Goal: Task Accomplishment & Management: Manage account settings

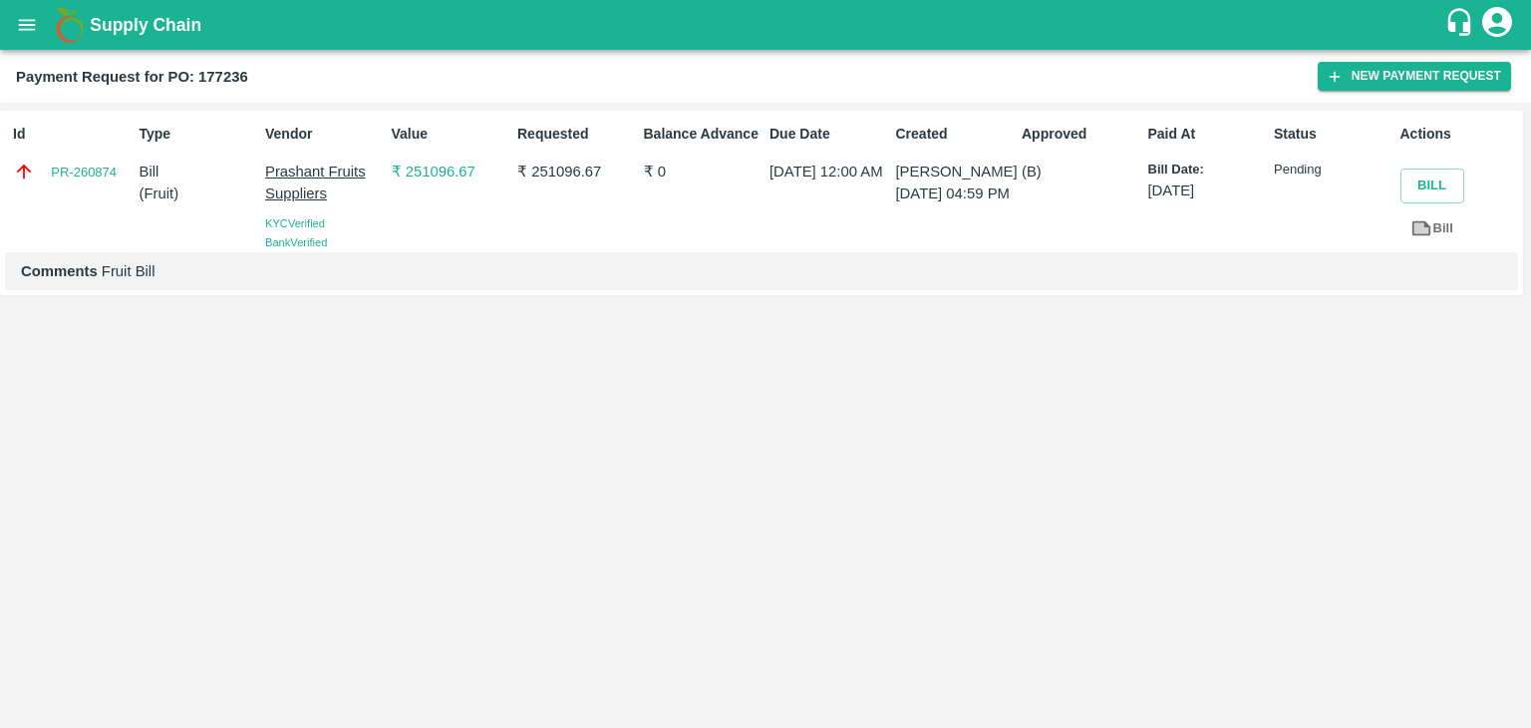
click at [23, 19] on icon "open drawer" at bounding box center [27, 25] width 22 height 22
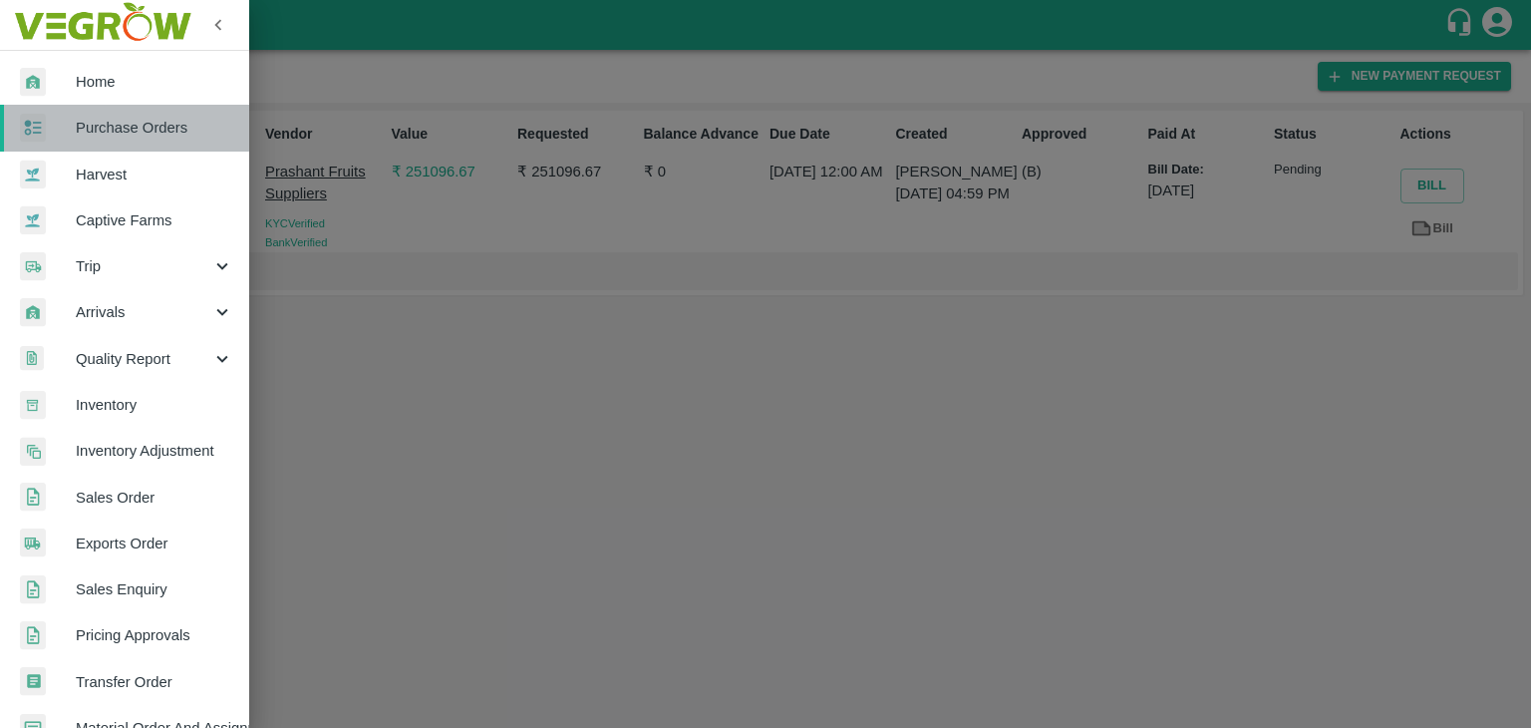
click at [147, 125] on span "Purchase Orders" at bounding box center [155, 128] width 158 height 22
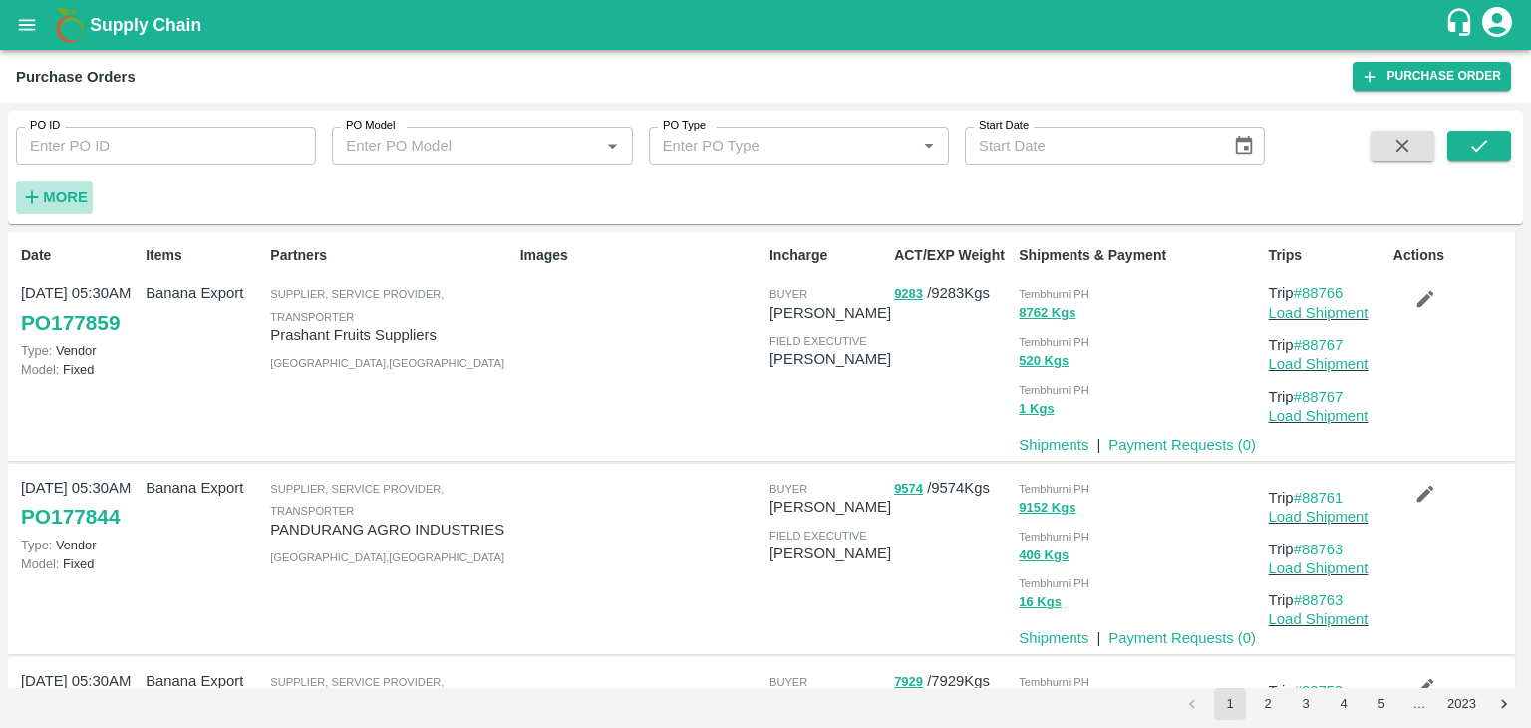
click at [75, 208] on h6 "More" at bounding box center [65, 197] width 45 height 26
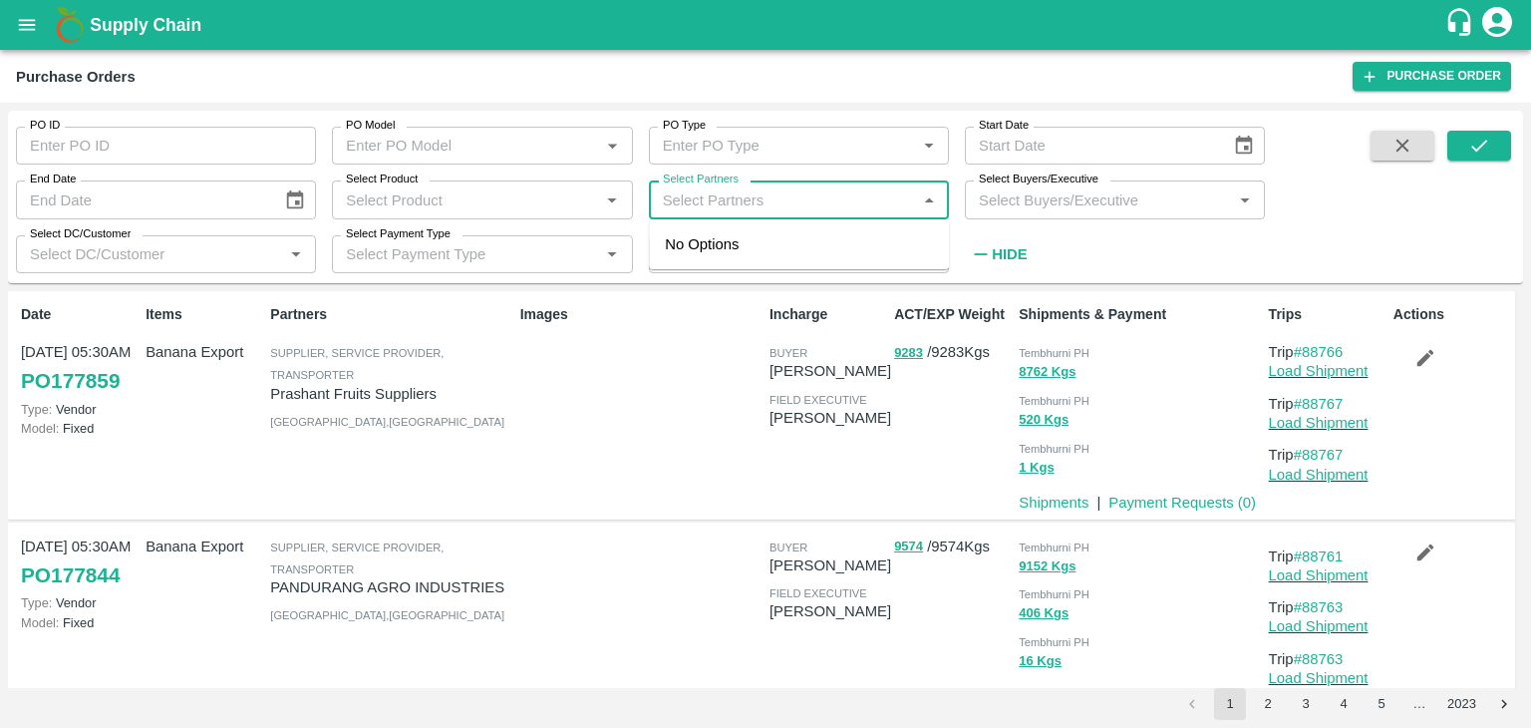
click at [758, 191] on input "Select Partners" at bounding box center [782, 199] width 255 height 26
click at [773, 206] on input "Select Partners" at bounding box center [782, 199] width 255 height 26
type input "Varun R"
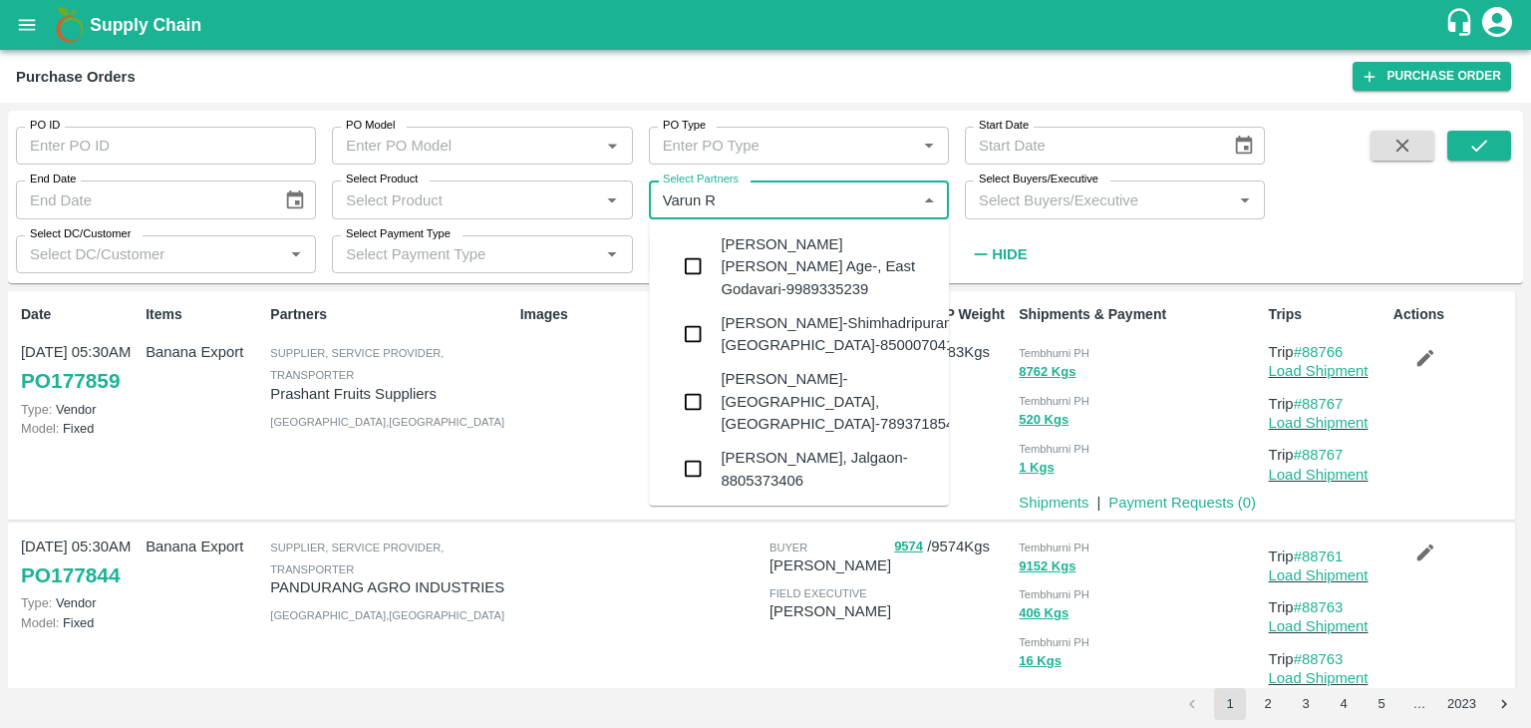
click at [821, 447] on div "VARUN RAMESHWAR AGRAWAL-Raver, Jalgaon-8805373406" at bounding box center [827, 469] width 212 height 45
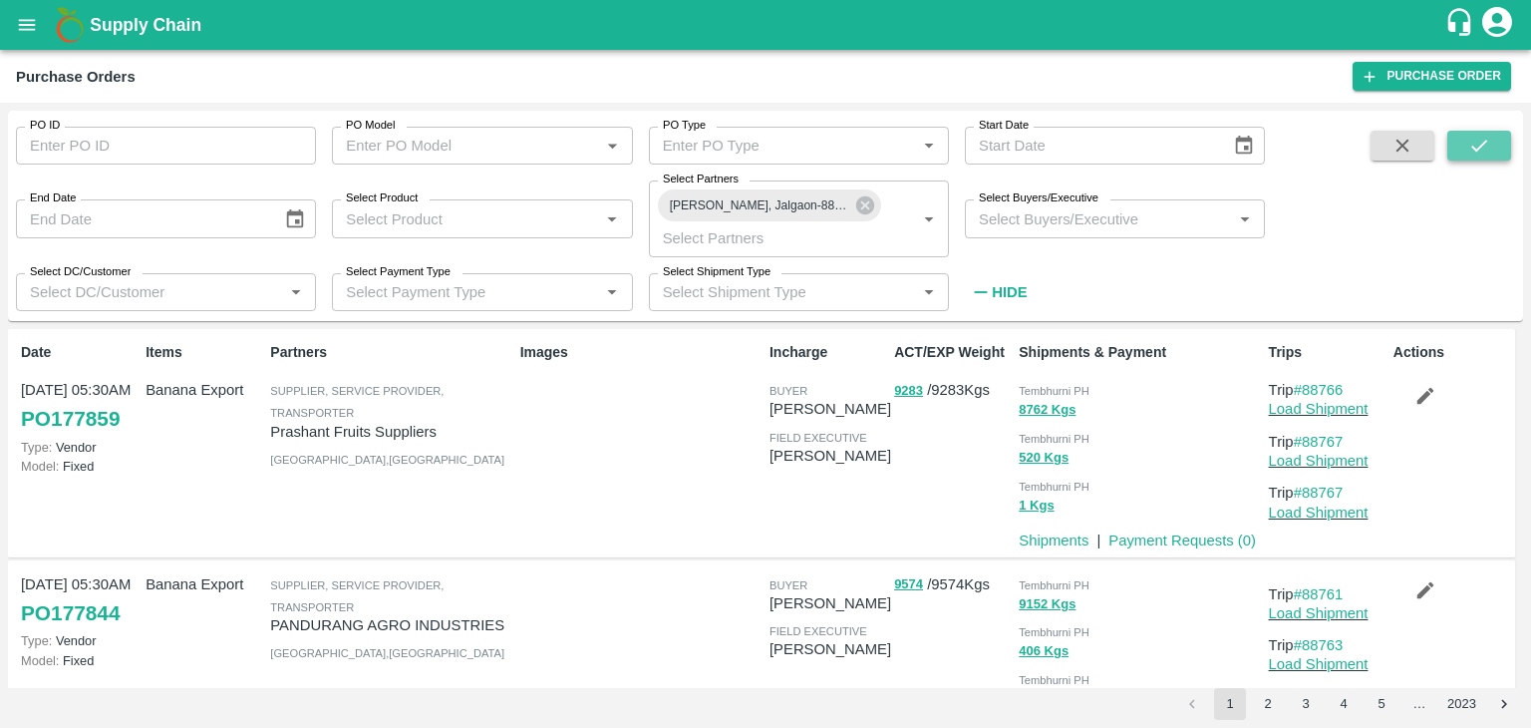
click at [1475, 153] on icon "submit" at bounding box center [1479, 146] width 22 height 22
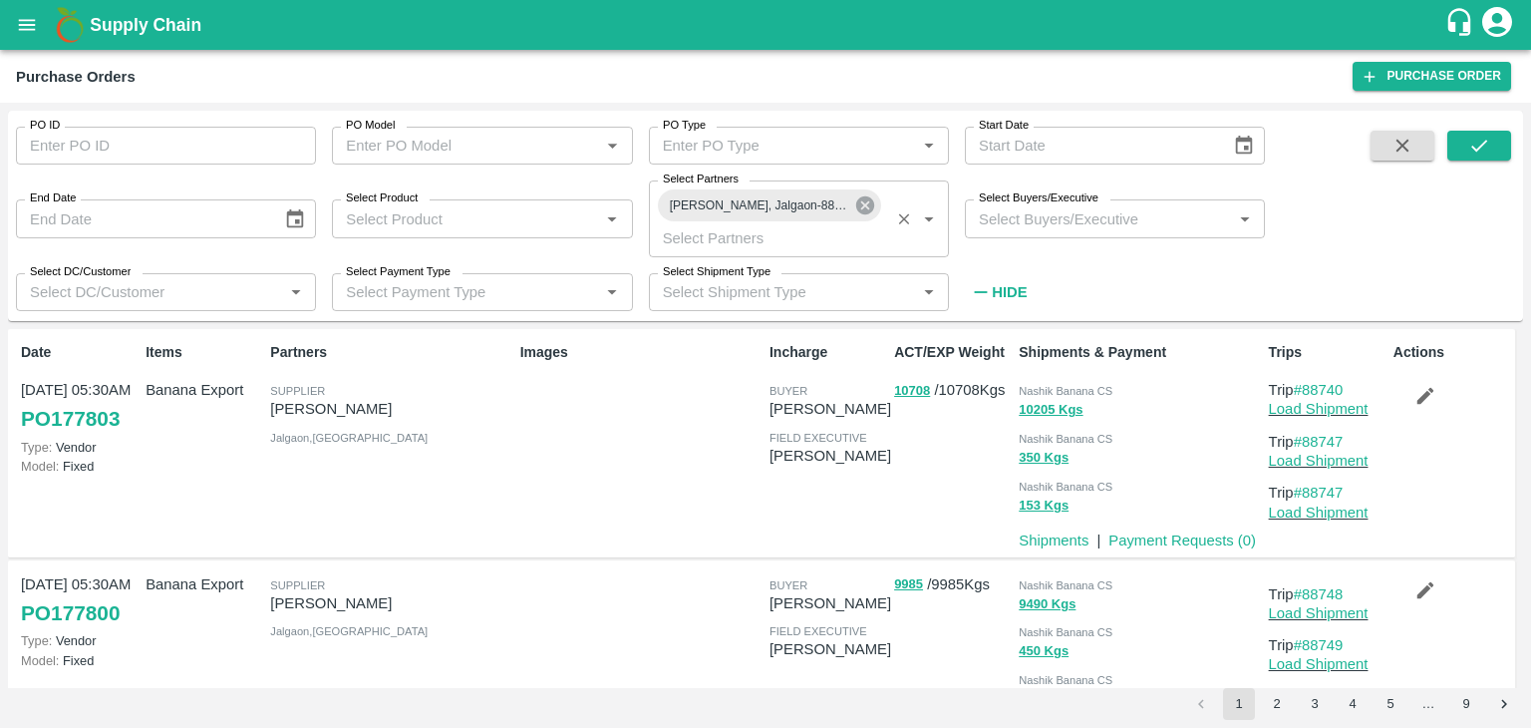
click at [862, 203] on icon at bounding box center [865, 205] width 22 height 22
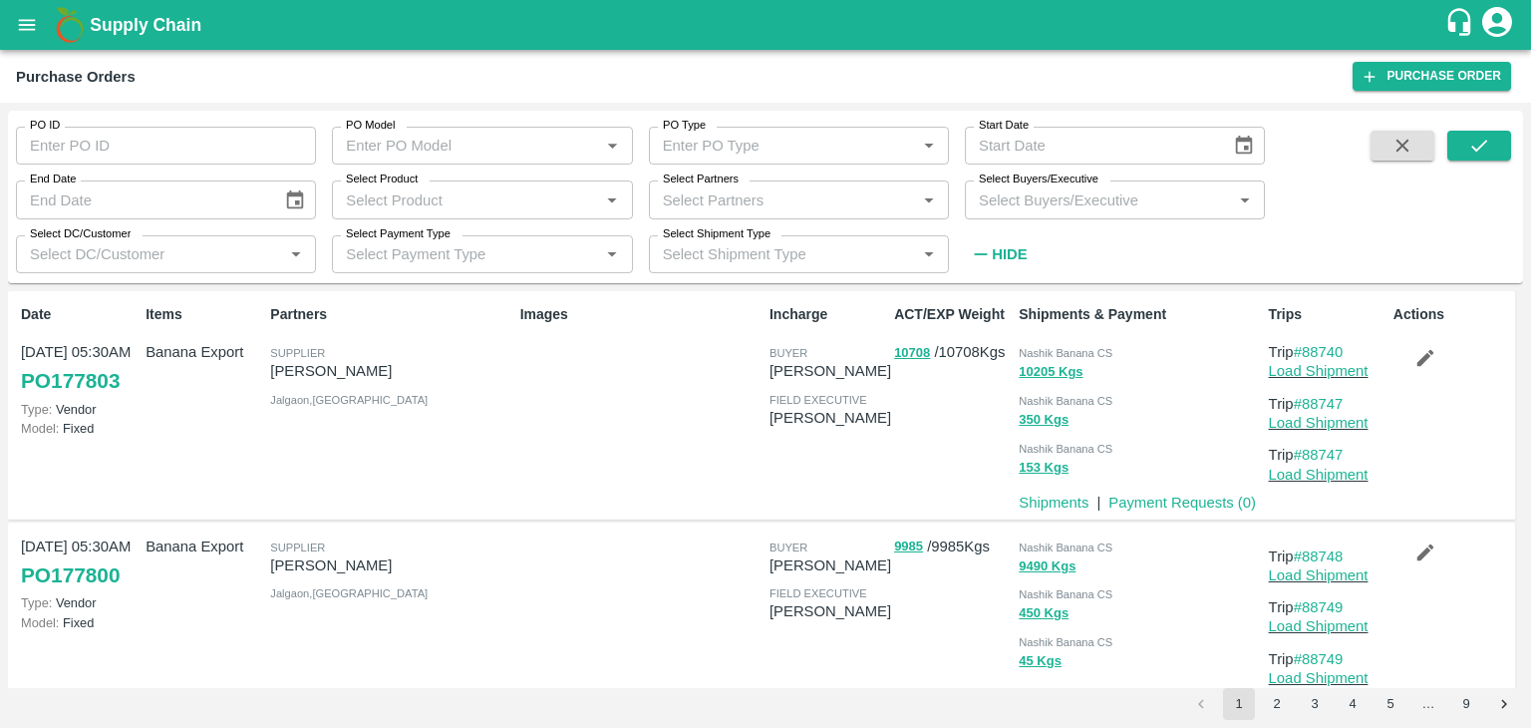
click at [773, 204] on input "Select Partners" at bounding box center [782, 199] width 255 height 26
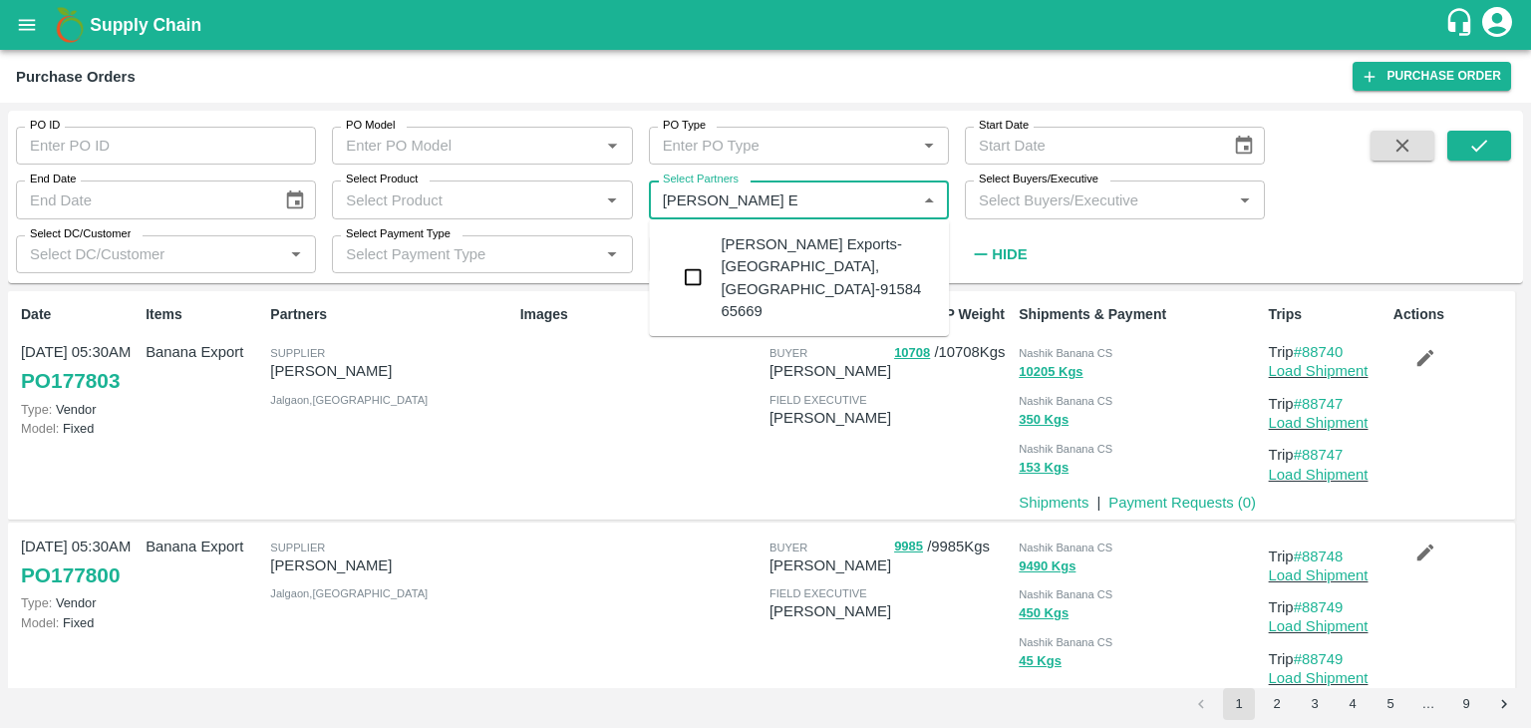
type input "Shreyansh Ex"
click at [803, 248] on div "Shreyansh Exports-Nashik, Nashik-91584 65669" at bounding box center [827, 277] width 212 height 89
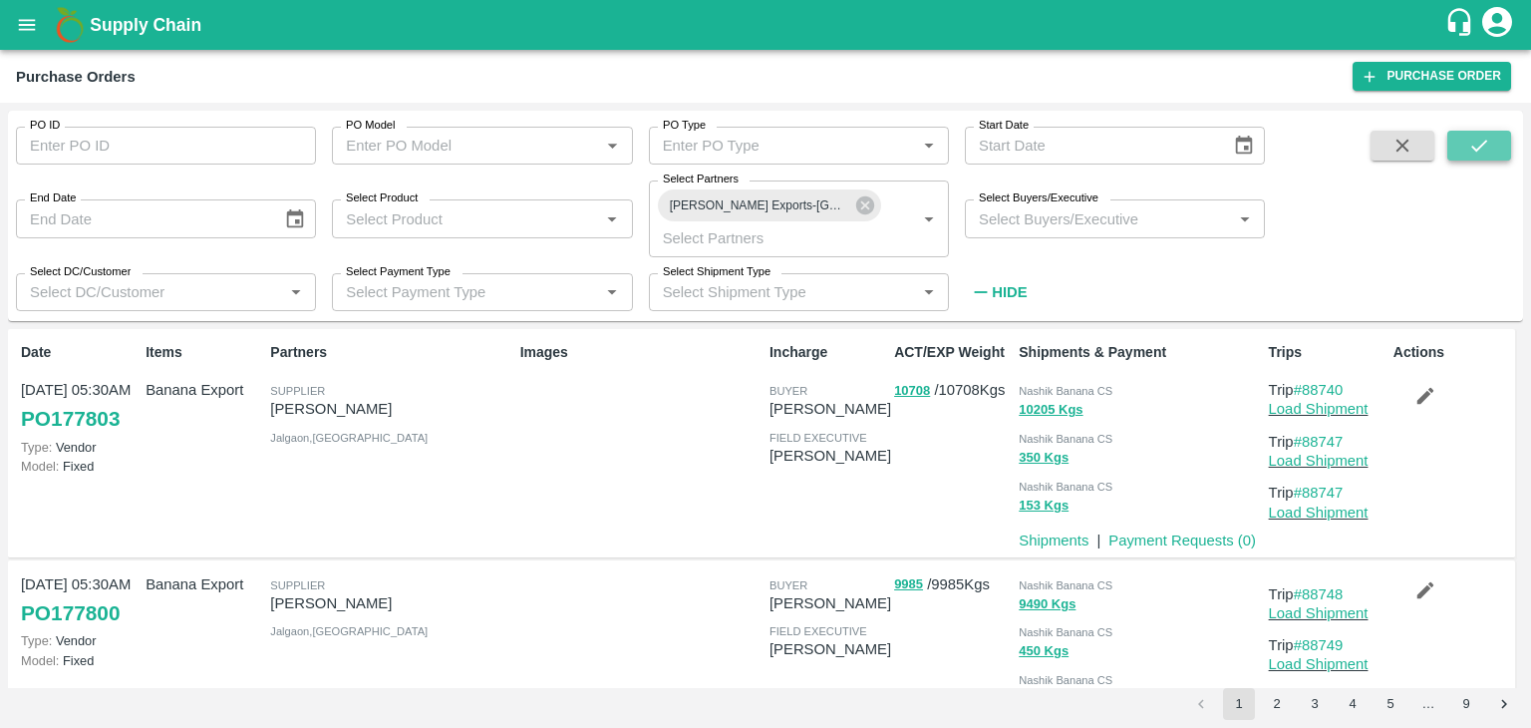
click at [1498, 150] on button "submit" at bounding box center [1479, 146] width 64 height 30
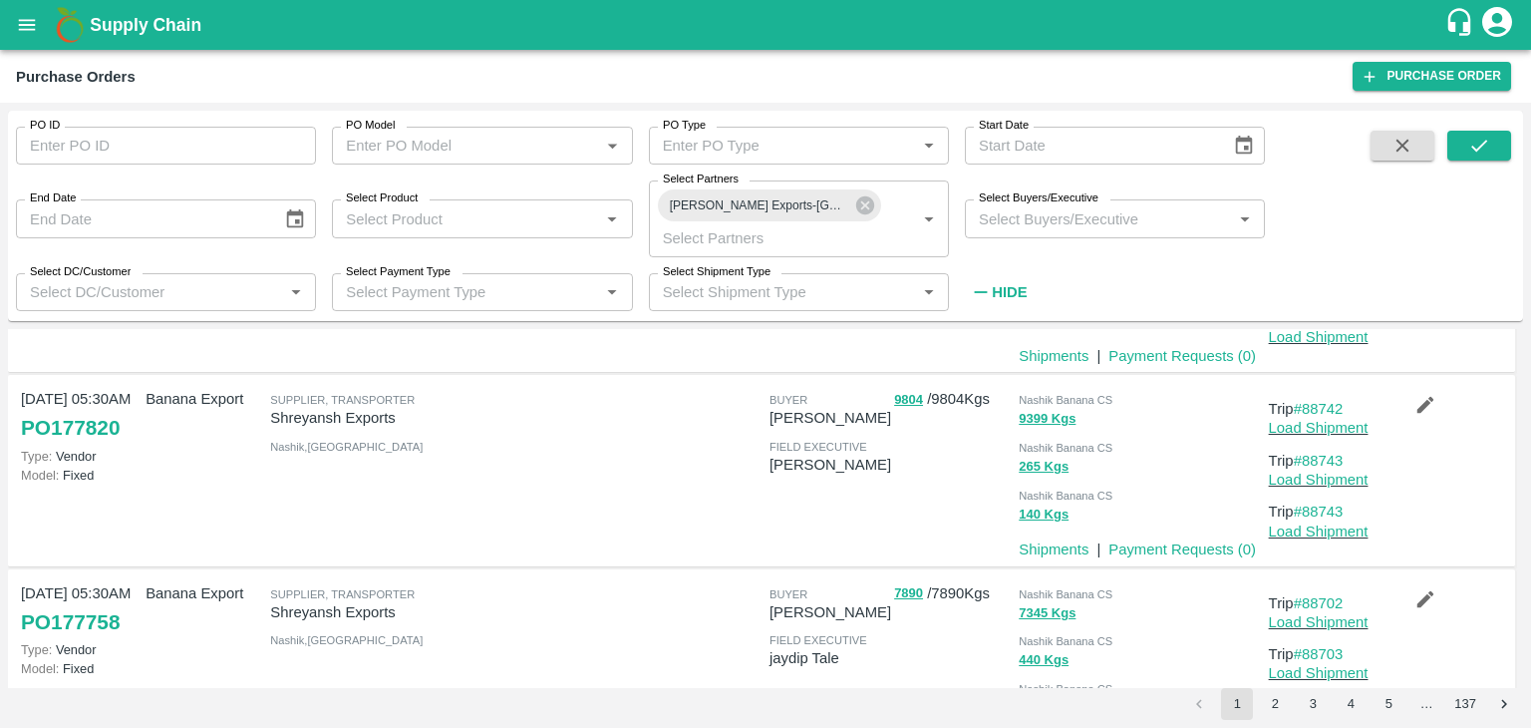
scroll to position [341, 0]
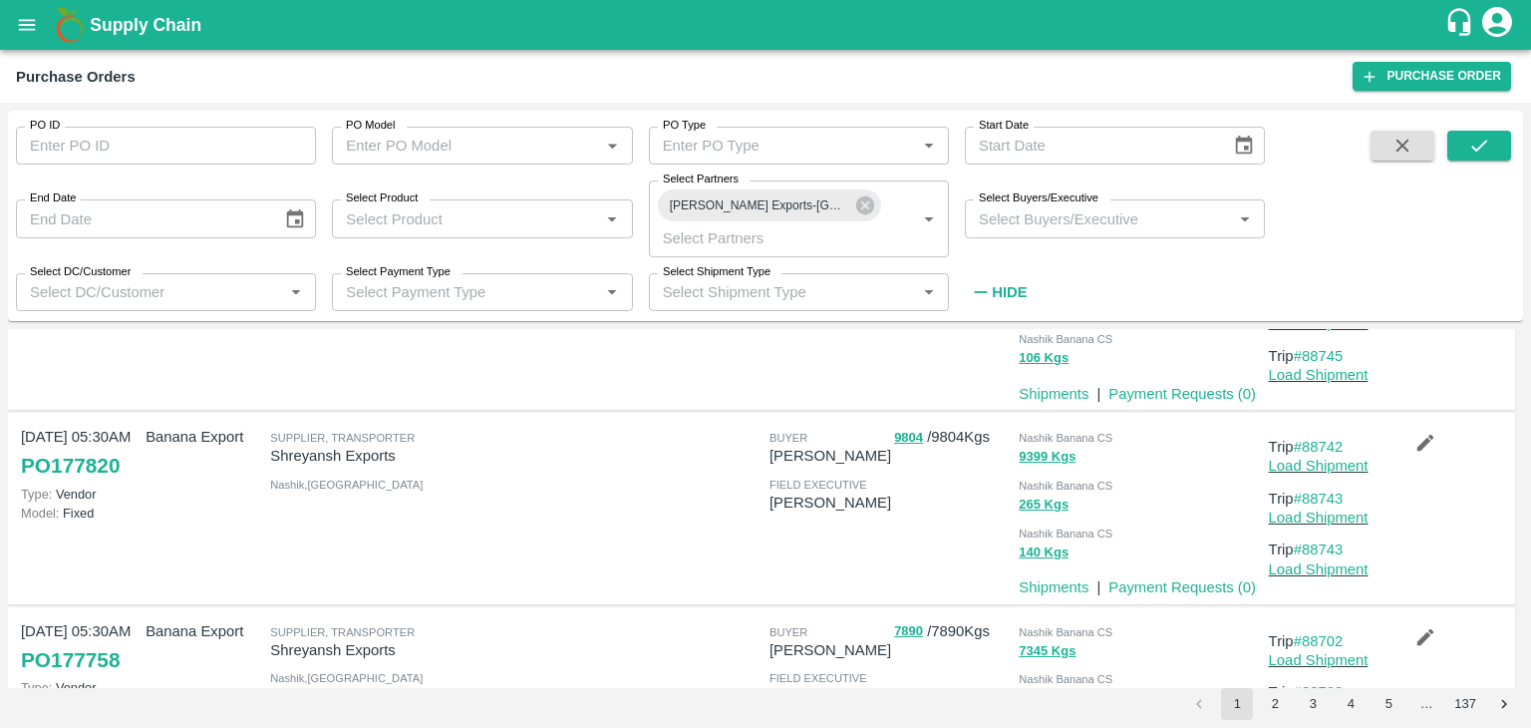
click at [104, 153] on input "PO ID" at bounding box center [166, 146] width 300 height 38
paste input "177820"
click at [864, 200] on icon at bounding box center [865, 205] width 18 height 18
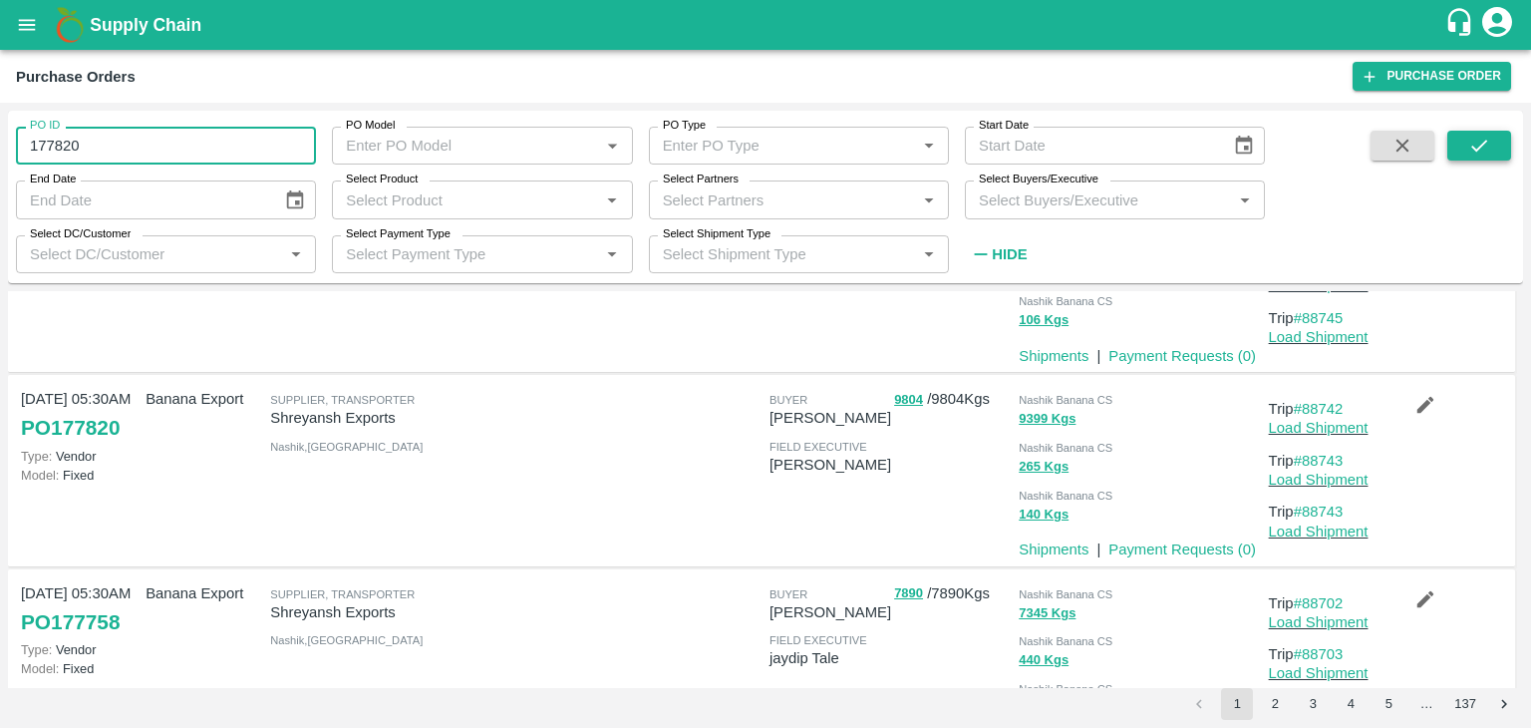
type input "177820"
click at [1497, 155] on button "submit" at bounding box center [1479, 146] width 64 height 30
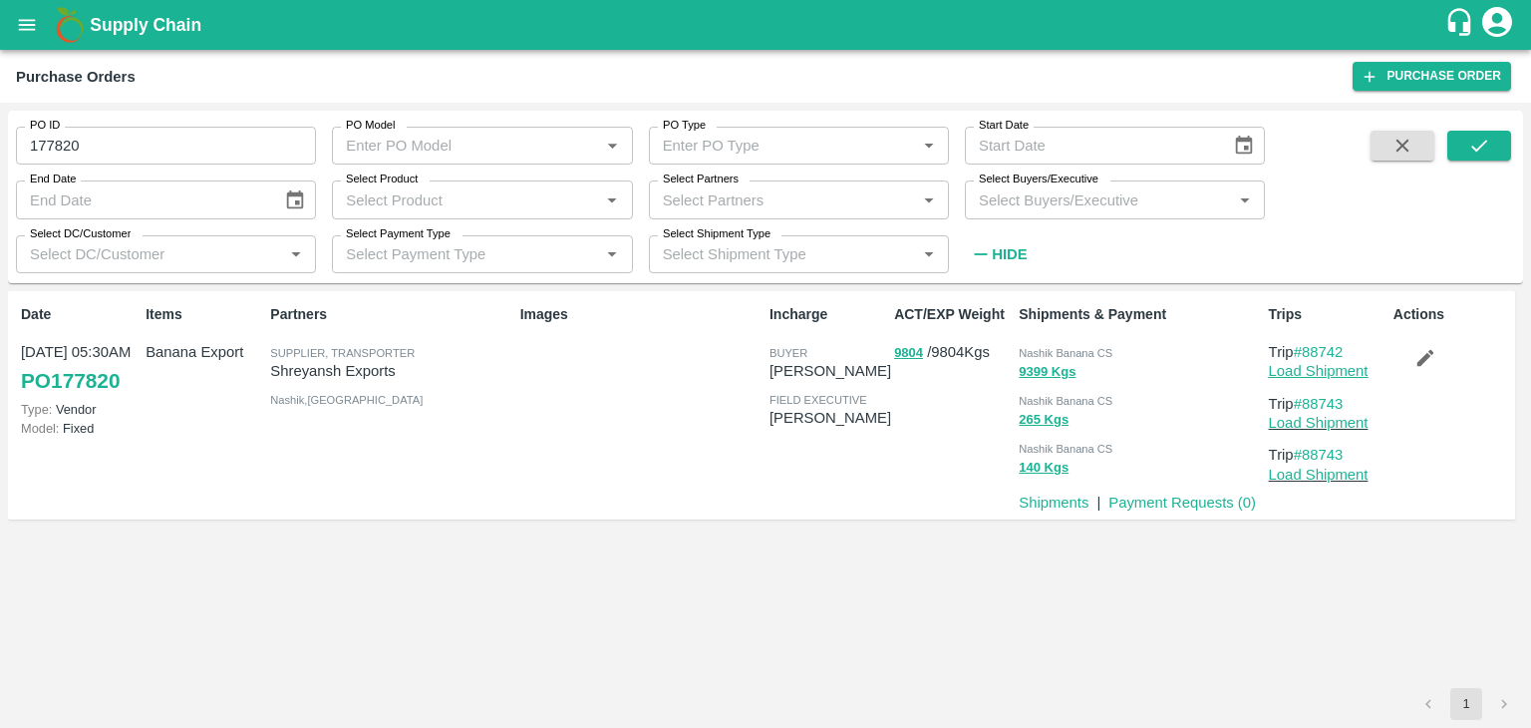
click at [1319, 372] on link "Load Shipment" at bounding box center [1319, 371] width 100 height 16
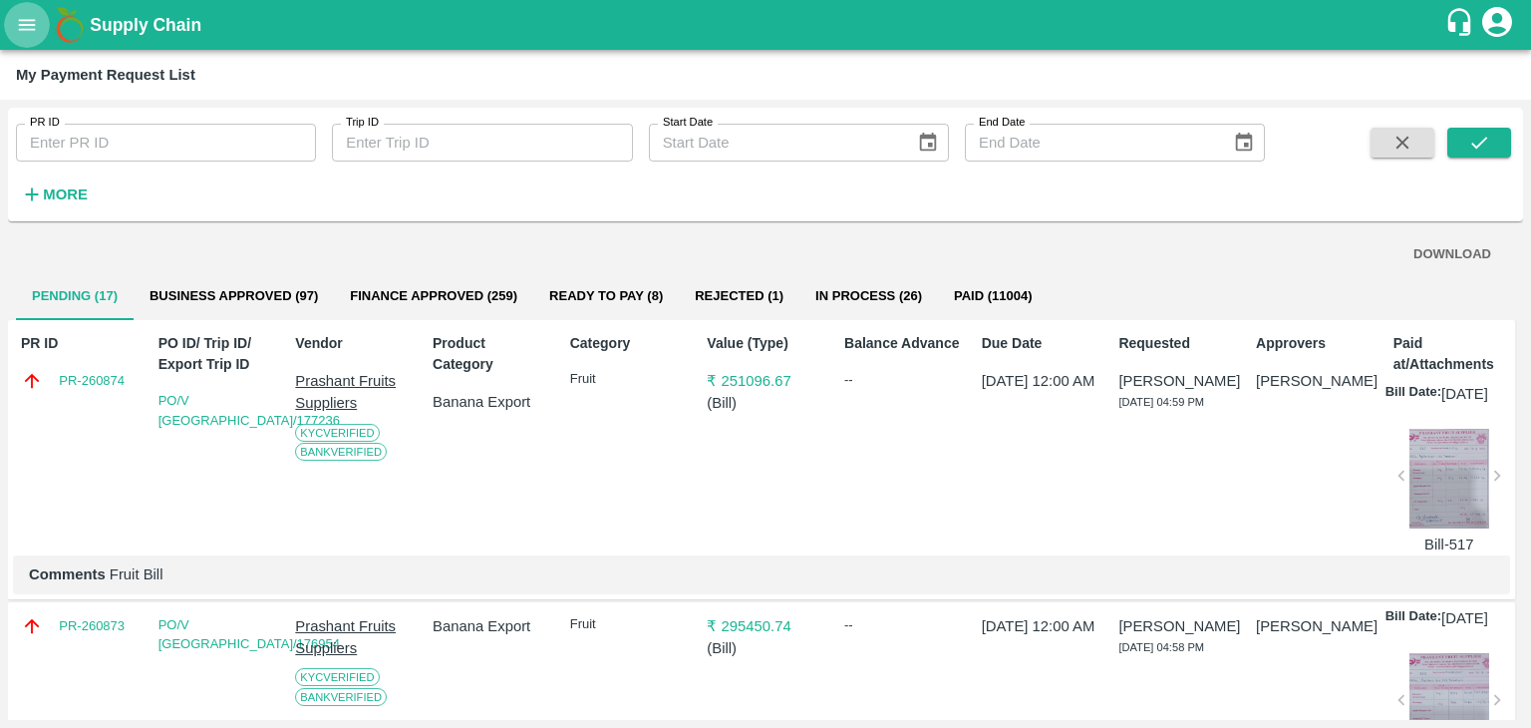
click at [12, 29] on button "open drawer" at bounding box center [27, 25] width 46 height 46
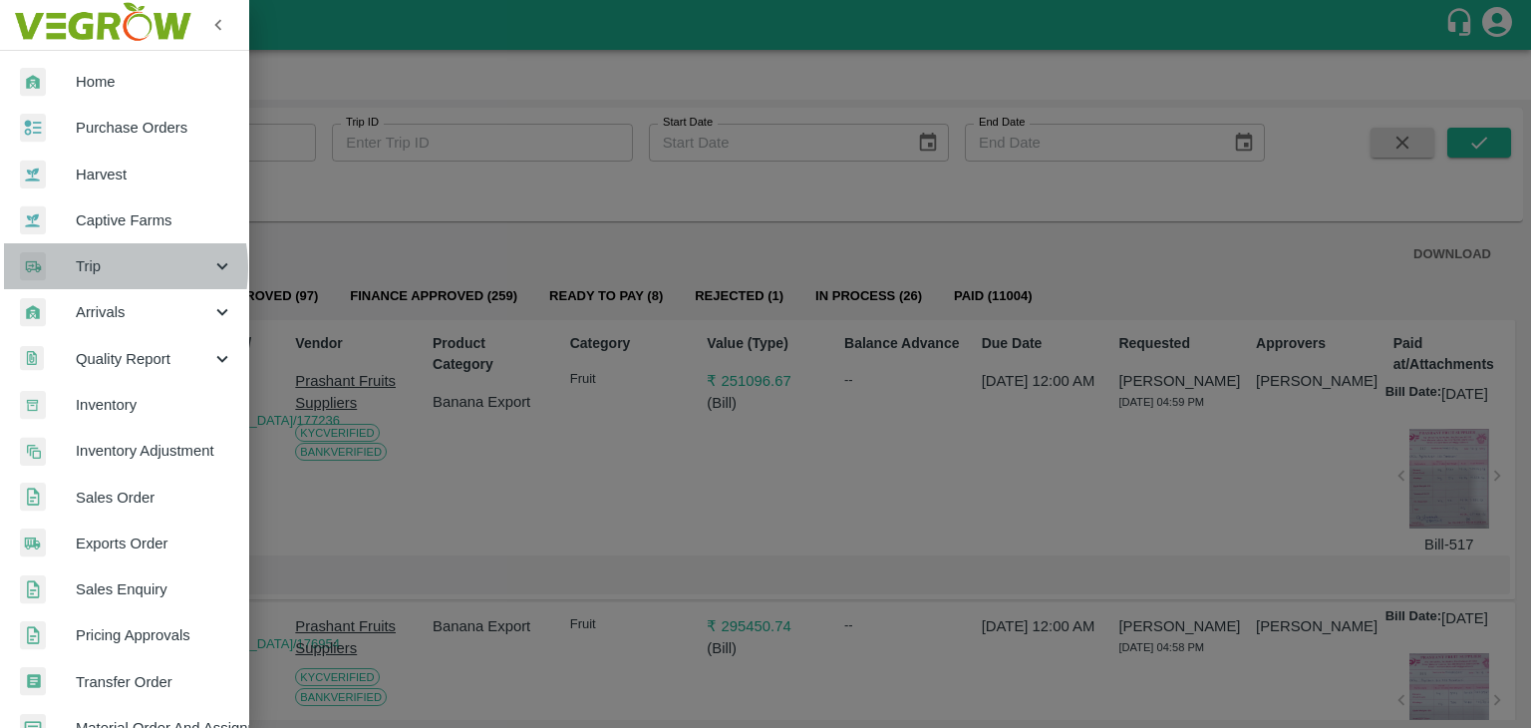
click at [92, 268] on span "Trip" at bounding box center [144, 266] width 136 height 22
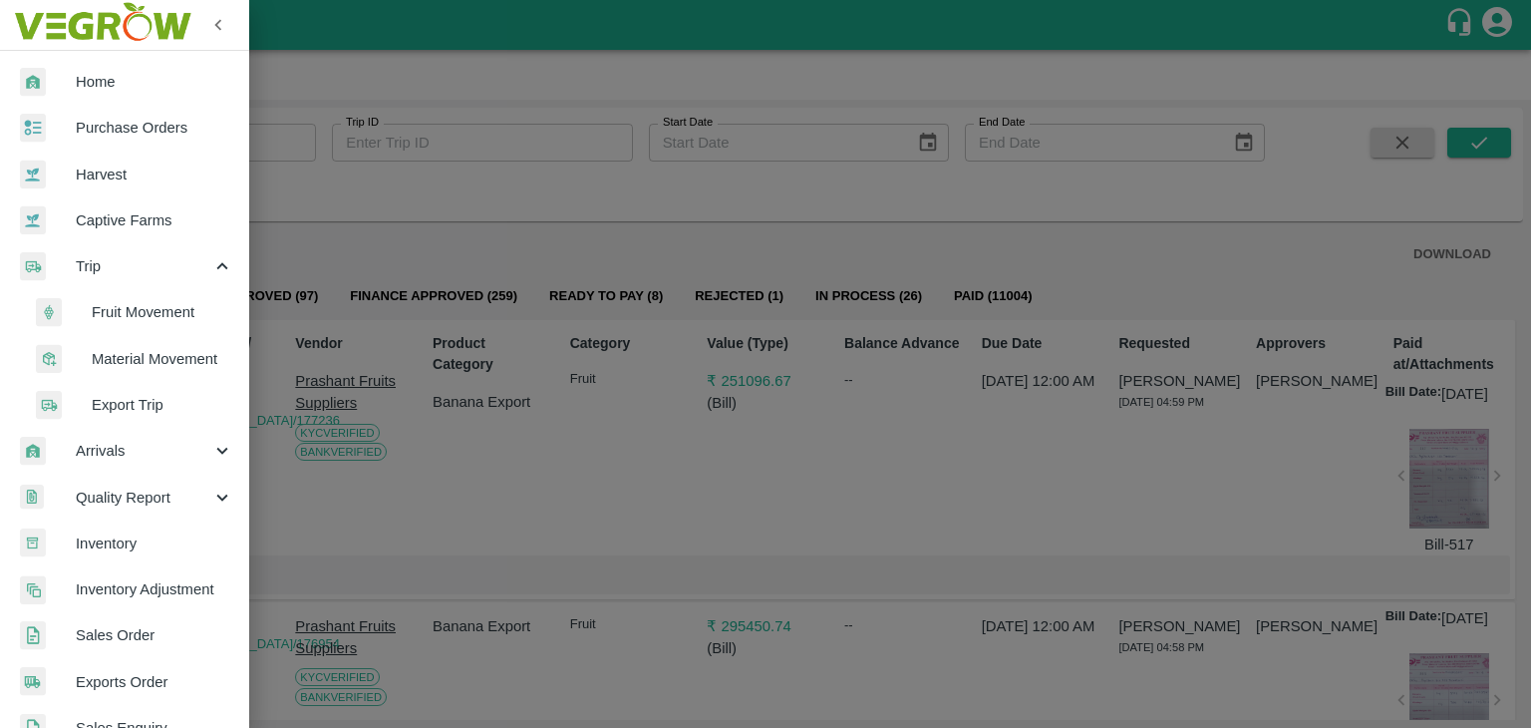
click at [131, 316] on span "Fruit Movement" at bounding box center [163, 312] width 142 height 22
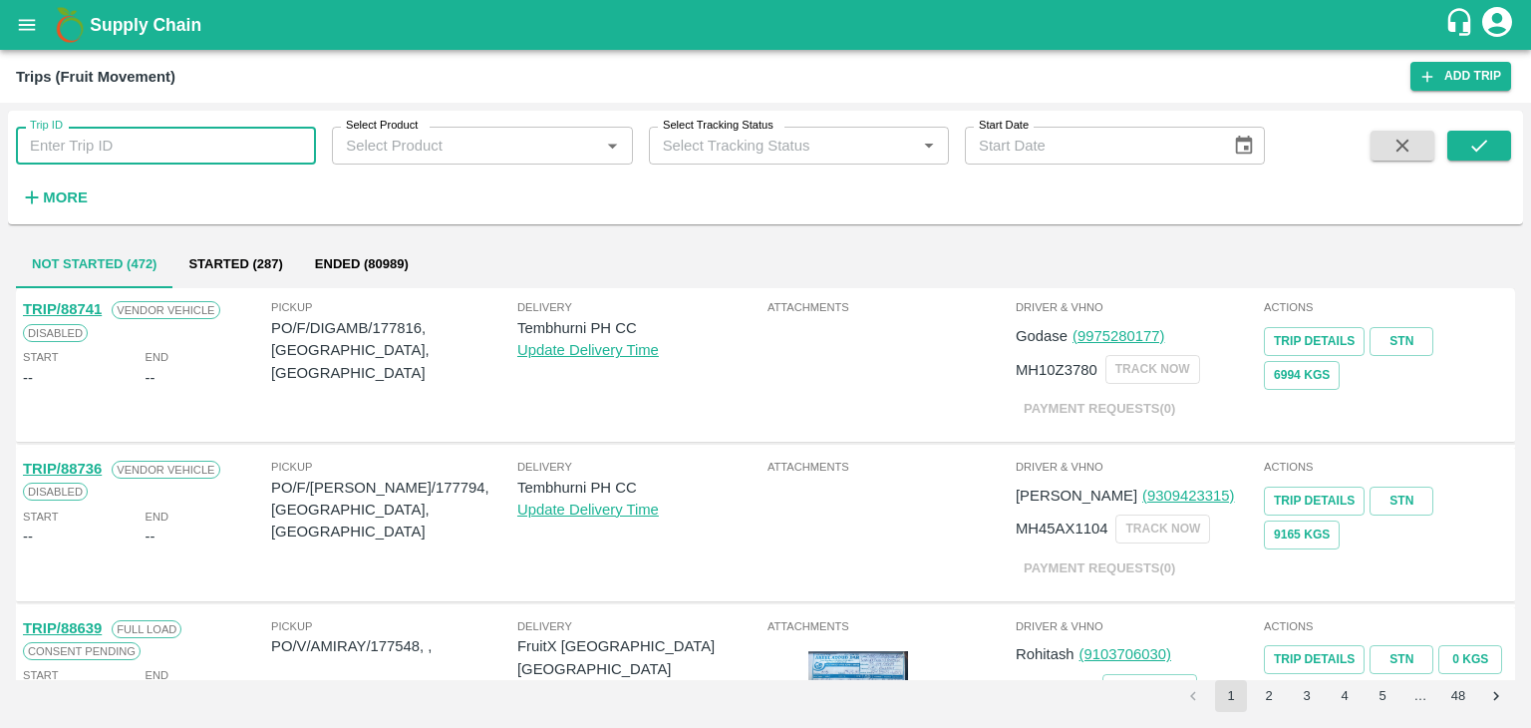
click at [179, 141] on input "Trip ID" at bounding box center [166, 146] width 300 height 38
type input "88743"
click at [1483, 143] on icon "submit" at bounding box center [1479, 146] width 16 height 12
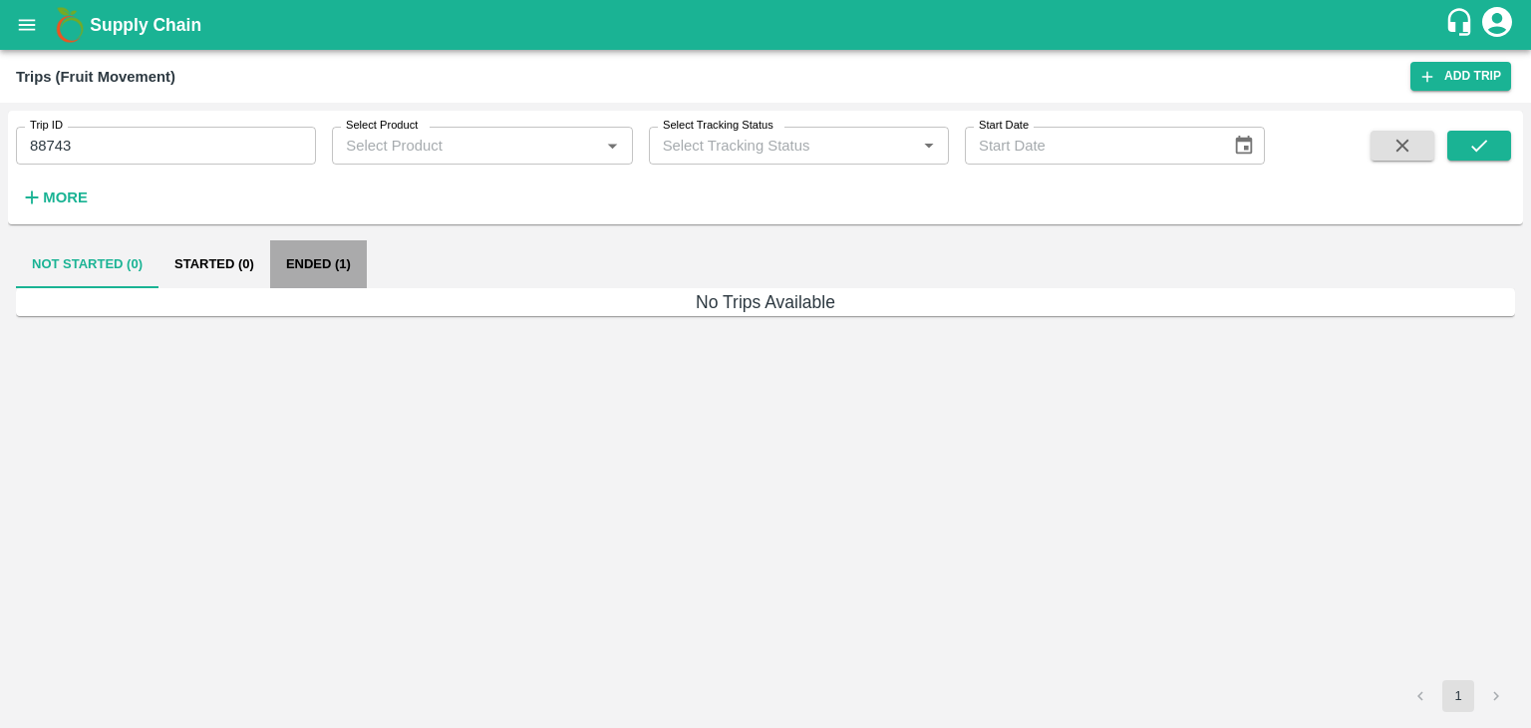
click at [320, 268] on button "Ended (1)" at bounding box center [318, 264] width 97 height 48
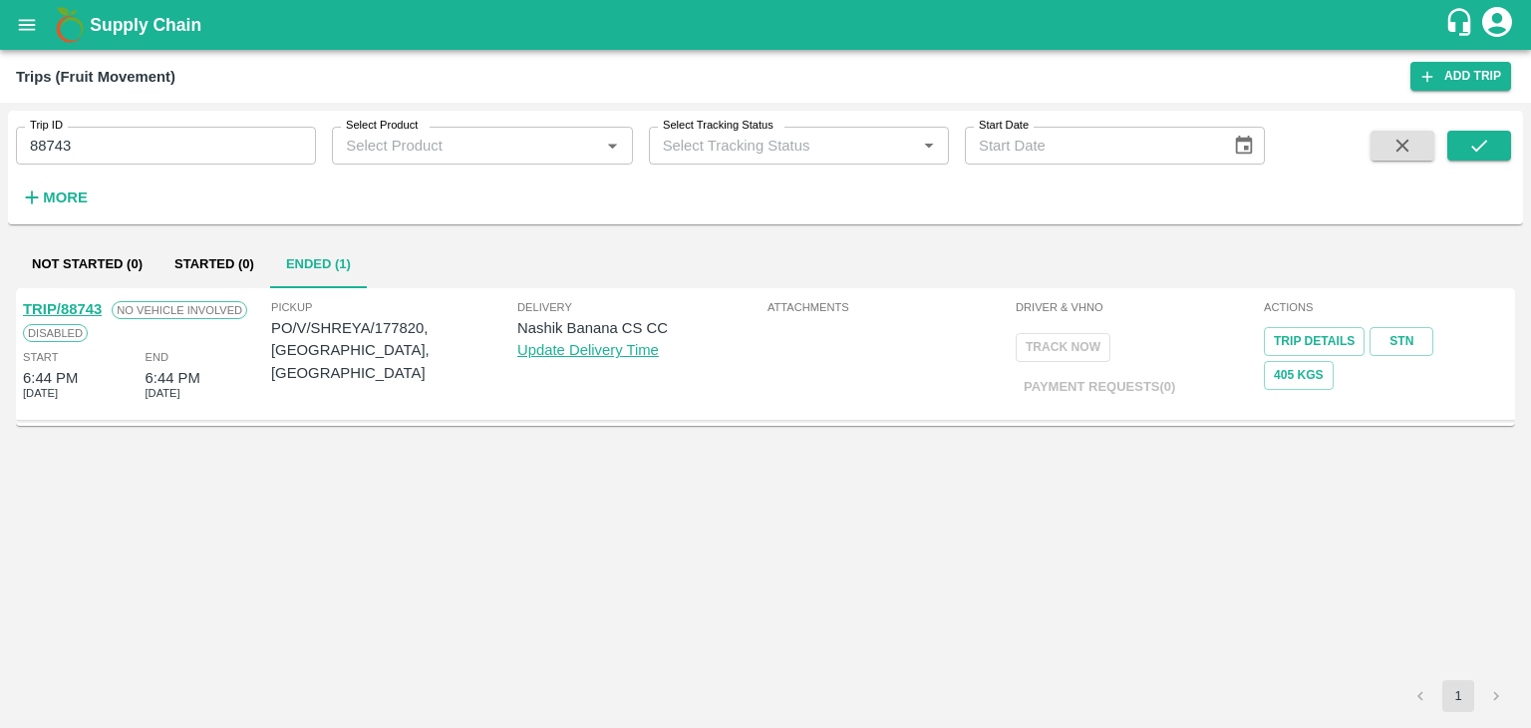
click at [66, 301] on link "TRIP/88743" at bounding box center [62, 309] width 79 height 16
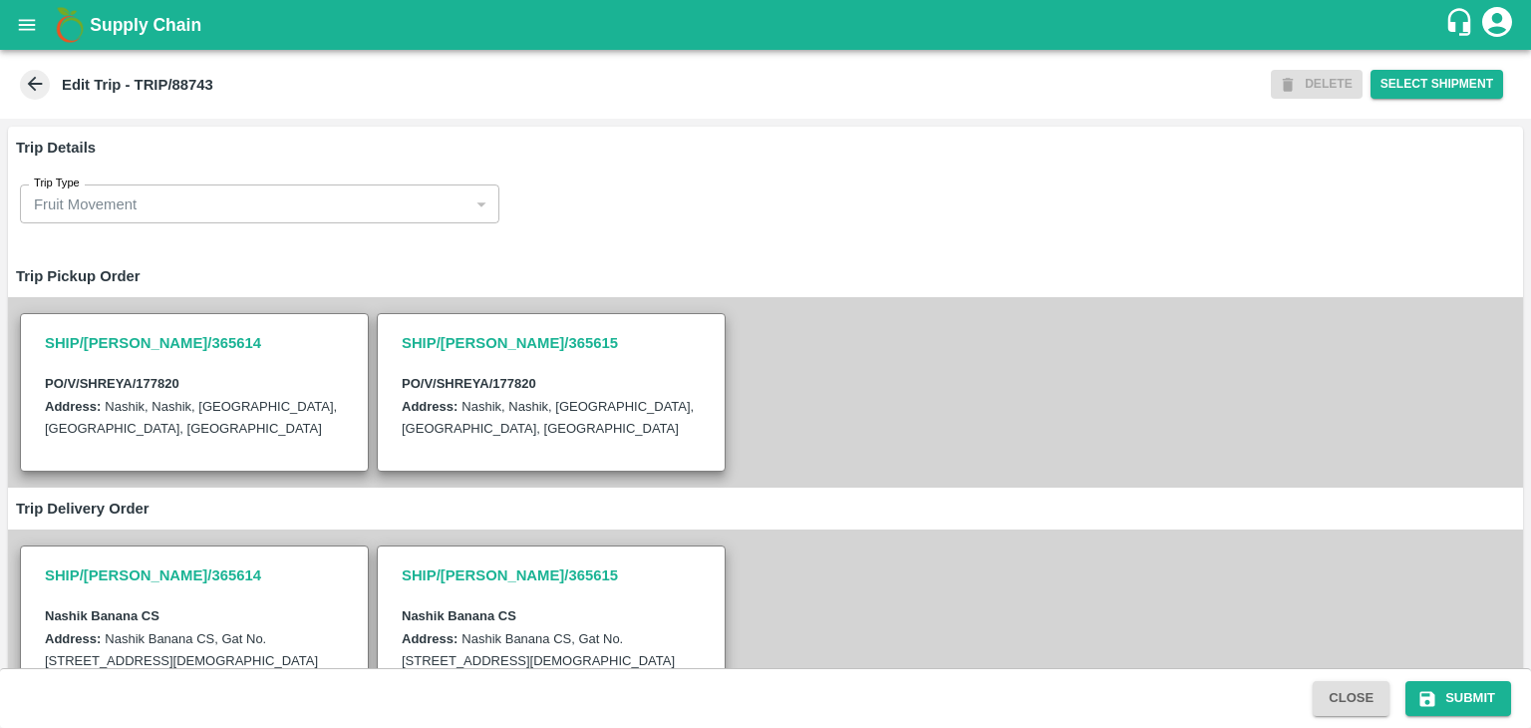
scroll to position [489, 0]
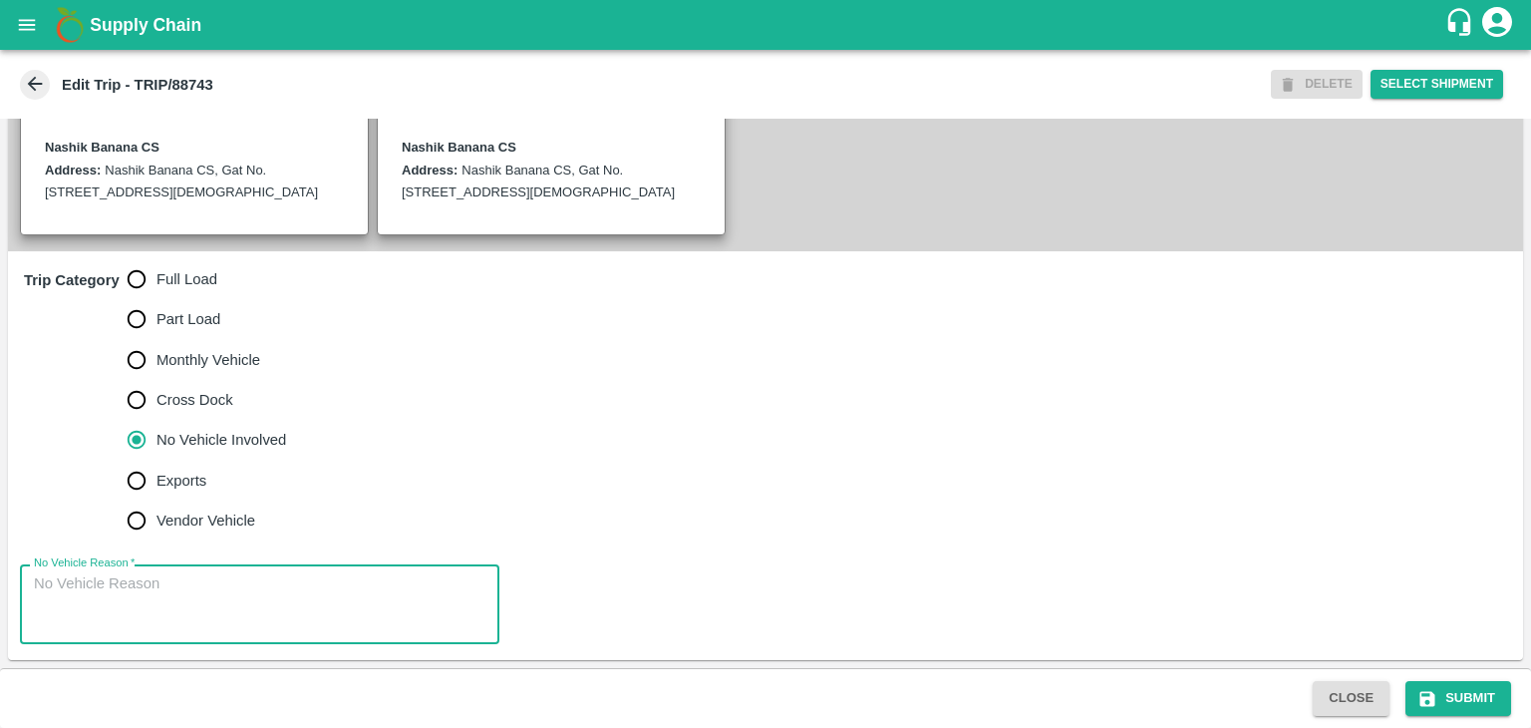
click at [244, 589] on textarea "No Vehicle Reason   *" at bounding box center [260, 604] width 452 height 63
type textarea "Field Dump"
click at [1469, 706] on button "Submit" at bounding box center [1459, 698] width 106 height 35
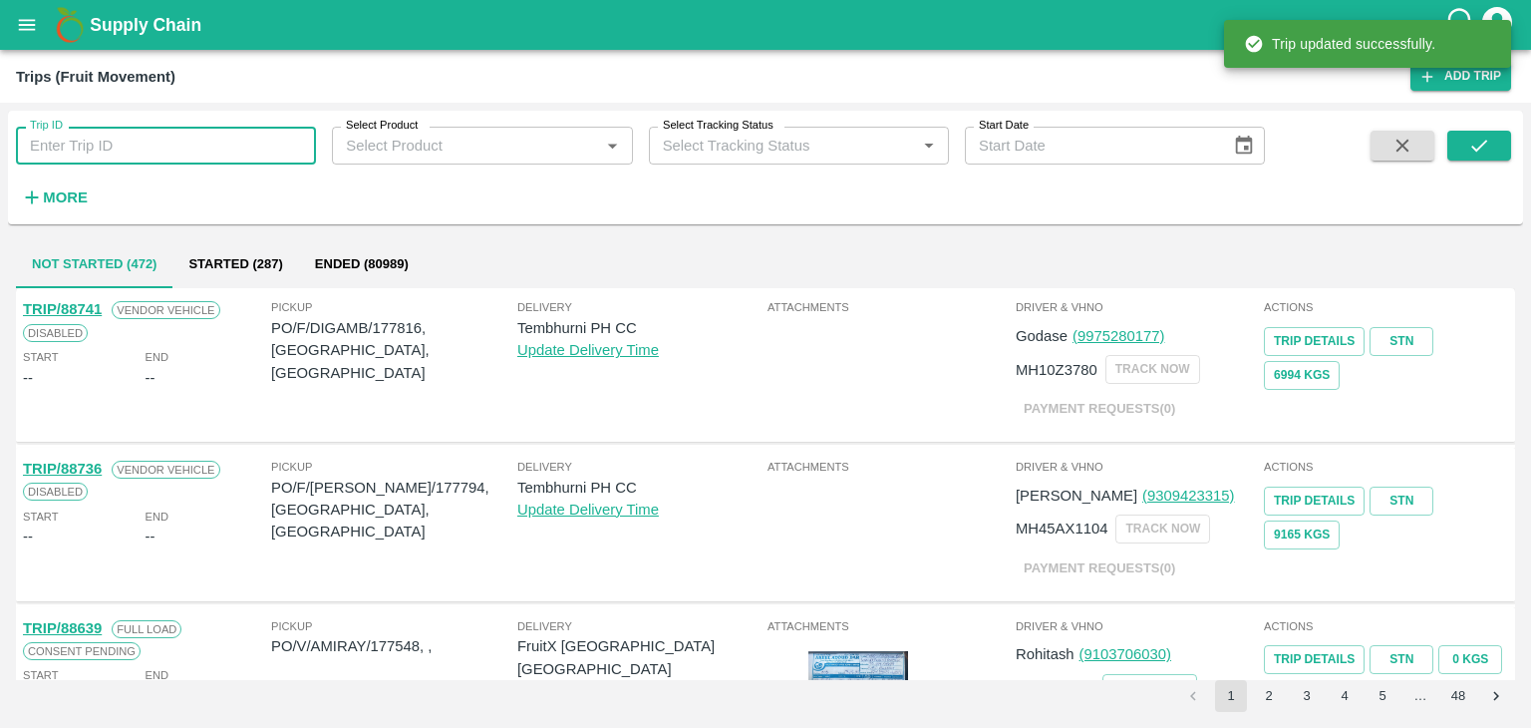
click at [216, 157] on input "Trip ID" at bounding box center [166, 146] width 300 height 38
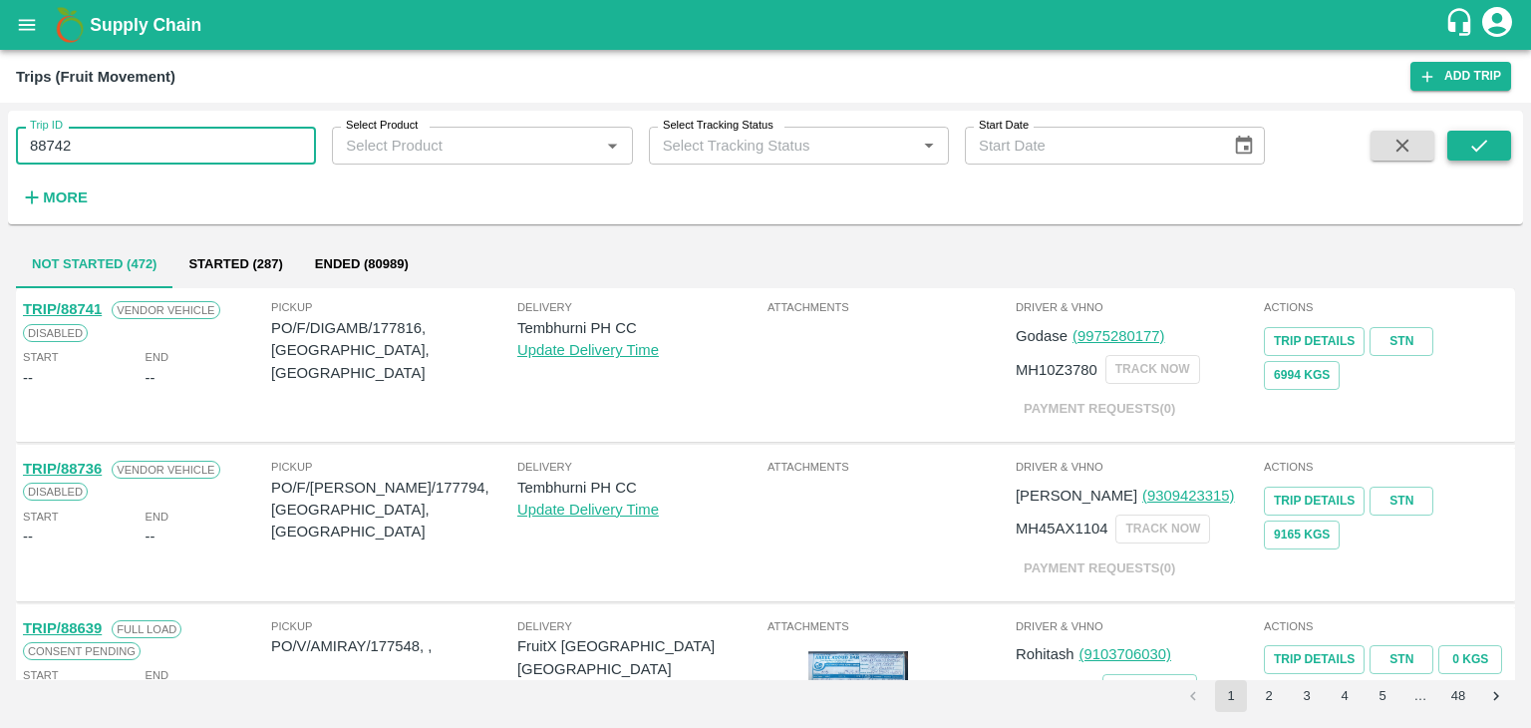
type input "88742"
click at [1482, 141] on icon "submit" at bounding box center [1479, 146] width 22 height 22
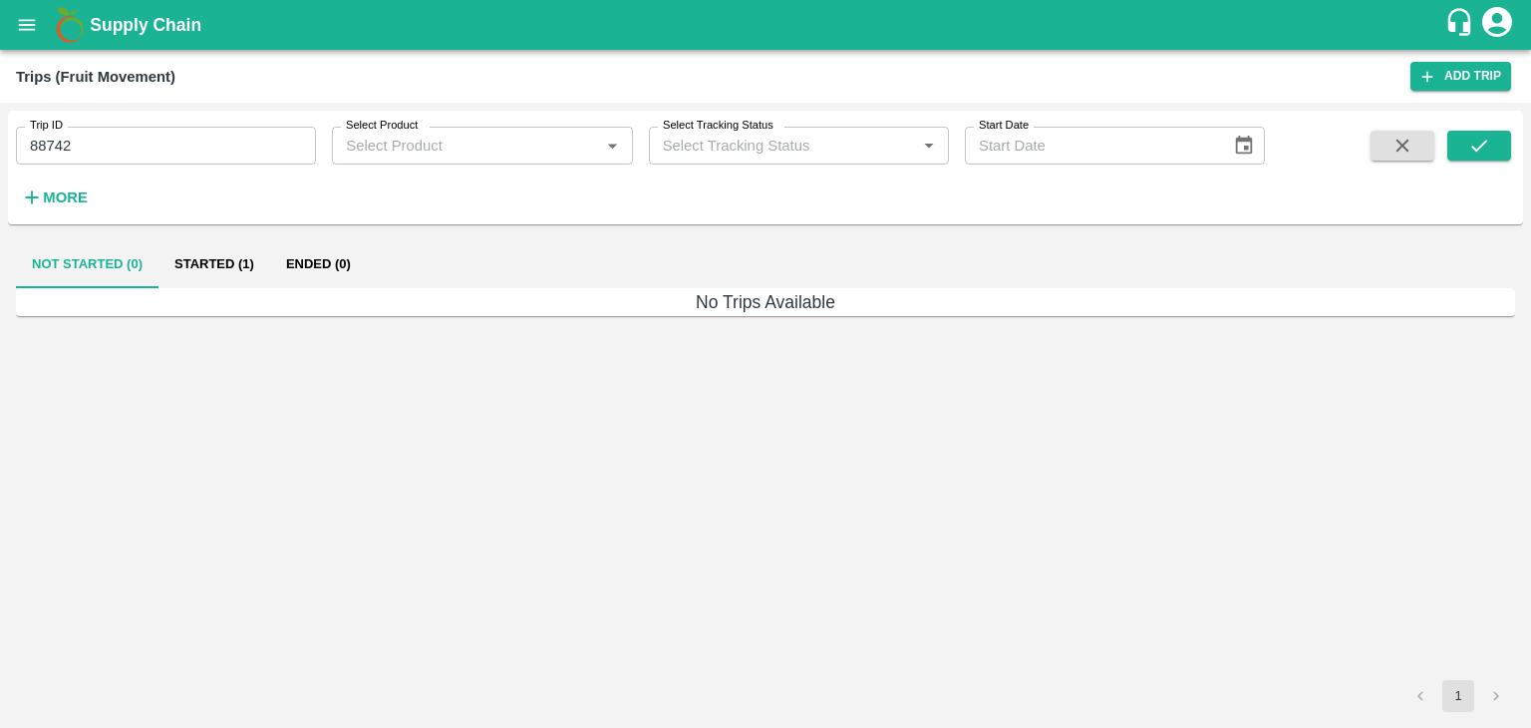
click at [221, 268] on button "Started (1)" at bounding box center [215, 264] width 112 height 48
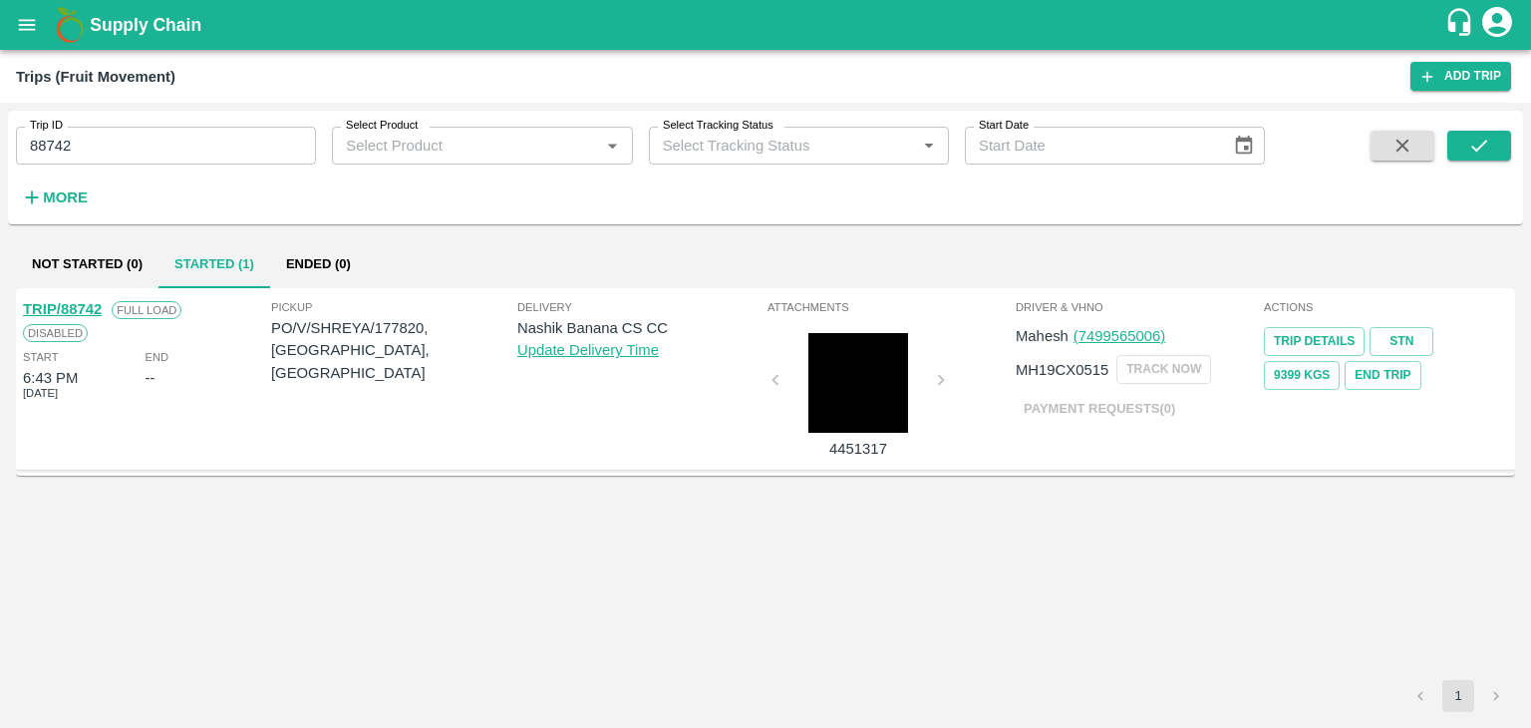
click at [66, 302] on link "TRIP/88742" at bounding box center [62, 309] width 79 height 16
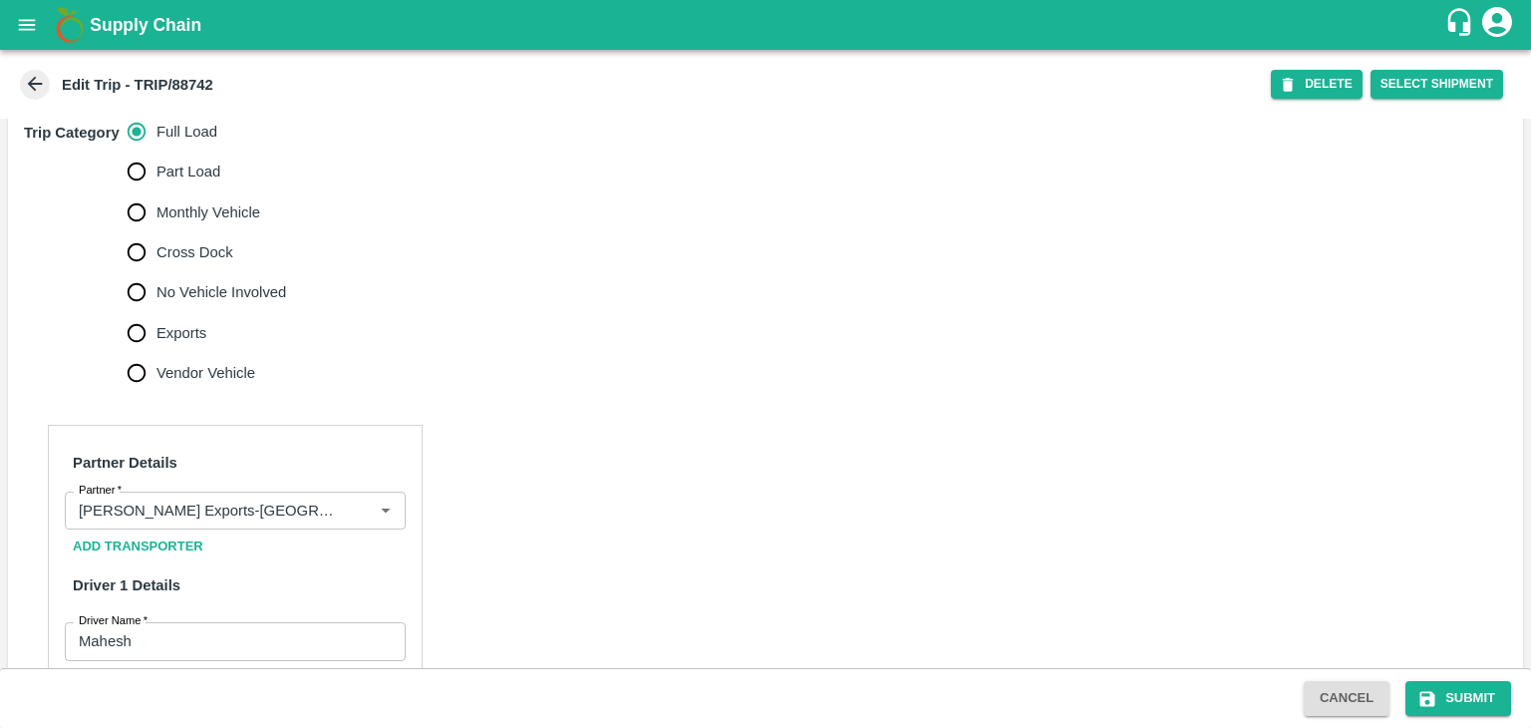
scroll to position [617, 0]
click at [352, 519] on icon "Clear" at bounding box center [361, 509] width 19 height 19
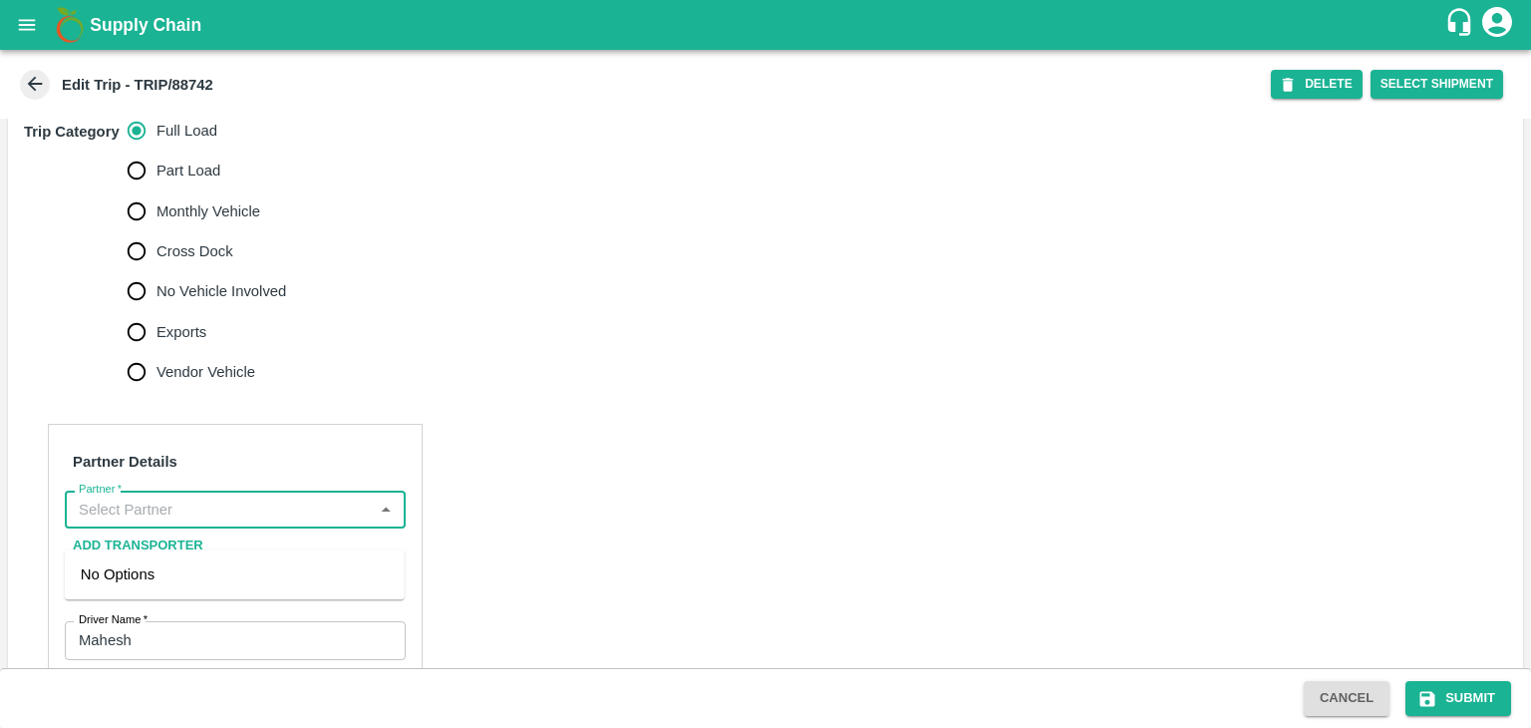
click at [319, 522] on input "Partner   *" at bounding box center [219, 509] width 296 height 26
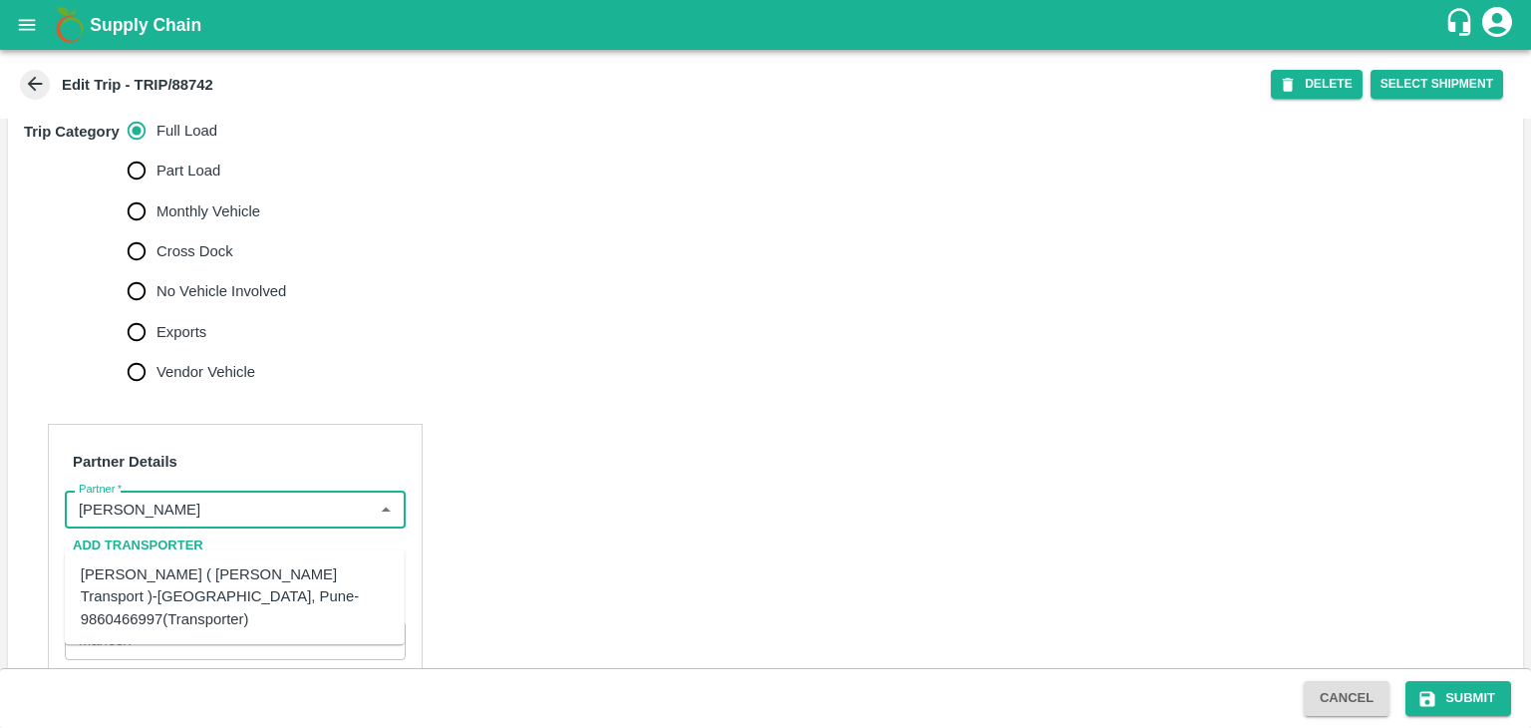
click at [239, 579] on div "[PERSON_NAME] ( [PERSON_NAME] Transport )-[GEOGRAPHIC_DATA], Pune-9860466997(Tr…" at bounding box center [235, 596] width 308 height 67
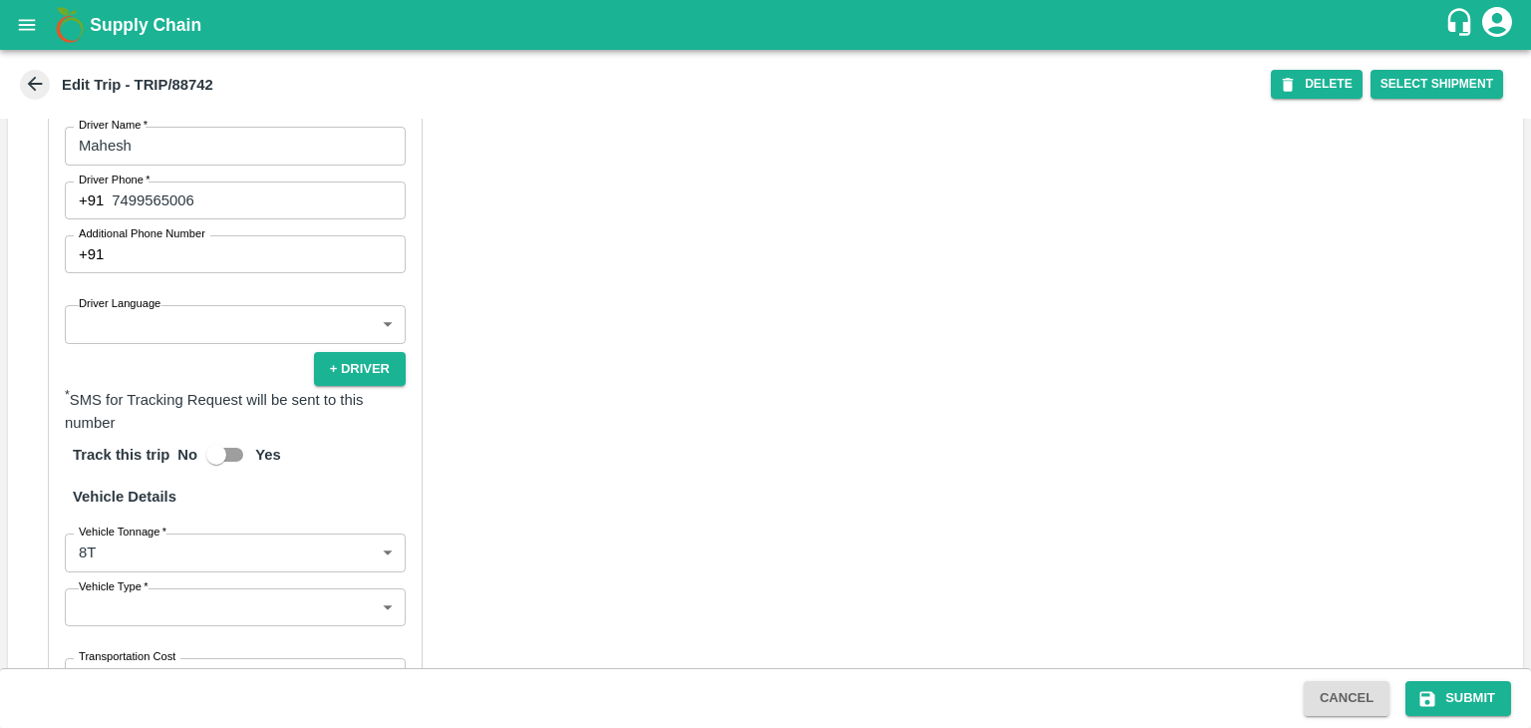
scroll to position [1111, 0]
type input "Nitin Rasal ( Bhairavnath Transport )-Deulgaon, Pune-9860466997(Transporter)"
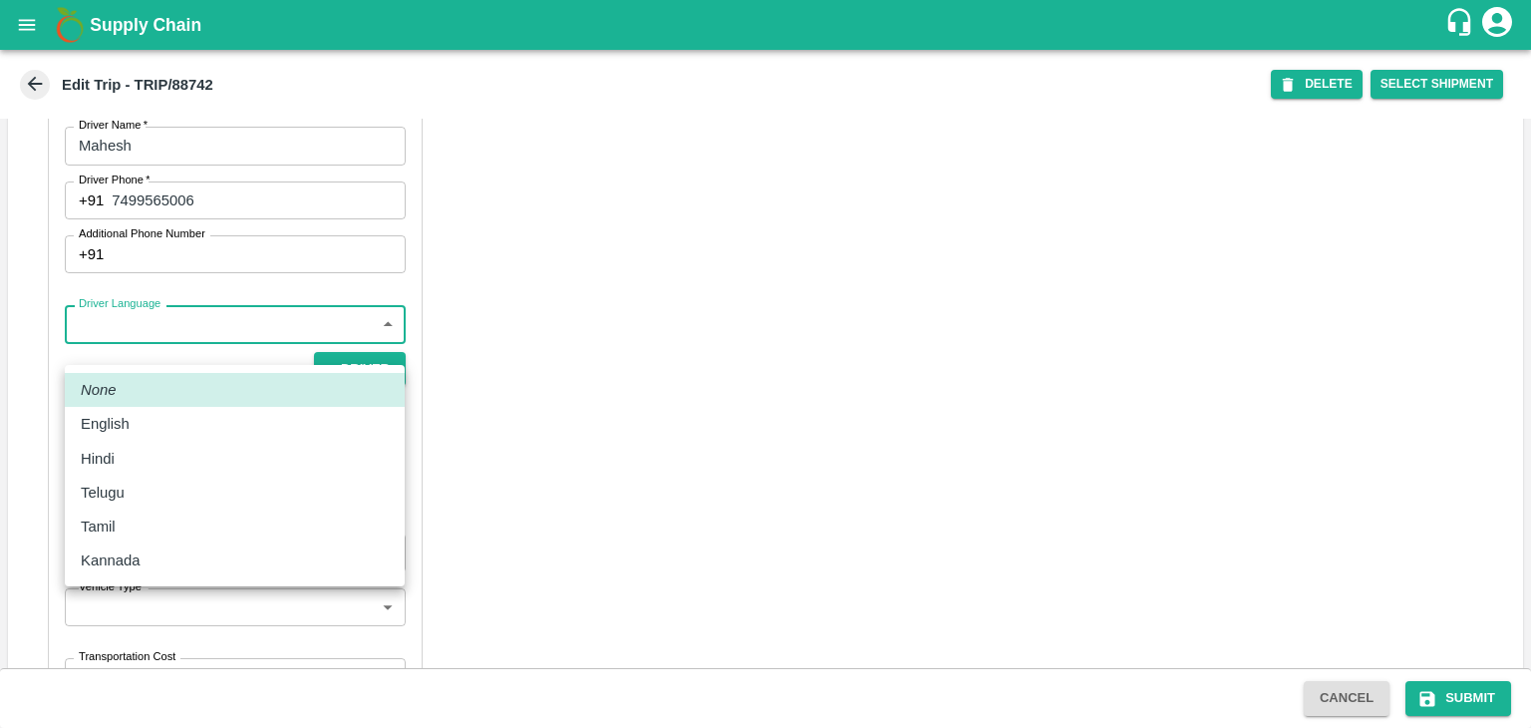
click at [163, 341] on body "Supply Chain Edit Trip - TRIP/88742 DELETE Select Shipment Trip Details Trip Ty…" at bounding box center [765, 364] width 1531 height 728
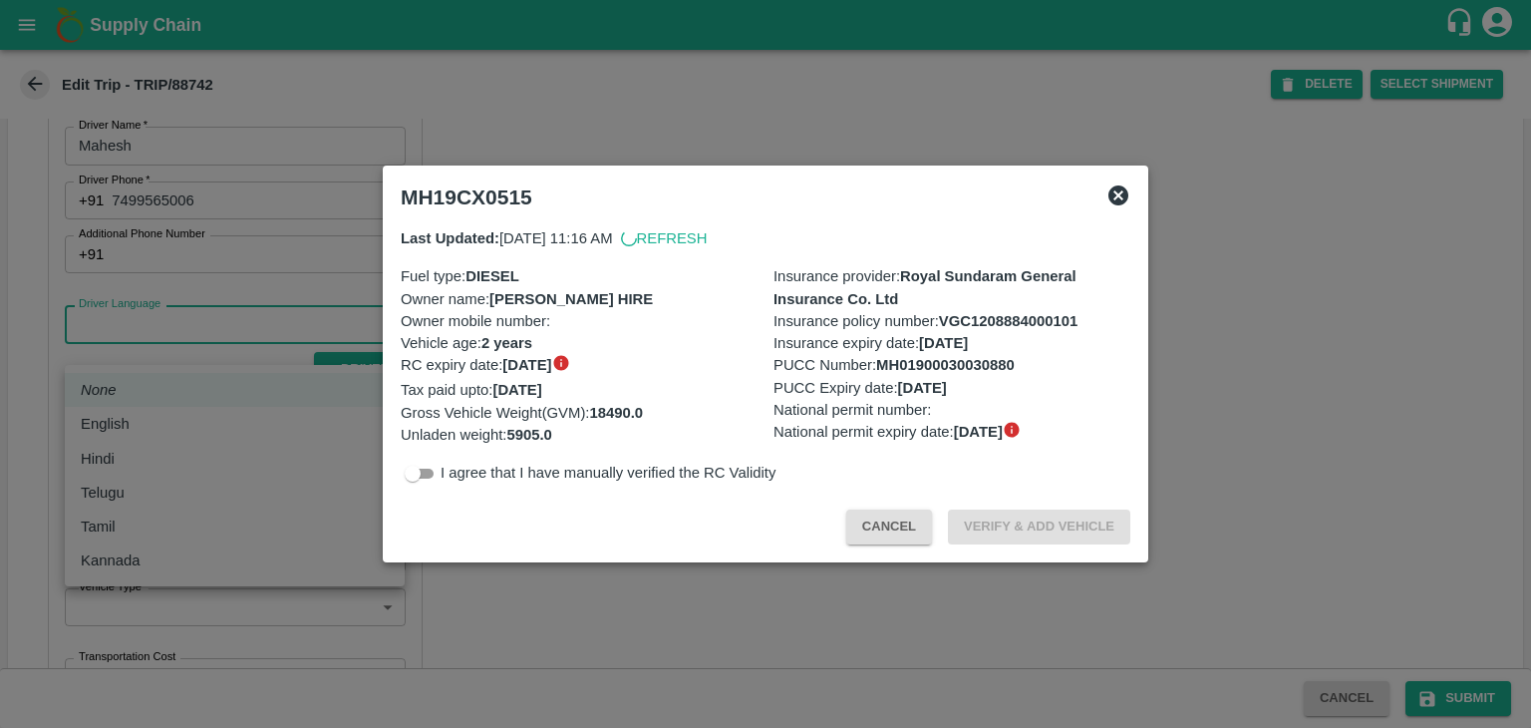
click at [132, 456] on div at bounding box center [765, 364] width 1531 height 728
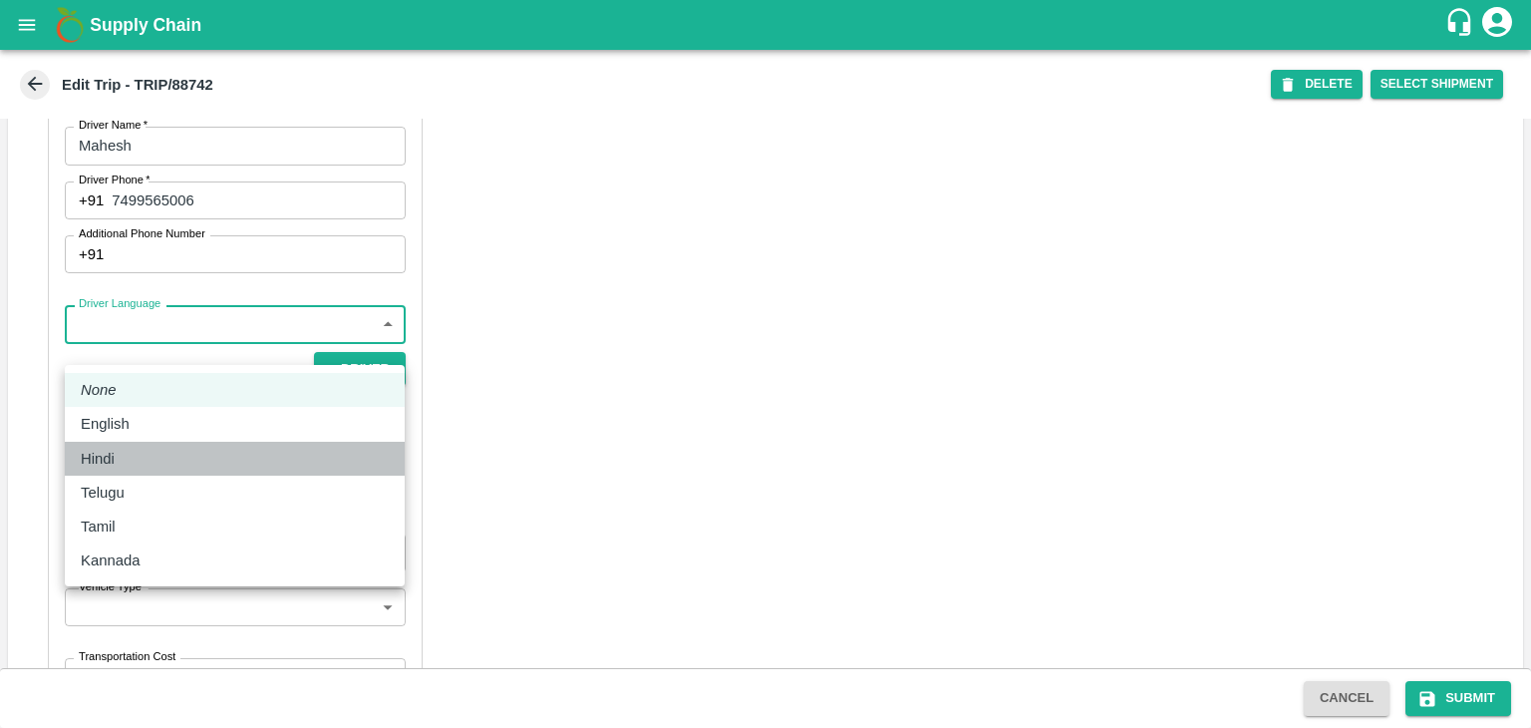
click at [132, 456] on div "Hindi" at bounding box center [235, 459] width 308 height 22
type input "hi"
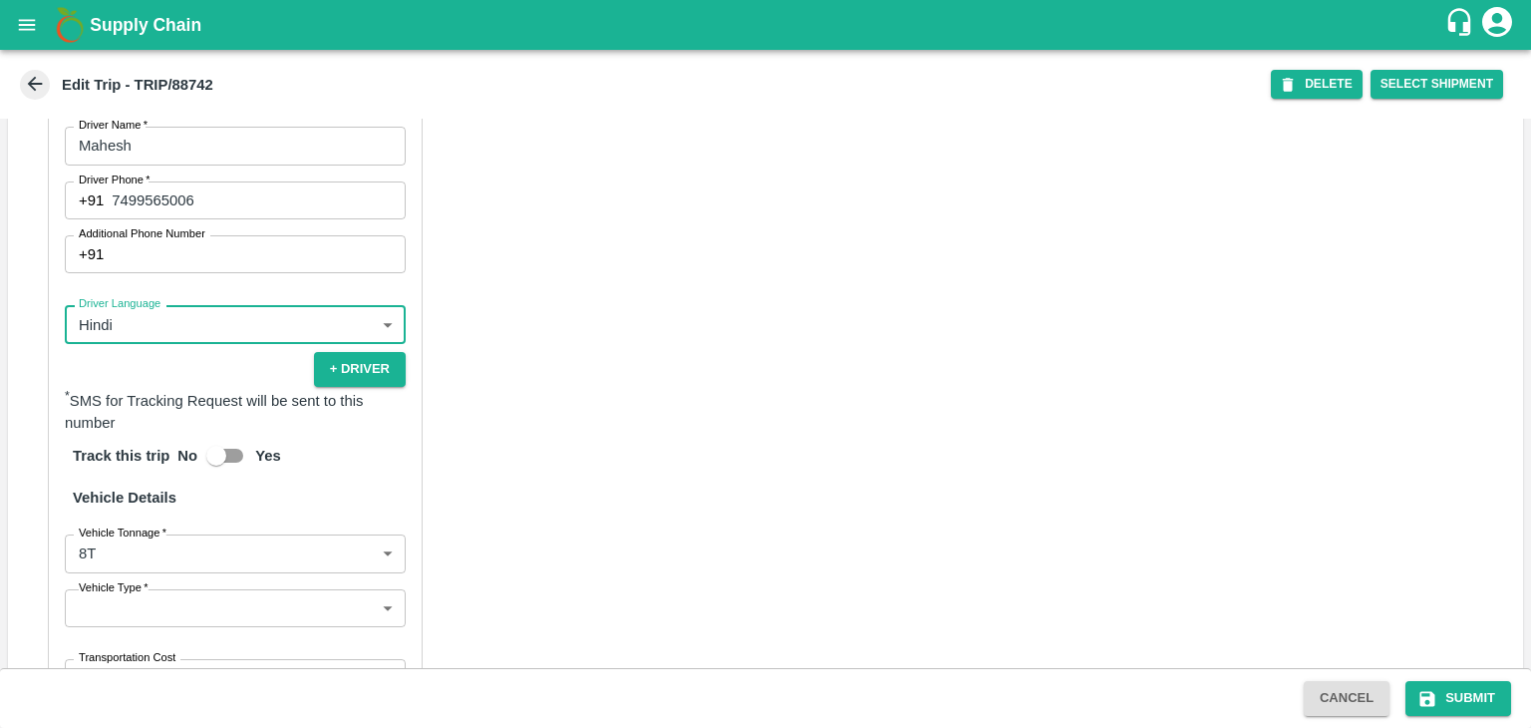
scroll to position [1380, 0]
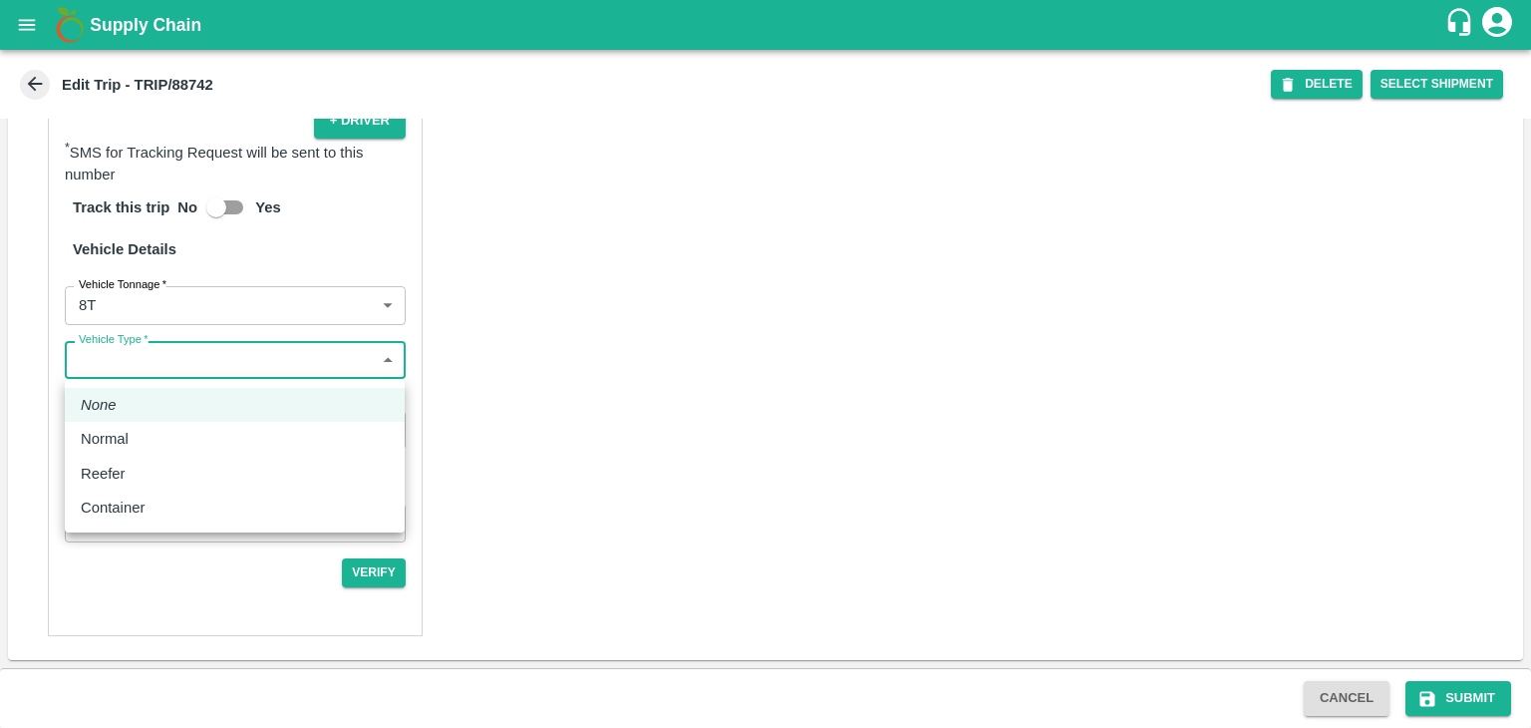
click at [168, 360] on body "Supply Chain Edit Trip - TRIP/88742 DELETE Select Shipment Trip Details Trip Ty…" at bounding box center [765, 364] width 1531 height 728
click at [134, 444] on div "Normal" at bounding box center [110, 439] width 58 height 22
type input "Normal"
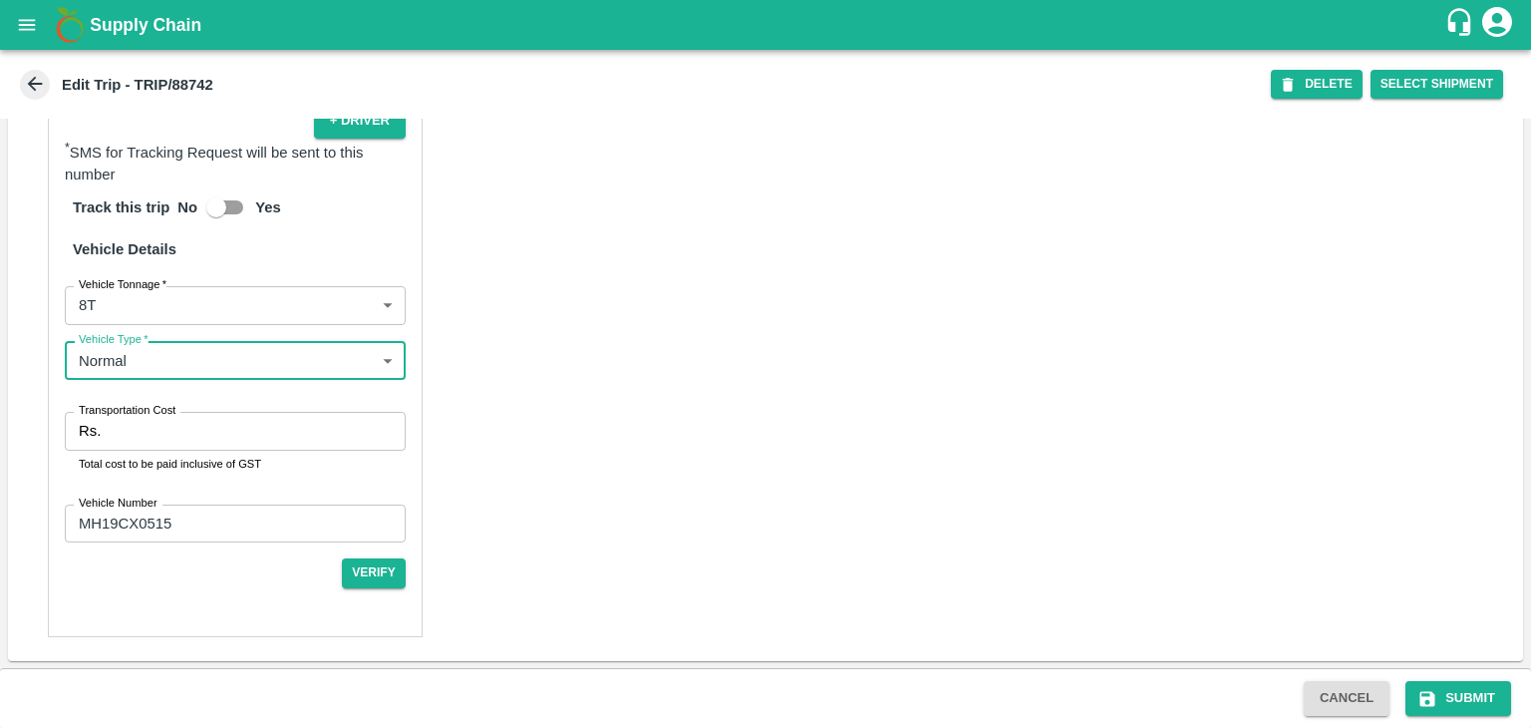
scroll to position [1381, 0]
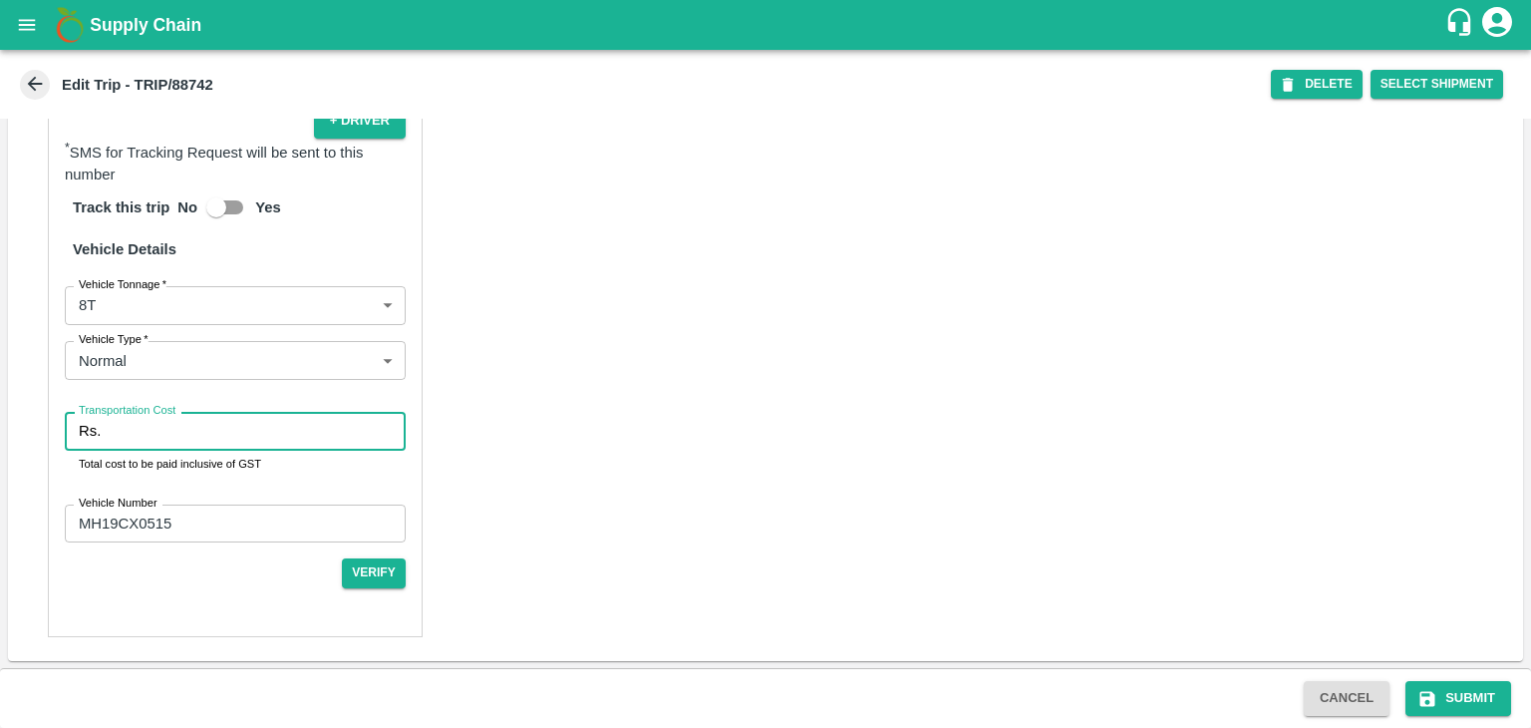
click at [239, 425] on input "Transportation Cost" at bounding box center [257, 431] width 297 height 38
type input "10000"
click at [1447, 688] on button "Submit" at bounding box center [1459, 698] width 106 height 35
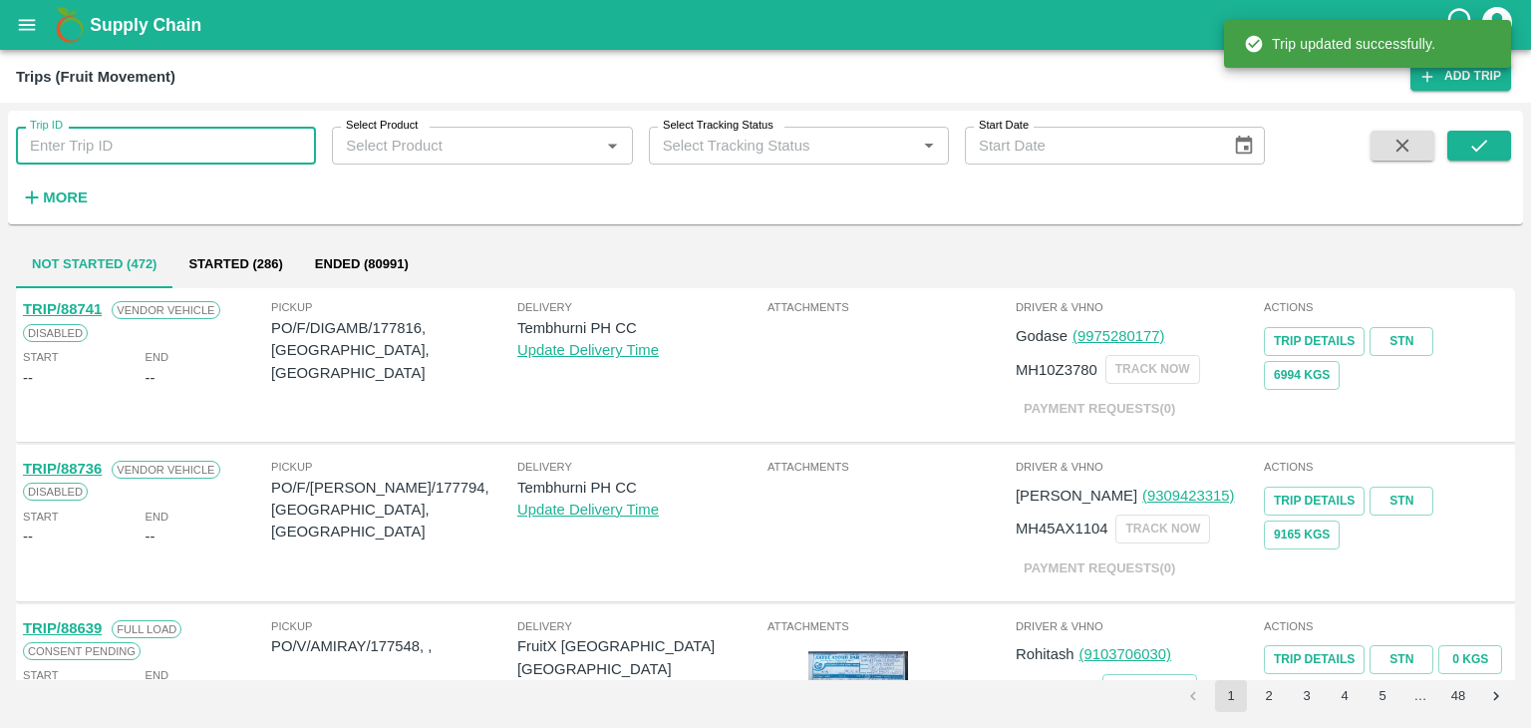
click at [261, 139] on input "Trip ID" at bounding box center [166, 146] width 300 height 38
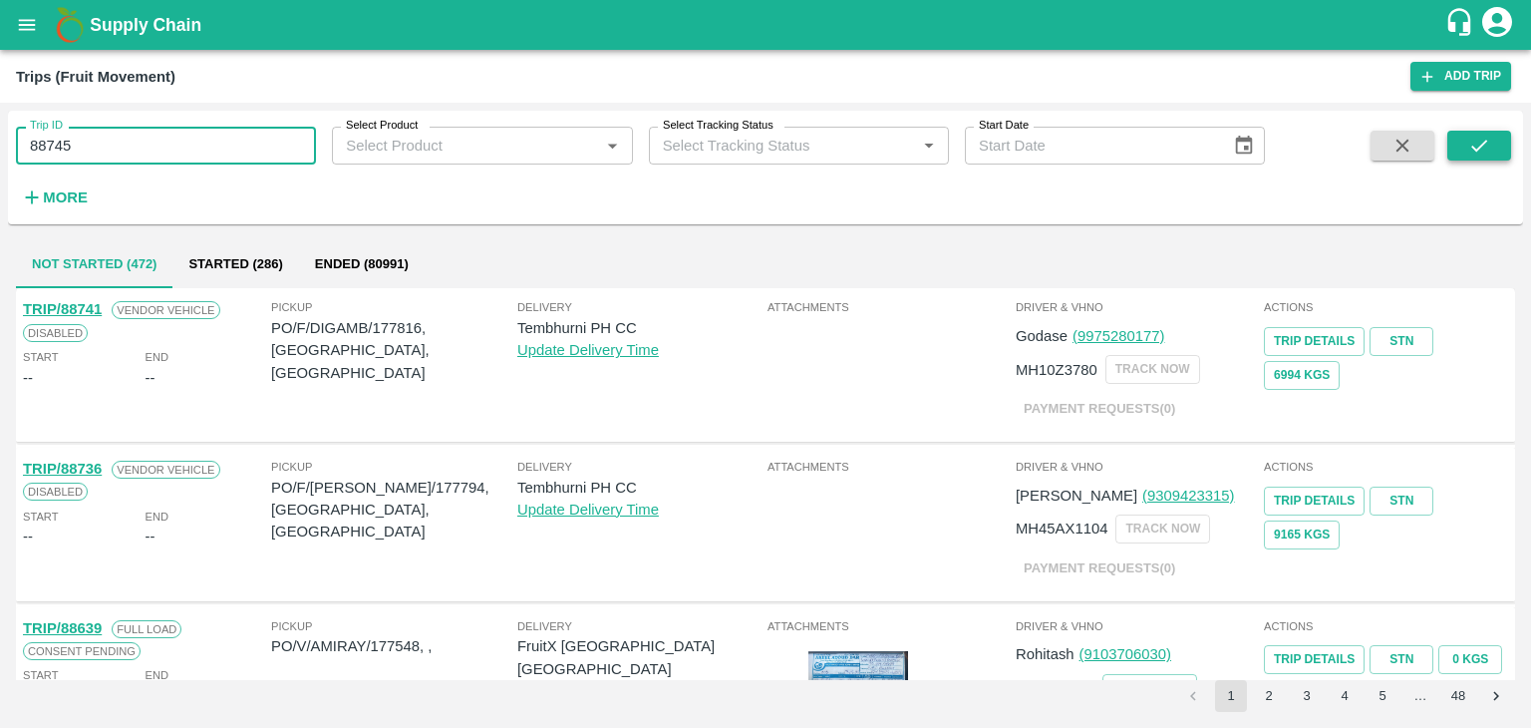
type input "88745"
click at [1495, 139] on button "submit" at bounding box center [1479, 146] width 64 height 30
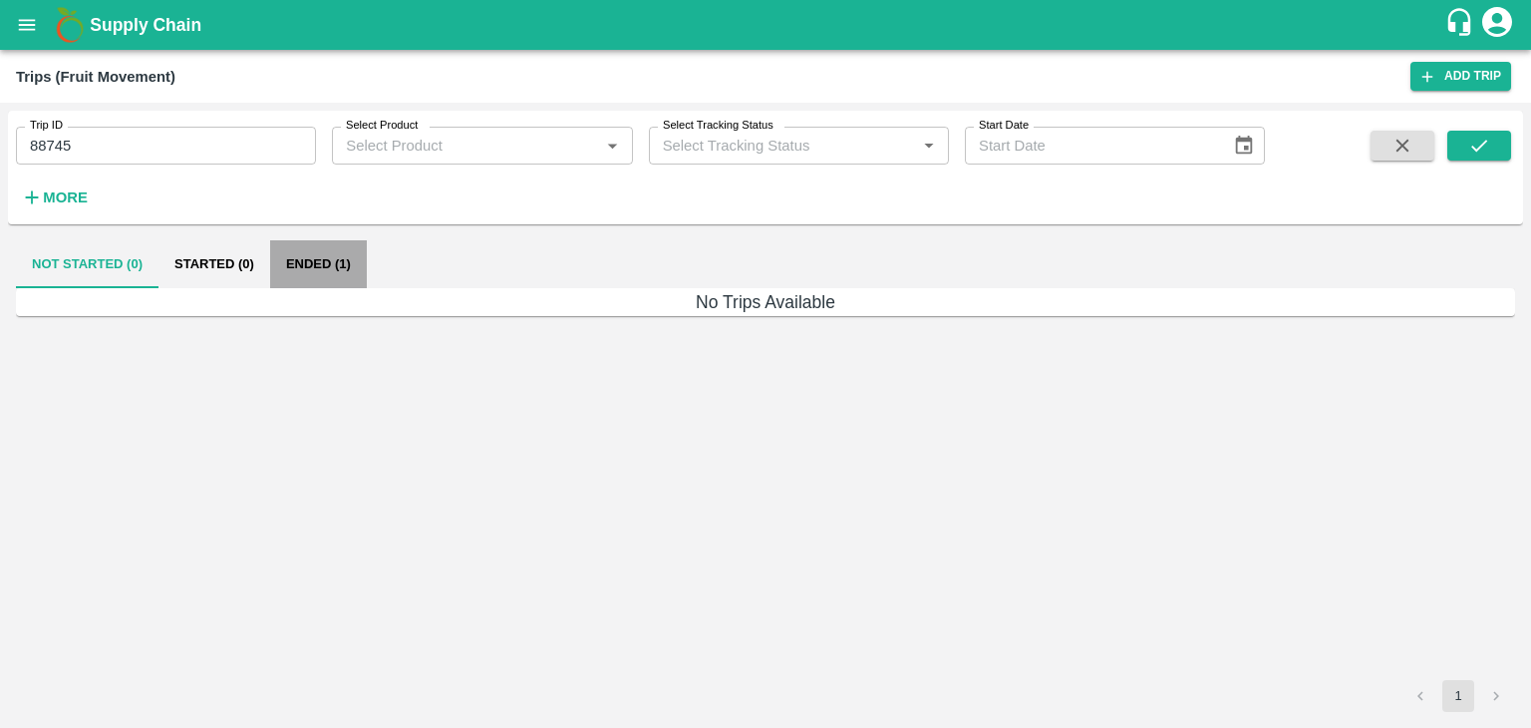
click at [322, 263] on button "Ended (1)" at bounding box center [318, 264] width 97 height 48
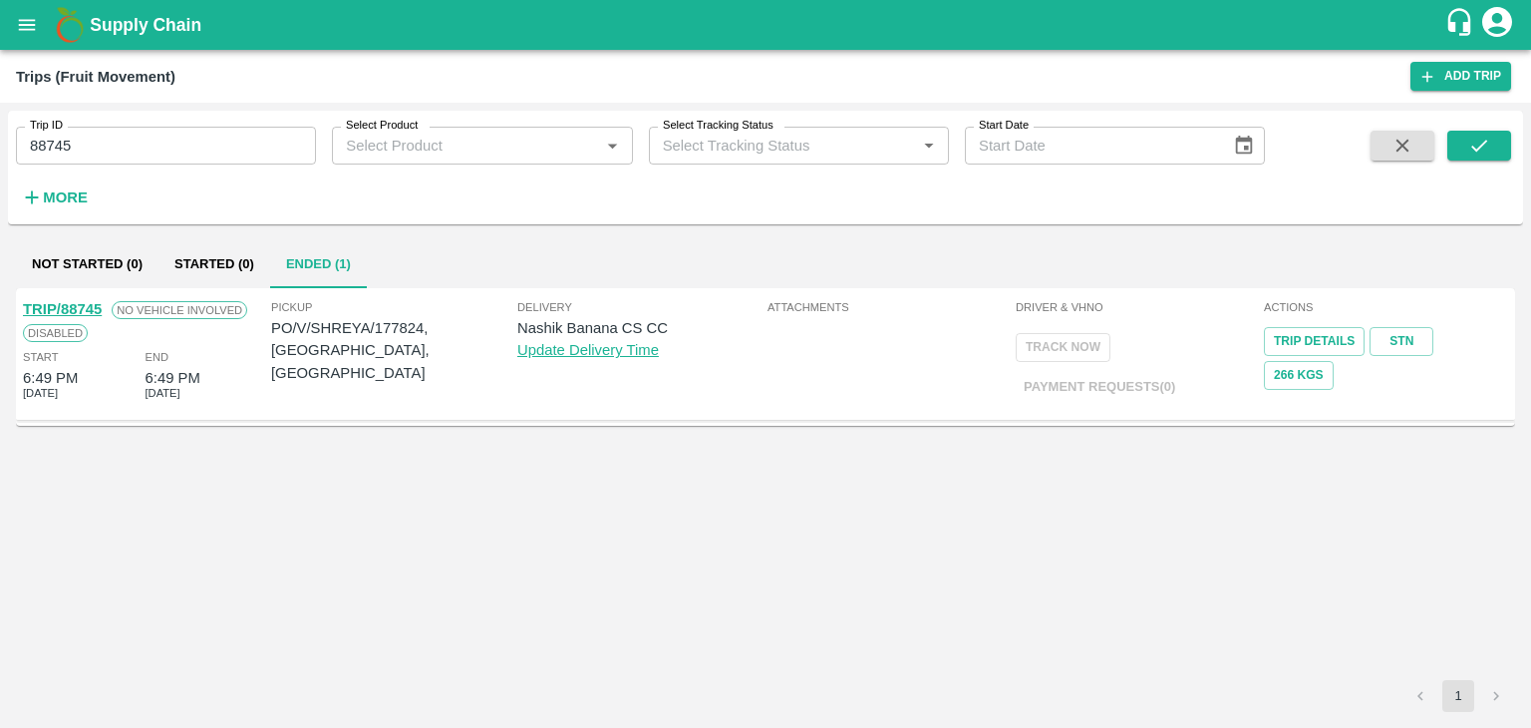
click at [46, 305] on link "TRIP/88745" at bounding box center [62, 309] width 79 height 16
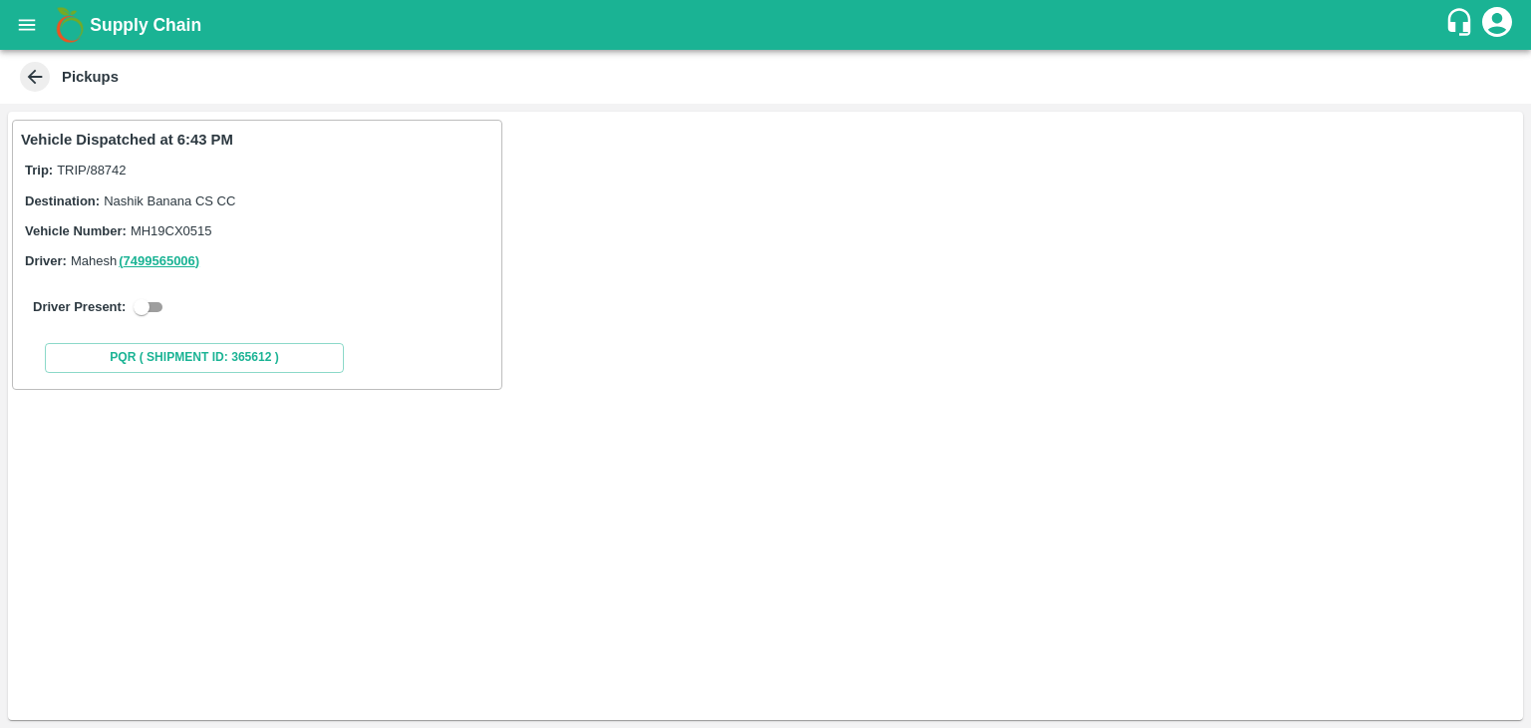
drag, startPoint x: 144, startPoint y: 292, endPoint x: 149, endPoint y: 302, distance: 11.1
click at [149, 302] on div "Driver Present:" at bounding box center [257, 307] width 473 height 56
click at [149, 302] on input "checkbox" at bounding box center [142, 307] width 72 height 24
checkbox input "true"
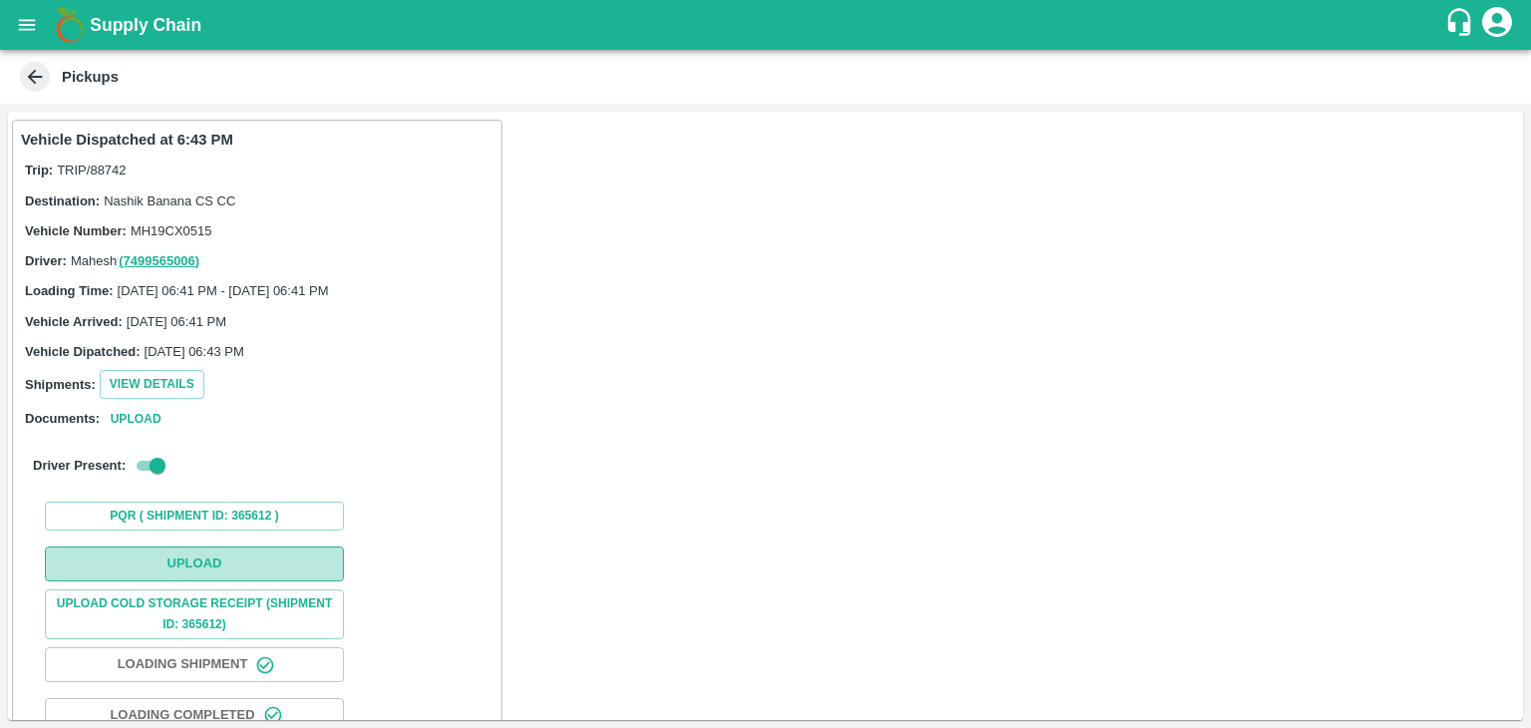
click at [188, 556] on button "Upload" at bounding box center [194, 563] width 299 height 35
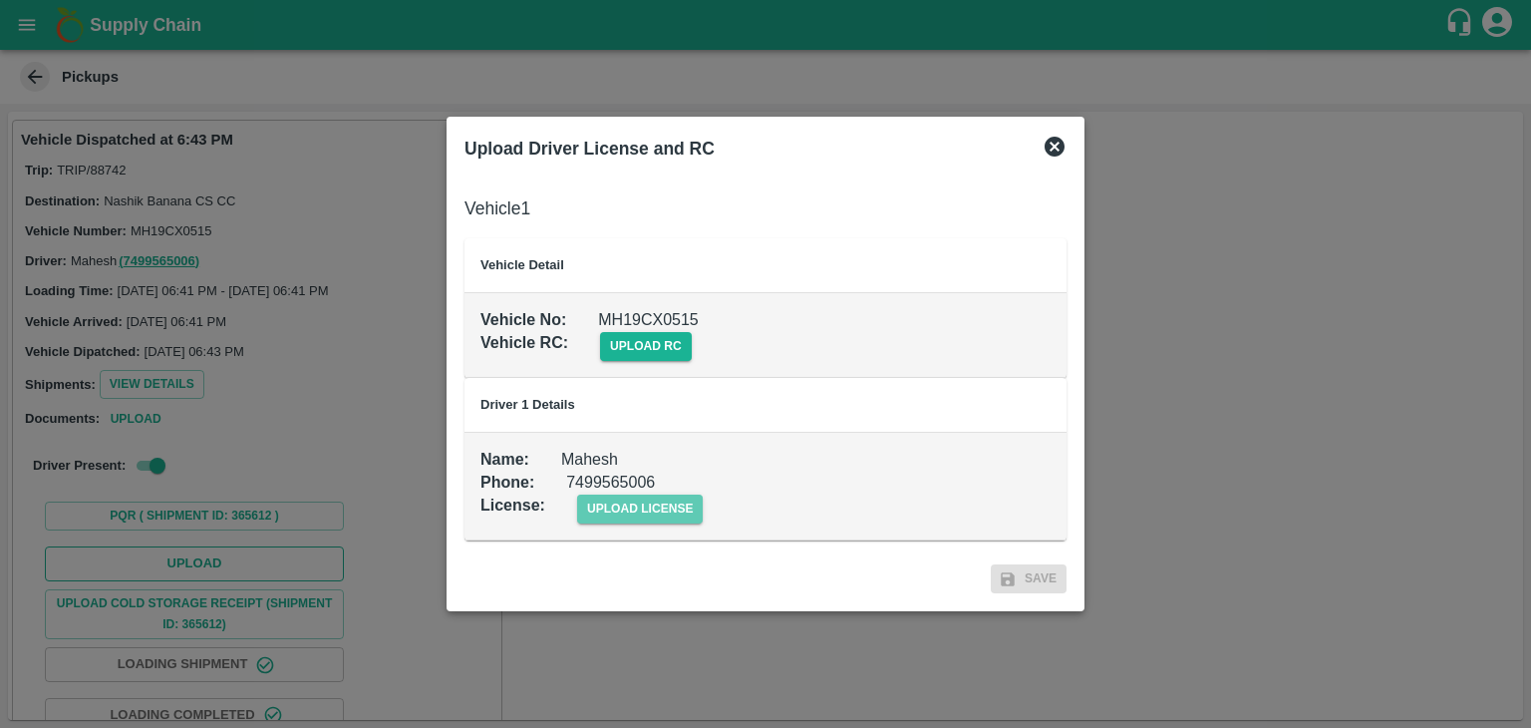
click at [664, 505] on span "upload license" at bounding box center [640, 508] width 127 height 29
click at [0, 0] on input "upload license" at bounding box center [0, 0] width 0 height 0
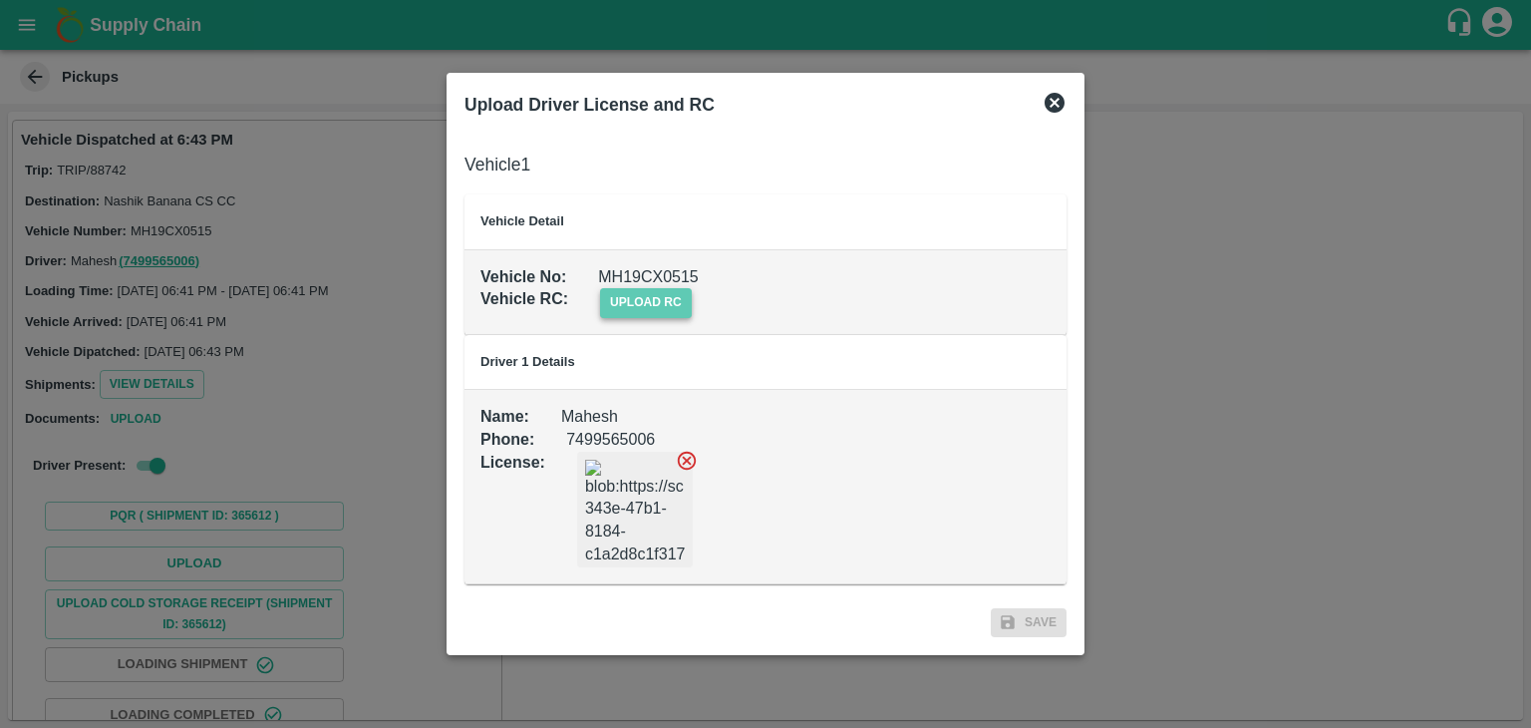
click at [658, 303] on span "upload rc" at bounding box center [646, 302] width 92 height 29
click at [0, 0] on input "upload rc" at bounding box center [0, 0] width 0 height 0
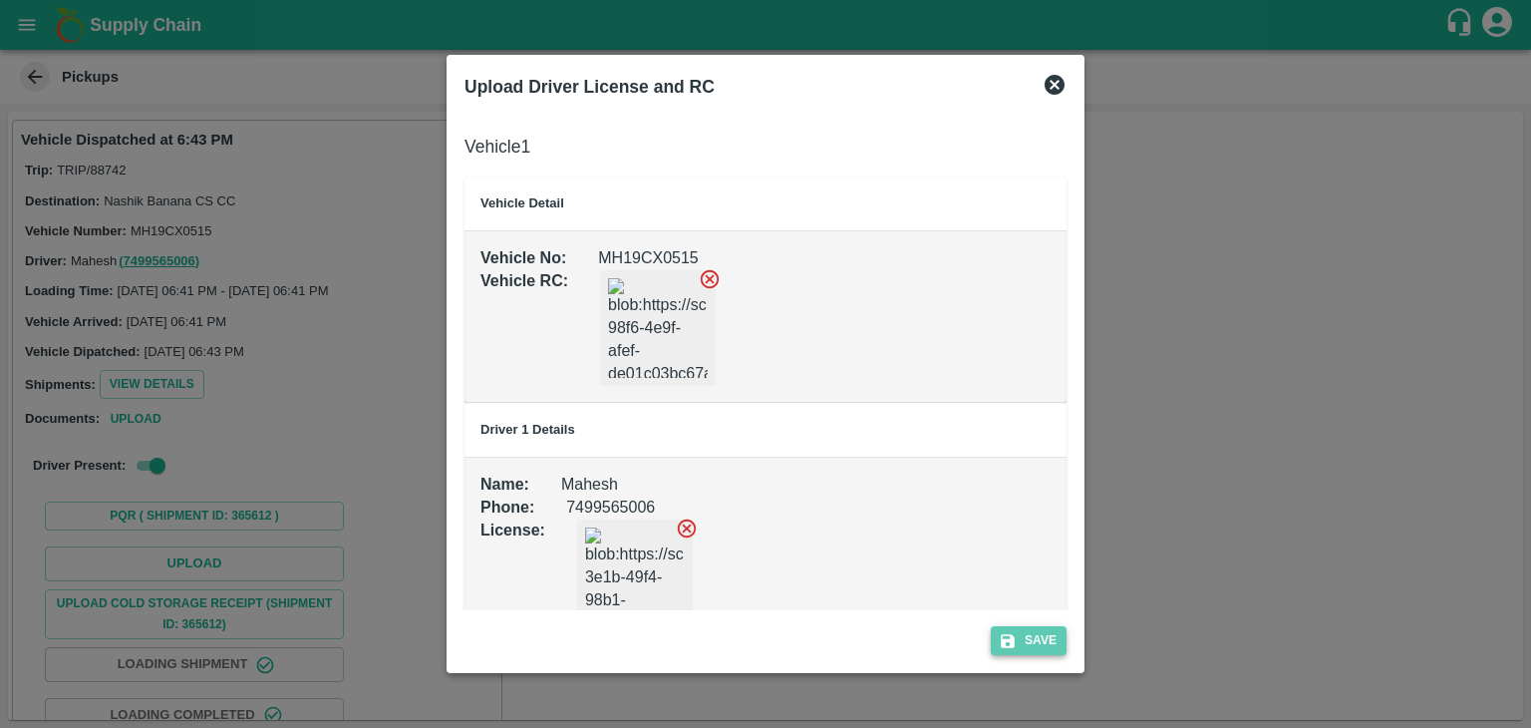
click at [1047, 631] on button "Save" at bounding box center [1029, 640] width 76 height 29
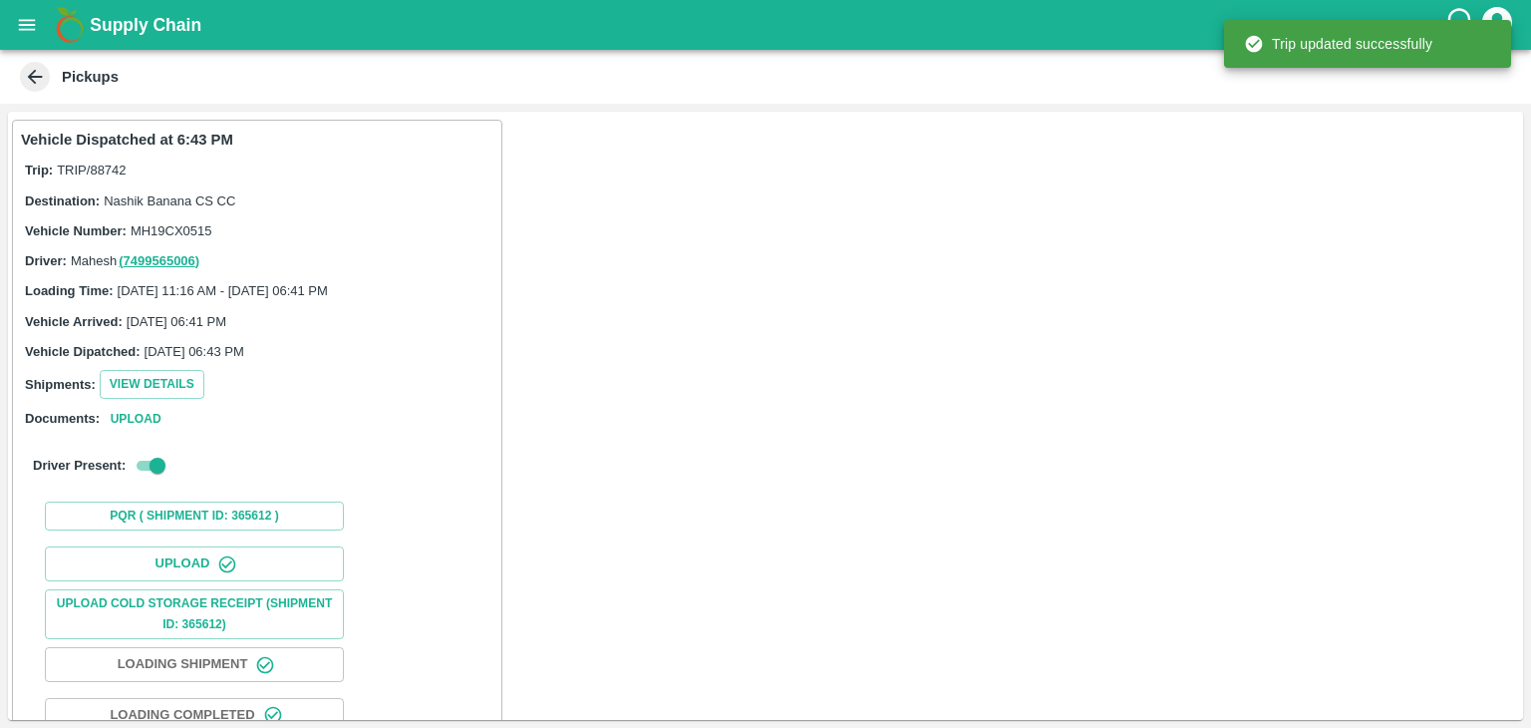
scroll to position [208, 0]
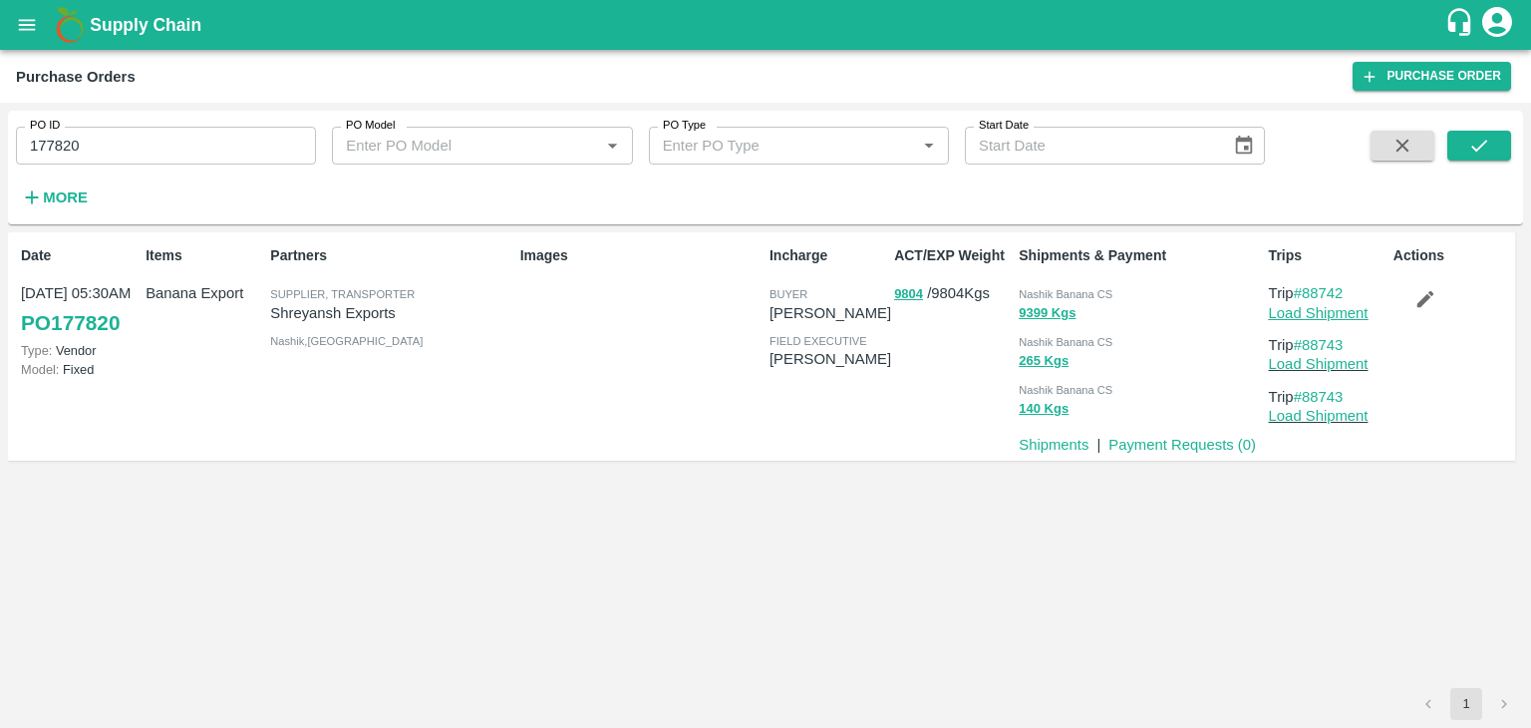
click at [1341, 313] on link "Load Shipment" at bounding box center [1319, 313] width 100 height 16
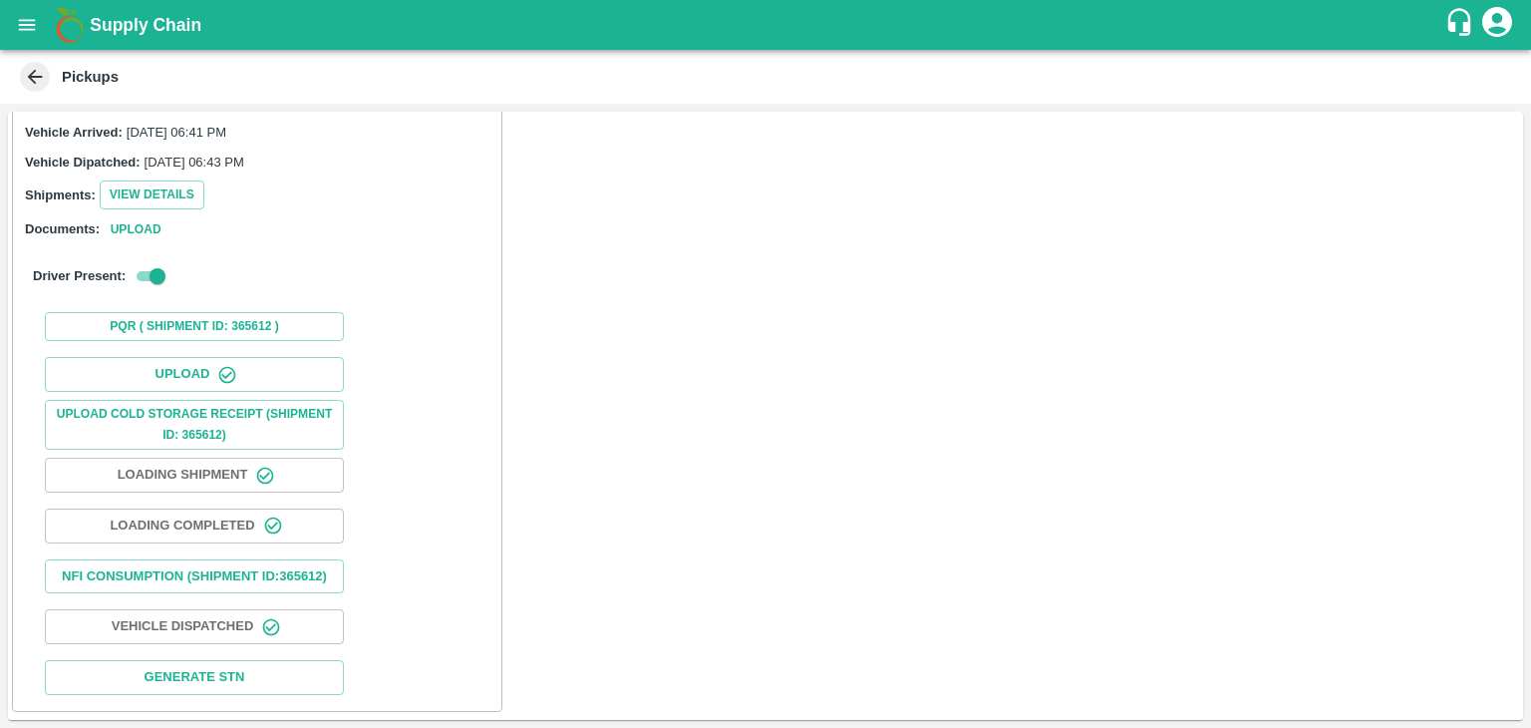
scroll to position [208, 0]
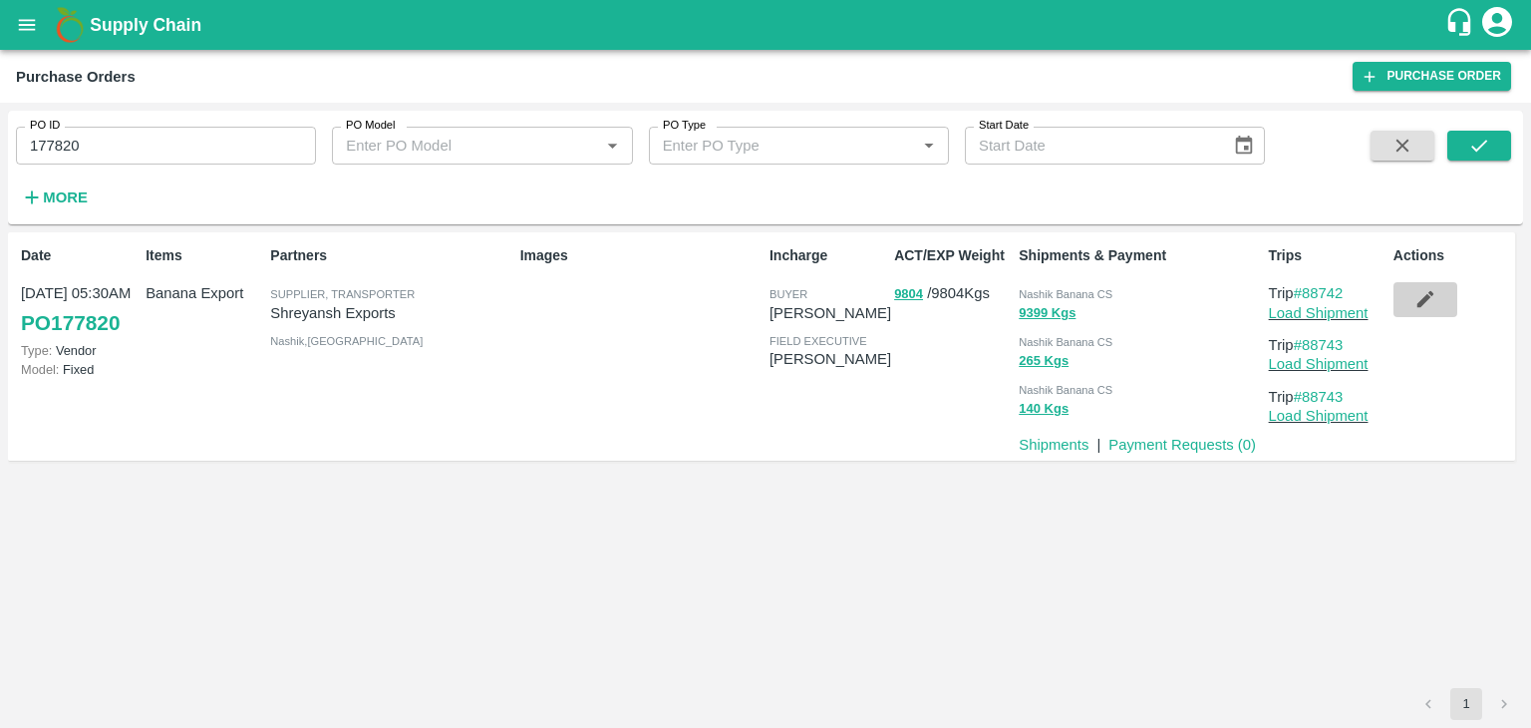
click at [1424, 290] on icon "button" at bounding box center [1426, 299] width 22 height 22
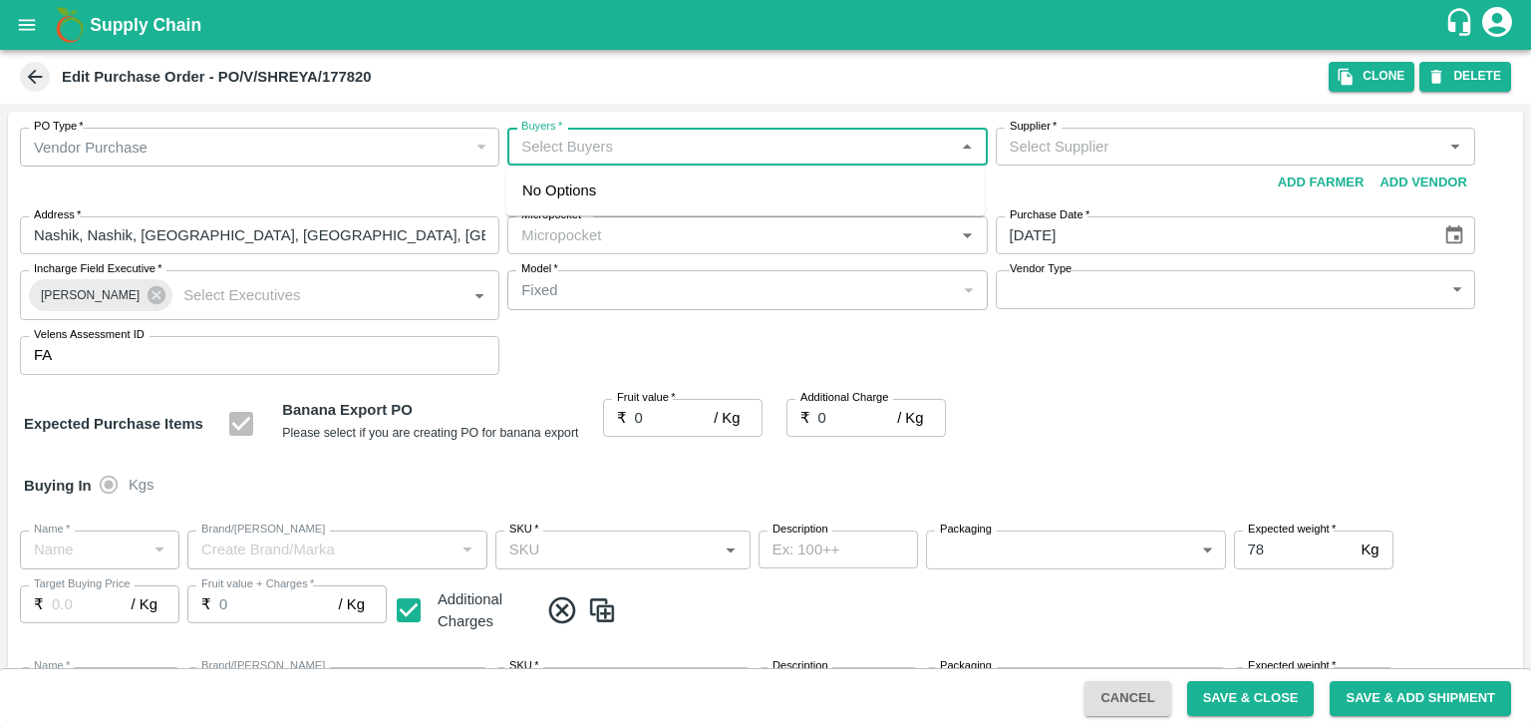
click at [610, 150] on input "Buyers   *" at bounding box center [730, 147] width 435 height 26
type input "Ajit o"
type input "Shreyansh Exports-undefined"
type input "172-Savda"
type input "Banana Export"
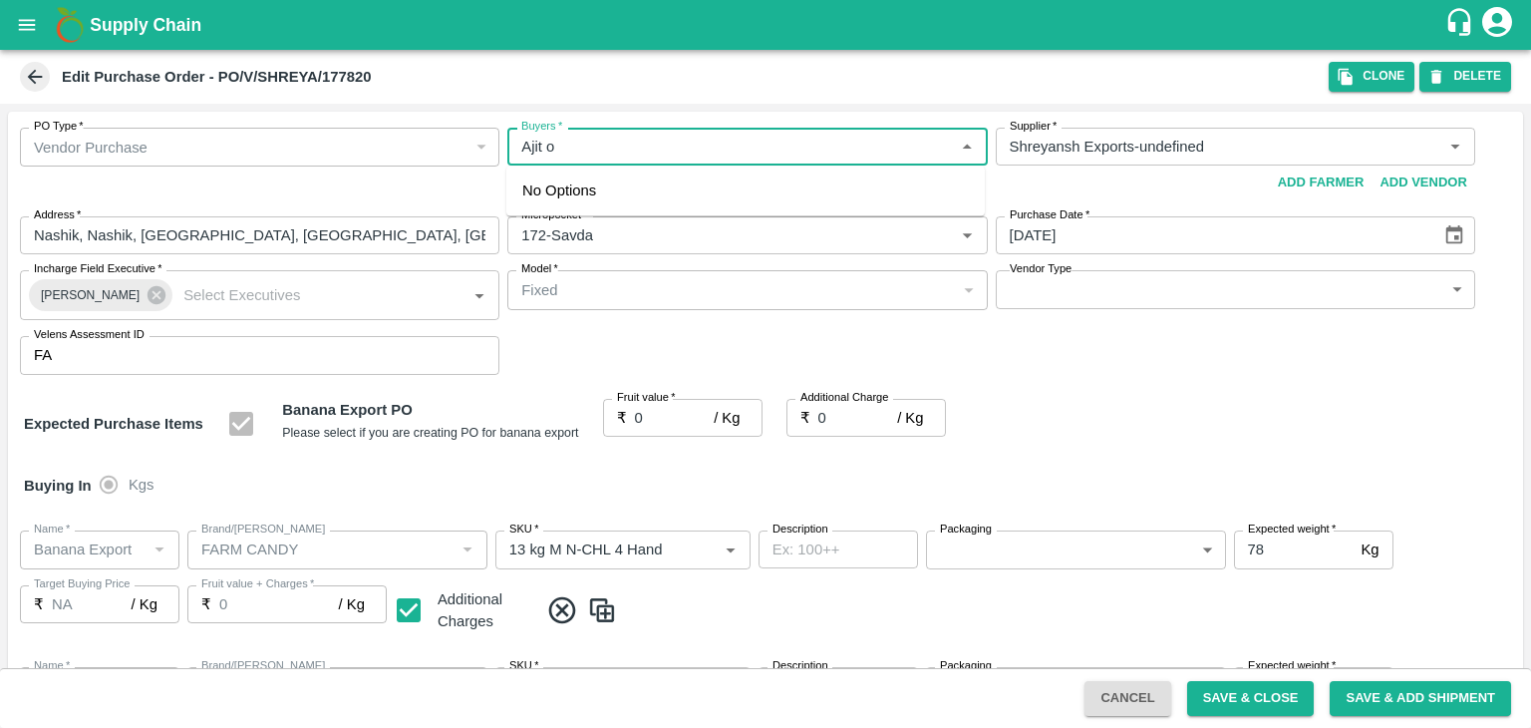
type input "FARM CANDY"
type input "13 kg M N-CHL 4 Hand"
type input "NA"
type input "Banana Export"
type input "FARM CANDY"
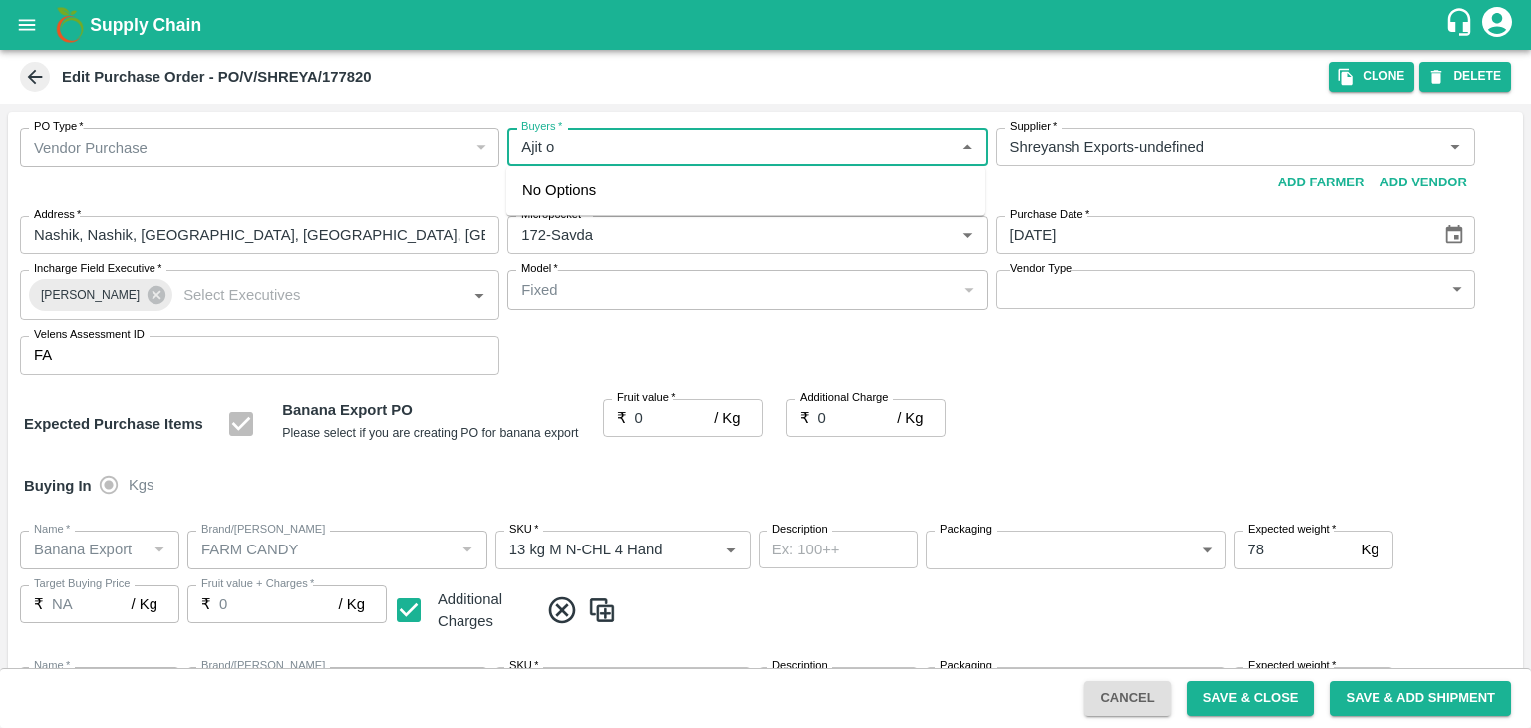
type input "13 kg M N-CHL 5 Hand"
type input "NA"
type input "Banana Export"
type input "FARM CANDY"
type input "13 kg M N-CHL 6 Hand"
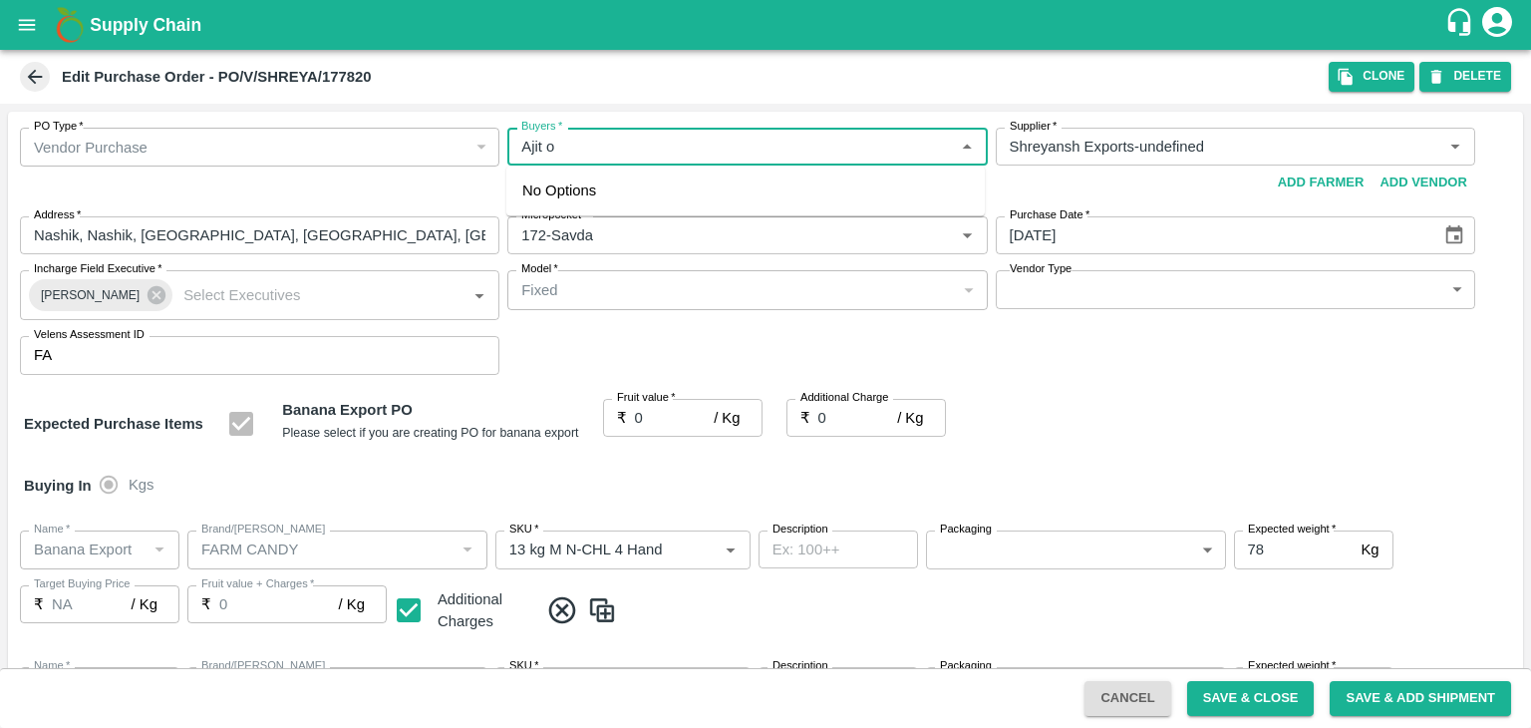
type input "NA"
type input "Banana Export"
type input "FARM CANDY"
type input "13 kg M N-CHL 8 Hand"
type input "NA"
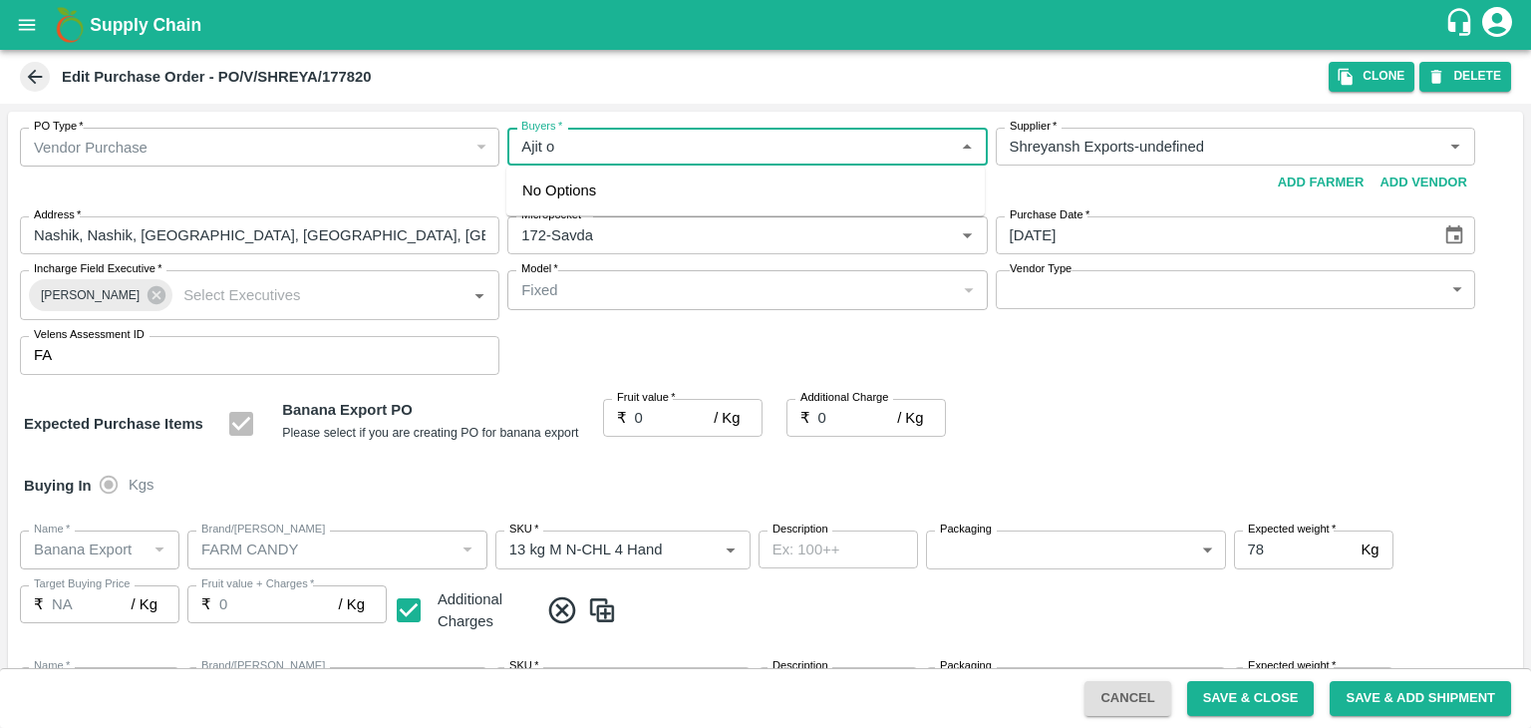
type input "Banana Export"
type input "FARM CANDY"
type input "13 kg M N-CHL CL"
type input "NA"
type input "Banana Export"
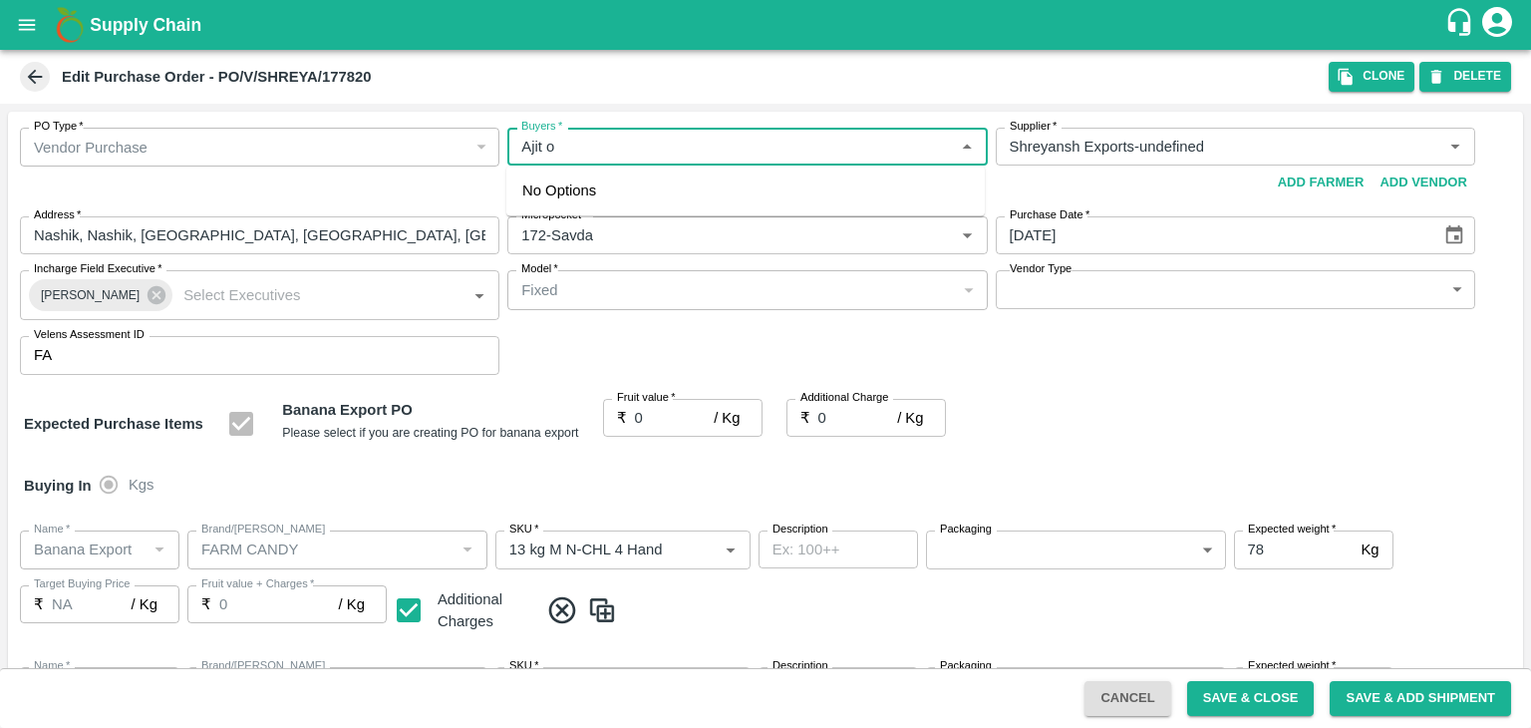
type input "FARM CANDY"
type input "C Class"
type input "NA"
type input "Banana Export"
type input "FARM CANDY"
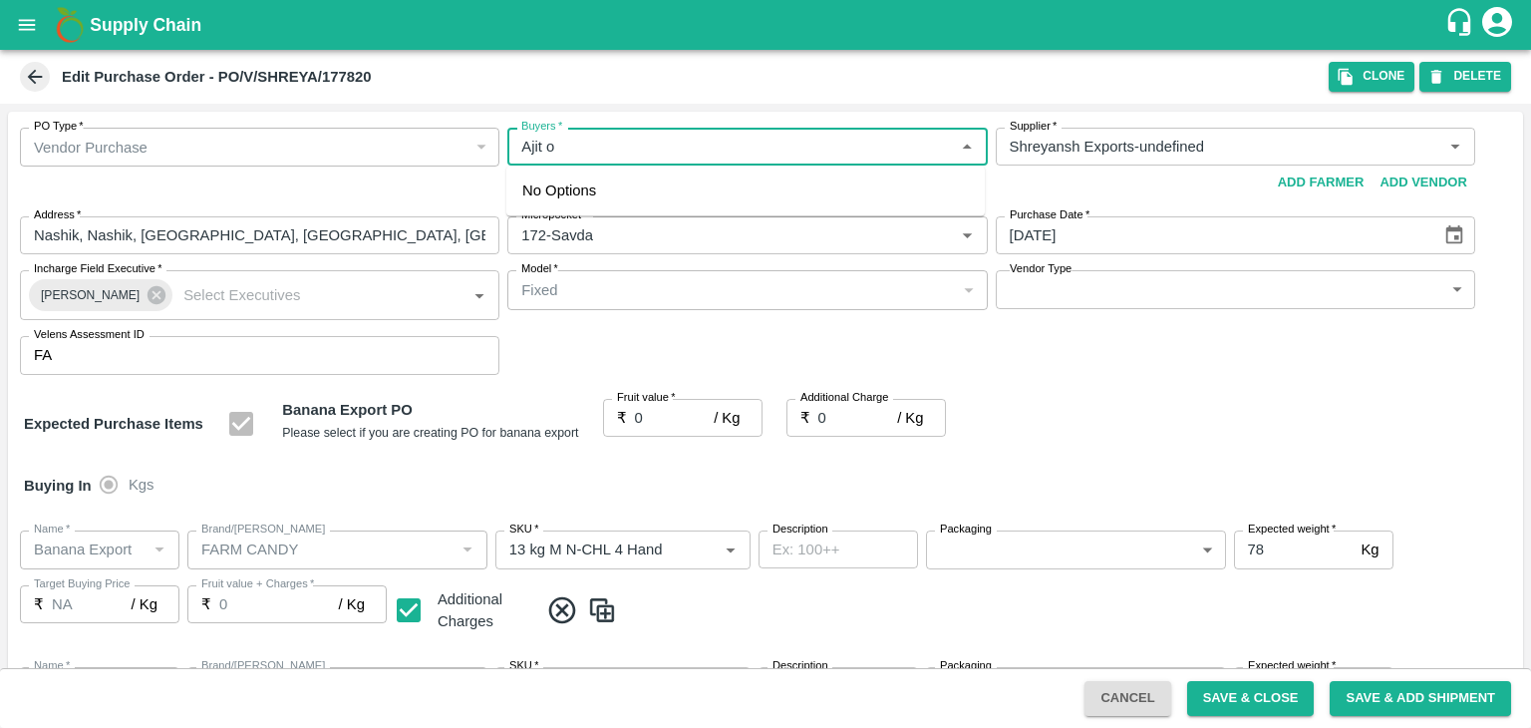
type input "PHR Kg"
type input "NA"
click at [634, 216] on div "Ajit Otari" at bounding box center [745, 199] width 478 height 52
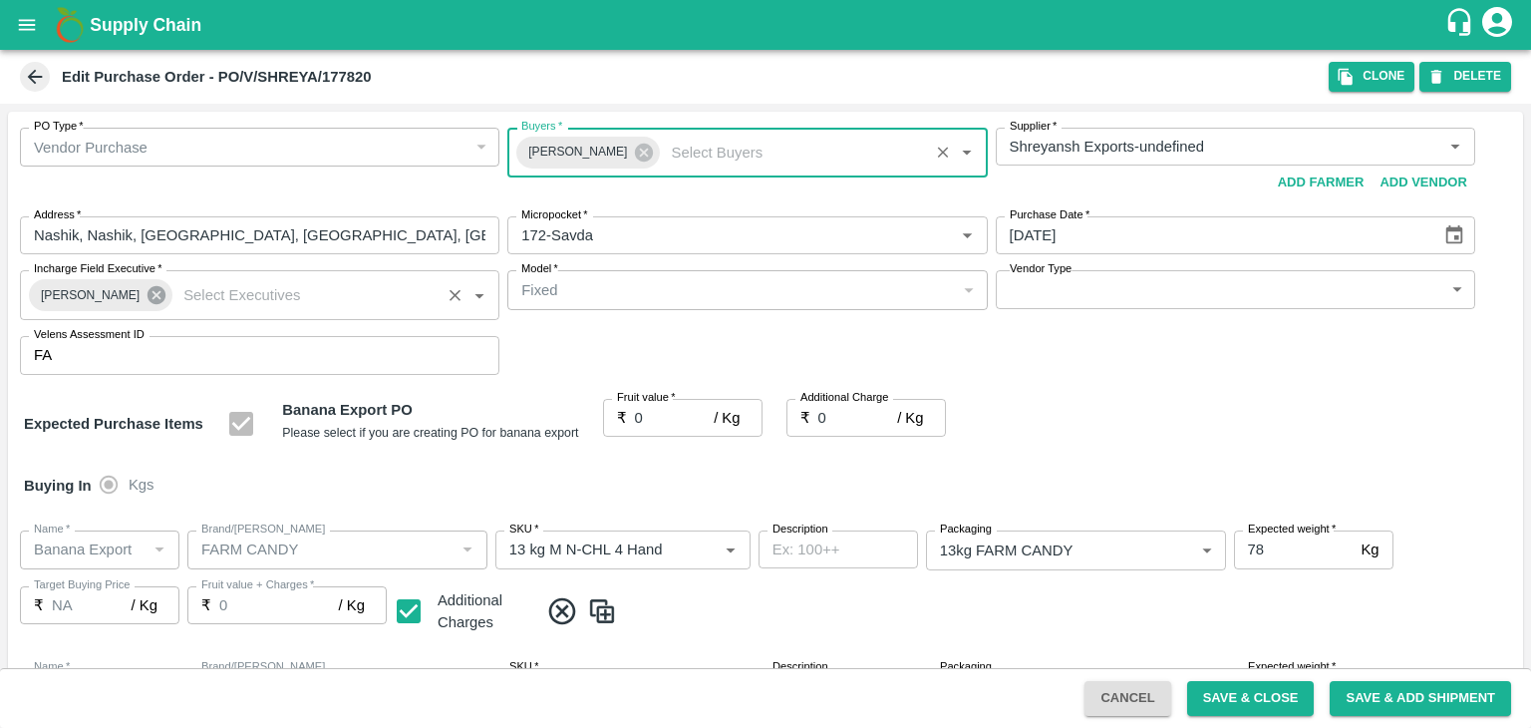
click at [154, 292] on icon at bounding box center [157, 295] width 22 height 22
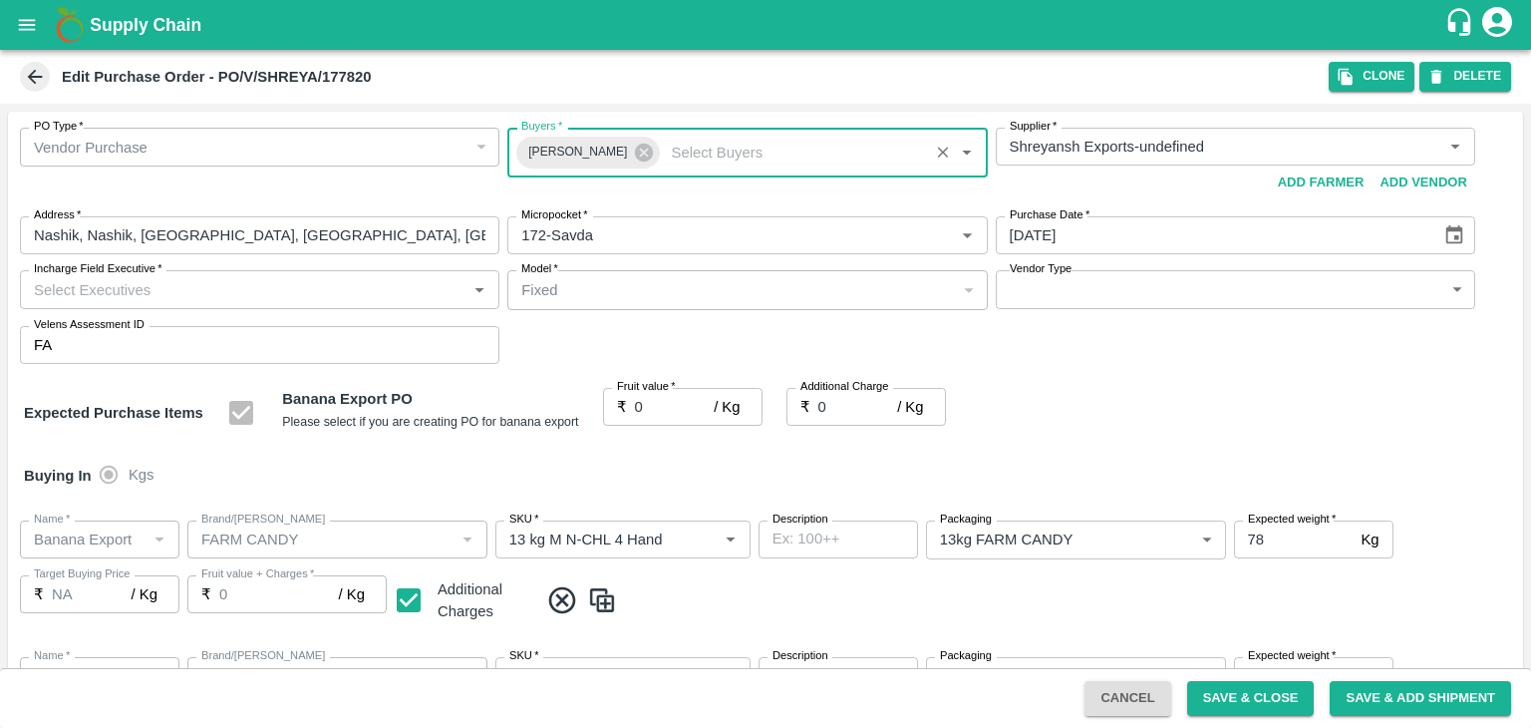
click at [185, 292] on input "Incharge Field Executive   *" at bounding box center [243, 289] width 435 height 26
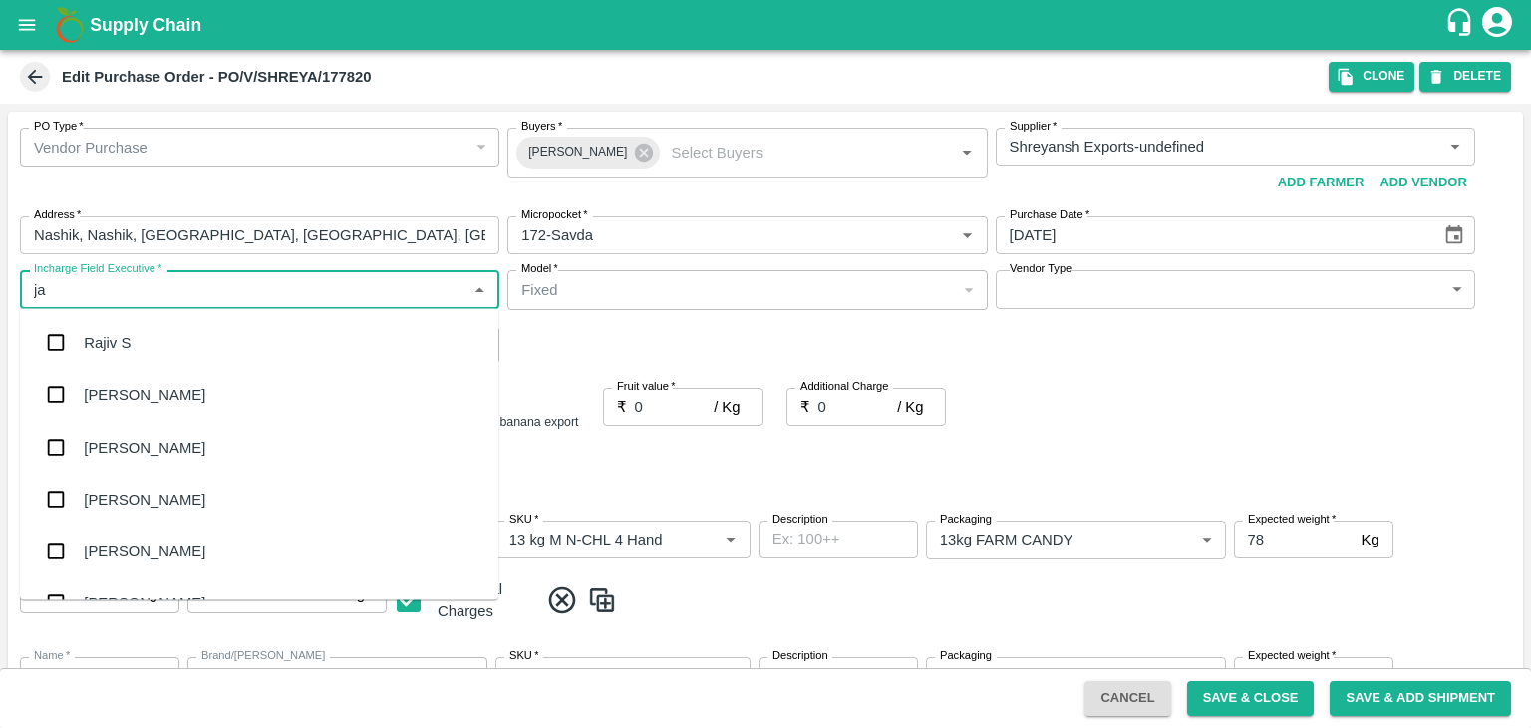
type input "jay"
click at [162, 449] on div "jaydip Tale" at bounding box center [259, 447] width 478 height 52
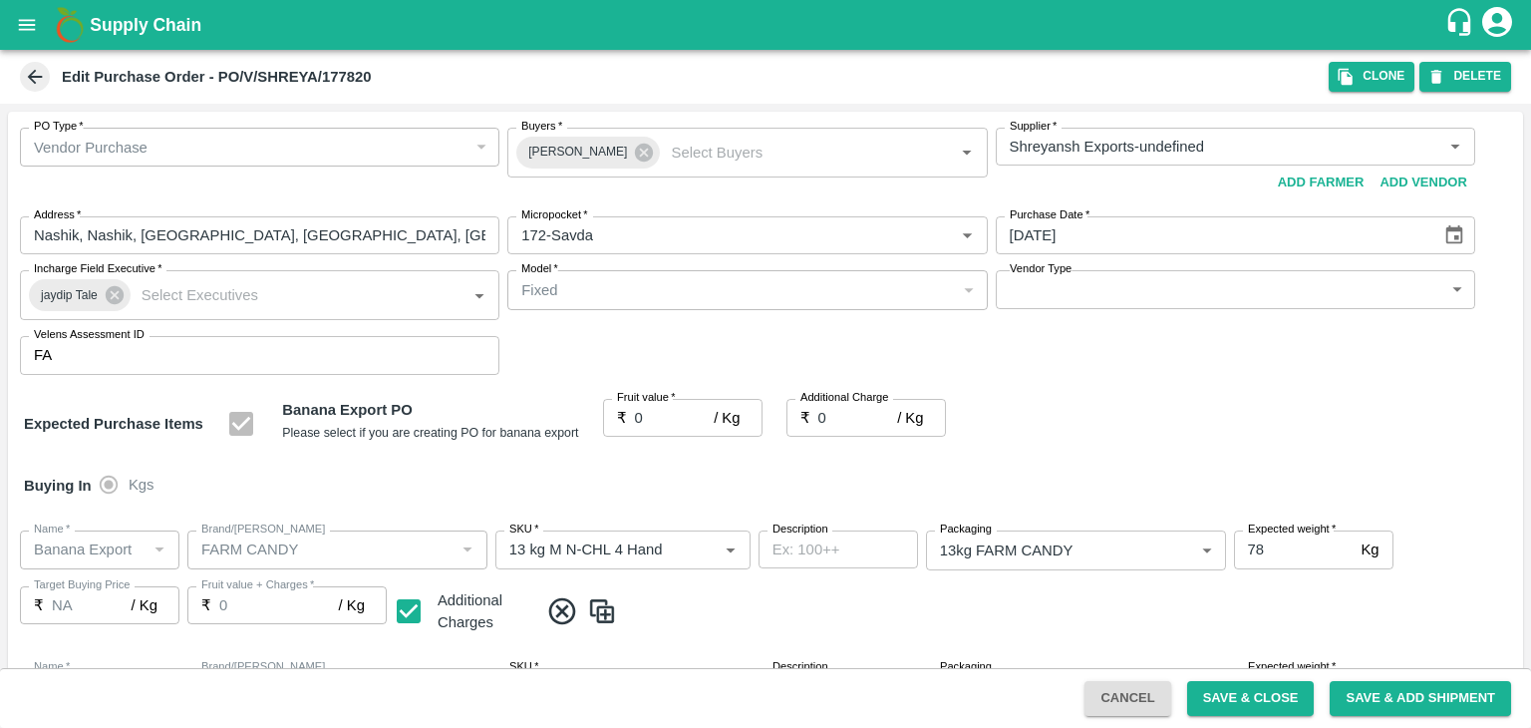
click at [1072, 292] on div "Vendor Type ​ Vendor Type" at bounding box center [1235, 295] width 479 height 50
click at [1072, 292] on body "Supply Chain Edit Purchase Order - PO/V/SHREYA/177820 Clone DELETE PO Type   * …" at bounding box center [765, 364] width 1531 height 728
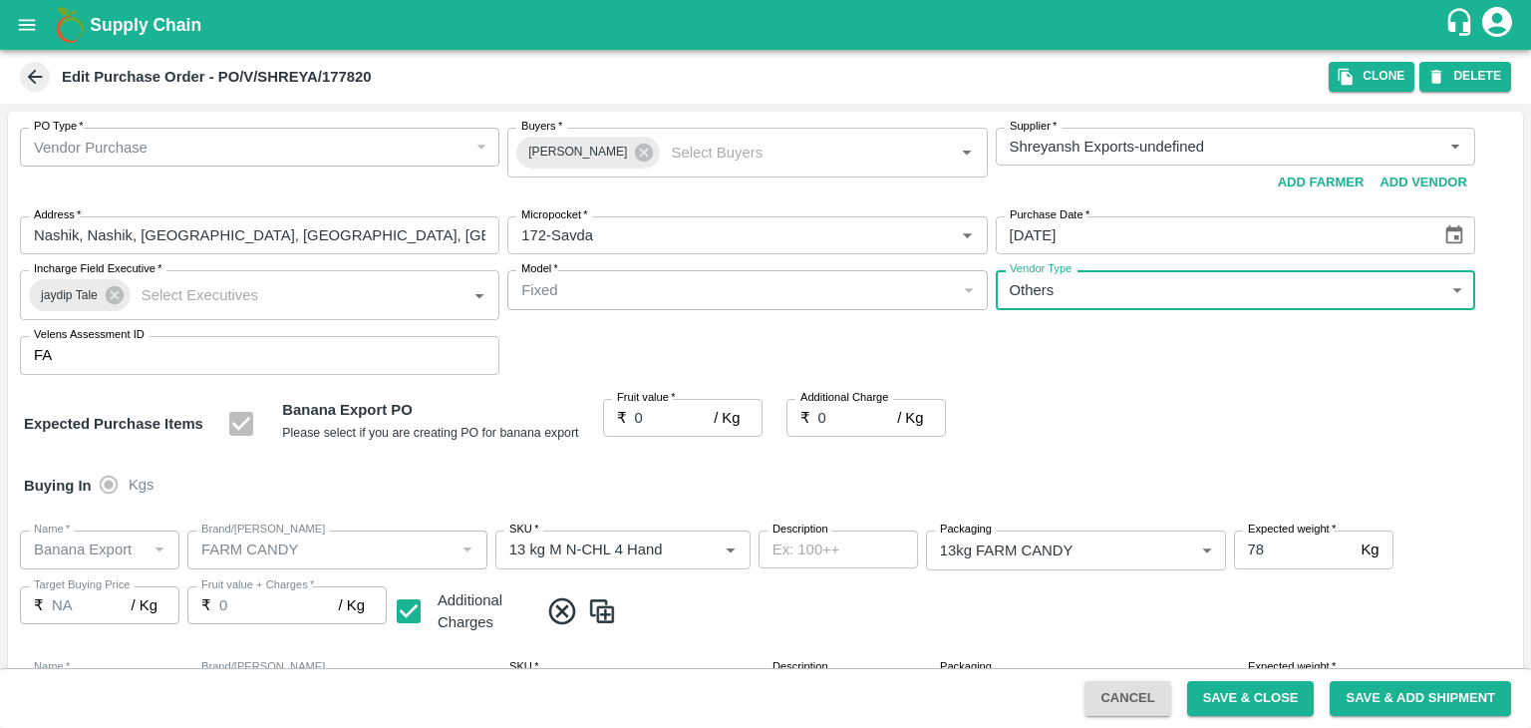
type input "OTHER"
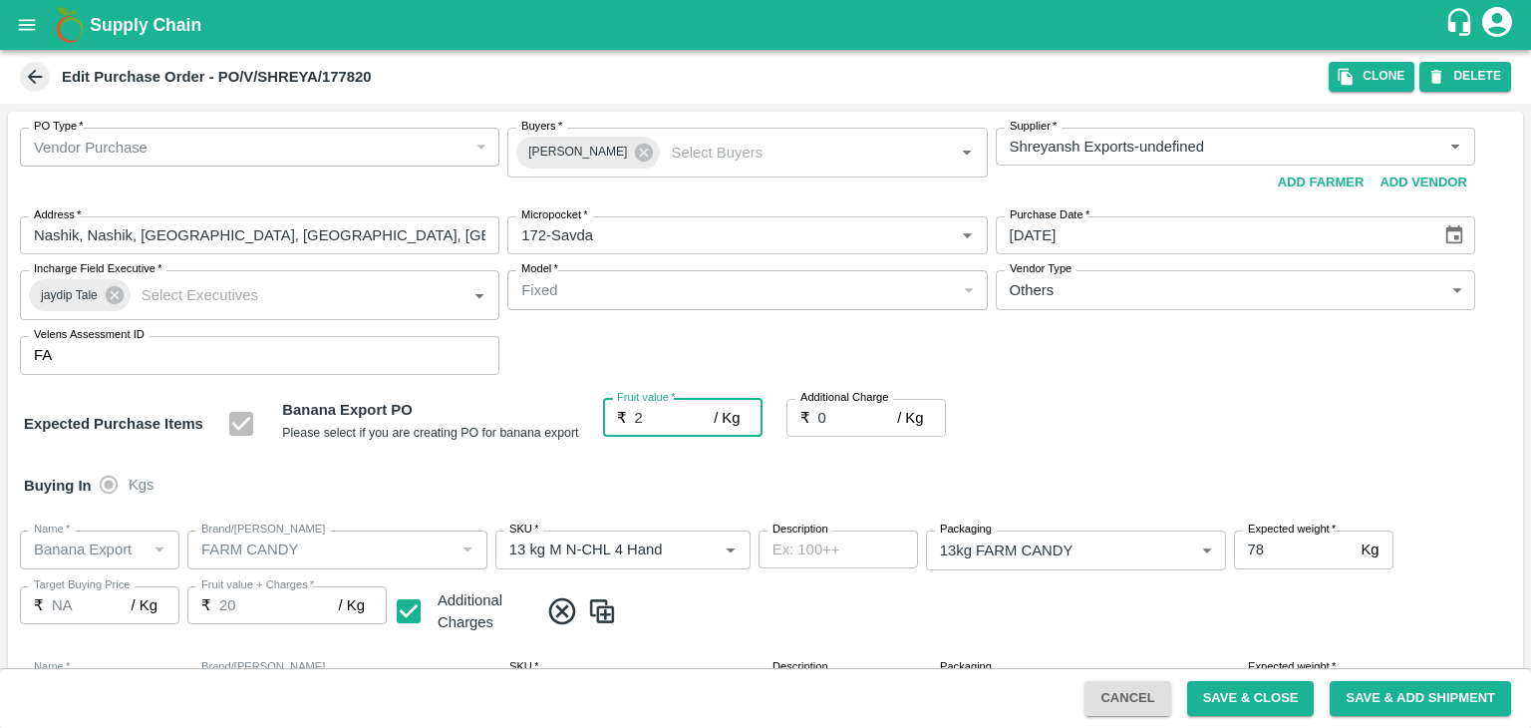
type input "20"
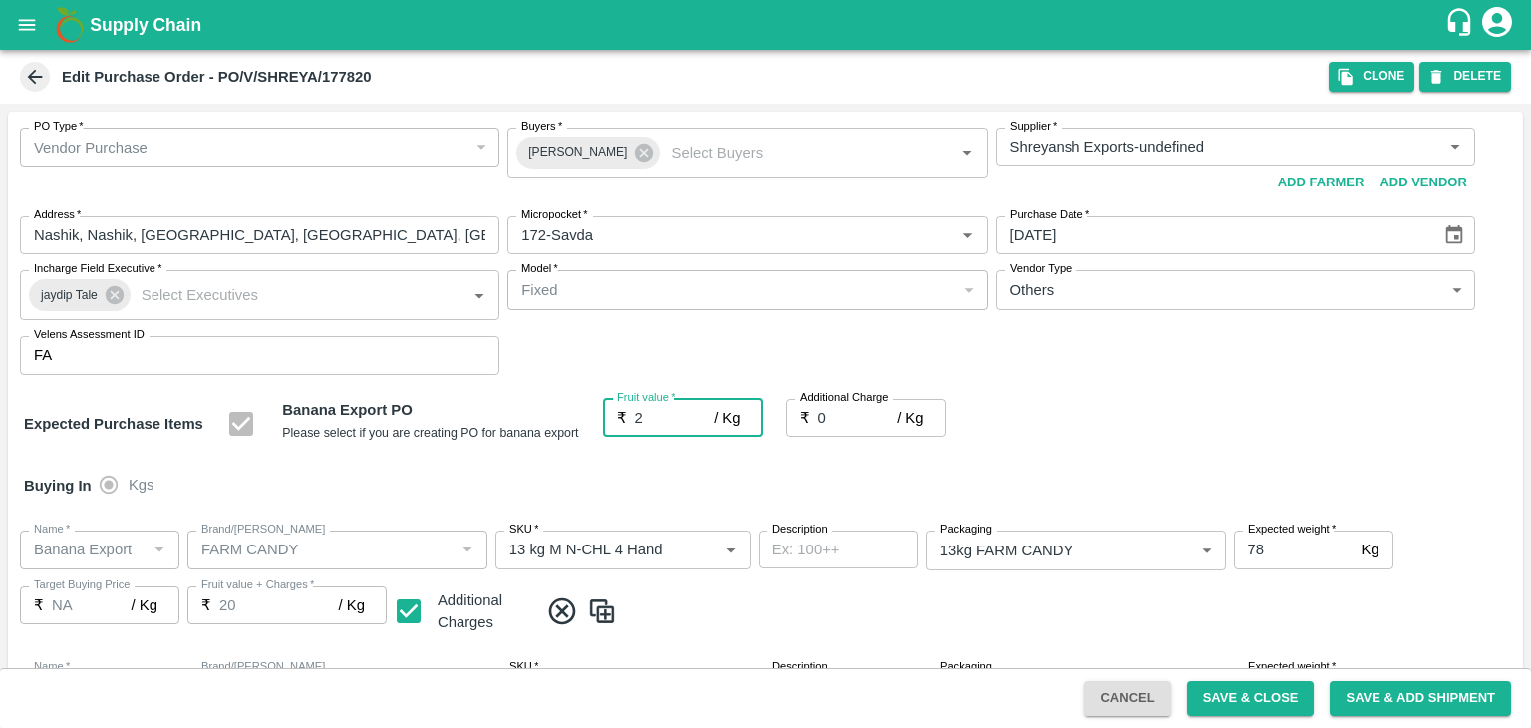
type input "20"
type input "2"
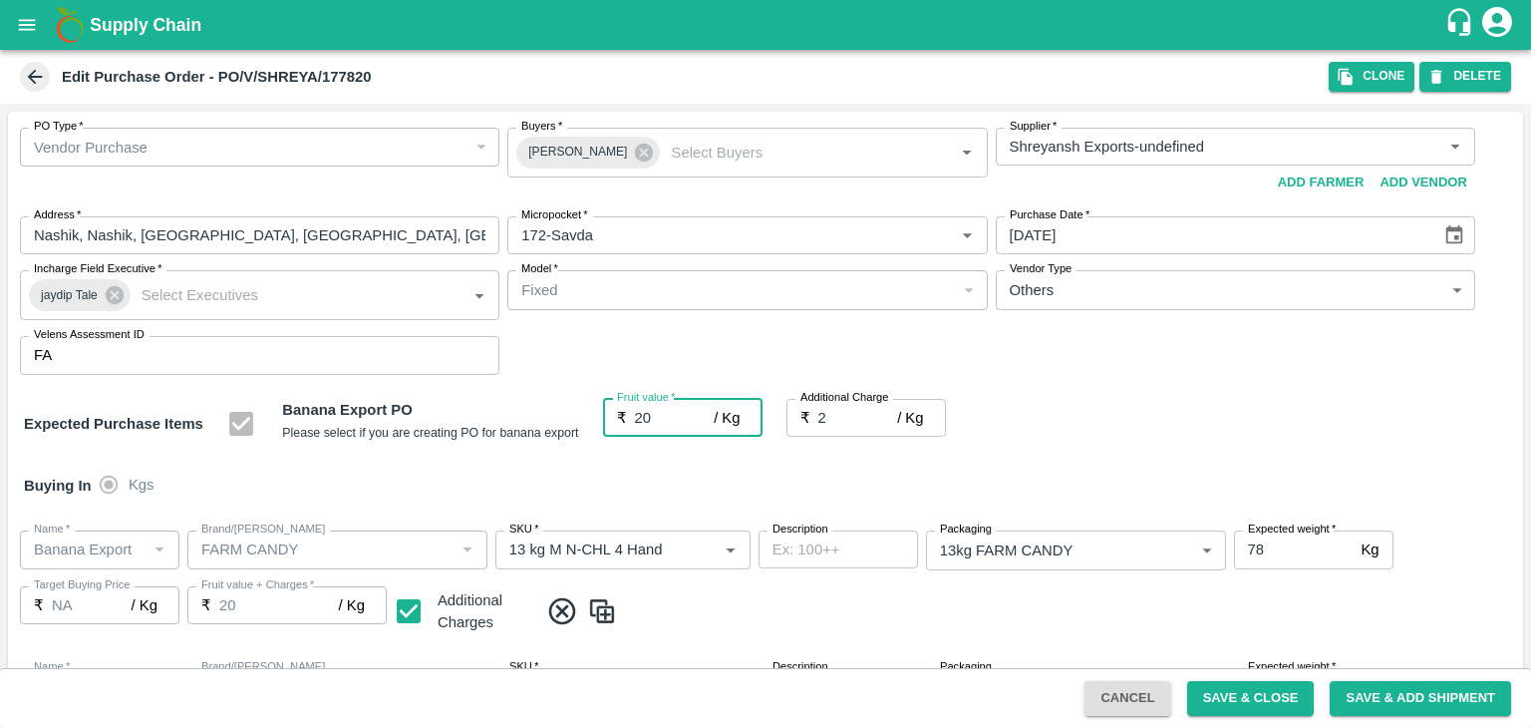
type input "22"
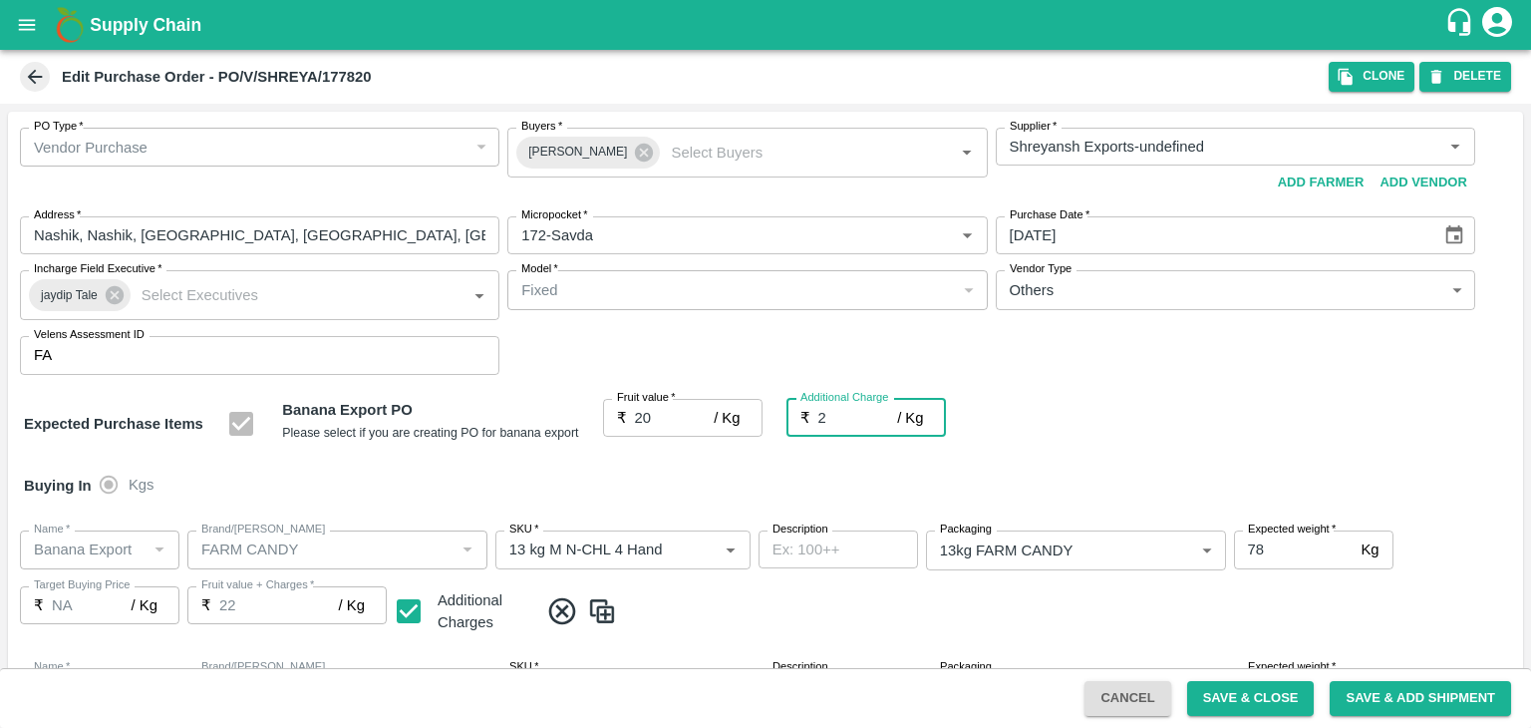
type input "2.7"
type input "22.7"
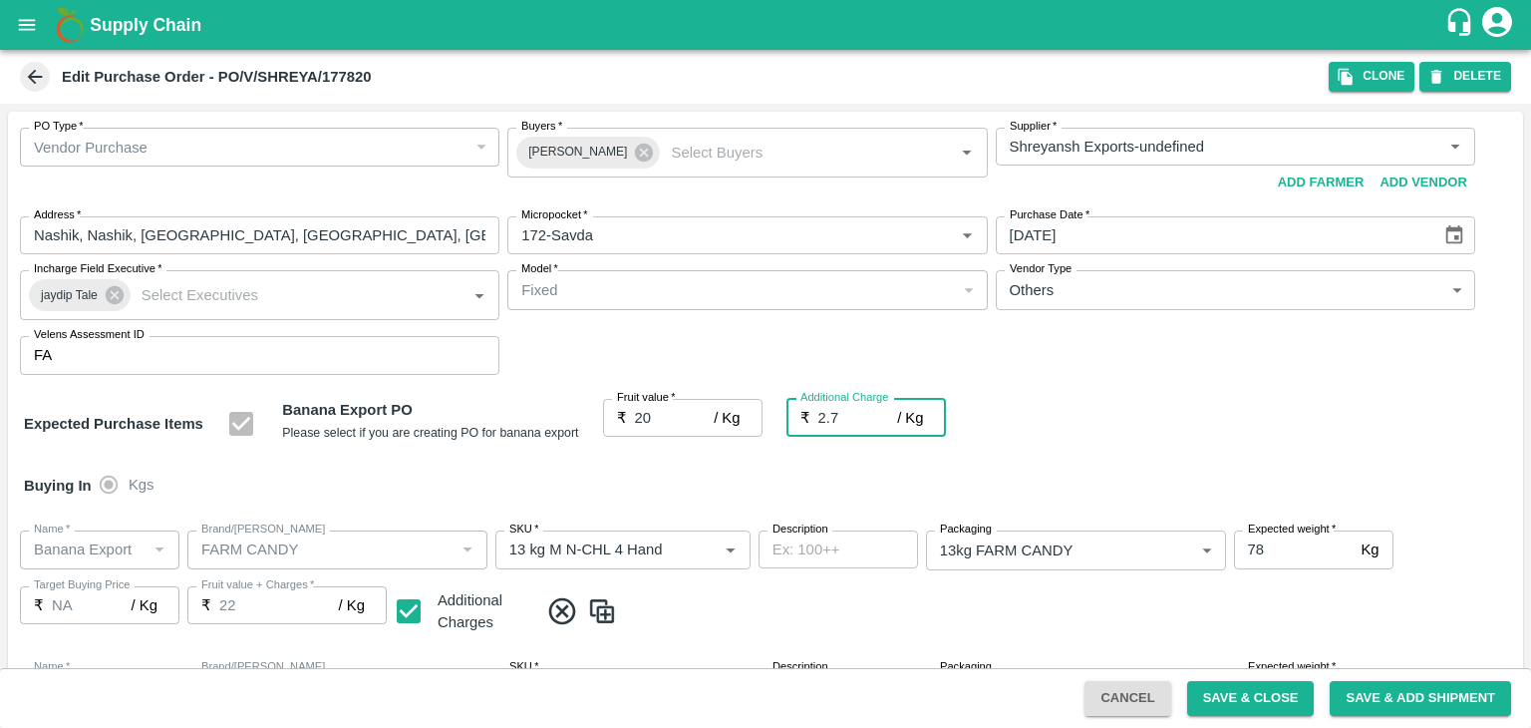
type input "22.7"
type input "2.75"
type input "22.75"
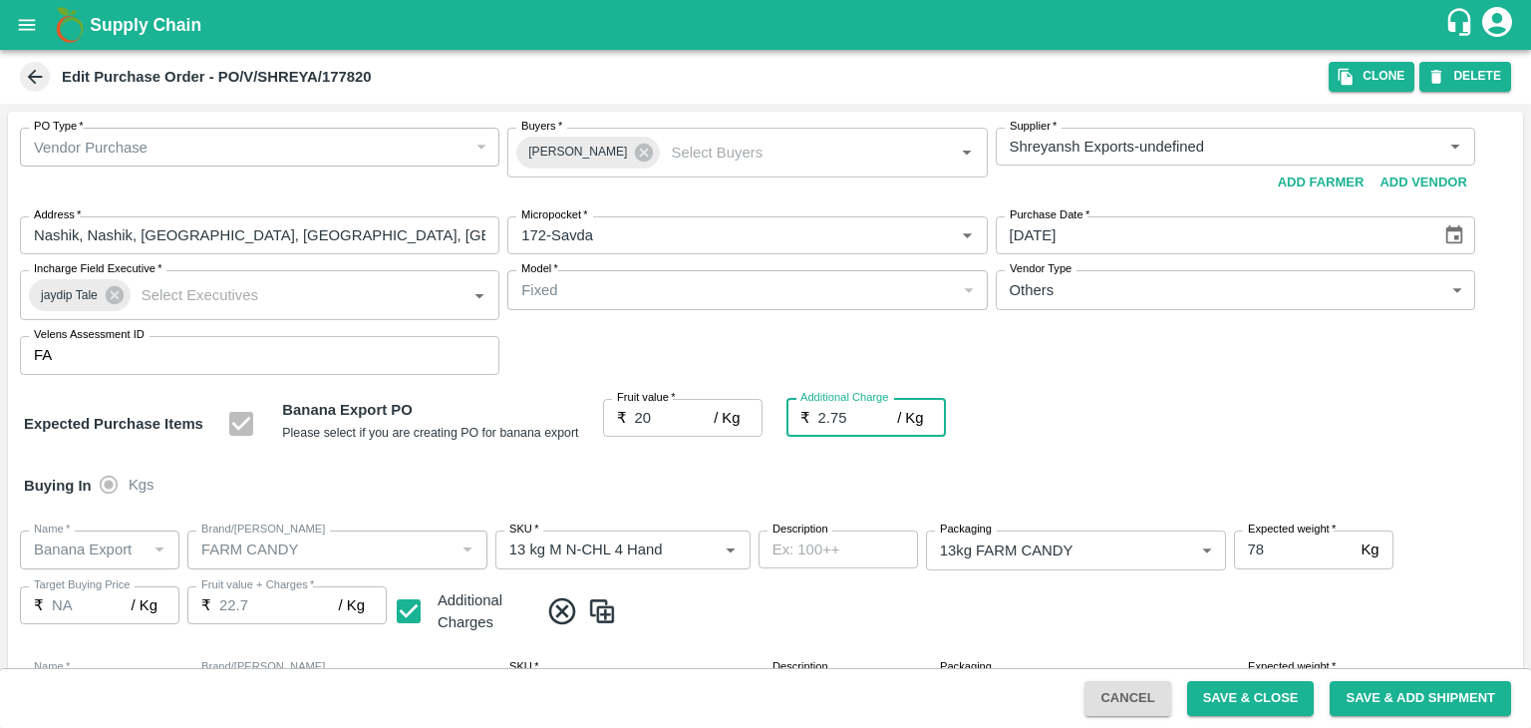
type input "22.75"
type input "2.75"
click at [746, 503] on div at bounding box center [765, 364] width 1531 height 728
click at [1285, 705] on button "Save & Close" at bounding box center [1251, 698] width 128 height 35
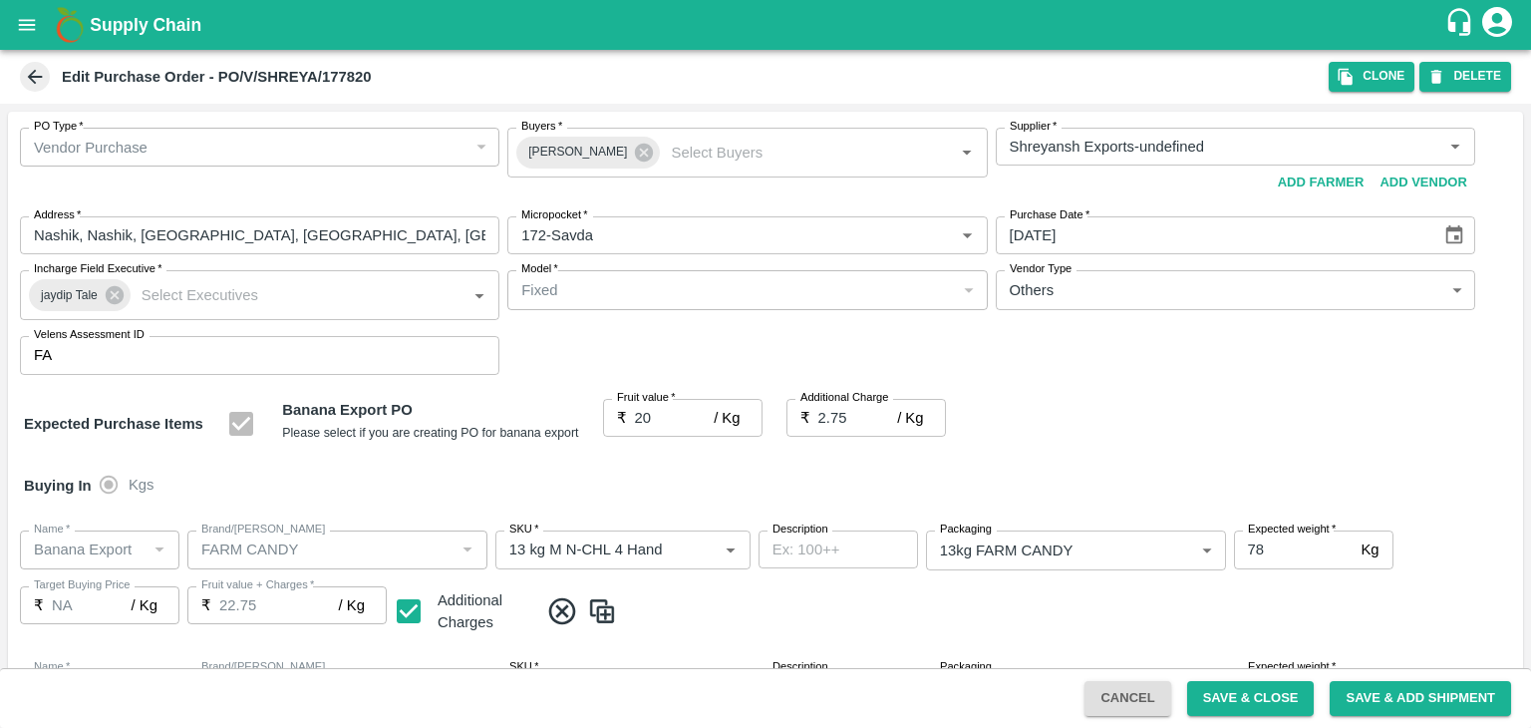
scroll to position [1057, 0]
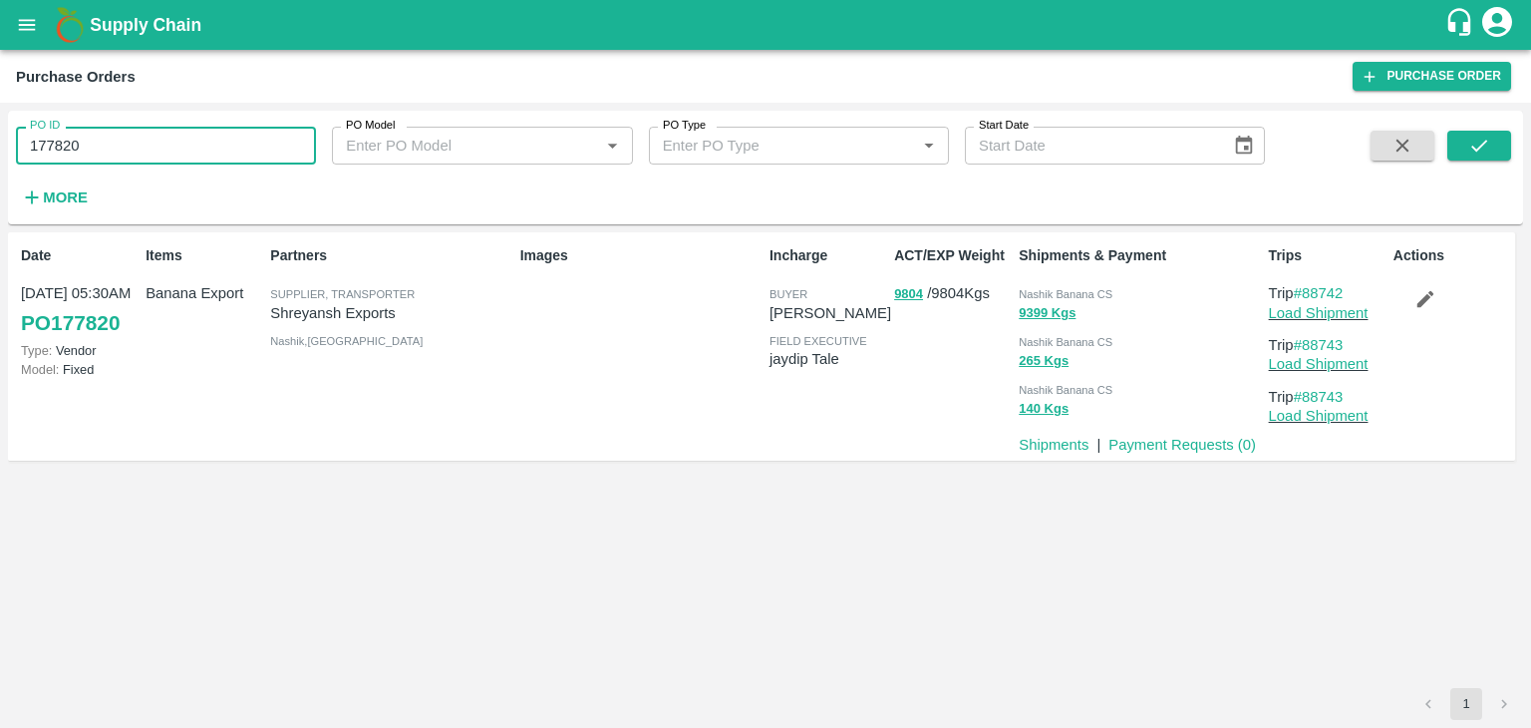
click at [149, 145] on input "177820" at bounding box center [166, 146] width 300 height 38
paste input "text"
click at [1466, 138] on button "submit" at bounding box center [1479, 146] width 64 height 30
click at [215, 141] on input "177824" at bounding box center [166, 146] width 300 height 38
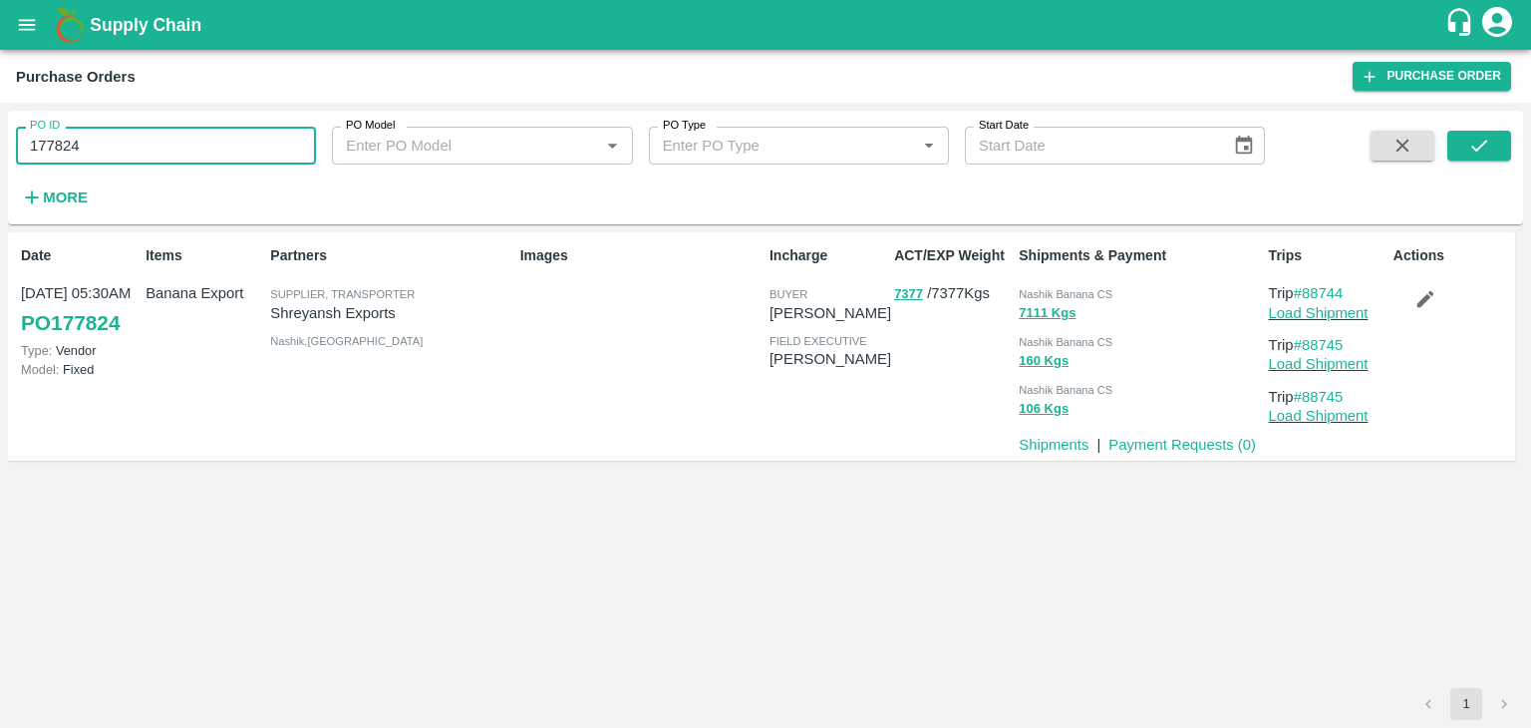
paste input "text"
click at [140, 140] on input "177824177824" at bounding box center [166, 146] width 300 height 38
paste input "text"
type input "177824"
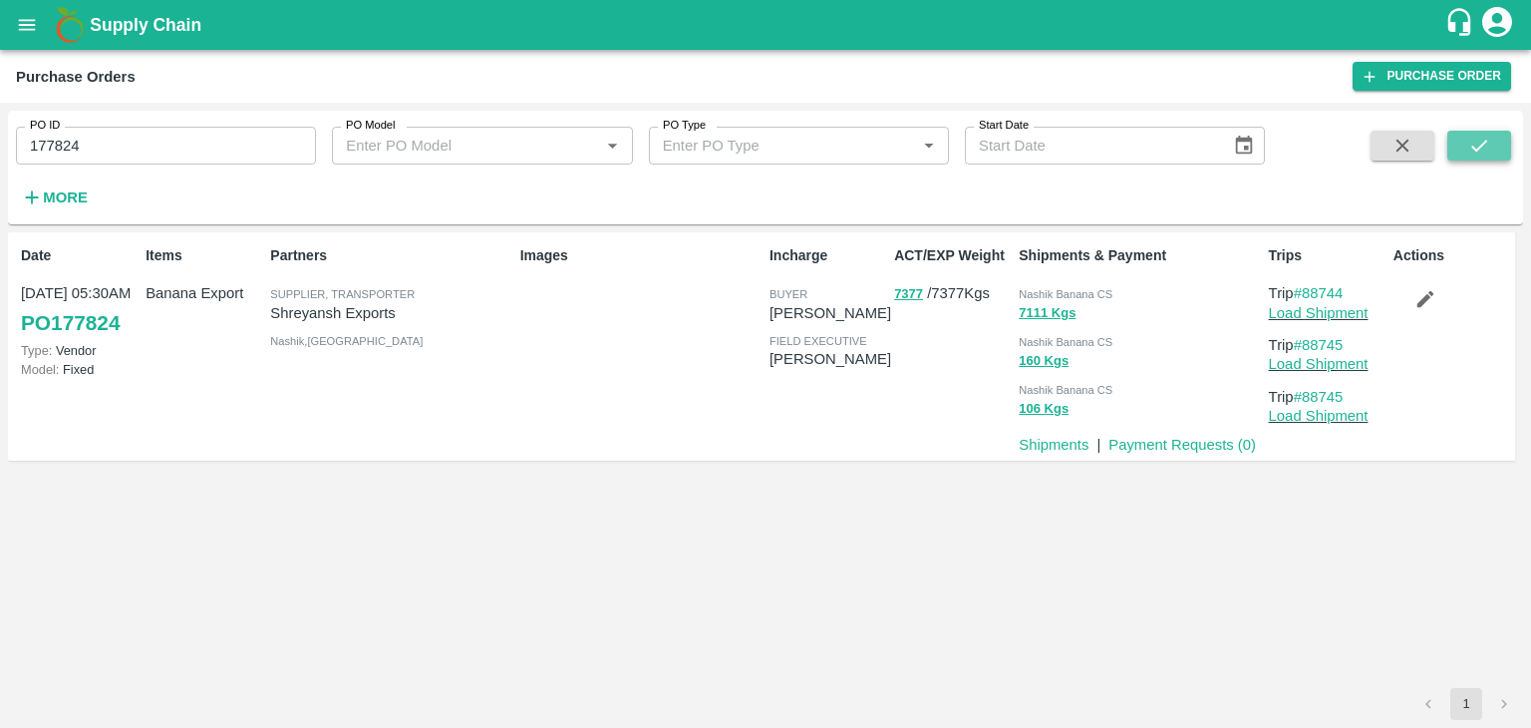
click at [1459, 144] on button "submit" at bounding box center [1479, 146] width 64 height 30
click at [1343, 309] on link "Load Shipment" at bounding box center [1319, 313] width 100 height 16
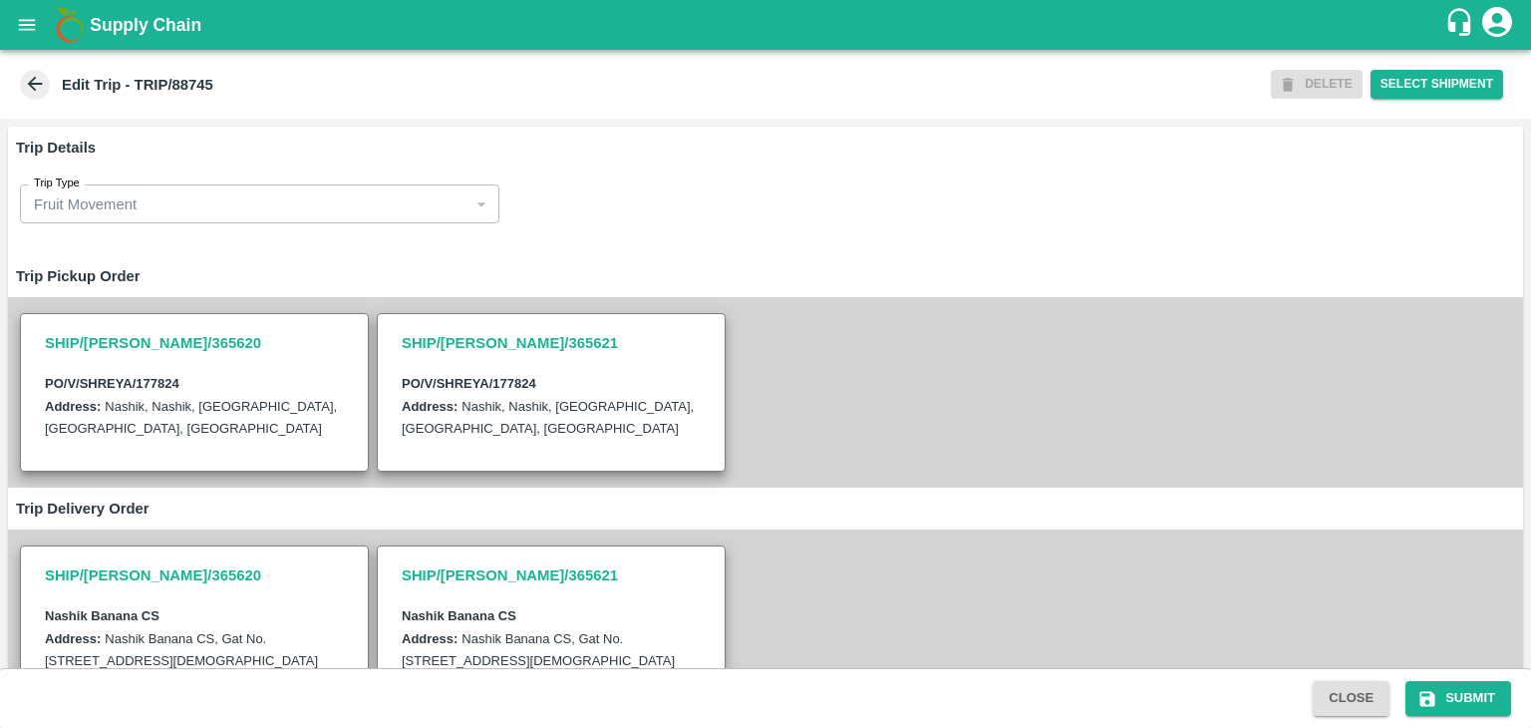
scroll to position [489, 0]
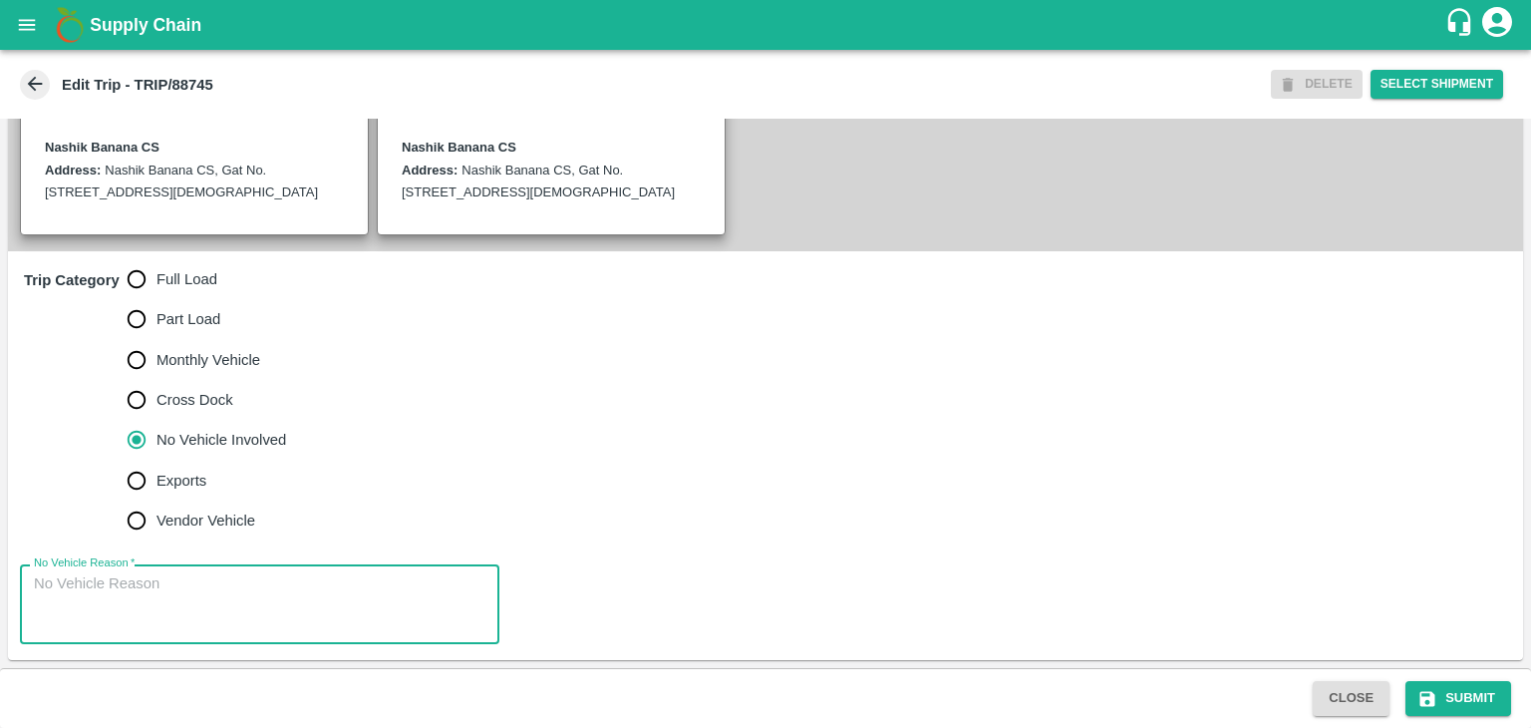
click at [195, 594] on textarea "No Vehicle Reason   *" at bounding box center [260, 604] width 452 height 63
type textarea "Field Dump"
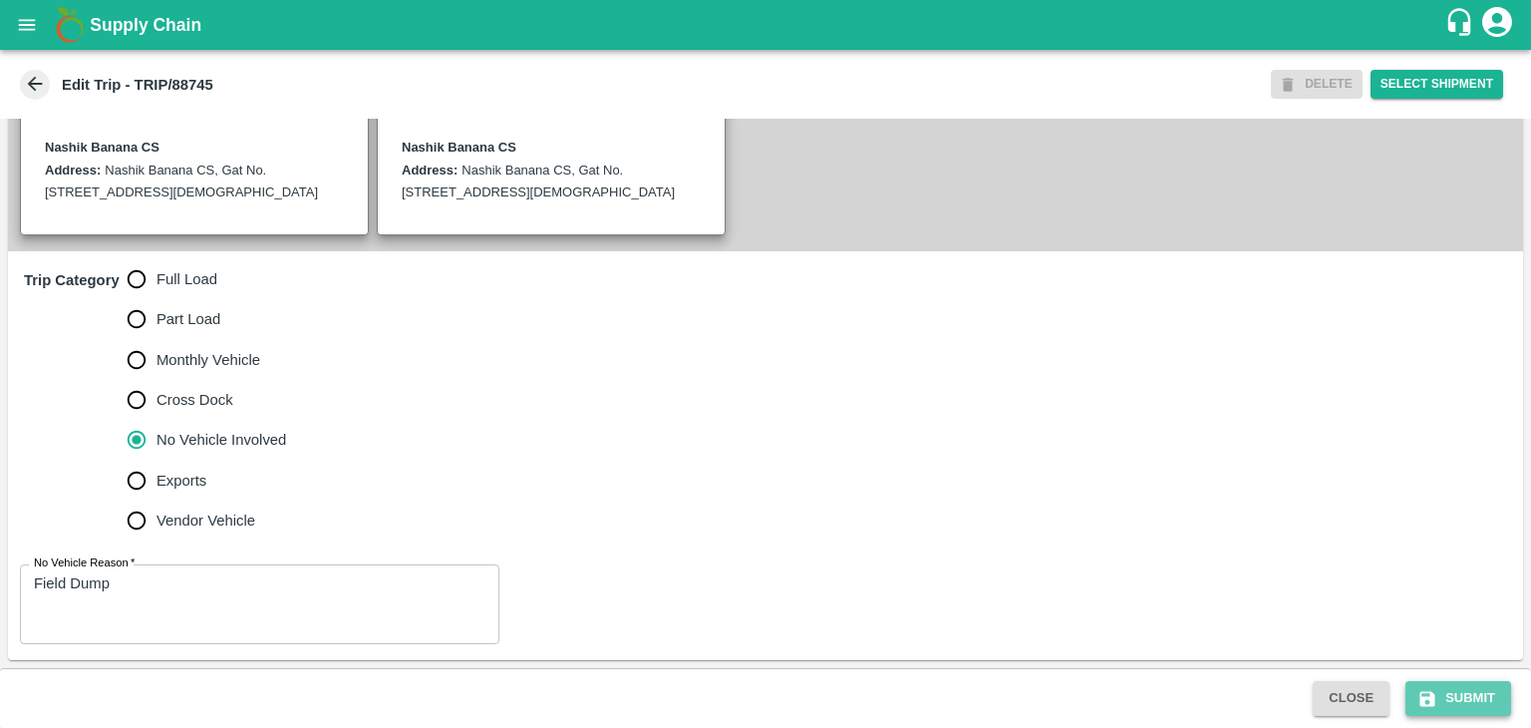
click at [1476, 690] on button "Submit" at bounding box center [1459, 698] width 106 height 35
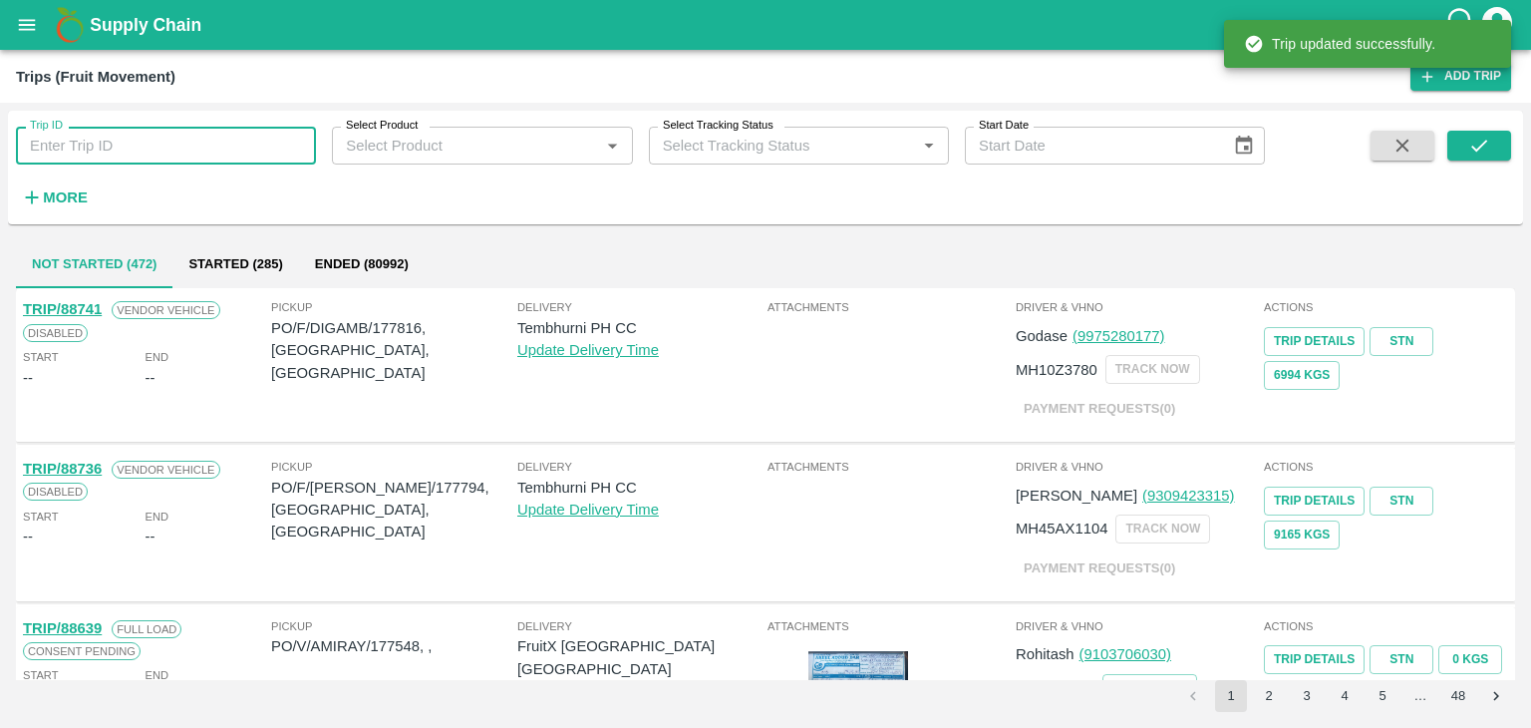
click at [126, 145] on input "Trip ID" at bounding box center [166, 146] width 300 height 38
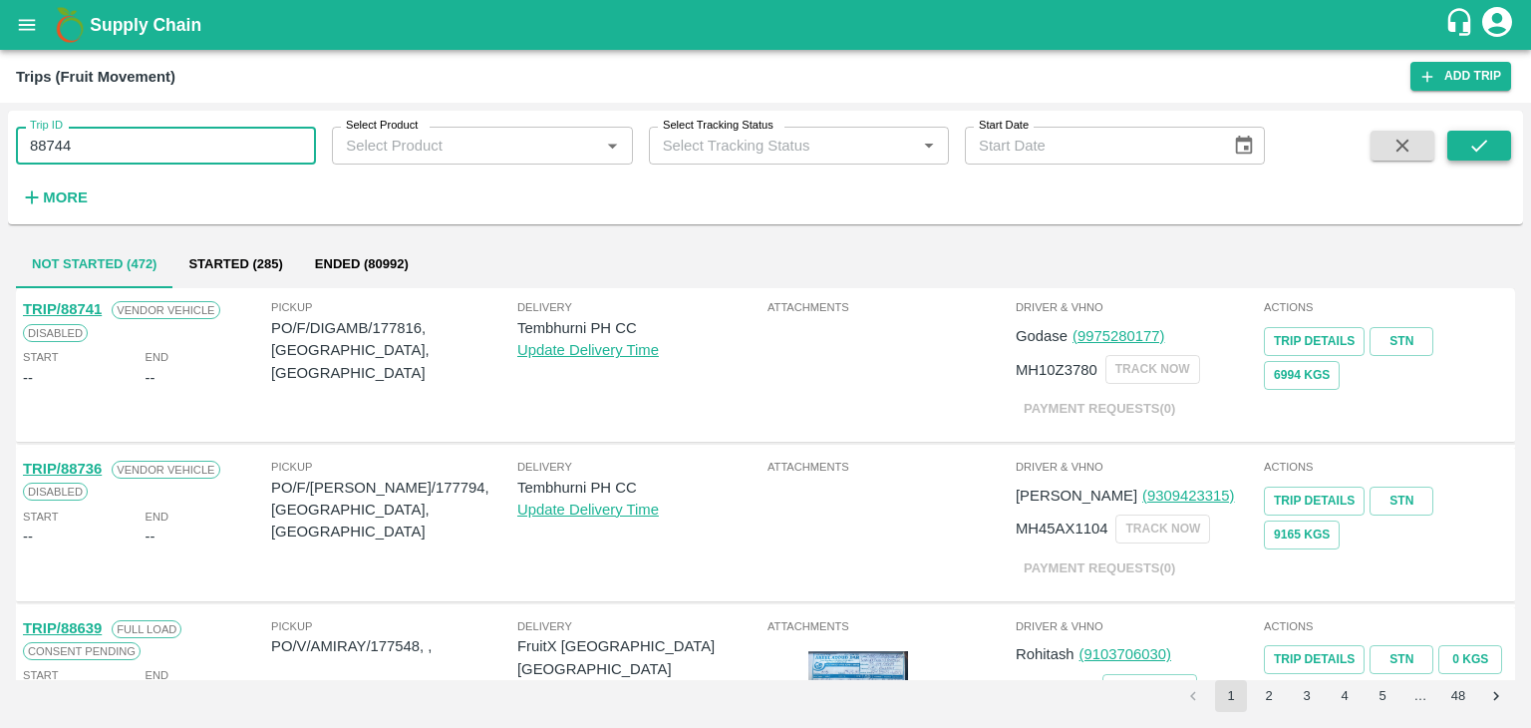
type input "88744"
click at [1494, 158] on button "submit" at bounding box center [1479, 146] width 64 height 30
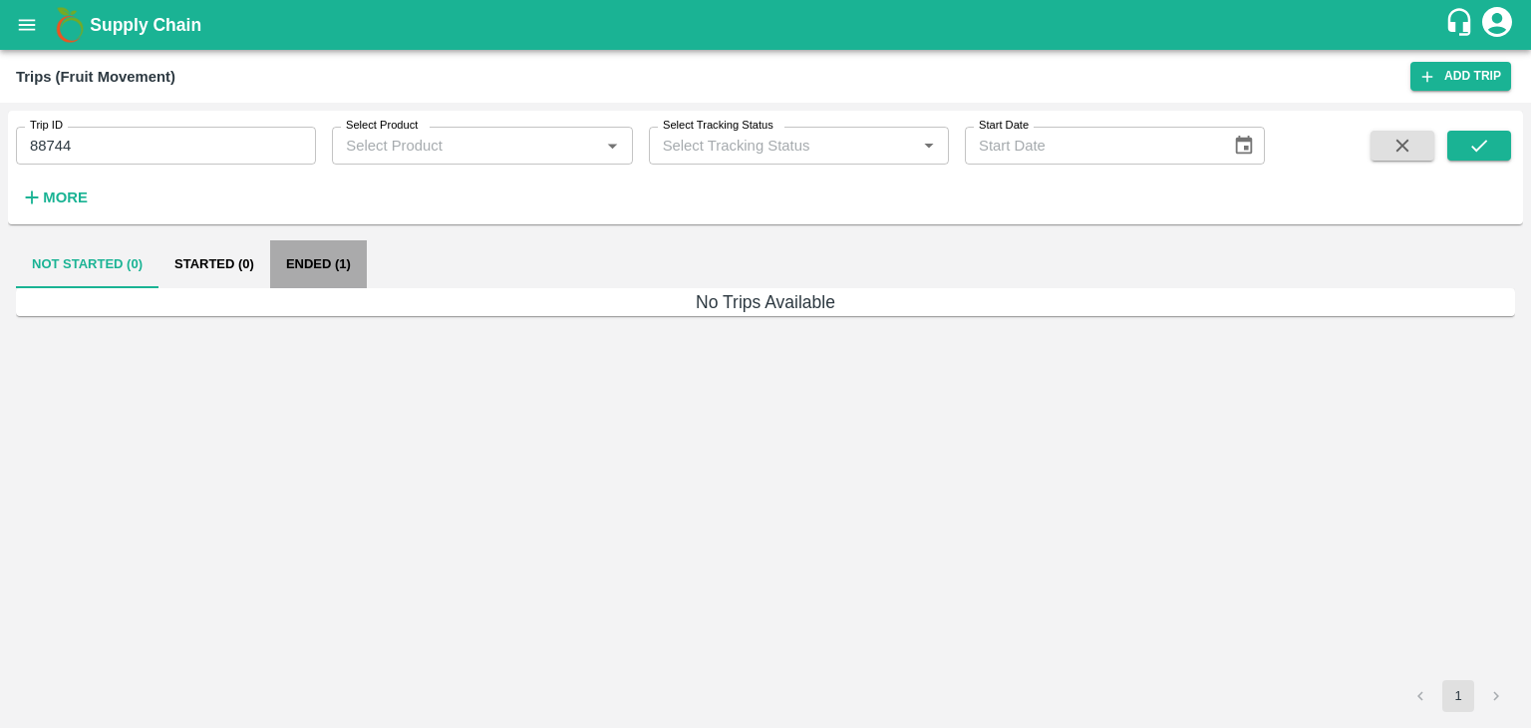
click at [340, 262] on button "Ended (1)" at bounding box center [318, 264] width 97 height 48
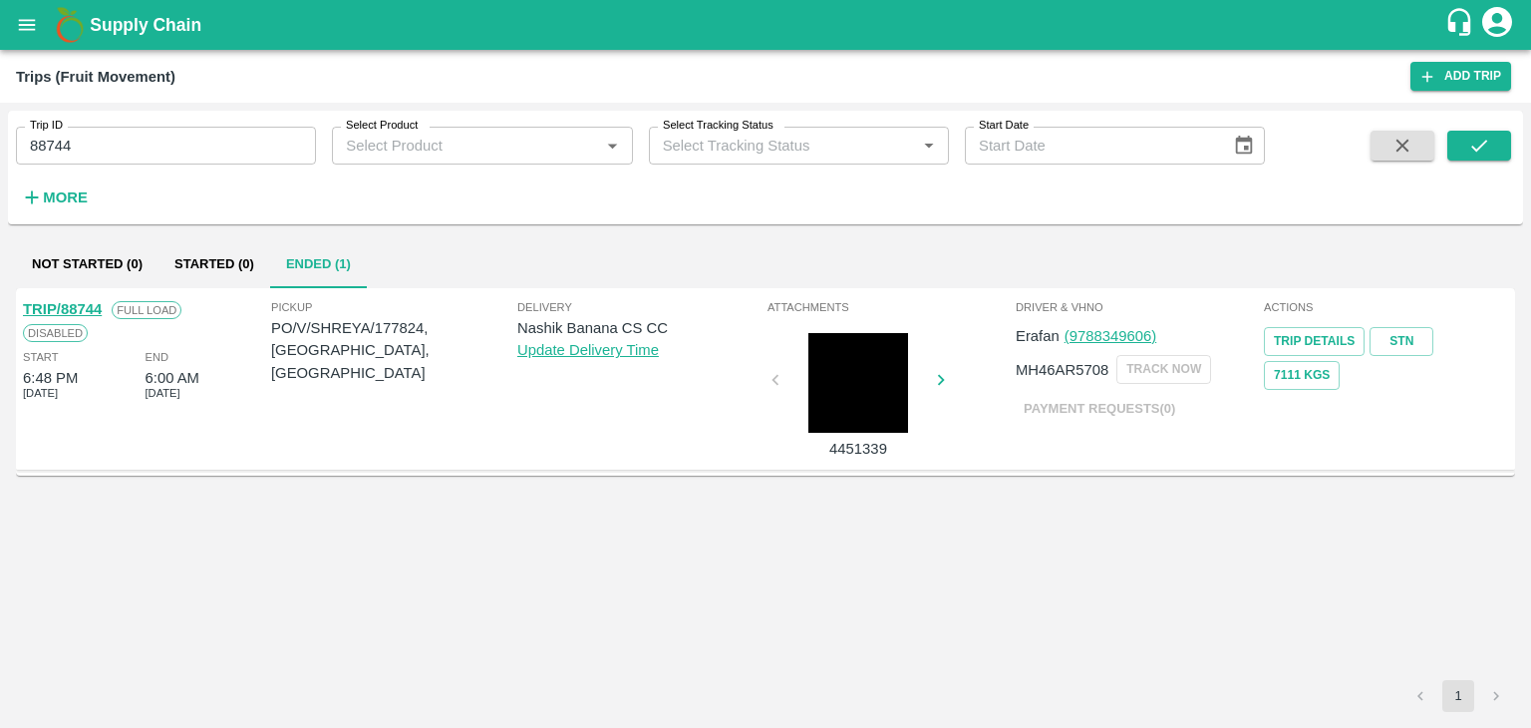
click at [77, 303] on link "TRIP/88744" at bounding box center [62, 309] width 79 height 16
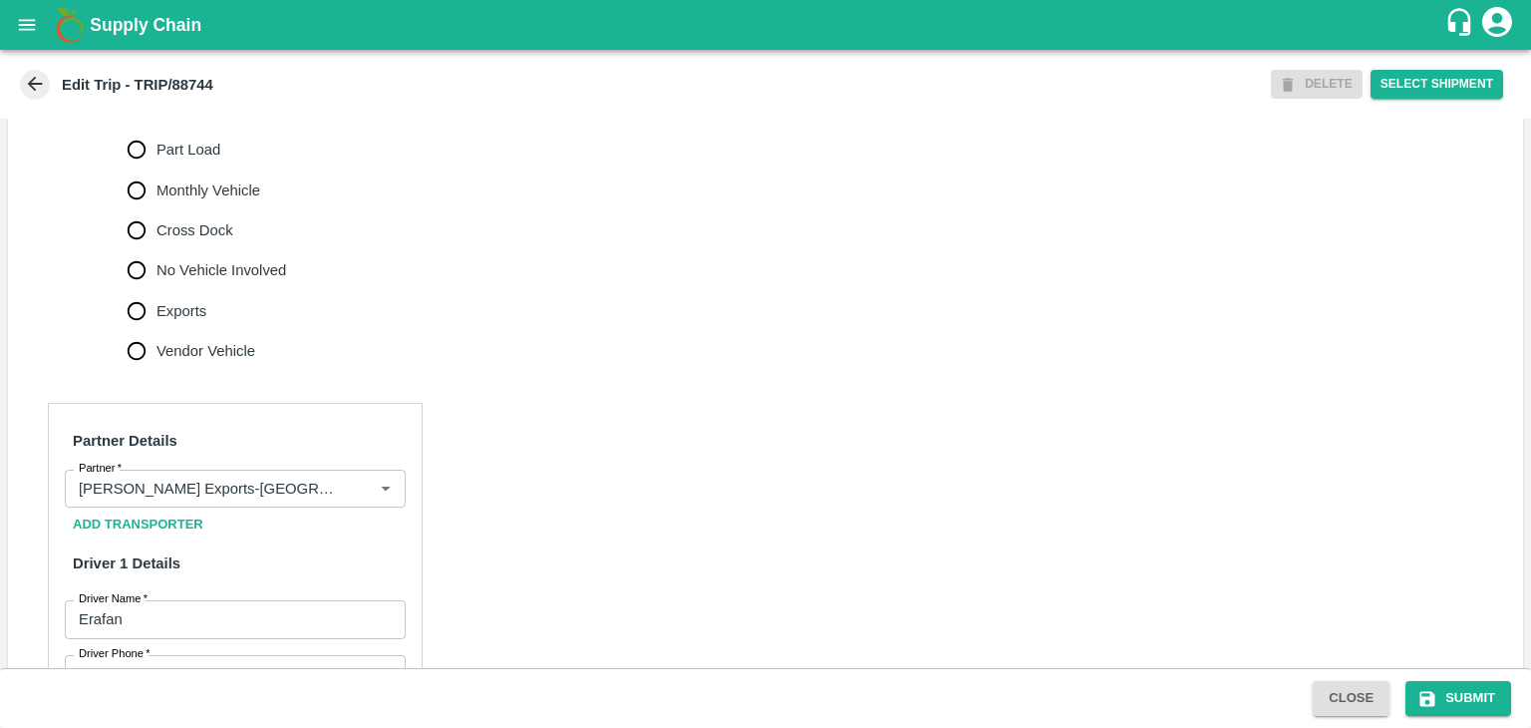
scroll to position [641, 0]
click at [352, 495] on icon "Clear" at bounding box center [361, 485] width 19 height 19
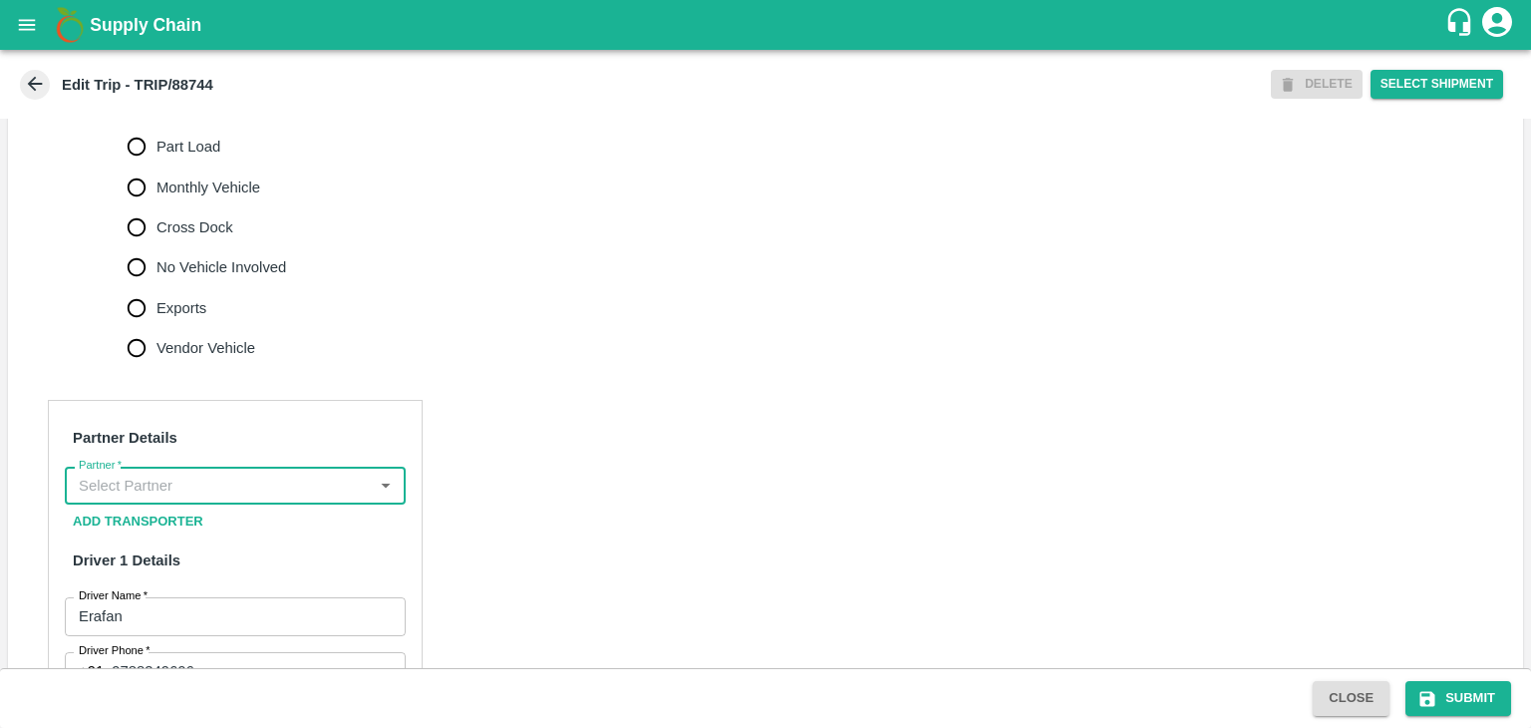
scroll to position [0, 0]
click at [310, 498] on input "Partner   *" at bounding box center [219, 486] width 296 height 26
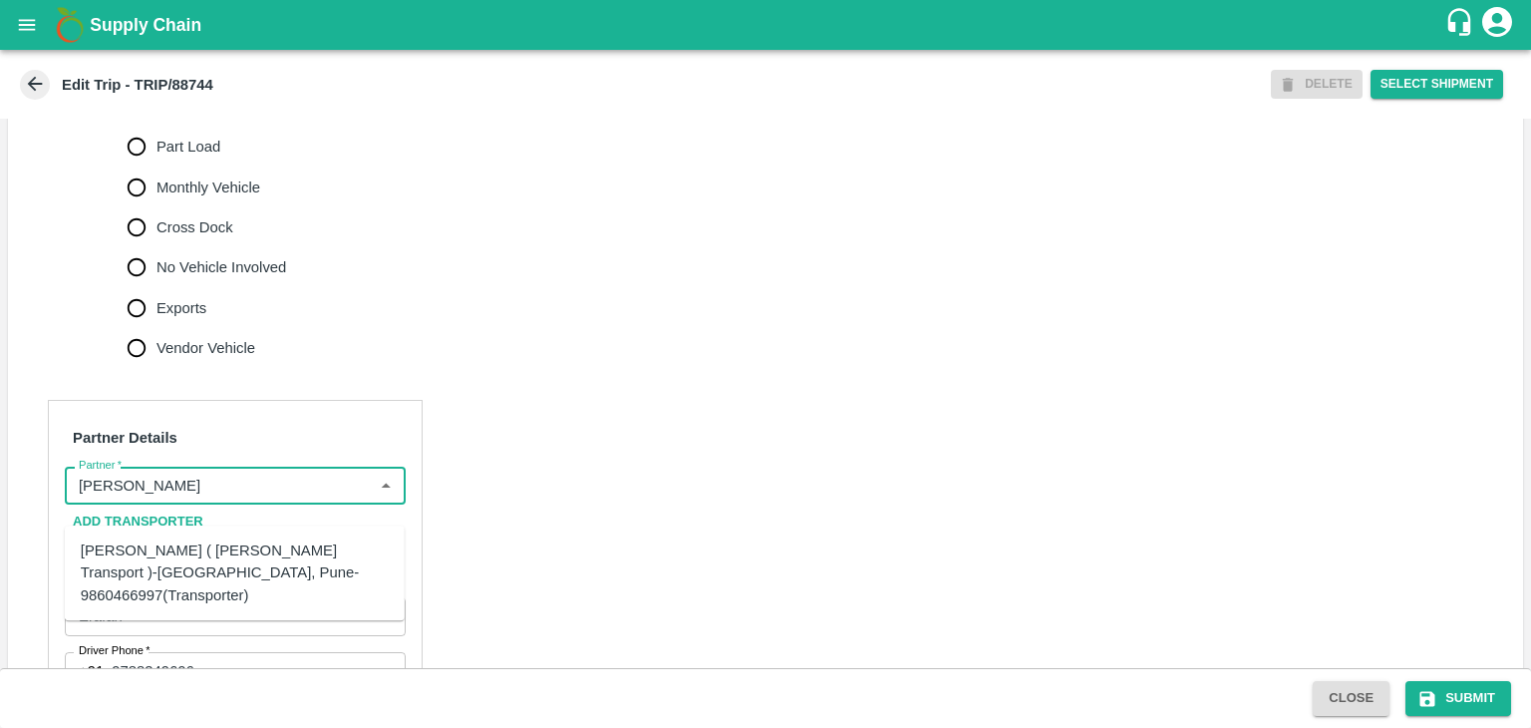
click at [235, 551] on div "[PERSON_NAME] ( [PERSON_NAME] Transport )-[GEOGRAPHIC_DATA], Pune-9860466997(Tr…" at bounding box center [235, 572] width 308 height 67
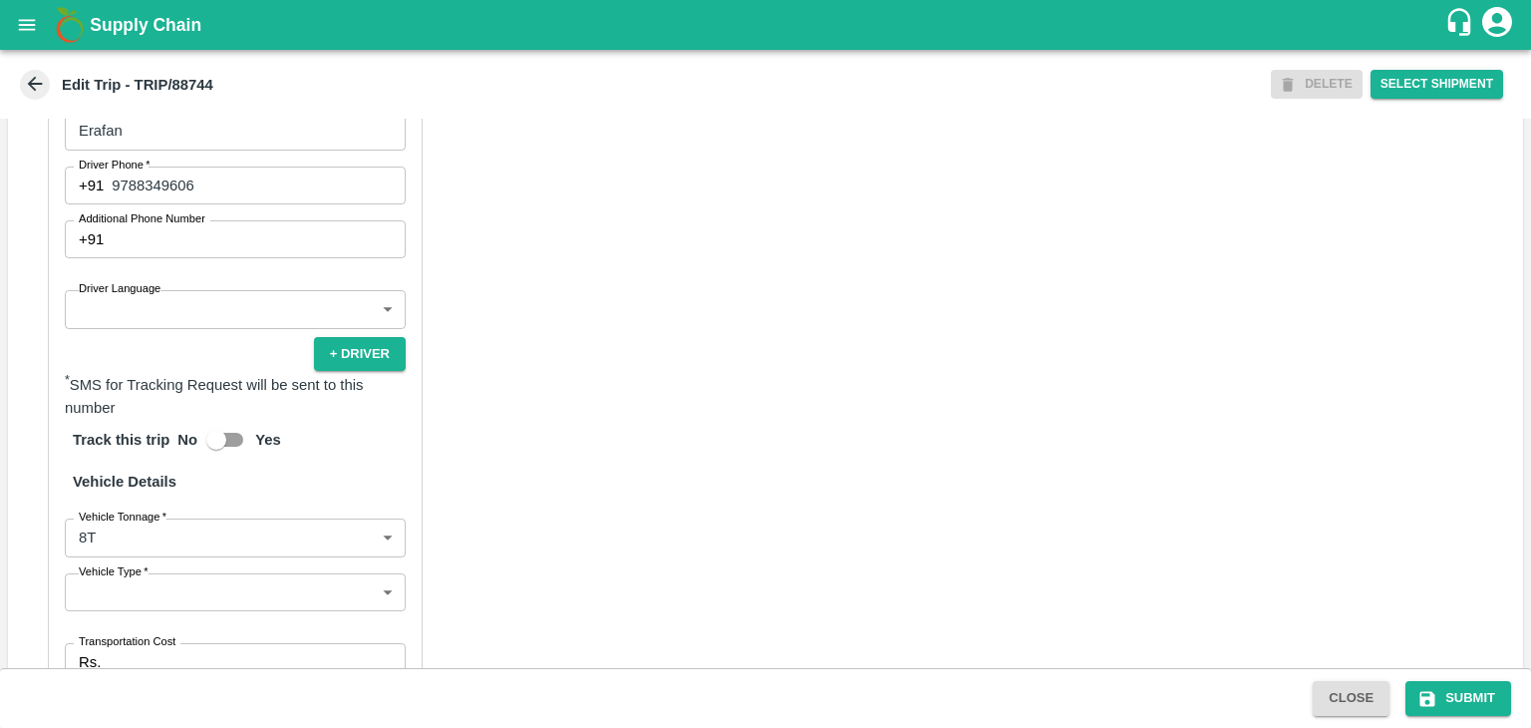
scroll to position [1132, 0]
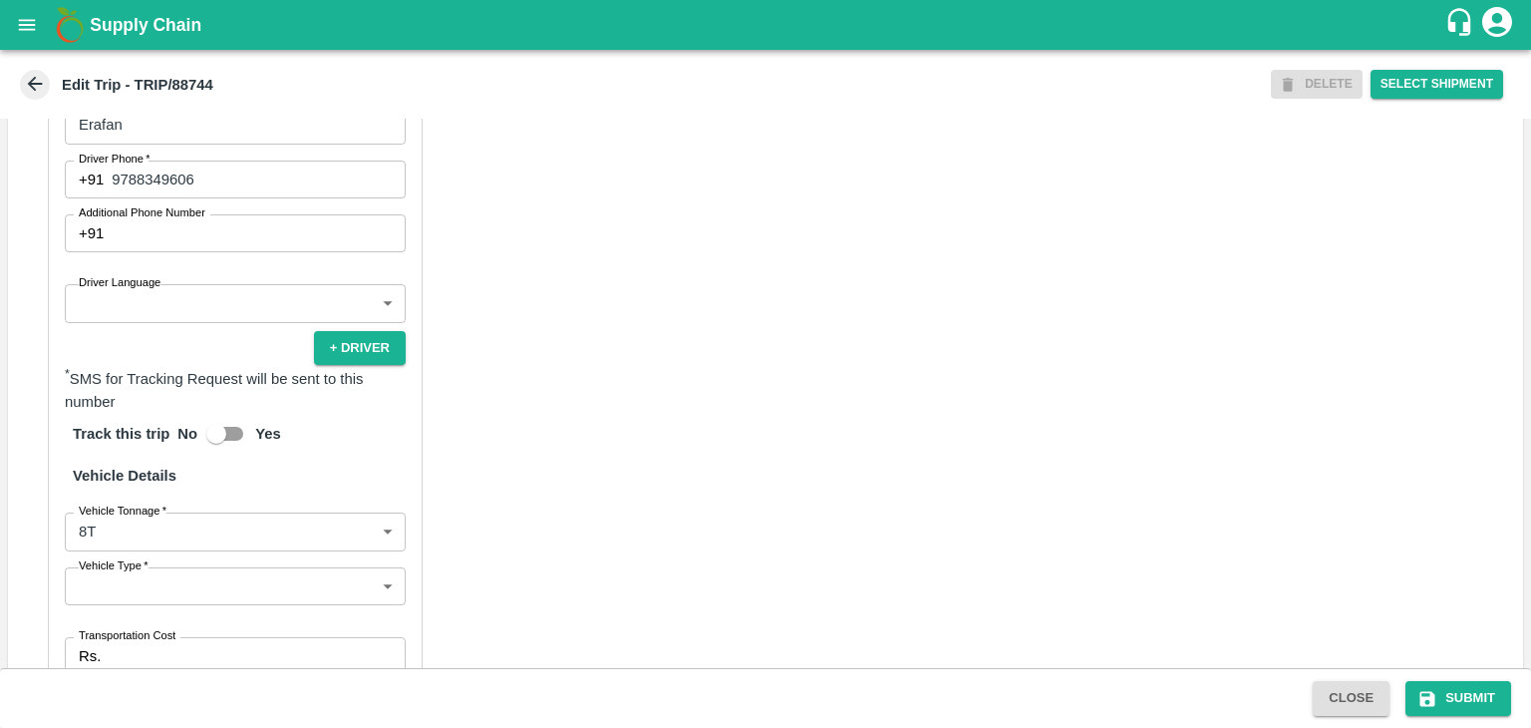
type input "[PERSON_NAME] ( [PERSON_NAME] Transport )-[GEOGRAPHIC_DATA], Pune-9860466997(Tr…"
click at [179, 324] on body "Supply Chain Edit Trip - TRIP/88744 DELETE Select Shipment Trip Details Trip Ty…" at bounding box center [765, 364] width 1531 height 728
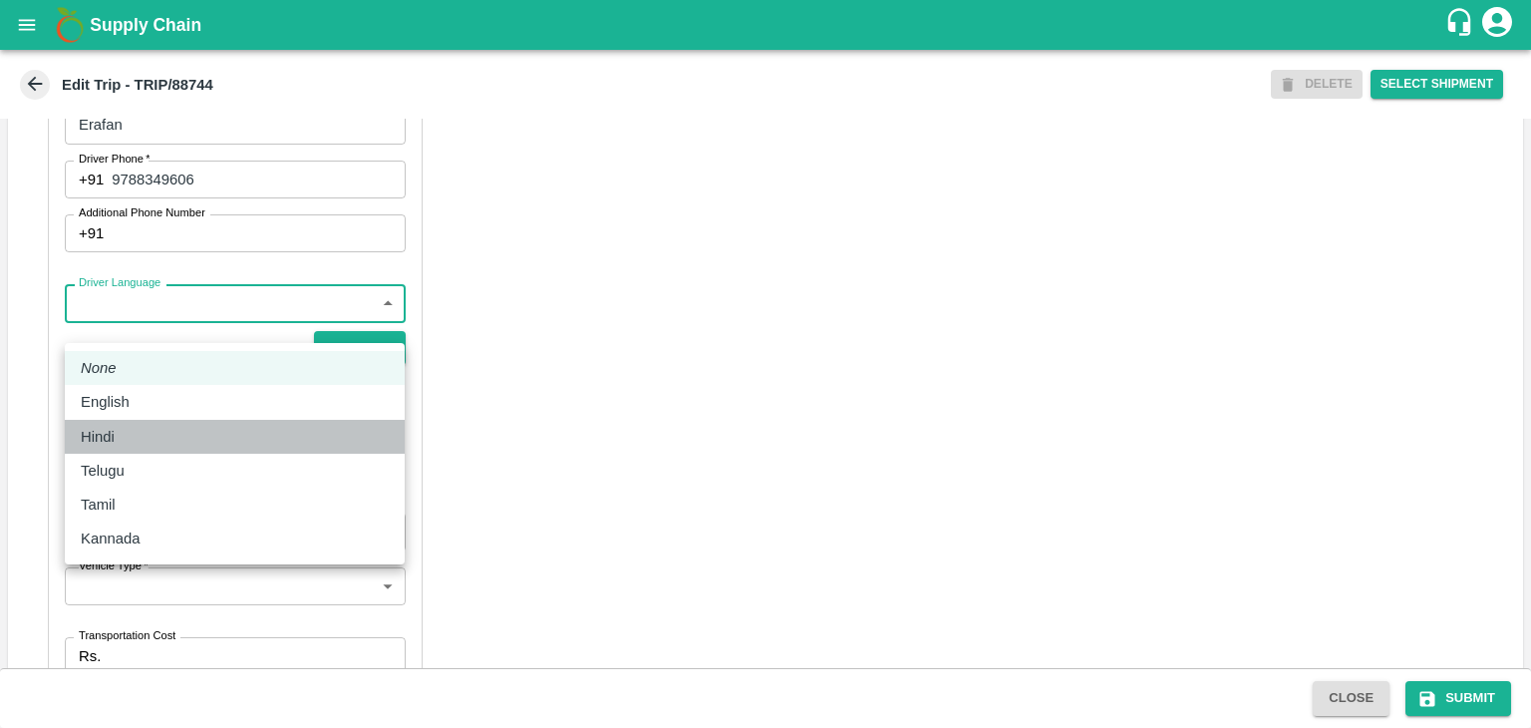
click at [132, 431] on div "Hindi" at bounding box center [235, 437] width 308 height 22
type input "hi"
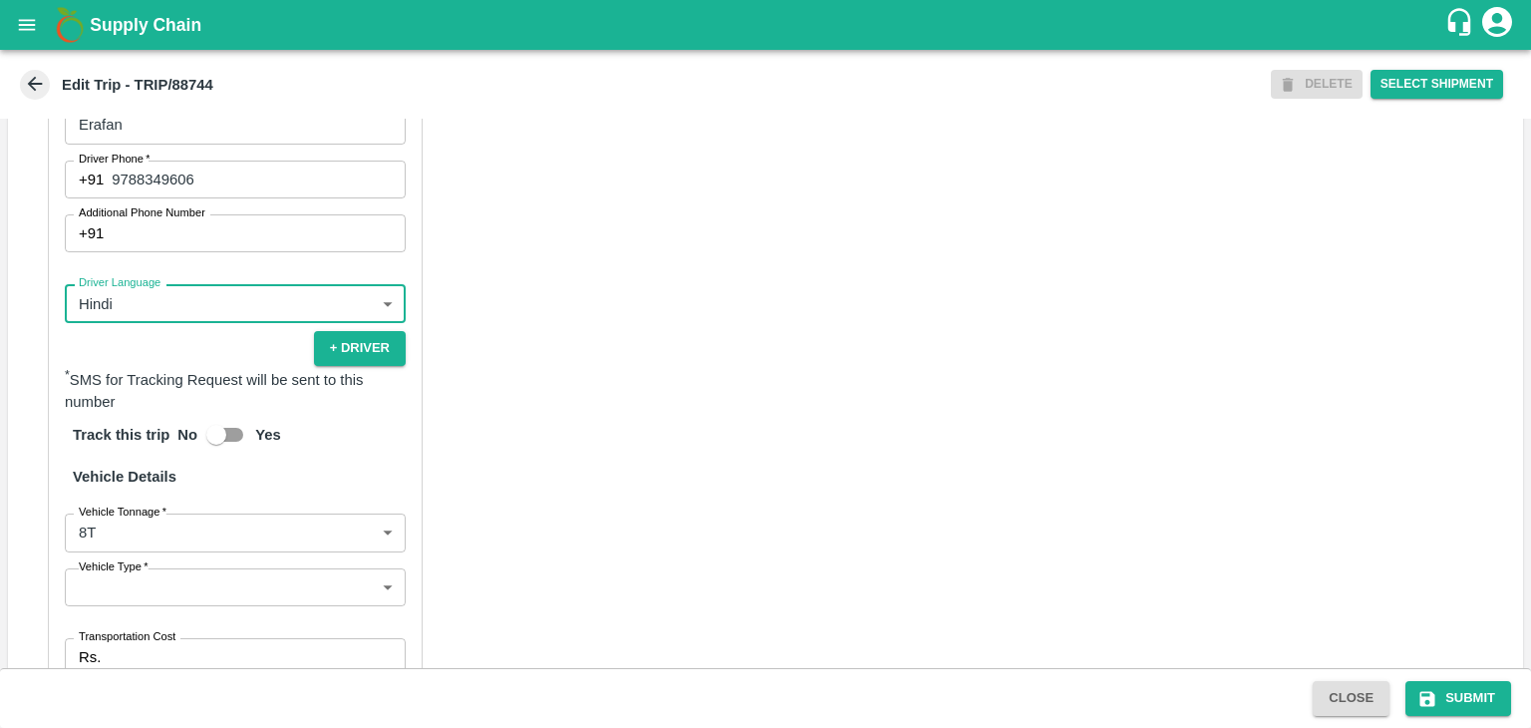
scroll to position [1421, 0]
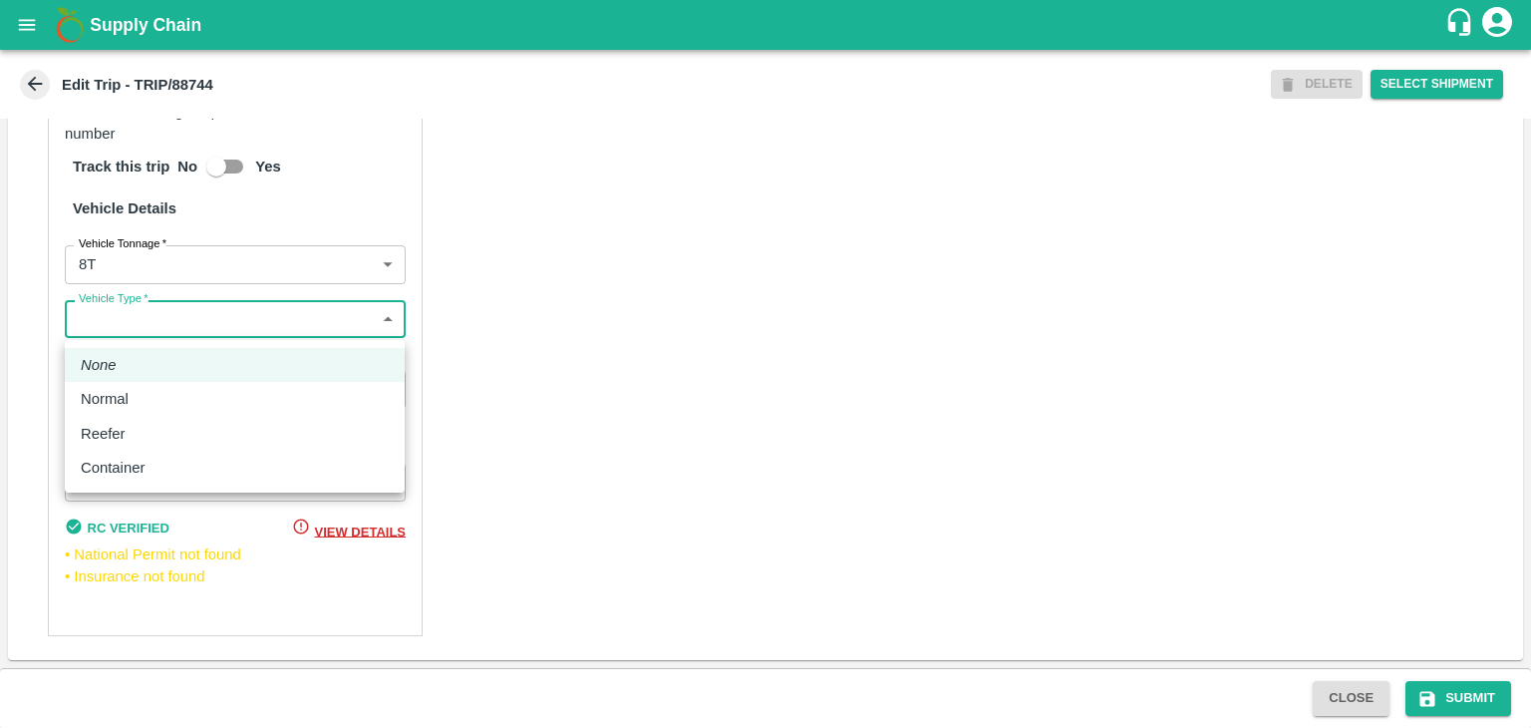
click at [188, 325] on body "Supply Chain Edit Trip - TRIP/88744 DELETE Select Shipment Trip Details Trip Ty…" at bounding box center [765, 364] width 1531 height 728
click at [122, 401] on p "Normal" at bounding box center [105, 399] width 48 height 22
type input "Normal"
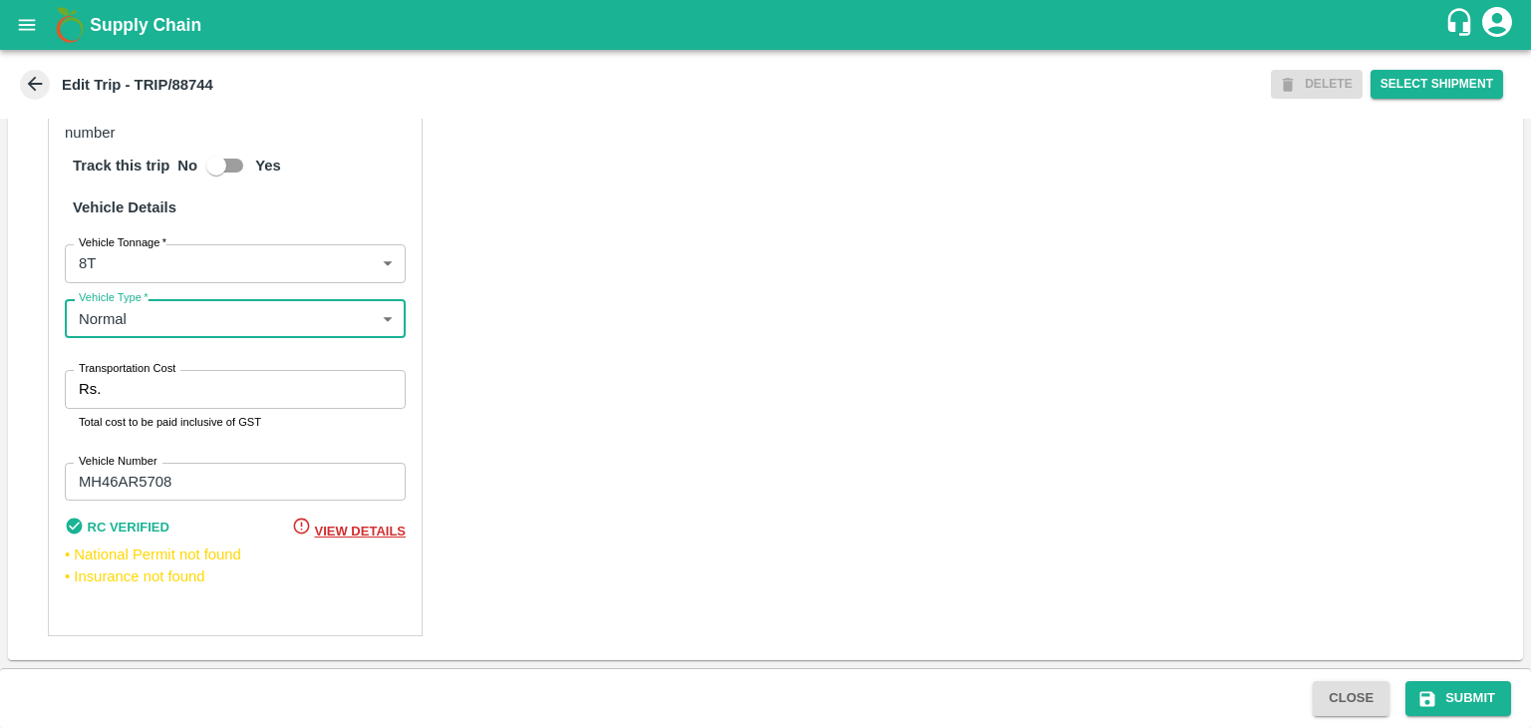
scroll to position [1422, 0]
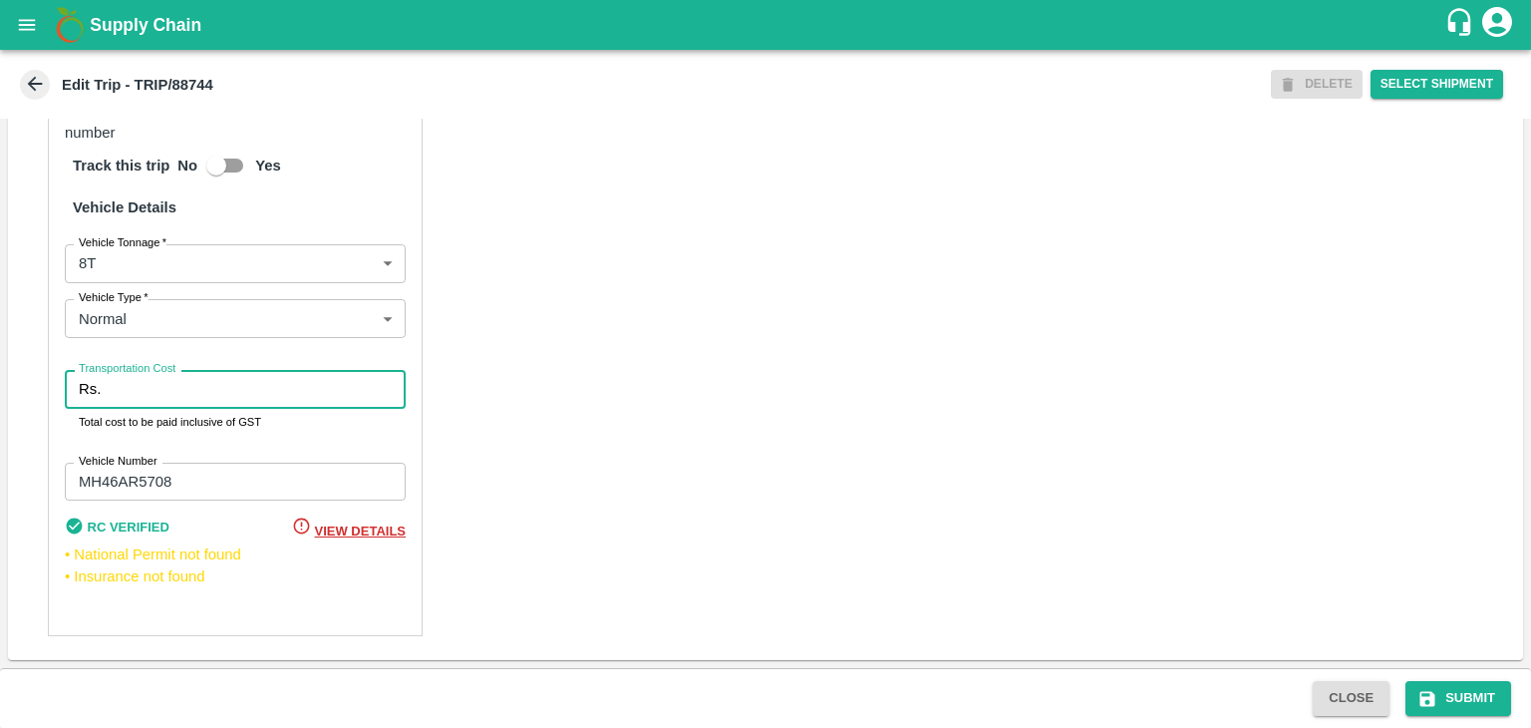
click at [168, 380] on input "Transportation Cost" at bounding box center [257, 389] width 297 height 38
type input "10000"
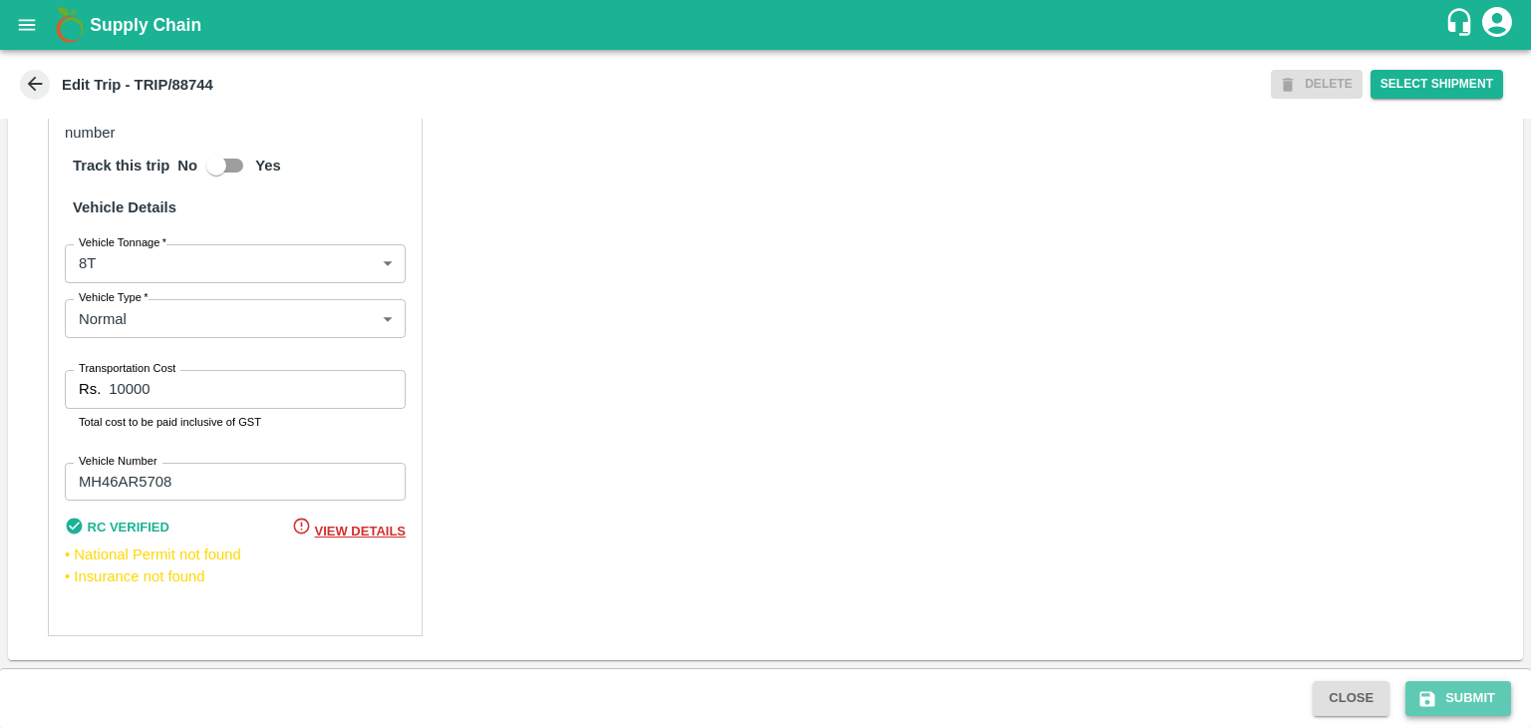
click at [1449, 687] on button "Submit" at bounding box center [1459, 698] width 106 height 35
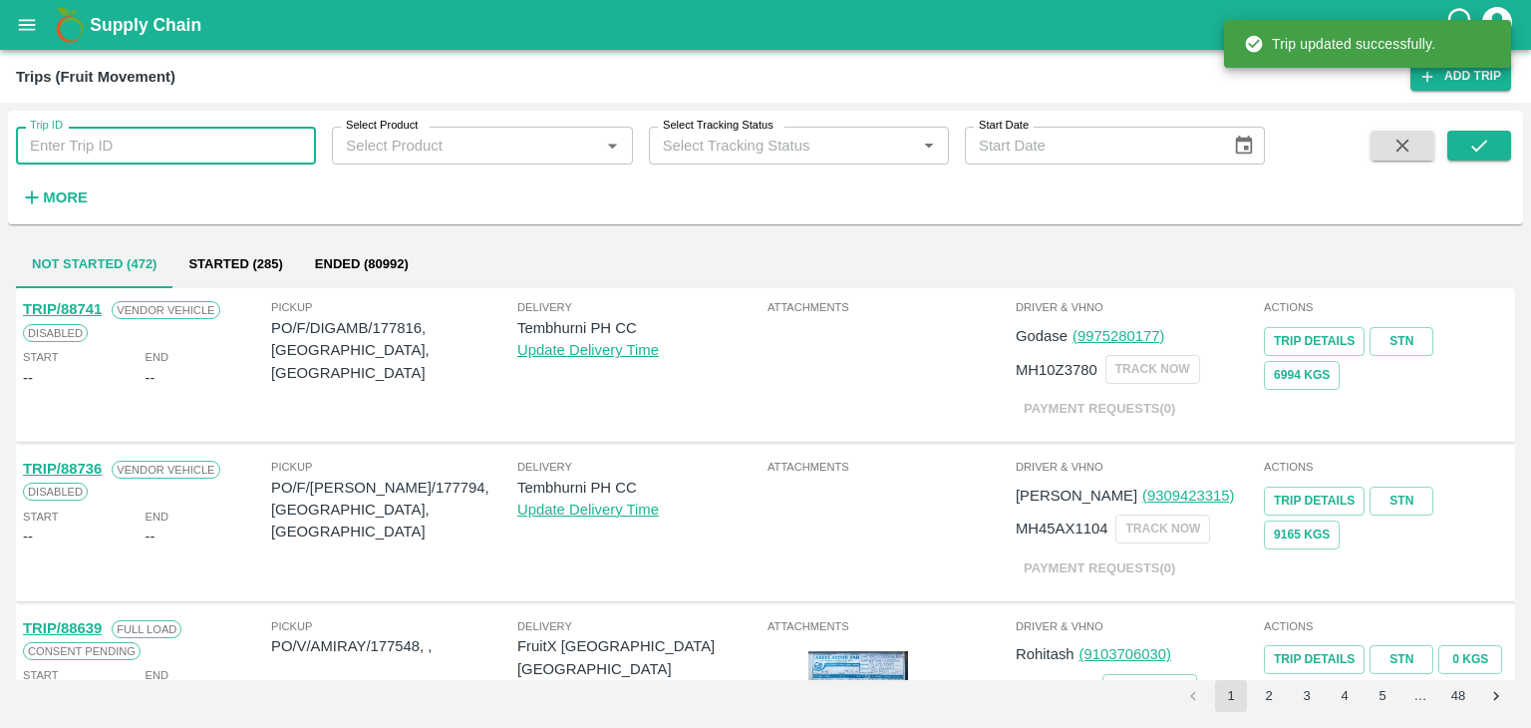
click at [137, 143] on input "Trip ID" at bounding box center [166, 146] width 300 height 38
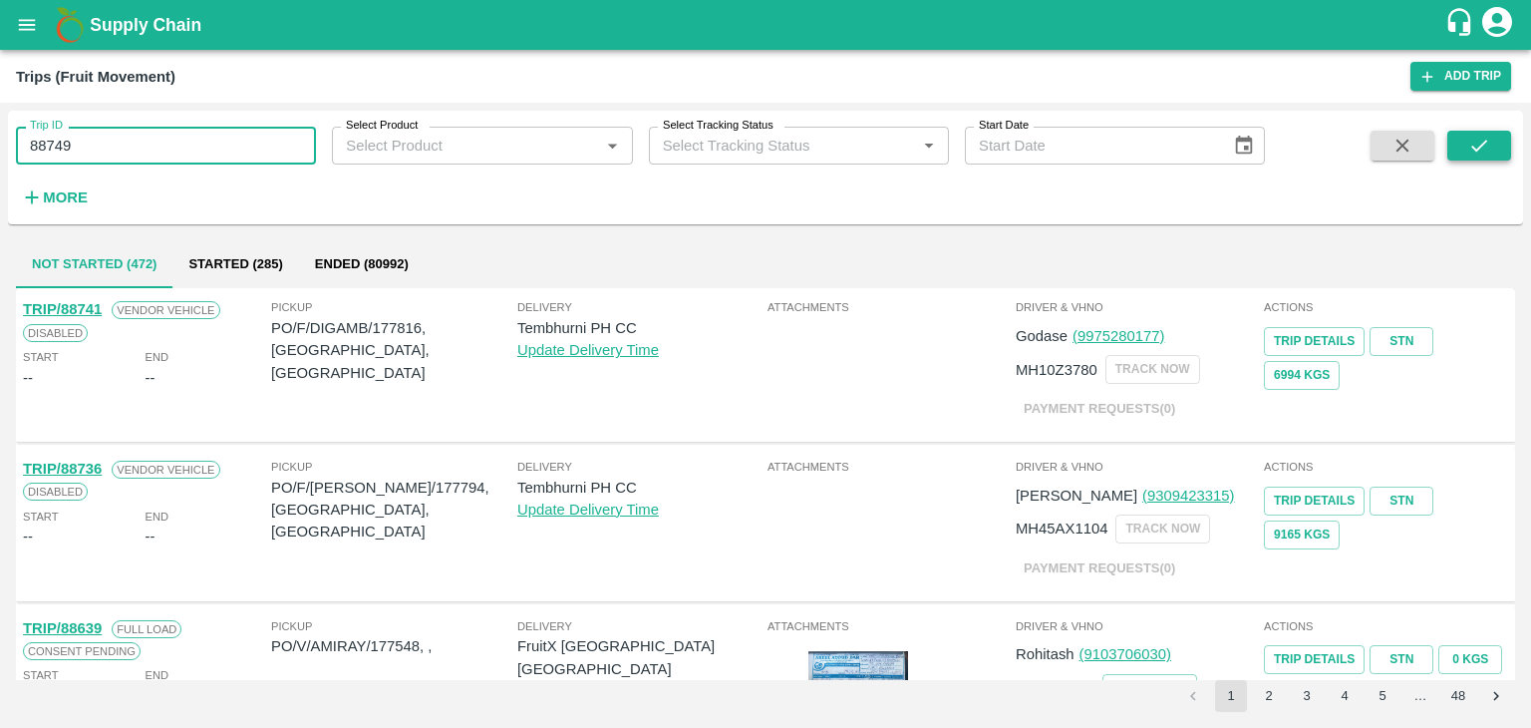
type input "88749"
click at [1506, 159] on button "submit" at bounding box center [1479, 146] width 64 height 30
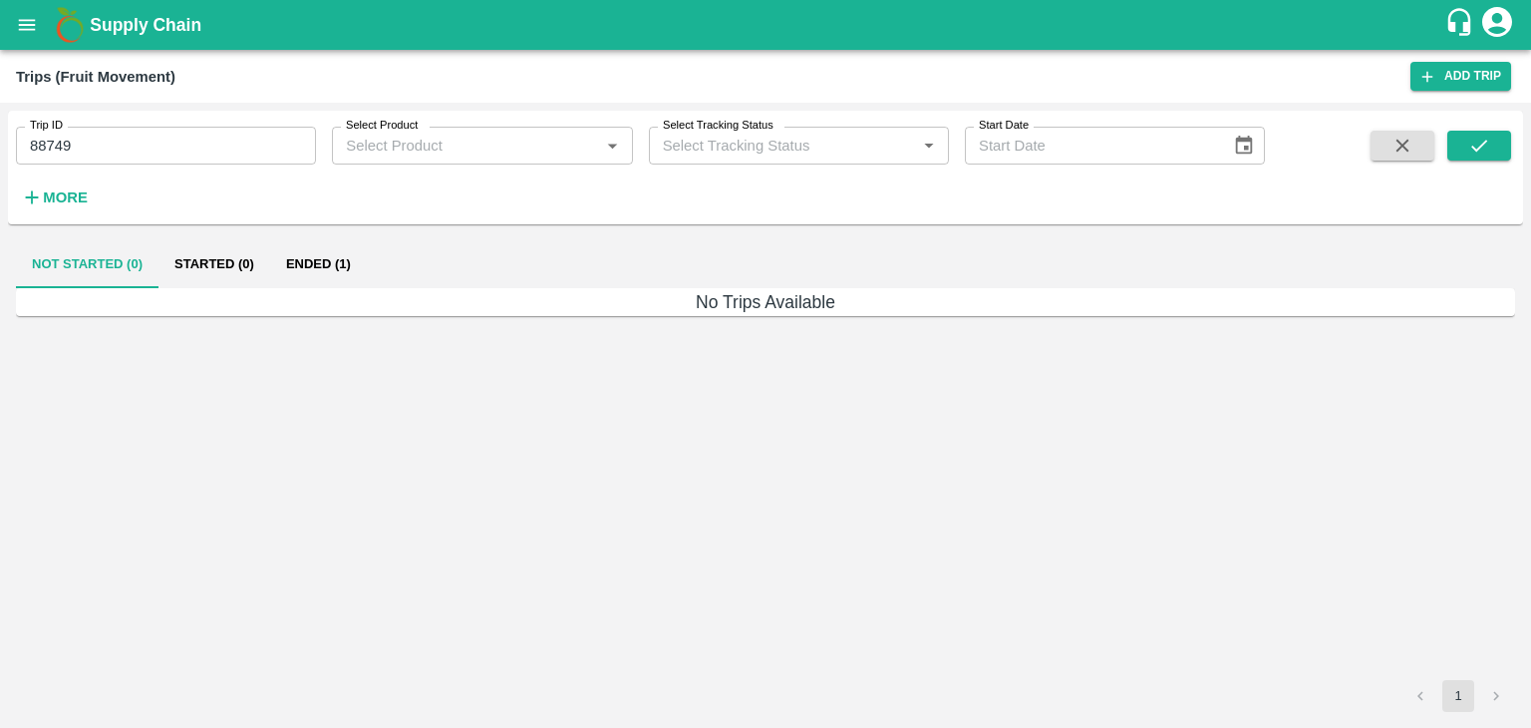
click at [336, 258] on button "Ended (1)" at bounding box center [318, 264] width 97 height 48
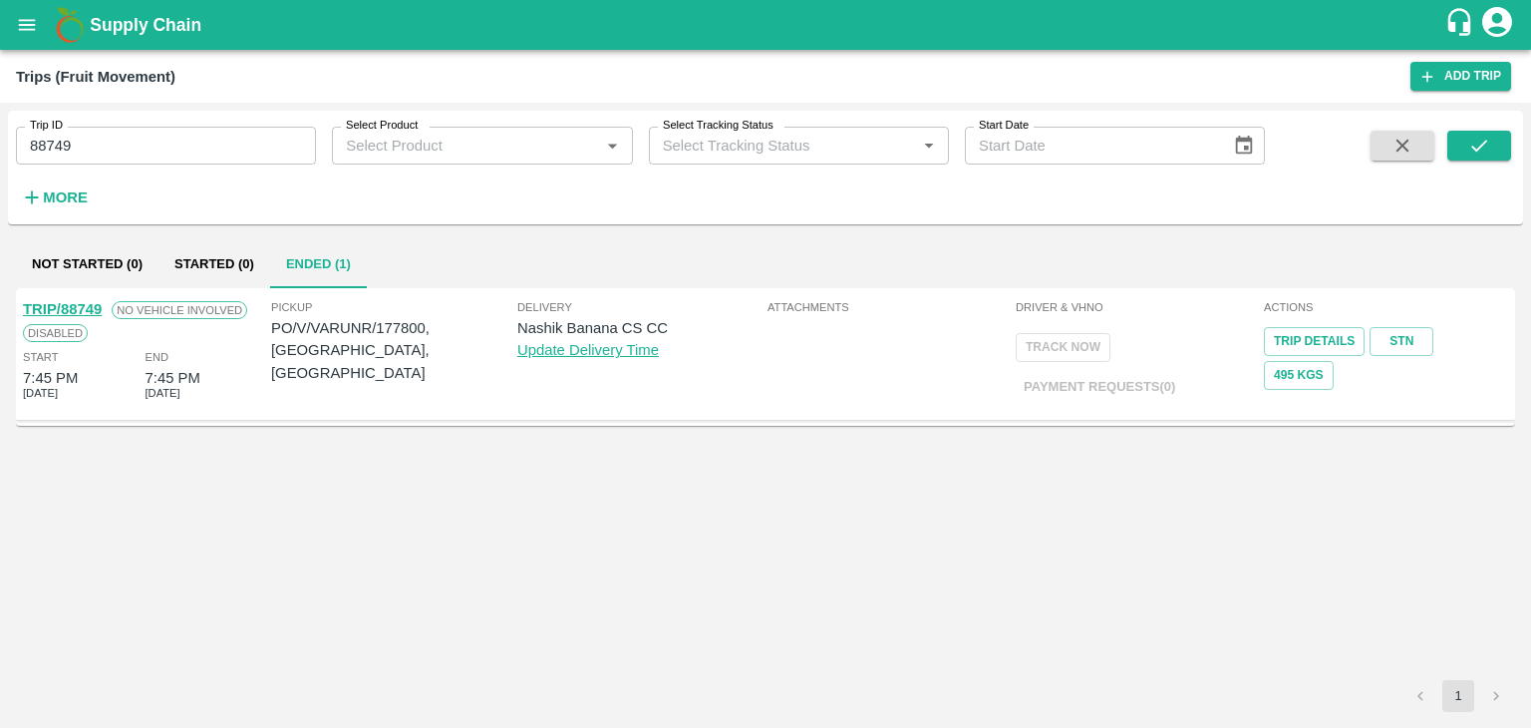
click at [77, 303] on link "TRIP/88749" at bounding box center [62, 309] width 79 height 16
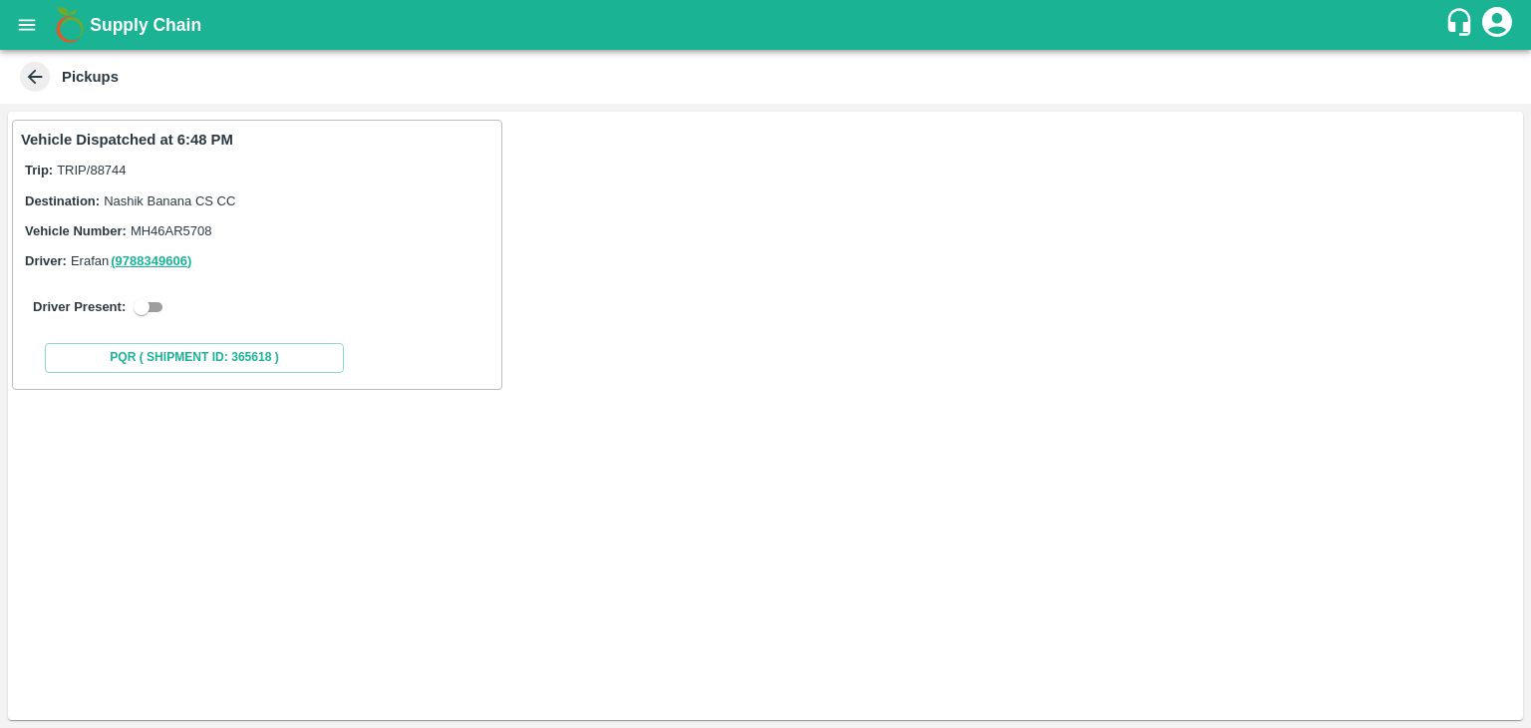
click at [156, 304] on input "checkbox" at bounding box center [142, 307] width 72 height 24
checkbox input "true"
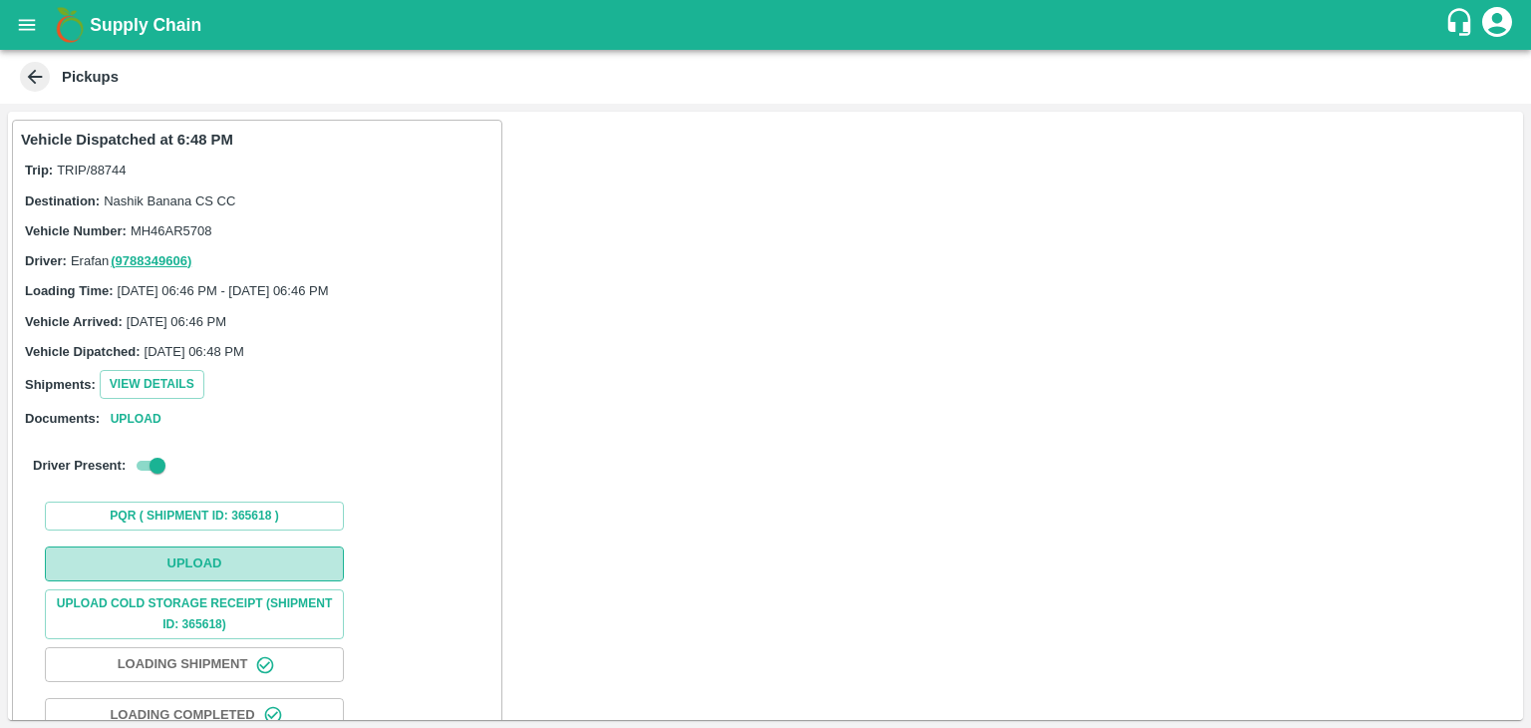
click at [238, 564] on button "Upload" at bounding box center [194, 563] width 299 height 35
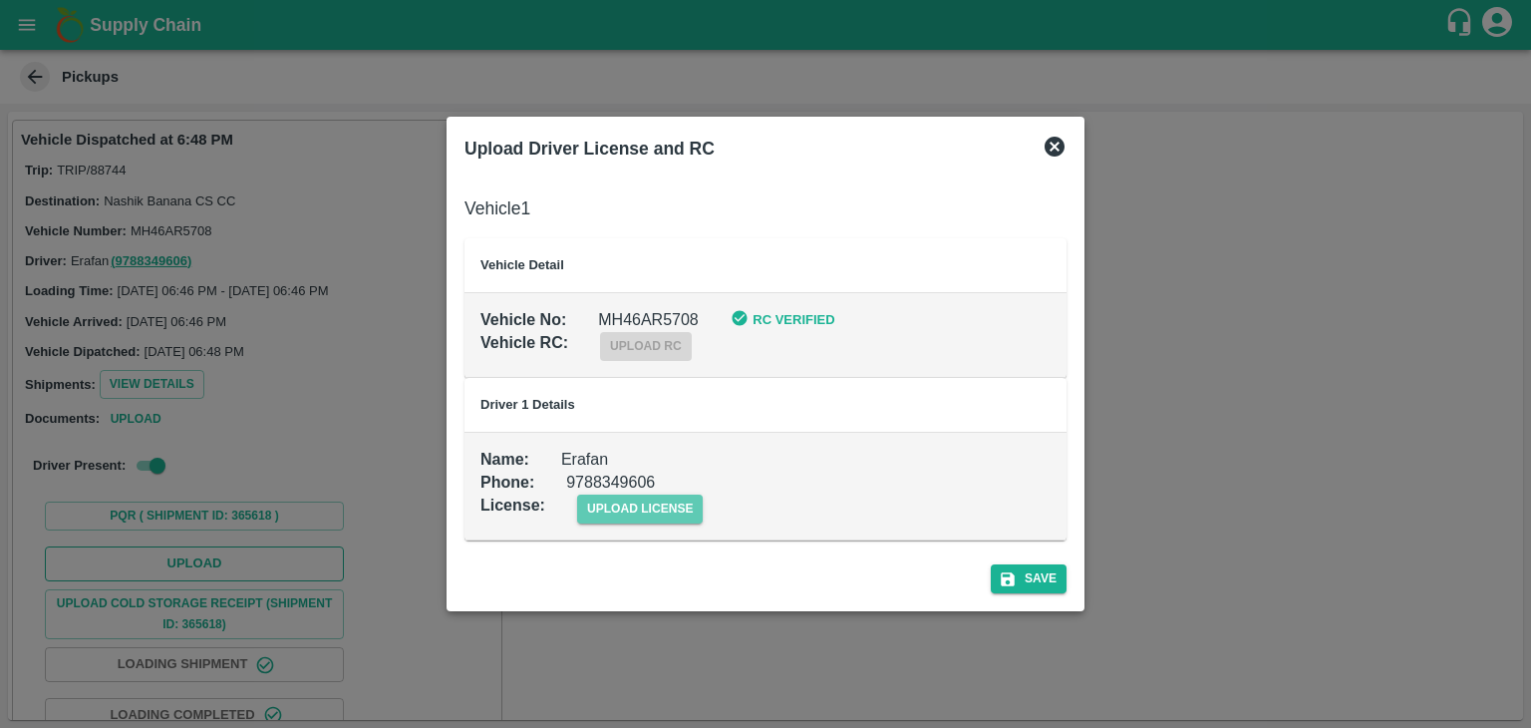
click at [650, 507] on span "upload license" at bounding box center [640, 508] width 127 height 29
click at [0, 0] on input "upload license" at bounding box center [0, 0] width 0 height 0
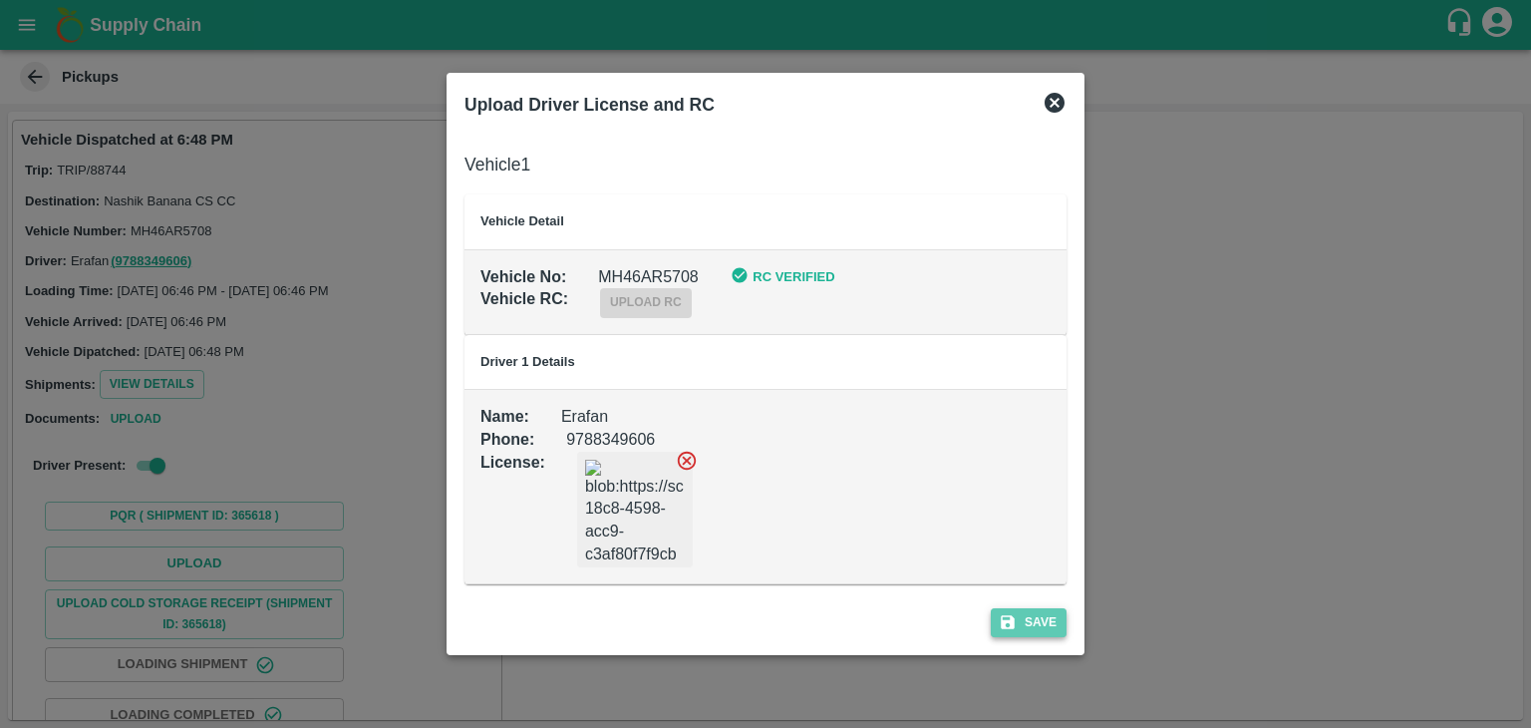
click at [1044, 615] on button "Save" at bounding box center [1029, 622] width 76 height 29
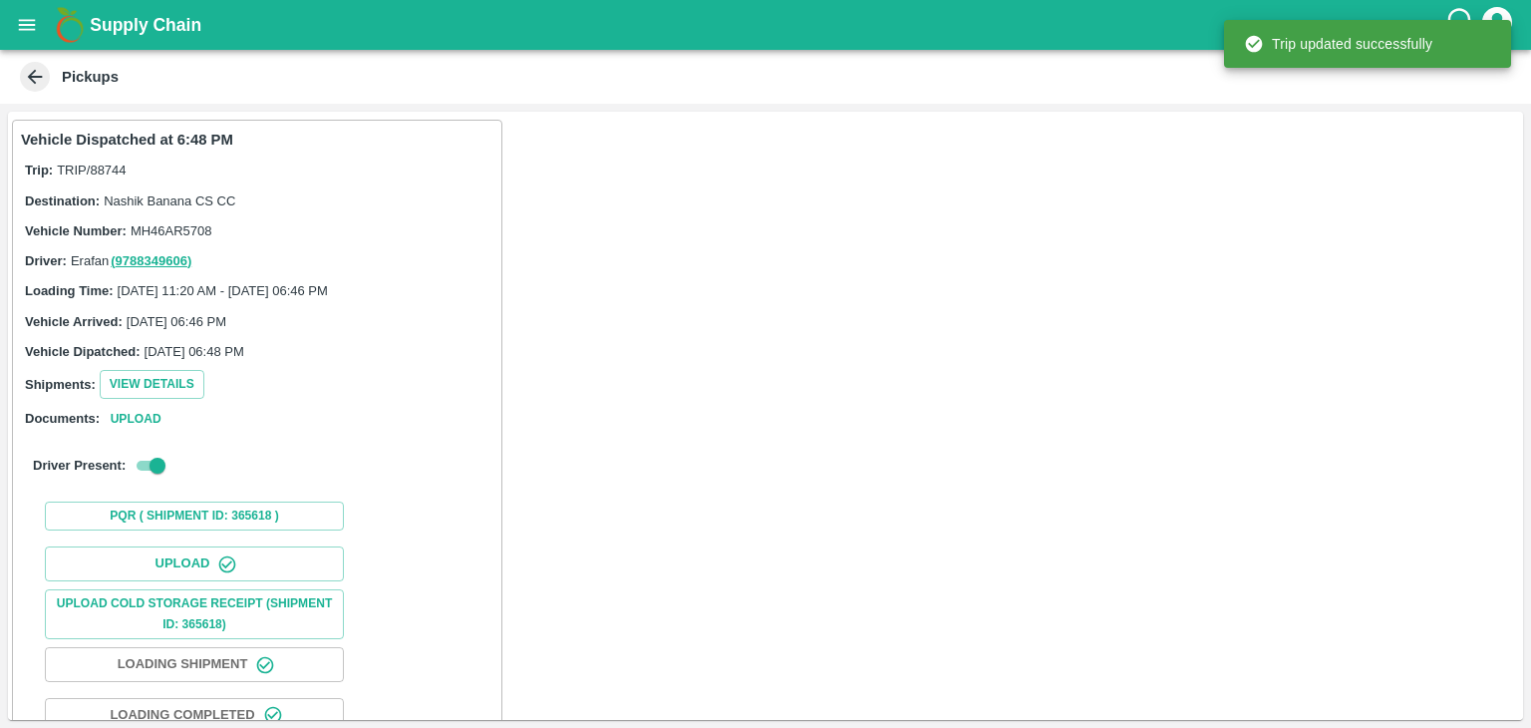
scroll to position [208, 0]
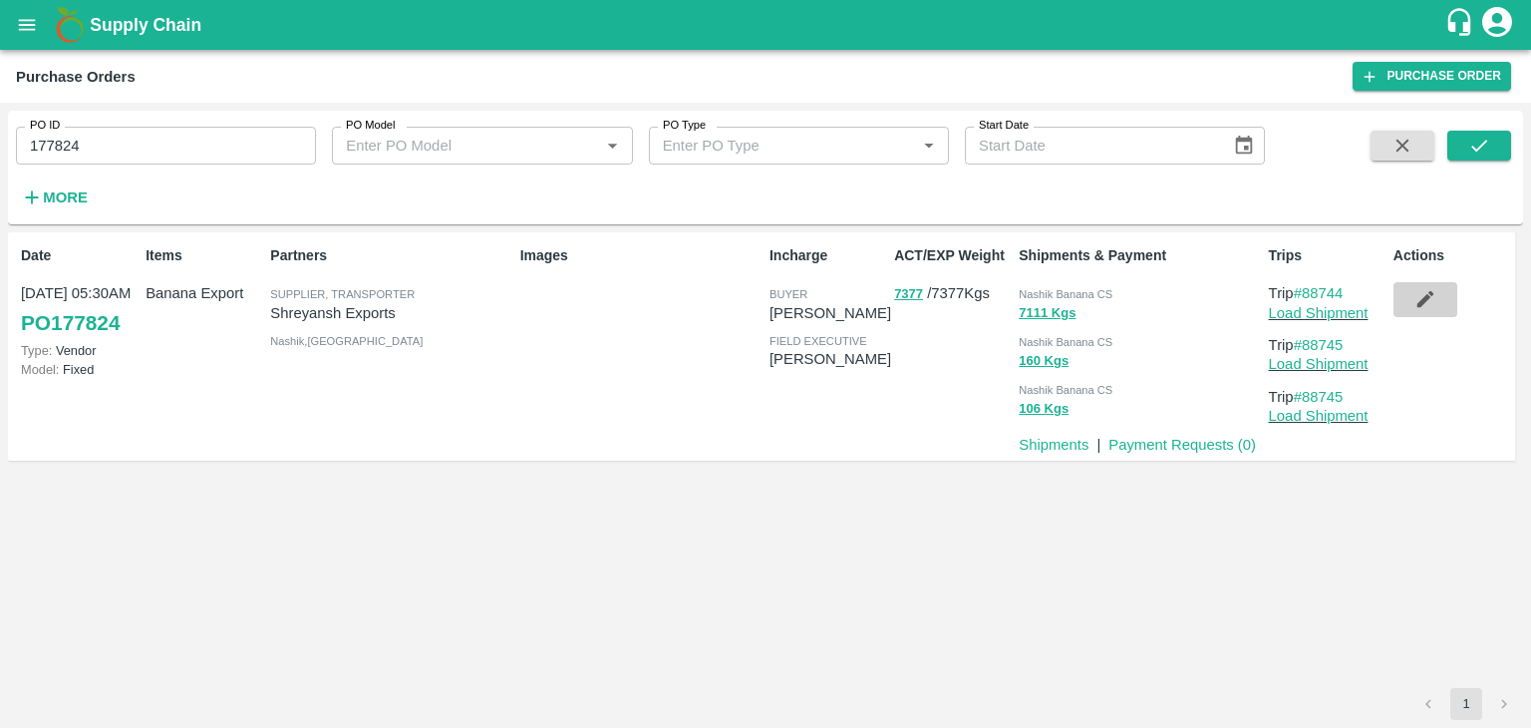
click at [1427, 310] on icon "button" at bounding box center [1426, 299] width 22 height 22
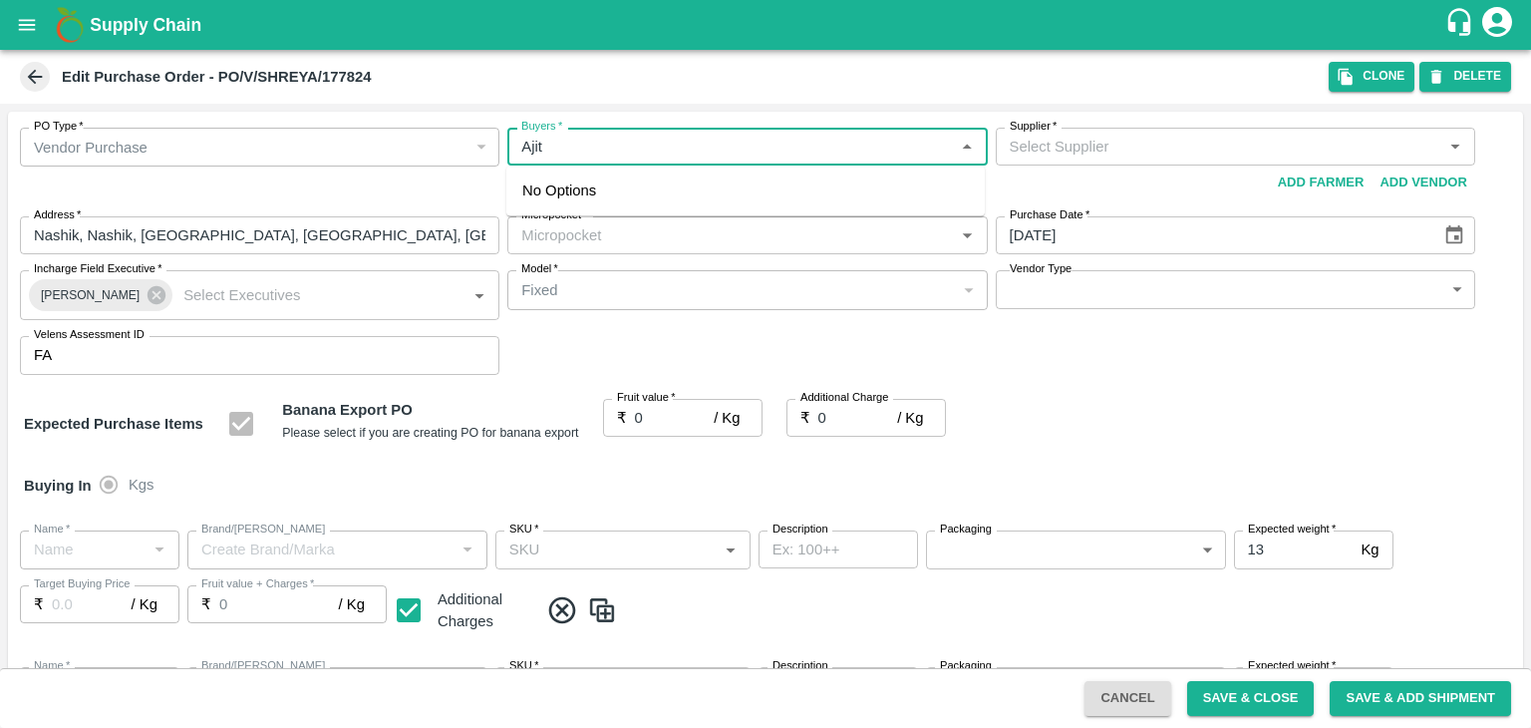
type input "Ajit O"
type input "Shreyansh Exports-undefined"
type input "172-Savda"
type input "Banana Export"
type input "FARM CANDY"
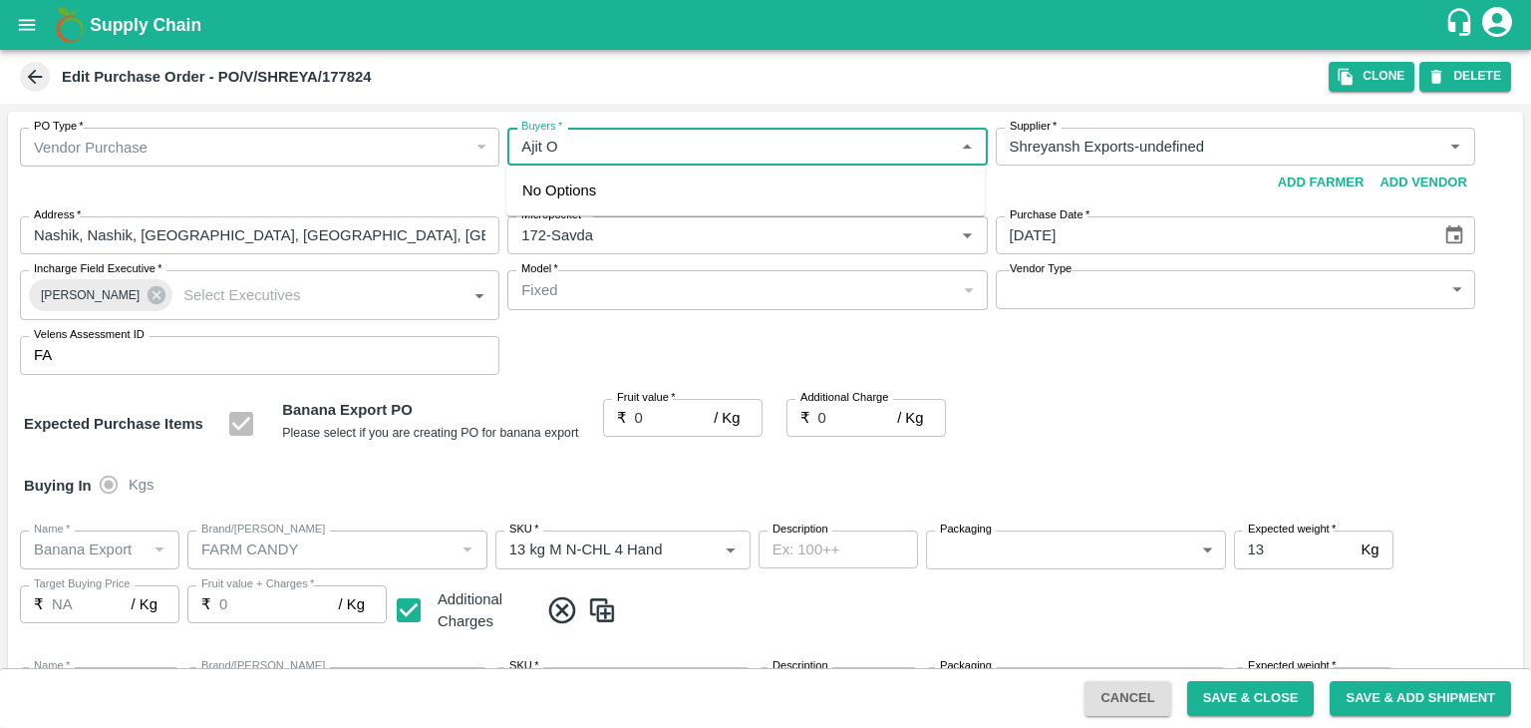
type input "13 kg M N-CHL 4 Hand"
type input "NA"
type input "Banana Export"
type input "FARM CANDY"
type input "13 kg M N-CHL 5 Hand"
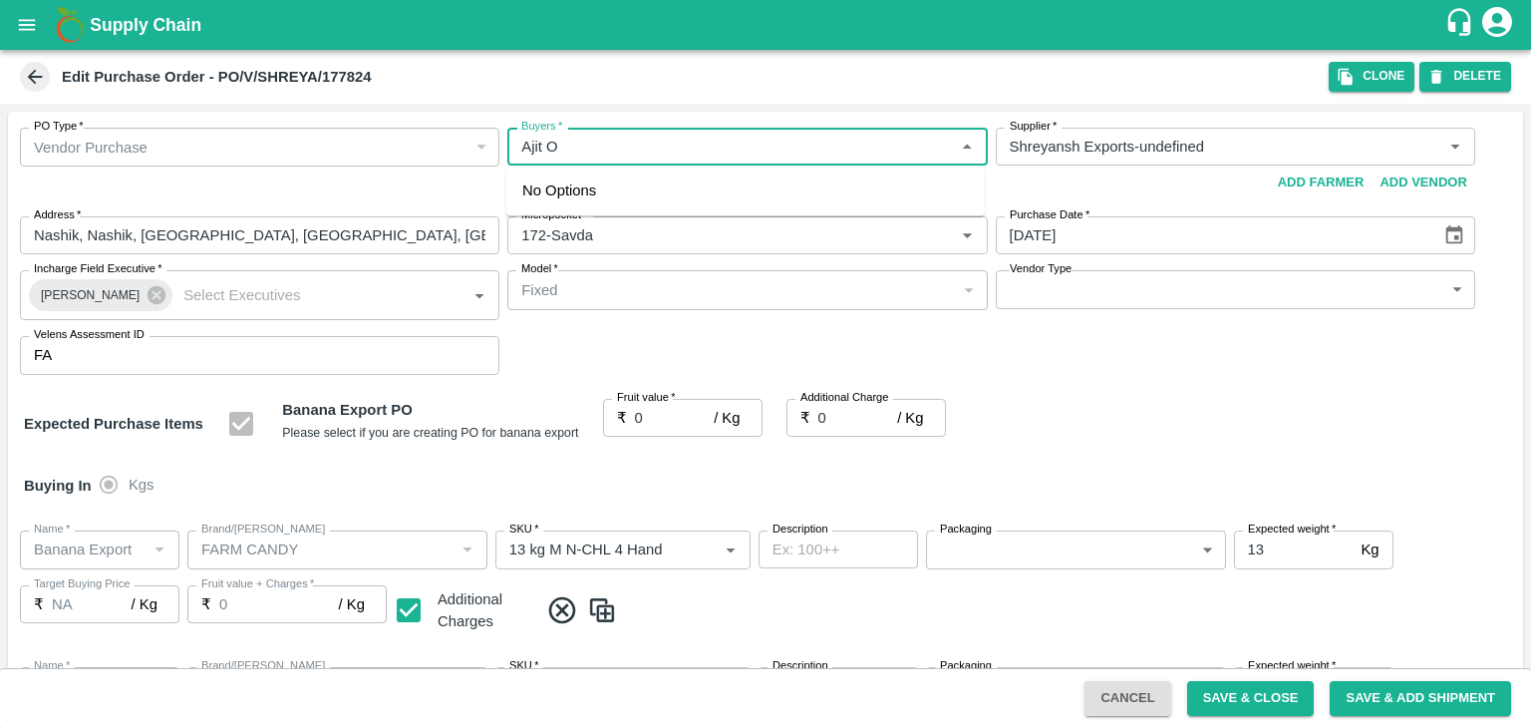
type input "NA"
type input "Banana Export"
type input "FARM CANDY"
type input "13 kg M N-CHL 6 Hand"
type input "NA"
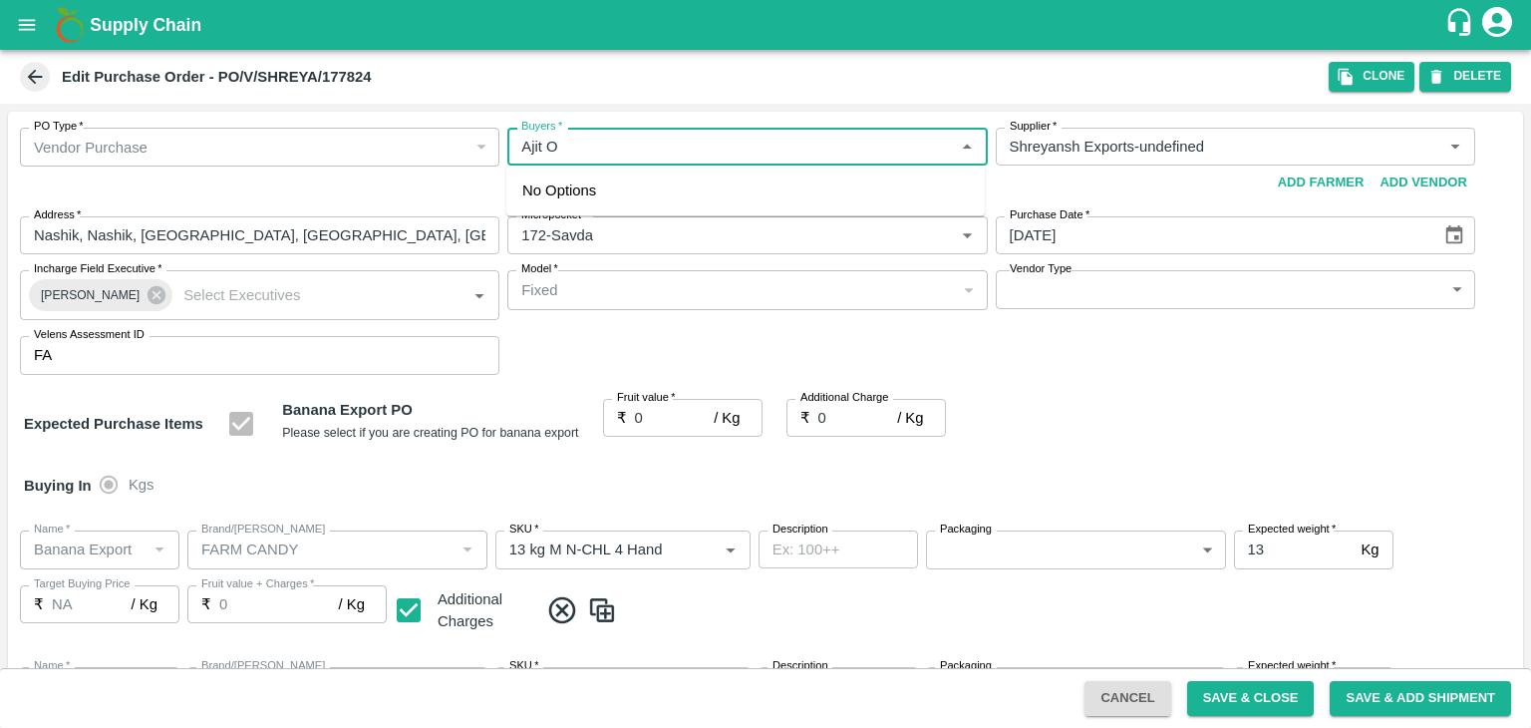
type input "Banana Export"
type input "FARM CANDY"
type input "13 kg M N-CHL 8 Hand"
type input "NA"
type input "Banana Export"
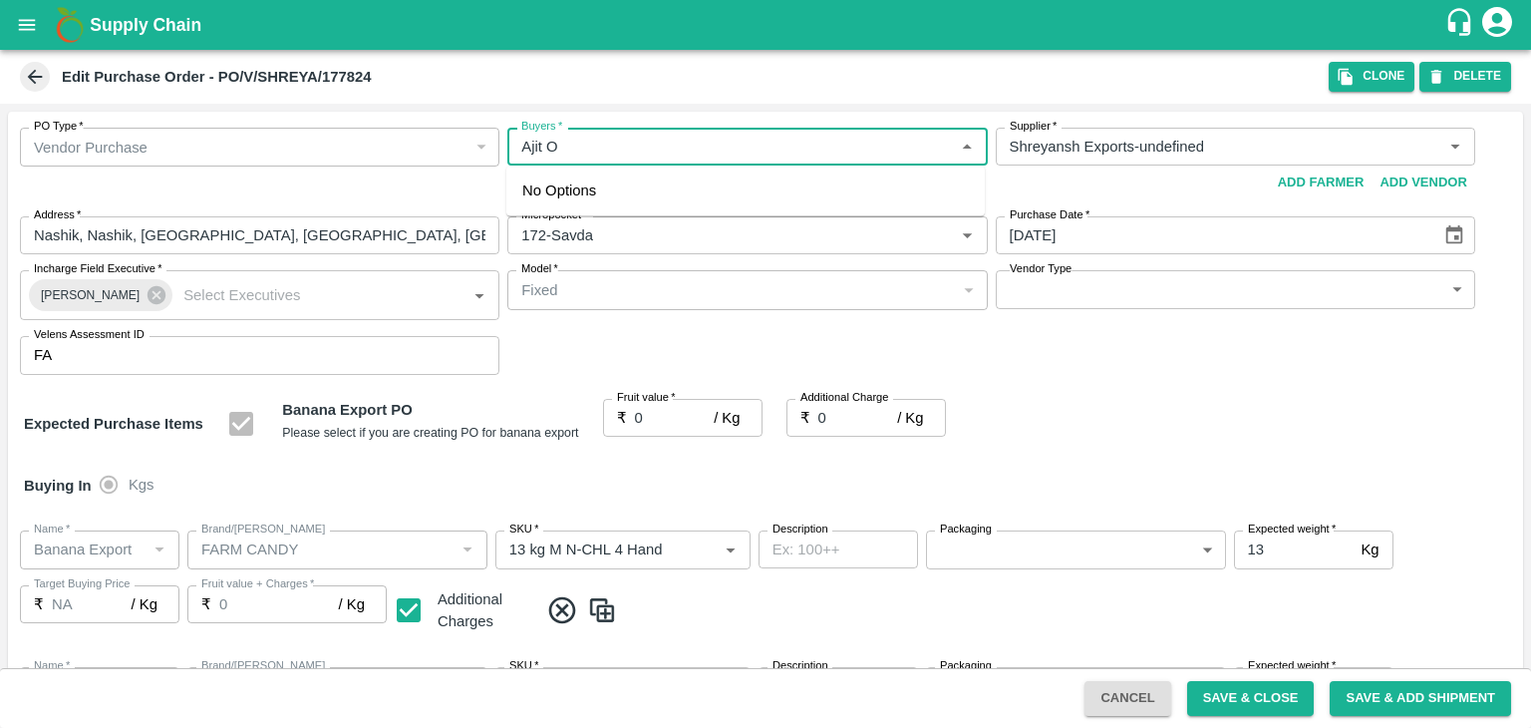
type input "FARM CANDY"
type input "13 kg M N-CHL CL"
type input "NA"
type input "Banana Export"
type input "FARM CANDY"
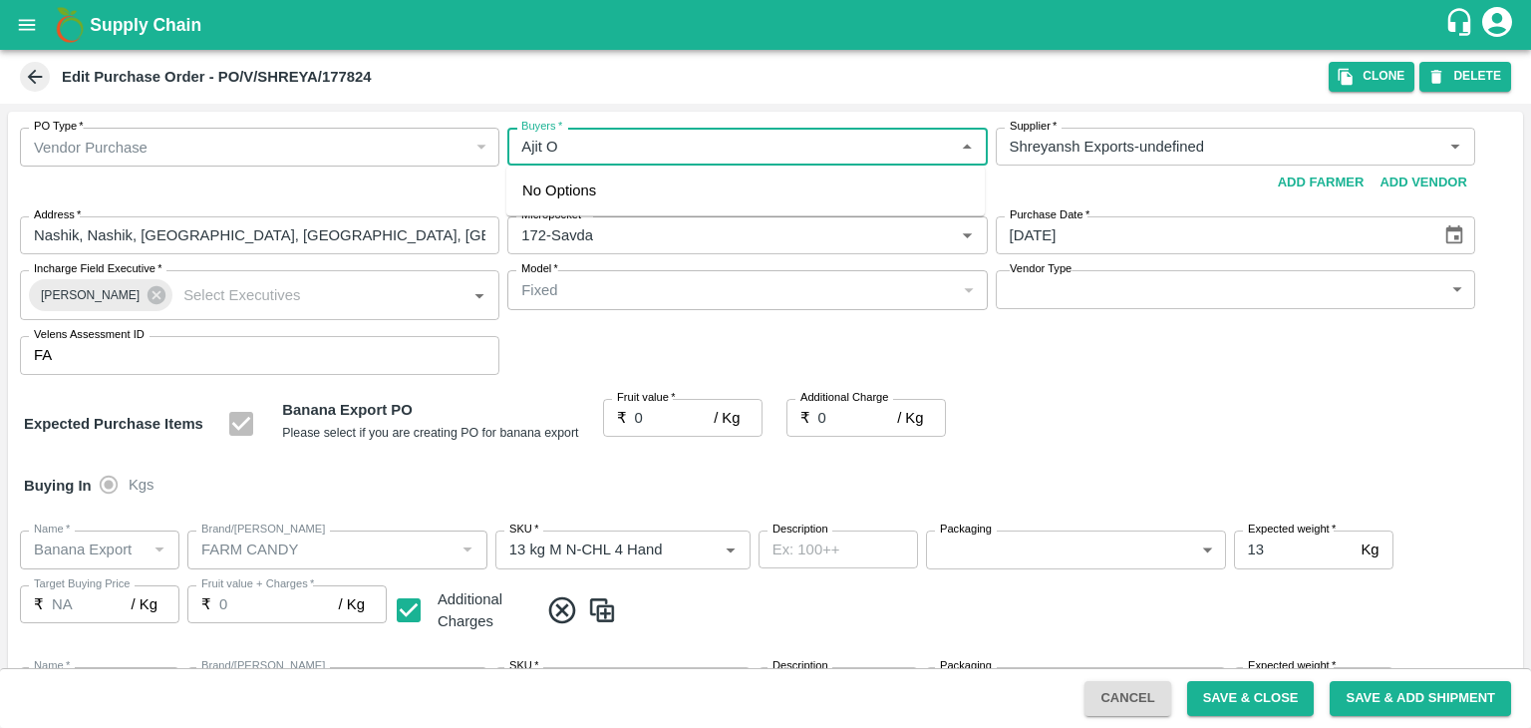
type input "C Class"
type input "NA"
type input "Banana Export"
type input "FARM CANDY"
type input "PHR Kg"
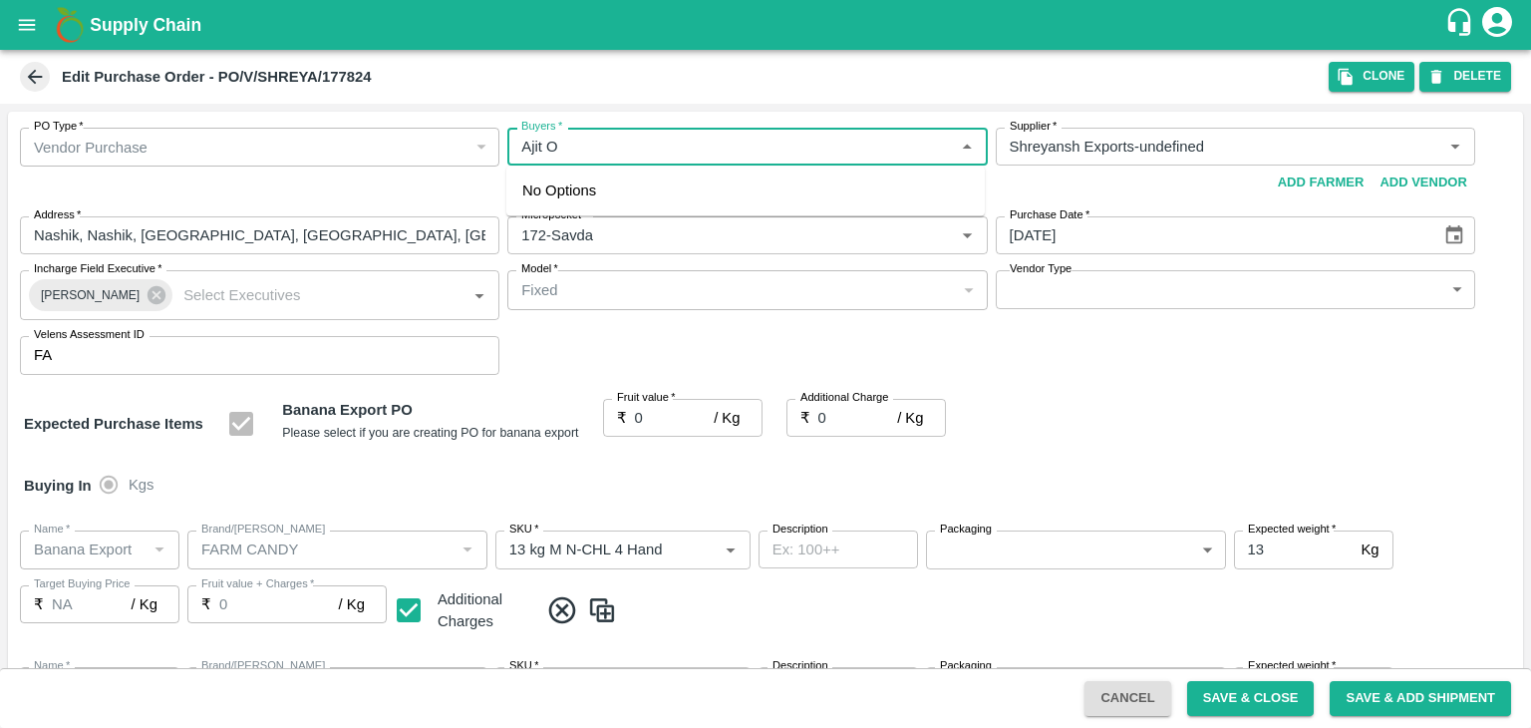
type input "NA"
type input "Ajit O"
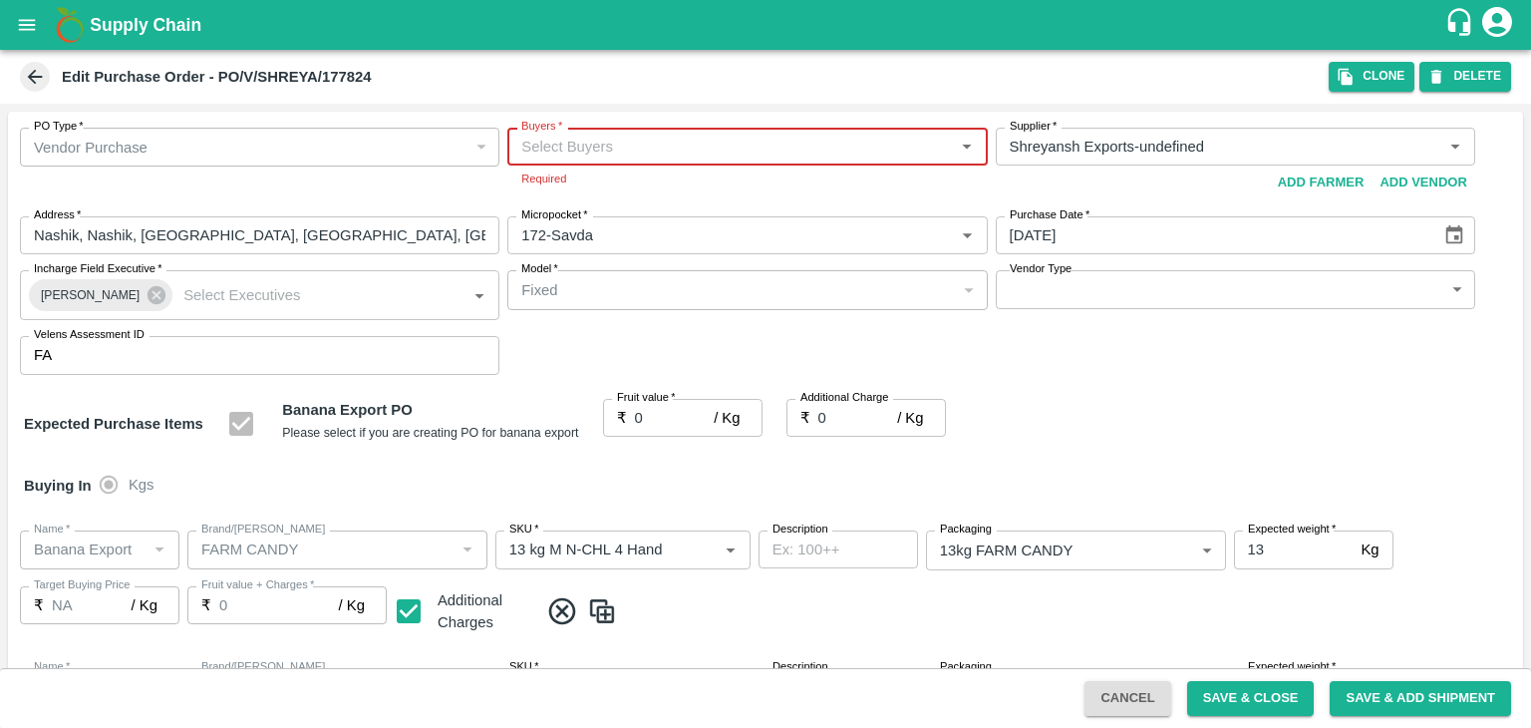
click at [711, 149] on input "Buyers   *" at bounding box center [730, 147] width 435 height 26
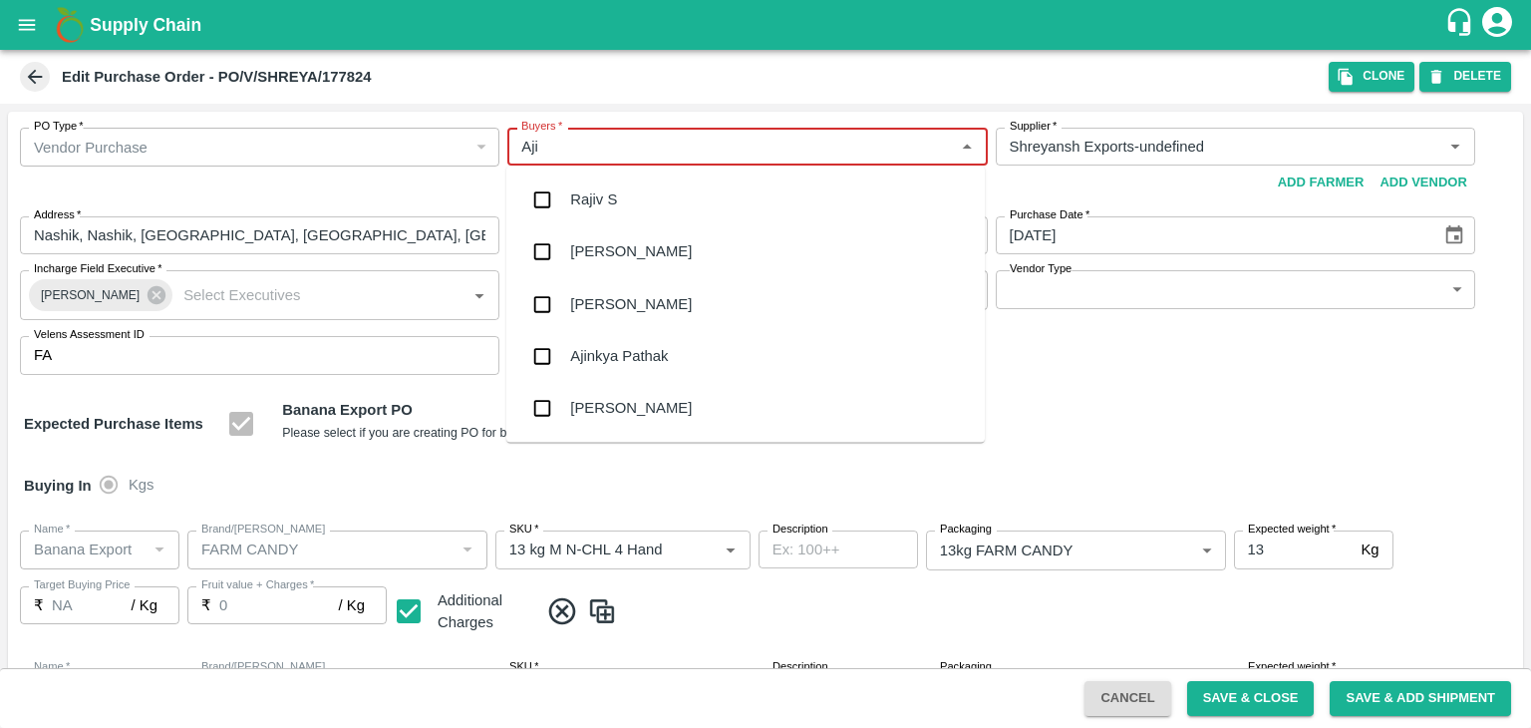
type input "Ajit"
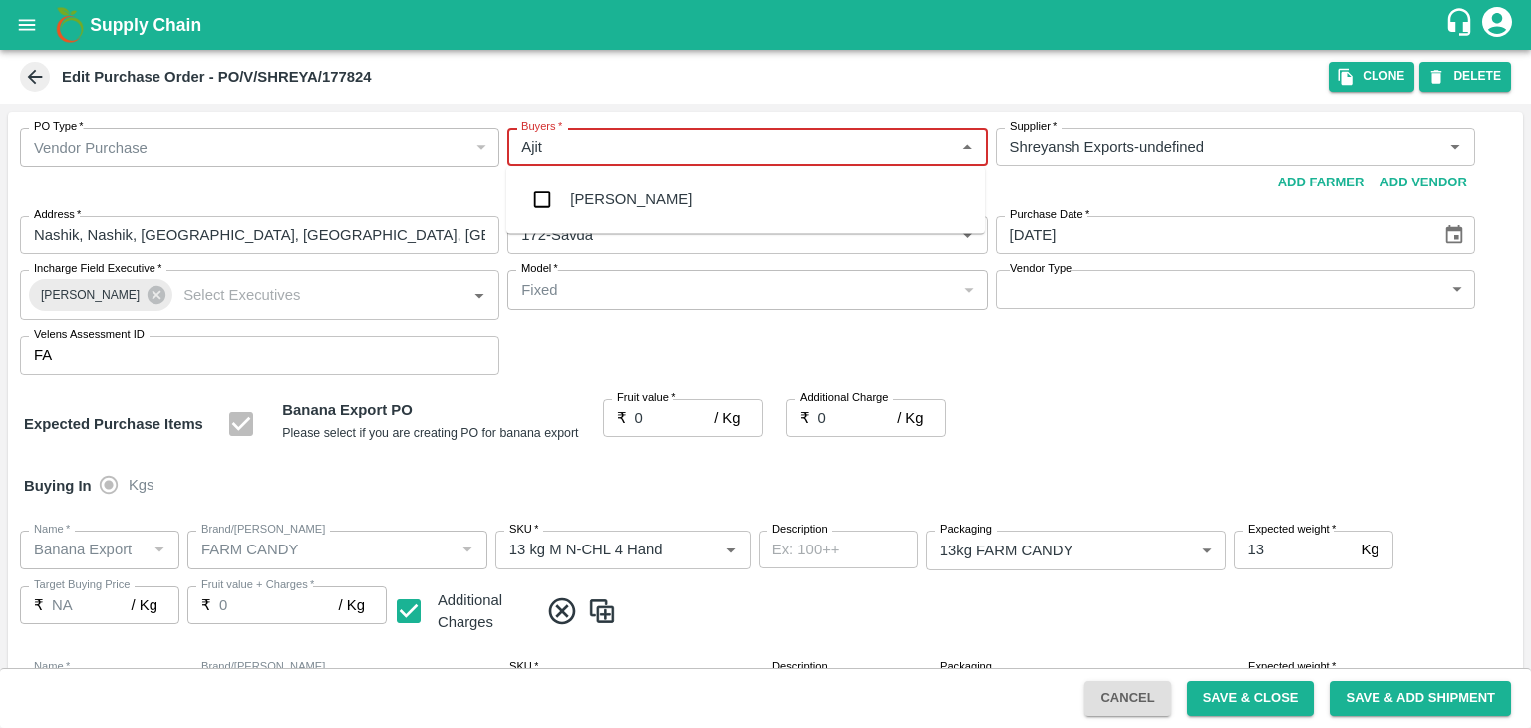
click at [606, 207] on div "Ajit Otari" at bounding box center [631, 199] width 122 height 22
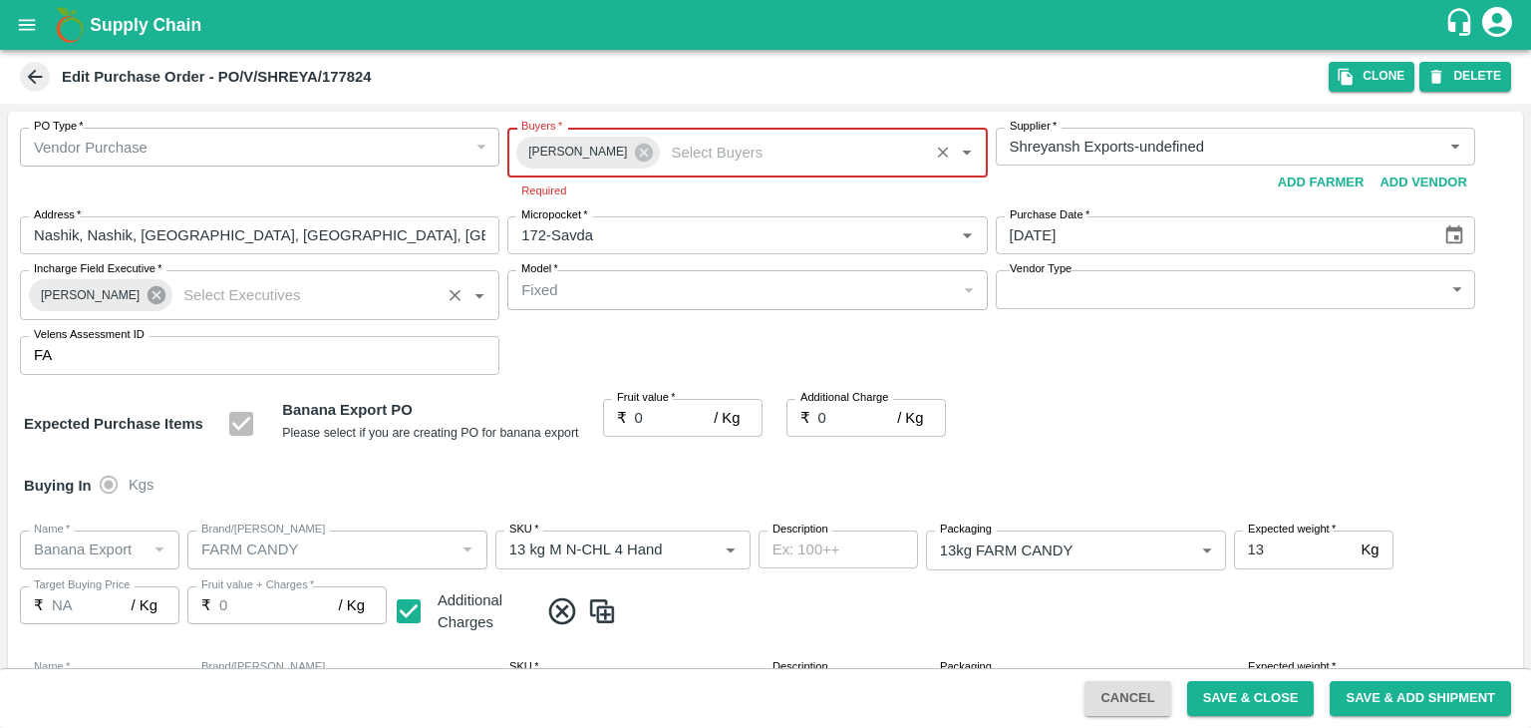
click at [148, 292] on icon at bounding box center [157, 295] width 18 height 18
click at [209, 292] on input "Incharge Field Executive   *" at bounding box center [304, 295] width 259 height 26
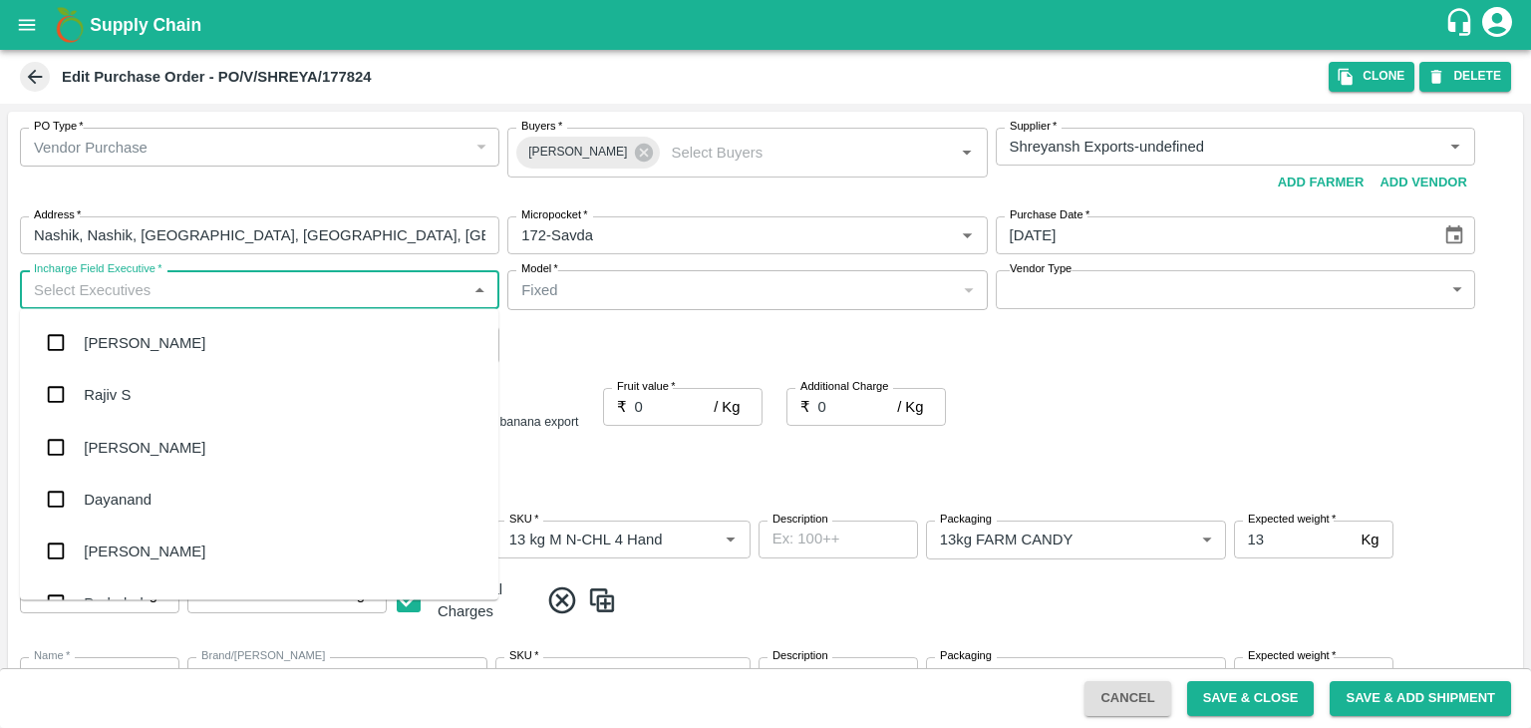
click at [263, 296] on input "Incharge Field Executive   *" at bounding box center [243, 289] width 435 height 26
click at [289, 292] on input "Incharge Field Executive   *" at bounding box center [243, 289] width 435 height 26
type input "Jay"
click at [128, 454] on div "jaydip Tale" at bounding box center [119, 447] width 70 height 22
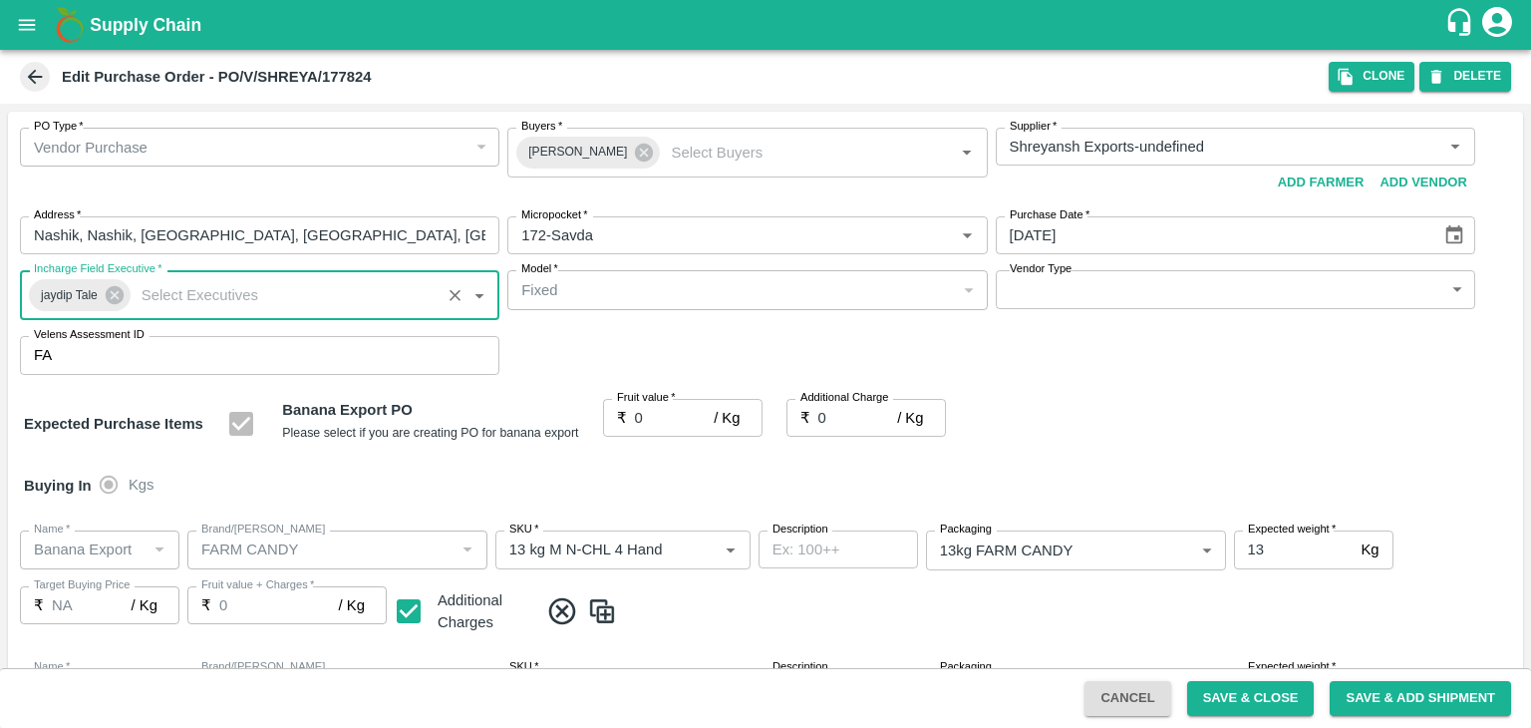
click at [1073, 303] on body "Supply Chain Edit Purchase Order - PO/V/SHREYA/177824 Clone DELETE PO Type   * …" at bounding box center [765, 364] width 1531 height 728
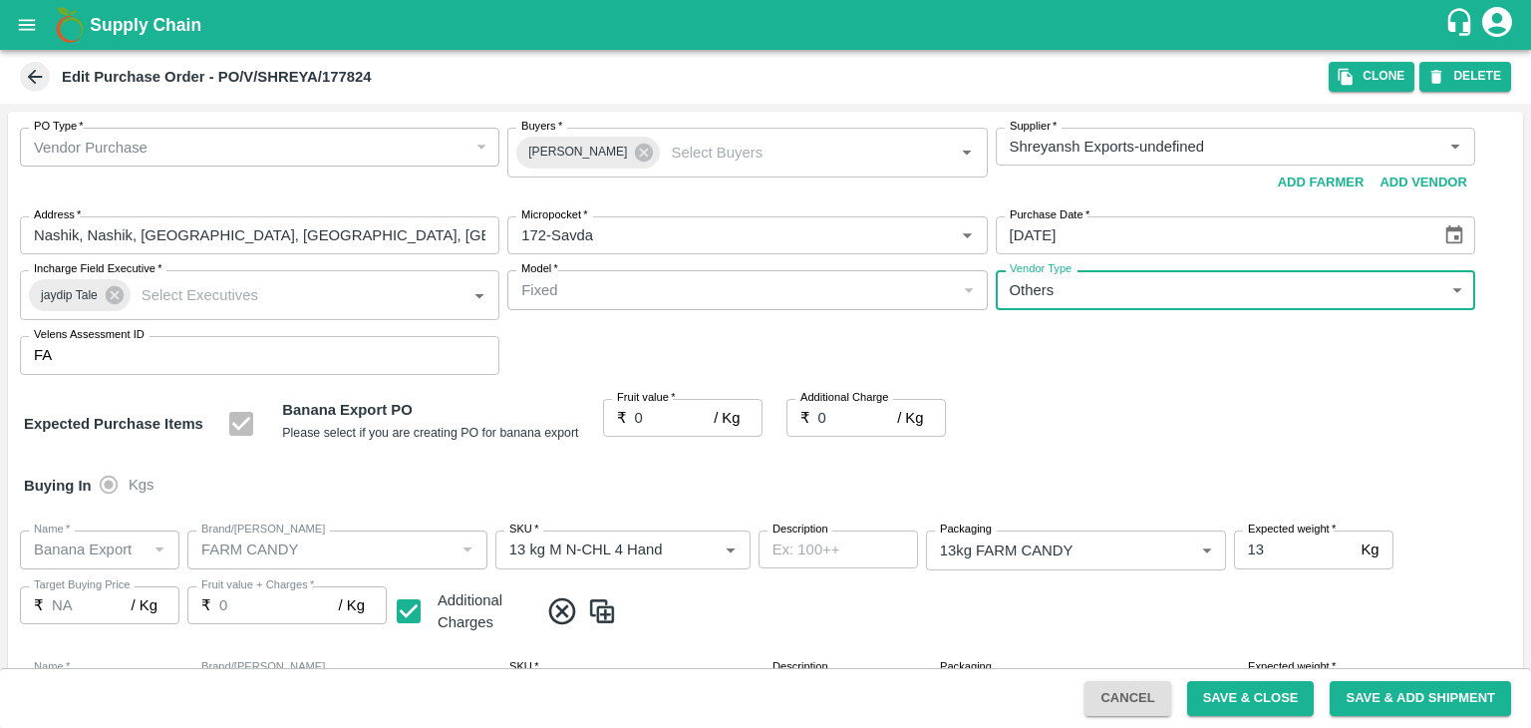
type input "OTHER"
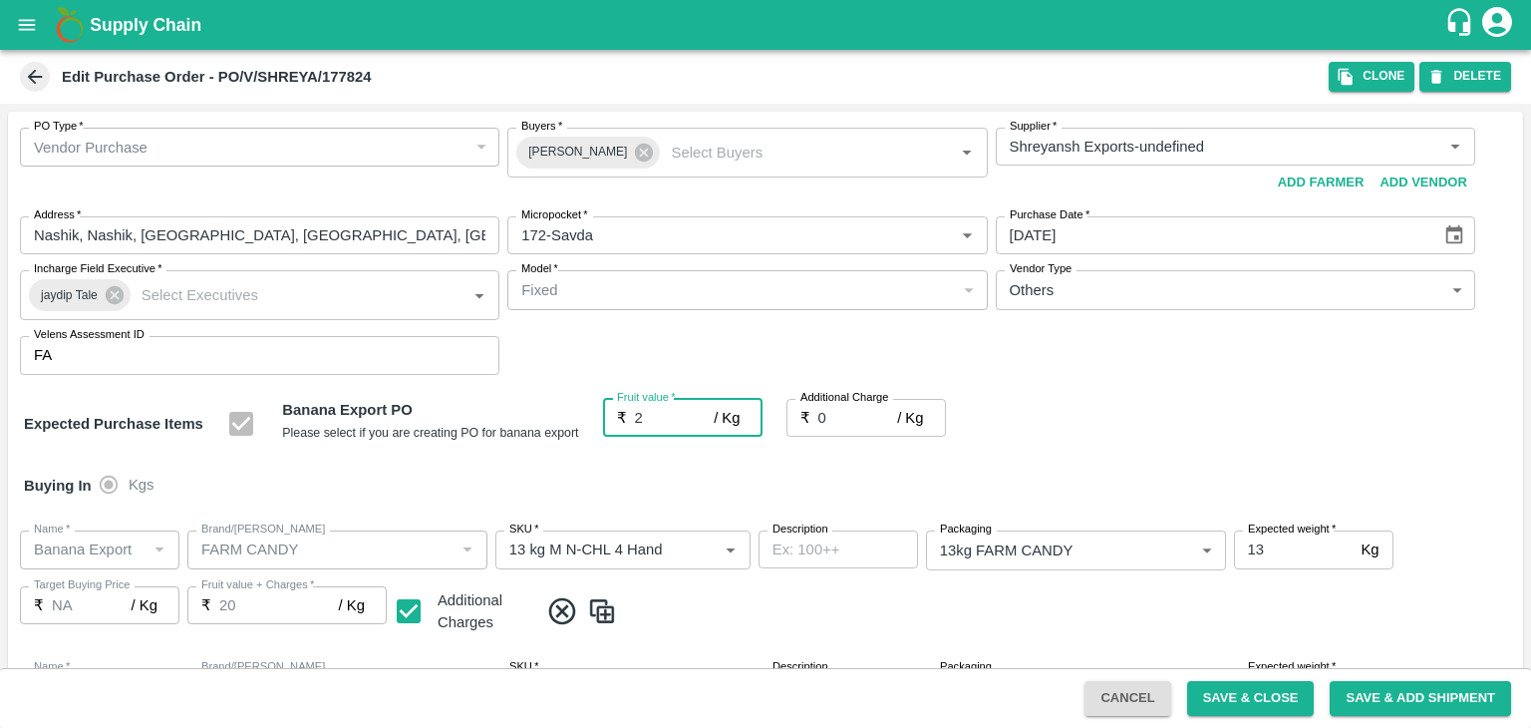
type input "20"
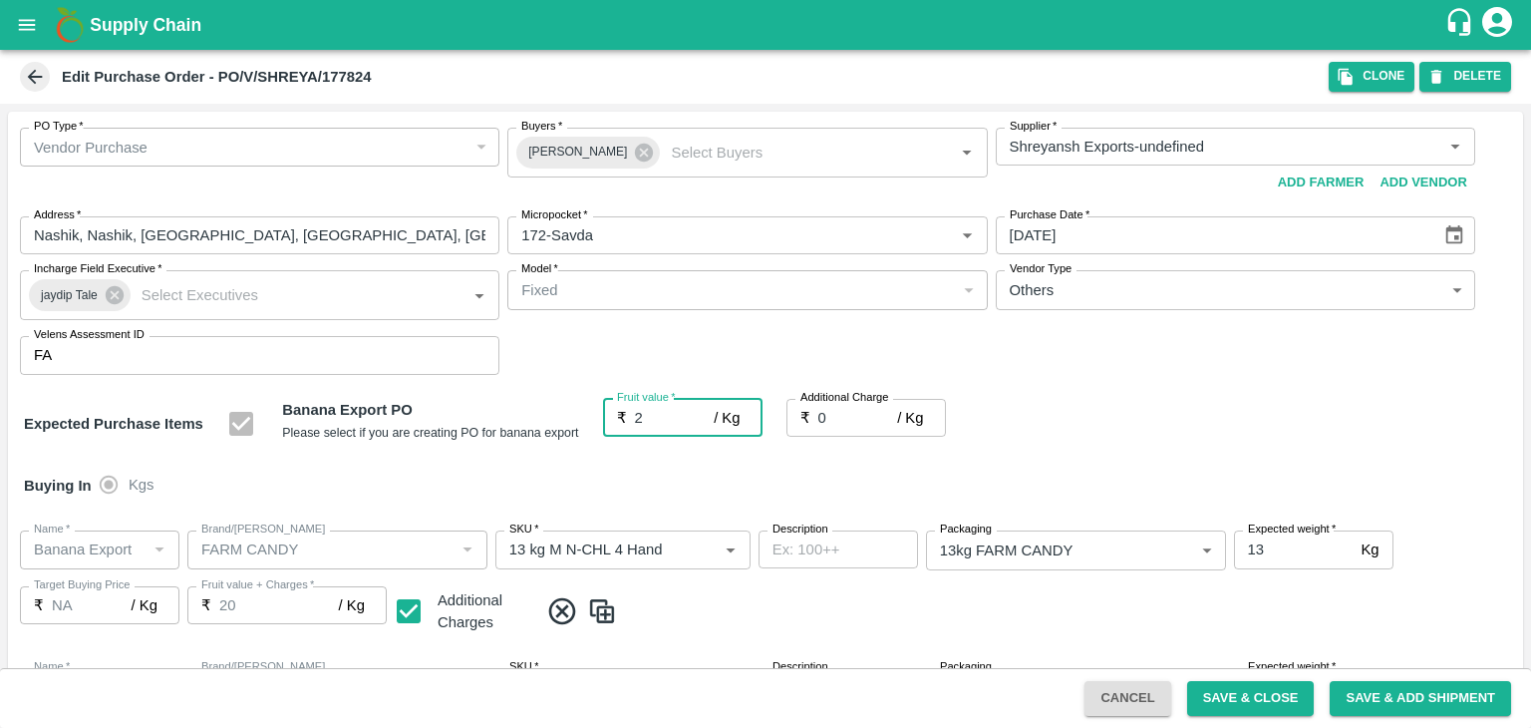
type input "20"
type input "2"
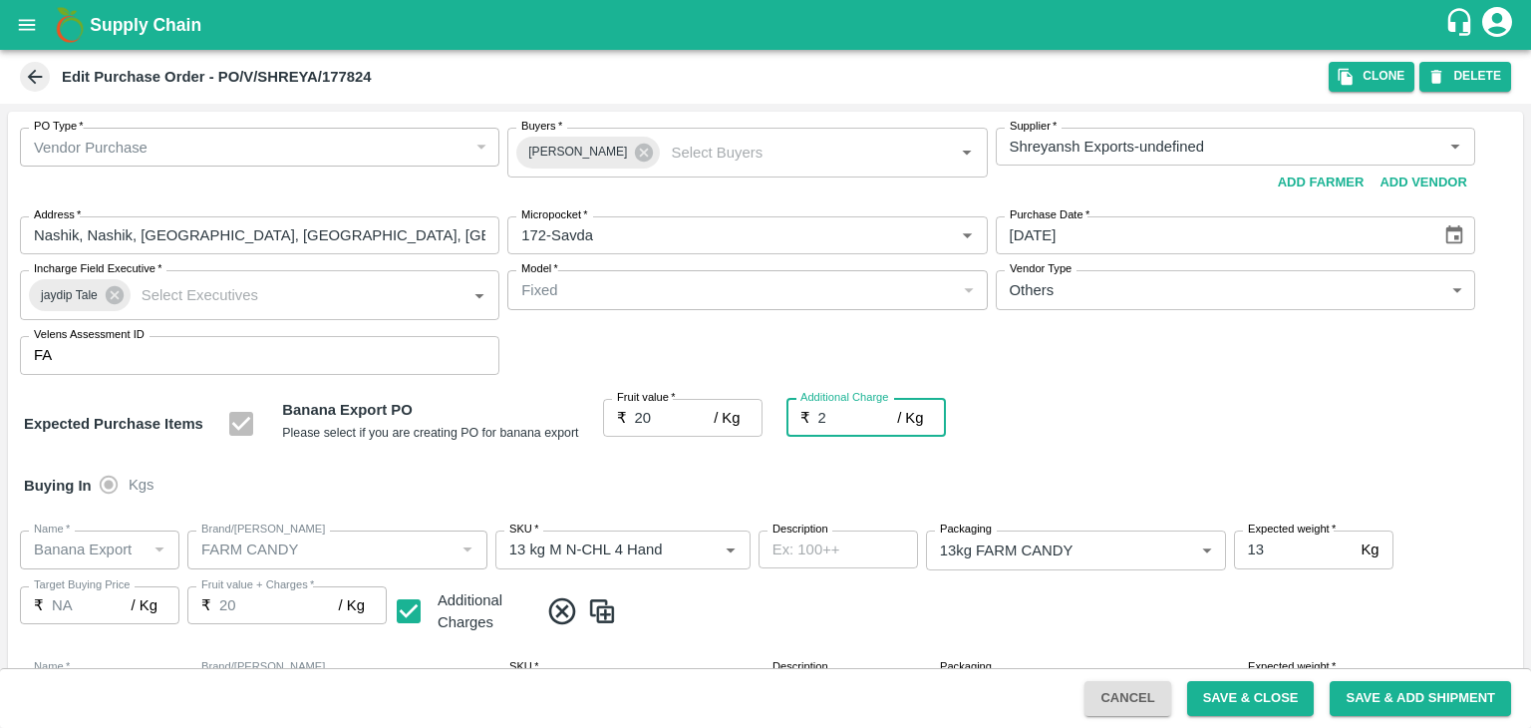
type input "22"
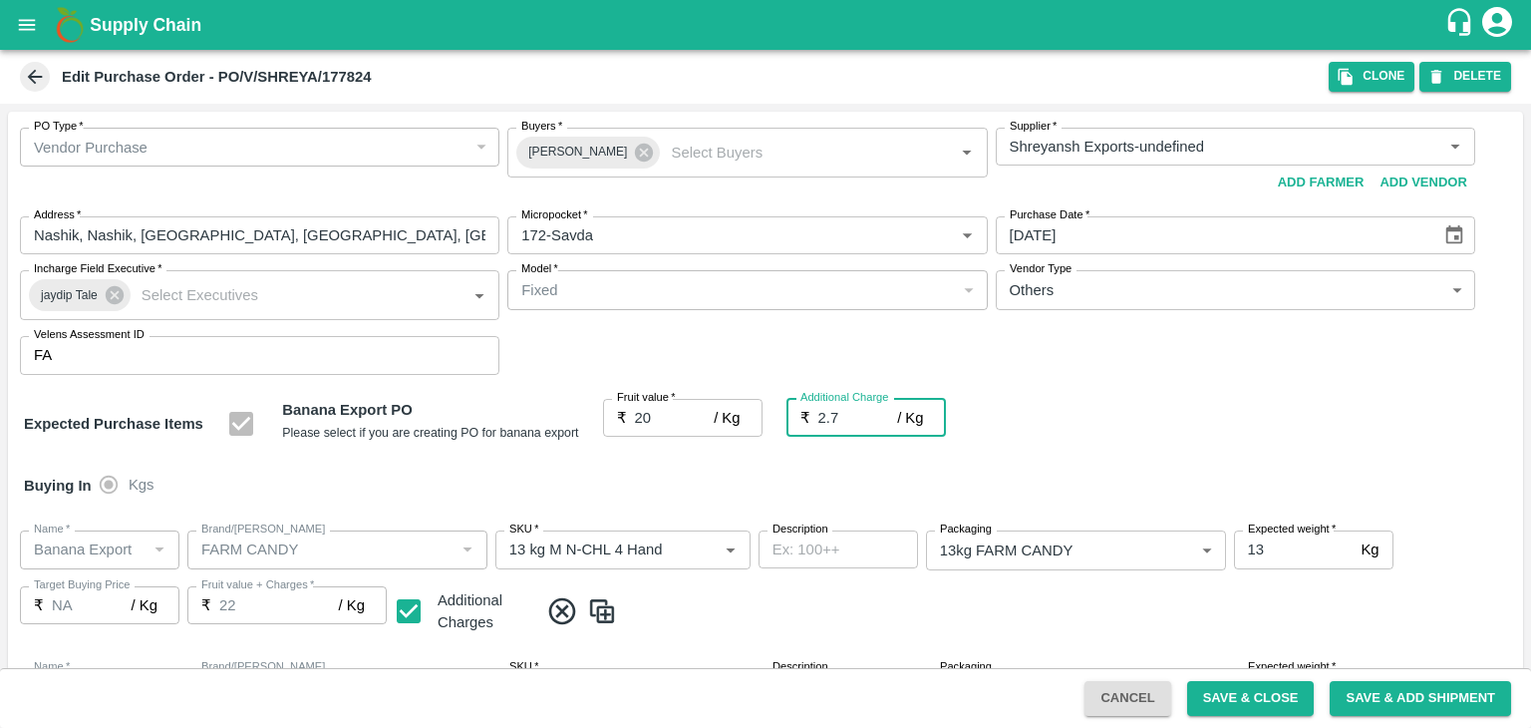
type input "2.75"
type input "22.75"
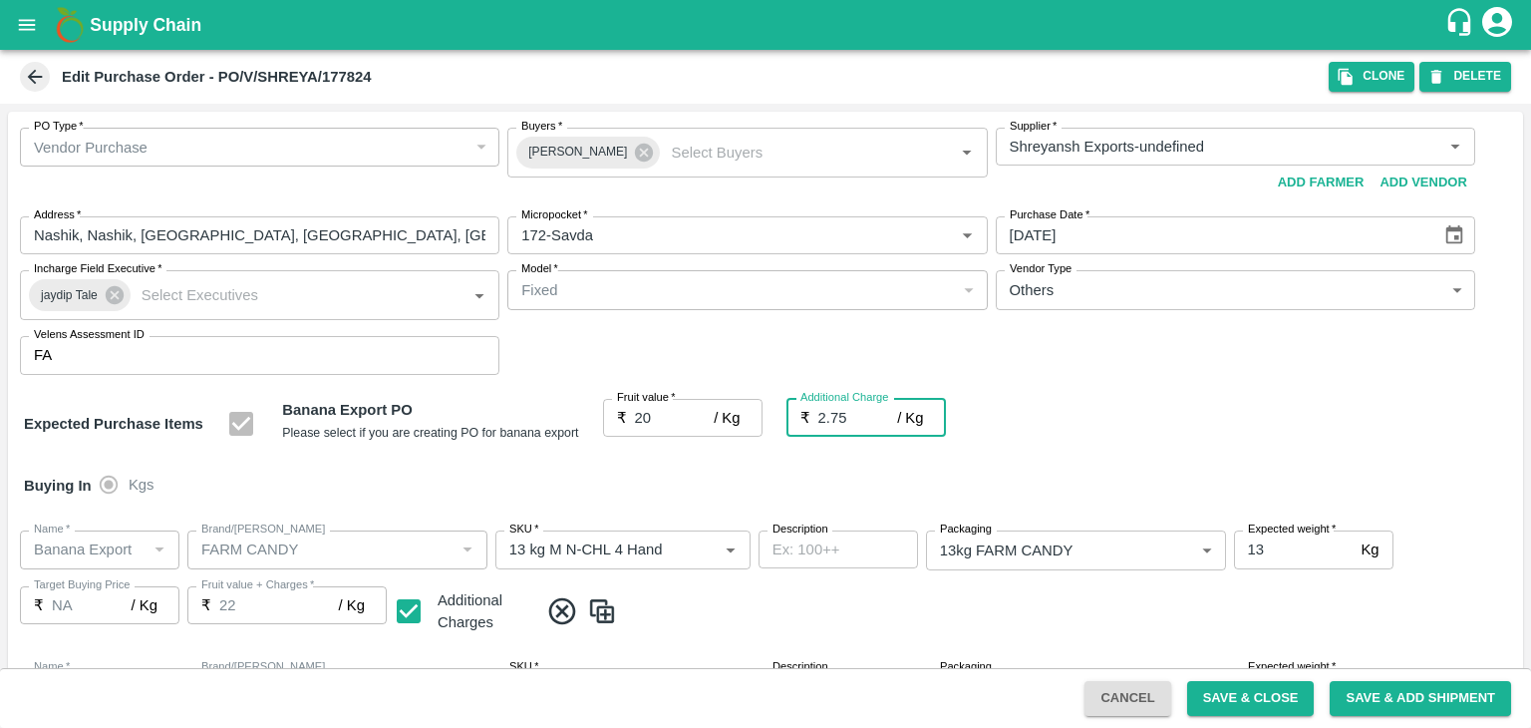
type input "22.75"
type input "2.75"
click at [1248, 691] on button "Save & Close" at bounding box center [1251, 698] width 128 height 35
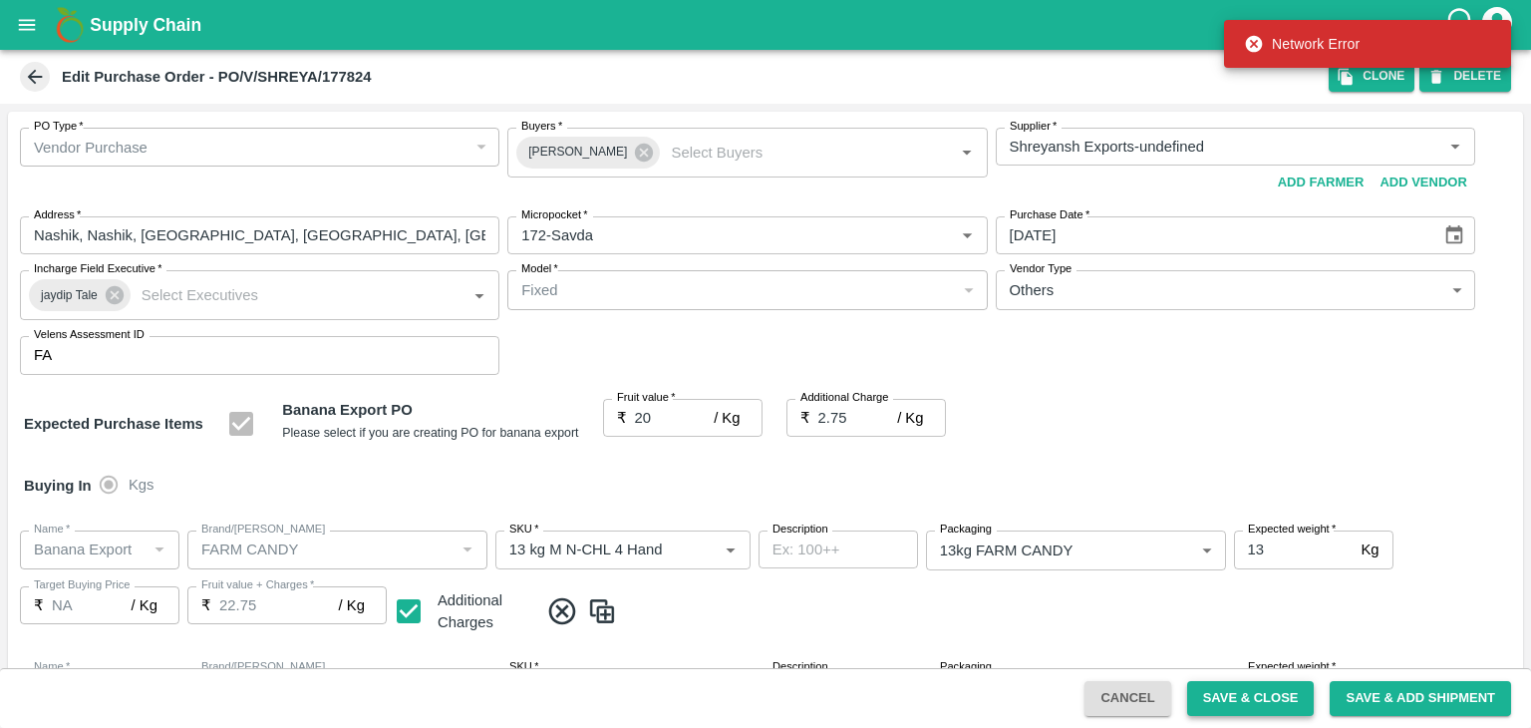
click at [1254, 700] on button "Save & Close" at bounding box center [1251, 698] width 128 height 35
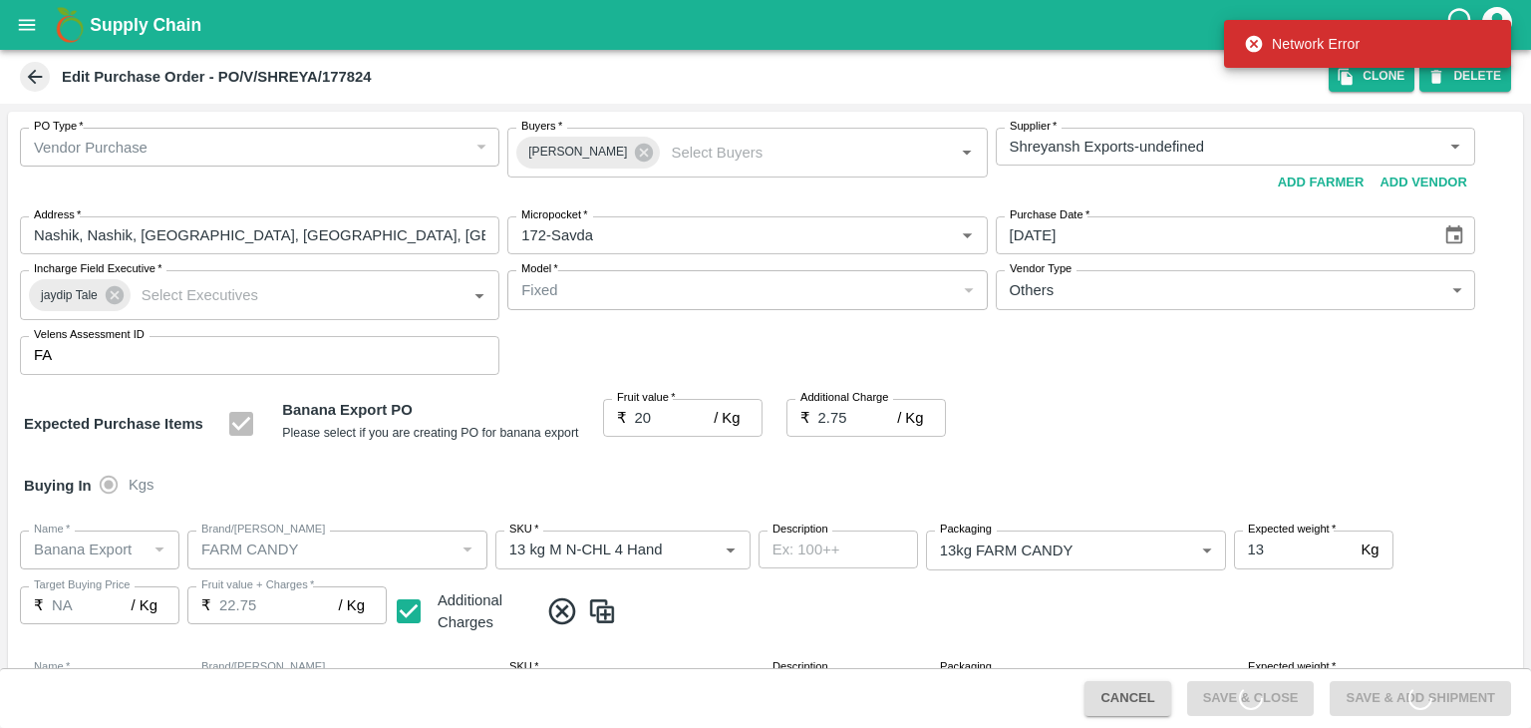
click at [1254, 700] on icon at bounding box center [1251, 698] width 24 height 24
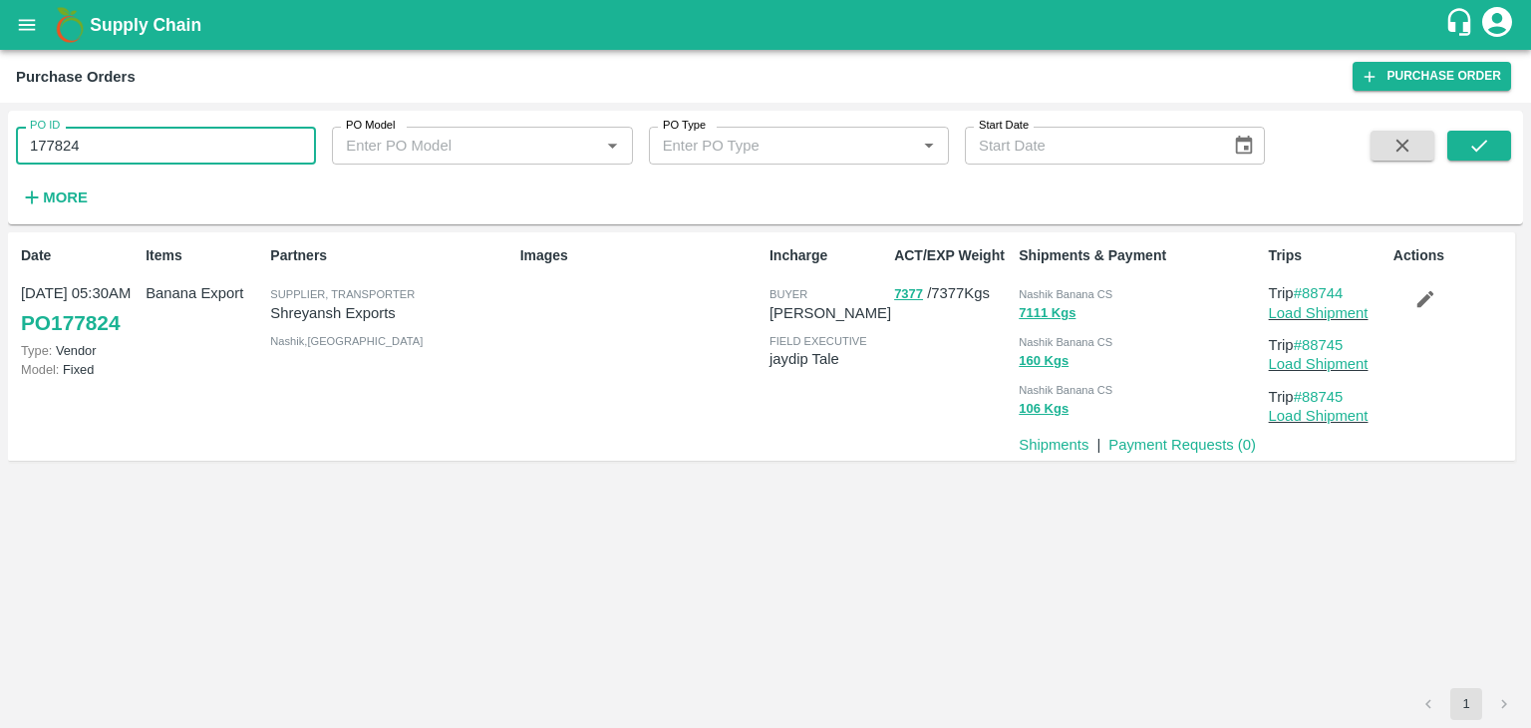
click at [236, 135] on input "177824" at bounding box center [166, 146] width 300 height 38
paste input "text"
type input "177800"
click at [1479, 149] on icon "submit" at bounding box center [1479, 146] width 16 height 12
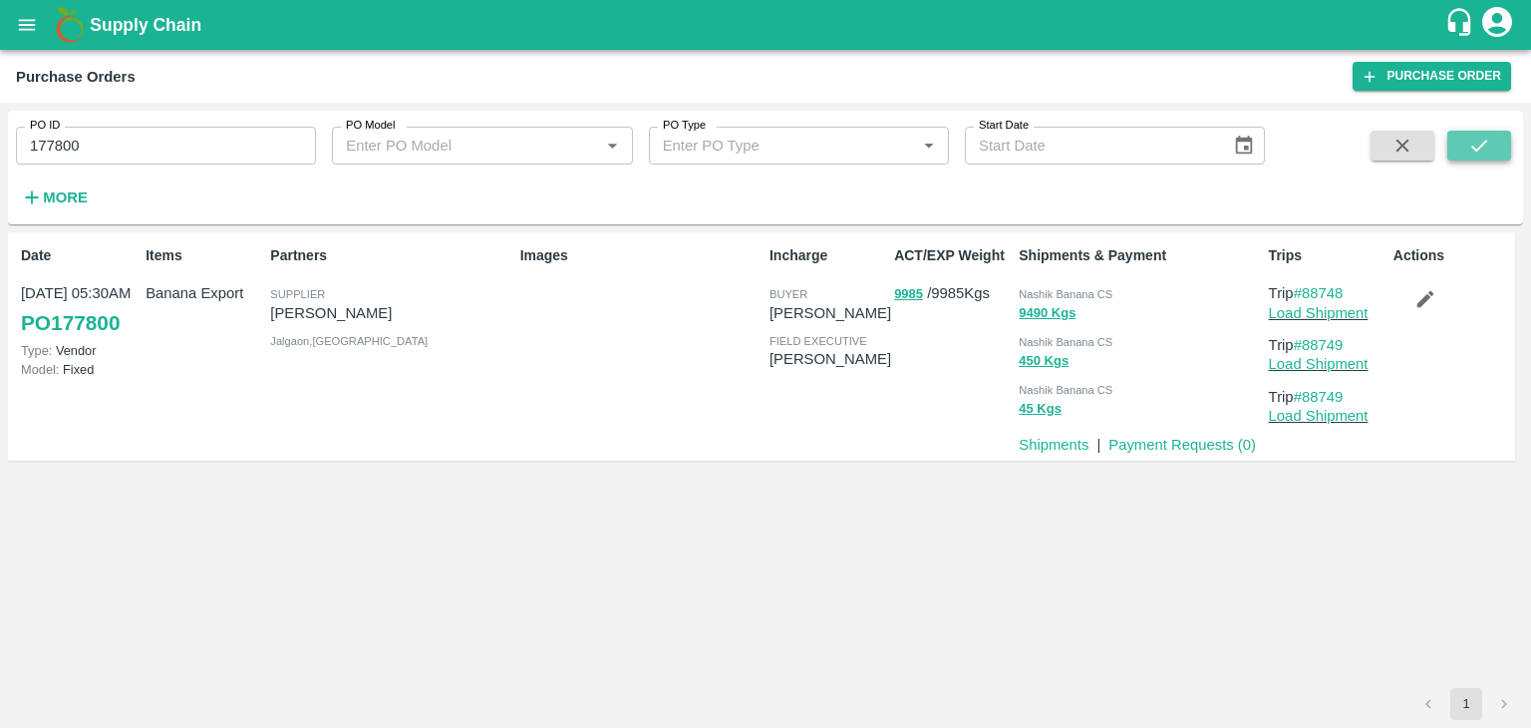
click at [1499, 135] on button "submit" at bounding box center [1479, 146] width 64 height 30
click at [1322, 315] on link "Load Shipment" at bounding box center [1319, 313] width 100 height 16
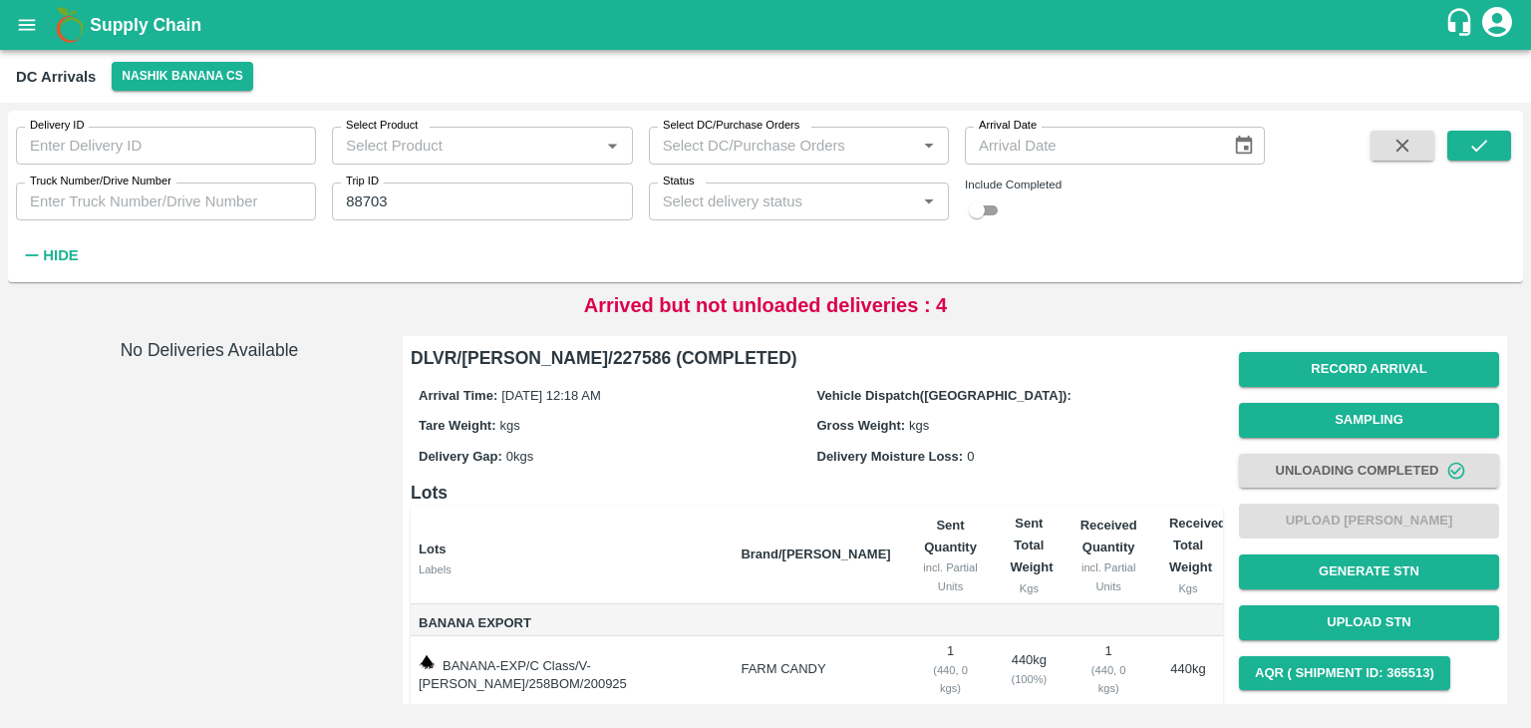
scroll to position [104, 0]
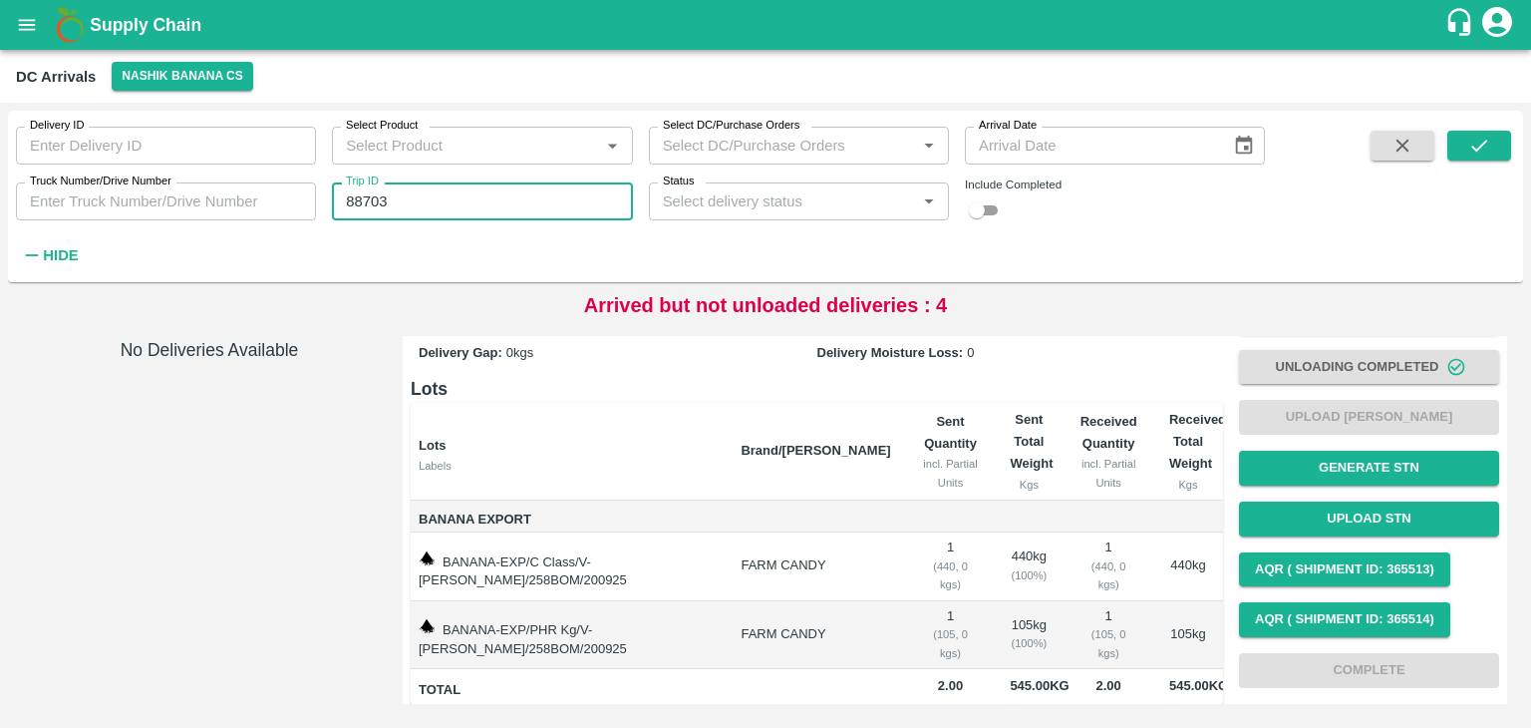
click at [427, 208] on input "88703" at bounding box center [482, 201] width 300 height 38
type input "88749"
click at [1492, 147] on button "submit" at bounding box center [1479, 146] width 64 height 30
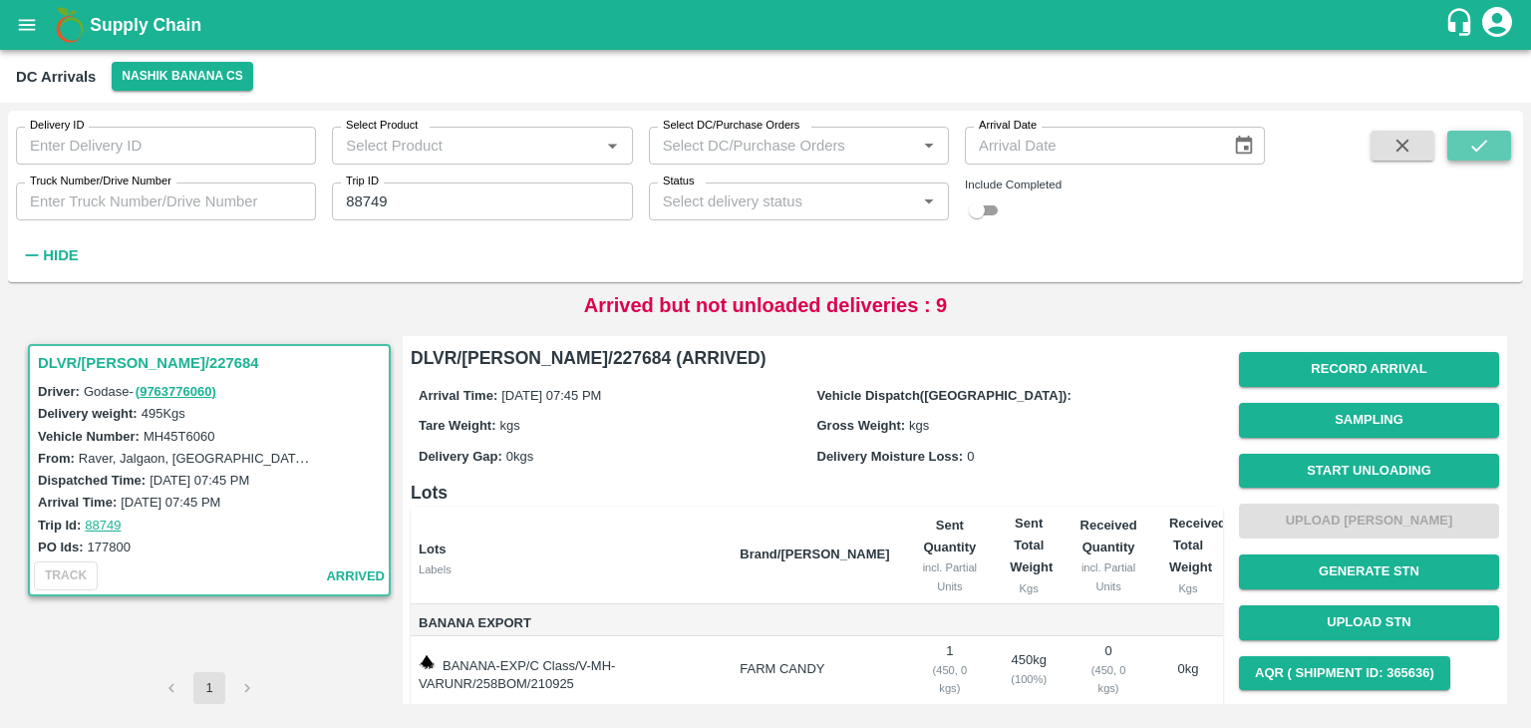
click at [1492, 147] on button "submit" at bounding box center [1479, 146] width 64 height 30
click at [1335, 464] on button "Start Unloading" at bounding box center [1369, 471] width 260 height 35
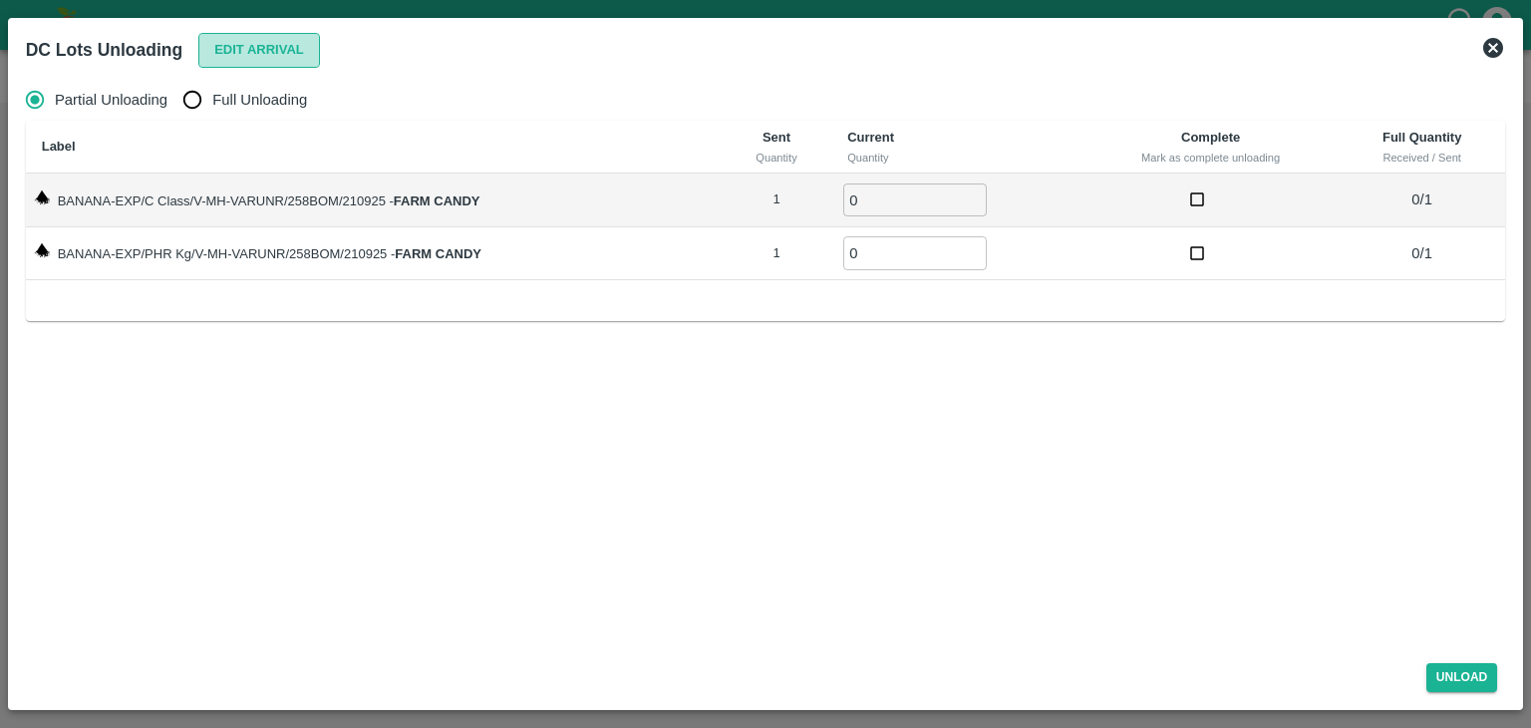
click at [273, 44] on button "Edit Arrival" at bounding box center [259, 50] width 122 height 35
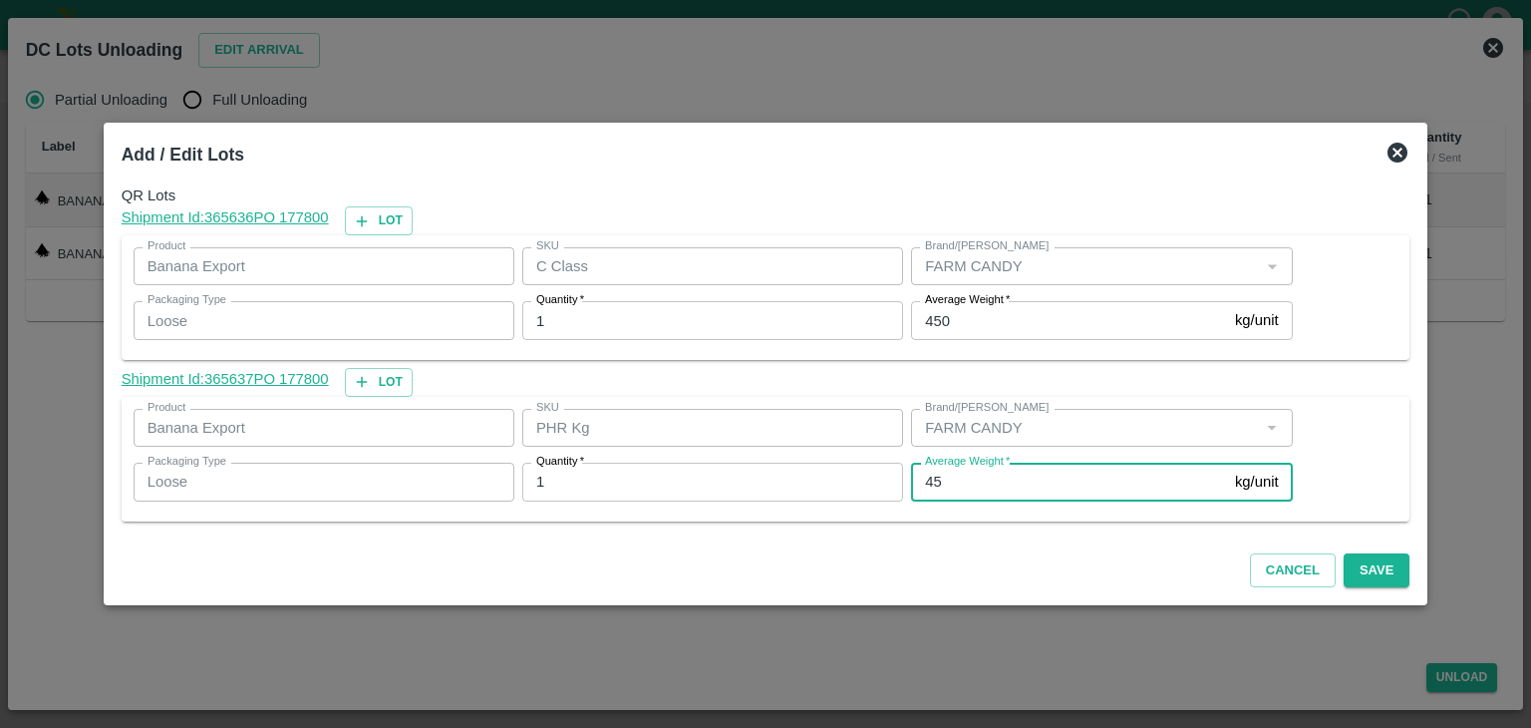
click at [993, 491] on input "45" at bounding box center [1069, 482] width 316 height 38
click at [998, 491] on input "45" at bounding box center [1069, 482] width 316 height 38
type input "4"
type input "95"
click at [1363, 567] on button "Save" at bounding box center [1377, 570] width 66 height 35
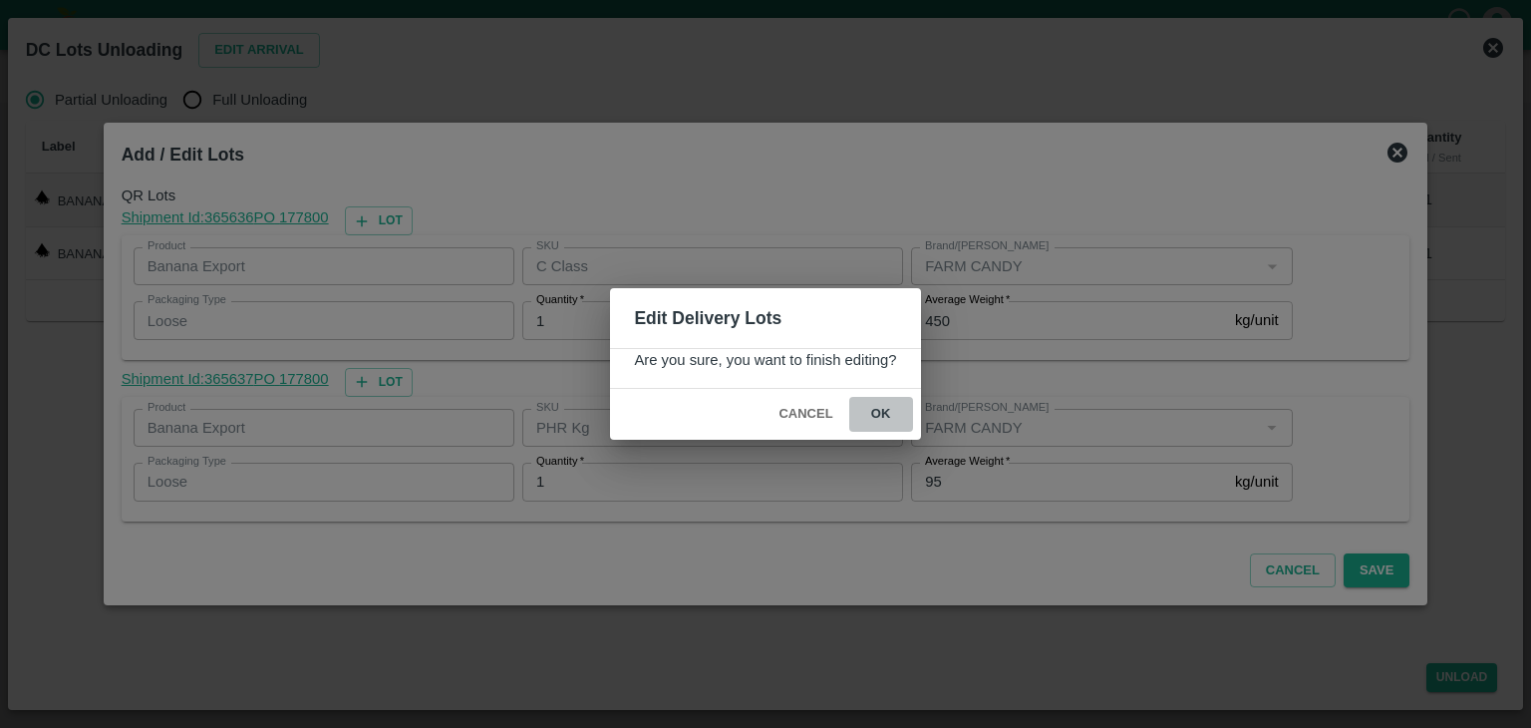
click at [878, 414] on button "ok" at bounding box center [881, 414] width 64 height 35
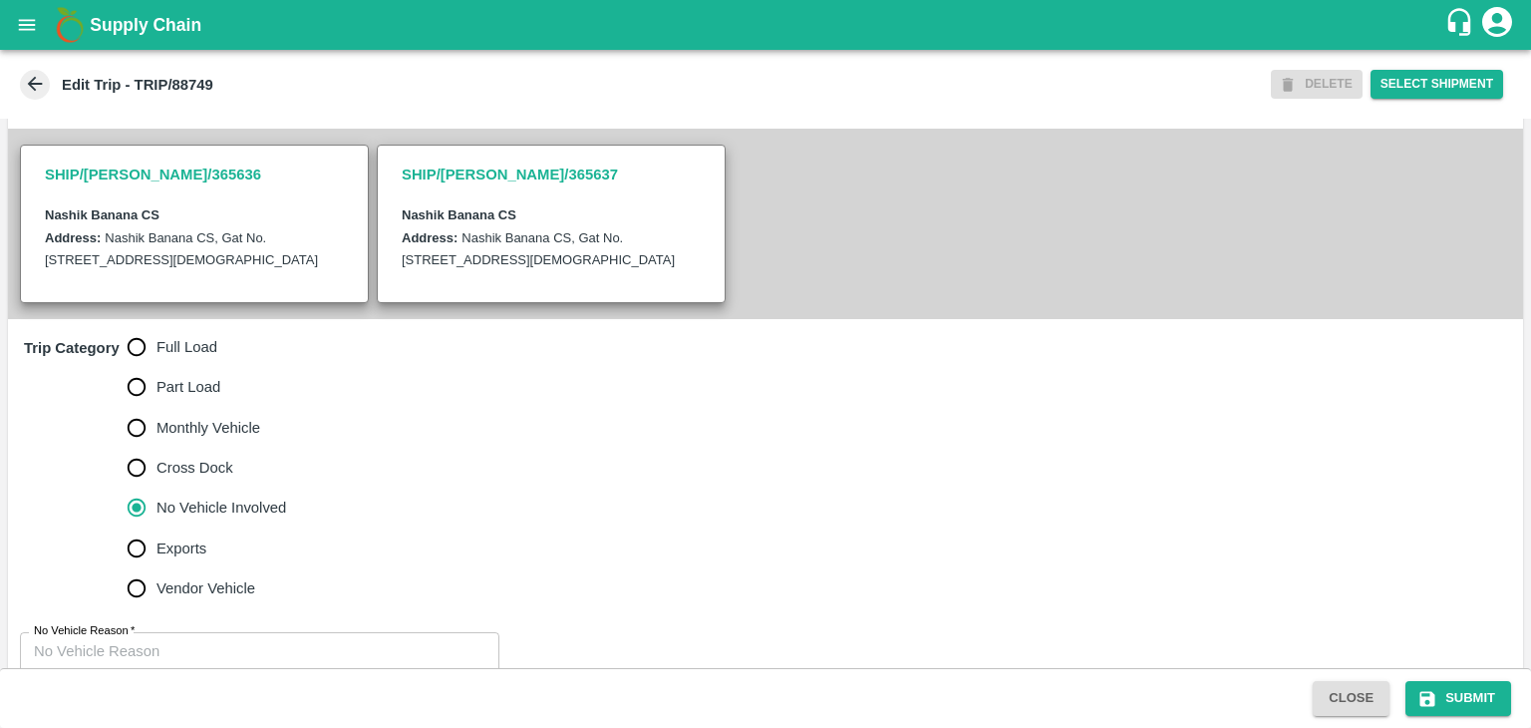
scroll to position [467, 0]
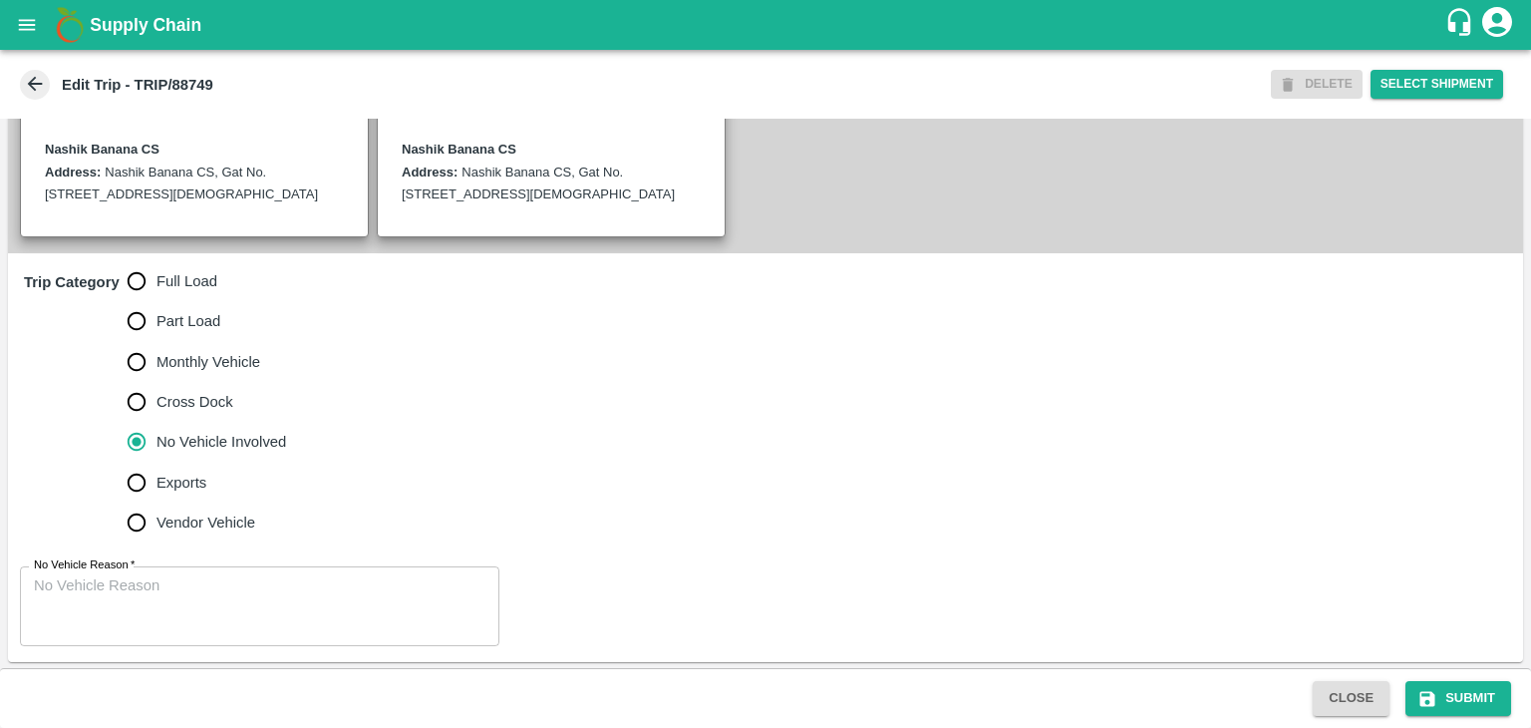
click at [183, 280] on span "Full Load" at bounding box center [187, 281] width 61 height 22
click at [157, 280] on input "Full Load" at bounding box center [137, 281] width 40 height 40
radio input "true"
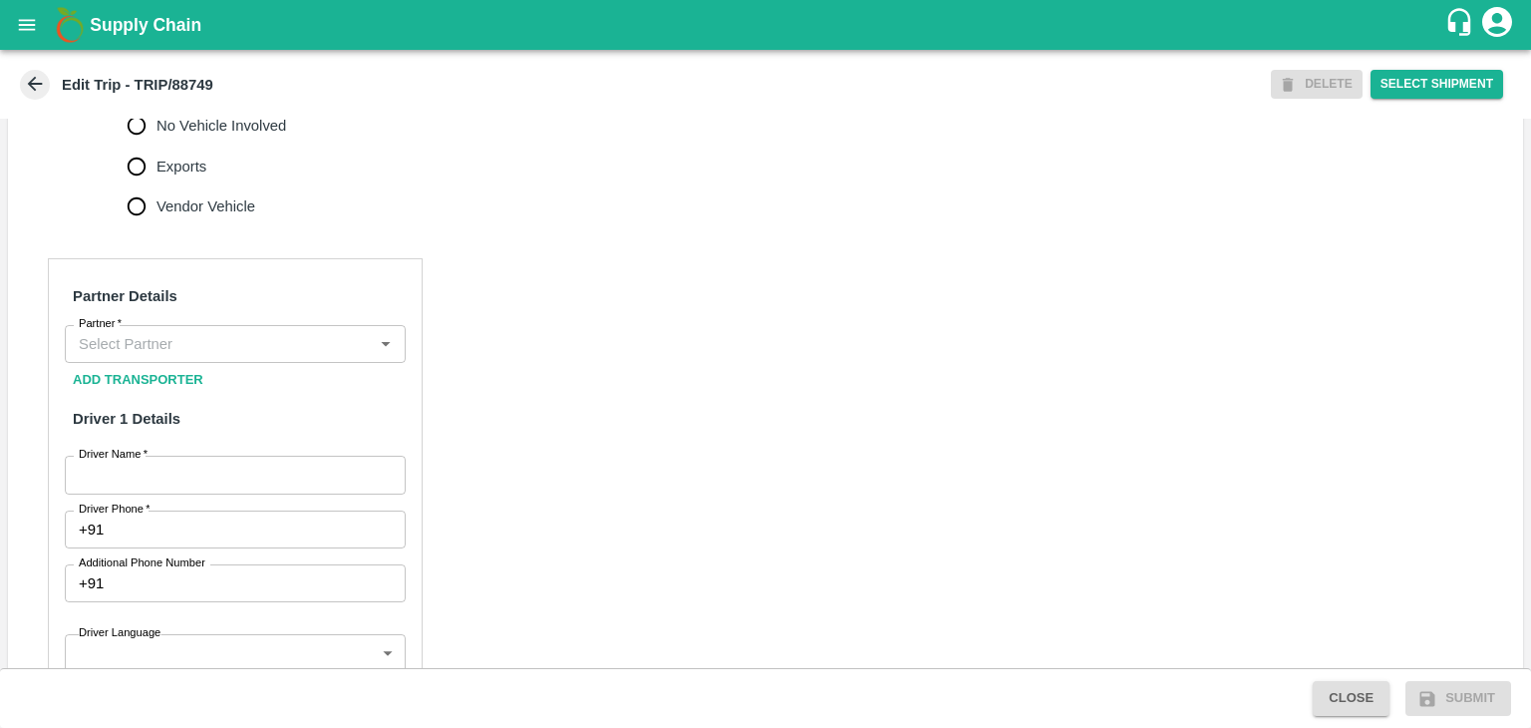
scroll to position [790, 0]
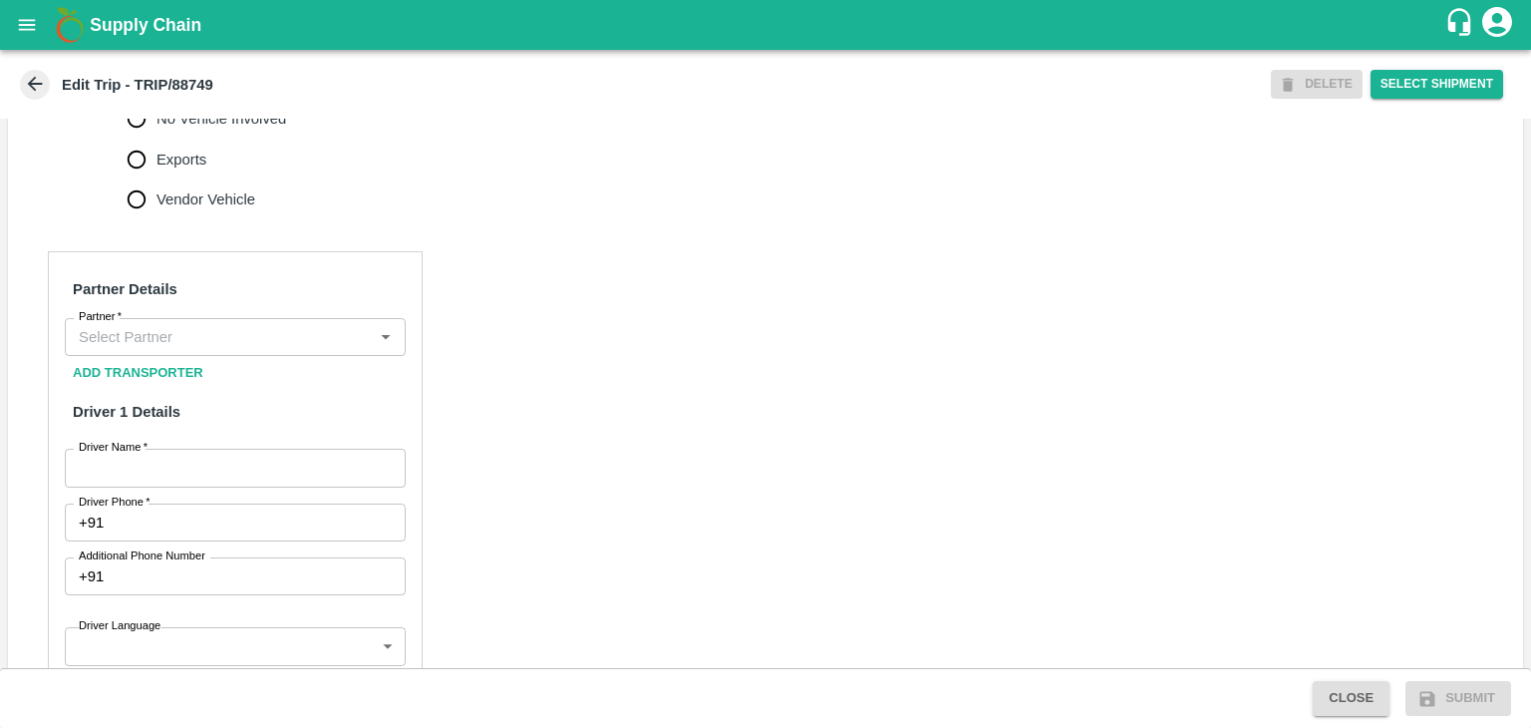
click at [168, 330] on input "Partner   *" at bounding box center [219, 337] width 296 height 26
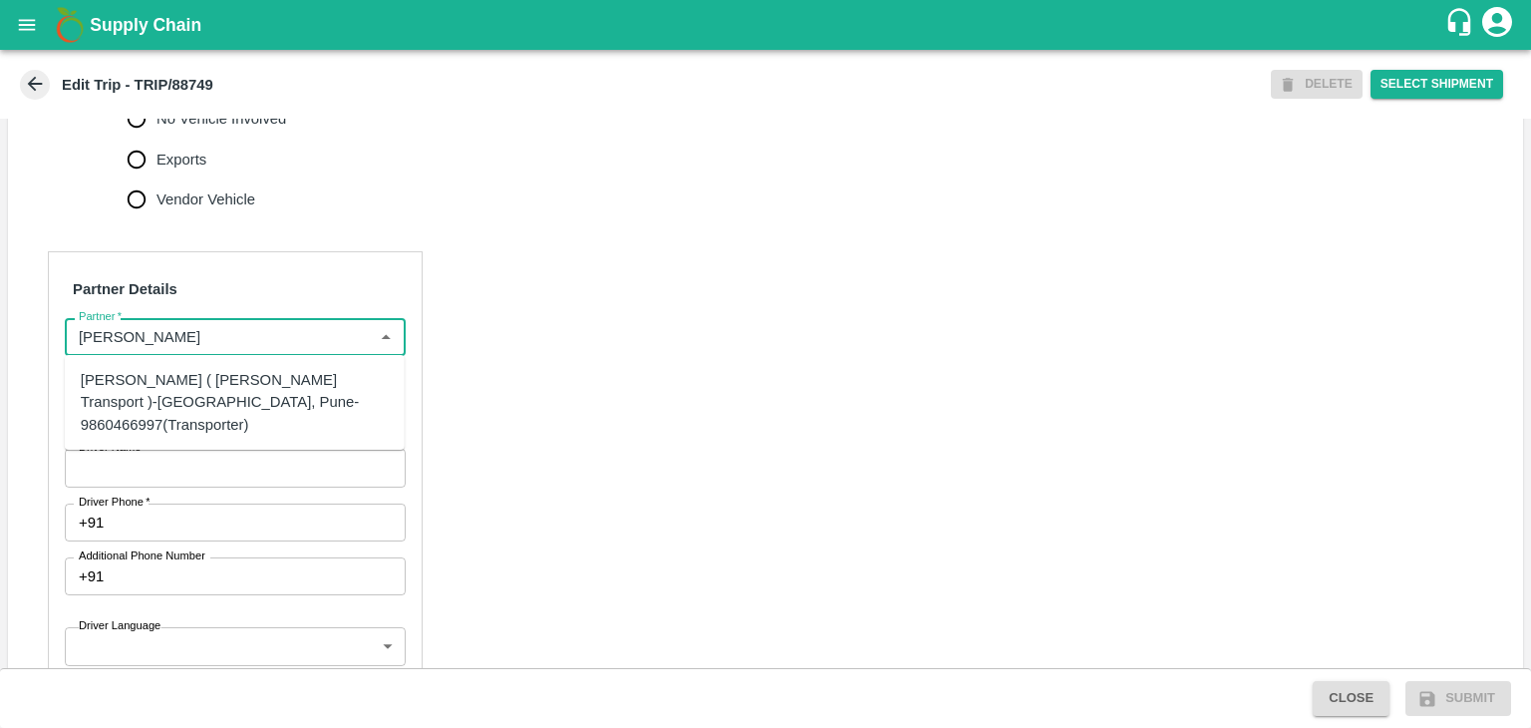
click at [256, 417] on div "[PERSON_NAME] ( [PERSON_NAME] Transport )-[GEOGRAPHIC_DATA], Pune-9860466997(Tr…" at bounding box center [235, 402] width 340 height 79
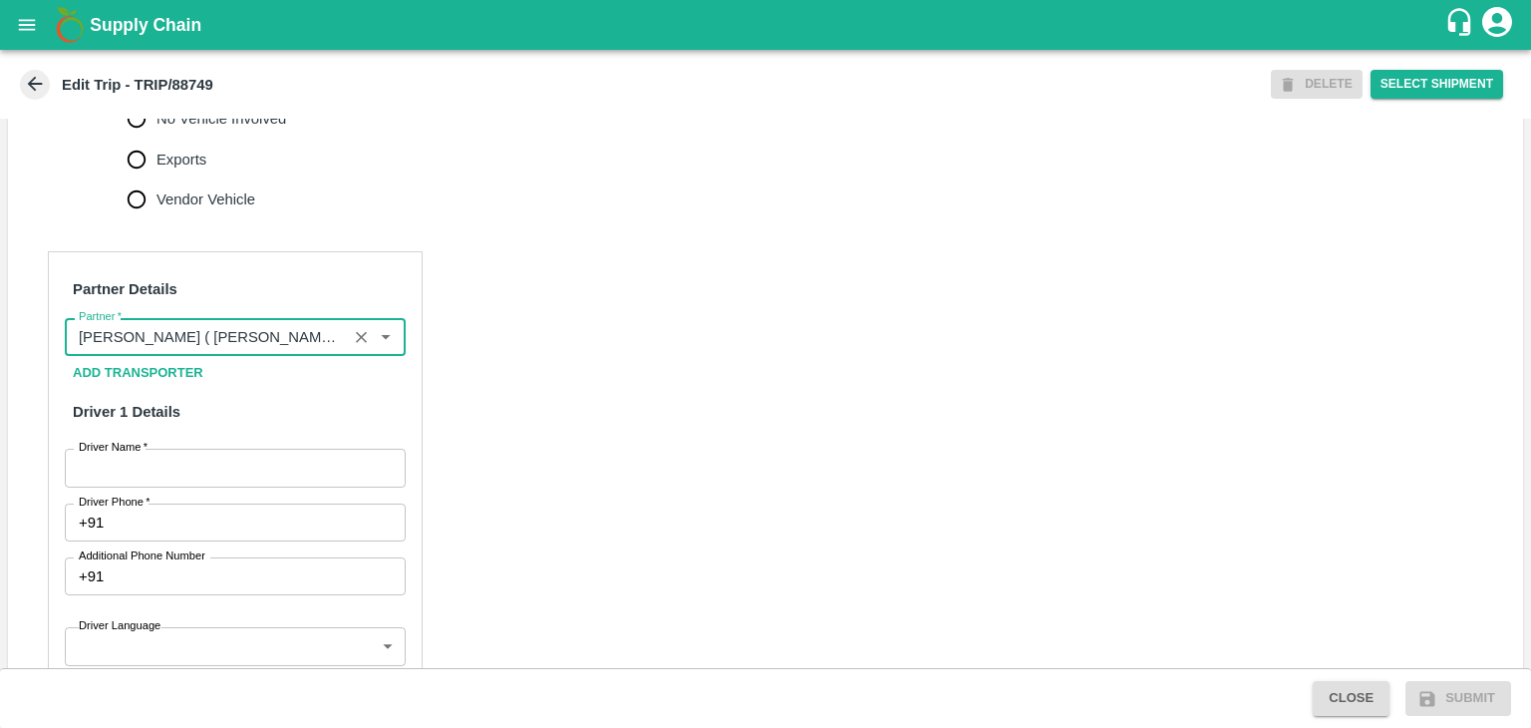
type input "[PERSON_NAME] ( [PERSON_NAME] Transport )-[GEOGRAPHIC_DATA], Pune-9860466997(Tr…"
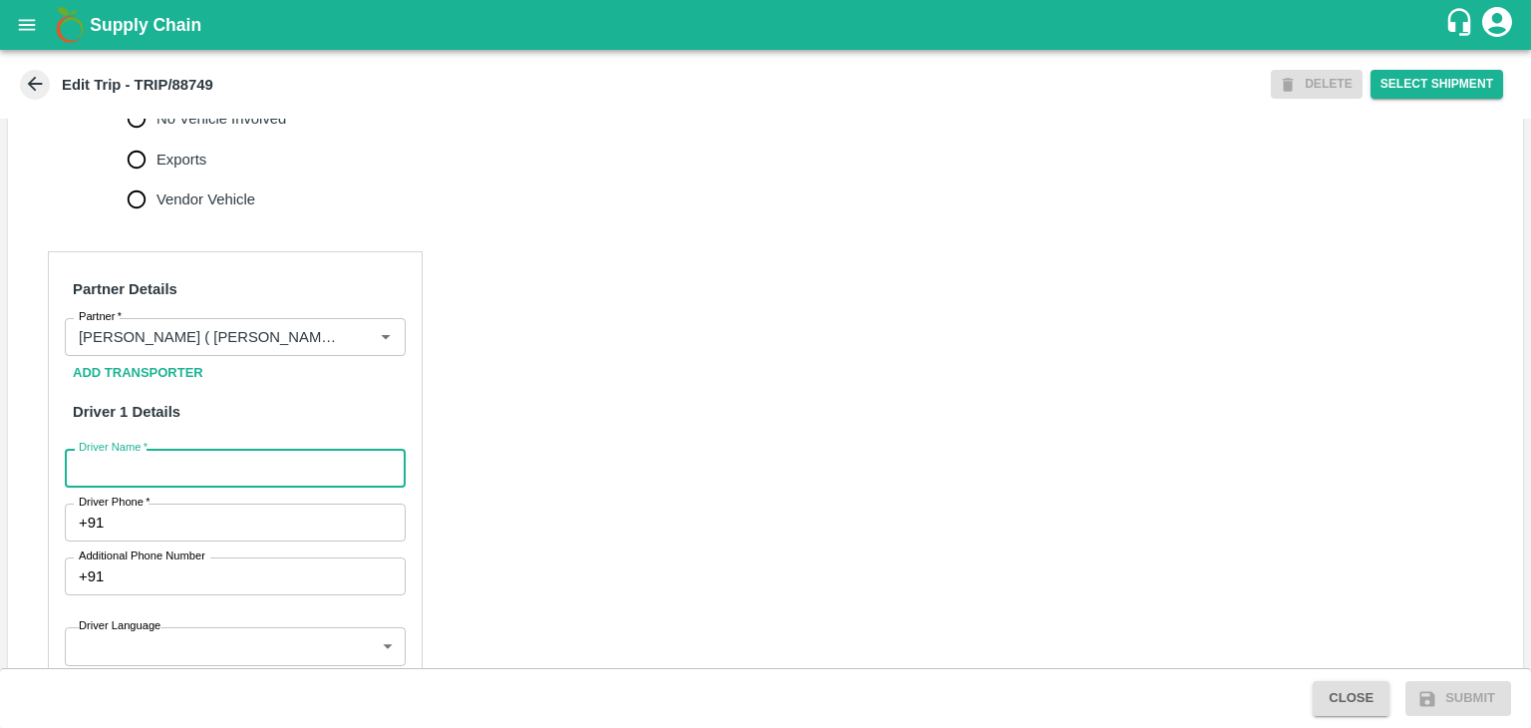
click at [243, 473] on input "Driver Name   *" at bounding box center [235, 468] width 341 height 38
type input "Godase"
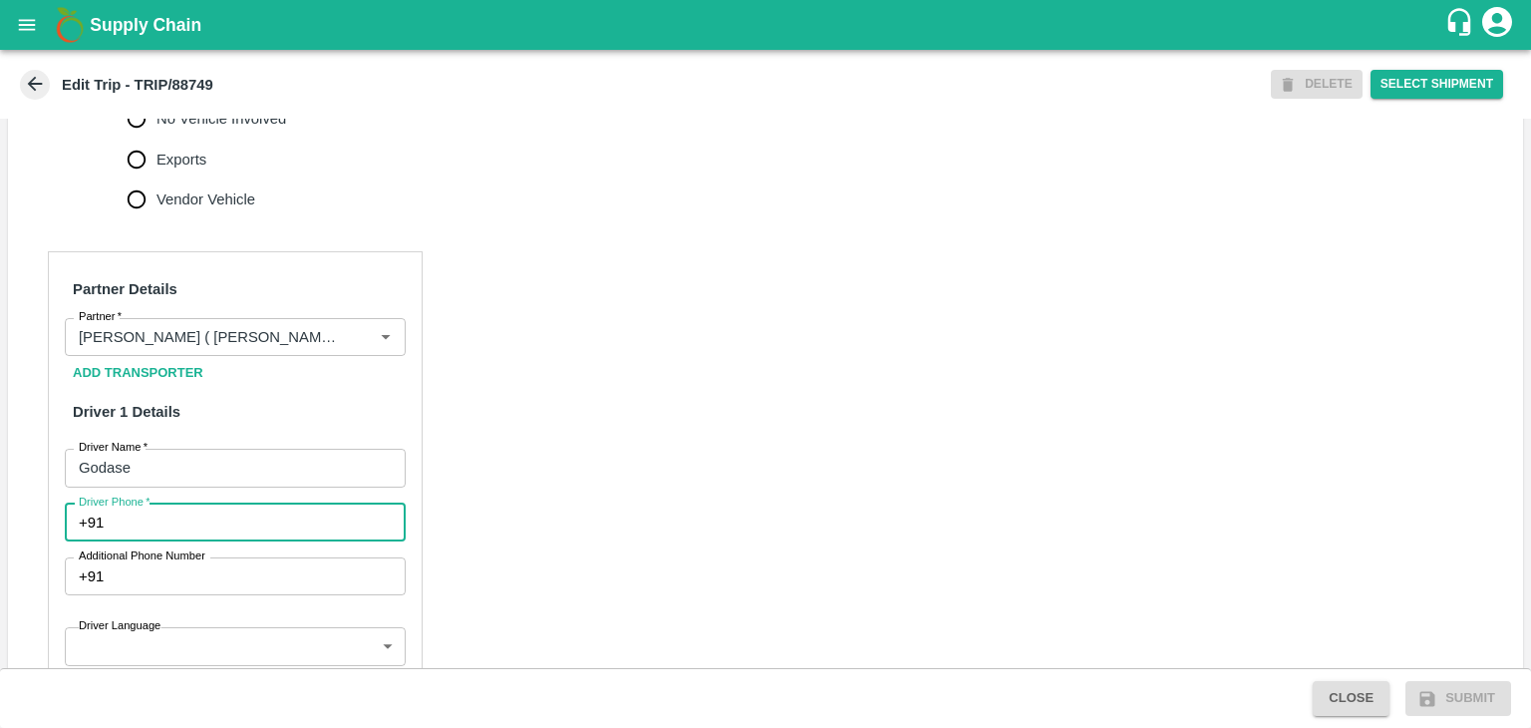
click at [204, 517] on input "Driver Phone   *" at bounding box center [259, 522] width 294 height 38
type input "9763776060"
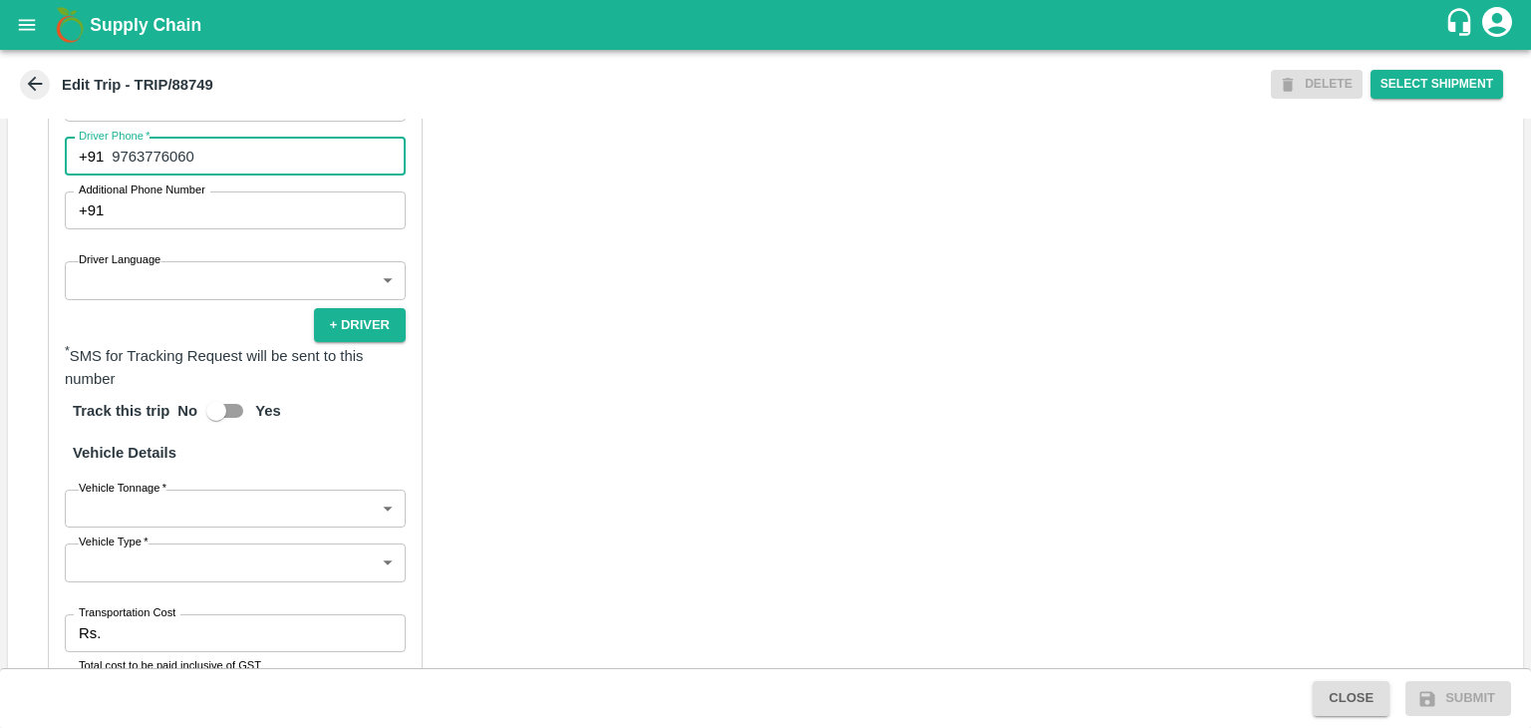
scroll to position [1168, 0]
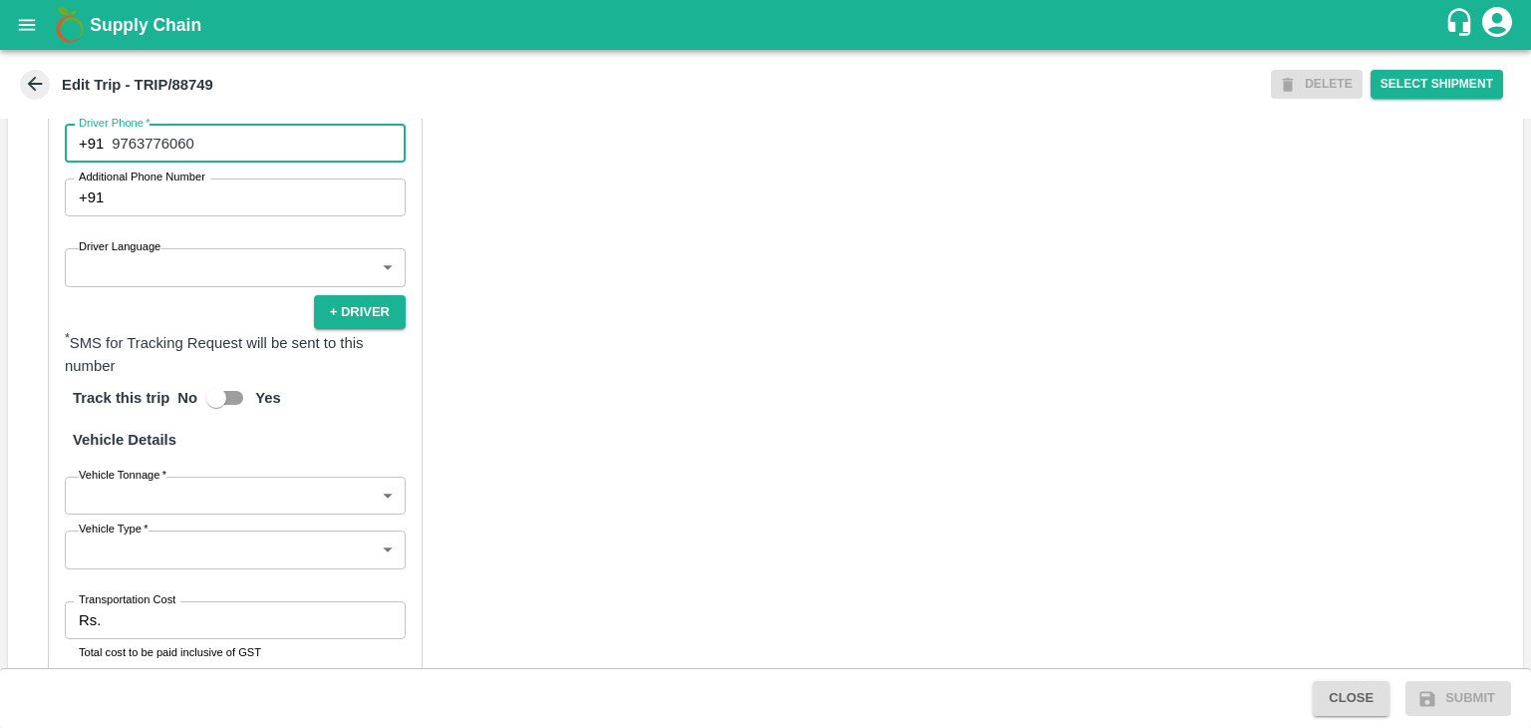
click at [121, 264] on body "Supply Chain Edit Trip - TRIP/88749 DELETE Select Shipment Trip Details Trip Ty…" at bounding box center [765, 364] width 1531 height 728
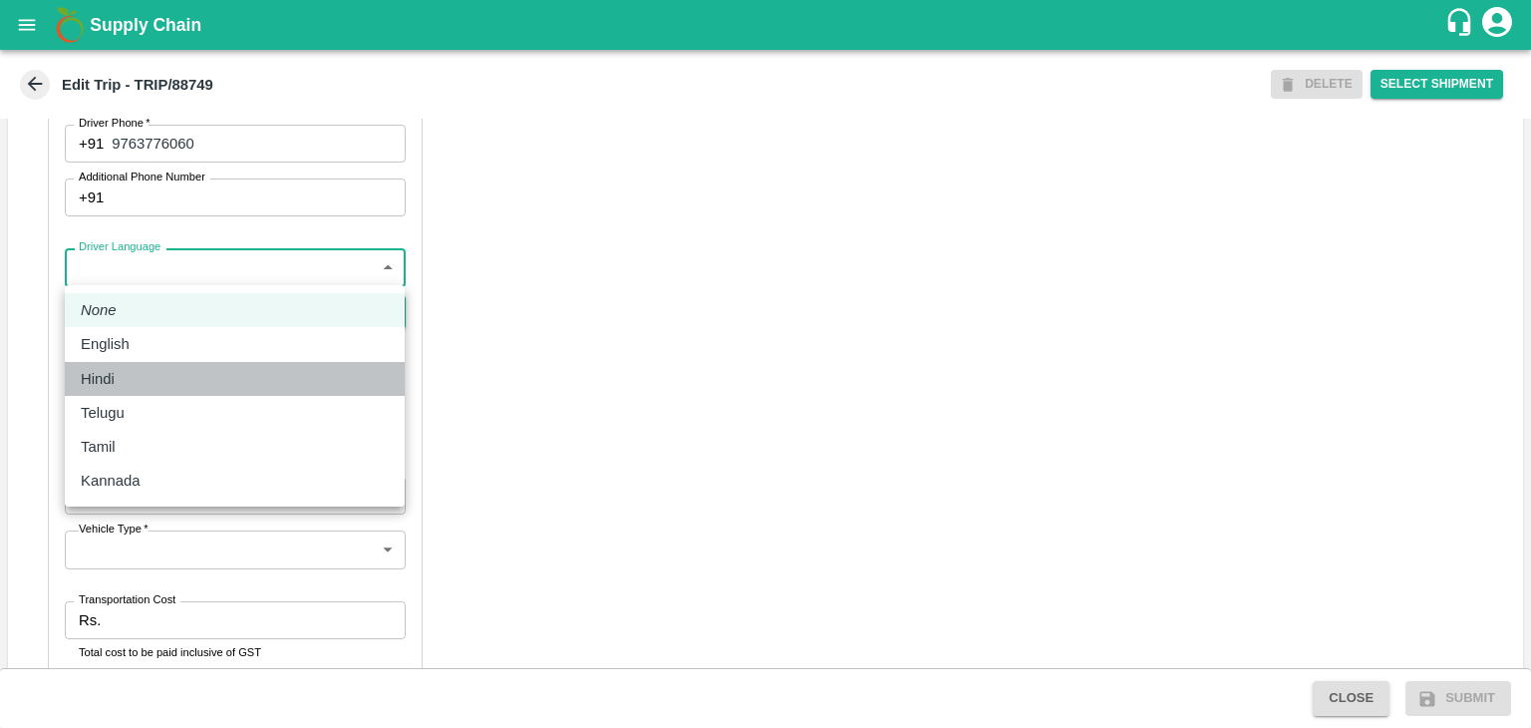
click at [117, 374] on div "Hindi" at bounding box center [103, 379] width 44 height 22
type input "hi"
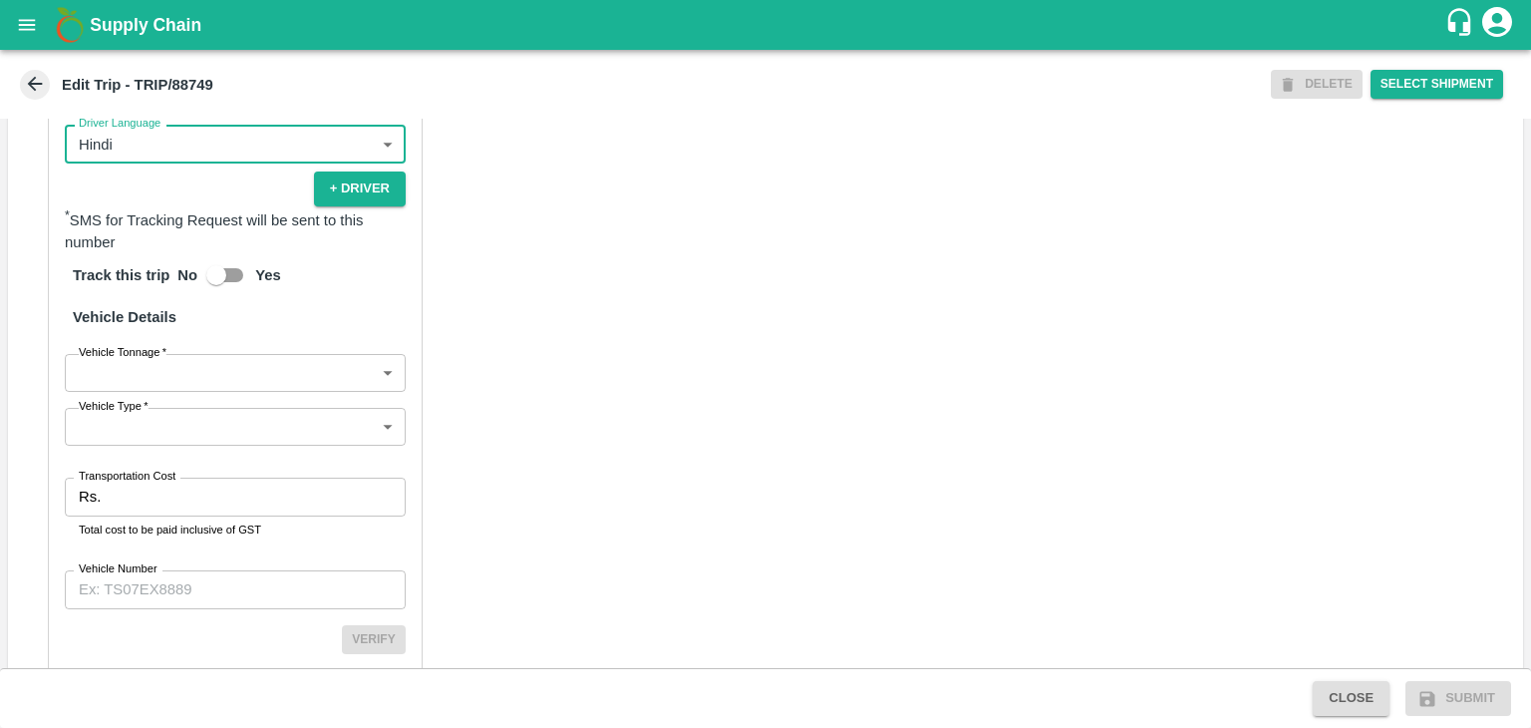
scroll to position [1357, 0]
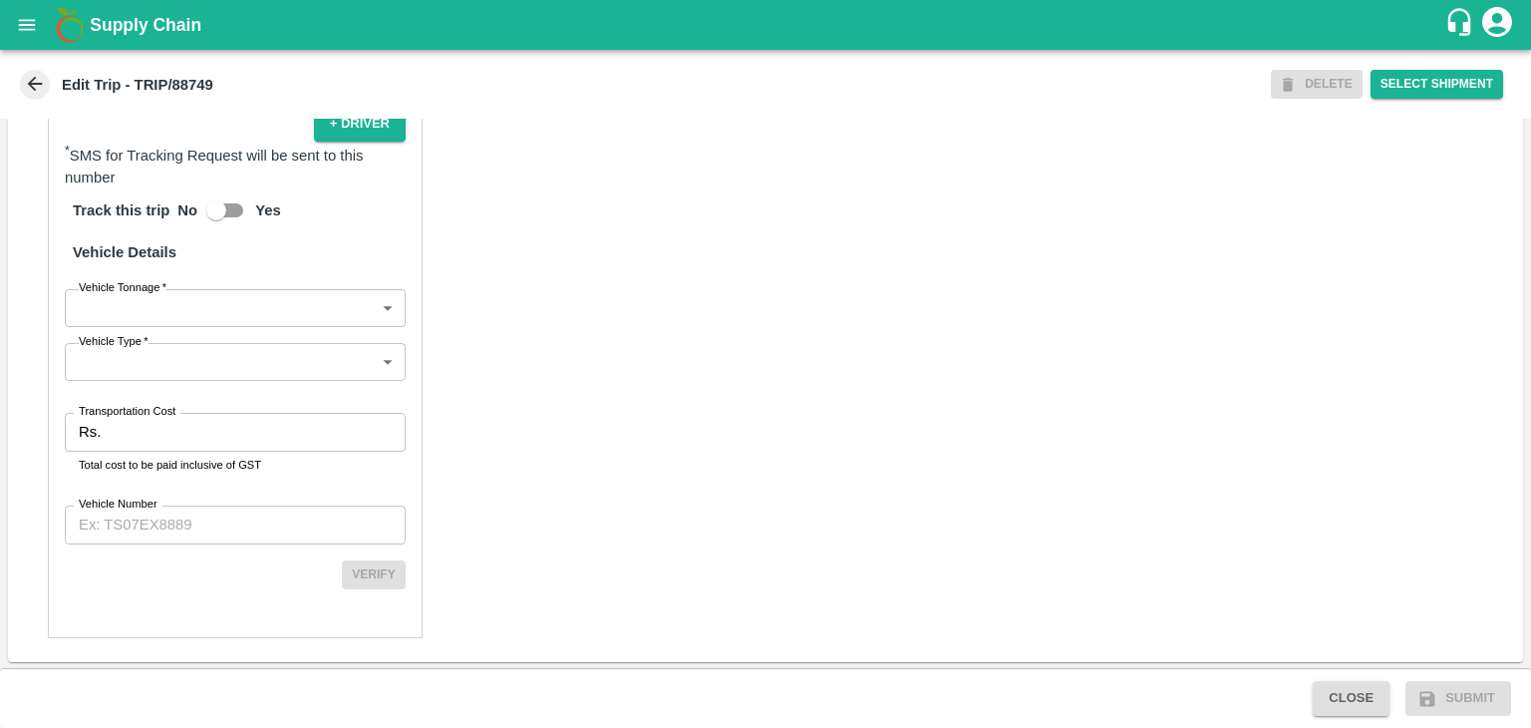
click at [208, 312] on body "Supply Chain Edit Trip - TRIP/88749 DELETE Select Shipment Trip Details Trip Ty…" at bounding box center [765, 364] width 1531 height 728
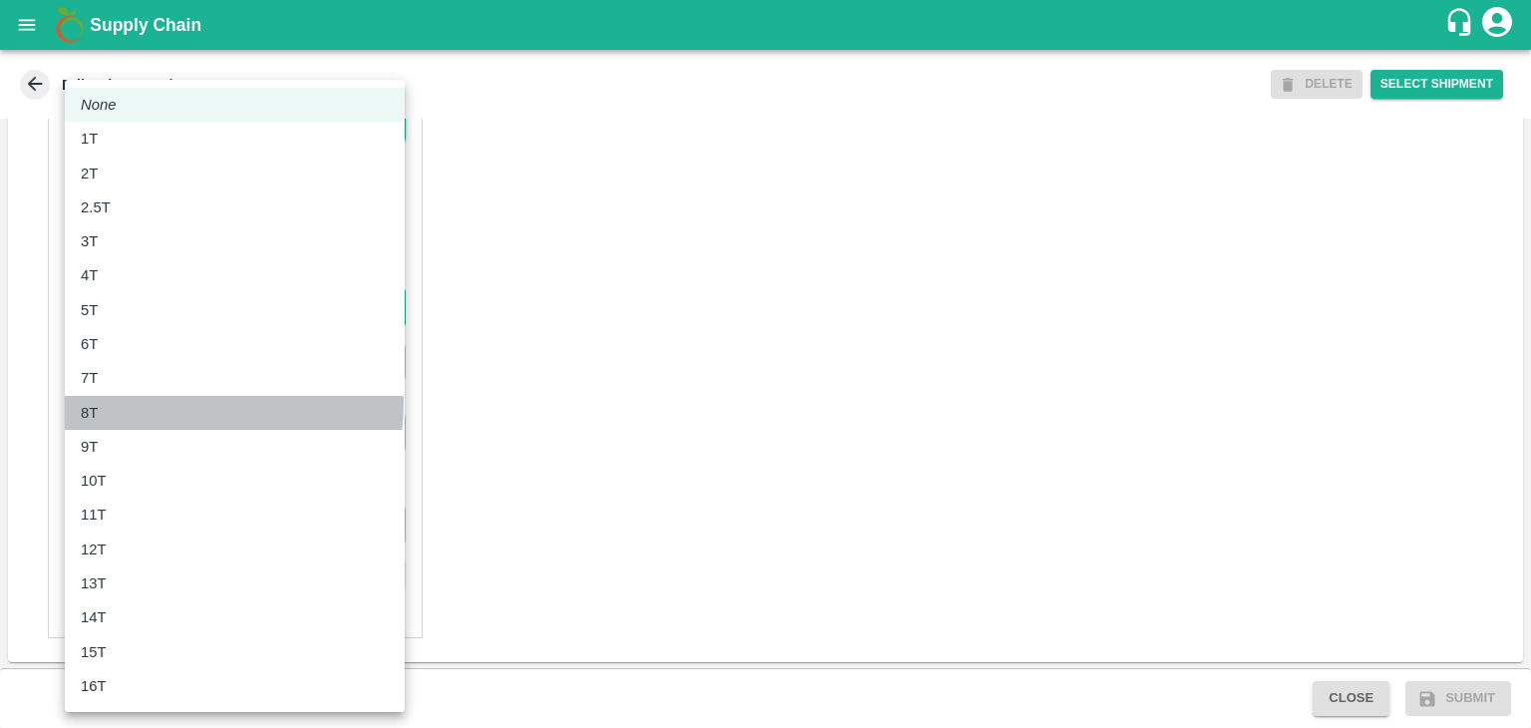
click at [135, 402] on div "8T" at bounding box center [235, 413] width 308 height 22
type input "8000"
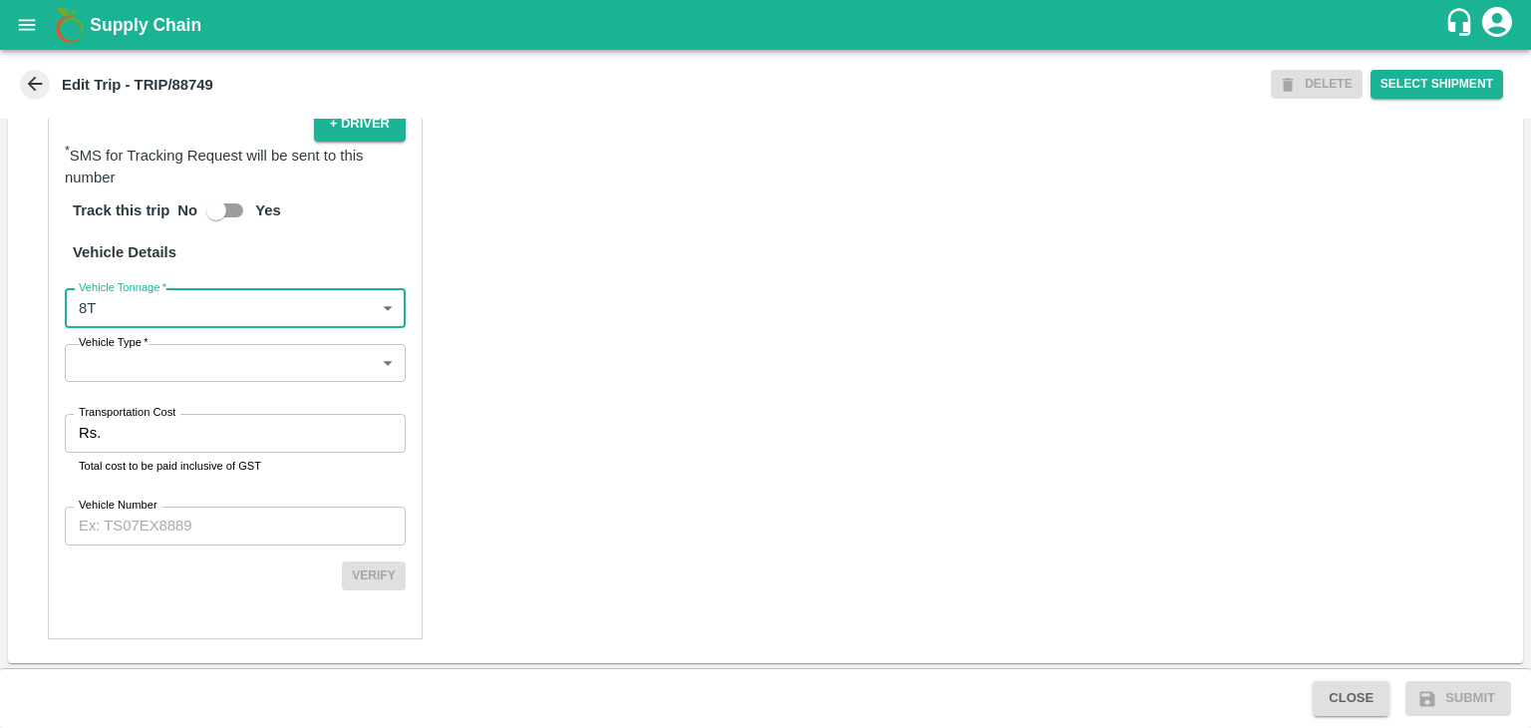
click at [156, 372] on body "Supply Chain Edit Trip - TRIP/88749 DELETE Select Shipment Trip Details Trip Ty…" at bounding box center [765, 364] width 1531 height 728
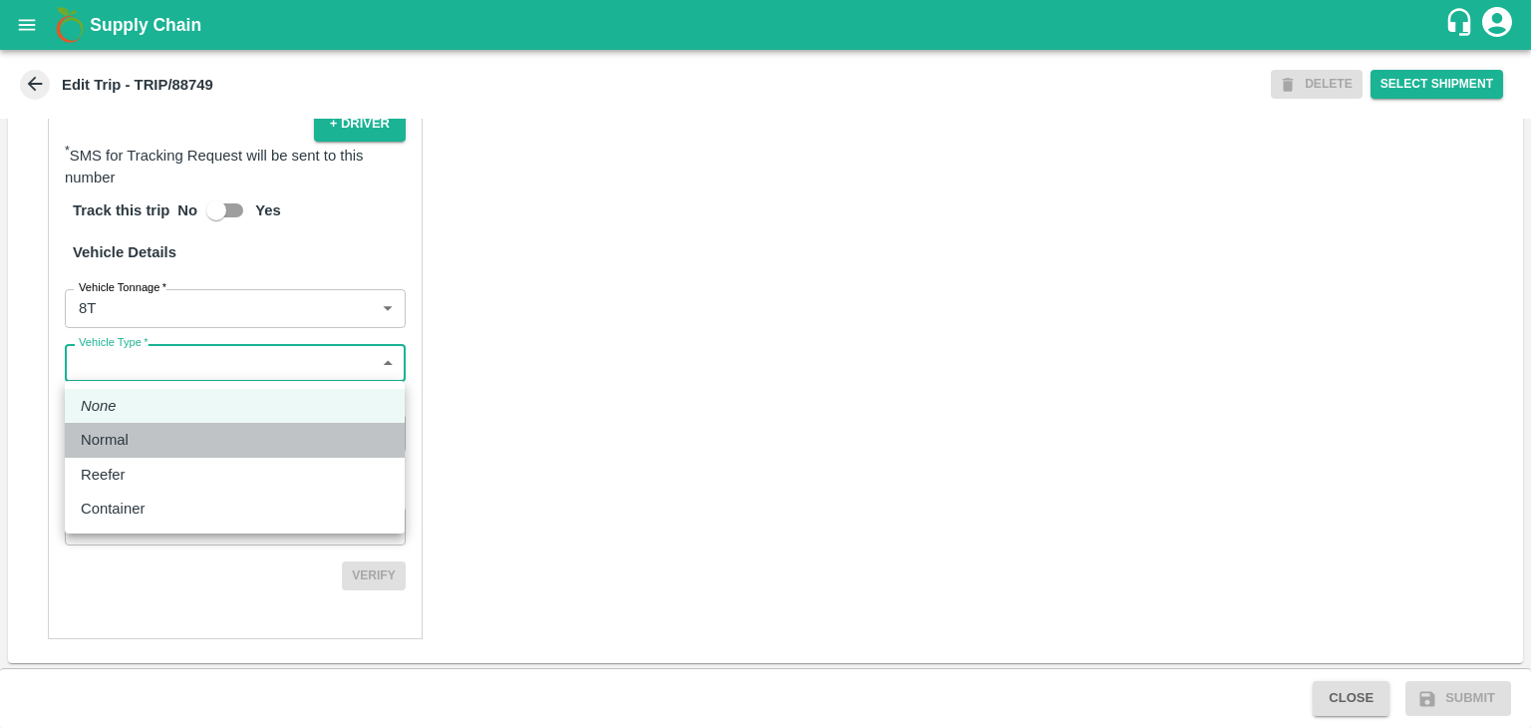
click at [129, 443] on div "Normal" at bounding box center [110, 440] width 58 height 22
type input "Normal"
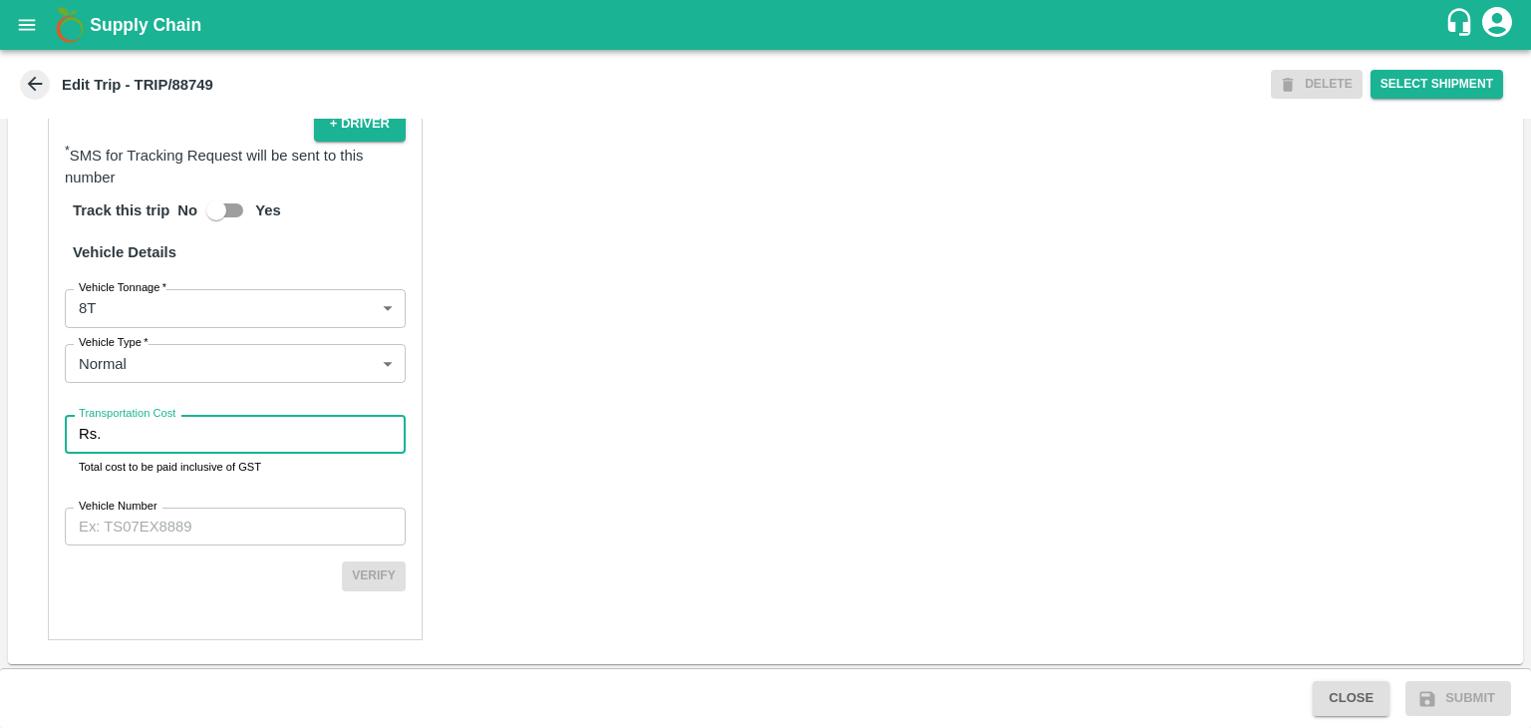
click at [177, 429] on input "Transportation Cost" at bounding box center [257, 434] width 297 height 38
type input "1"
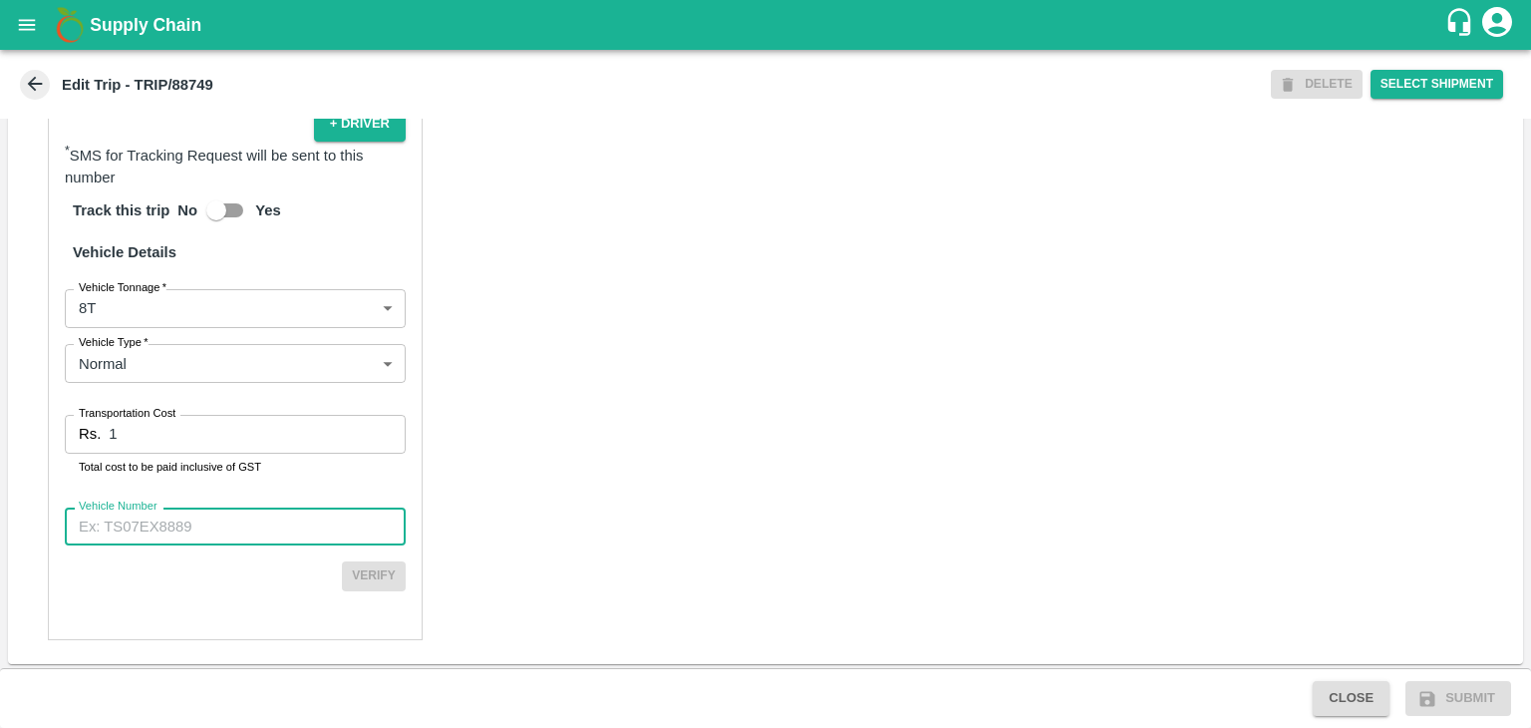
click at [212, 530] on input "Vehicle Number" at bounding box center [235, 526] width 341 height 38
type input "MH45T6060"
click at [1487, 695] on body "Supply Chain Edit Trip - TRIP/88749 DELETE Select Shipment Trip Details Trip Ty…" at bounding box center [765, 364] width 1531 height 728
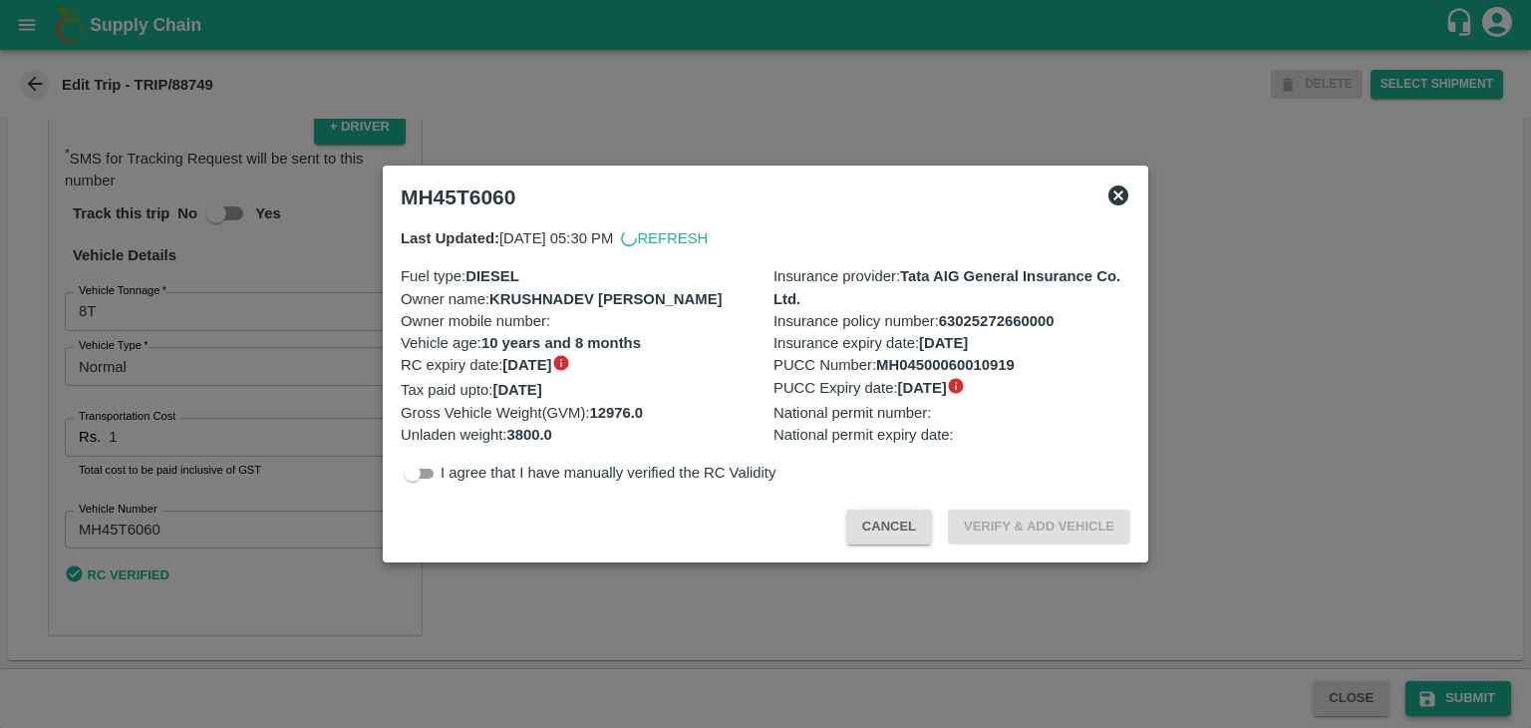
scroll to position [1352, 0]
click at [1126, 194] on icon at bounding box center [1119, 195] width 20 height 20
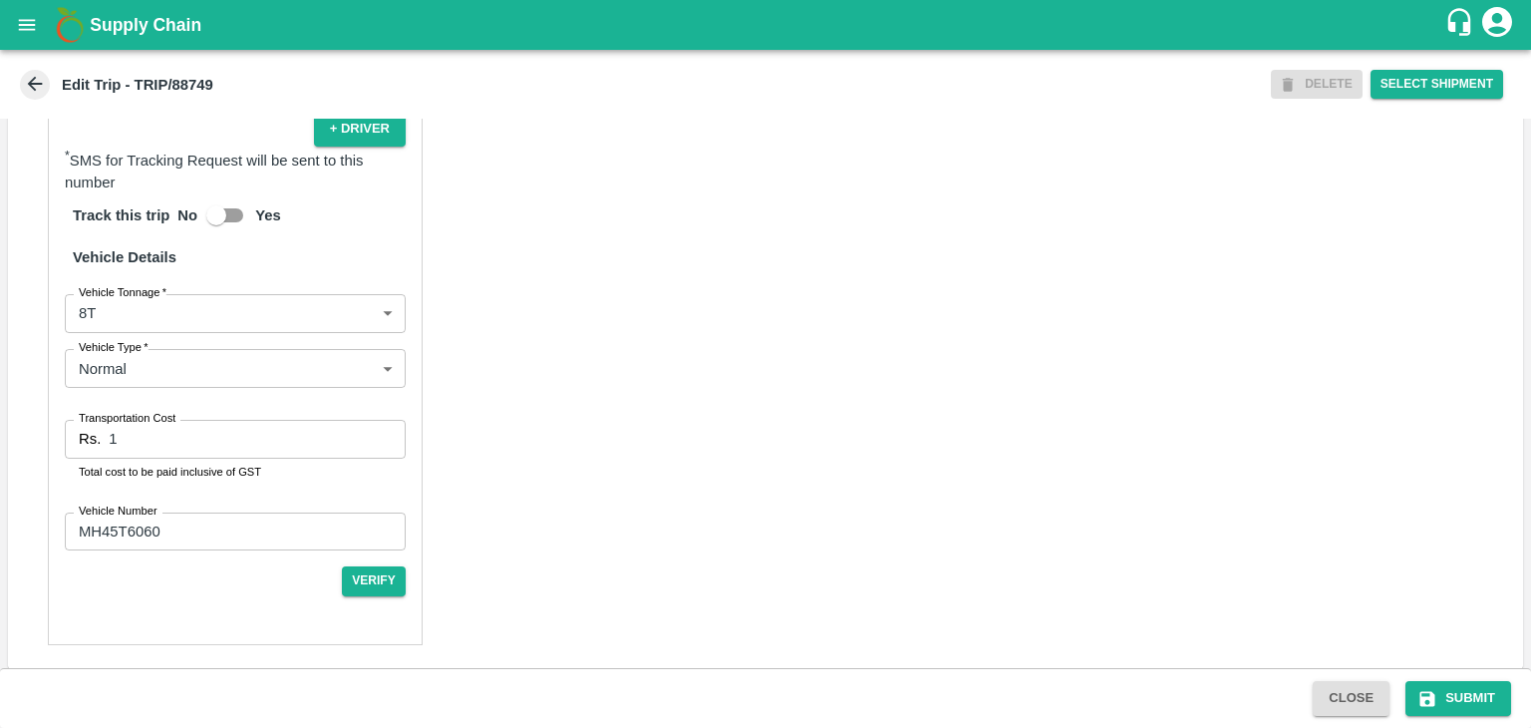
scroll to position [1357, 0]
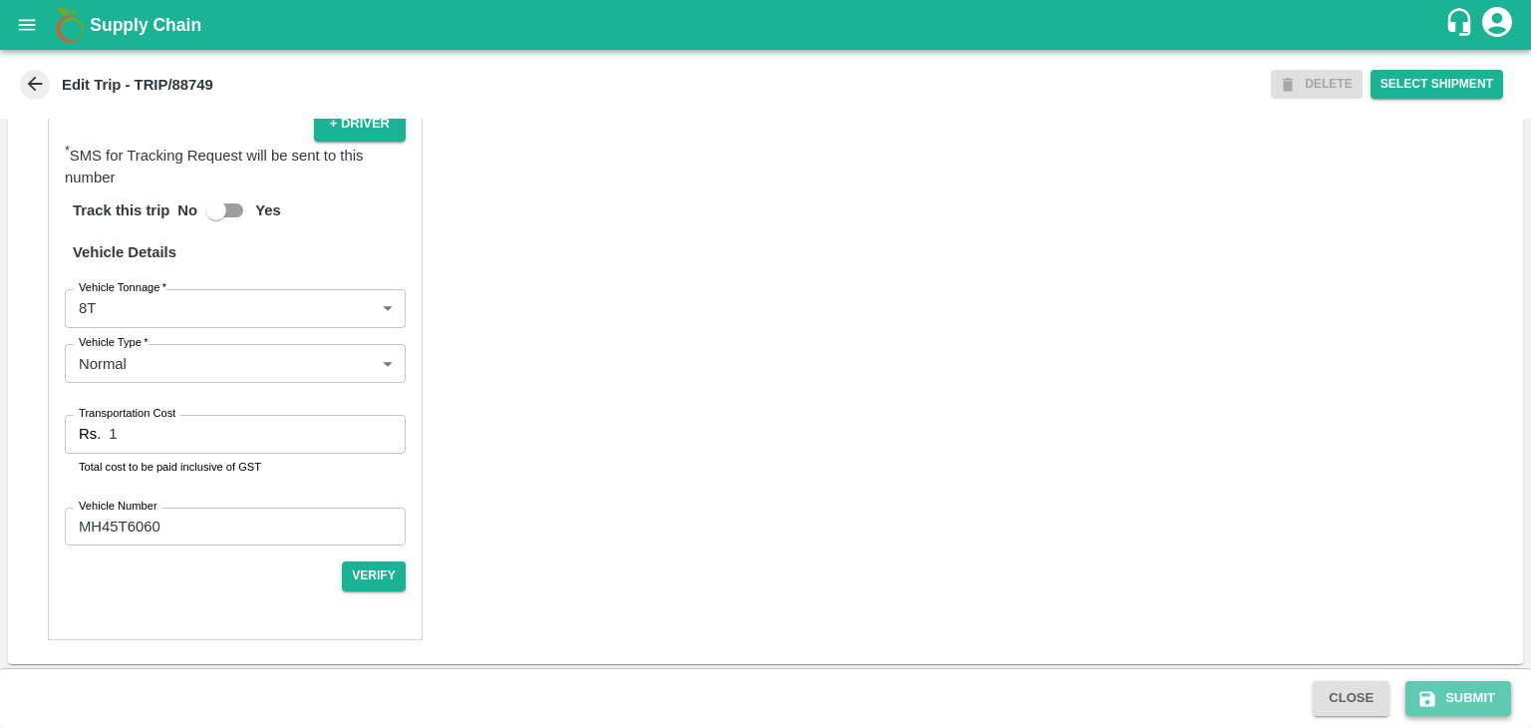
click at [1491, 688] on button "Submit" at bounding box center [1459, 698] width 106 height 35
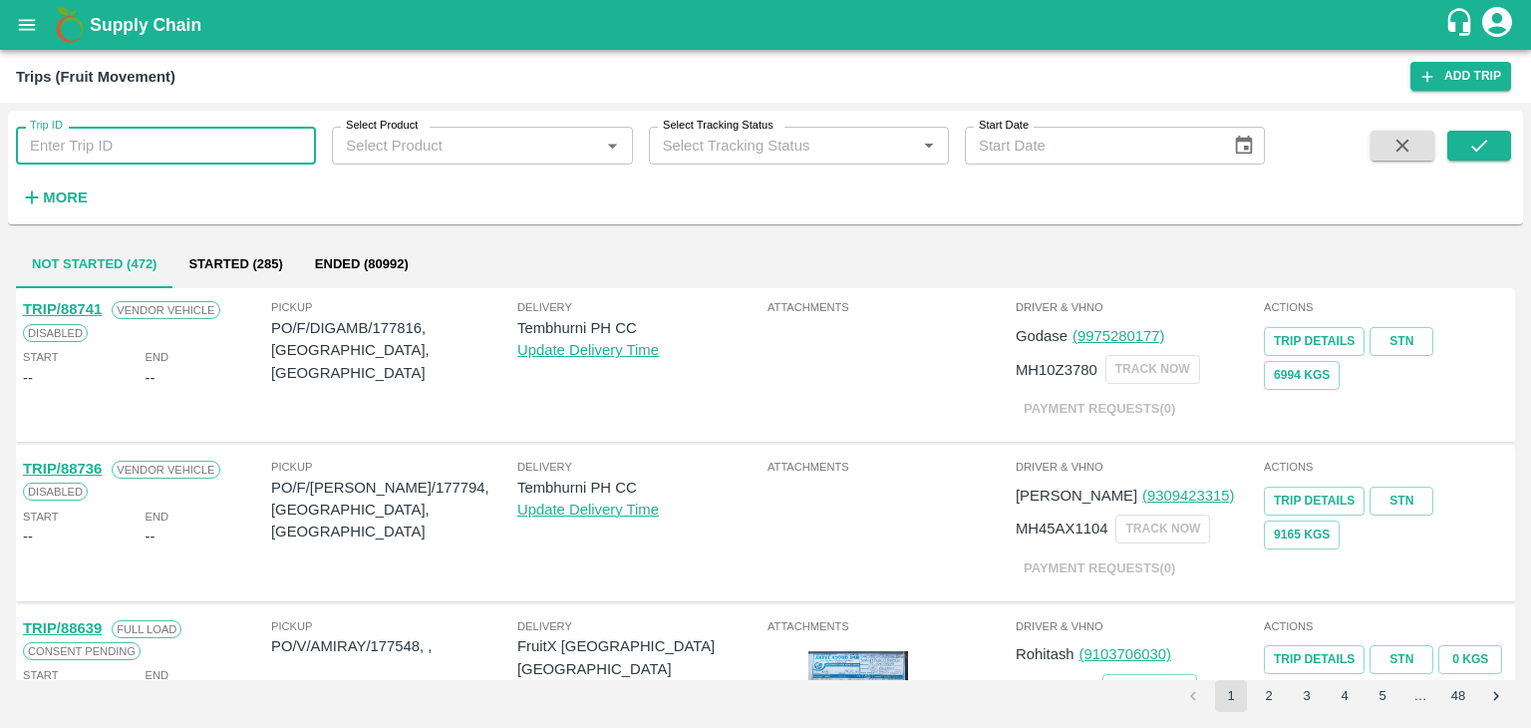
click at [188, 147] on input "Trip ID" at bounding box center [166, 146] width 300 height 38
type input "88749"
click at [1465, 145] on button "submit" at bounding box center [1479, 146] width 64 height 30
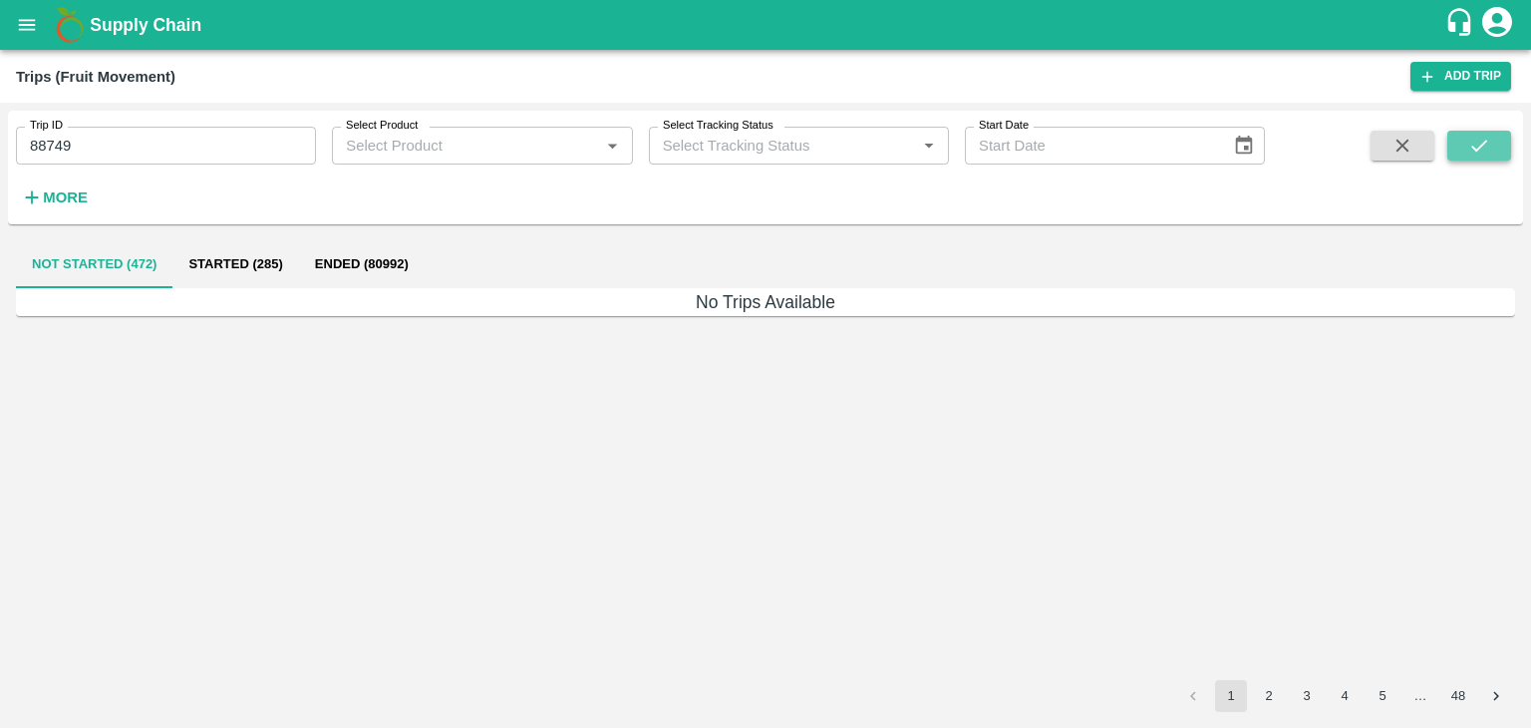
click at [1494, 136] on button "submit" at bounding box center [1479, 146] width 64 height 30
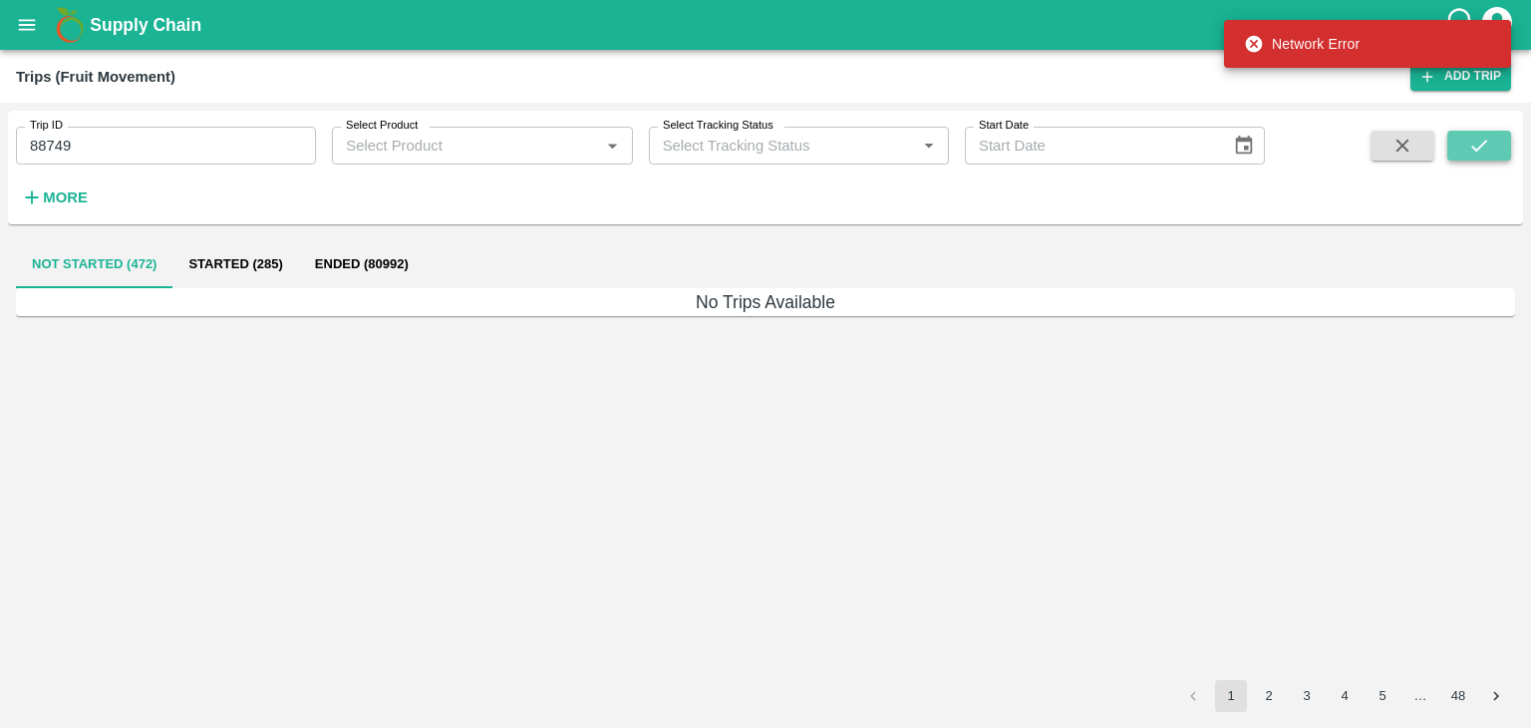
click at [1494, 136] on button "submit" at bounding box center [1479, 146] width 64 height 30
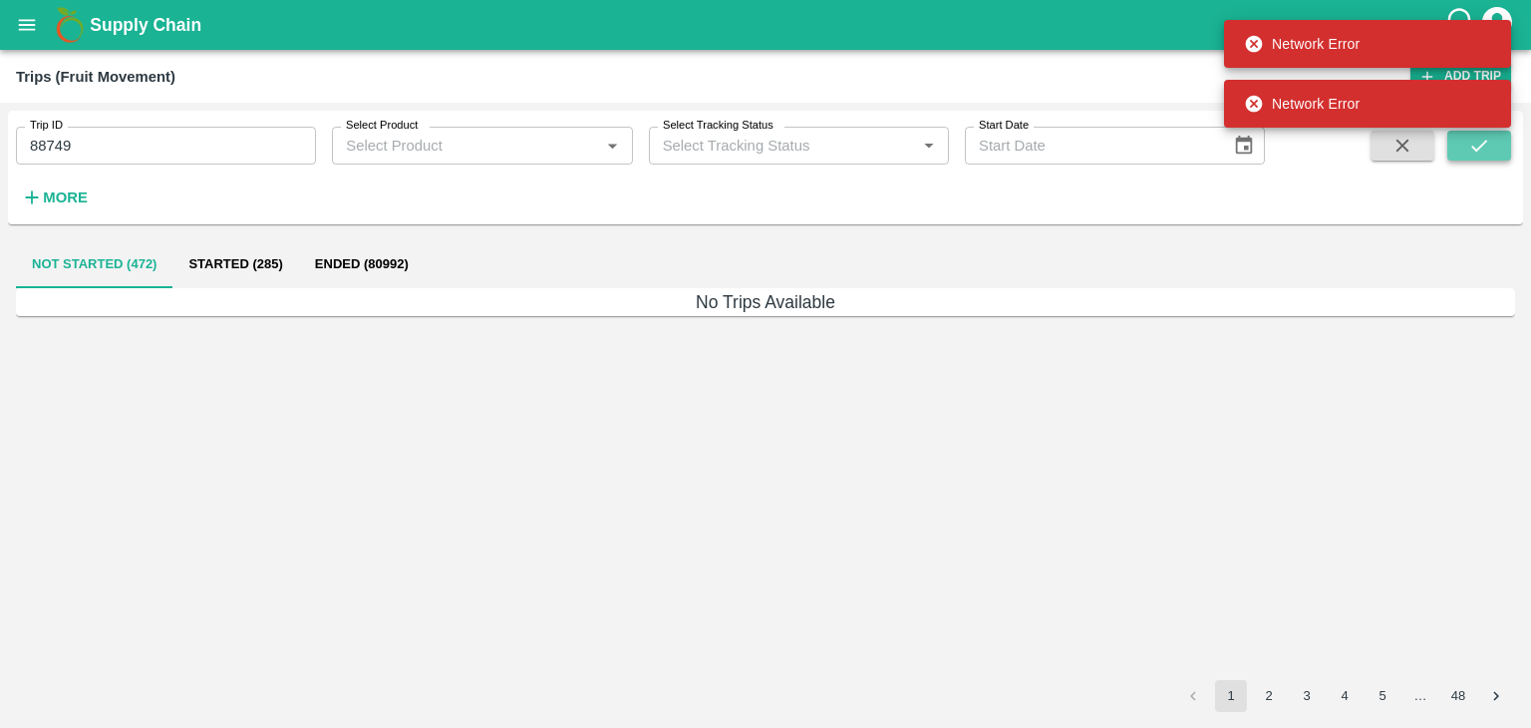
click at [1494, 136] on button "submit" at bounding box center [1479, 146] width 64 height 30
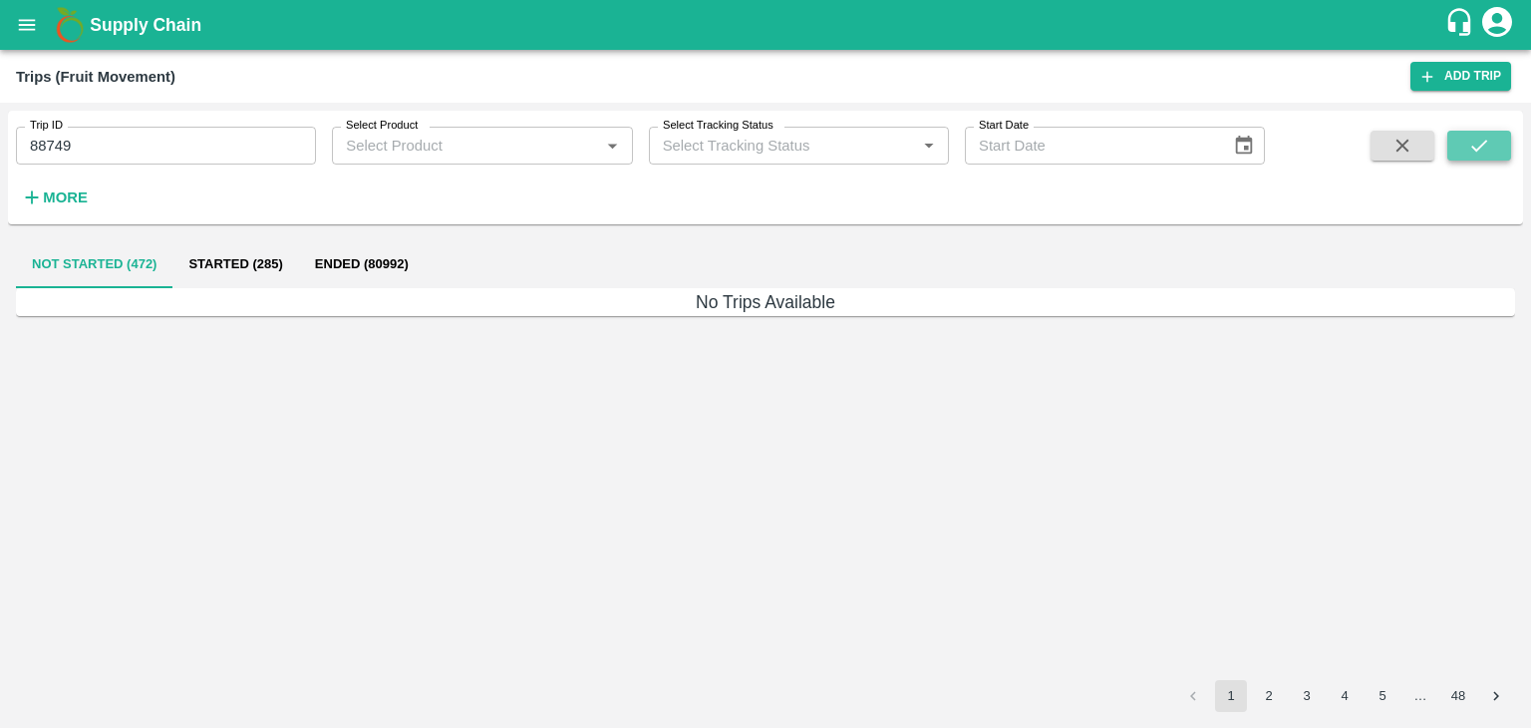
click at [1488, 154] on icon "submit" at bounding box center [1479, 146] width 22 height 22
click at [1471, 147] on icon "submit" at bounding box center [1479, 146] width 22 height 22
click at [328, 257] on button "Ended (1)" at bounding box center [318, 264] width 97 height 48
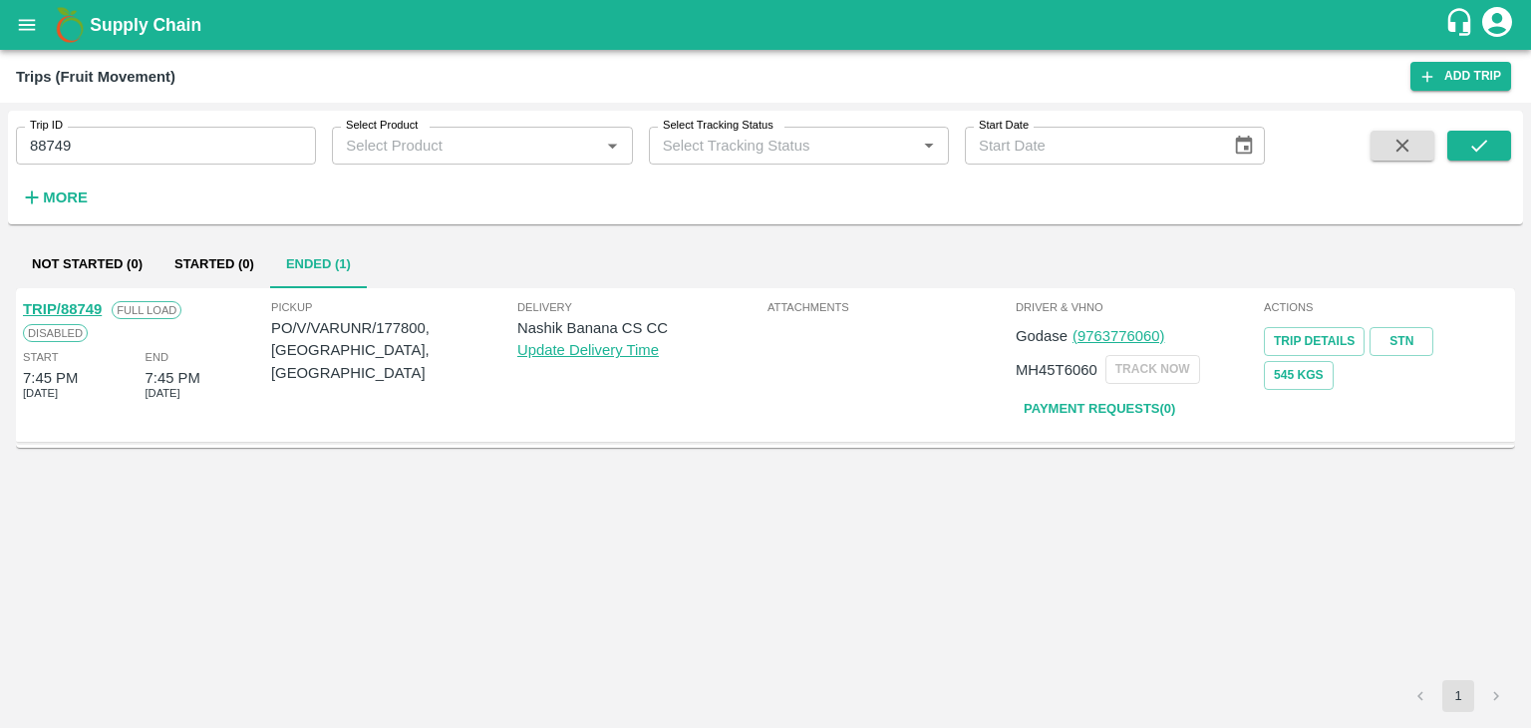
click at [66, 305] on link "TRIP/88749" at bounding box center [62, 309] width 79 height 16
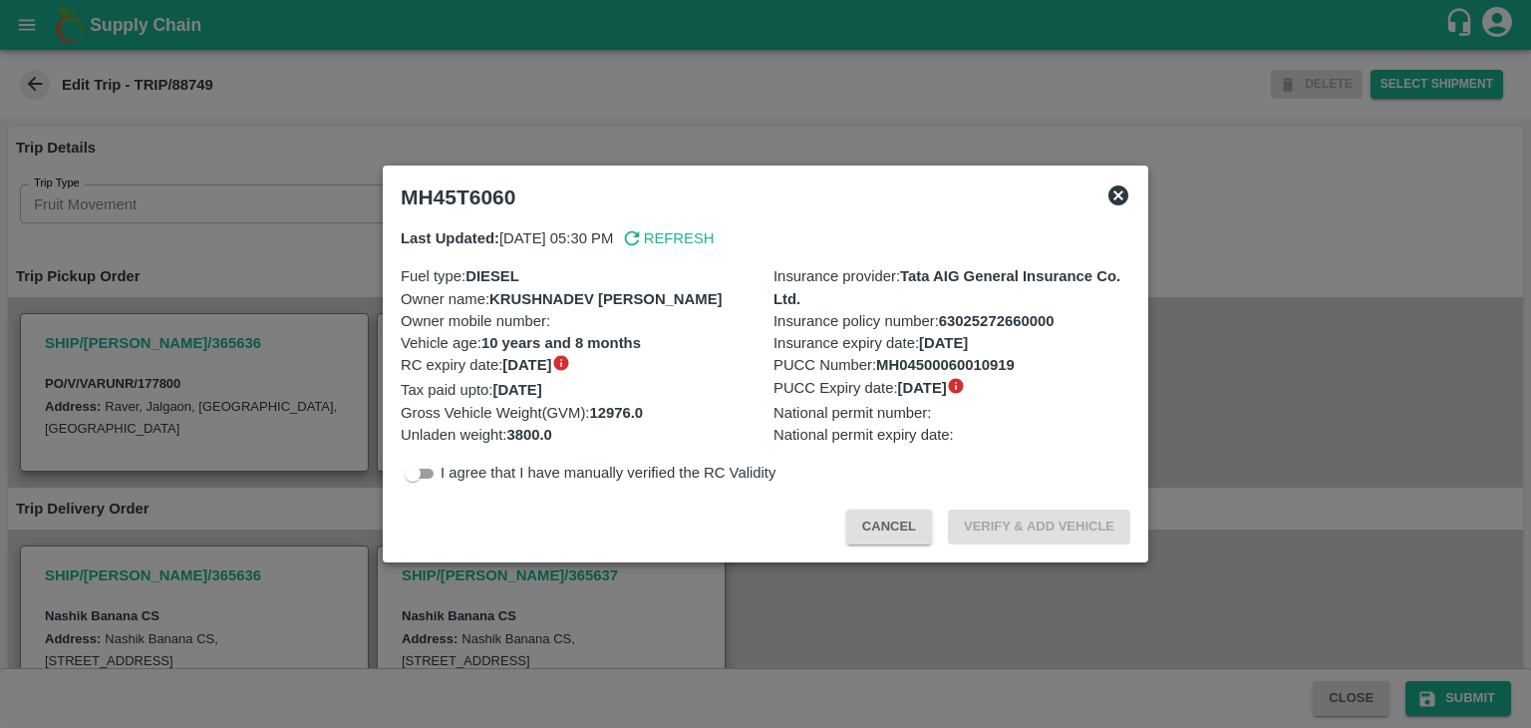
click at [1073, 590] on div at bounding box center [765, 364] width 1531 height 728
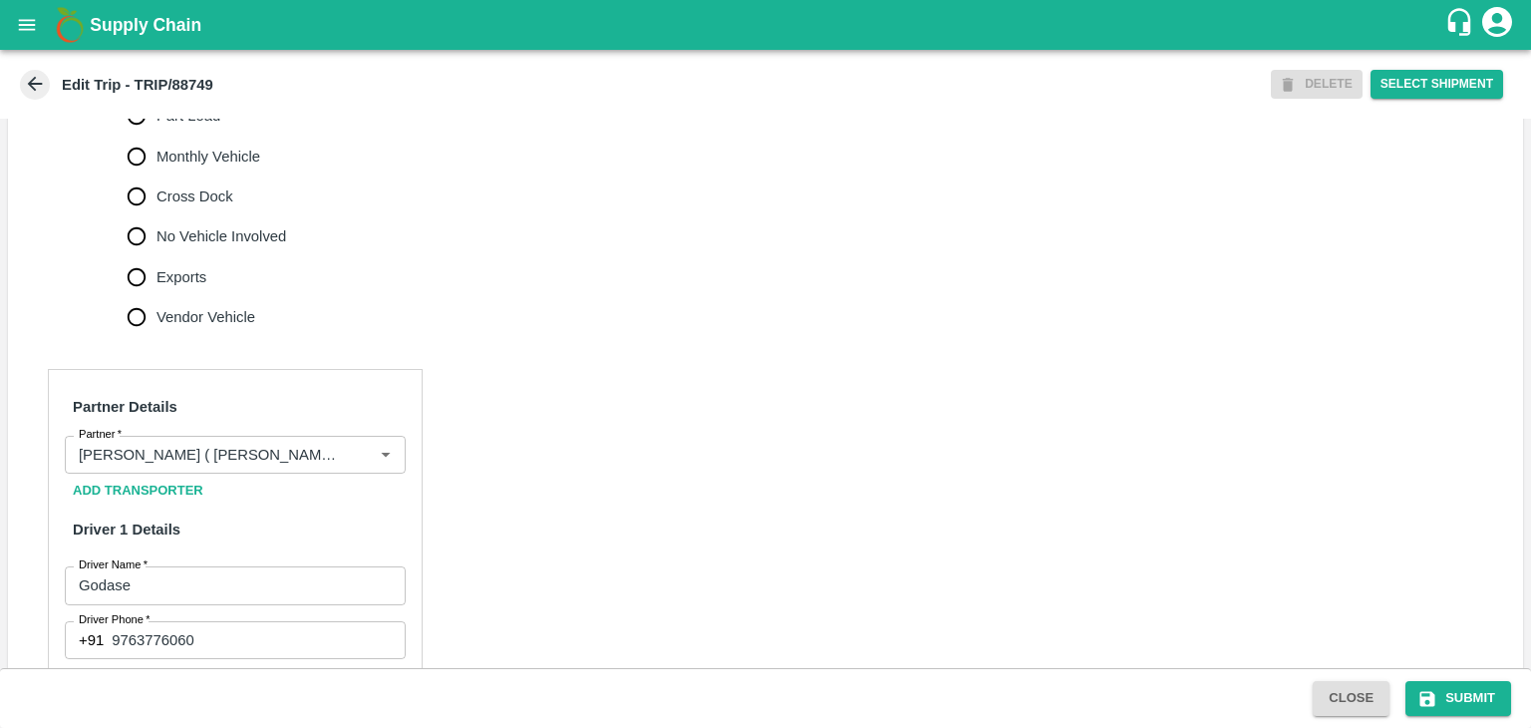
scroll to position [673, 0]
click at [214, 222] on label "No Vehicle Involved" at bounding box center [202, 235] width 170 height 40
click at [157, 222] on input "No Vehicle Involved" at bounding box center [137, 235] width 40 height 40
radio input "true"
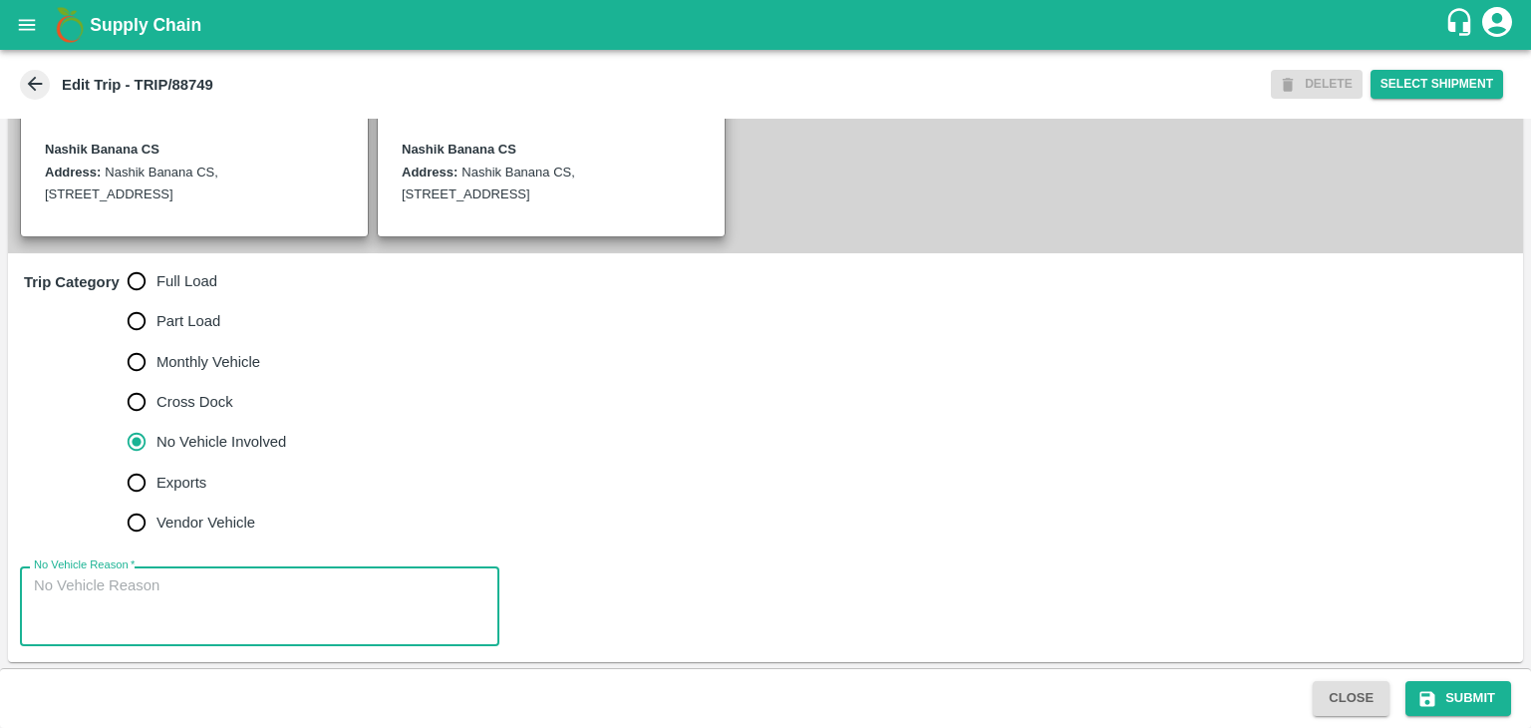
click at [255, 615] on textarea "No Vehicle Reason   *" at bounding box center [260, 606] width 452 height 63
type textarea "Field Dump"
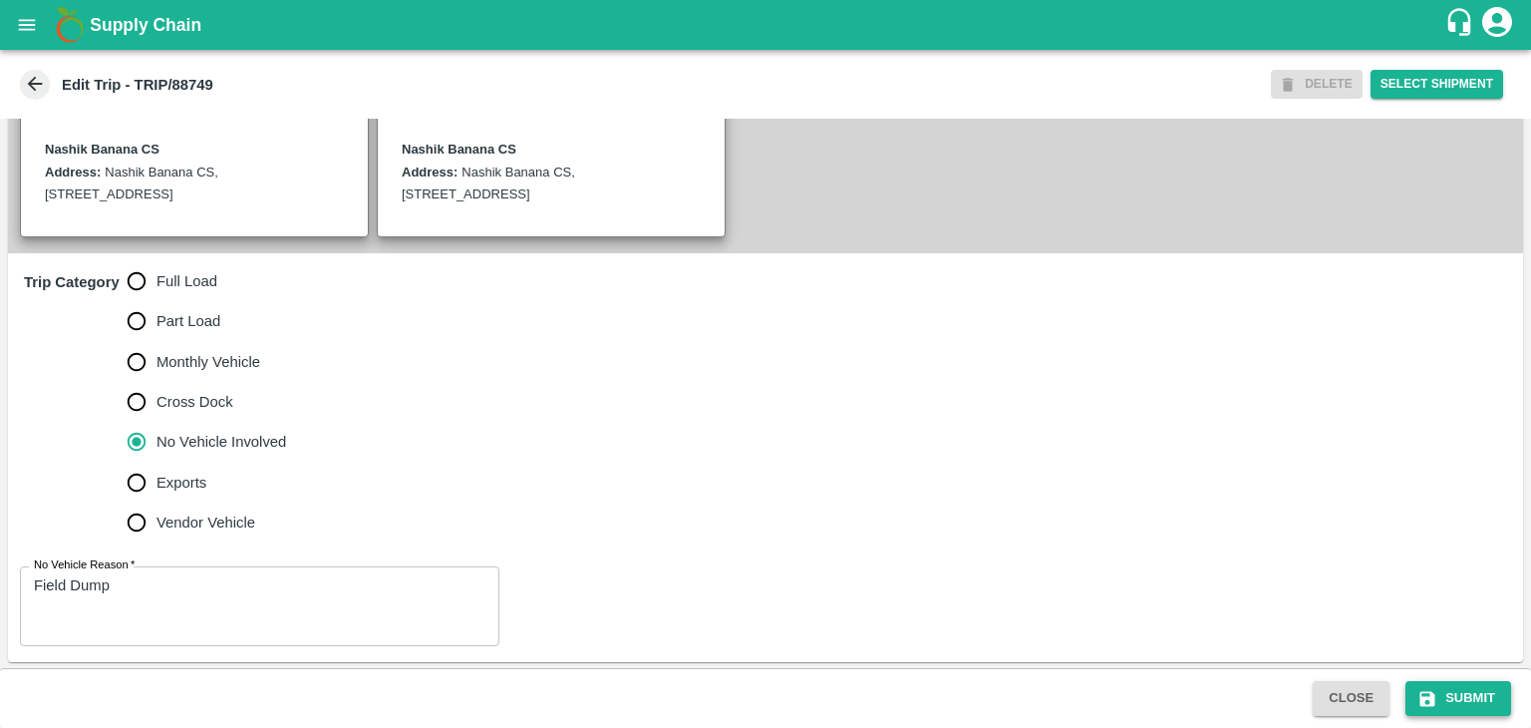
drag, startPoint x: 1460, startPoint y: 678, endPoint x: 1475, endPoint y: 695, distance: 22.6
click at [1475, 695] on div "Close Submit" at bounding box center [765, 698] width 1531 height 60
click at [1475, 695] on button "Submit" at bounding box center [1459, 698] width 106 height 35
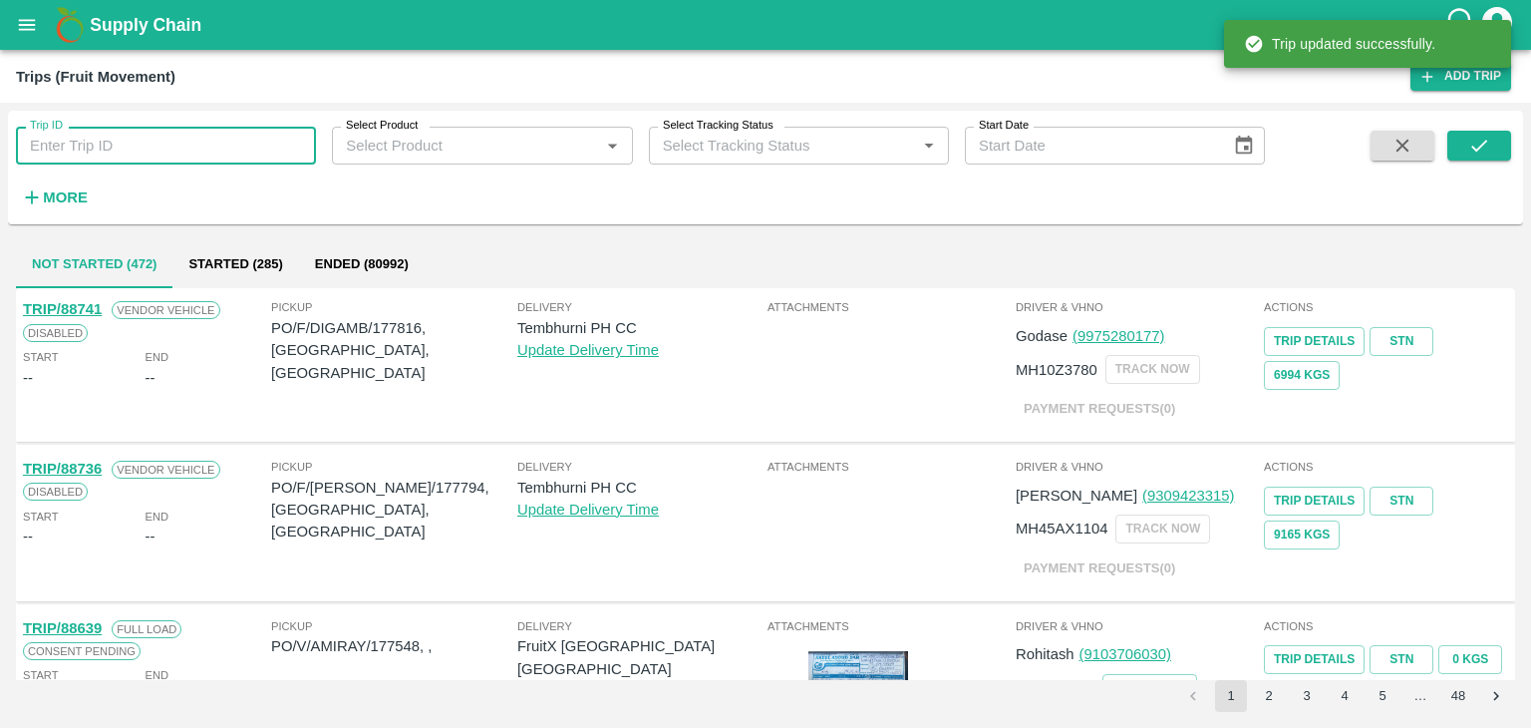
click at [72, 149] on input "Trip ID" at bounding box center [166, 146] width 300 height 38
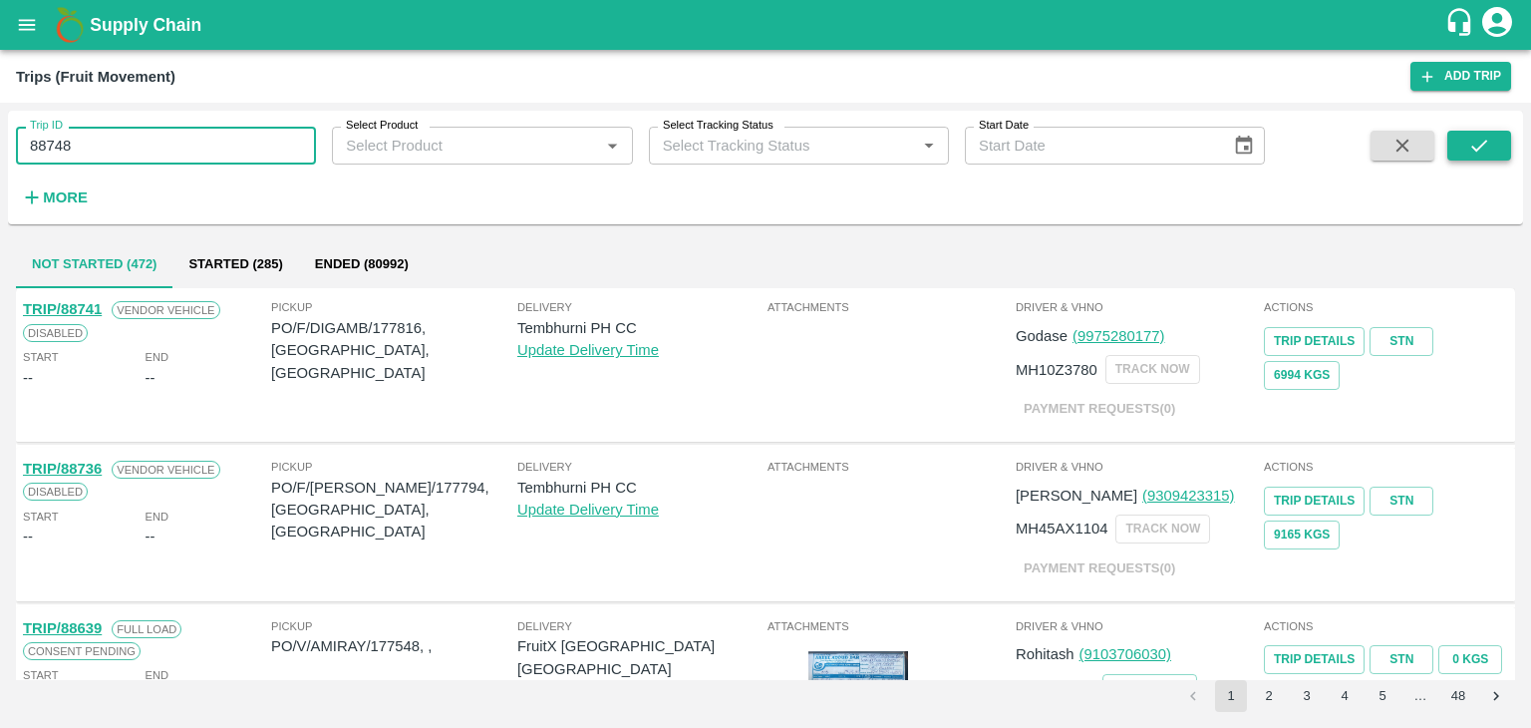
type input "88748"
click at [1497, 145] on button "submit" at bounding box center [1479, 146] width 64 height 30
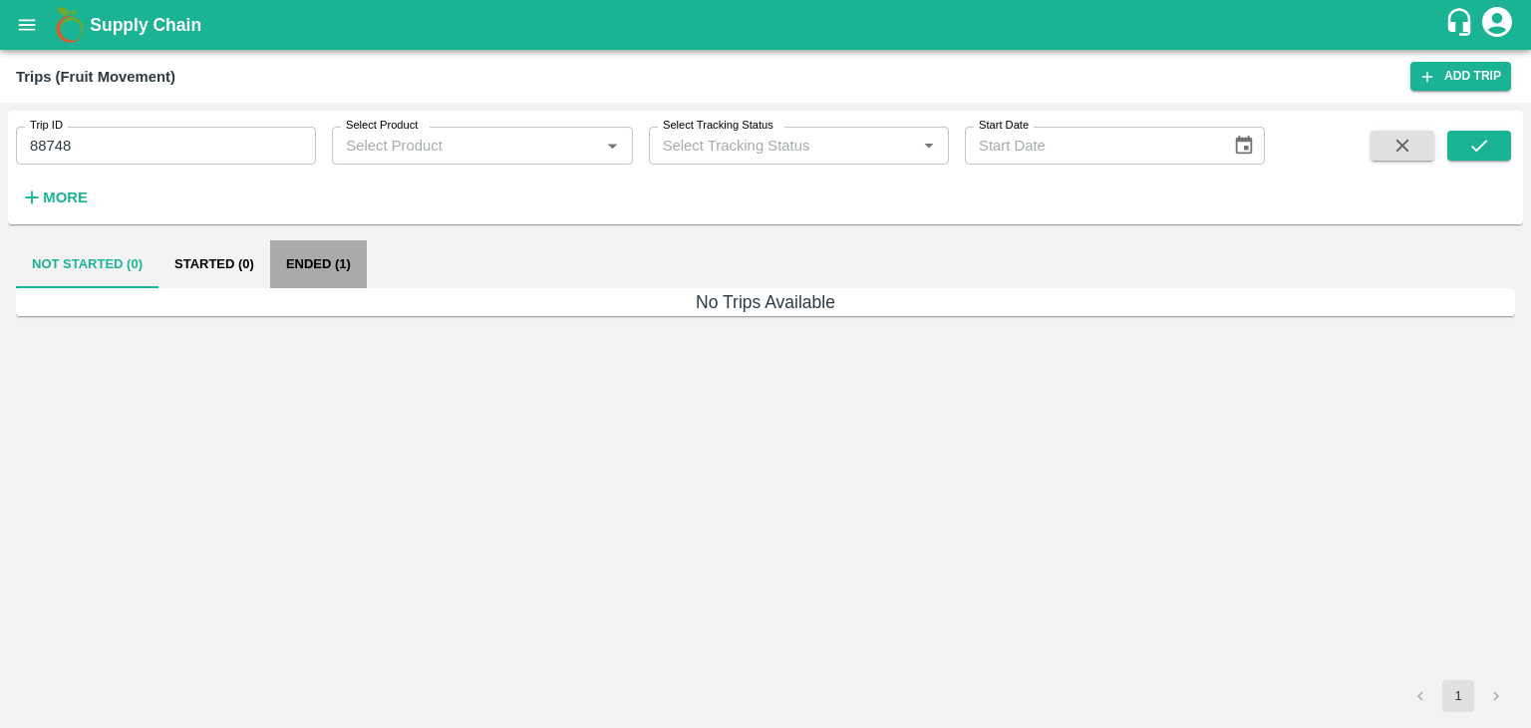
click at [329, 266] on button "Ended (1)" at bounding box center [318, 264] width 97 height 48
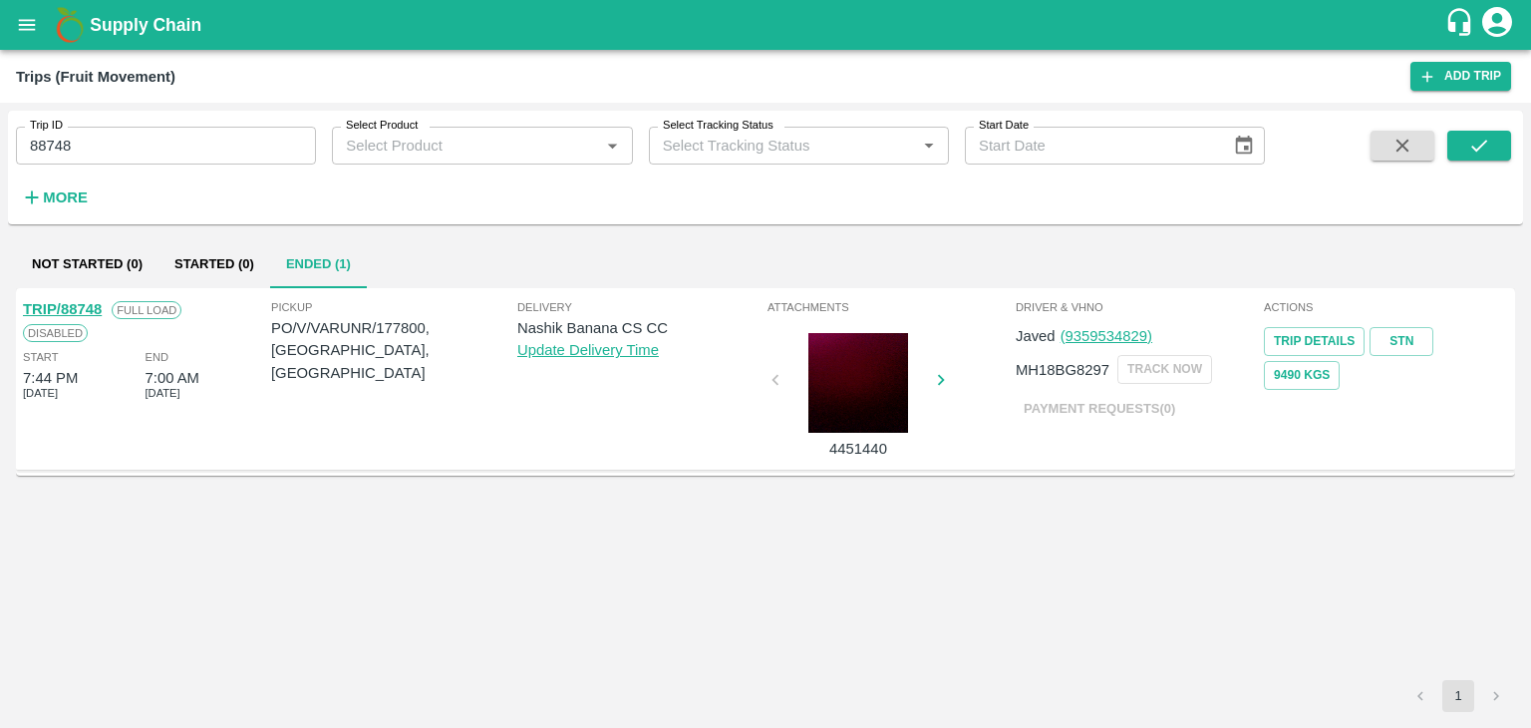
click at [69, 305] on link "TRIP/88748" at bounding box center [62, 309] width 79 height 16
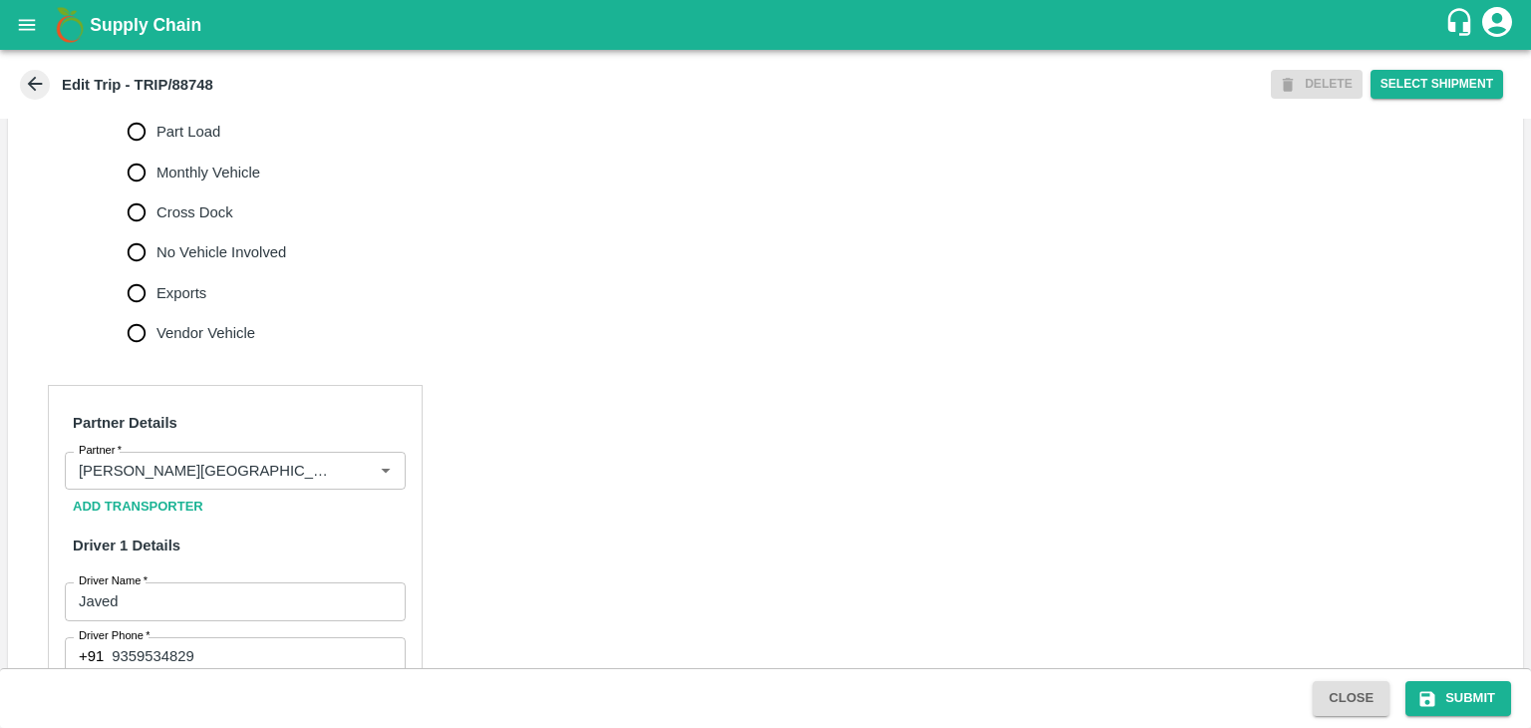
scroll to position [658, 0]
click at [355, 470] on icon "Clear" at bounding box center [361, 469] width 19 height 19
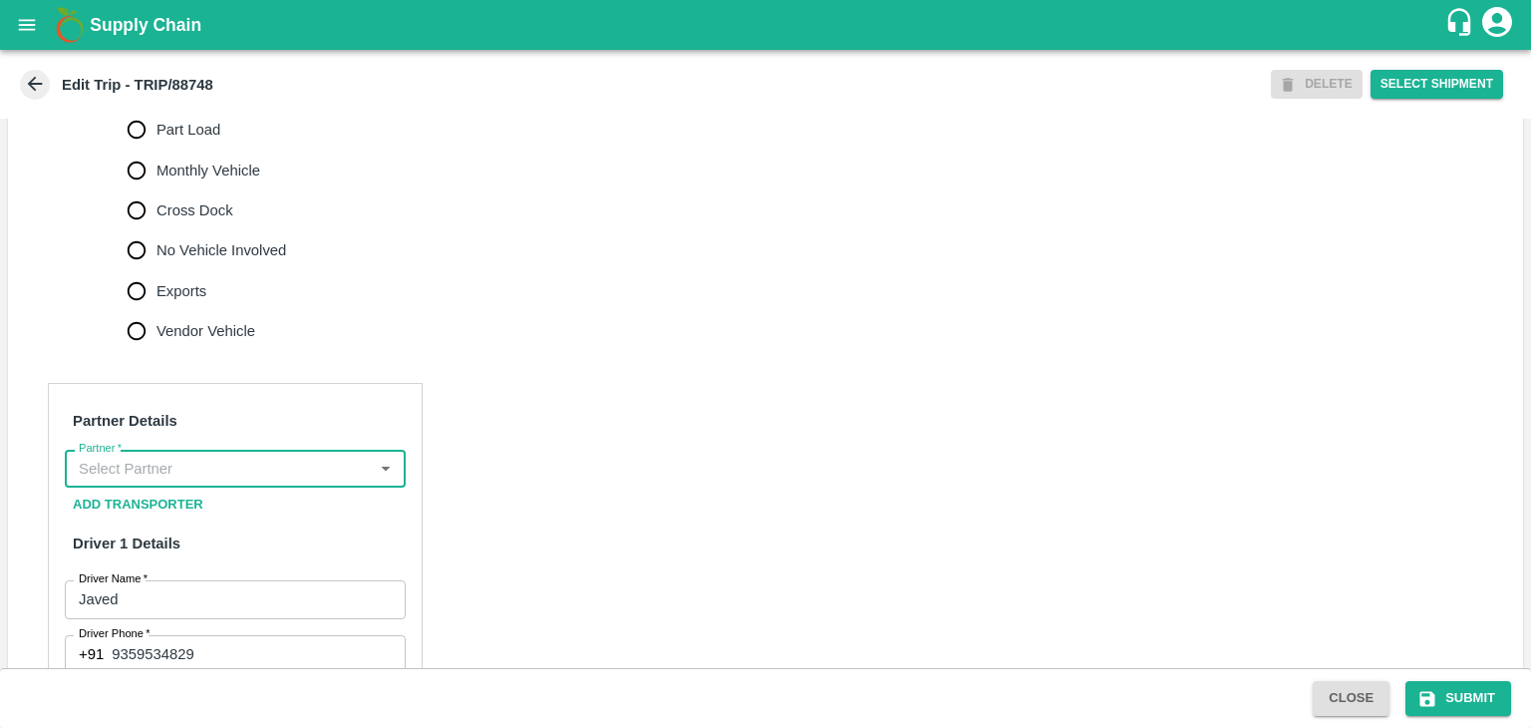
scroll to position [0, 0]
click at [285, 460] on input "Partner   *" at bounding box center [219, 469] width 296 height 26
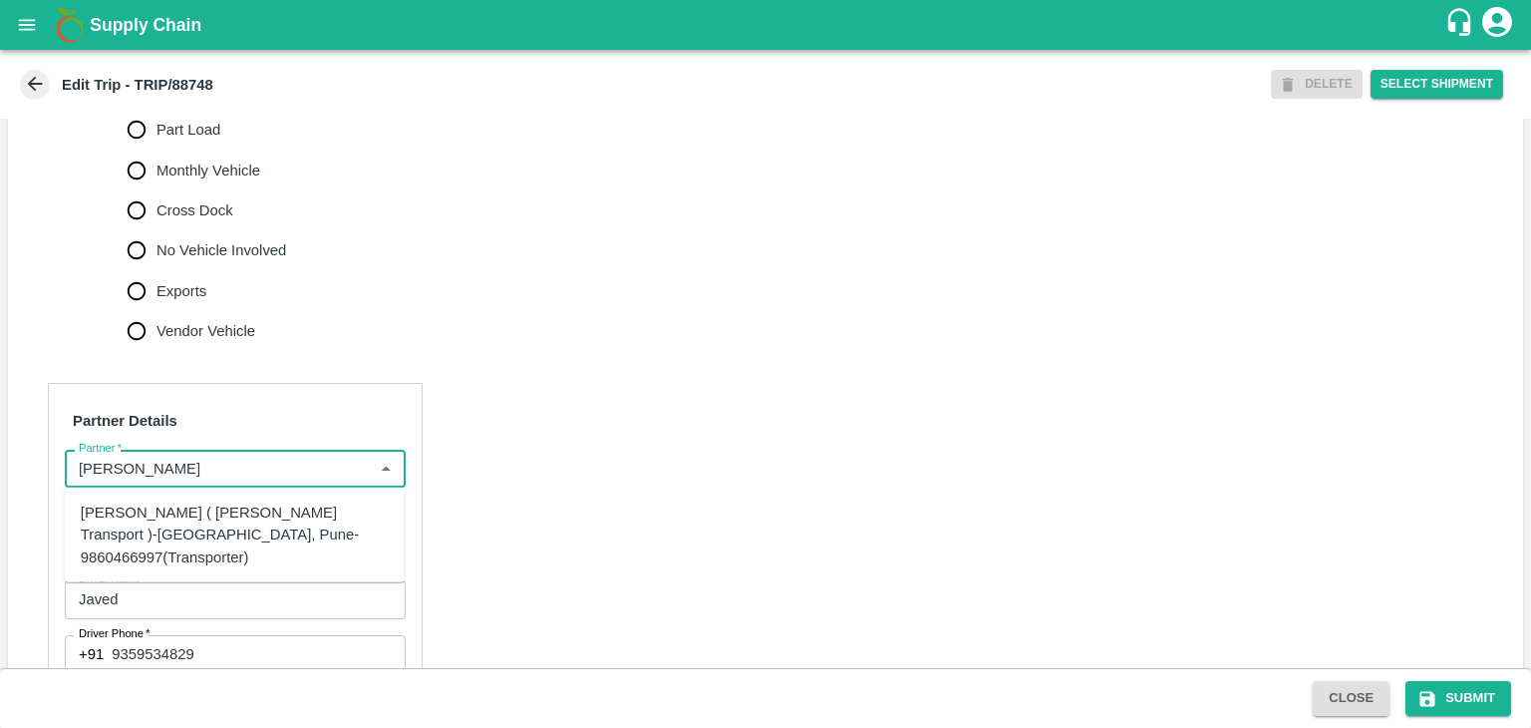
click at [244, 509] on div "[PERSON_NAME] ( [PERSON_NAME] Transport )-[GEOGRAPHIC_DATA], Pune-9860466997(Tr…" at bounding box center [235, 534] width 308 height 67
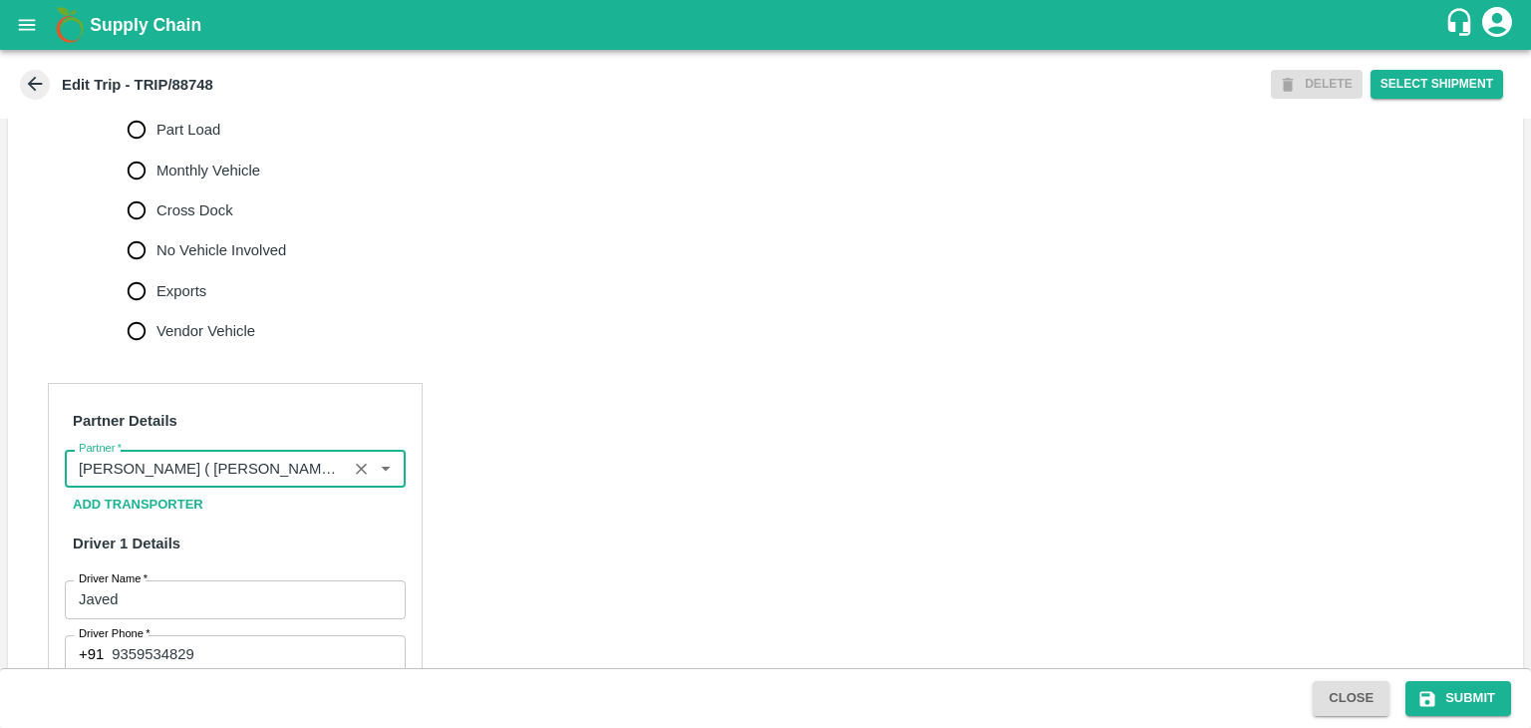
scroll to position [1029, 0]
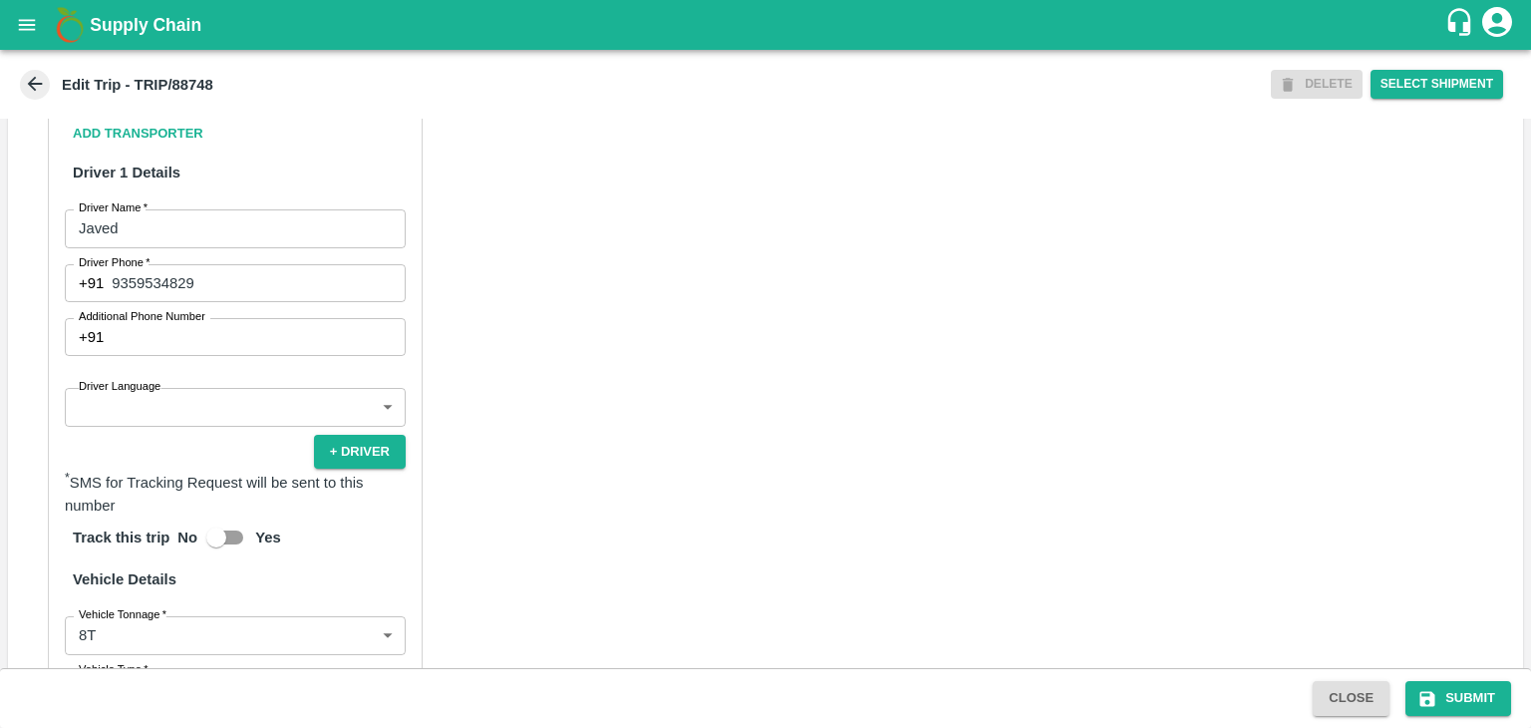
type input "[PERSON_NAME] ( [PERSON_NAME] Transport )-[GEOGRAPHIC_DATA], Pune-9860466997(Tr…"
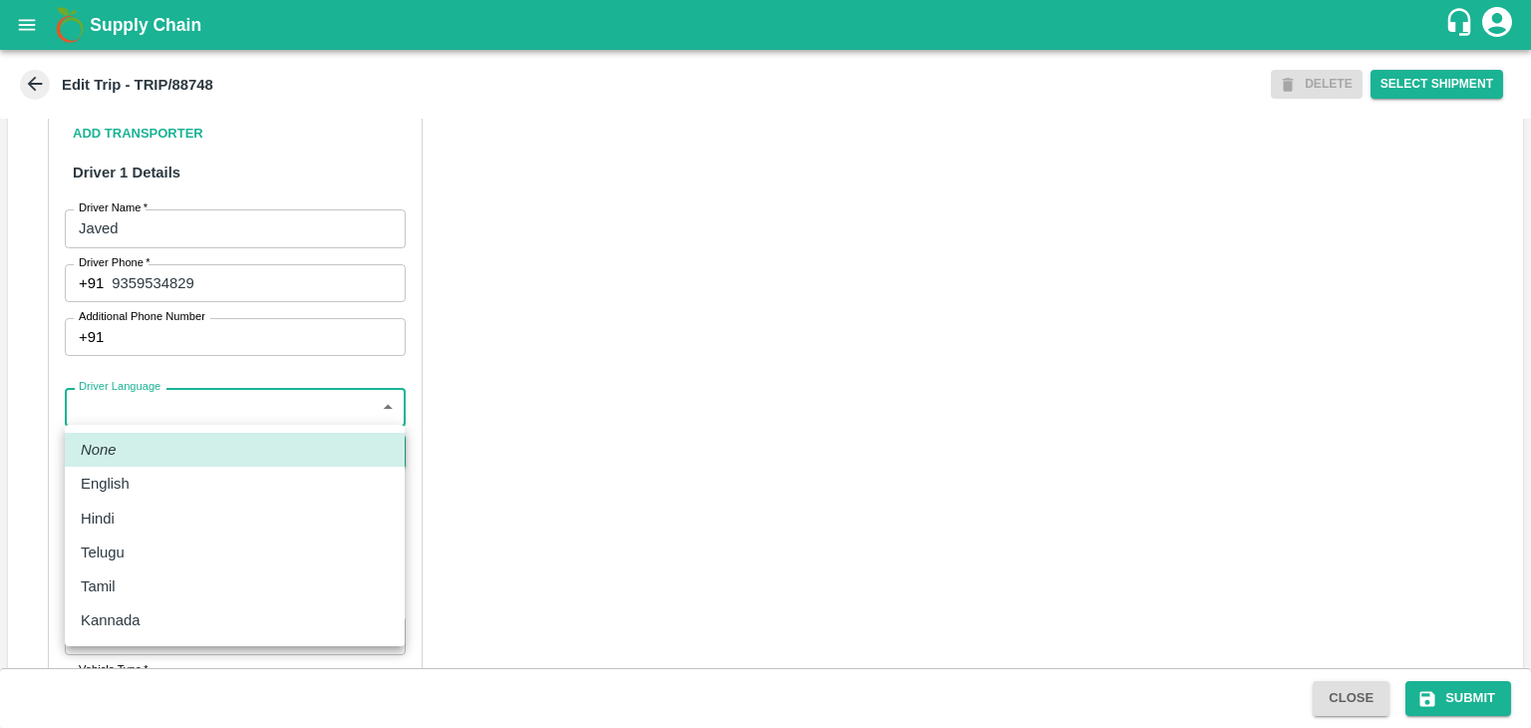
click at [154, 404] on body "Supply Chain Edit Trip - TRIP/88748 DELETE Select Shipment Trip Details Trip Ty…" at bounding box center [765, 364] width 1531 height 728
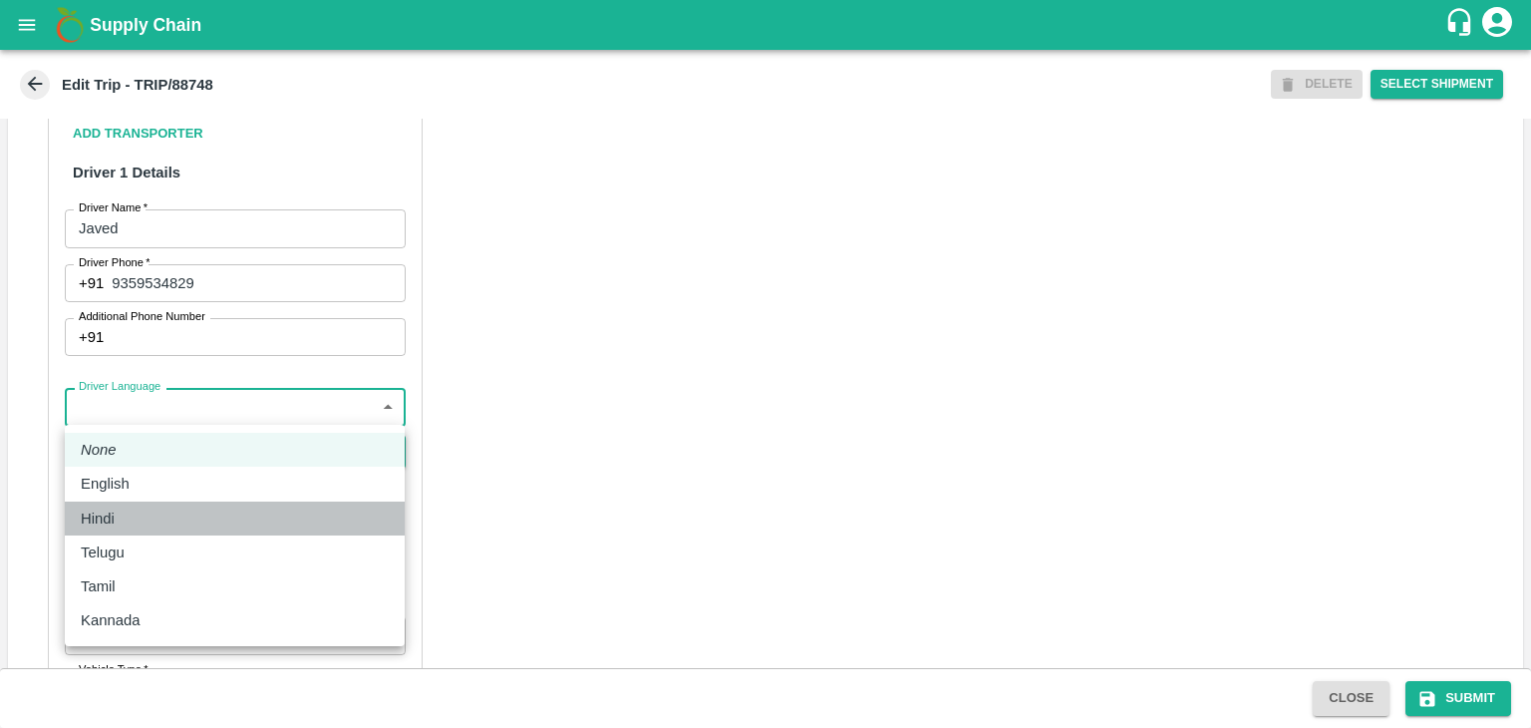
click at [128, 512] on div "Hindi" at bounding box center [235, 518] width 308 height 22
type input "hi"
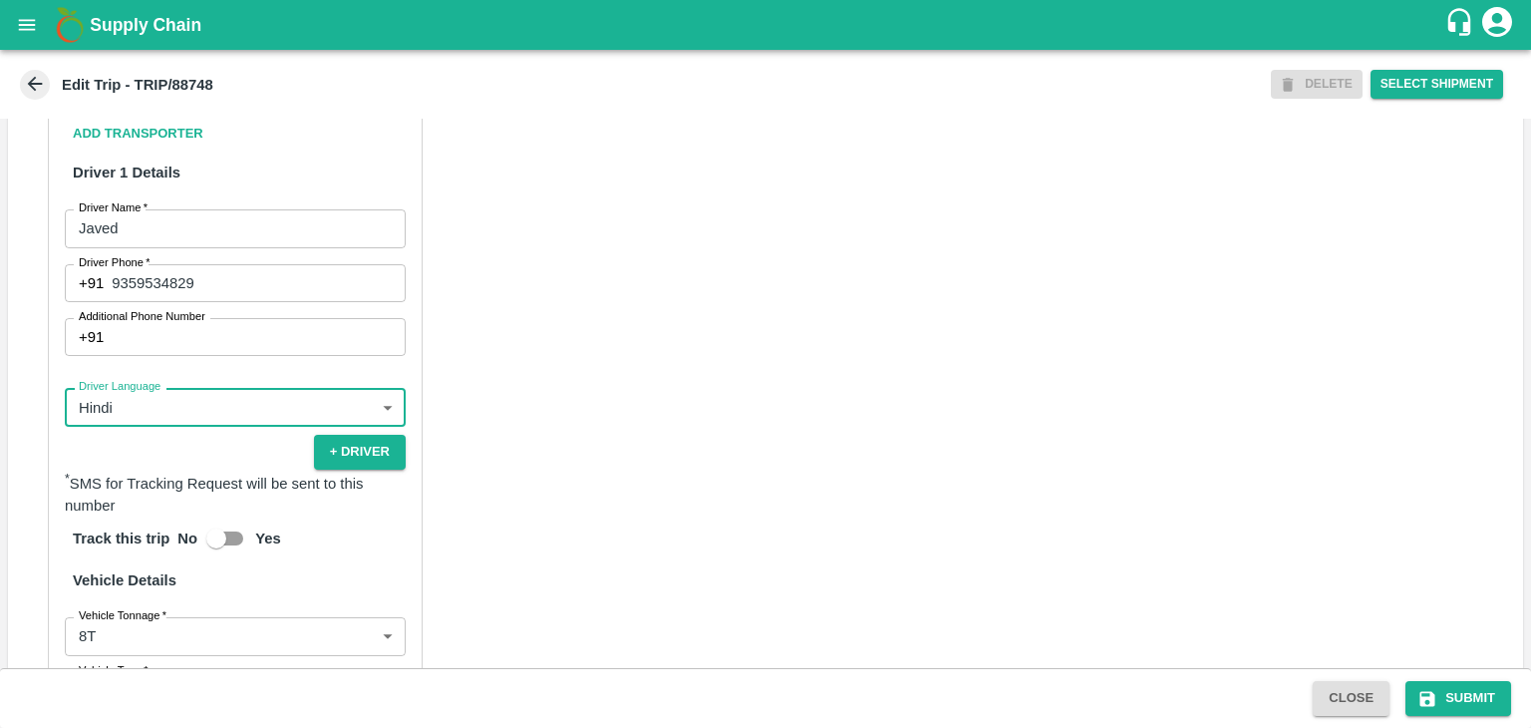
scroll to position [1376, 0]
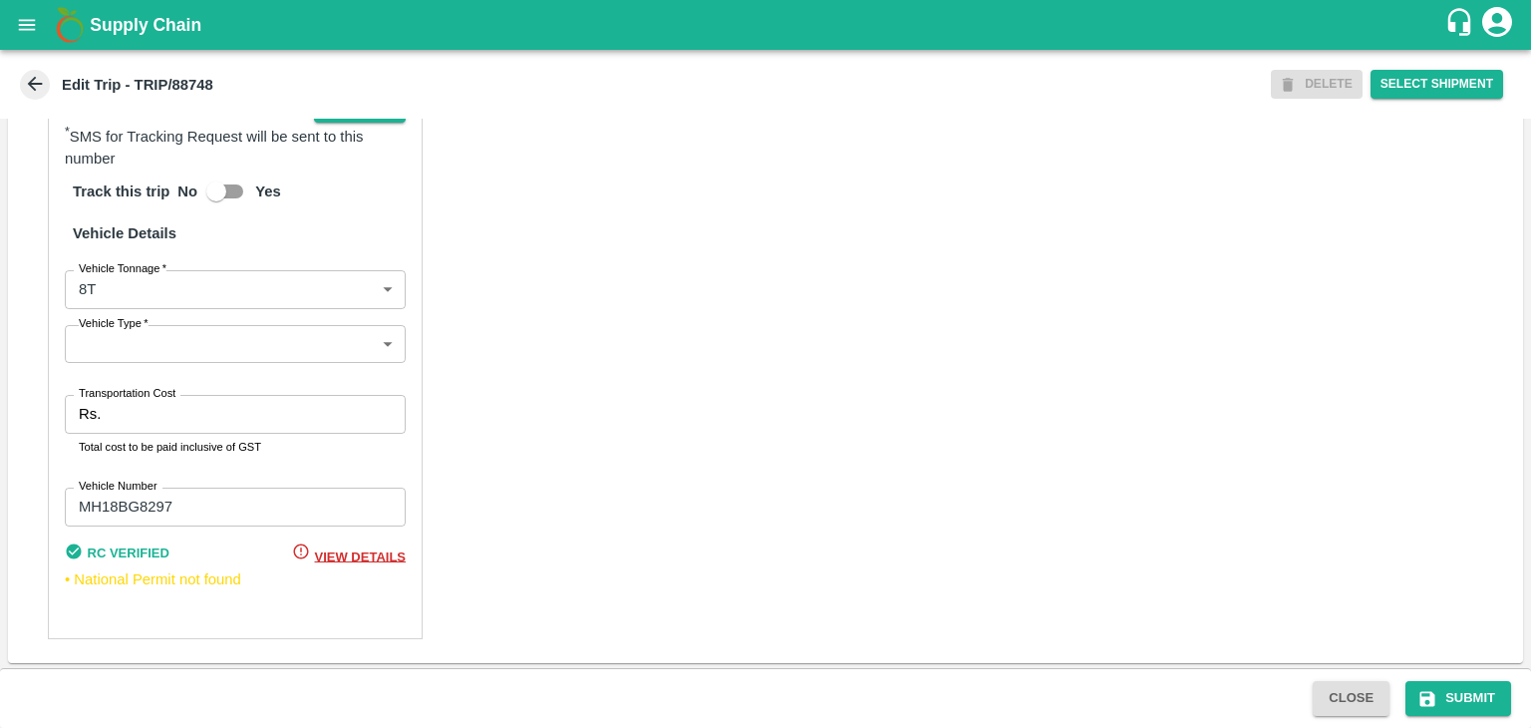
click at [102, 328] on label "Vehicle Type   *" at bounding box center [114, 324] width 70 height 16
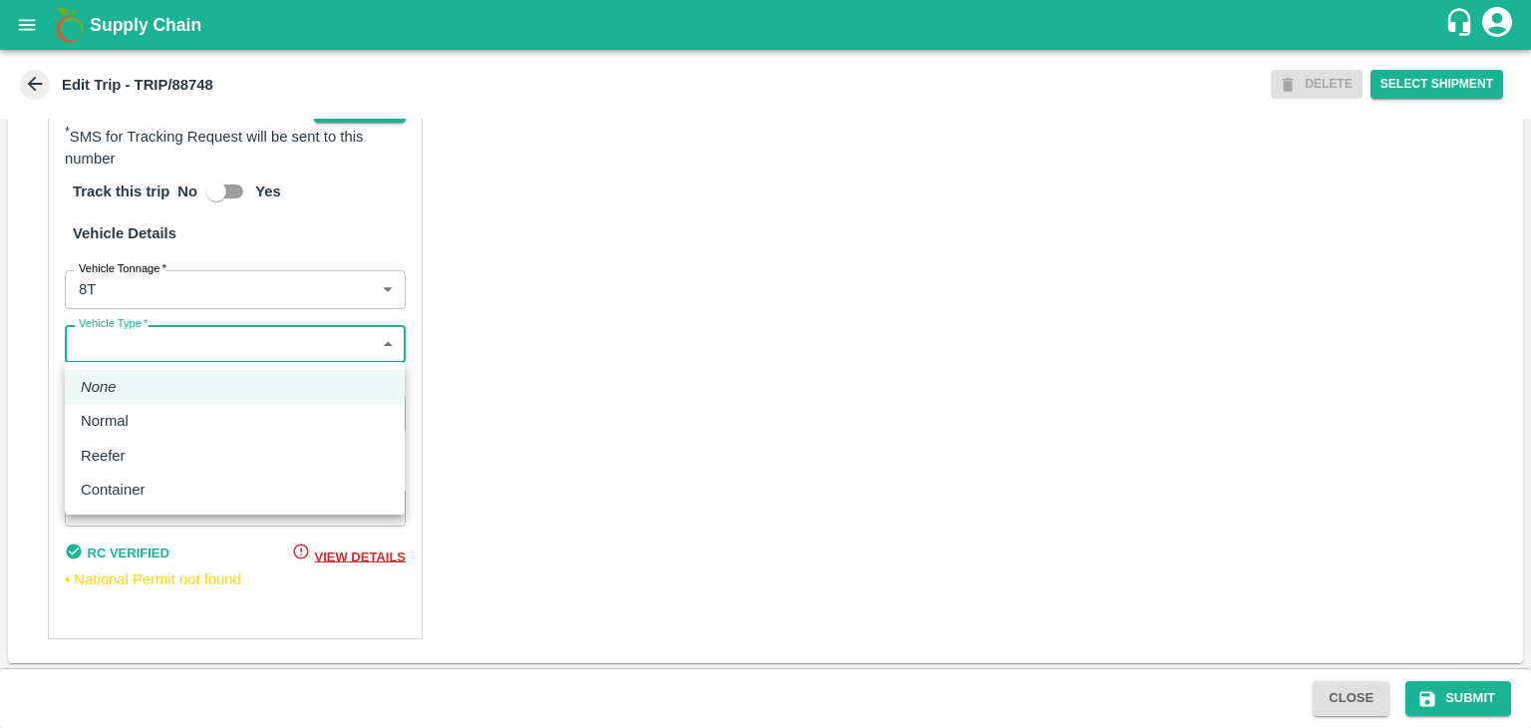
click at [112, 343] on body "Supply Chain Edit Trip - TRIP/88748 DELETE Select Shipment Trip Details Trip Ty…" at bounding box center [765, 364] width 1531 height 728
click at [116, 432] on p "Normal" at bounding box center [105, 421] width 48 height 22
type input "Normal"
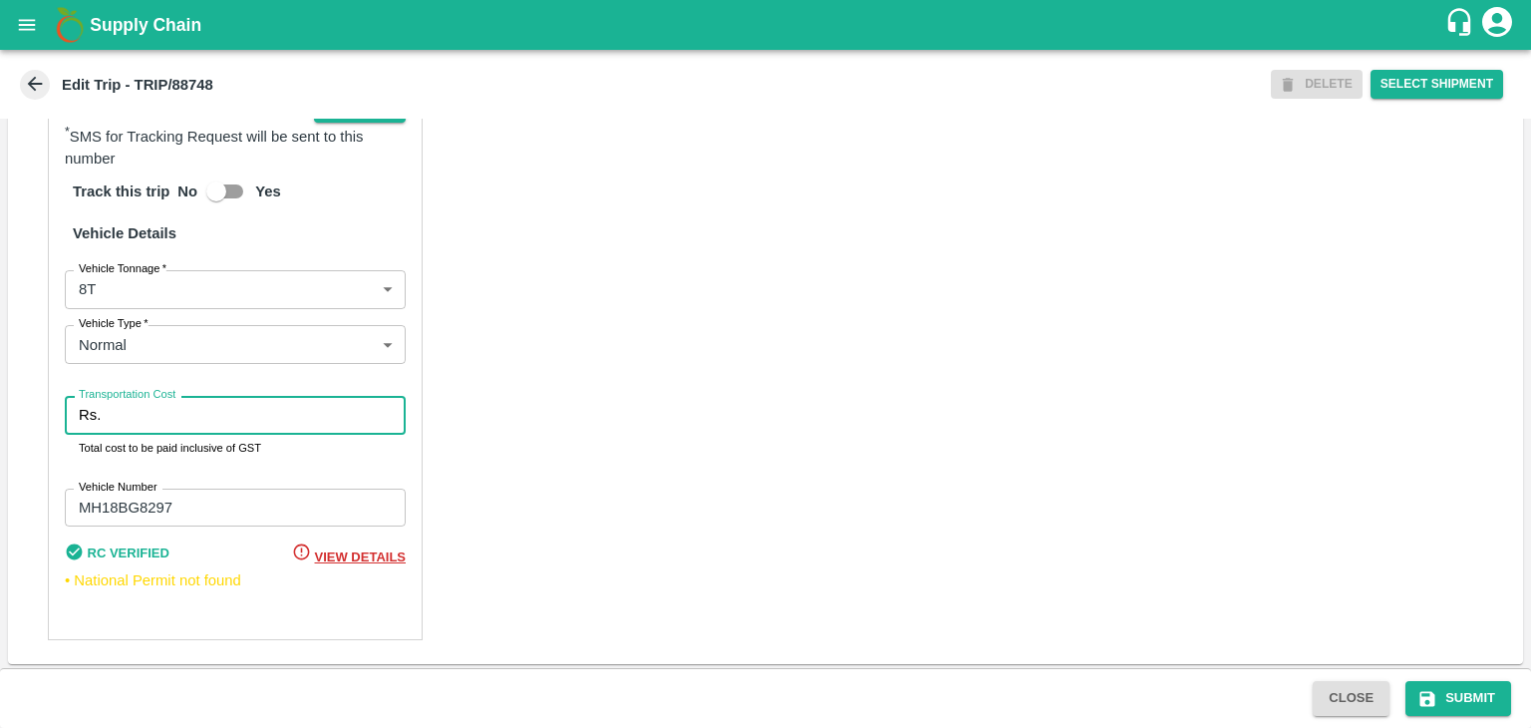
click at [188, 411] on input "Transportation Cost" at bounding box center [257, 415] width 297 height 38
type input "10000"
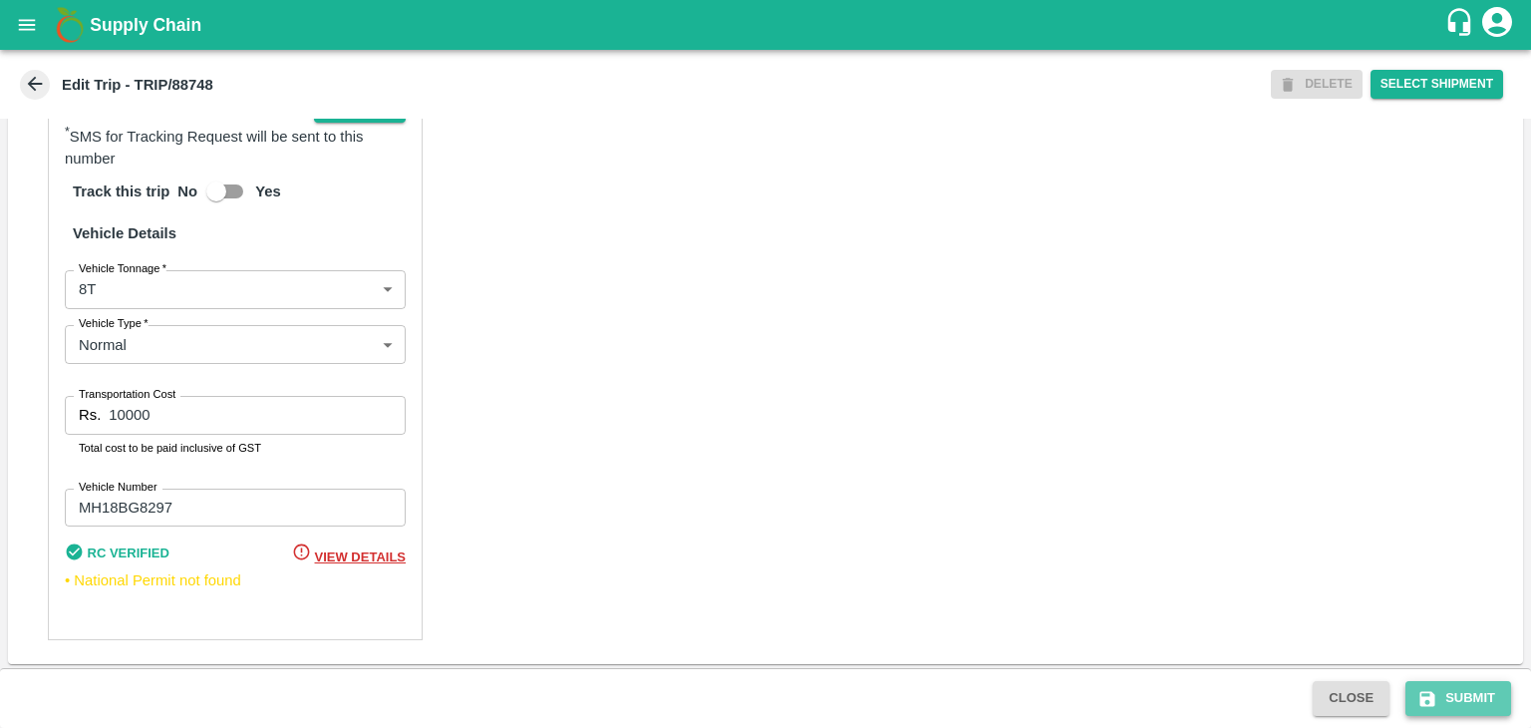
click at [1474, 693] on button "Submit" at bounding box center [1459, 698] width 106 height 35
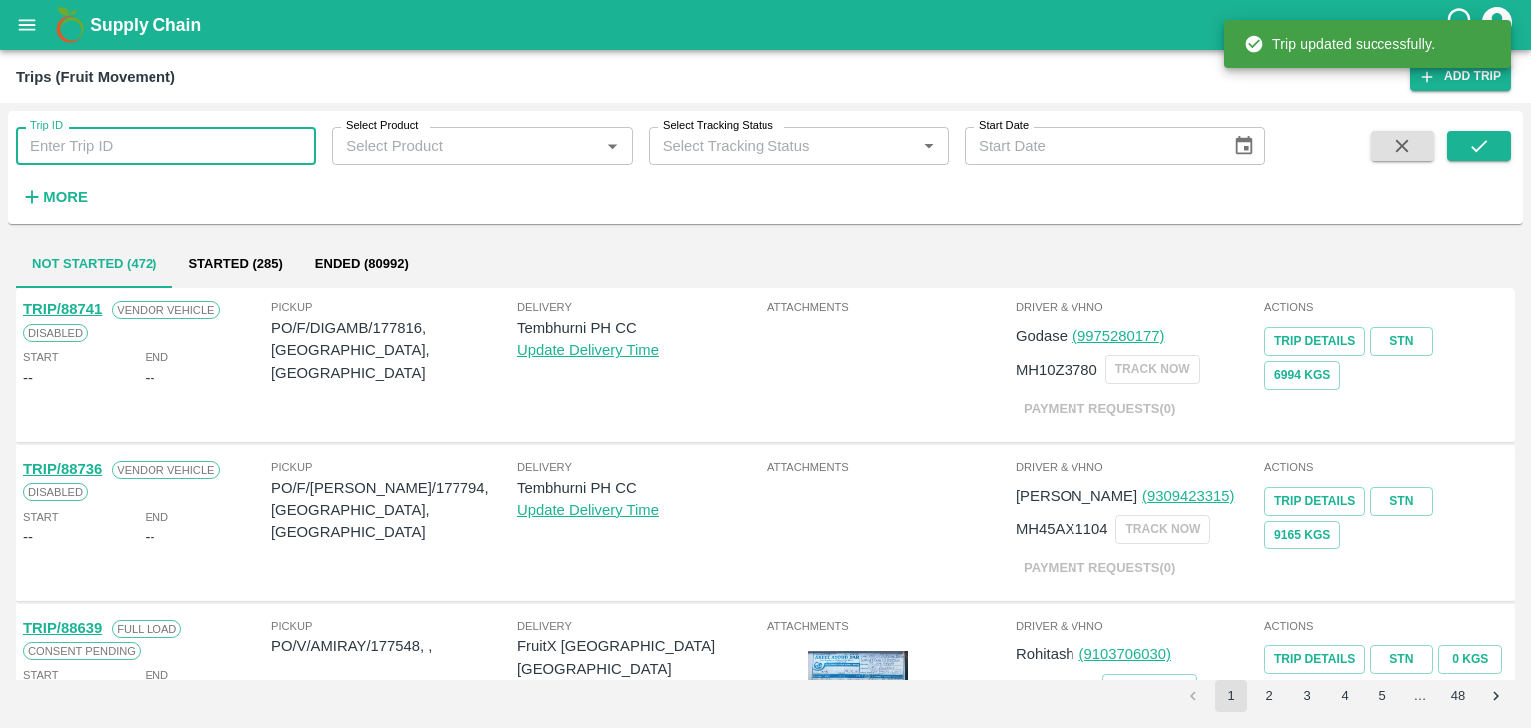
click at [130, 155] on input "Trip ID" at bounding box center [166, 146] width 300 height 38
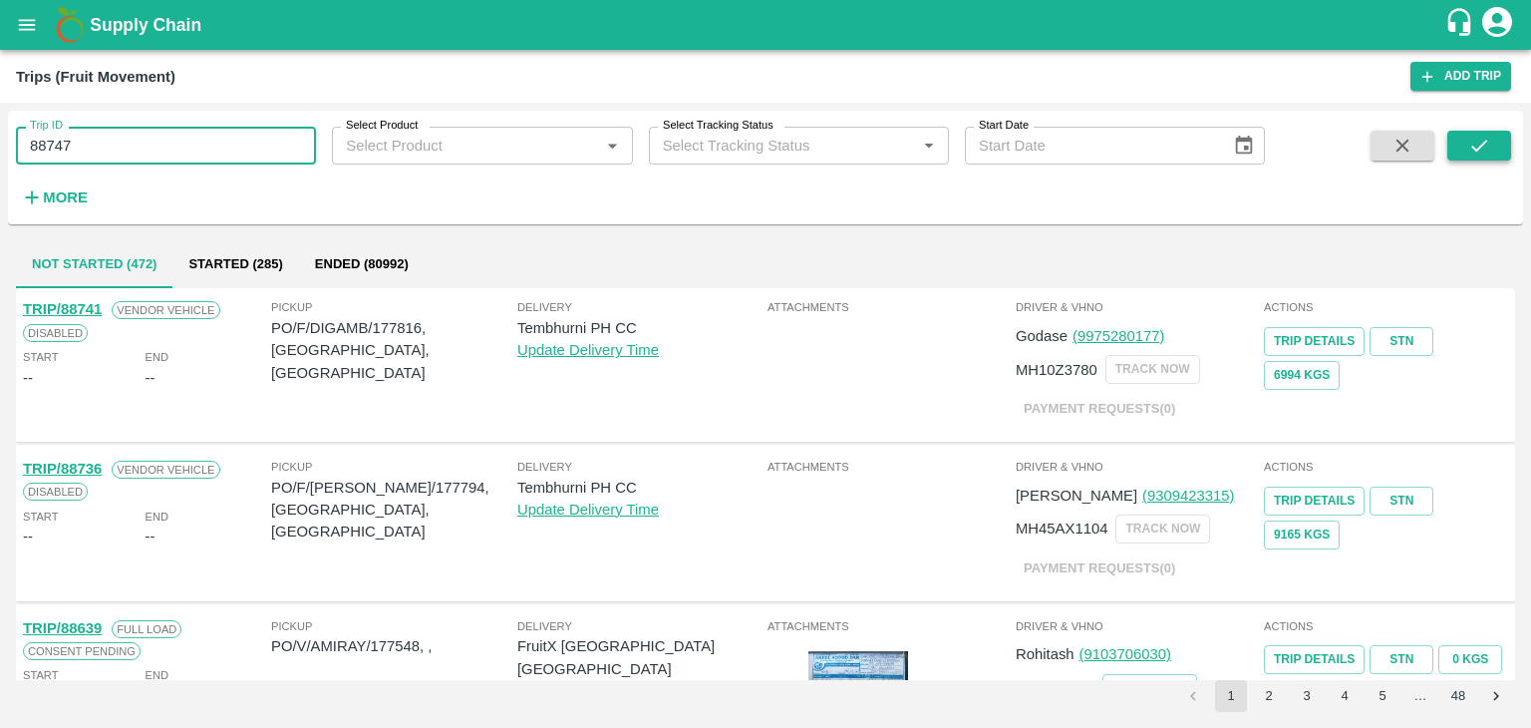
type input "88747"
click at [1503, 137] on button "submit" at bounding box center [1479, 146] width 64 height 30
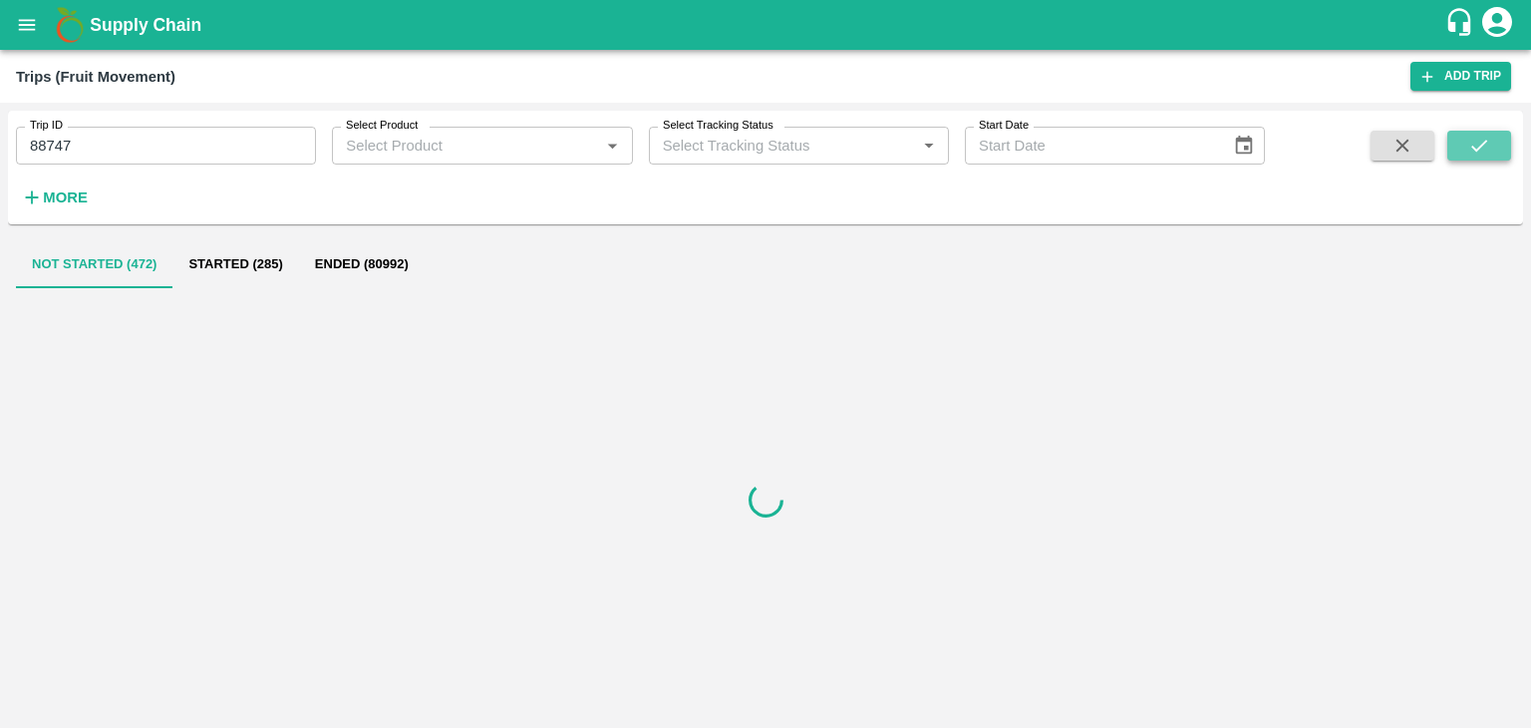
click at [1503, 137] on button "submit" at bounding box center [1479, 146] width 64 height 30
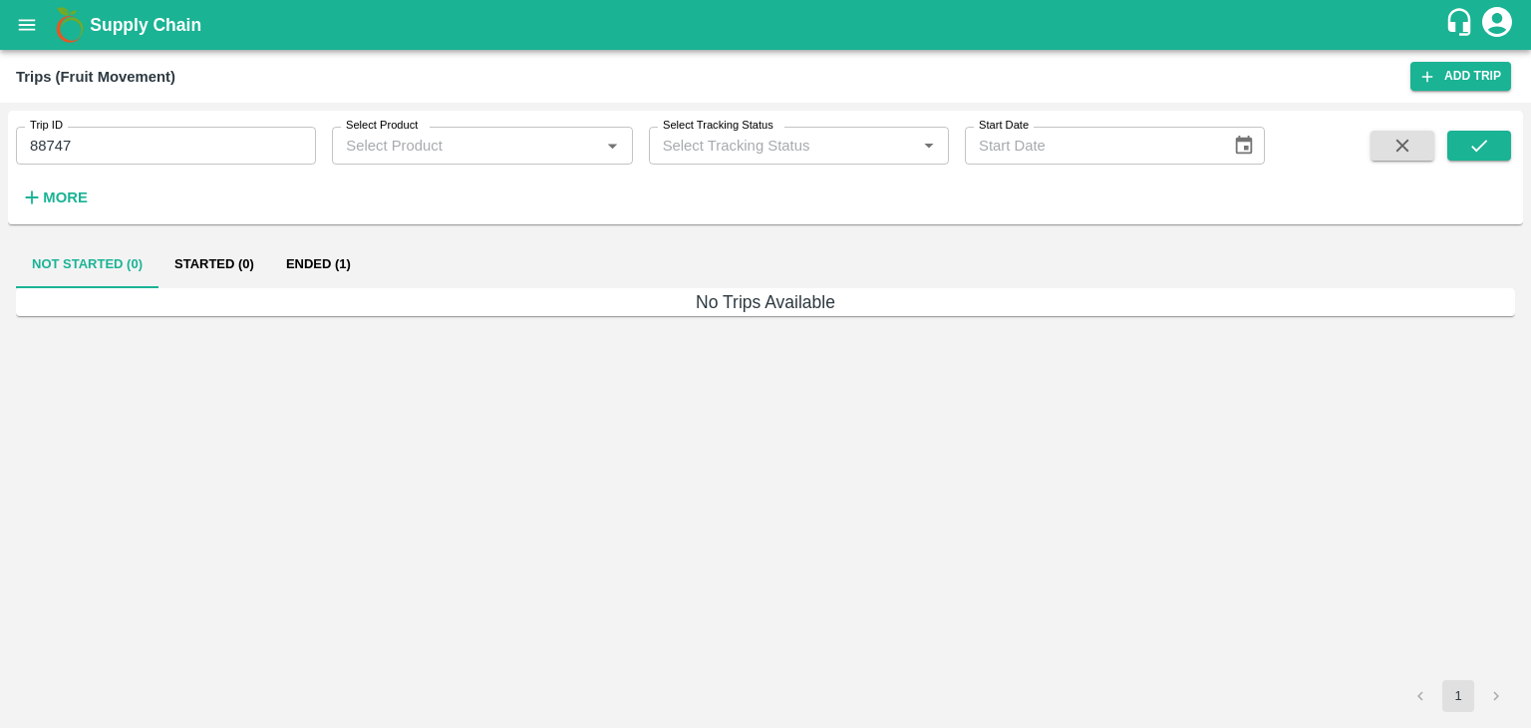
click at [335, 274] on button "Ended (1)" at bounding box center [318, 264] width 97 height 48
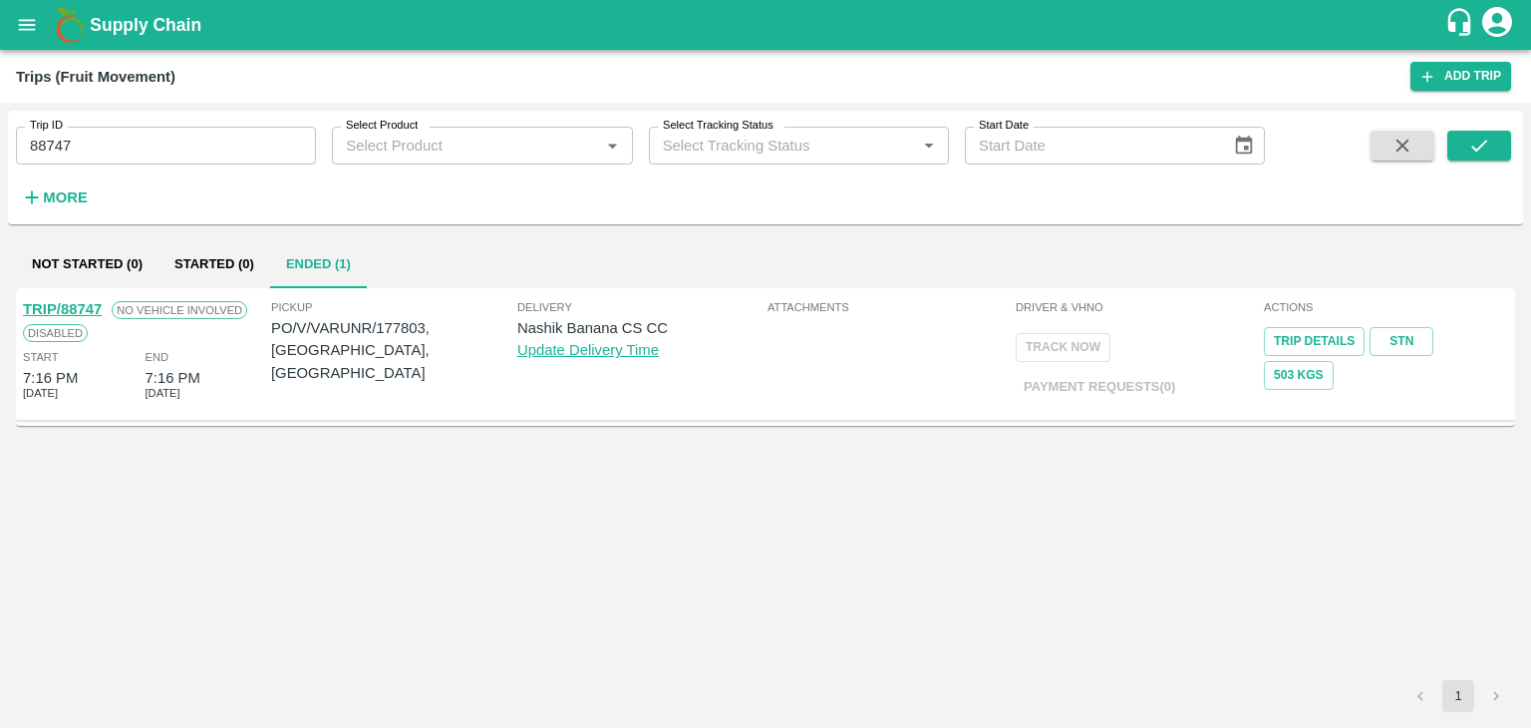
click at [76, 304] on link "TRIP/88747" at bounding box center [62, 309] width 79 height 16
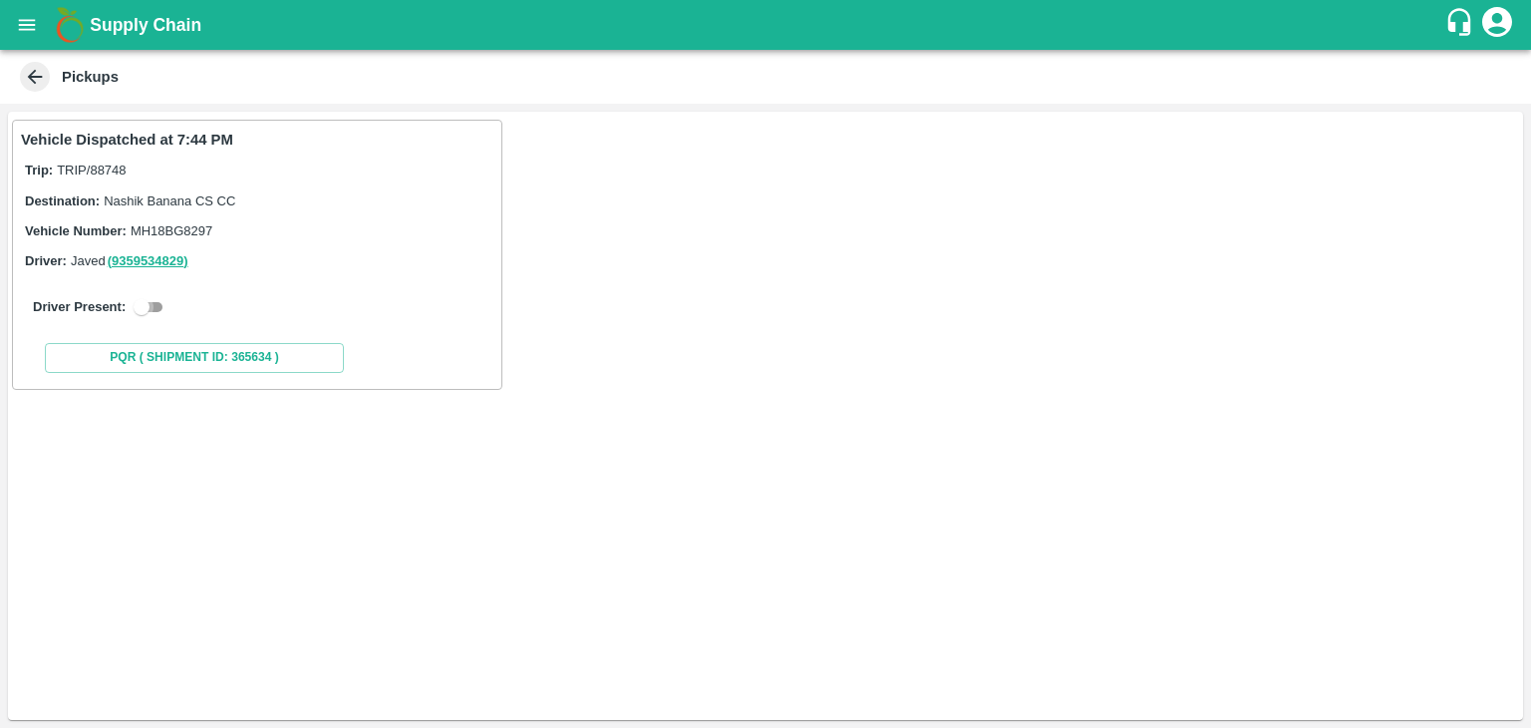
click at [158, 300] on input "checkbox" at bounding box center [142, 307] width 72 height 24
checkbox input "true"
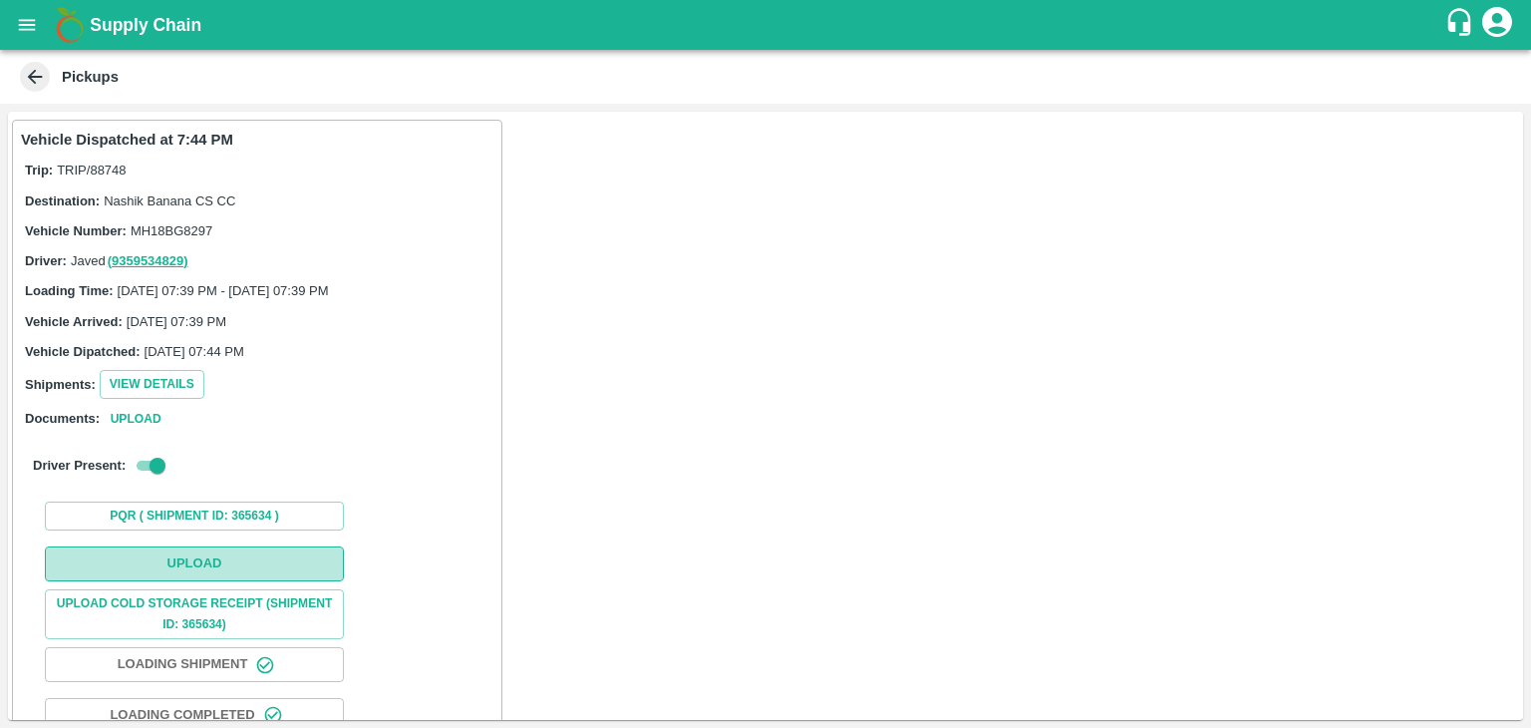
click at [244, 566] on button "Upload" at bounding box center [194, 563] width 299 height 35
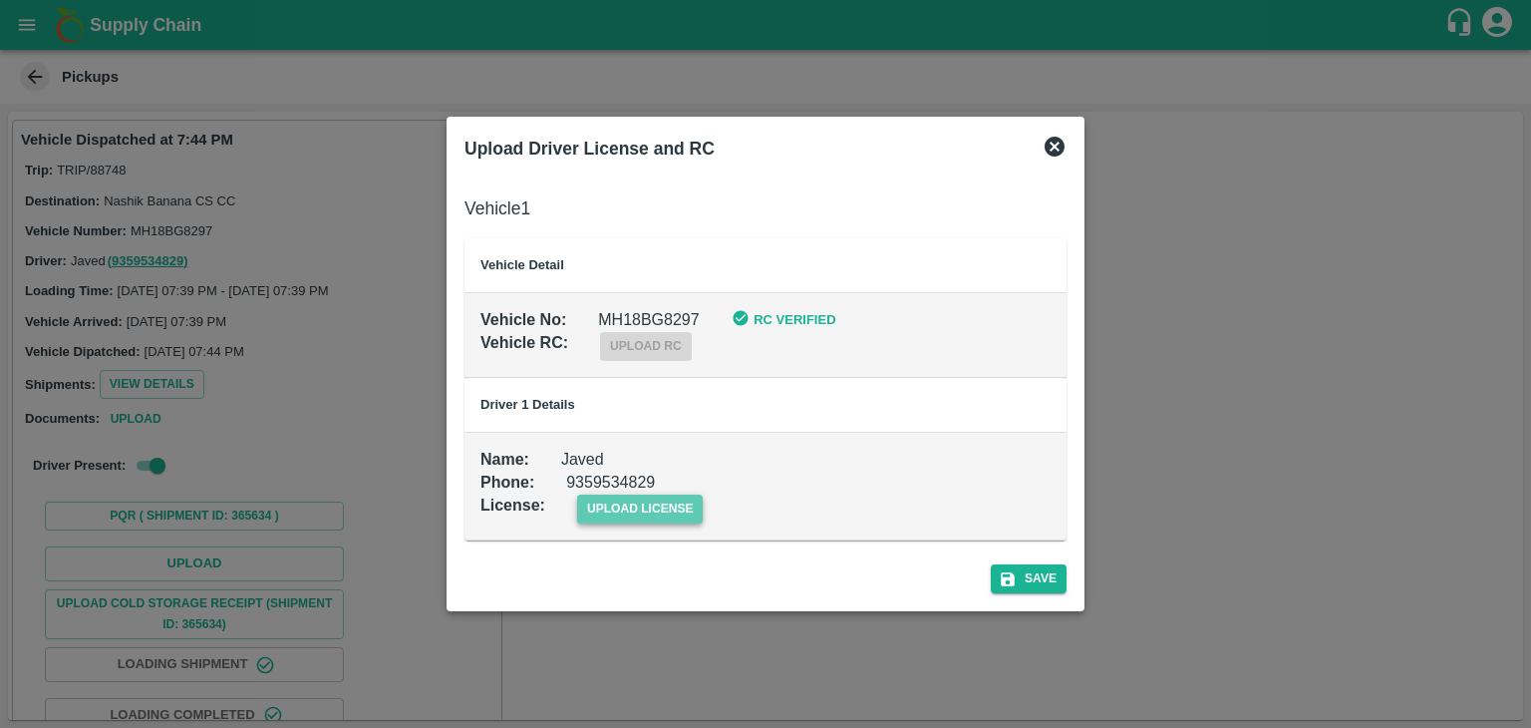
click at [654, 519] on span "upload license" at bounding box center [640, 508] width 127 height 29
click at [0, 0] on input "upload license" at bounding box center [0, 0] width 0 height 0
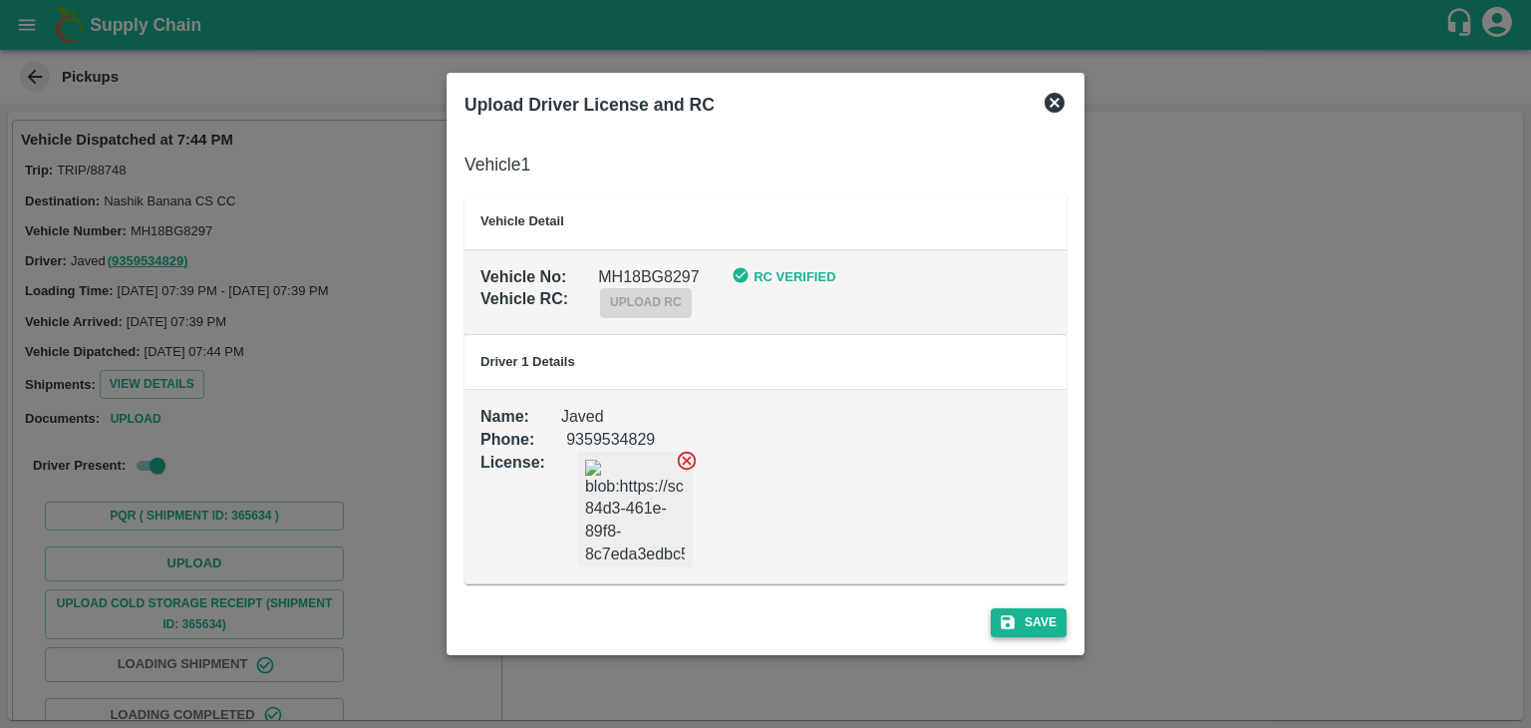
drag, startPoint x: 1028, startPoint y: 606, endPoint x: 1049, endPoint y: 615, distance: 22.8
click at [1049, 615] on div "Save" at bounding box center [766, 618] width 618 height 53
click at [1049, 615] on button "Save" at bounding box center [1029, 622] width 76 height 29
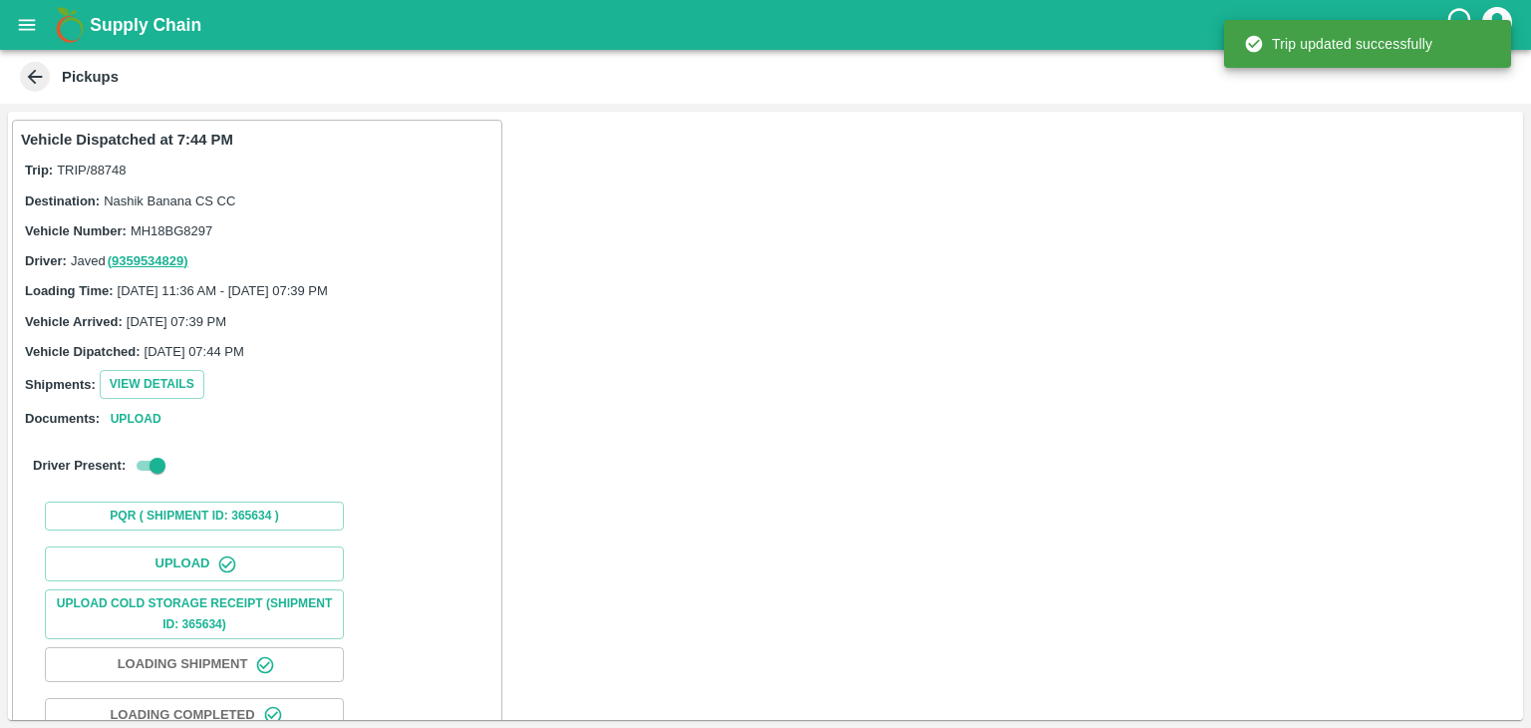
scroll to position [208, 0]
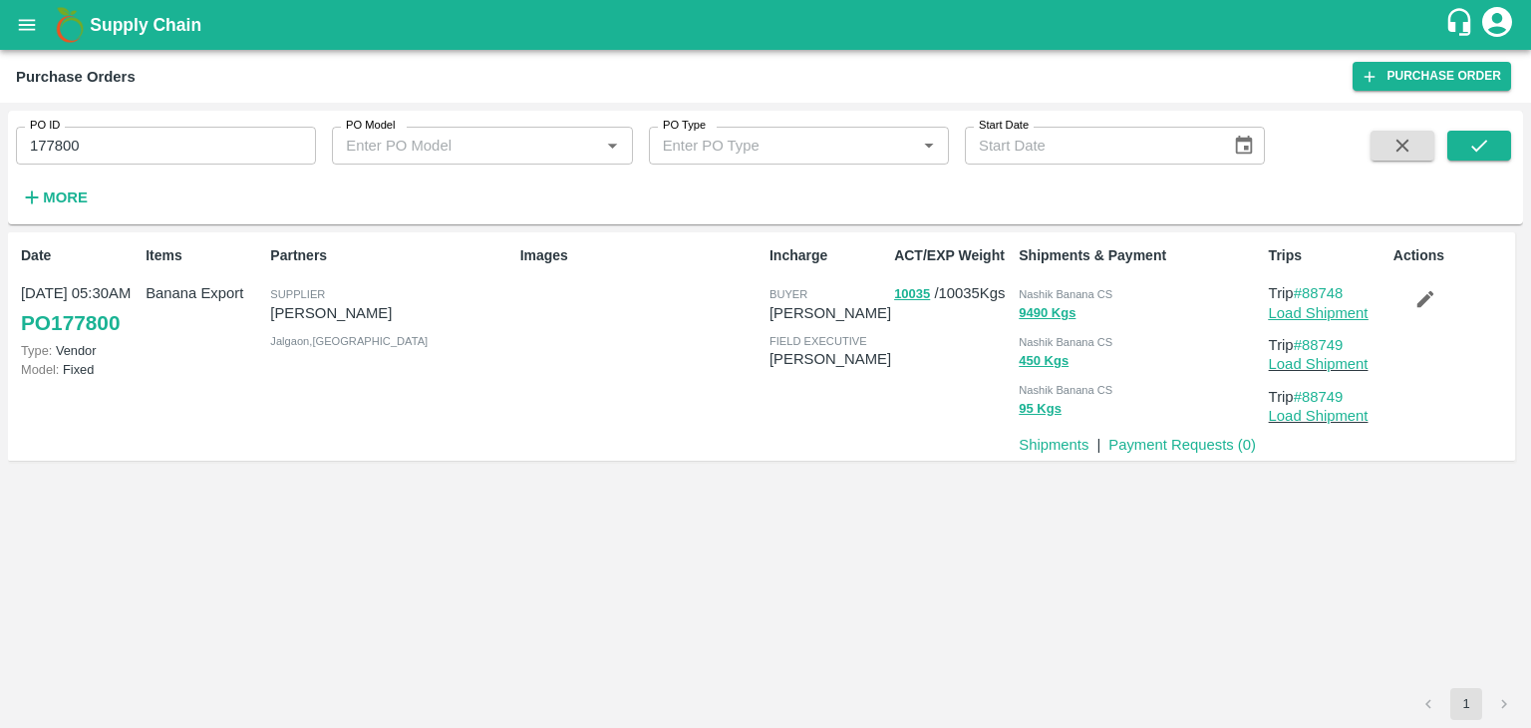
click at [1343, 318] on link "Load Shipment" at bounding box center [1319, 313] width 100 height 16
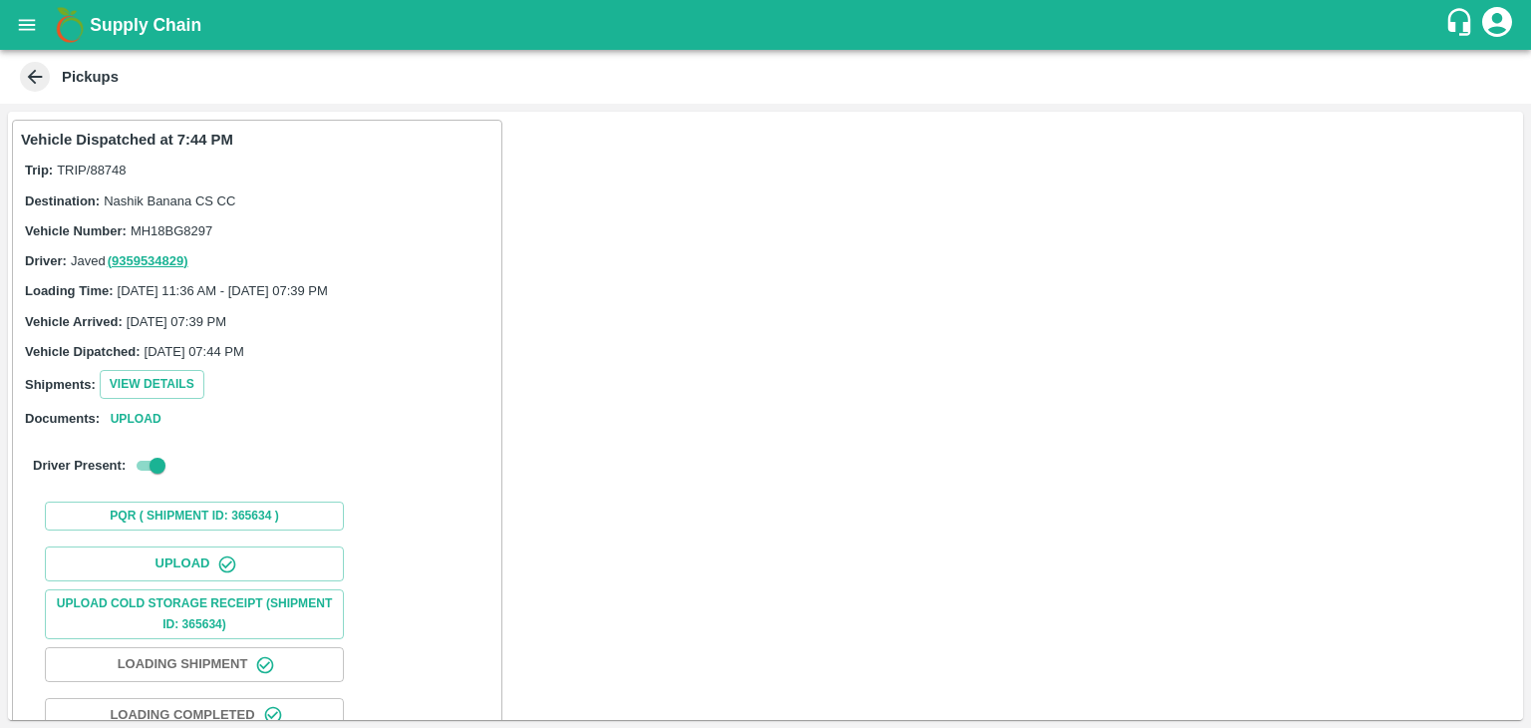
scroll to position [208, 0]
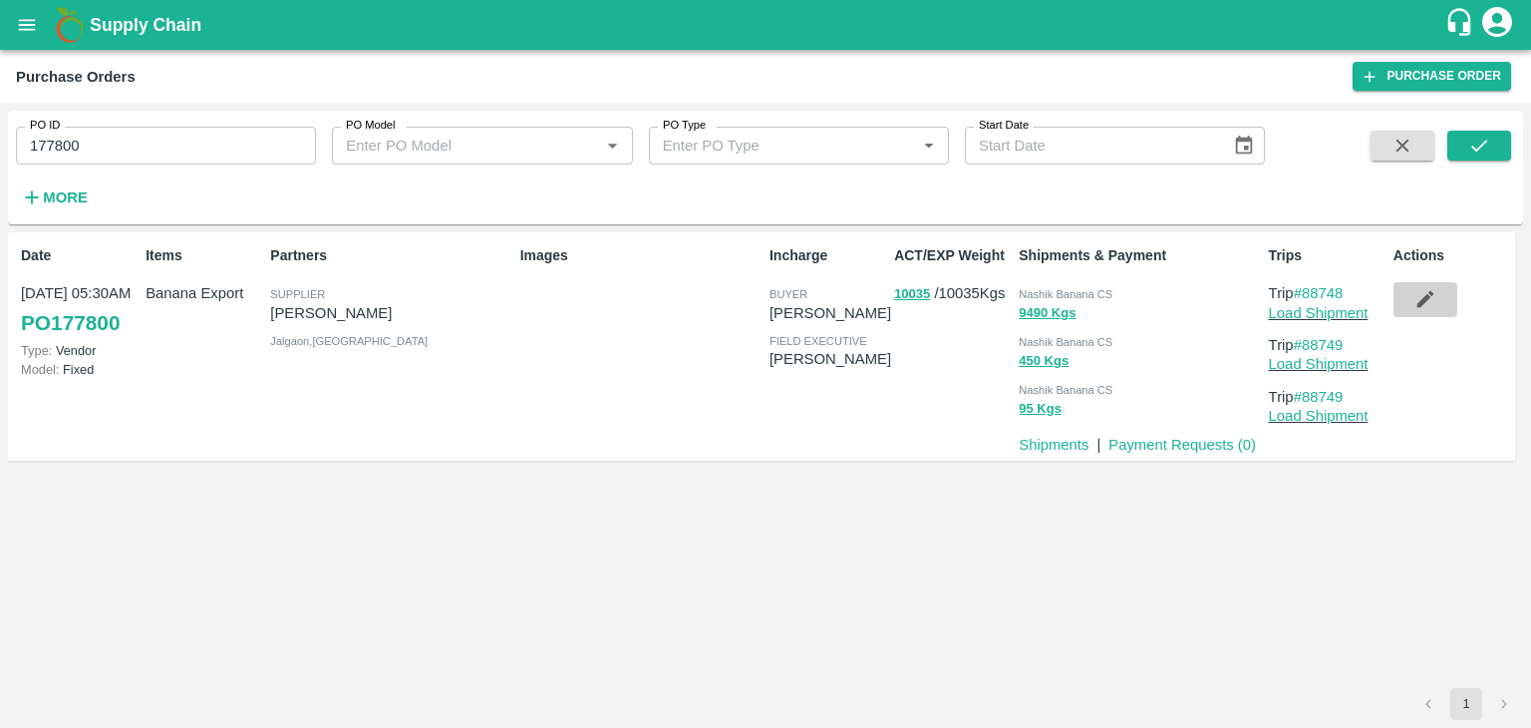
click at [1445, 312] on button "button" at bounding box center [1426, 299] width 64 height 34
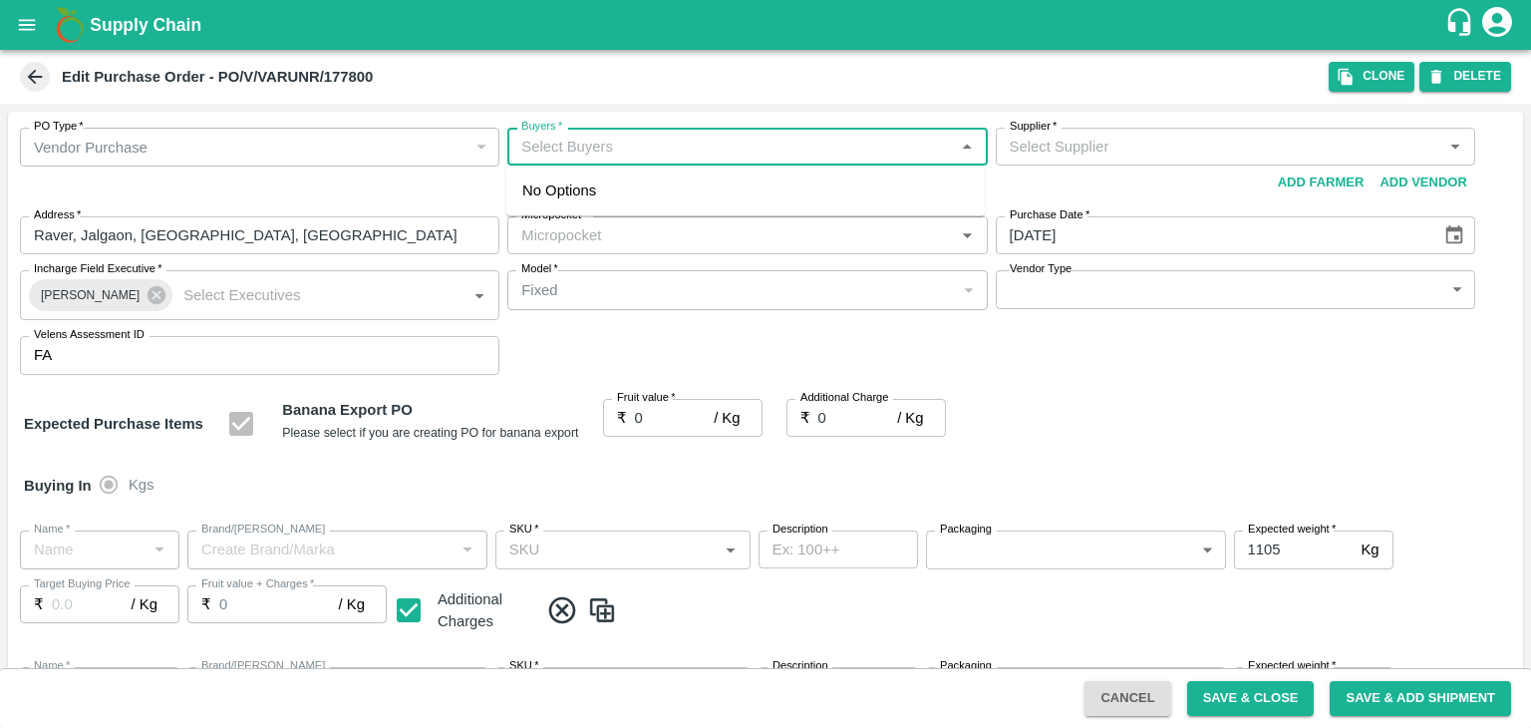
click at [630, 153] on input "Buyers   *" at bounding box center [730, 147] width 435 height 26
type input "Ajit O"
type input "VARUN RAMESHWAR AGRAWAL-undefined"
type input "172-Savda"
type input "Banana Export"
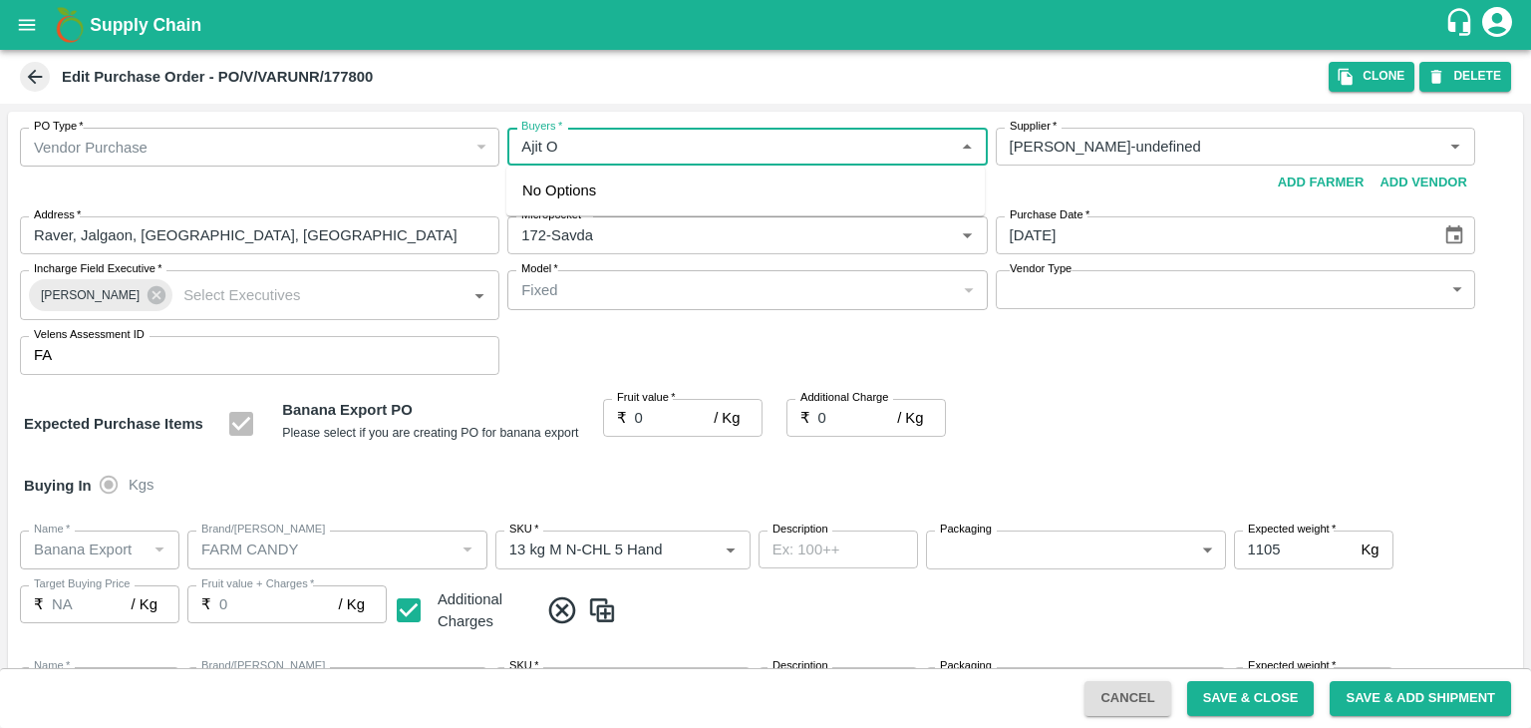
type input "FARM CANDY"
type input "13 kg M N-CHL 5 Hand"
type input "NA"
type input "Banana Export"
type input "FARM CANDY"
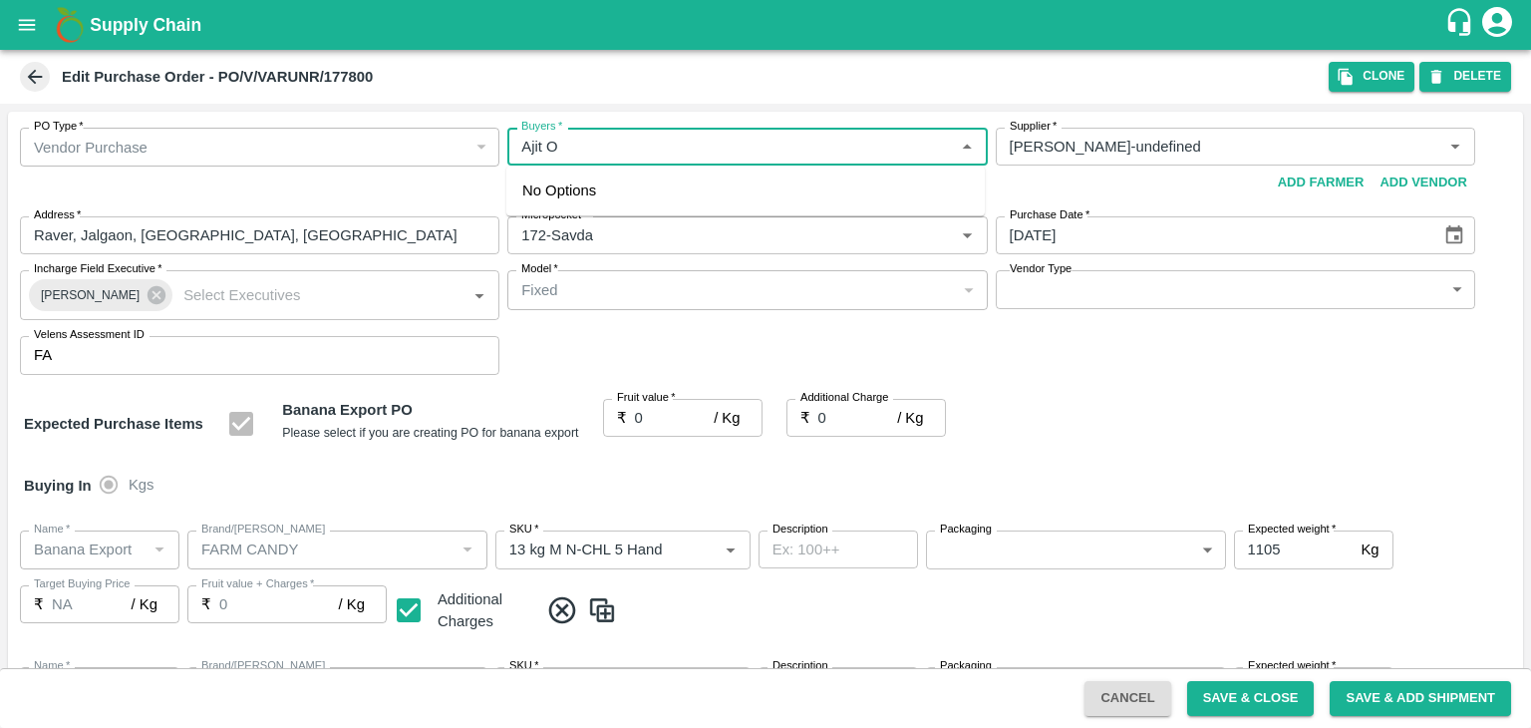
type input "13 kg M N-CHL 6 Hand"
type input "NA"
type input "Banana Export"
type input "FARM CANDY"
type input "13 kg M N-CHL 8 Hand"
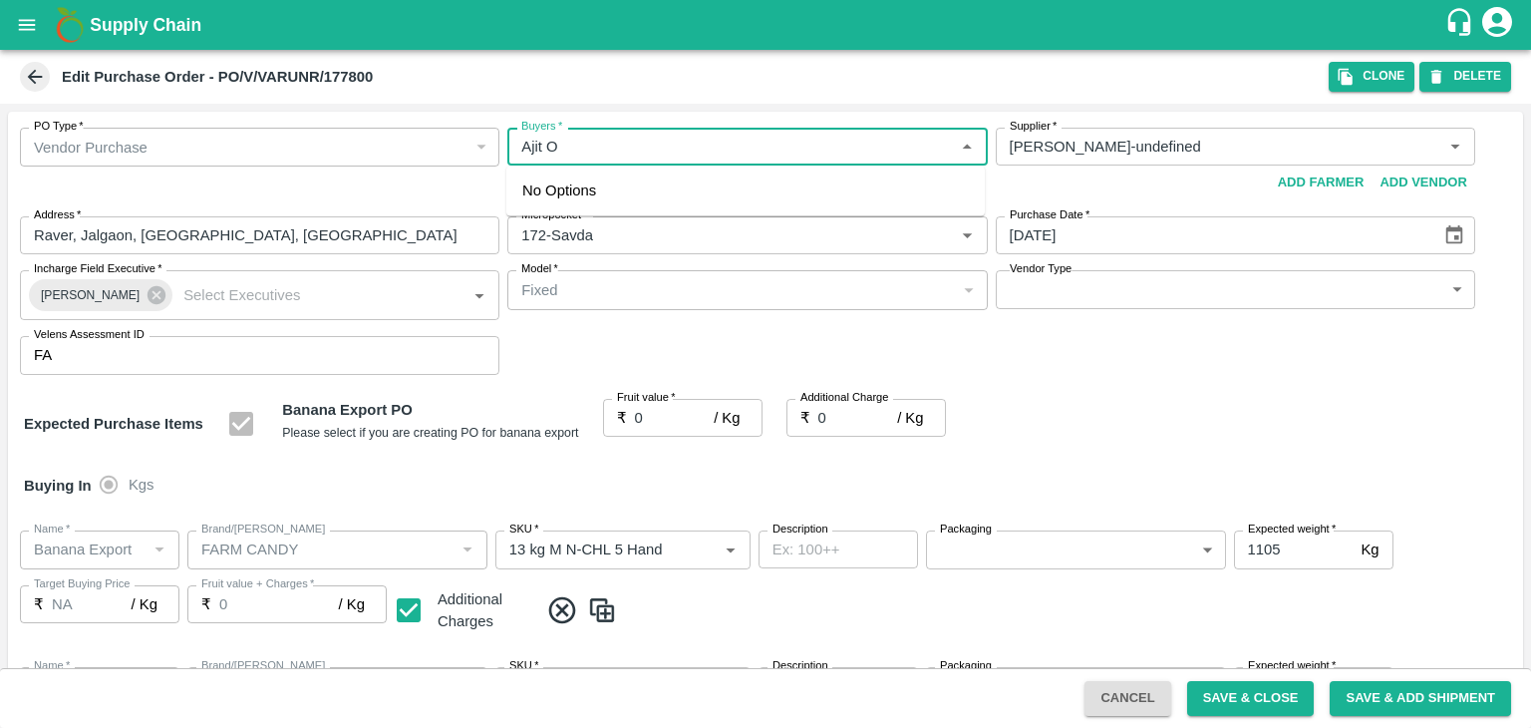
type input "NA"
type input "Banana Export"
type input "FARM CANDY"
type input "13 kg M N-CHL CL"
type input "NA"
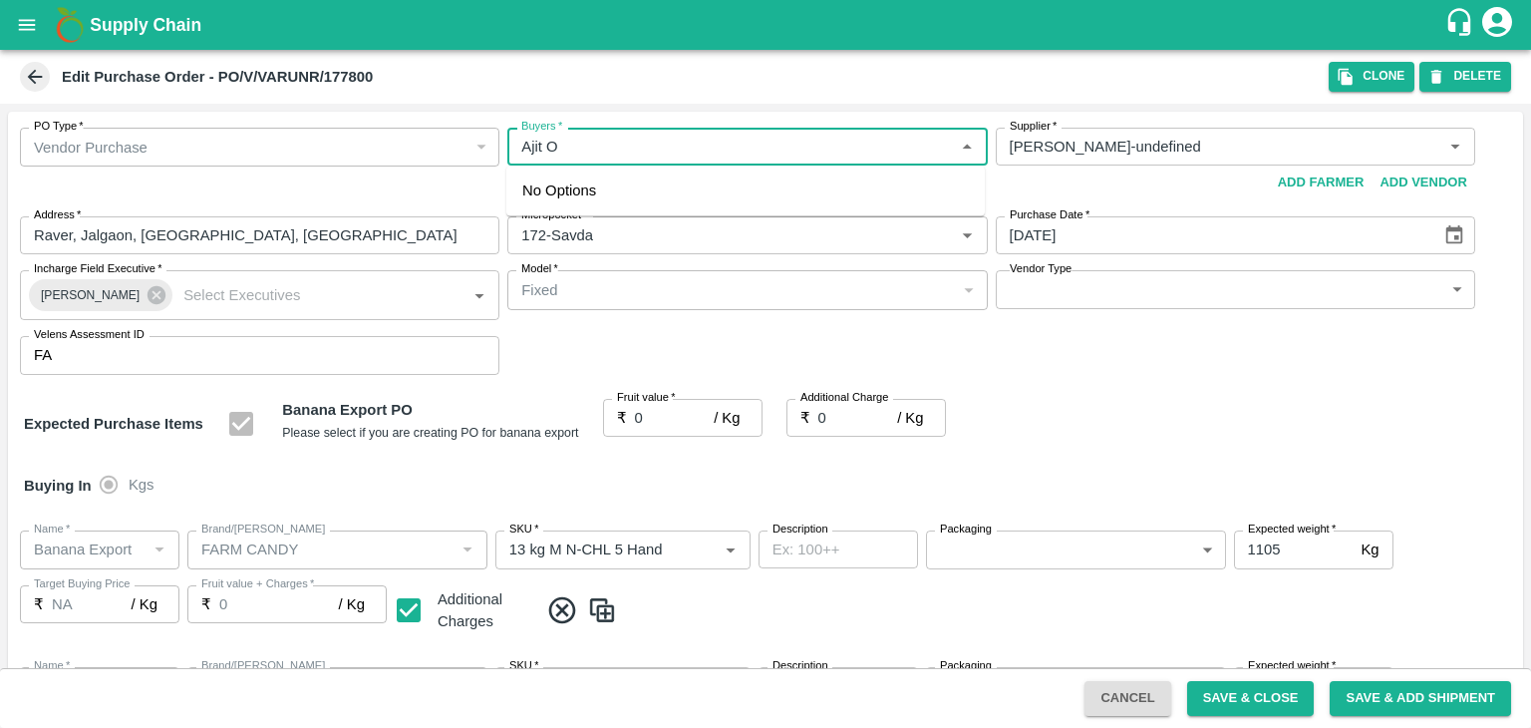
type input "Banana Export"
type input "FARM CANDY"
type input "C Class"
type input "NA"
type input "Banana Export"
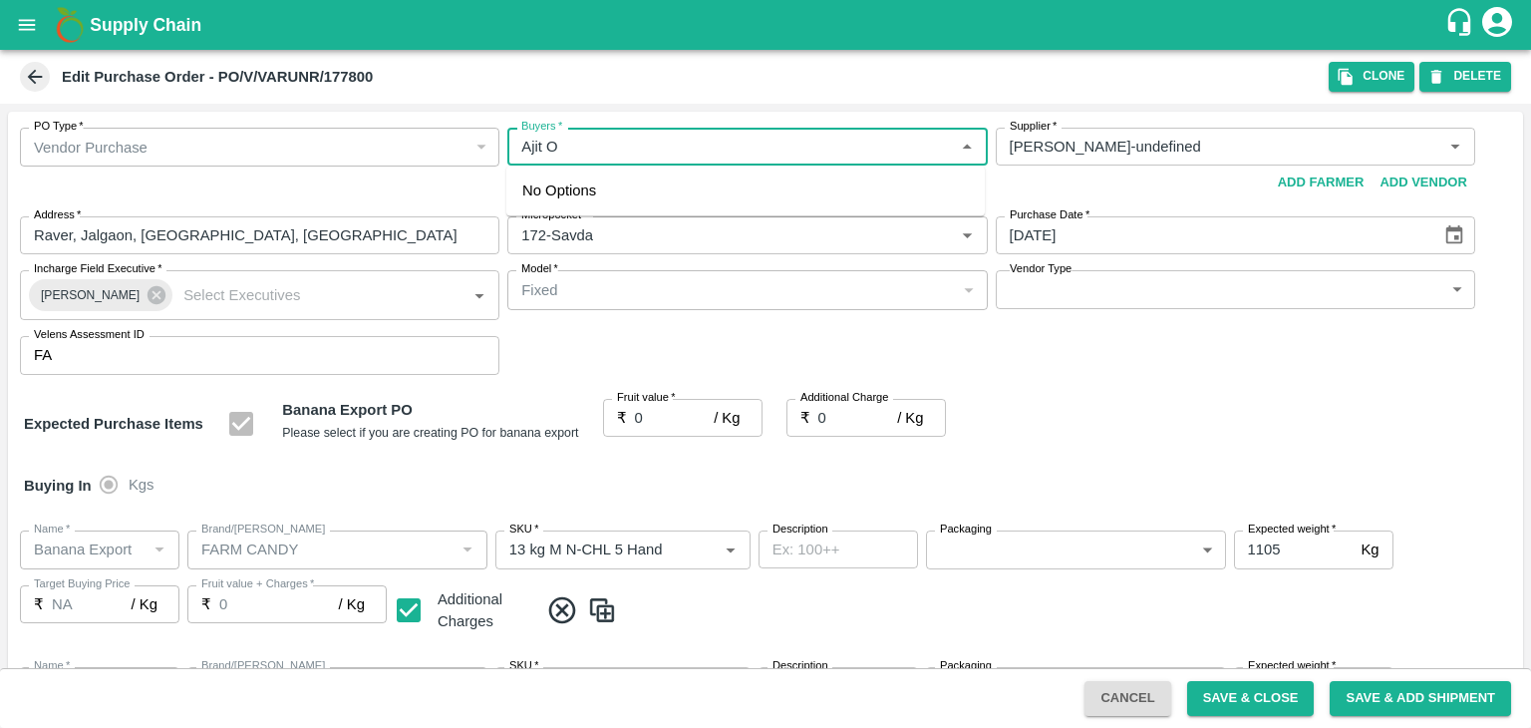
type input "FARM CANDY"
type input "PHR Kg"
type input "NA"
click at [592, 216] on div "Ajit Otari" at bounding box center [745, 199] width 478 height 52
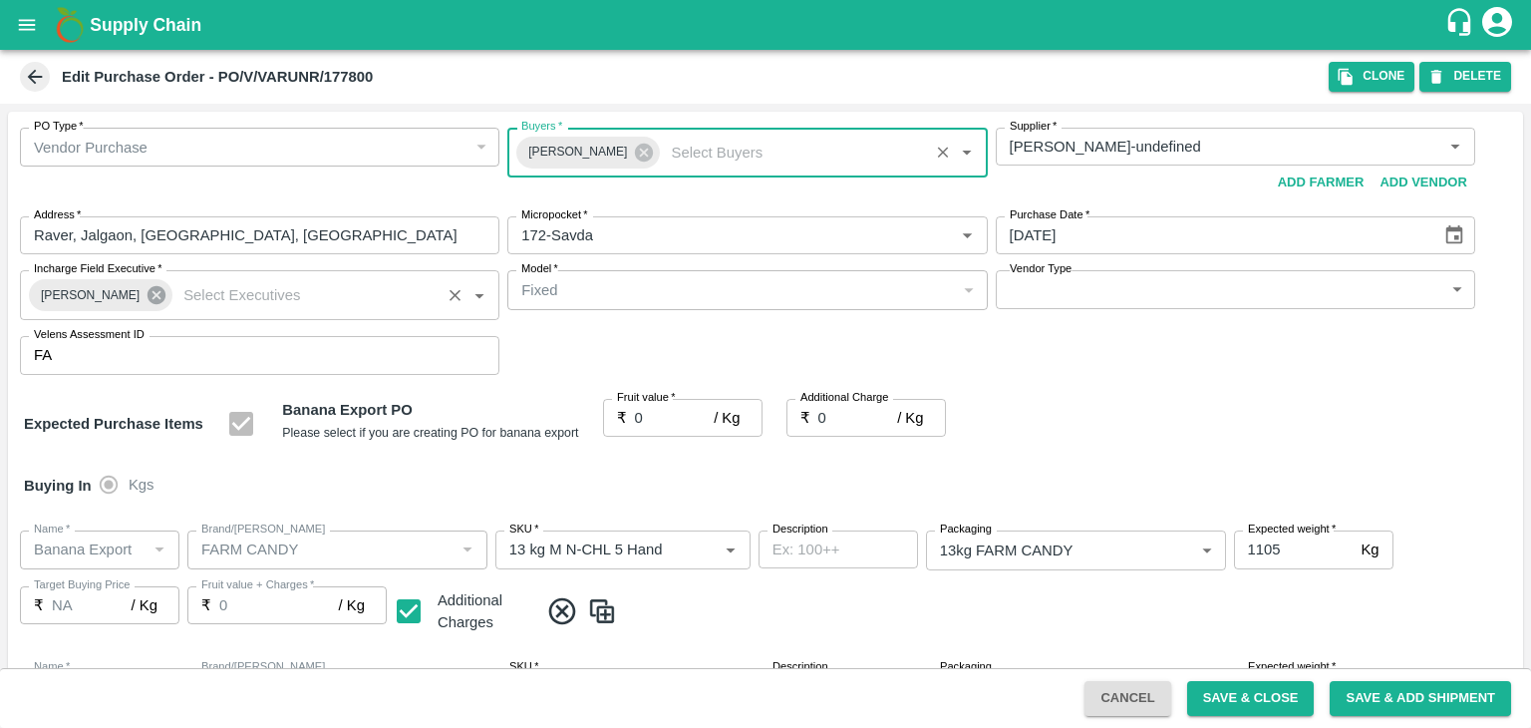
click at [148, 288] on icon at bounding box center [157, 295] width 18 height 18
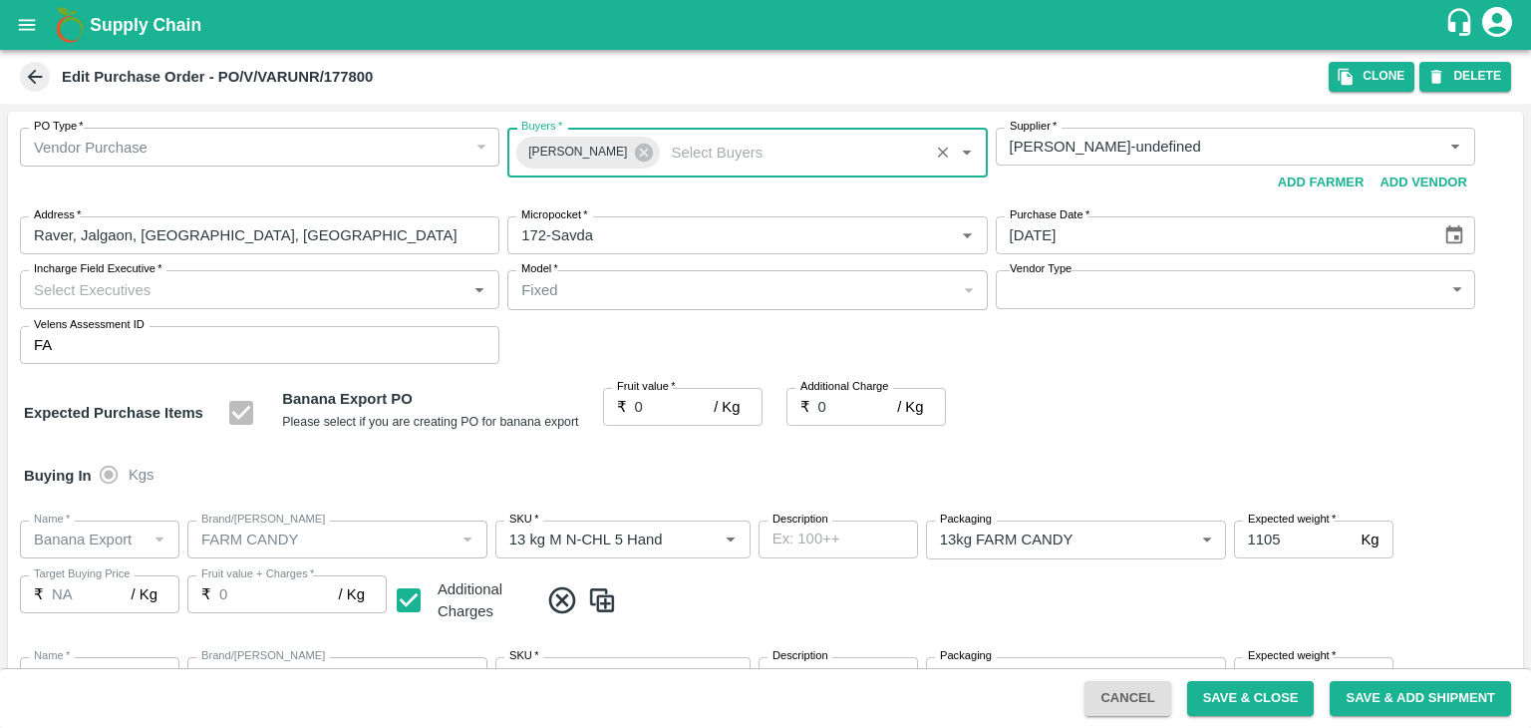
click at [180, 288] on input "Incharge Field Executive   *" at bounding box center [243, 289] width 435 height 26
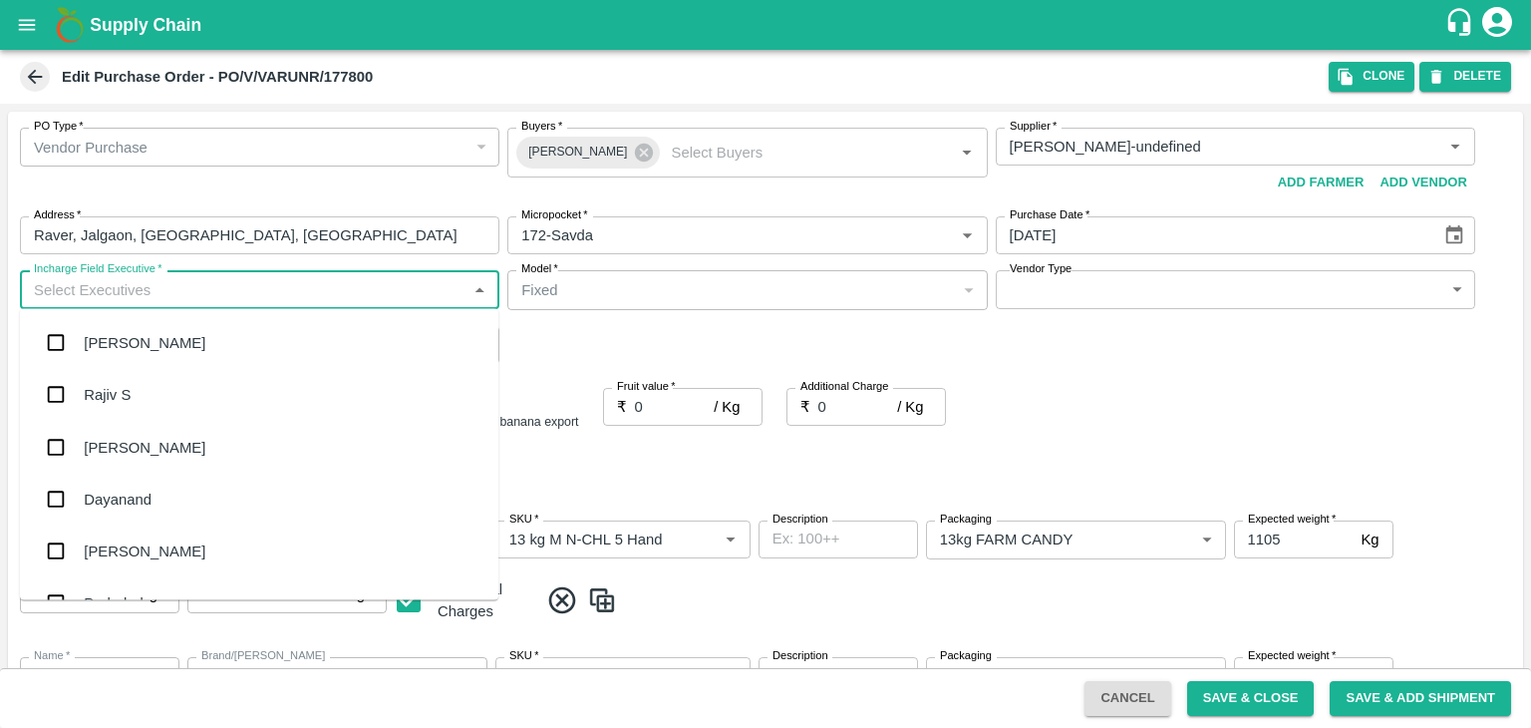
click at [180, 288] on input "Incharge Field Executive   *" at bounding box center [243, 289] width 435 height 26
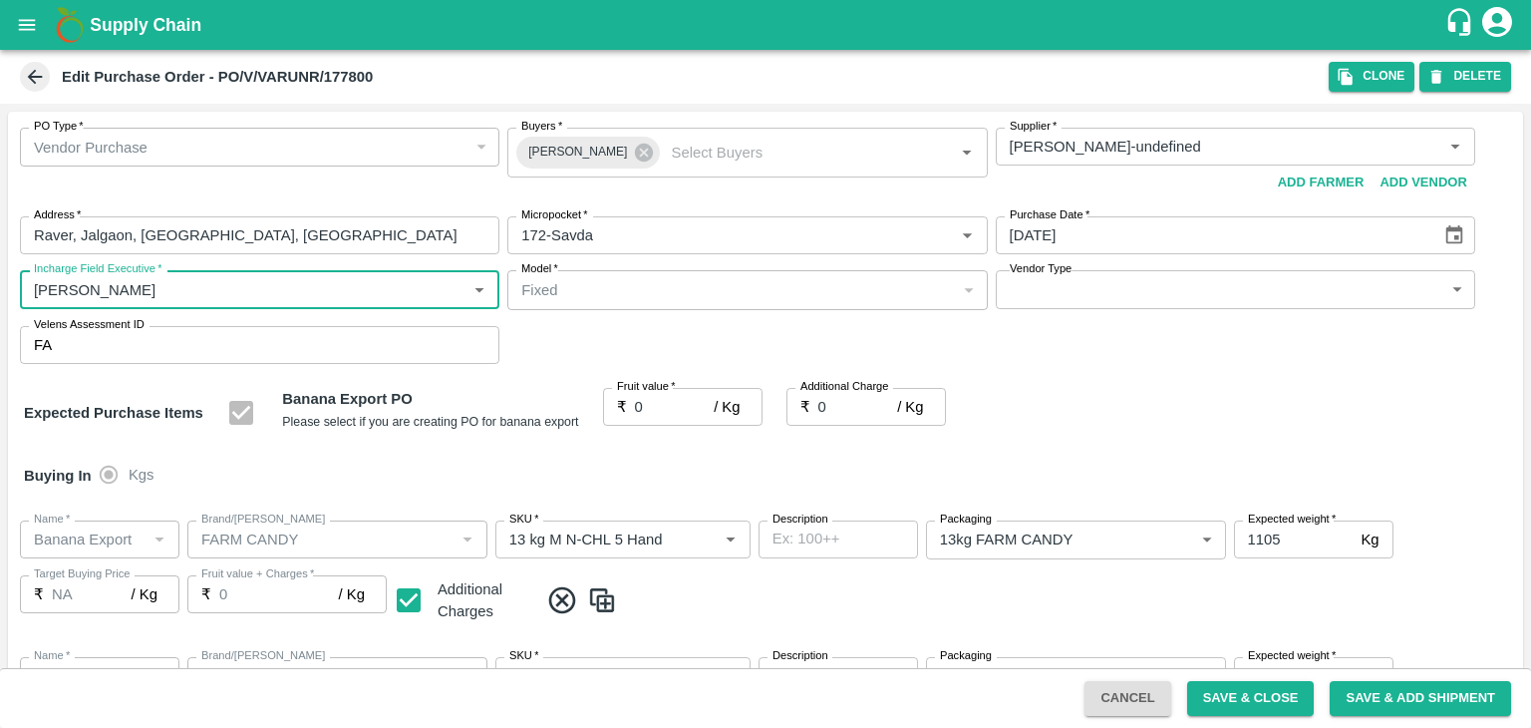
type input "Jay"
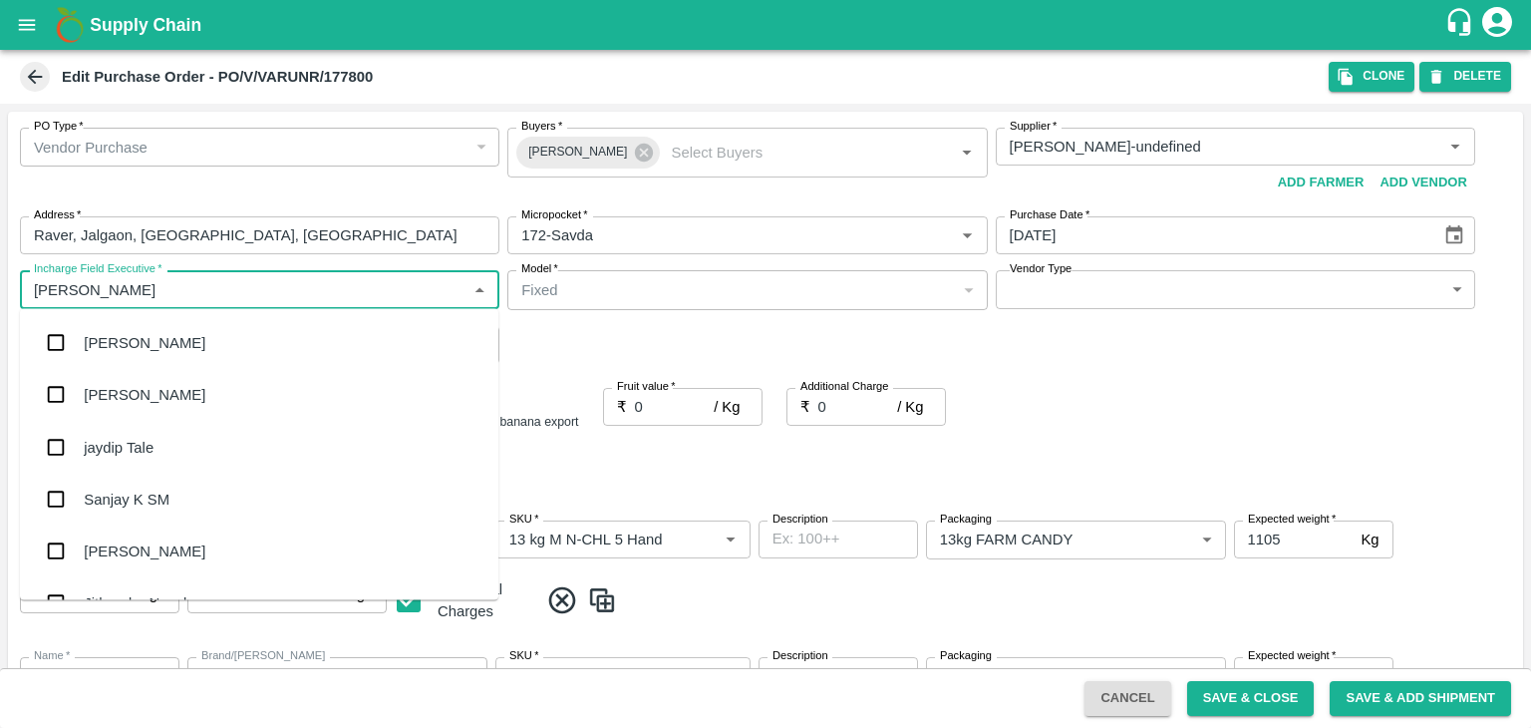
click at [147, 436] on div "jaydip Tale" at bounding box center [119, 447] width 70 height 22
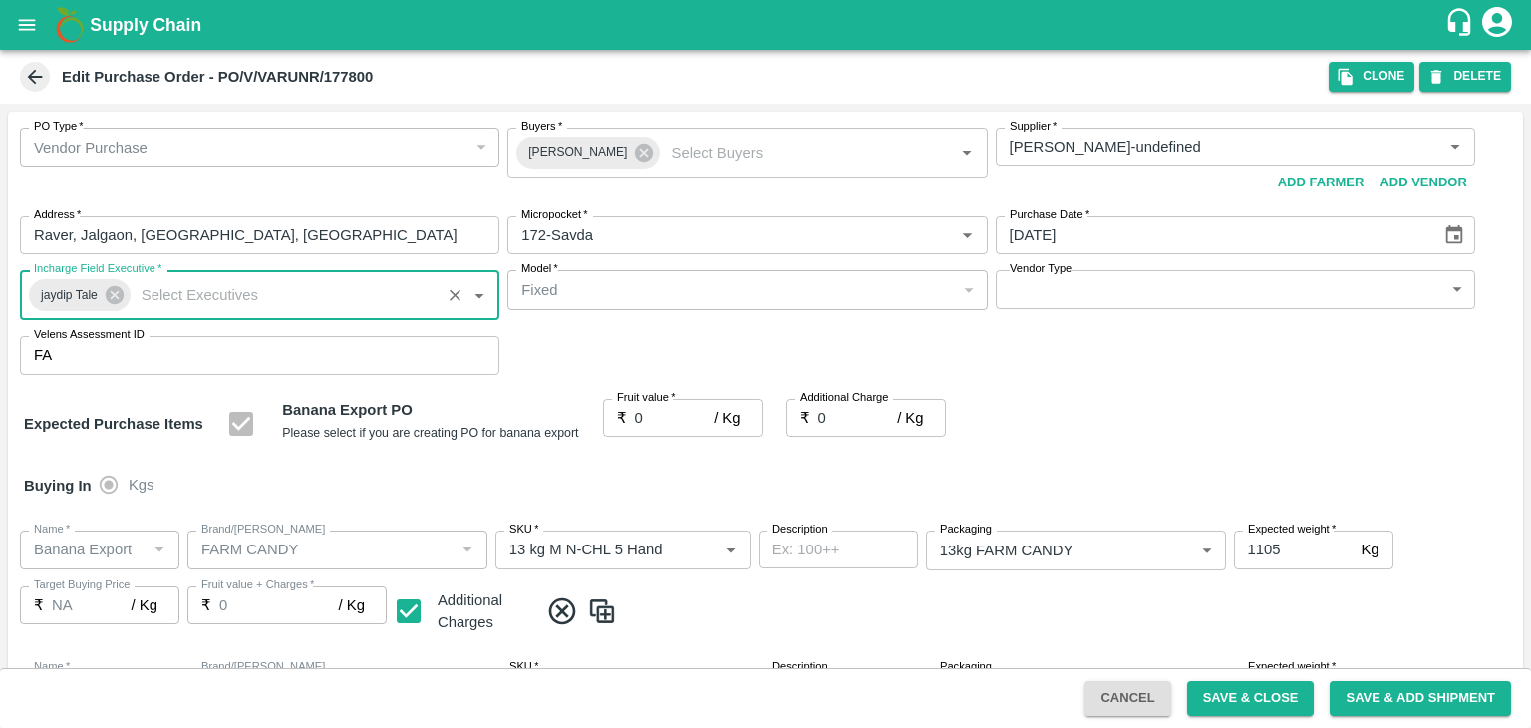
click at [1054, 292] on body "Supply Chain Edit Purchase Order - PO/V/VARUNR/177800 Clone DELETE PO Type   * …" at bounding box center [765, 364] width 1531 height 728
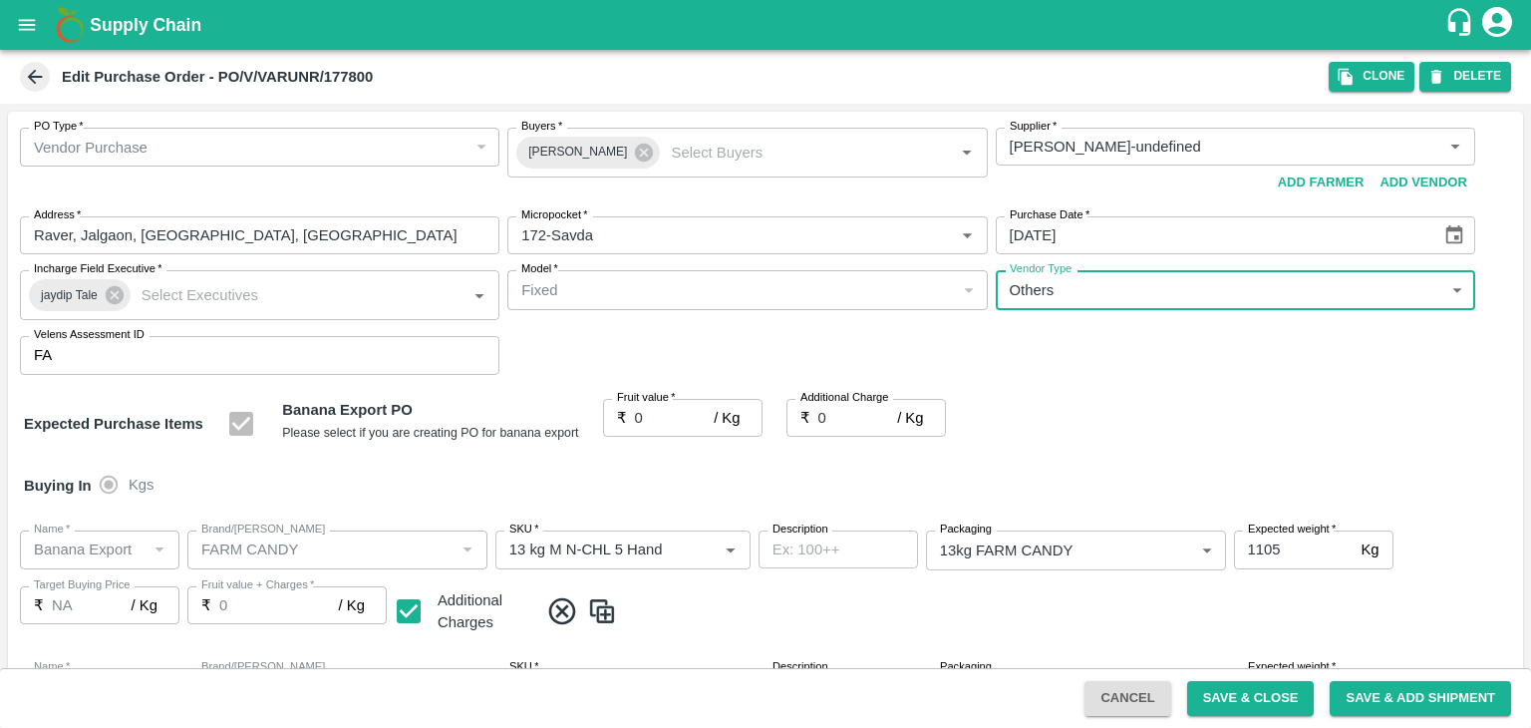
type input "OTHER"
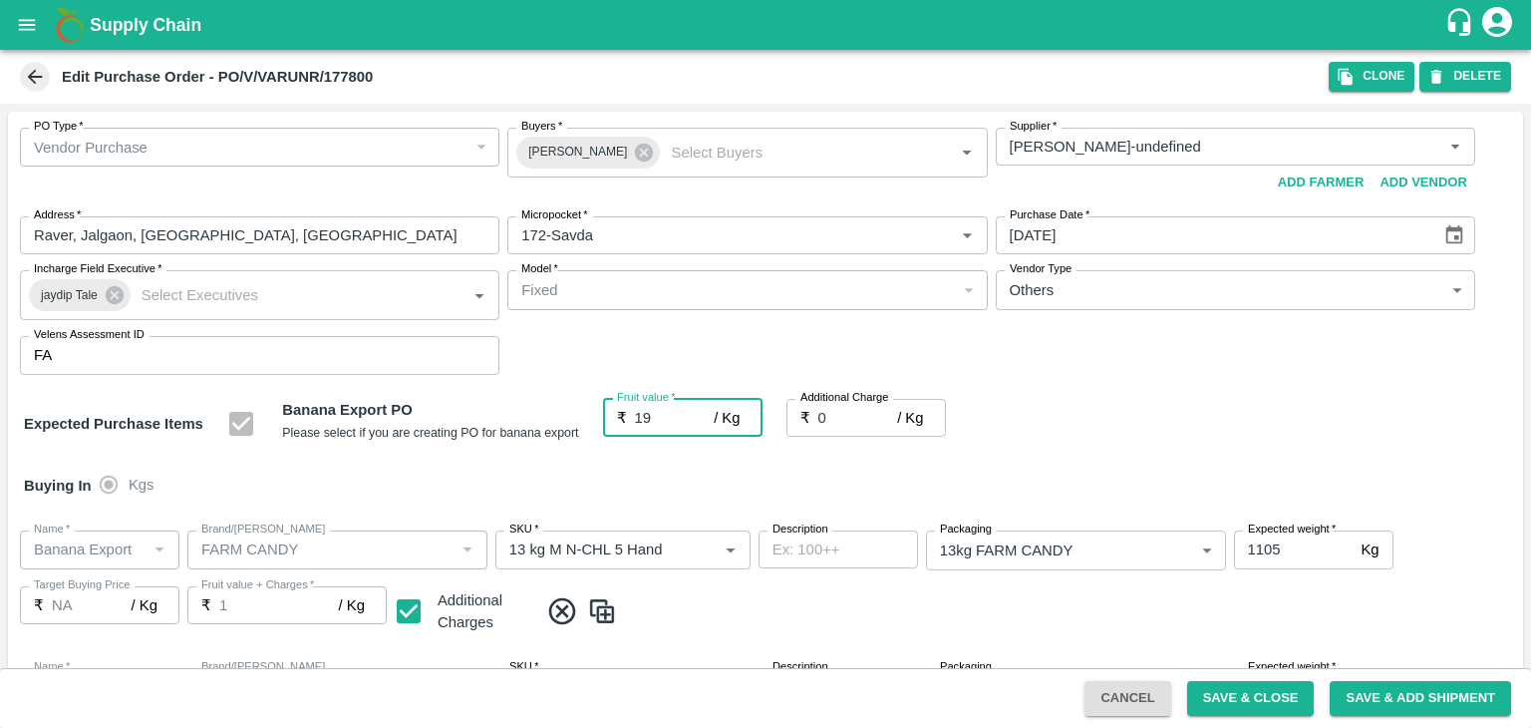
type input "19"
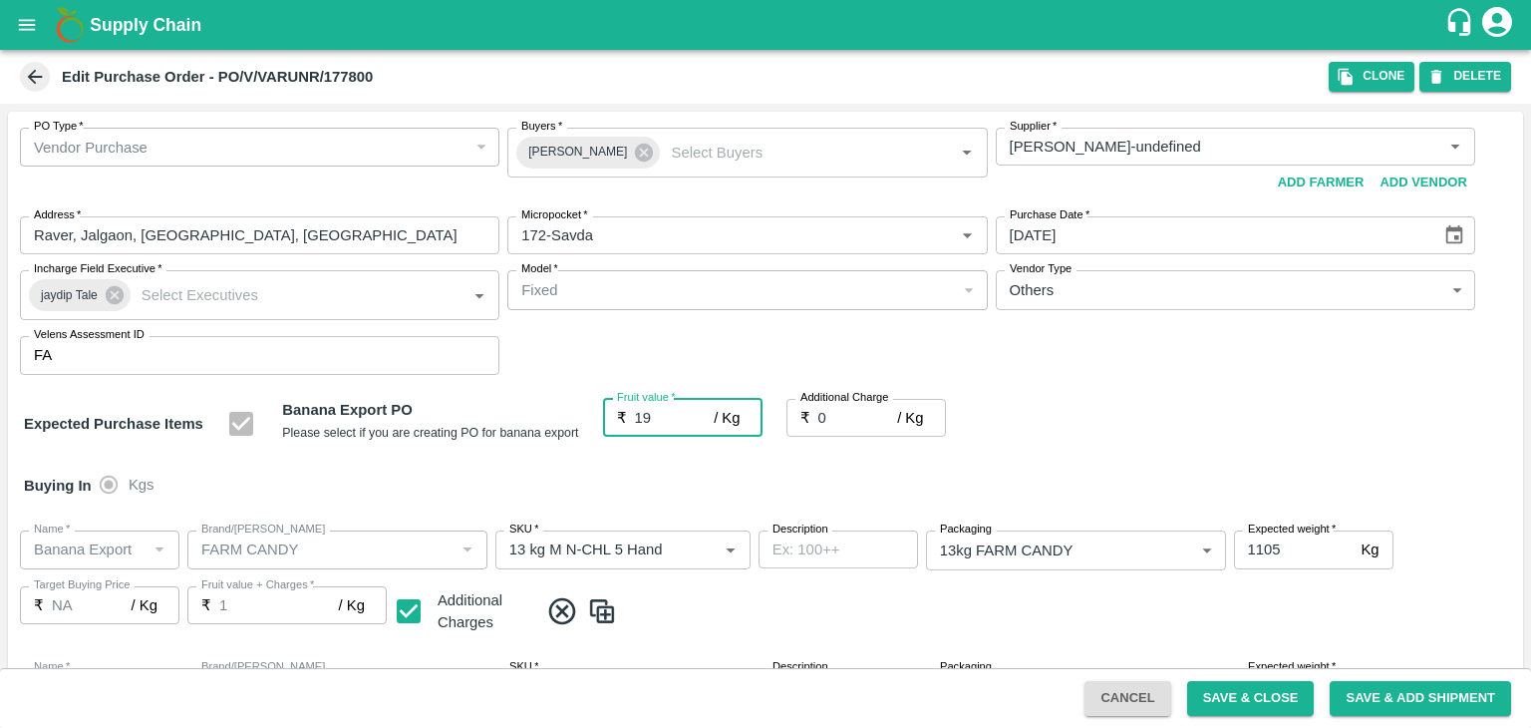
type input "19"
type input "2.7"
type input "21.7"
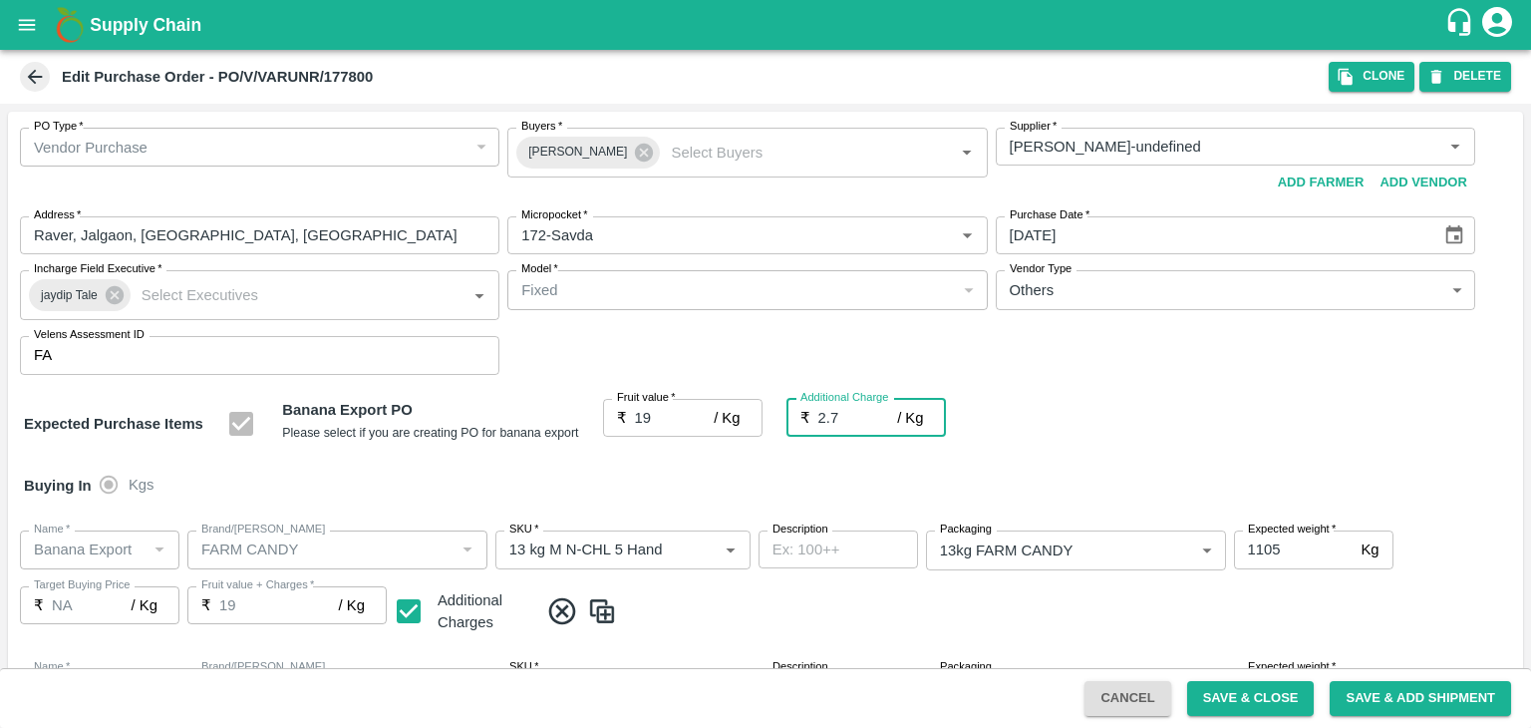
type input "21.7"
type input "2.75"
type input "21.75"
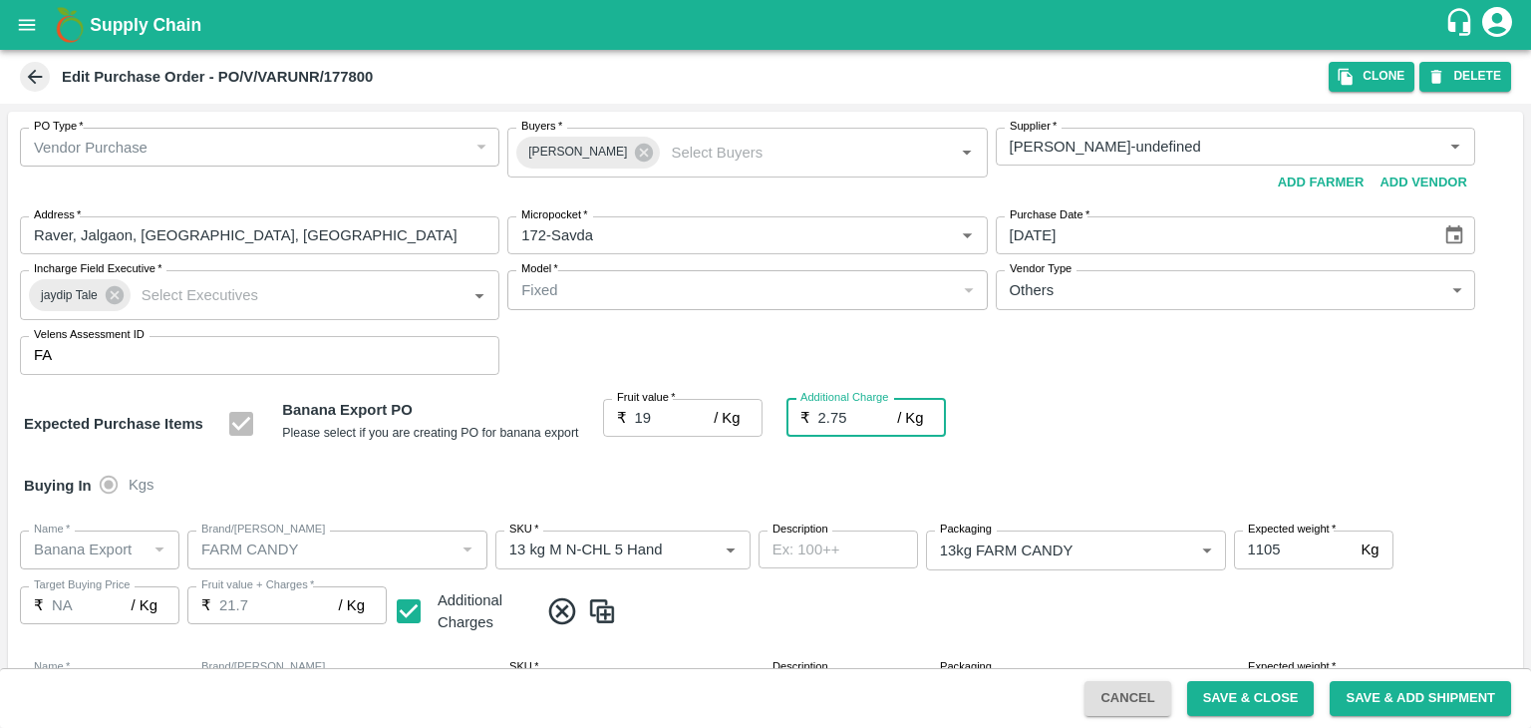
type input "21.75"
type input "2.75"
click at [1270, 706] on div at bounding box center [765, 364] width 1531 height 728
click at [1272, 701] on button "Save & Close" at bounding box center [1251, 698] width 128 height 35
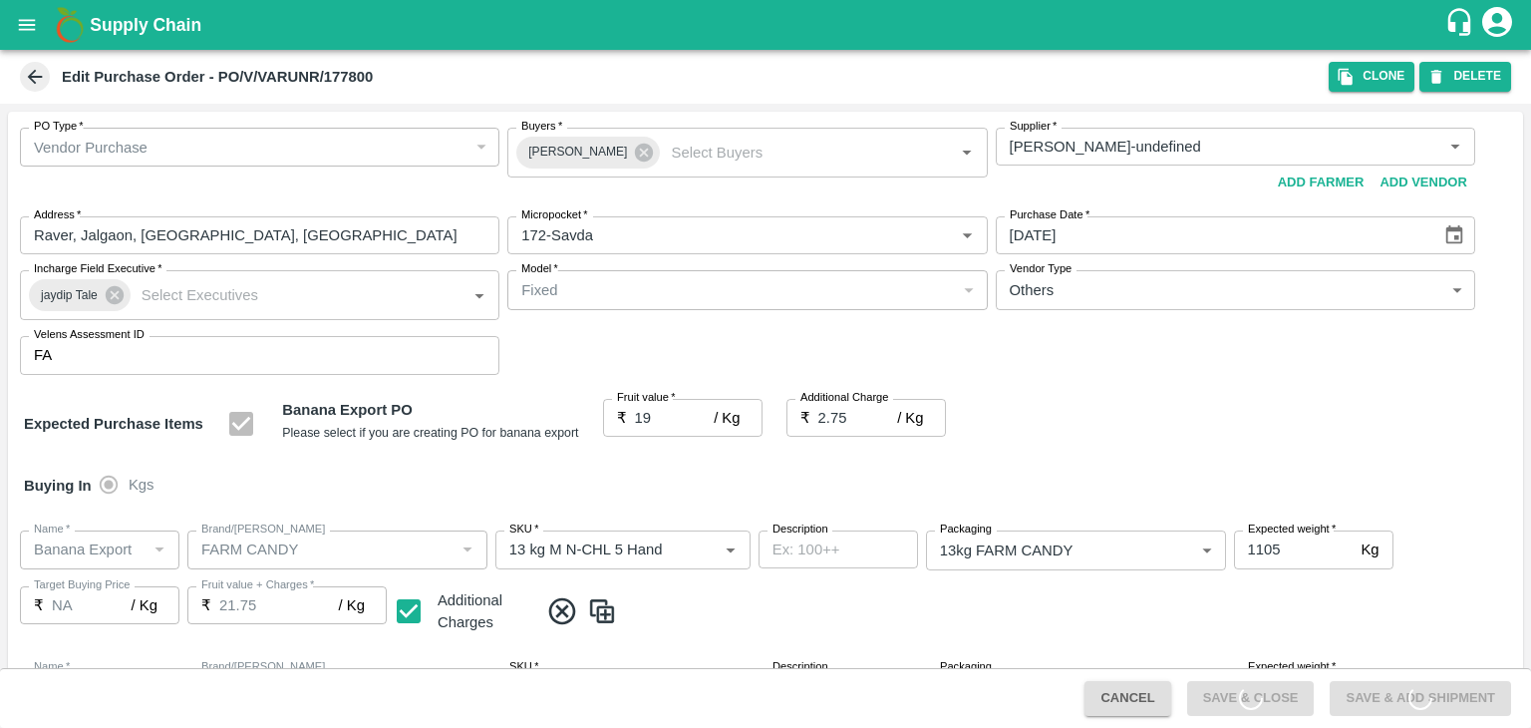
scroll to position [920, 0]
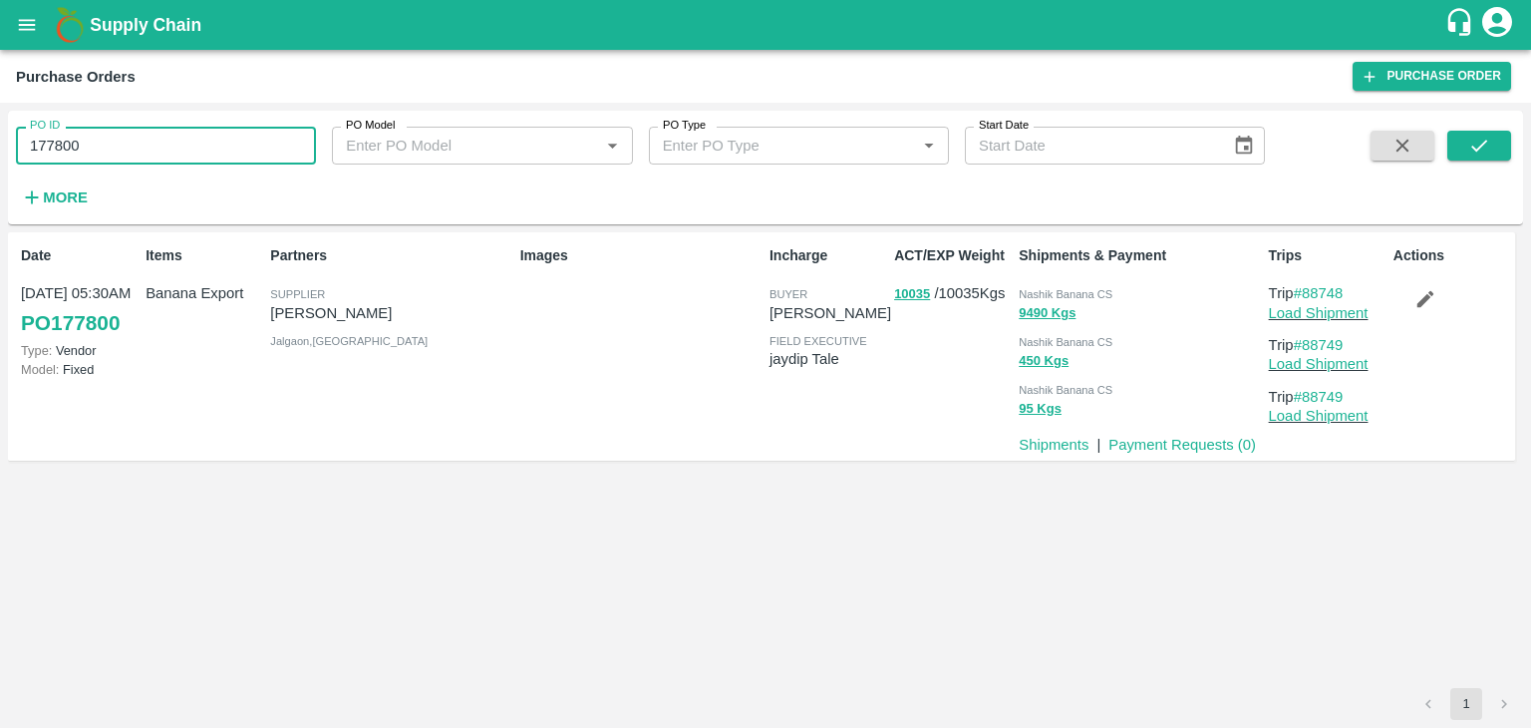
click at [191, 151] on input "177800" at bounding box center [166, 146] width 300 height 38
paste input "text"
type input "177803"
click at [1471, 147] on icon "submit" at bounding box center [1479, 146] width 16 height 12
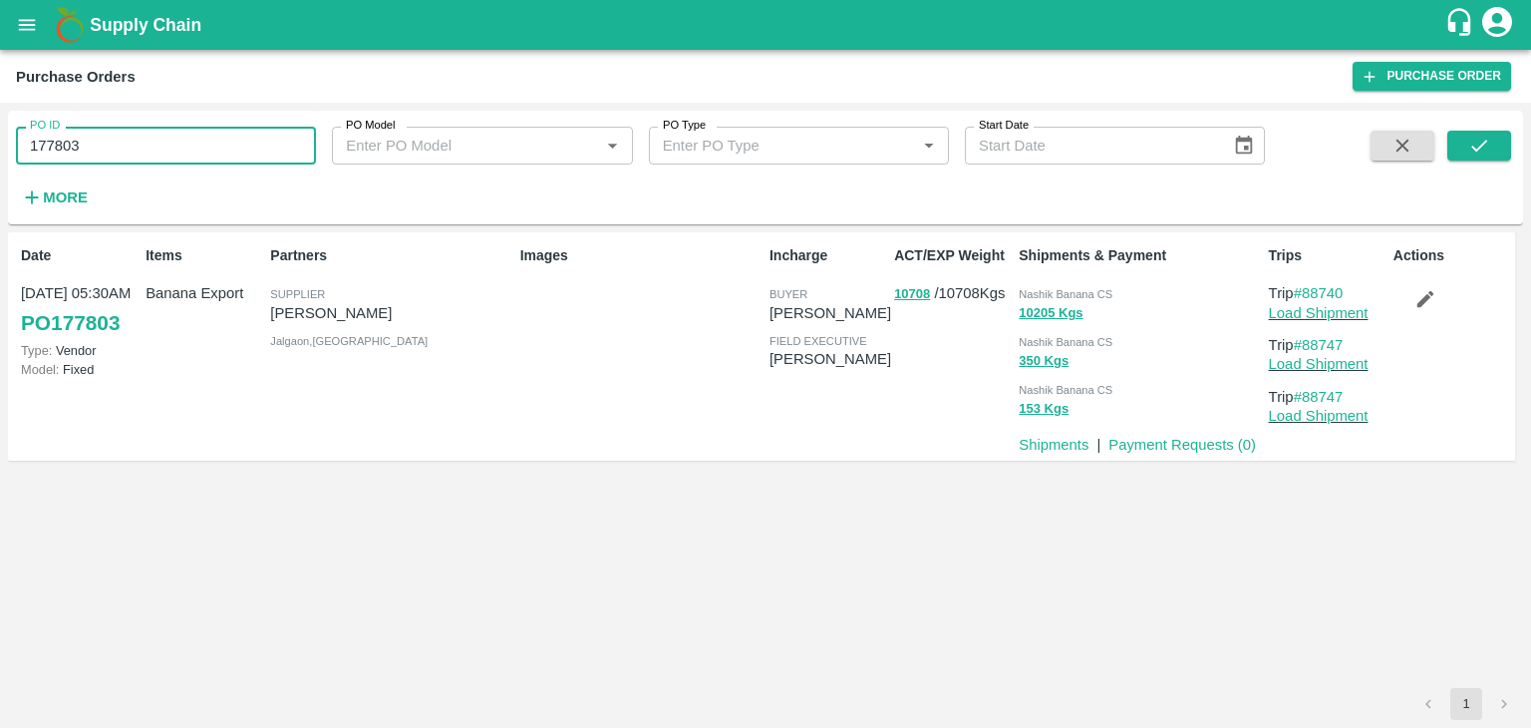
click at [167, 141] on input "177803" at bounding box center [166, 146] width 300 height 38
click at [1453, 149] on button "submit" at bounding box center [1479, 146] width 64 height 30
click at [1352, 318] on link "Load Shipment" at bounding box center [1319, 313] width 100 height 16
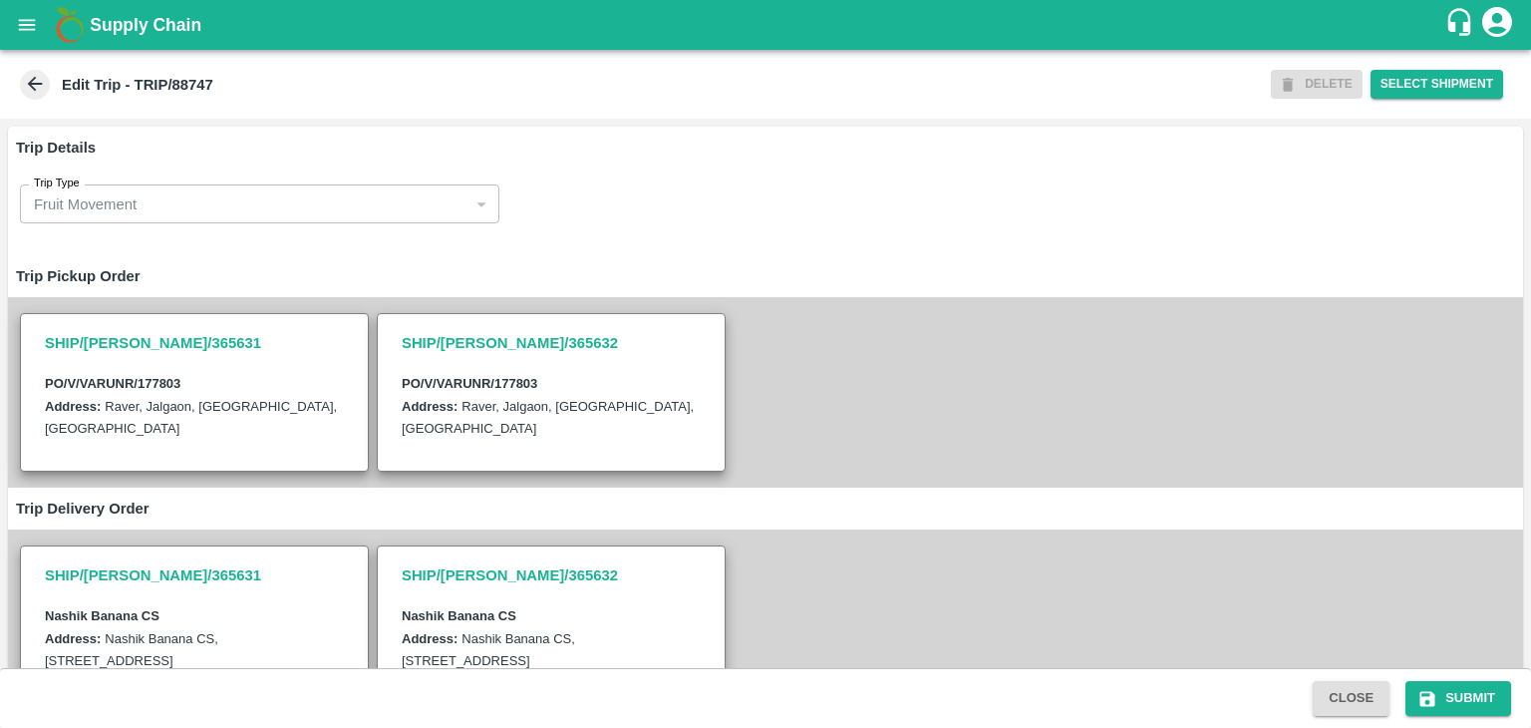
scroll to position [467, 0]
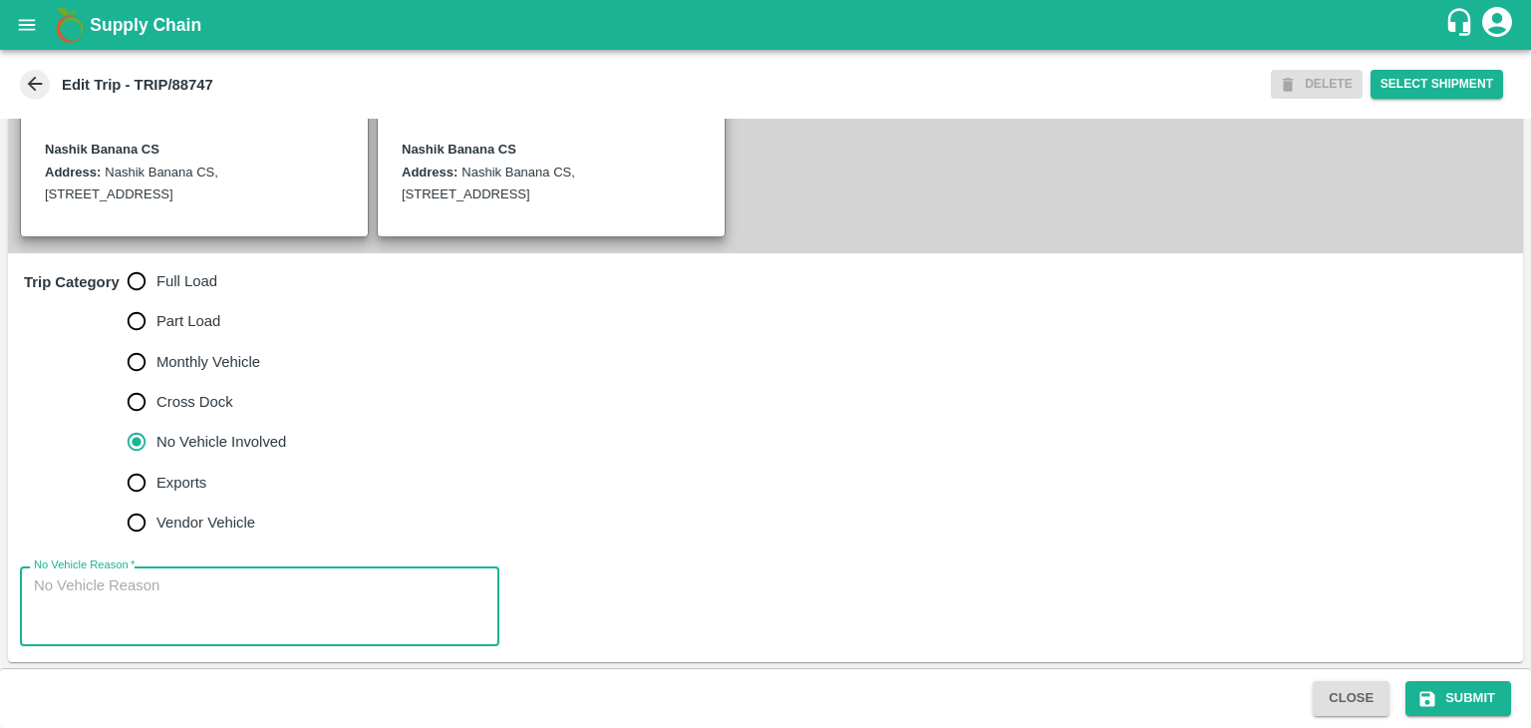
click at [189, 595] on textarea "No Vehicle Reason   *" at bounding box center [260, 606] width 452 height 63
type textarea "Field Dump"
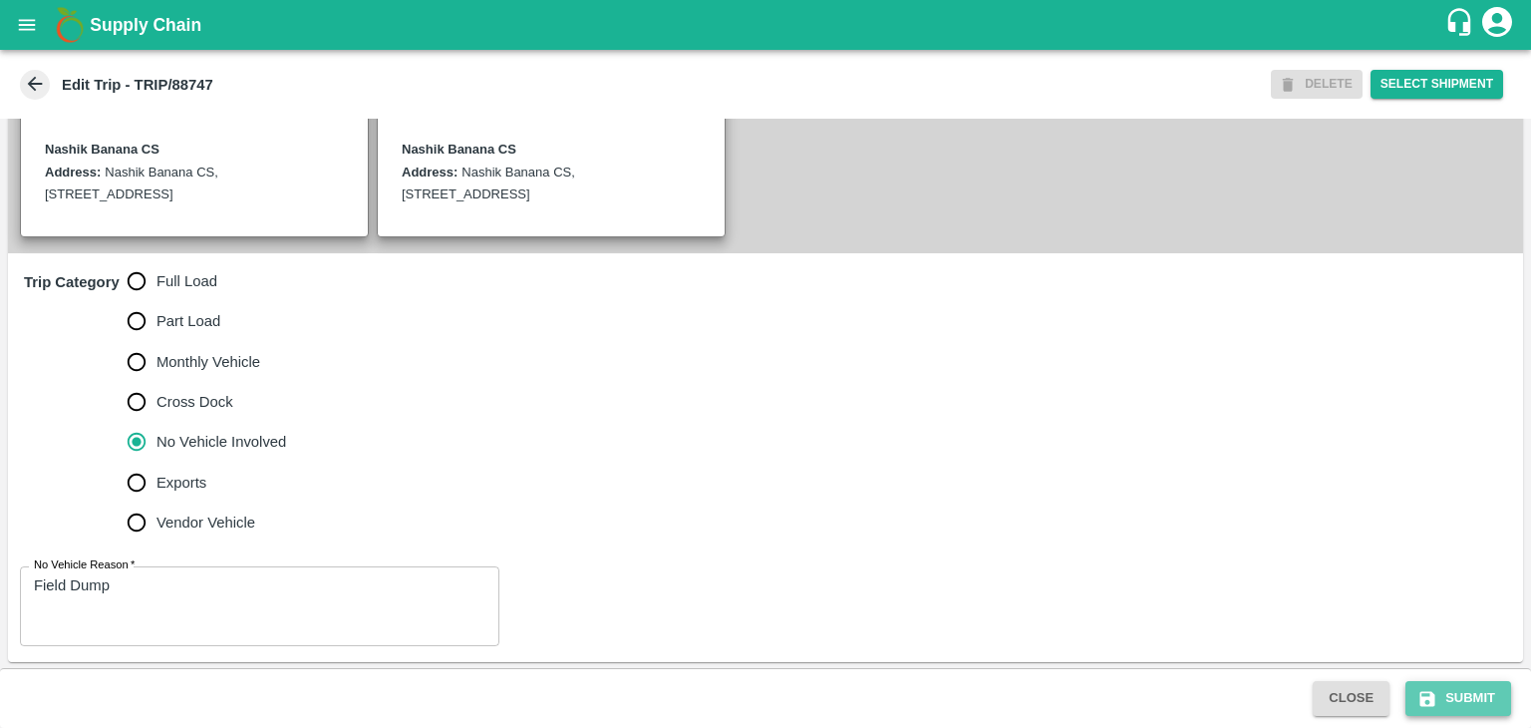
click at [1489, 698] on button "Submit" at bounding box center [1459, 698] width 106 height 35
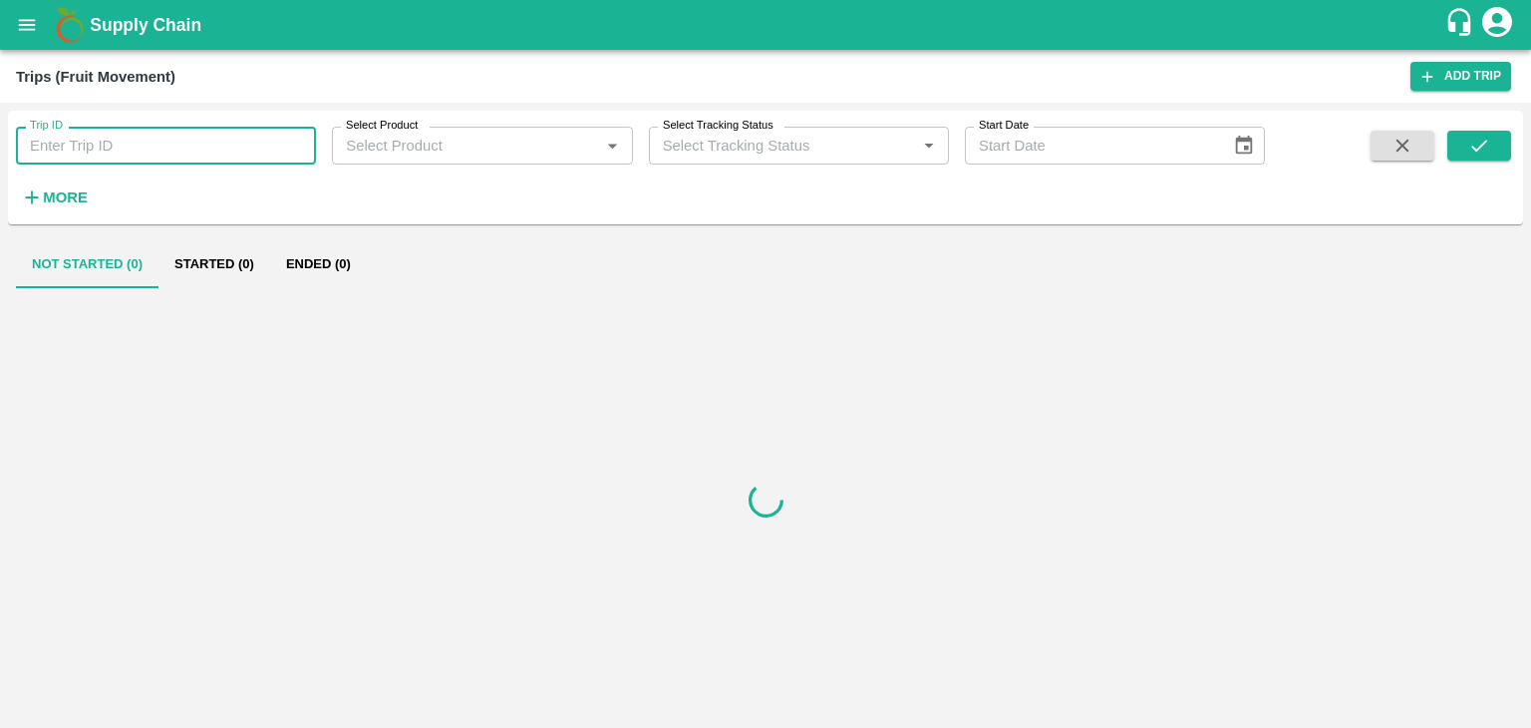
click at [132, 138] on input "Trip ID" at bounding box center [166, 146] width 300 height 38
type input "88740"
click at [1489, 154] on icon "submit" at bounding box center [1479, 146] width 22 height 22
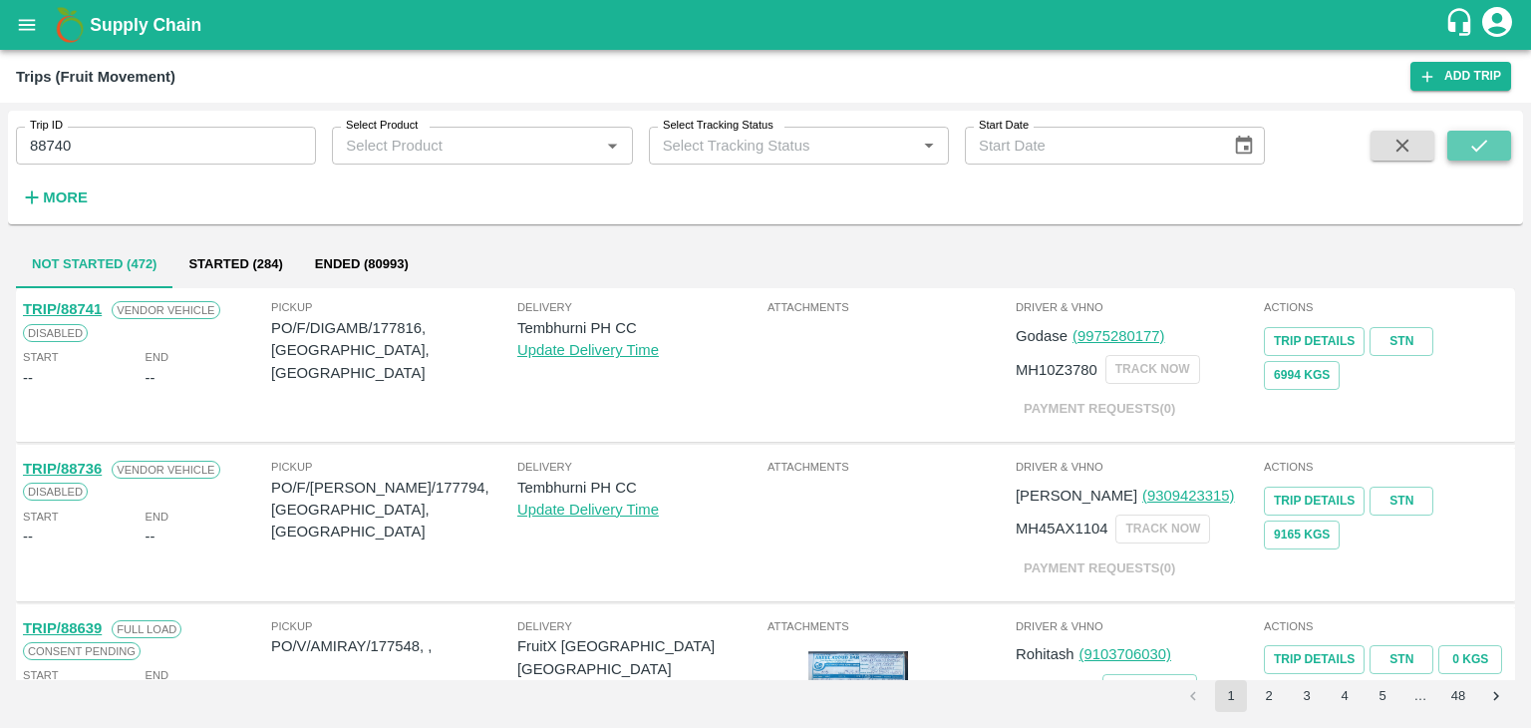
click at [1463, 146] on button "submit" at bounding box center [1479, 146] width 64 height 30
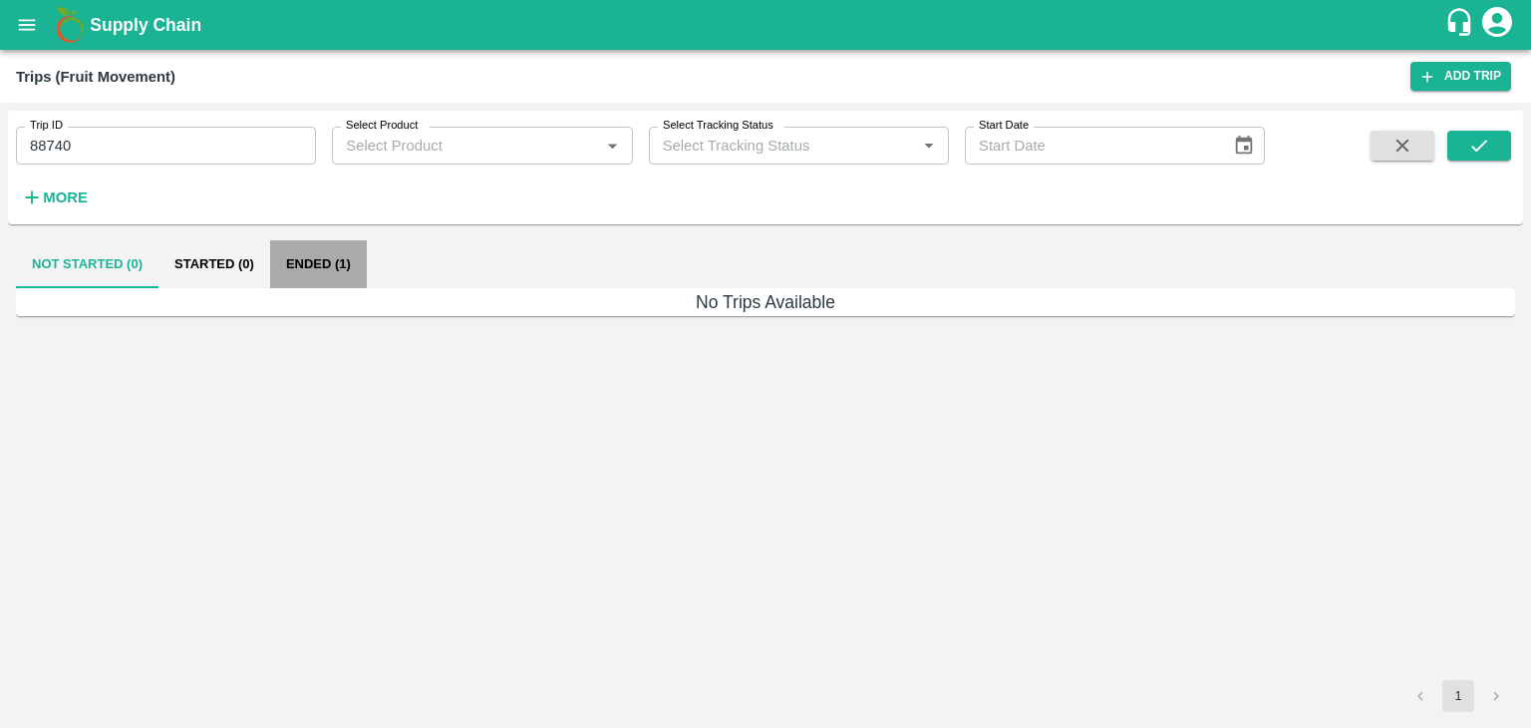
click at [323, 264] on button "Ended (1)" at bounding box center [318, 264] width 97 height 48
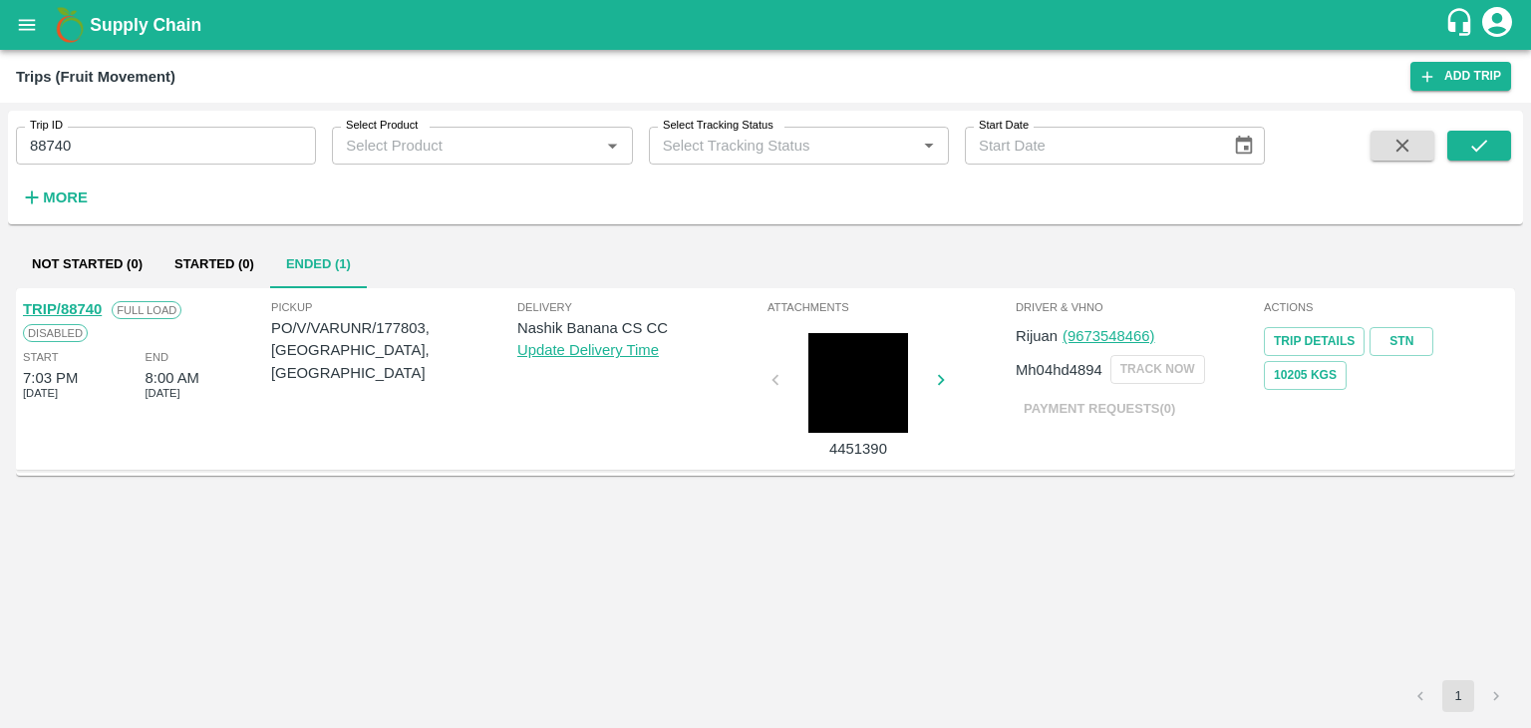
click at [64, 304] on link "TRIP/88740" at bounding box center [62, 309] width 79 height 16
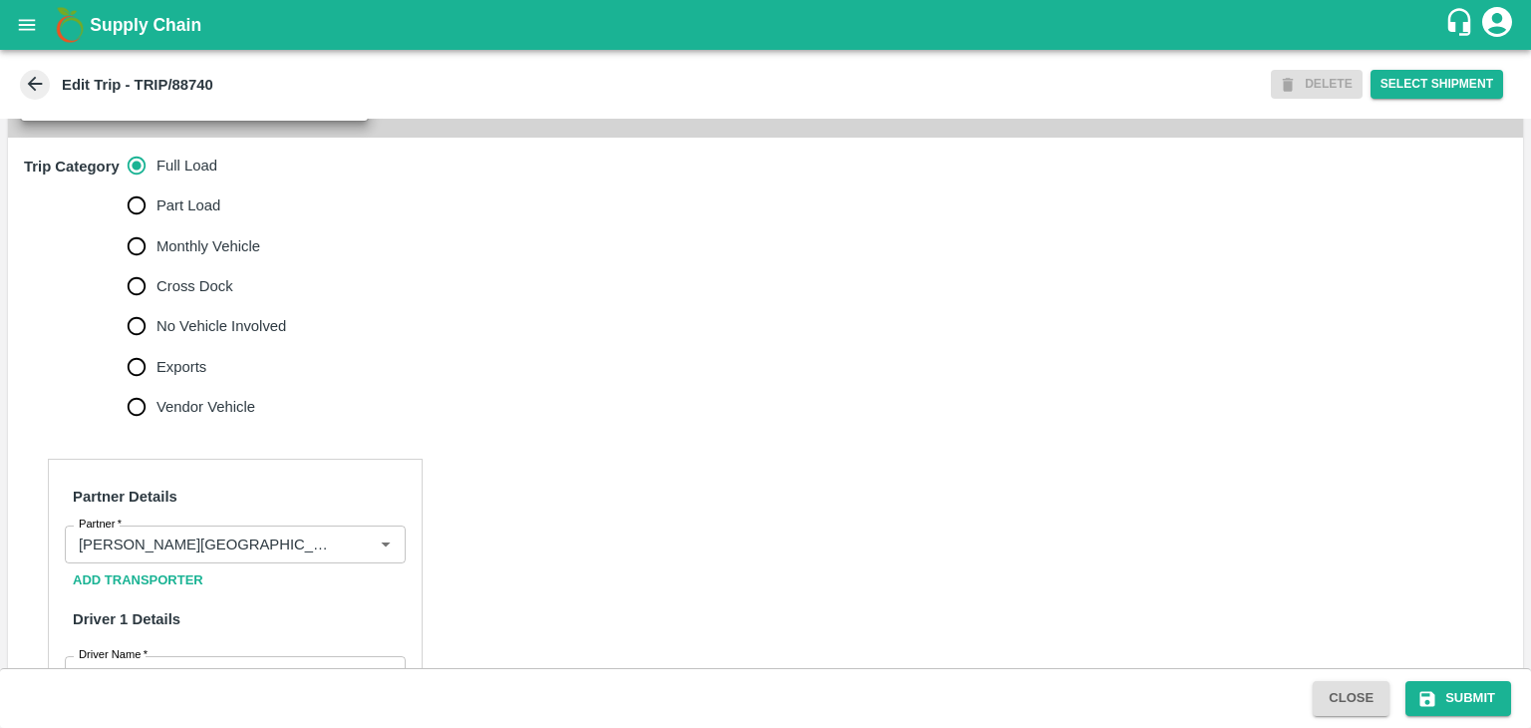
scroll to position [653, 0]
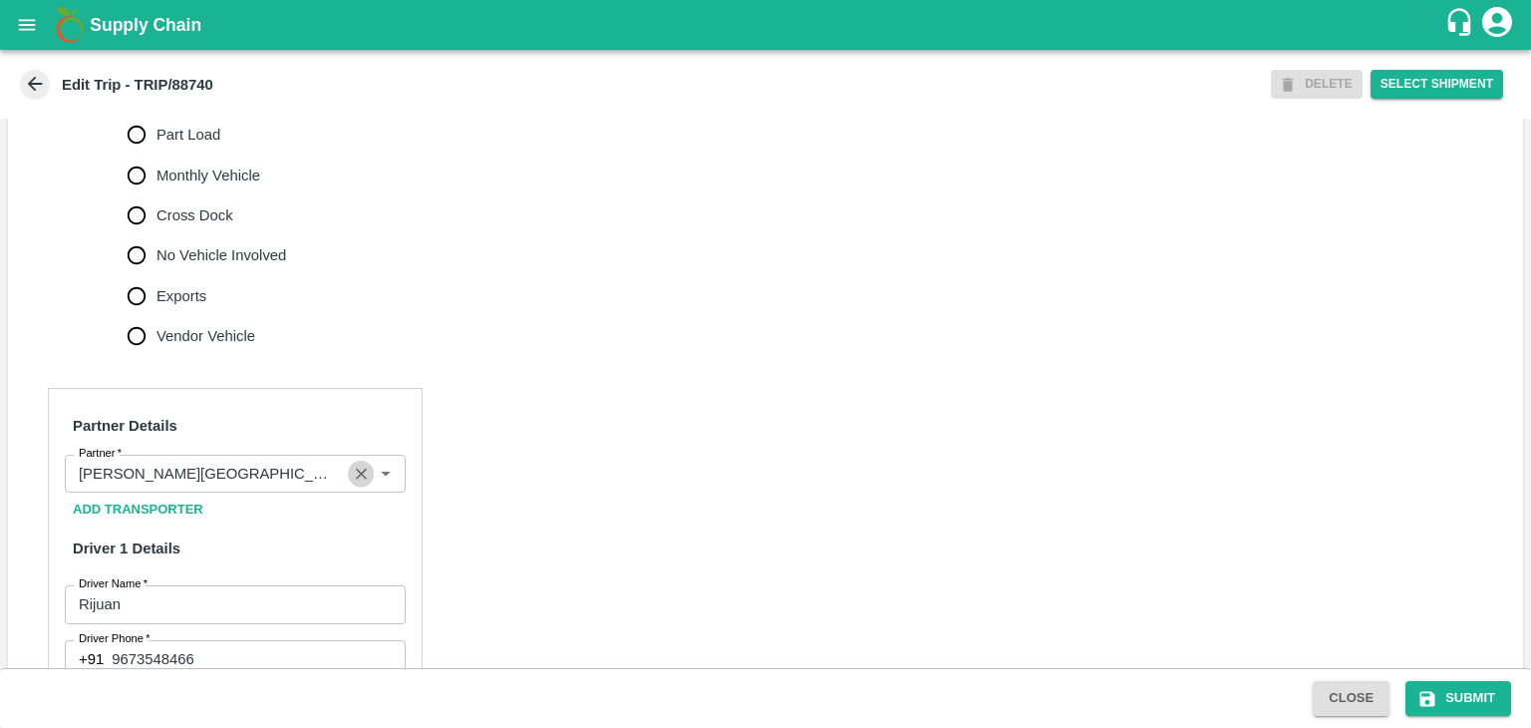
click at [362, 469] on icon "Clear" at bounding box center [361, 474] width 19 height 19
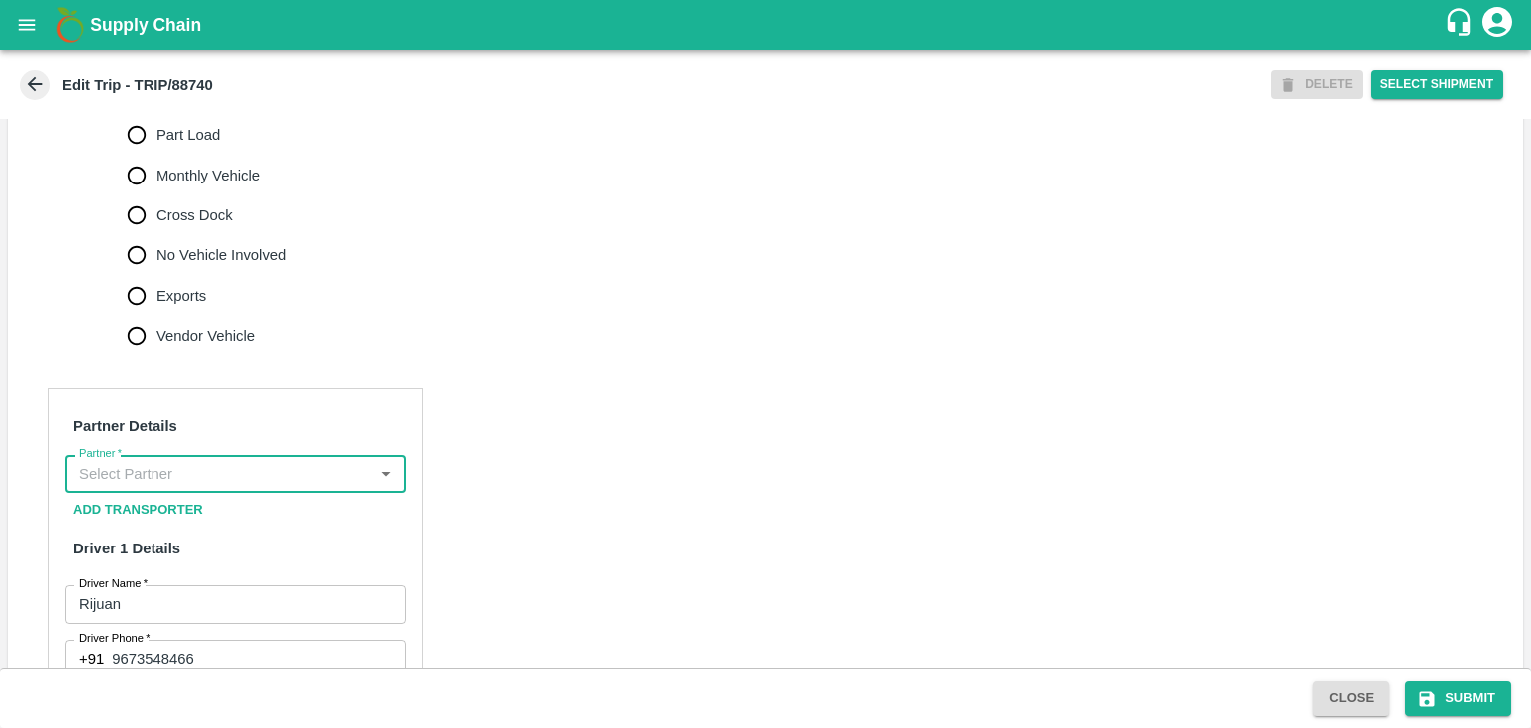
scroll to position [0, 0]
click at [320, 472] on input "Partner   *" at bounding box center [219, 474] width 296 height 26
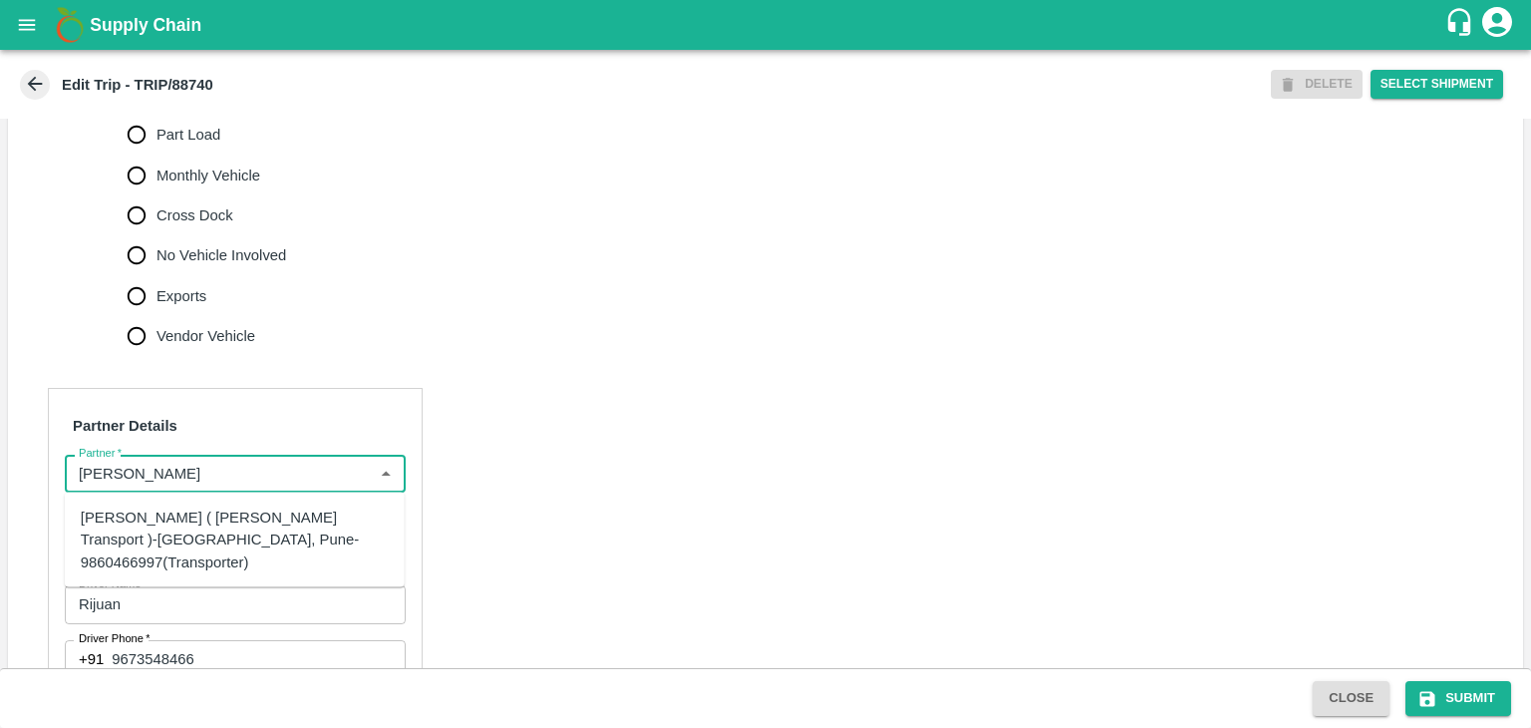
click at [198, 520] on div "[PERSON_NAME] ( [PERSON_NAME] Transport )-[GEOGRAPHIC_DATA], Pune-9860466997(Tr…" at bounding box center [235, 539] width 308 height 67
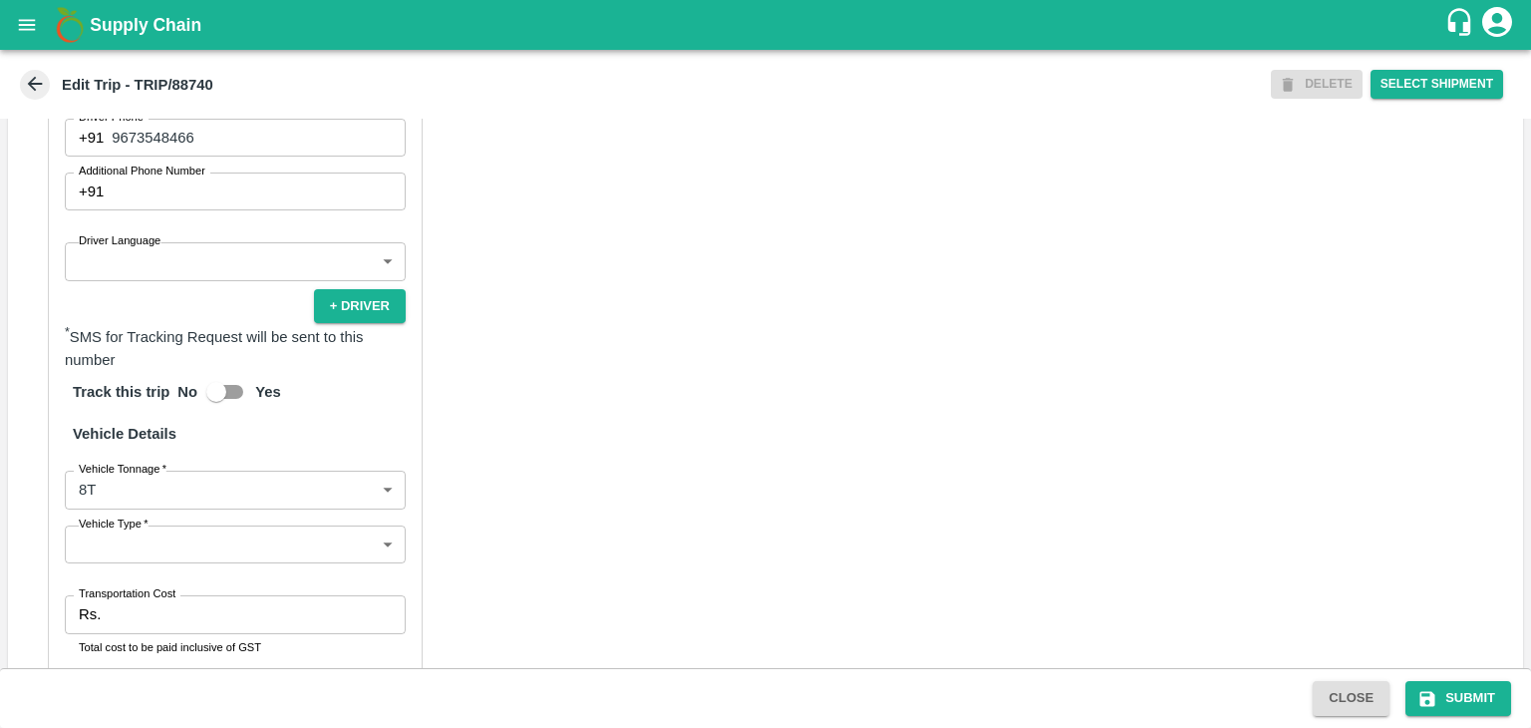
scroll to position [1236, 0]
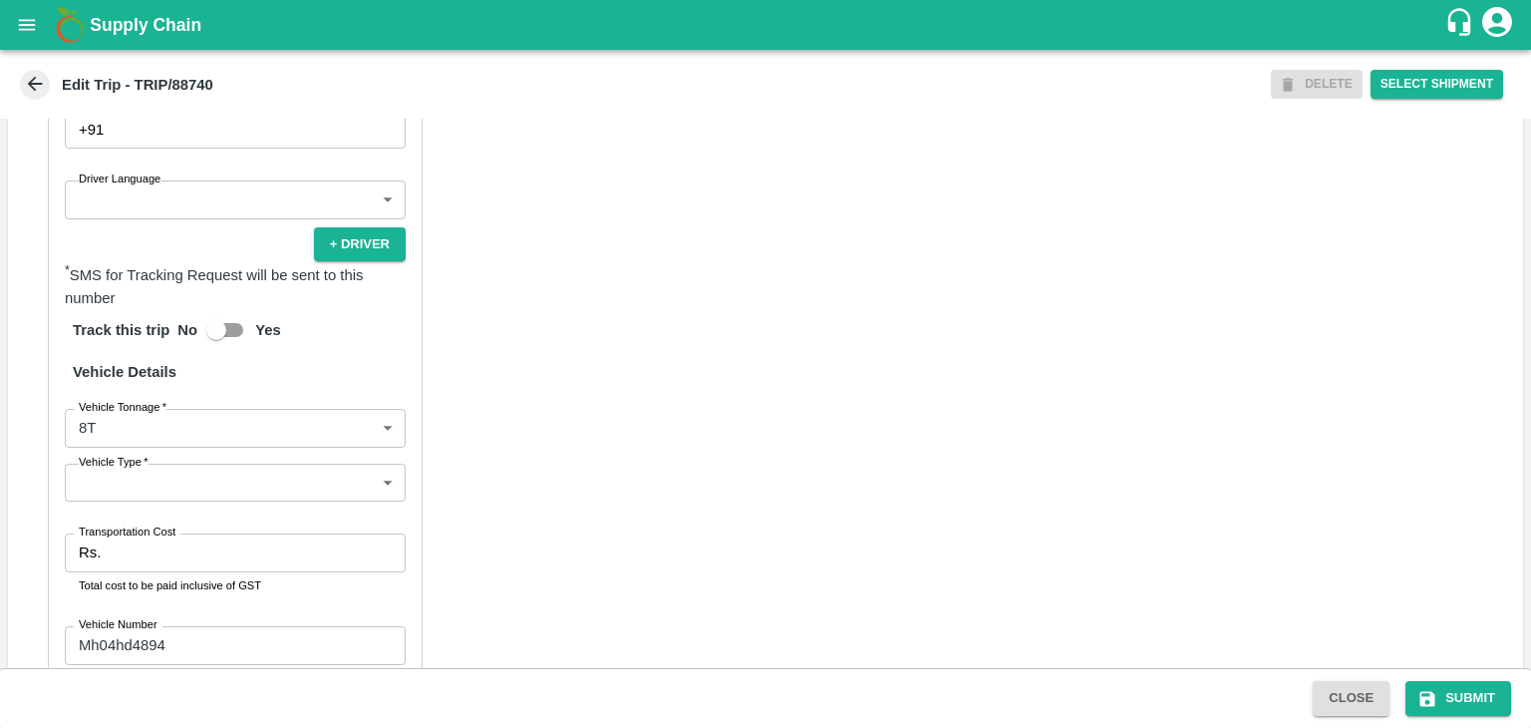
type input "[PERSON_NAME] ( [PERSON_NAME] Transport )-[GEOGRAPHIC_DATA], Pune-9860466997(Tr…"
click at [138, 211] on body "Supply Chain Edit Trip - TRIP/88740 DELETE Select Shipment Trip Details Trip Ty…" at bounding box center [765, 364] width 1531 height 728
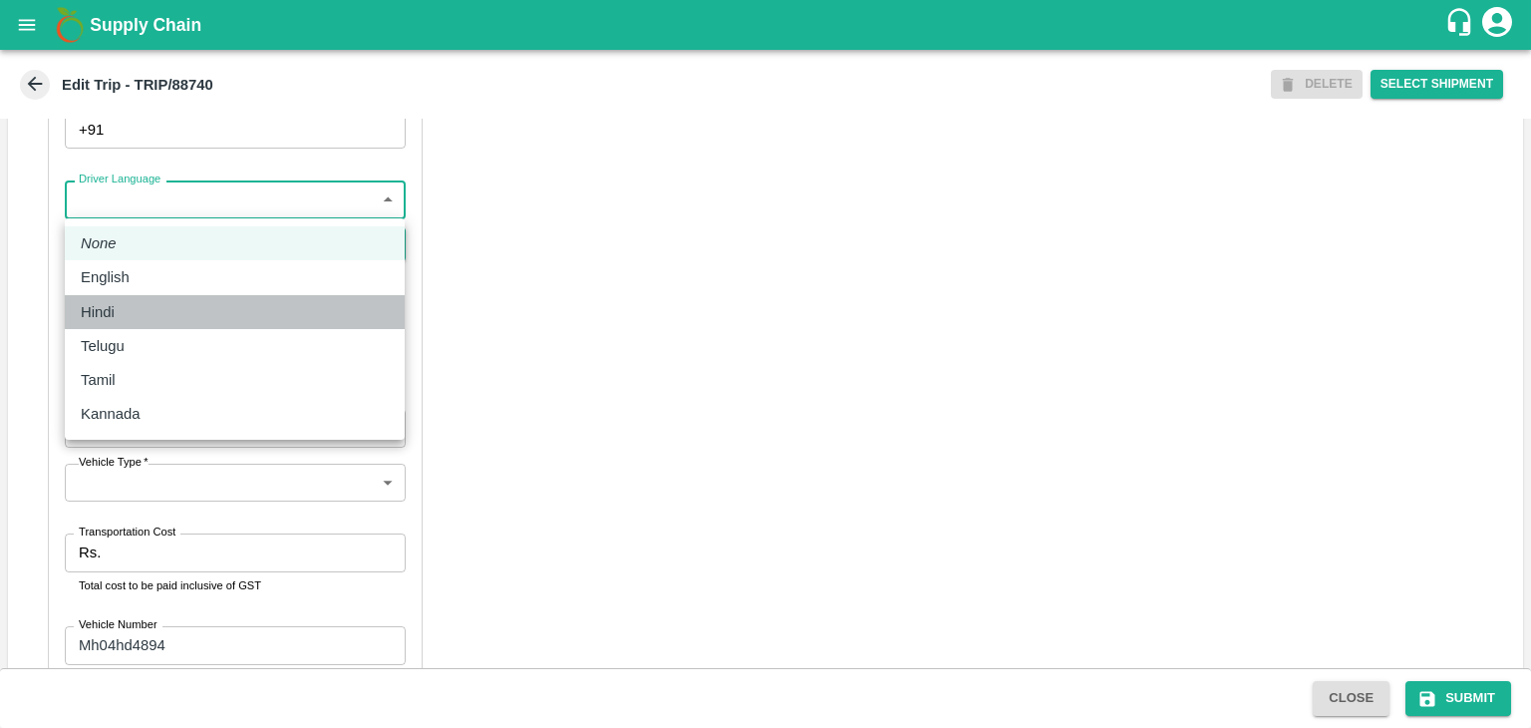
click at [122, 323] on li "Hindi" at bounding box center [235, 312] width 340 height 34
type input "hi"
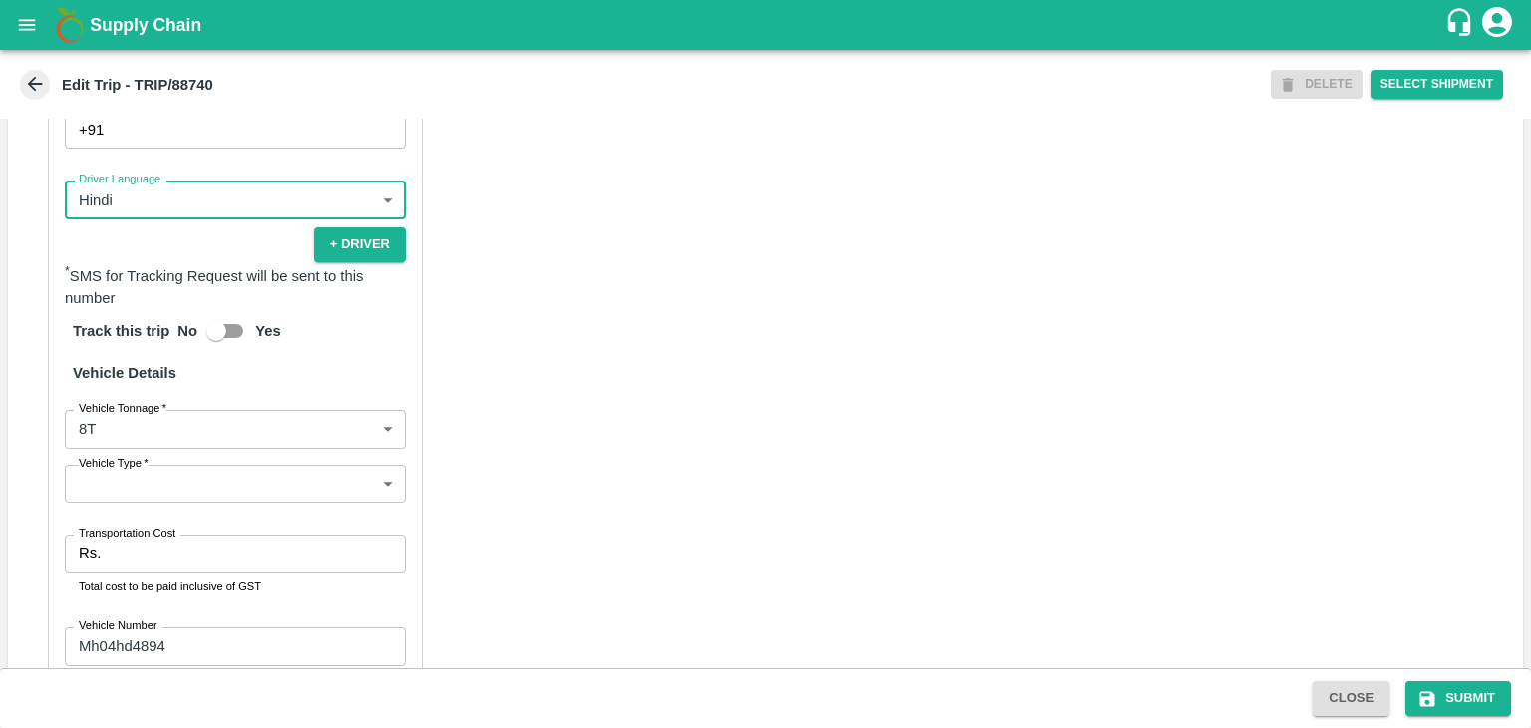
scroll to position [1399, 0]
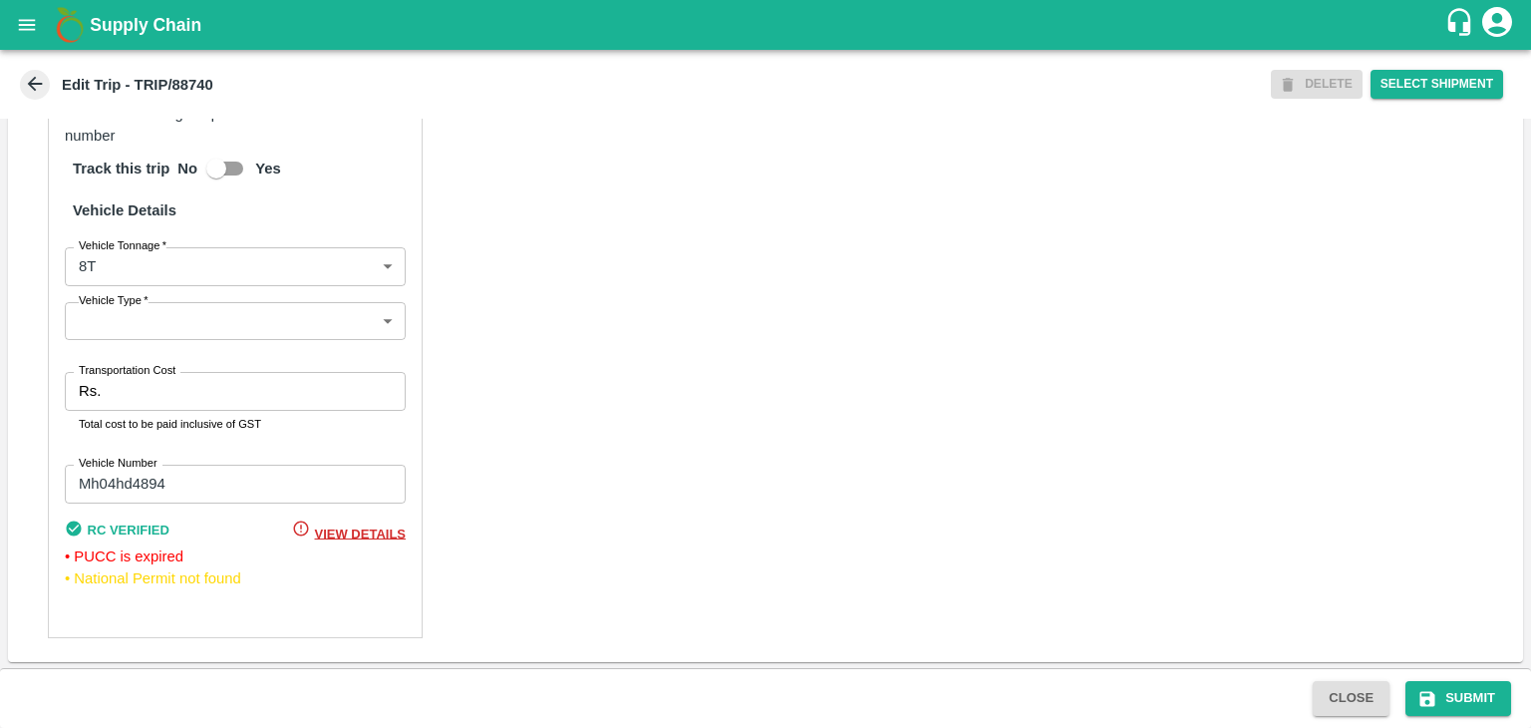
click at [159, 333] on body "Supply Chain Edit Trip - TRIP/88740 DELETE Select Shipment Trip Details Trip Ty…" at bounding box center [765, 364] width 1531 height 728
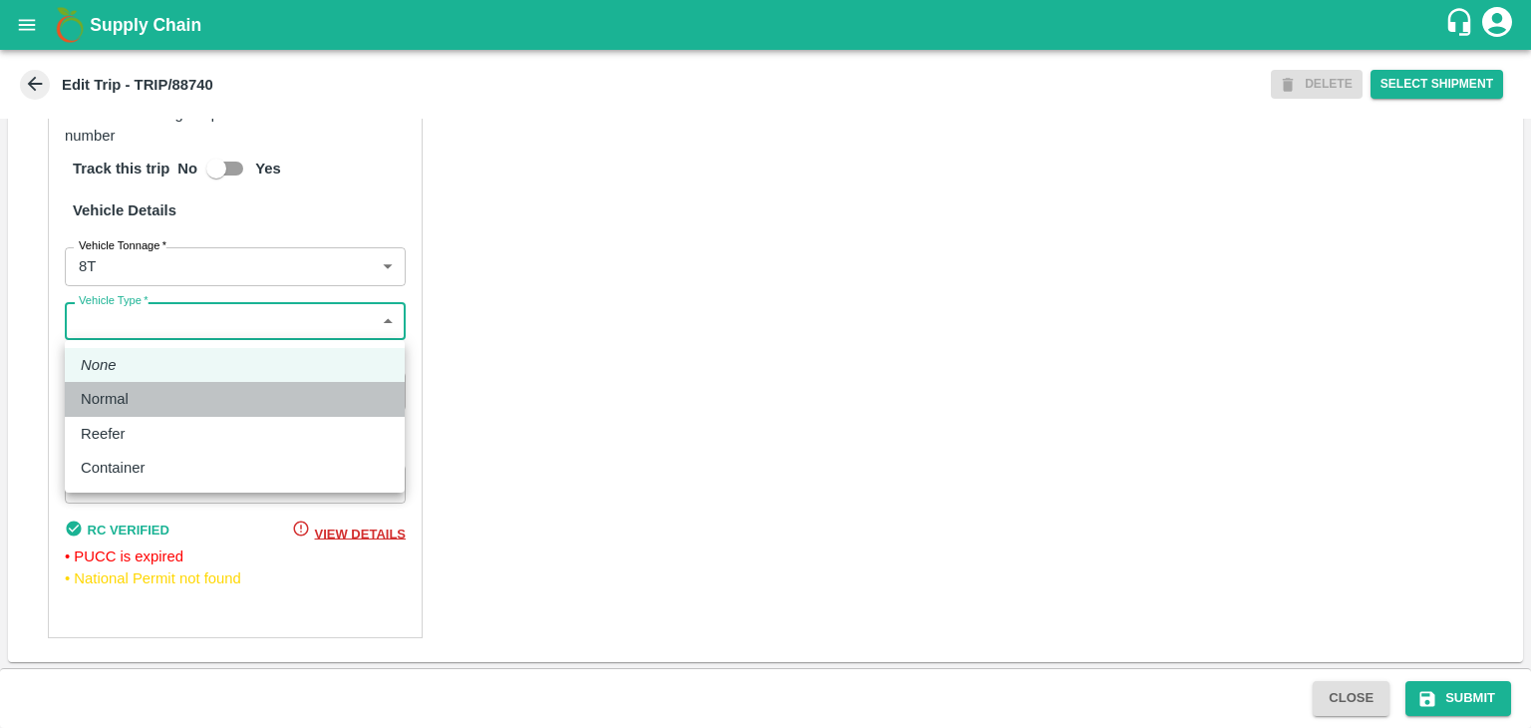
click at [132, 394] on div "Normal" at bounding box center [110, 399] width 58 height 22
type input "Normal"
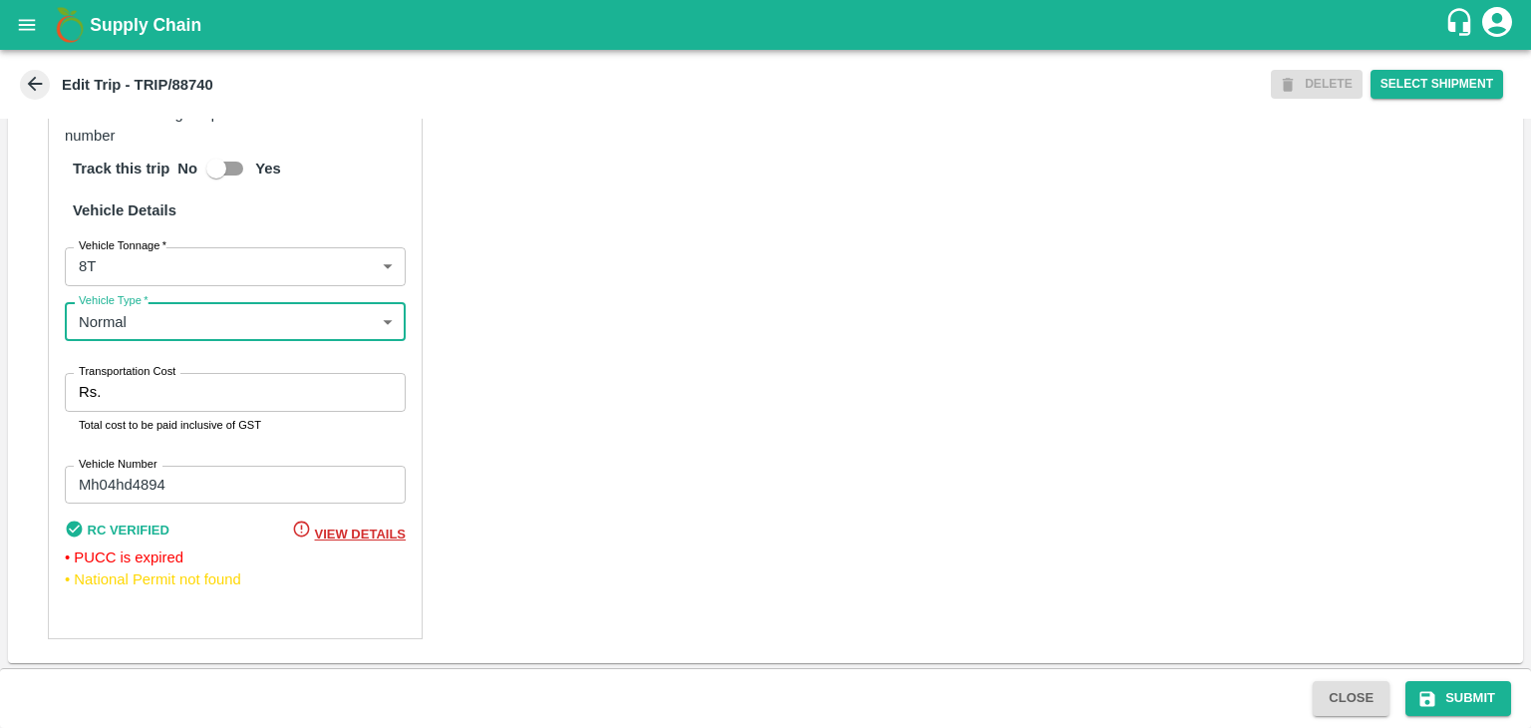
click at [156, 399] on input "Transportation Cost" at bounding box center [257, 392] width 297 height 38
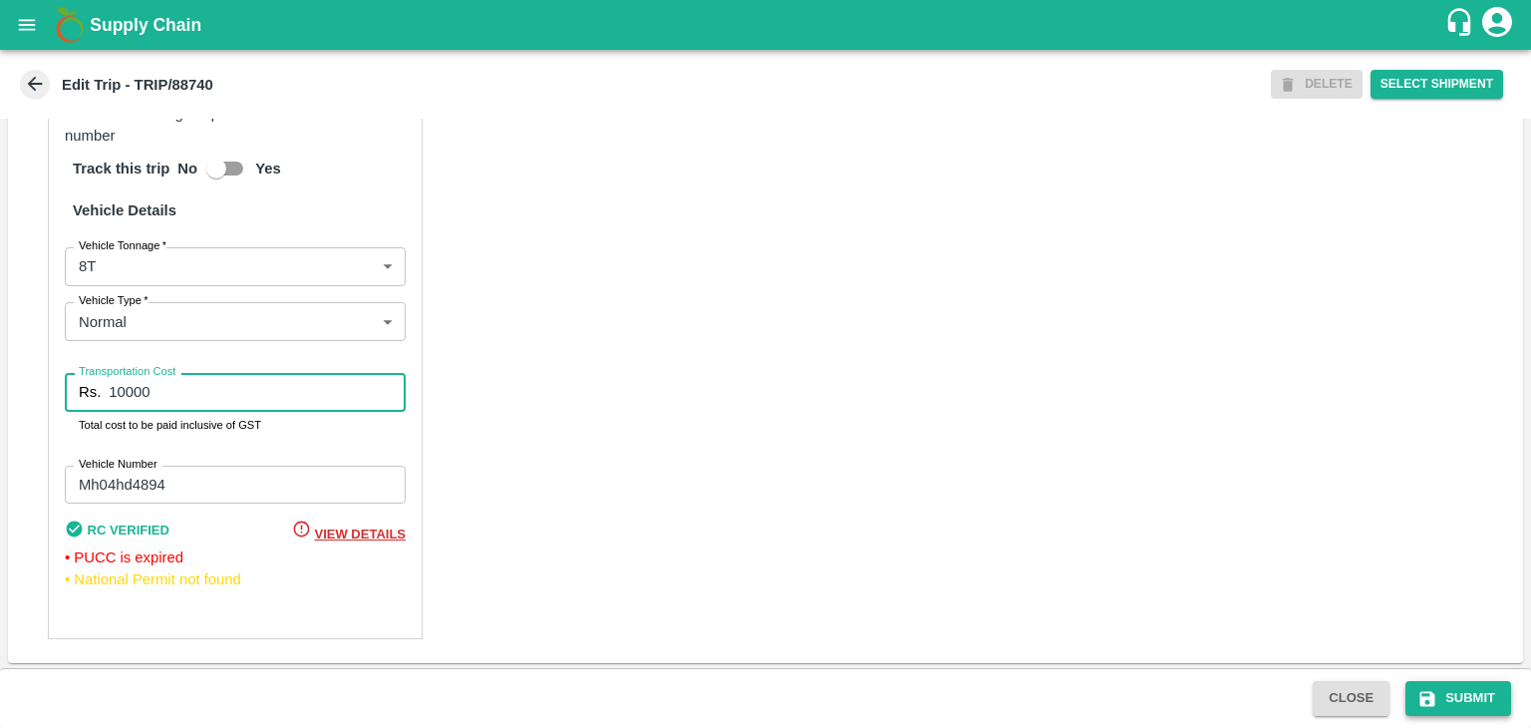
type input "10000"
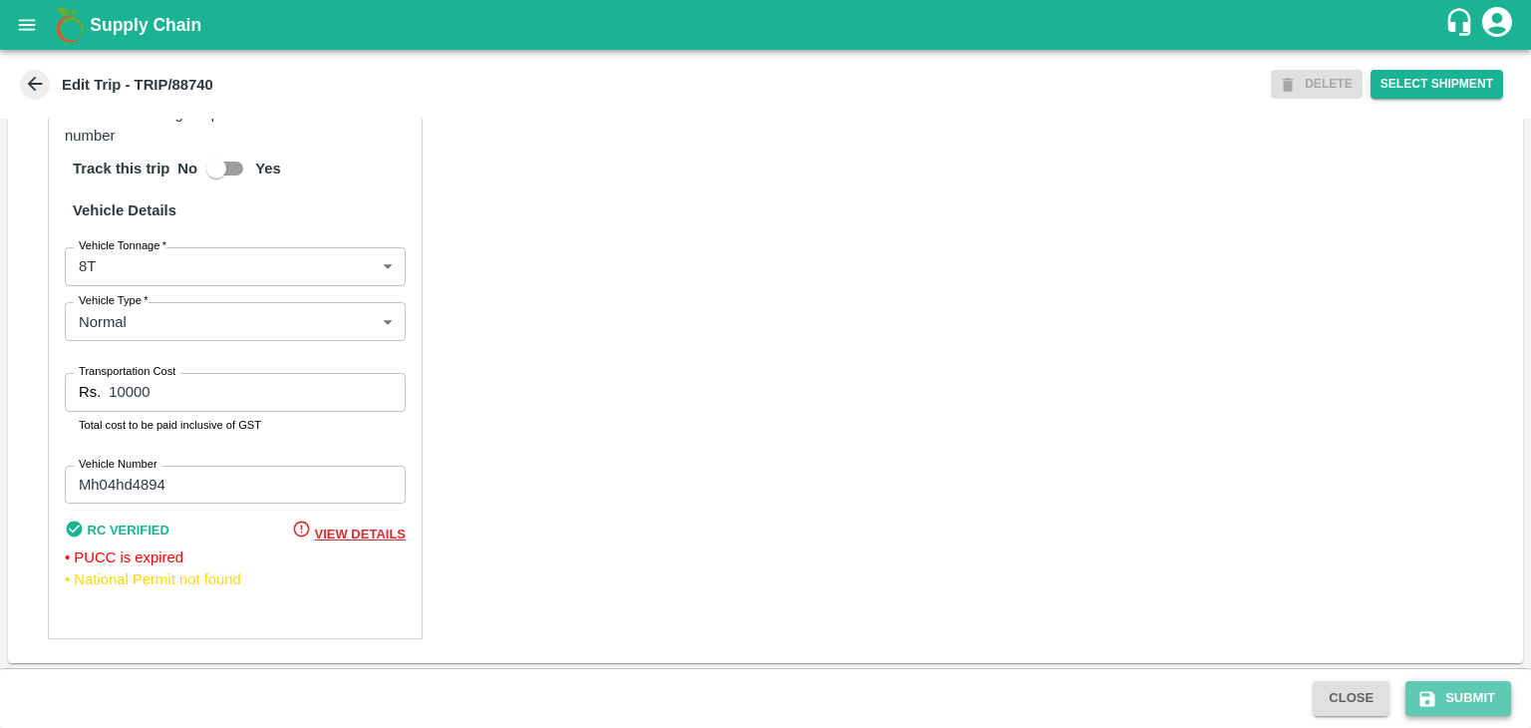
click at [1486, 702] on button "Submit" at bounding box center [1459, 698] width 106 height 35
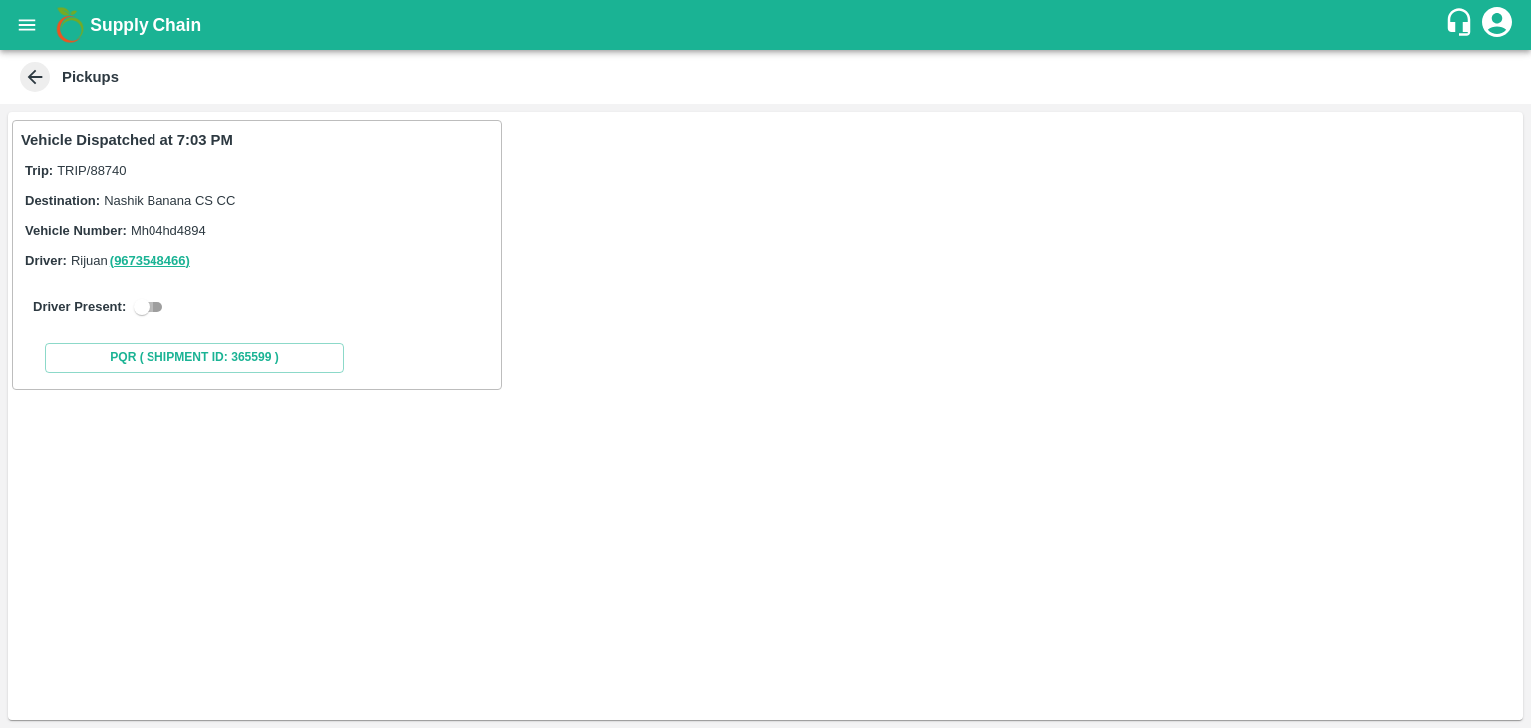
click at [152, 307] on input "checkbox" at bounding box center [142, 307] width 72 height 24
checkbox input "true"
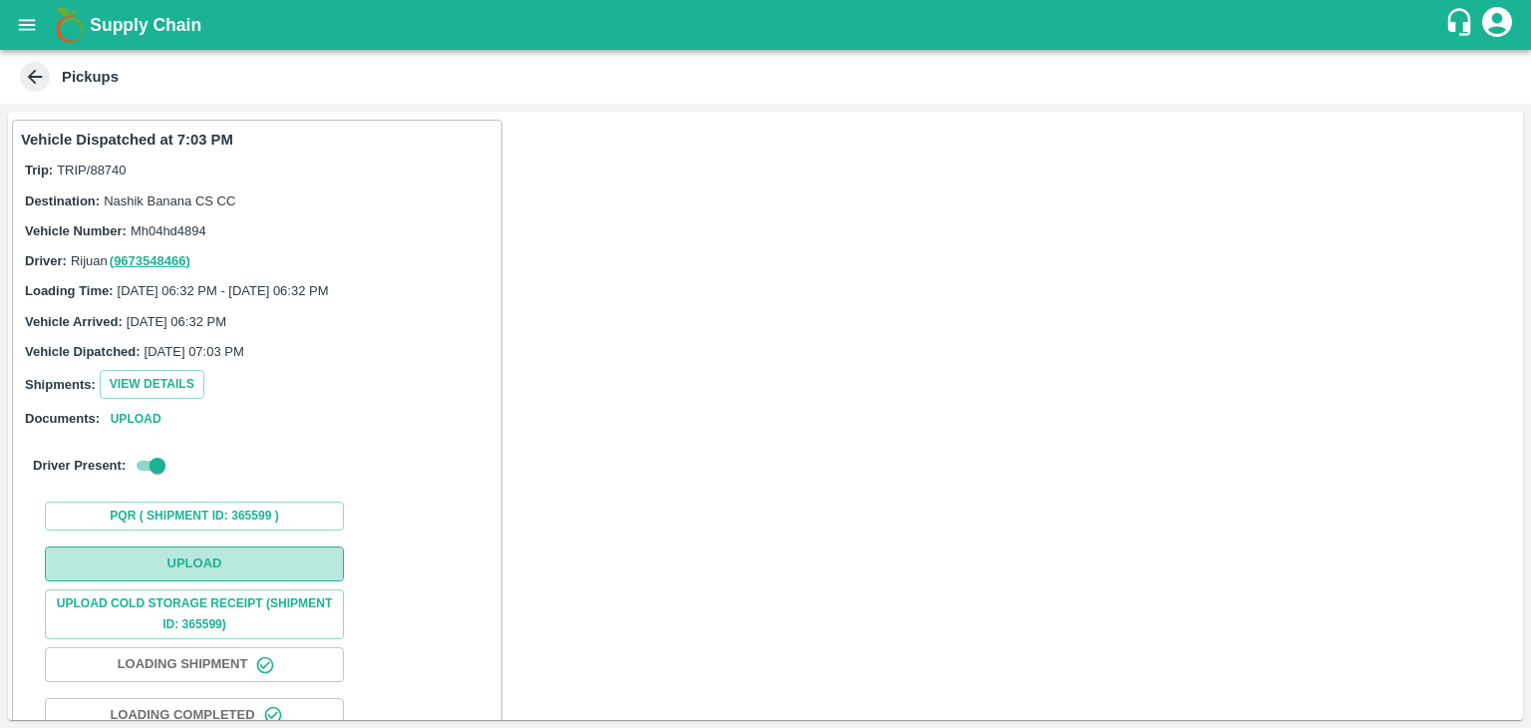
click at [213, 551] on button "Upload" at bounding box center [194, 563] width 299 height 35
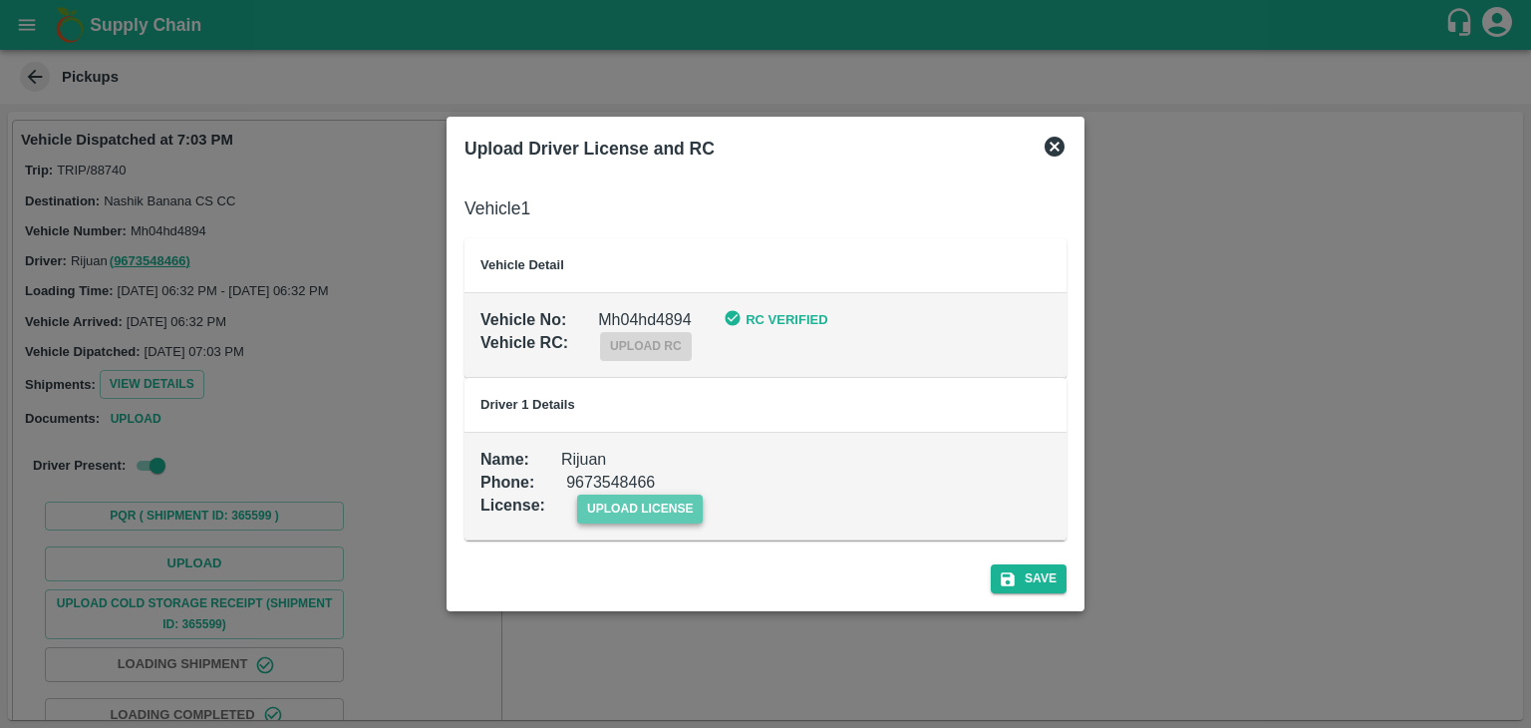
click at [626, 503] on span "upload license" at bounding box center [640, 508] width 127 height 29
click at [0, 0] on input "upload license" at bounding box center [0, 0] width 0 height 0
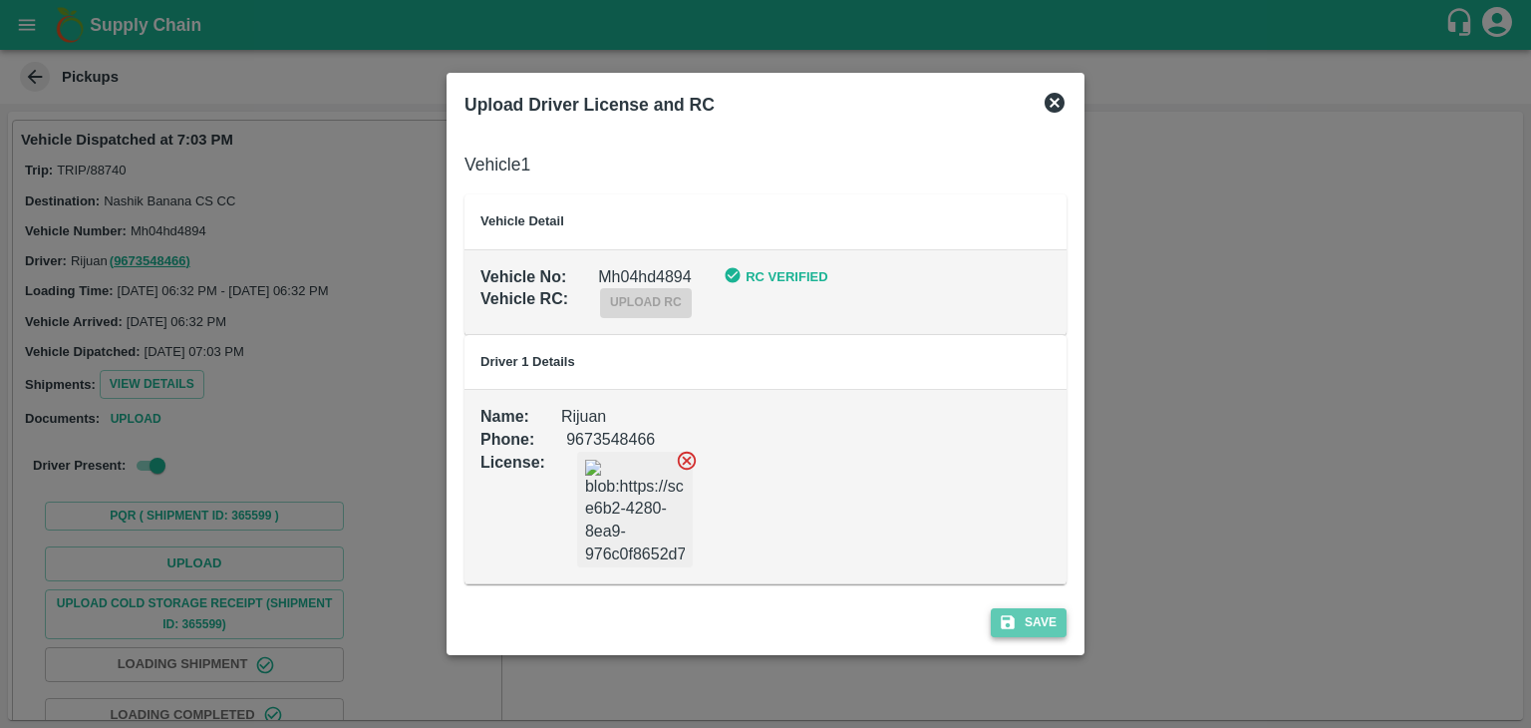
click at [1059, 626] on button "Save" at bounding box center [1029, 622] width 76 height 29
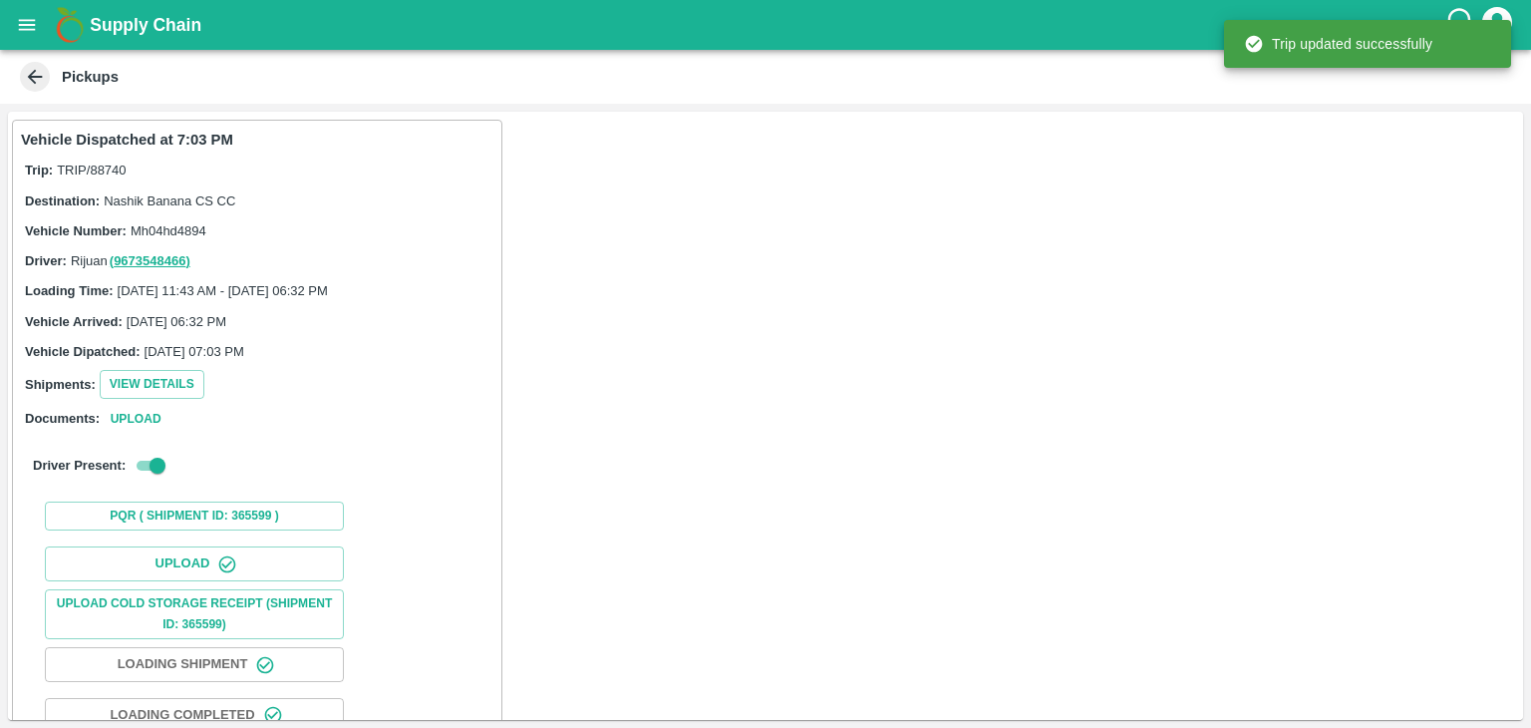
scroll to position [208, 0]
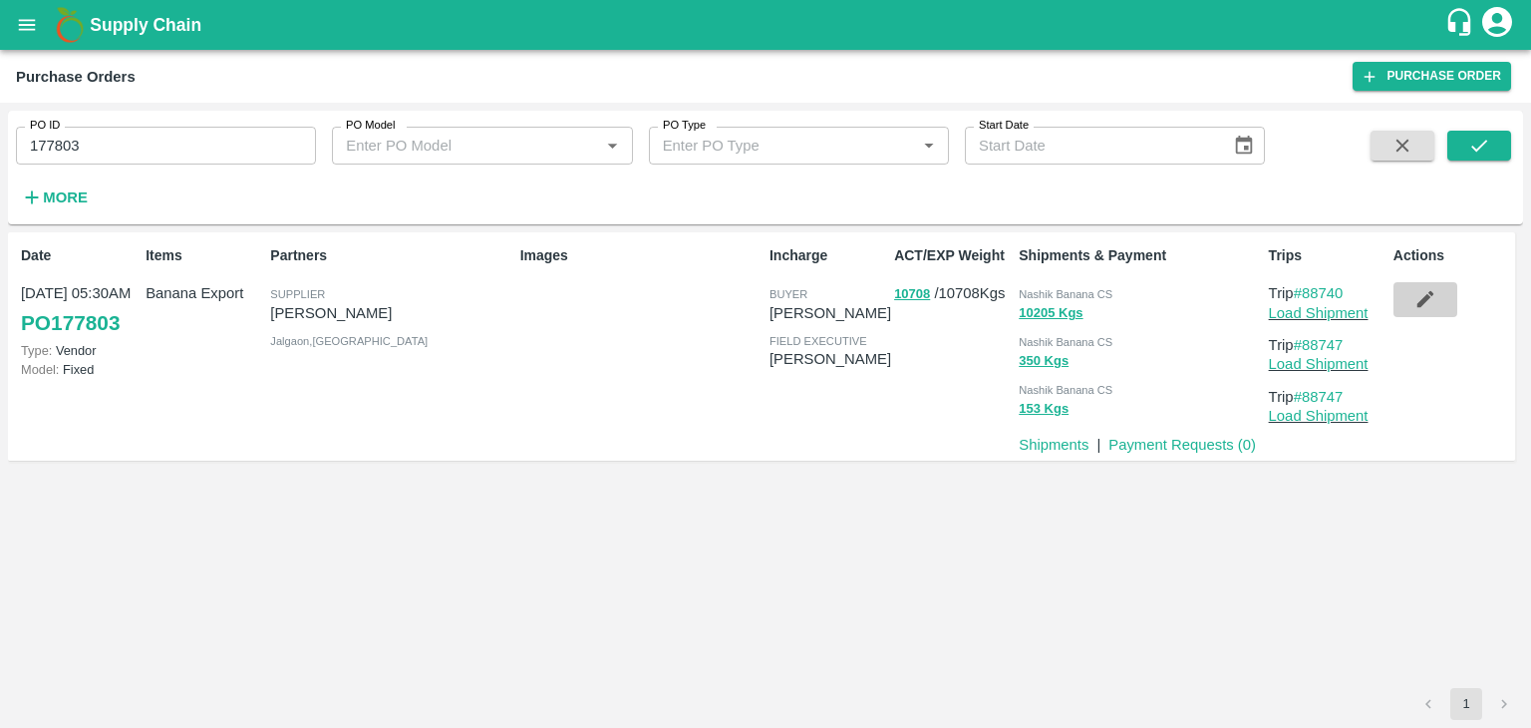
click at [1419, 294] on icon "button" at bounding box center [1426, 299] width 22 height 22
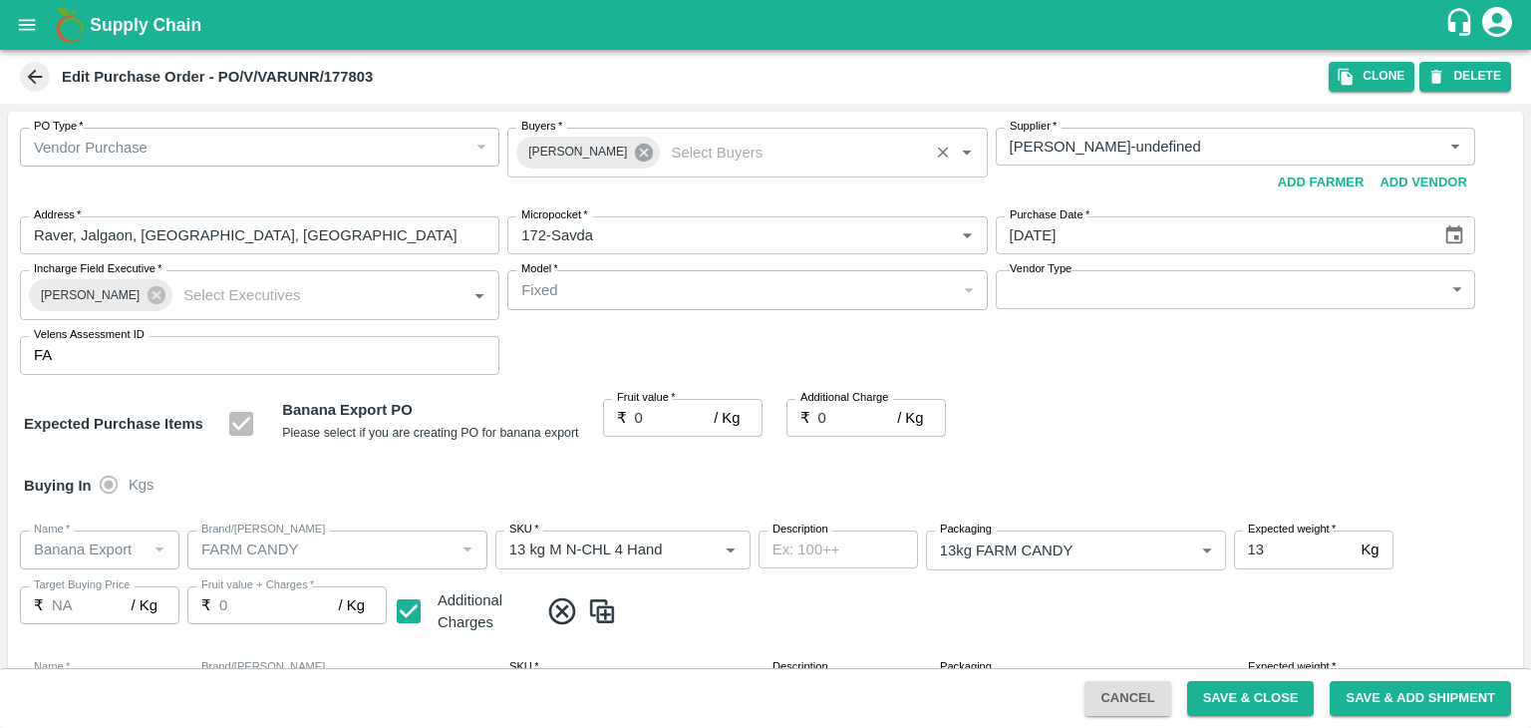
click at [635, 154] on icon at bounding box center [644, 153] width 18 height 18
click at [603, 149] on input "Buyers   *" at bounding box center [730, 147] width 435 height 26
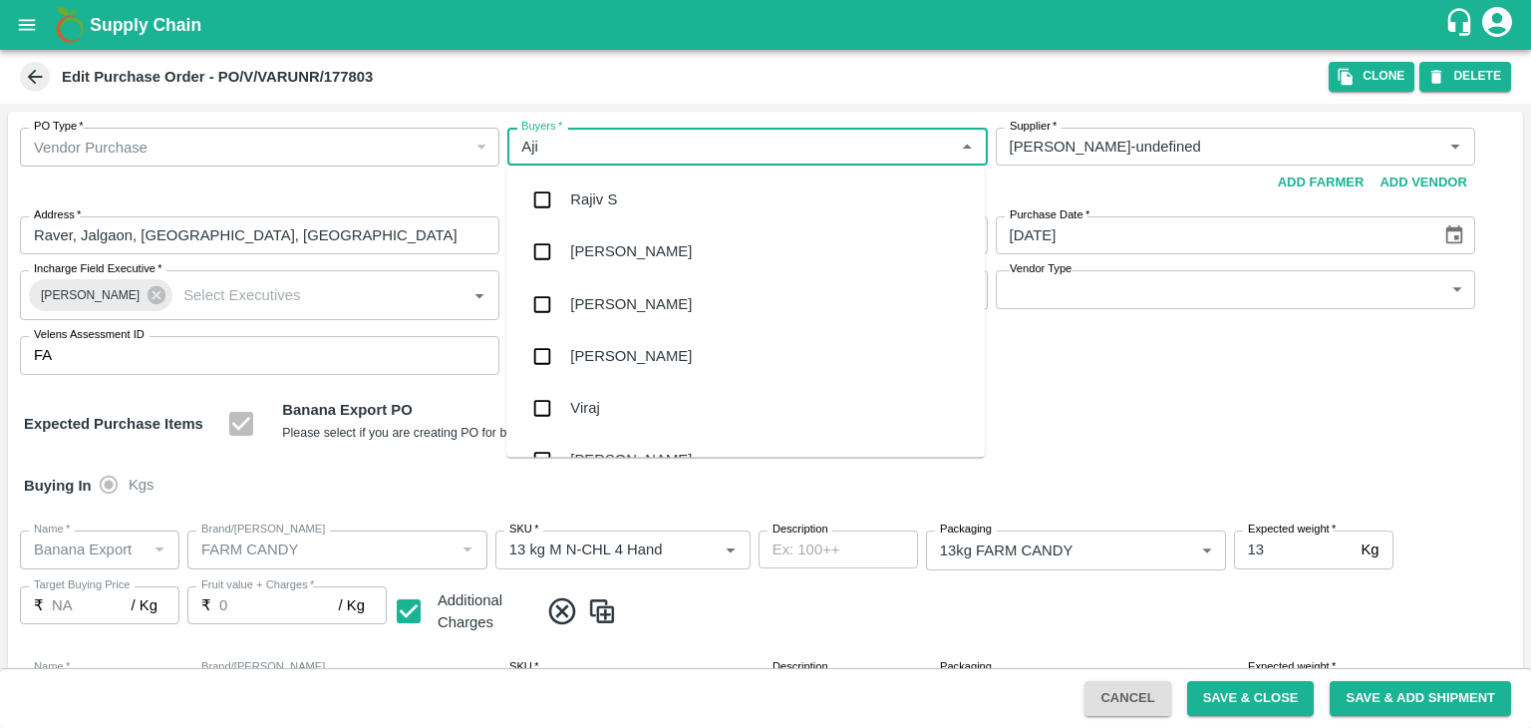
type input "Ajit"
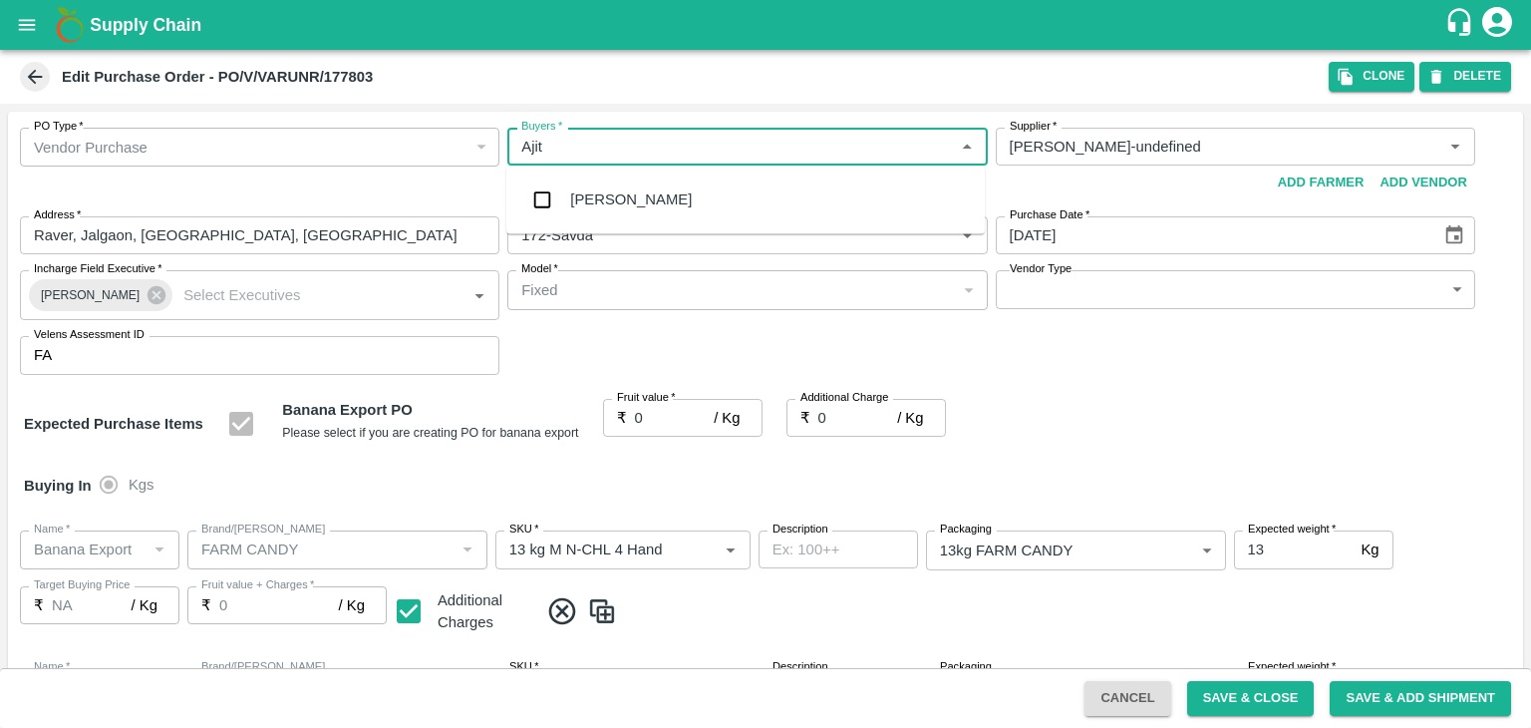
click at [618, 182] on div "Ajit Otari" at bounding box center [745, 199] width 478 height 52
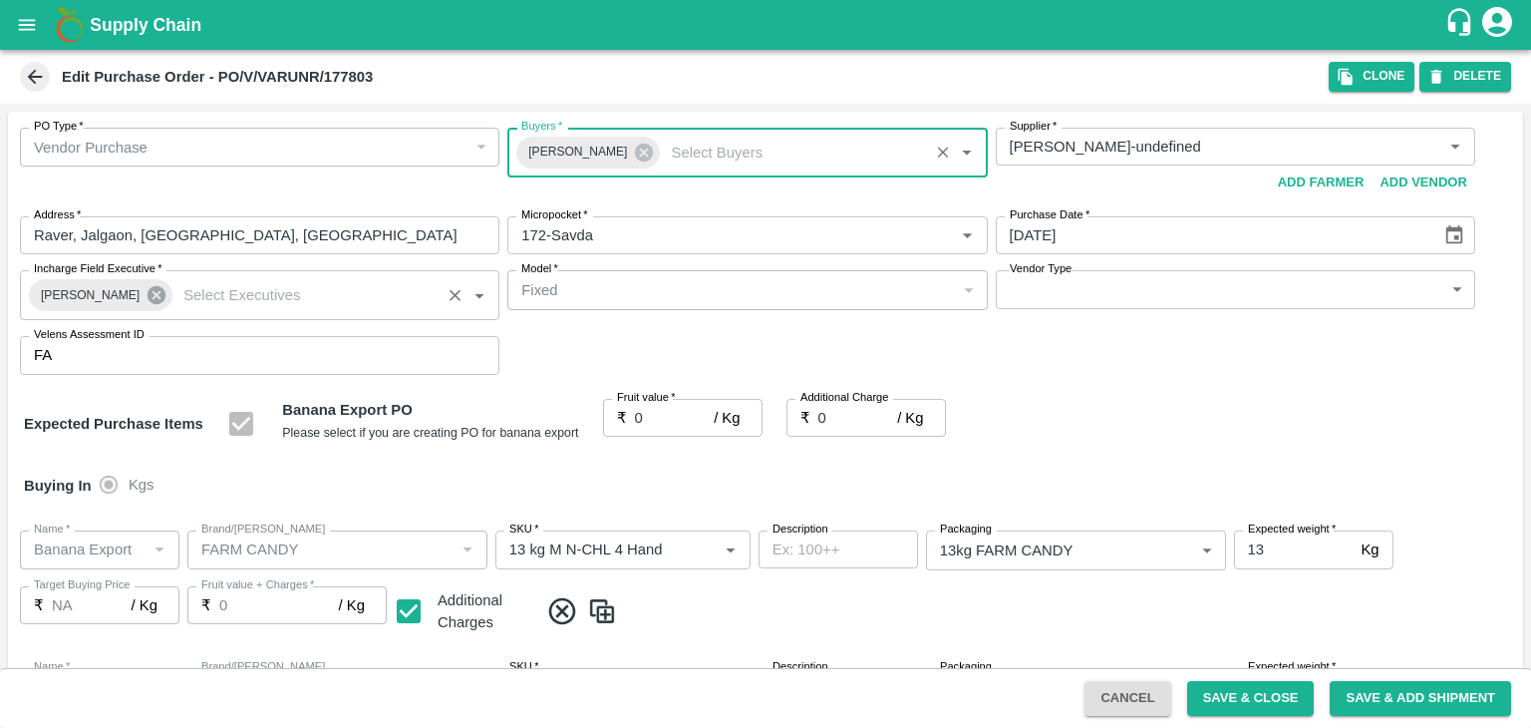
click at [148, 297] on icon at bounding box center [157, 295] width 18 height 18
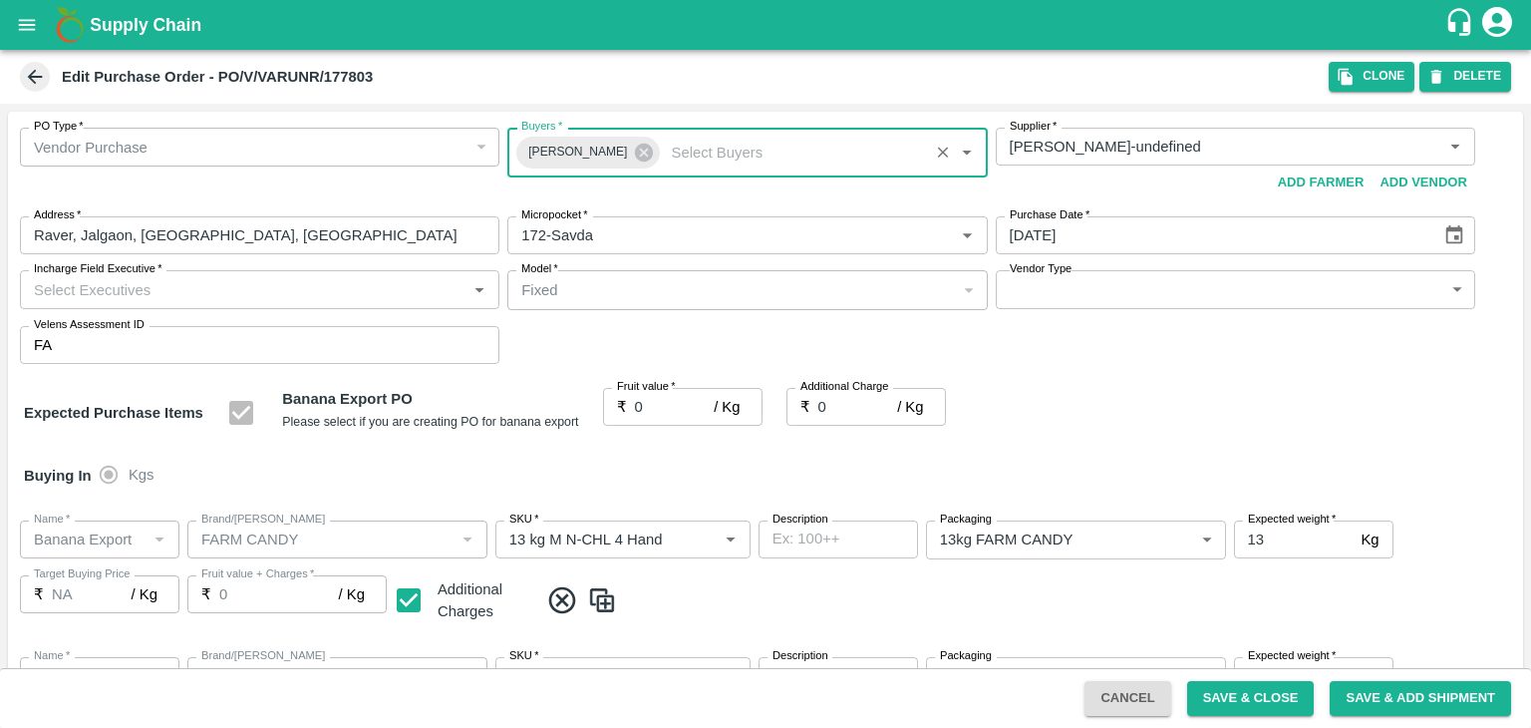
click at [173, 292] on input "Incharge Field Executive   *" at bounding box center [243, 289] width 435 height 26
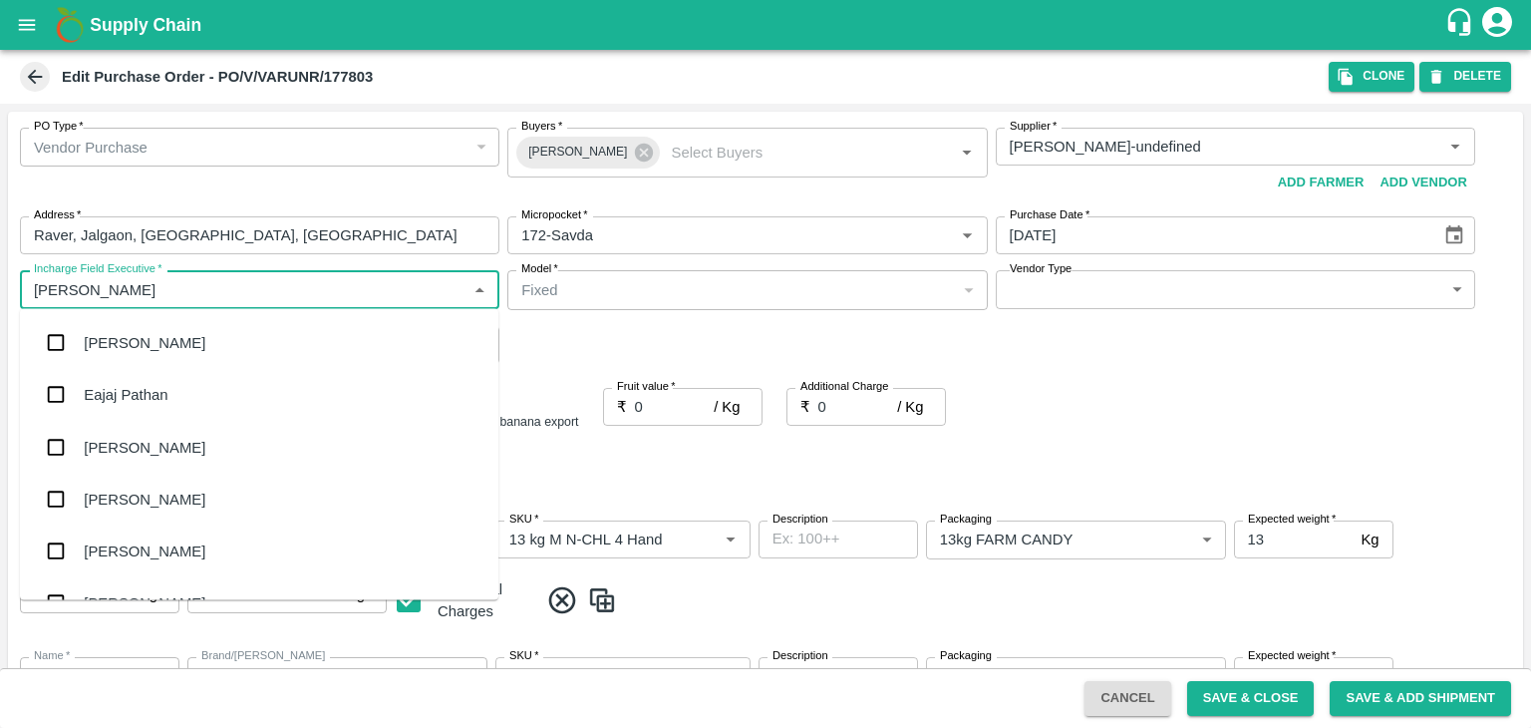
type input "Jay"
click at [168, 440] on div "jaydip Tale" at bounding box center [259, 447] width 478 height 52
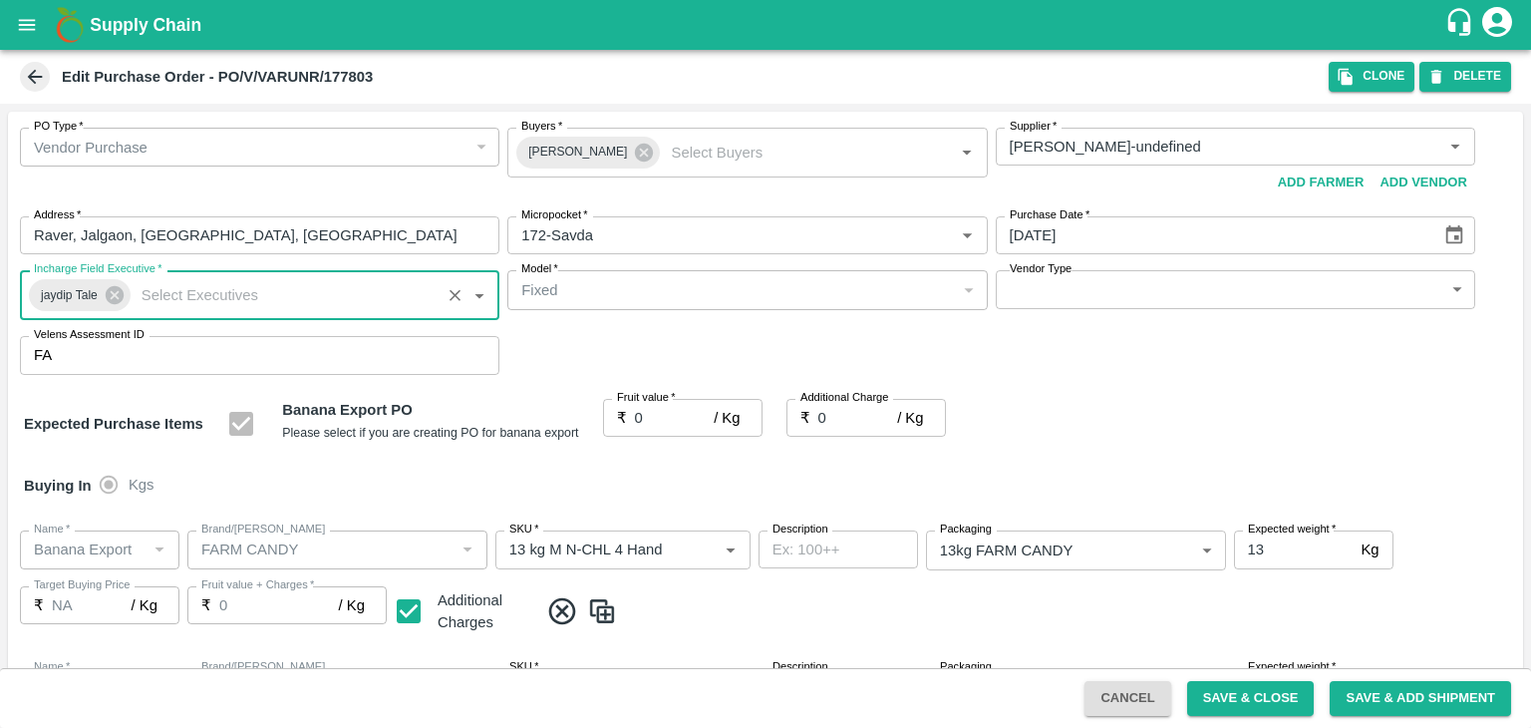
click at [1164, 298] on body "Supply Chain Edit Purchase Order - PO/V/VARUNR/177803 Clone DELETE PO Type   * …" at bounding box center [765, 364] width 1531 height 728
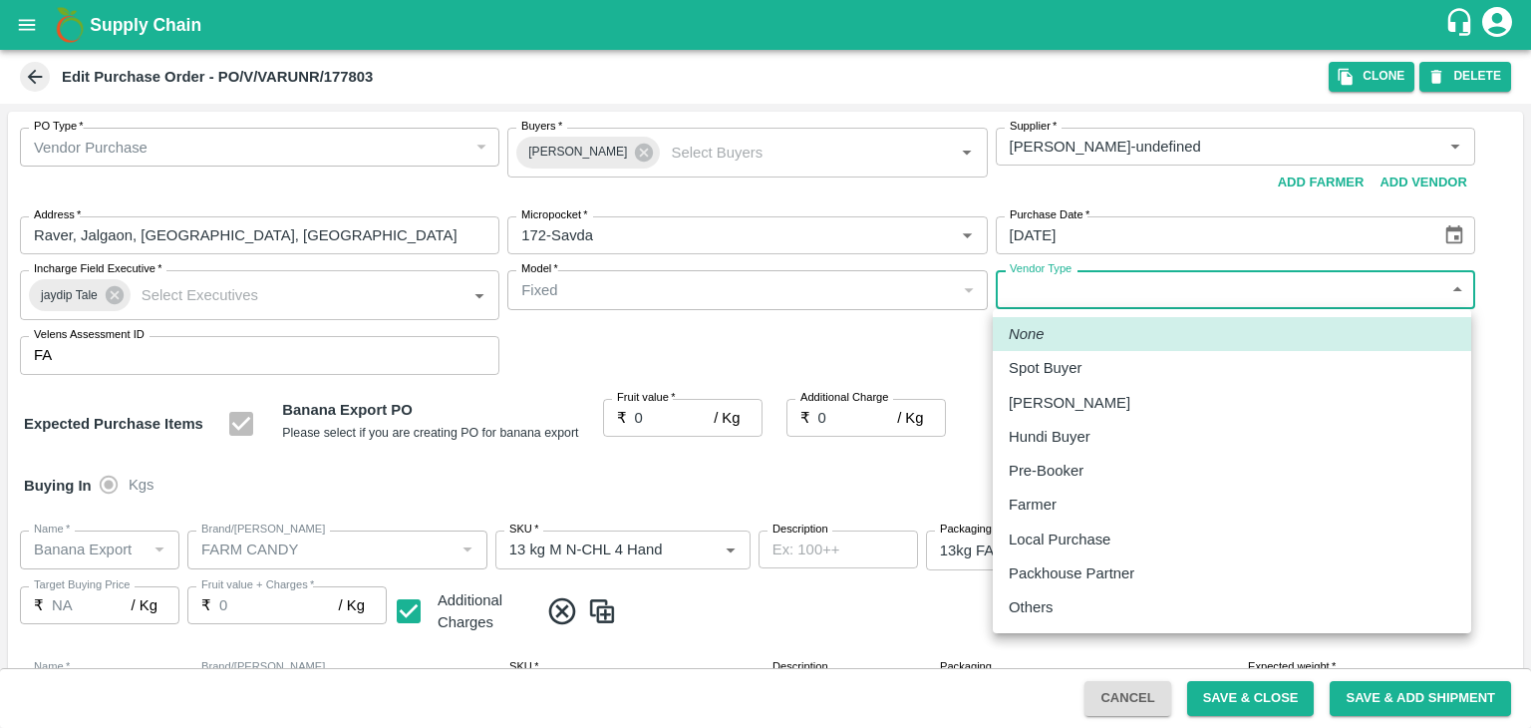
click at [1057, 597] on div "Others" at bounding box center [1036, 607] width 55 height 22
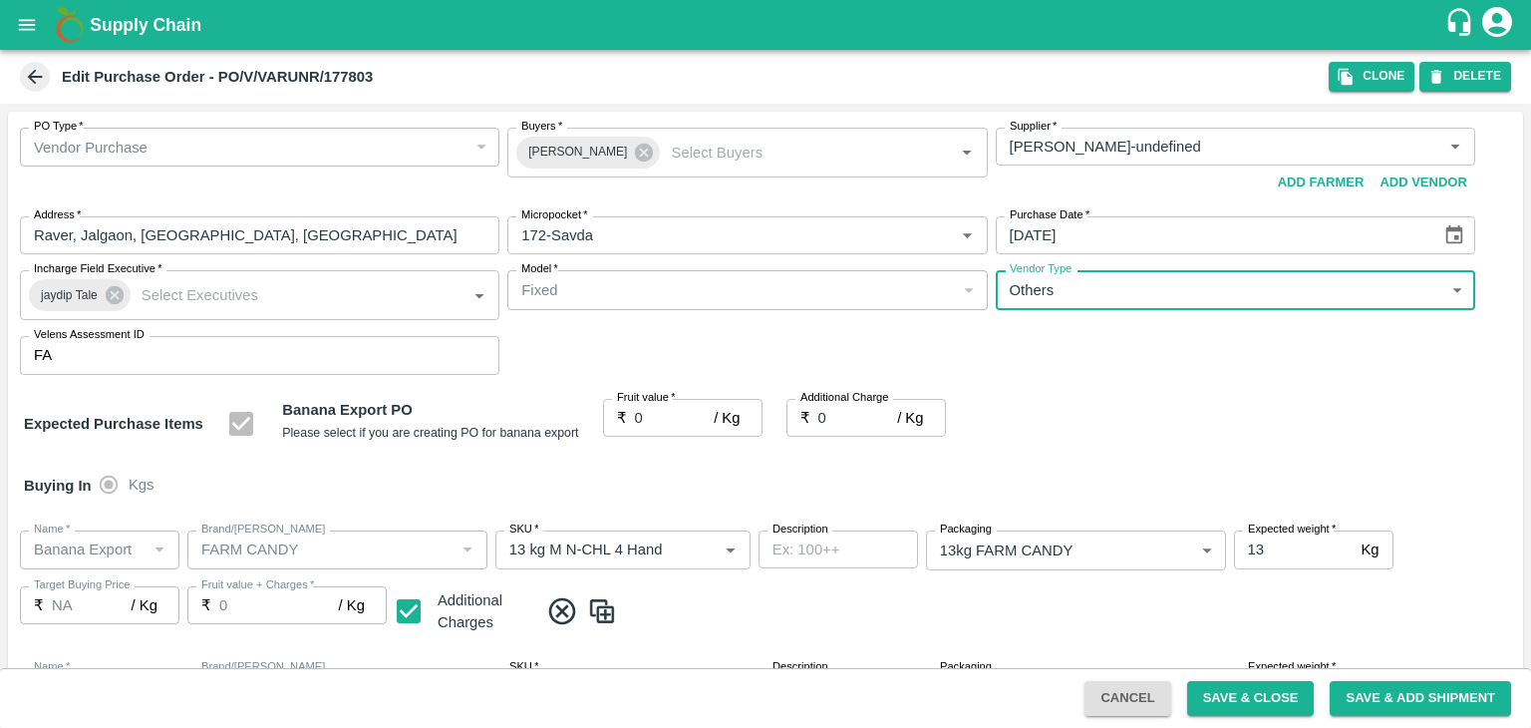
type input "OTHER"
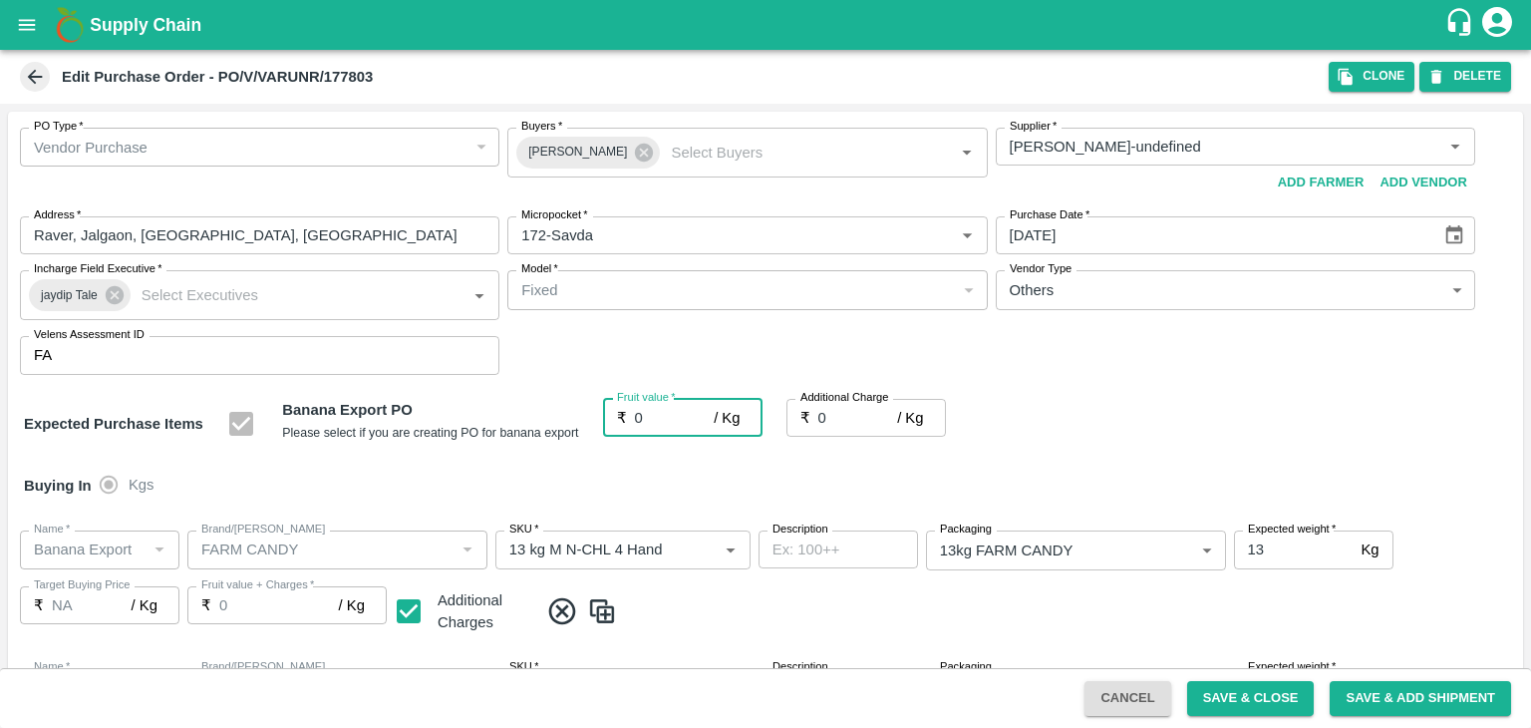
click at [656, 420] on div at bounding box center [765, 364] width 1531 height 728
click at [690, 423] on div at bounding box center [765, 364] width 1531 height 728
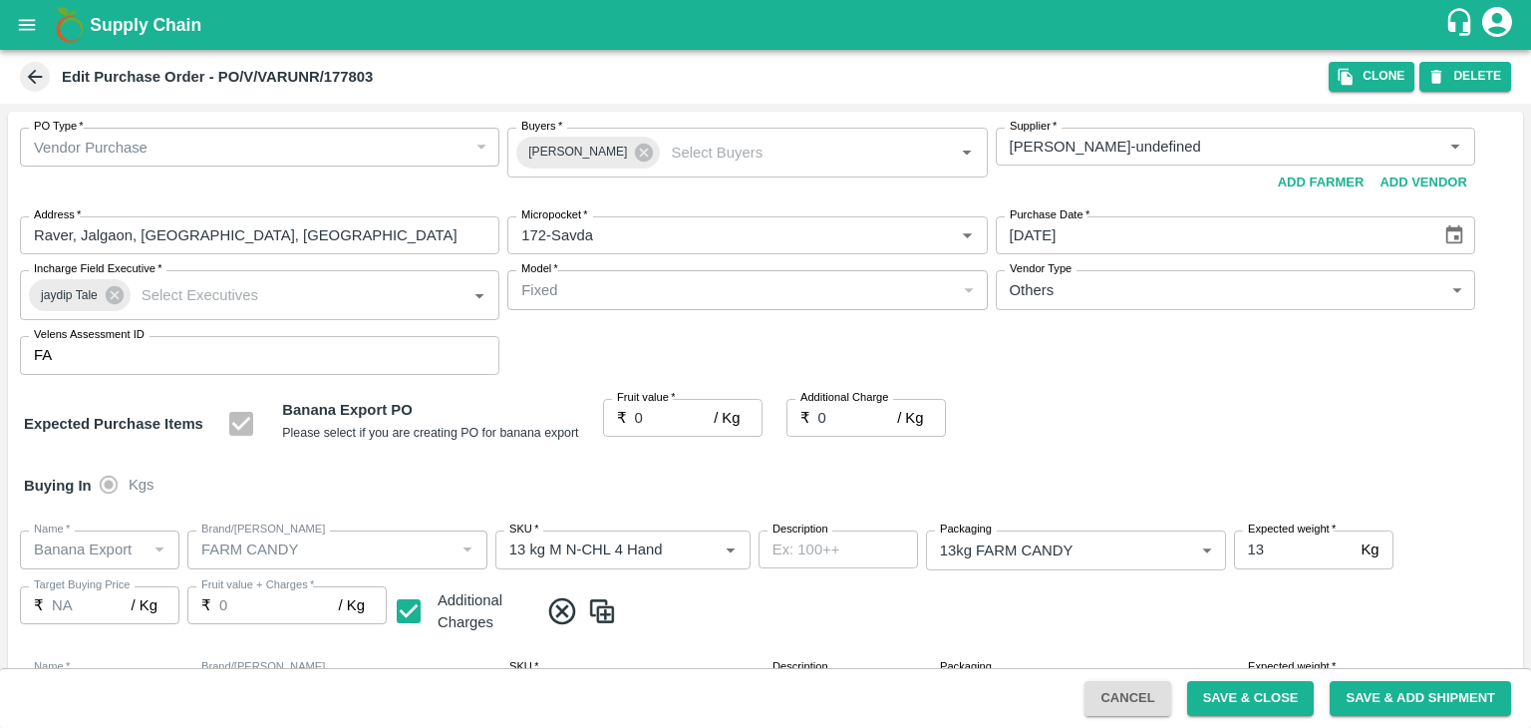
click at [690, 423] on div at bounding box center [765, 364] width 1531 height 728
click at [675, 425] on div at bounding box center [765, 364] width 1531 height 728
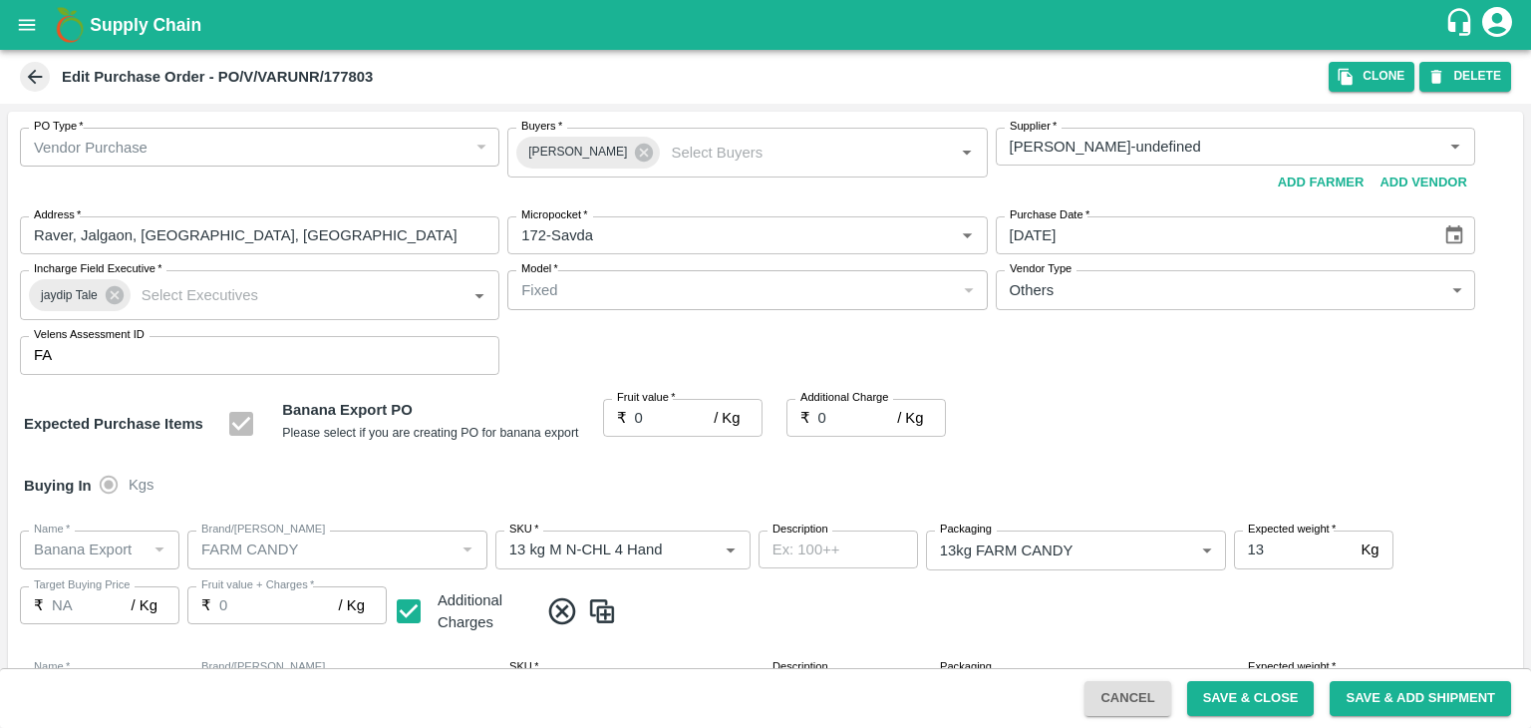
click at [675, 425] on div at bounding box center [765, 364] width 1531 height 728
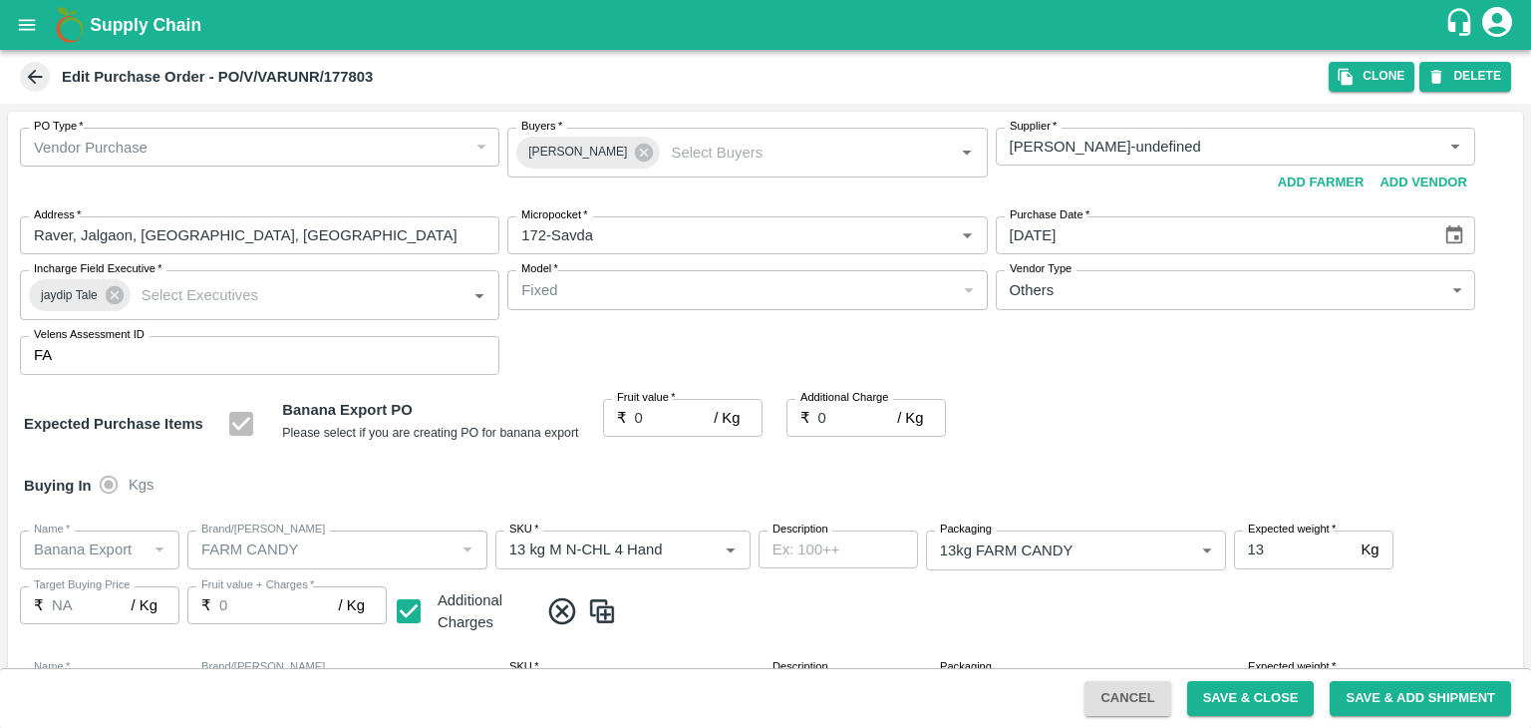
click at [675, 425] on div at bounding box center [765, 364] width 1531 height 728
click at [675, 425] on input "0" at bounding box center [675, 418] width 80 height 38
type input "1"
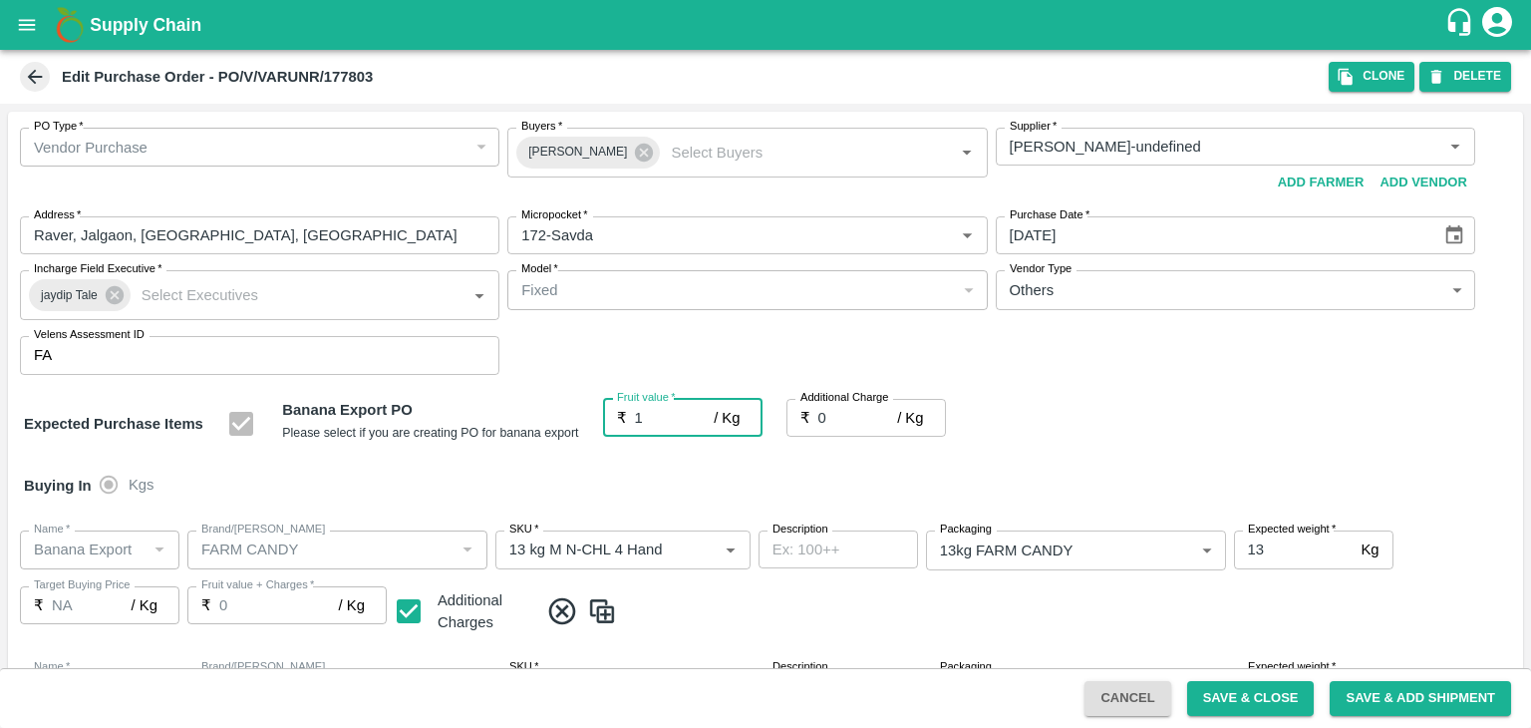
type input "1"
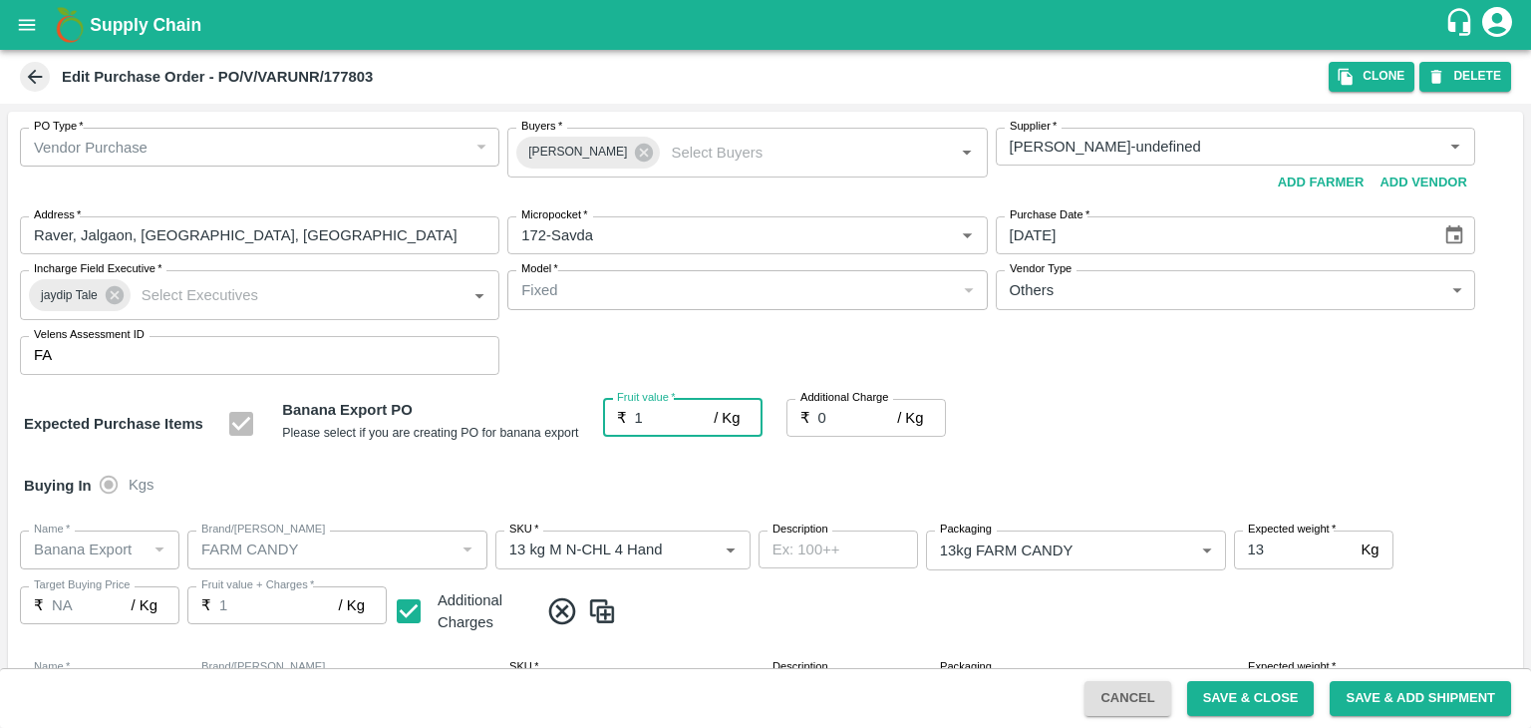
type input "1"
type input "19"
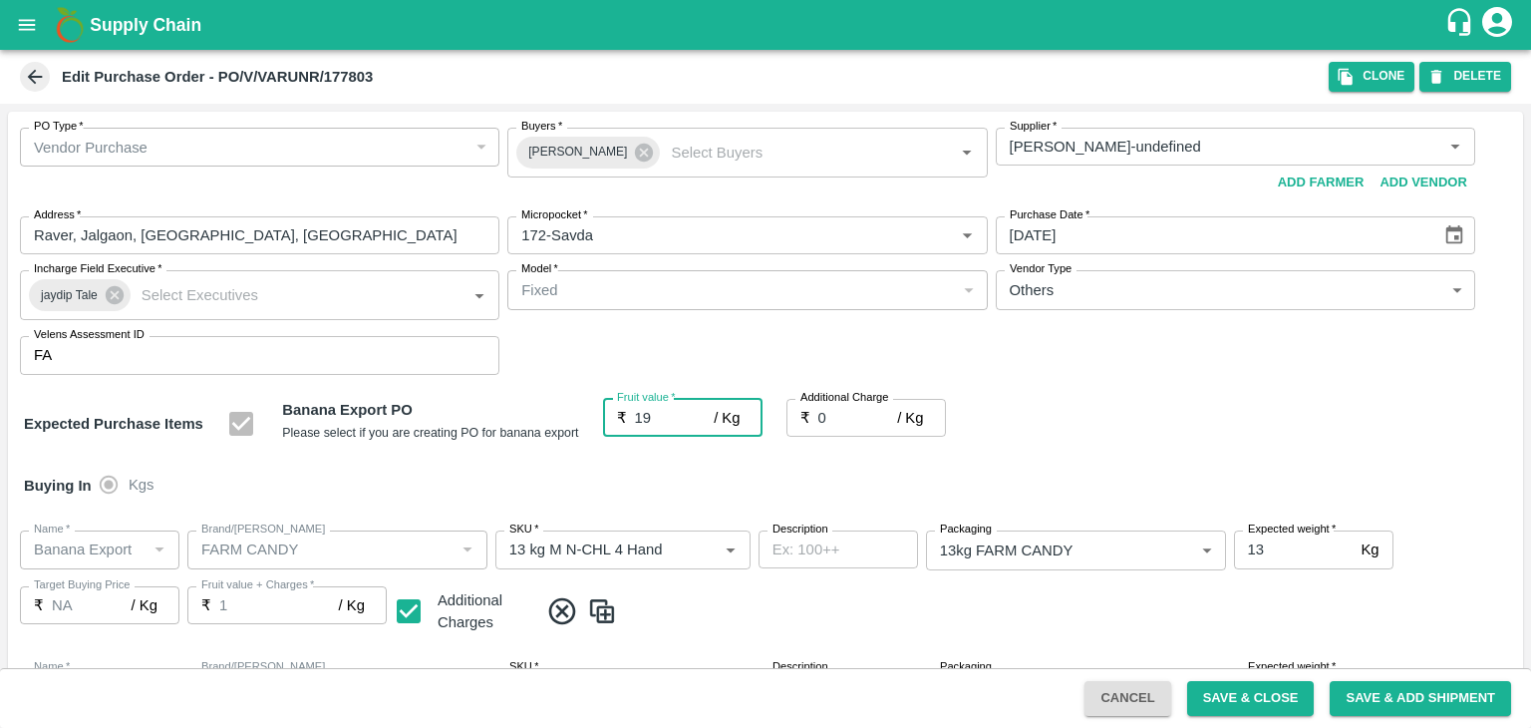
type input "19"
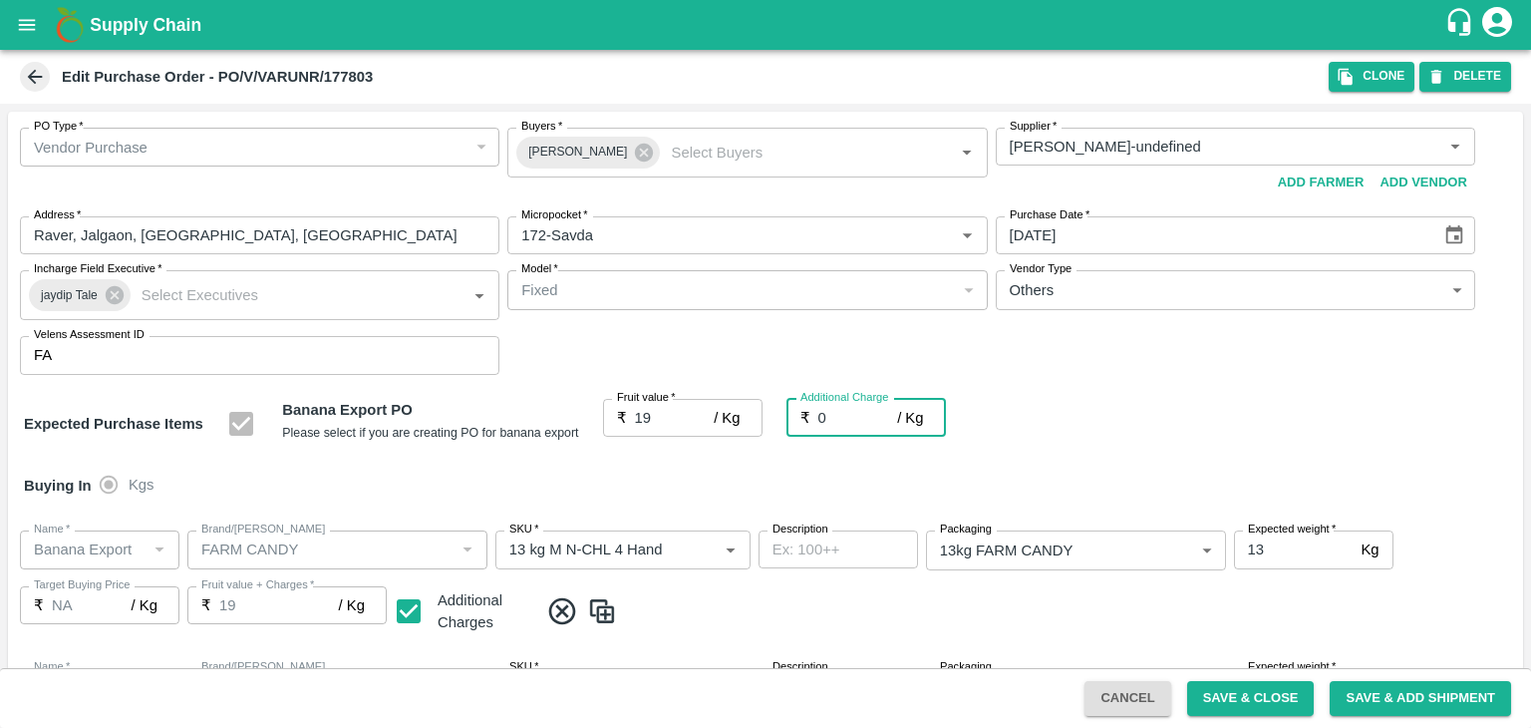
type input "2"
type input "21"
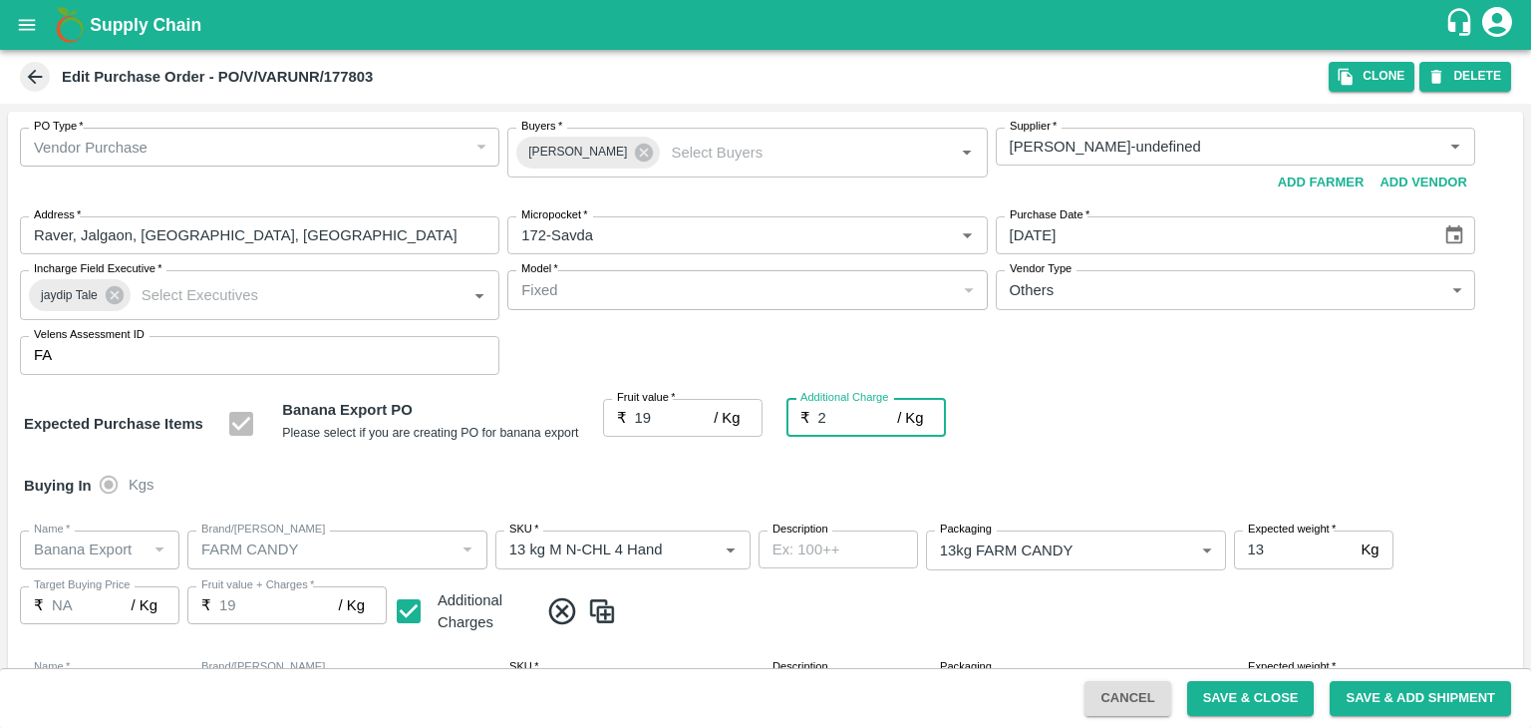
type input "21"
type input "2.7"
type input "21.7"
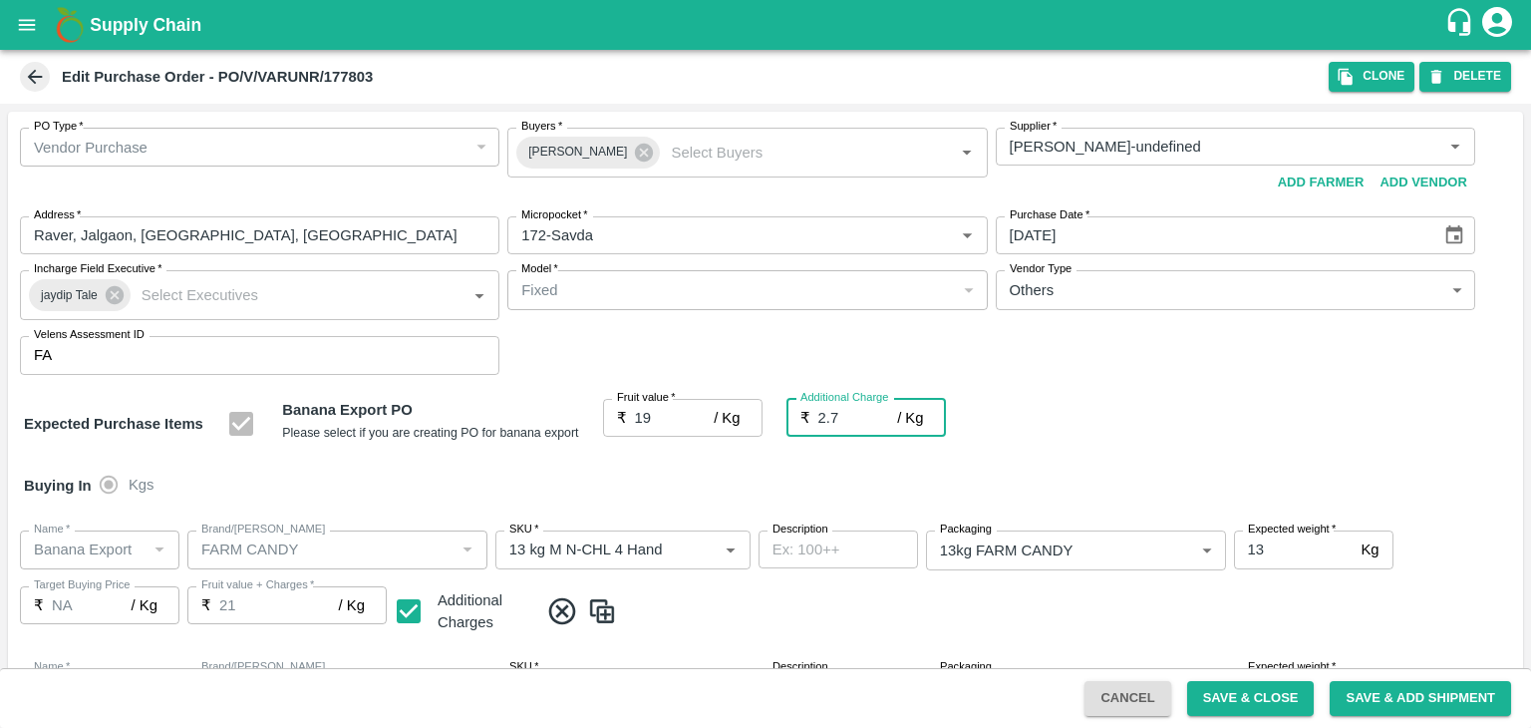
type input "21.7"
type input "2.75"
type input "21.75"
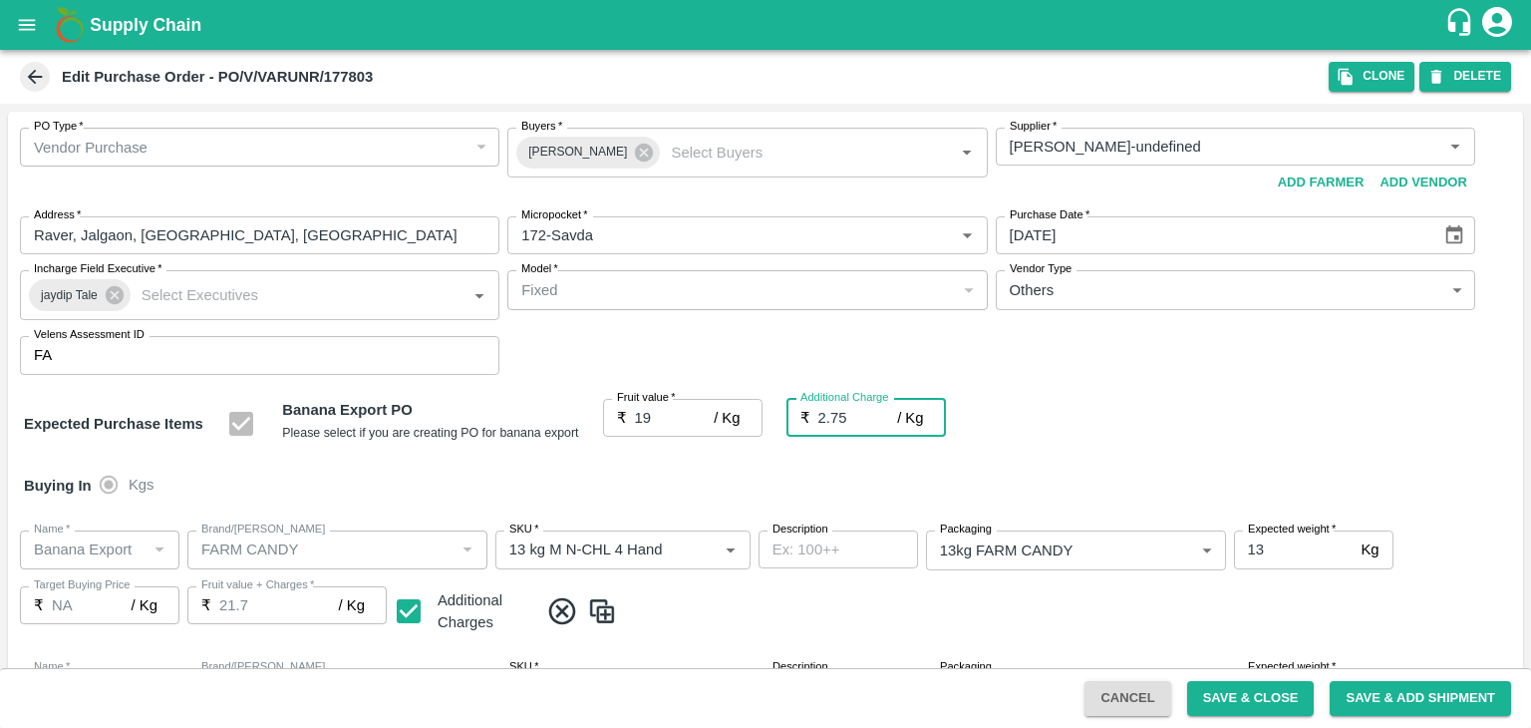
type input "21.75"
type input "2.75"
click at [726, 478] on div "Buying In Kgs" at bounding box center [765, 486] width 1515 height 58
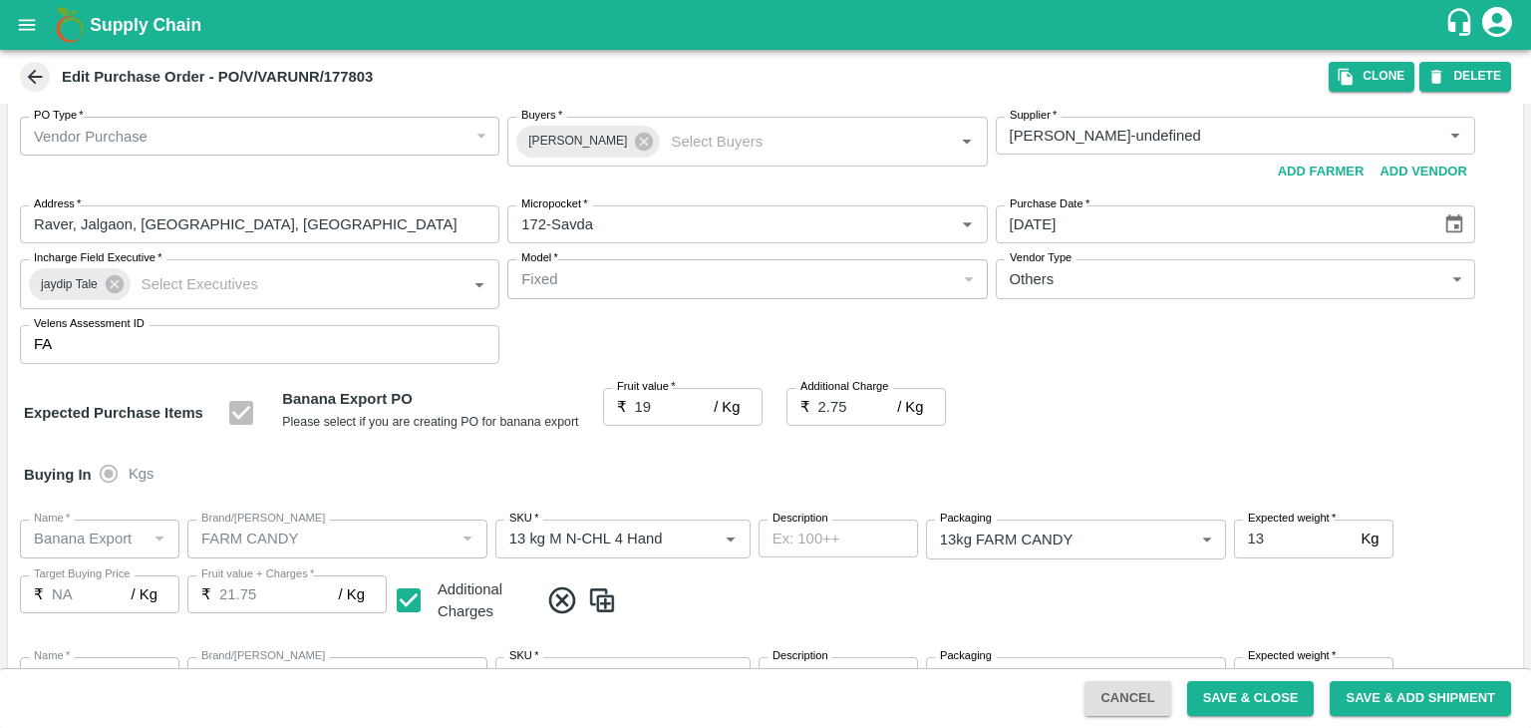
scroll to position [1057, 0]
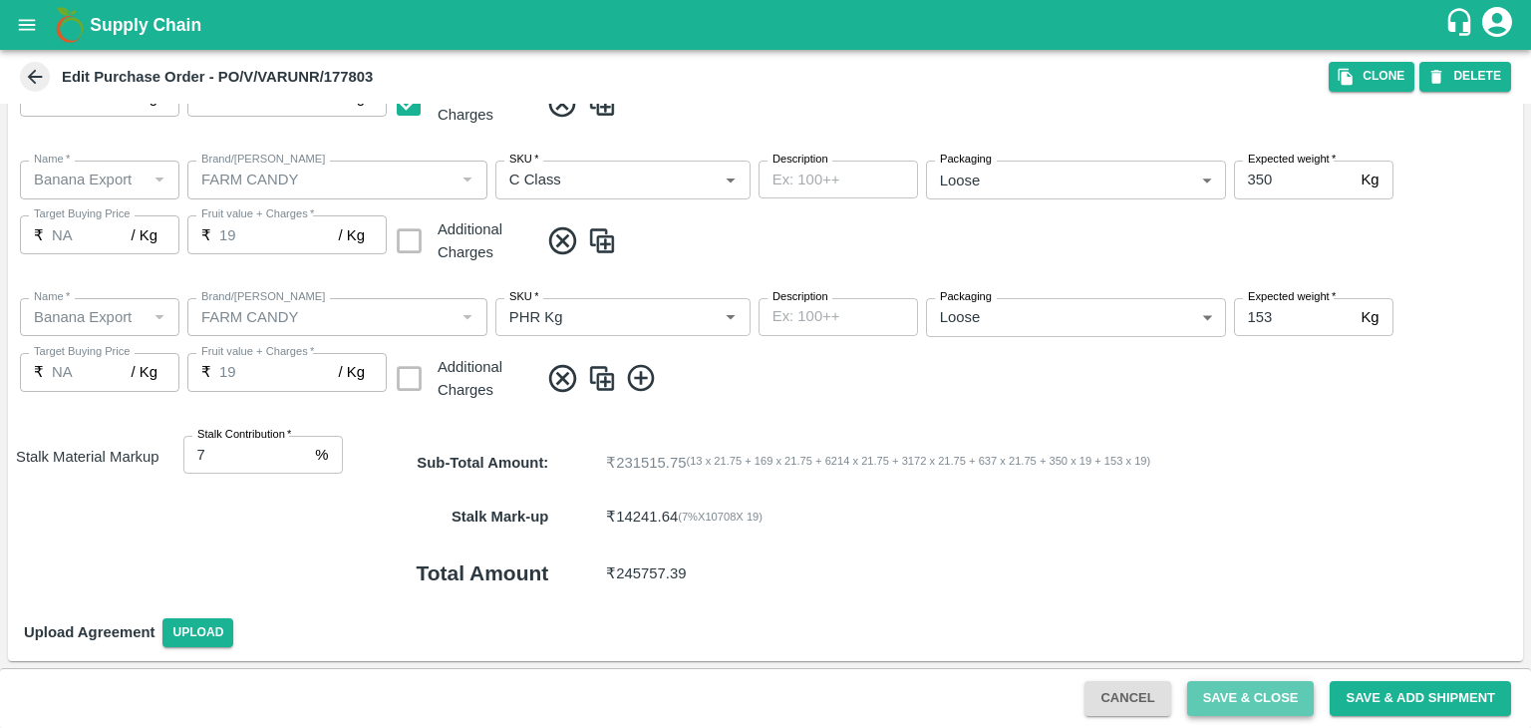
click at [1253, 695] on button "Save & Close" at bounding box center [1251, 698] width 128 height 35
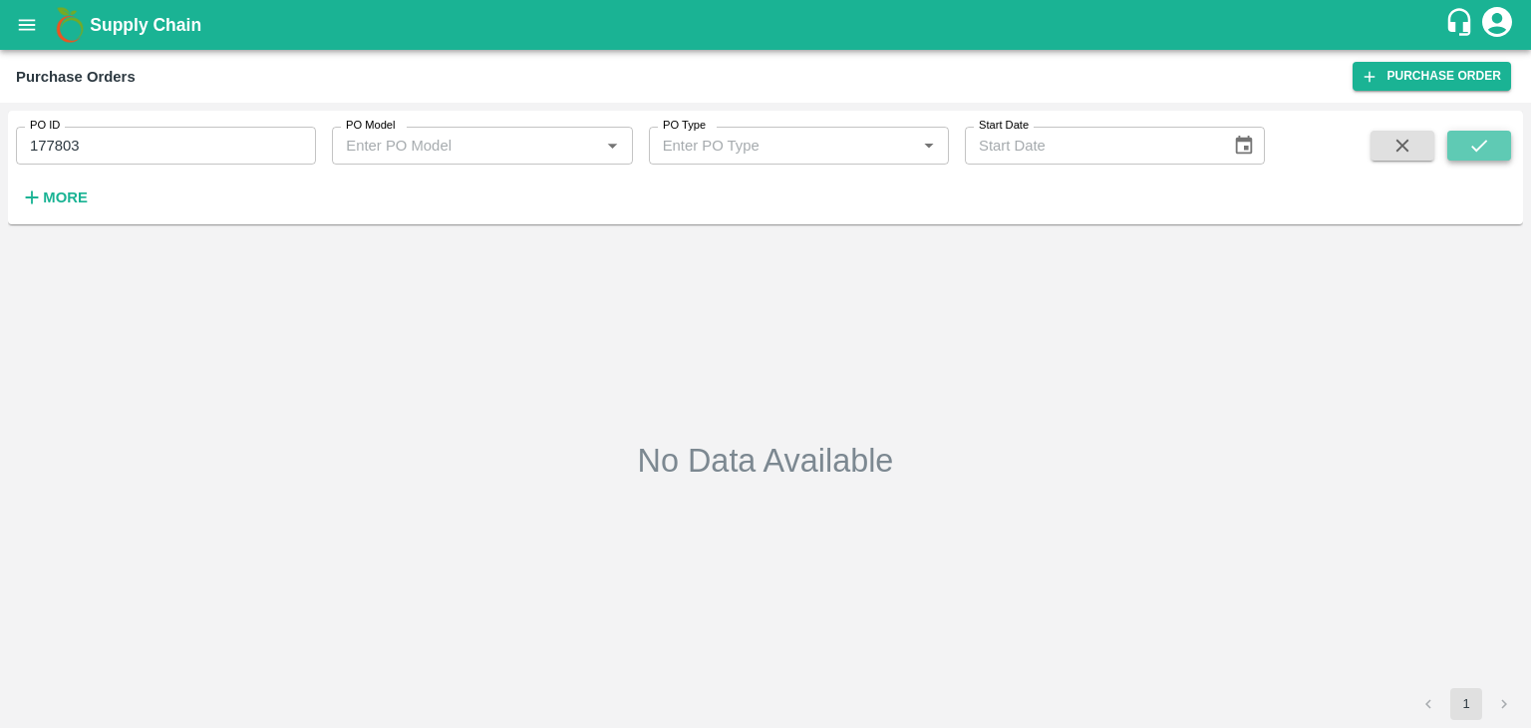
click at [1474, 157] on icon "submit" at bounding box center [1479, 146] width 22 height 22
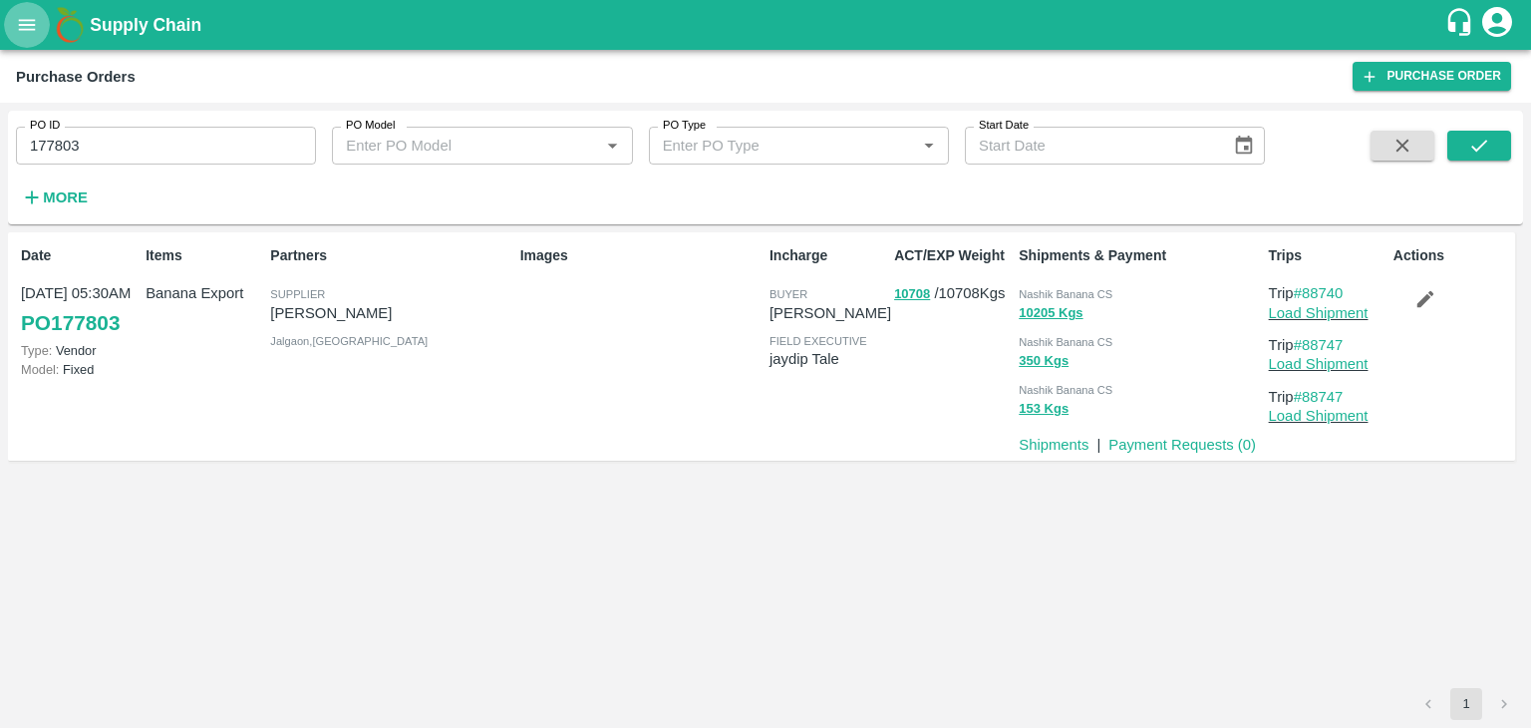
click at [29, 20] on icon "open drawer" at bounding box center [27, 24] width 17 height 11
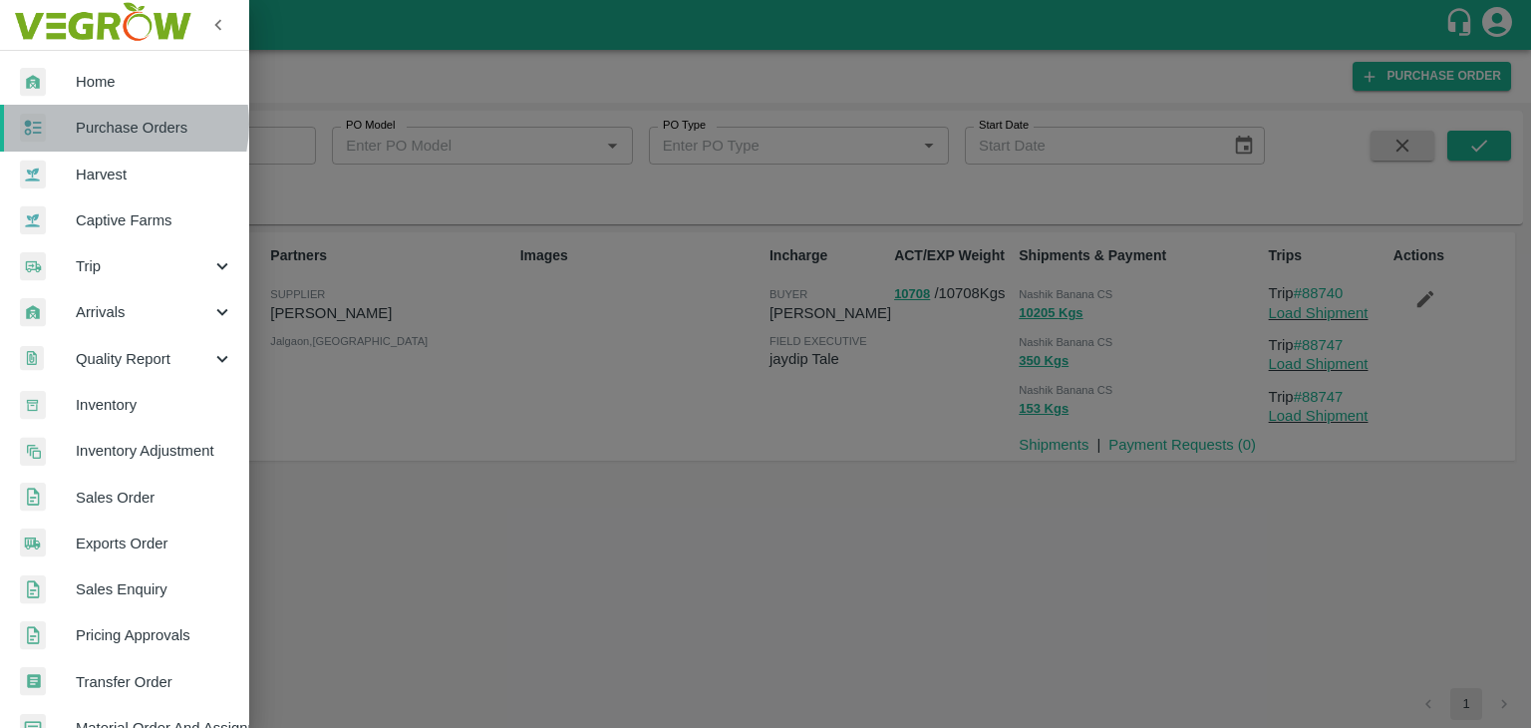
click at [107, 124] on span "Purchase Orders" at bounding box center [155, 128] width 158 height 22
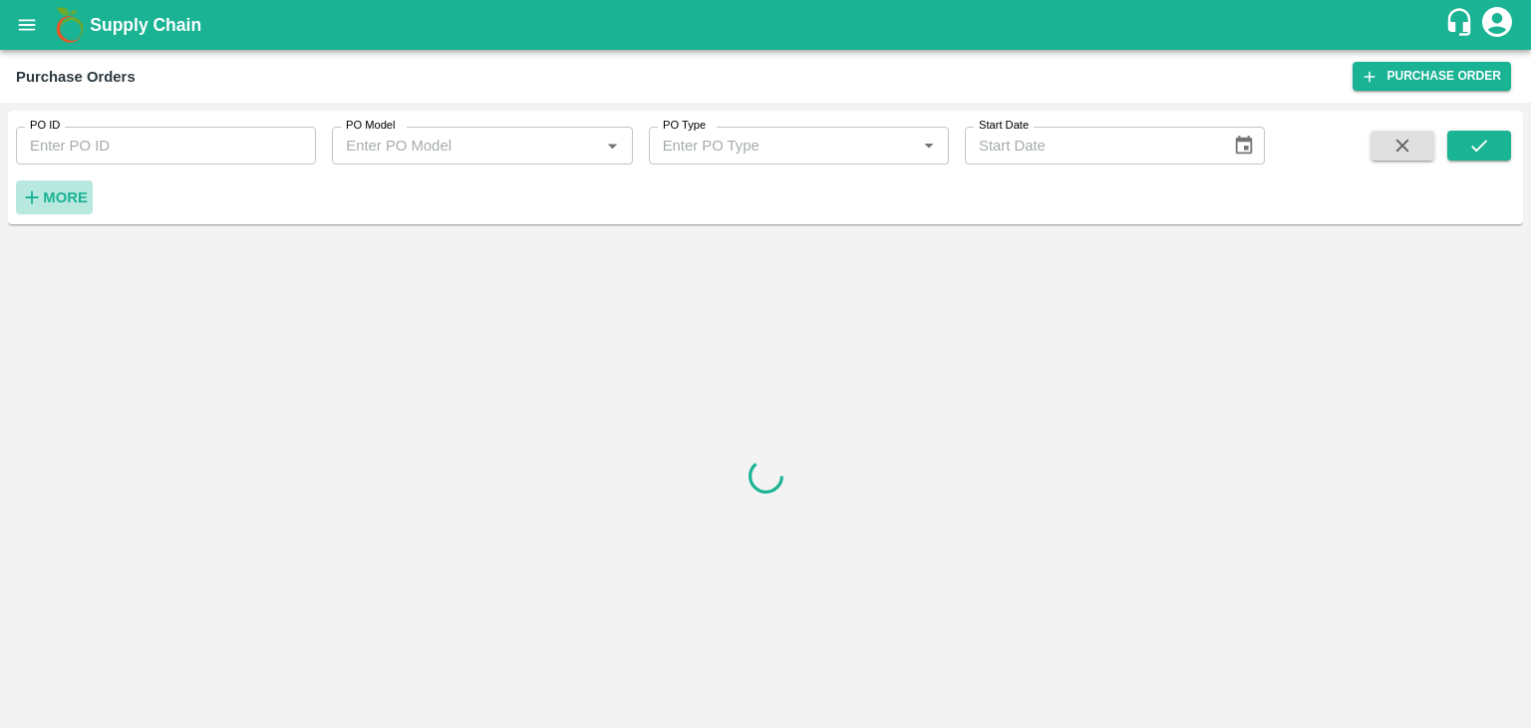
click at [69, 190] on strong "More" at bounding box center [65, 197] width 45 height 16
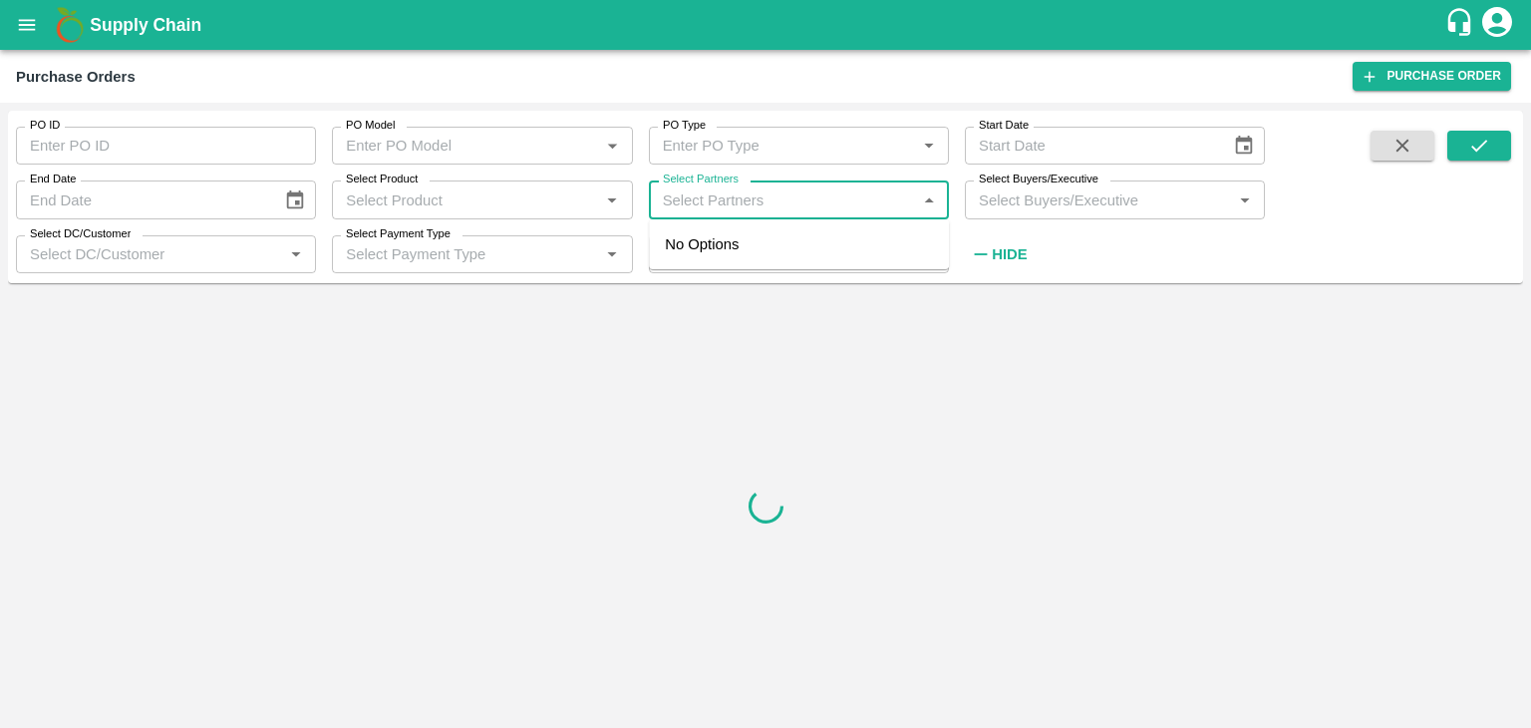
click at [736, 204] on input "Select Partners" at bounding box center [782, 199] width 255 height 26
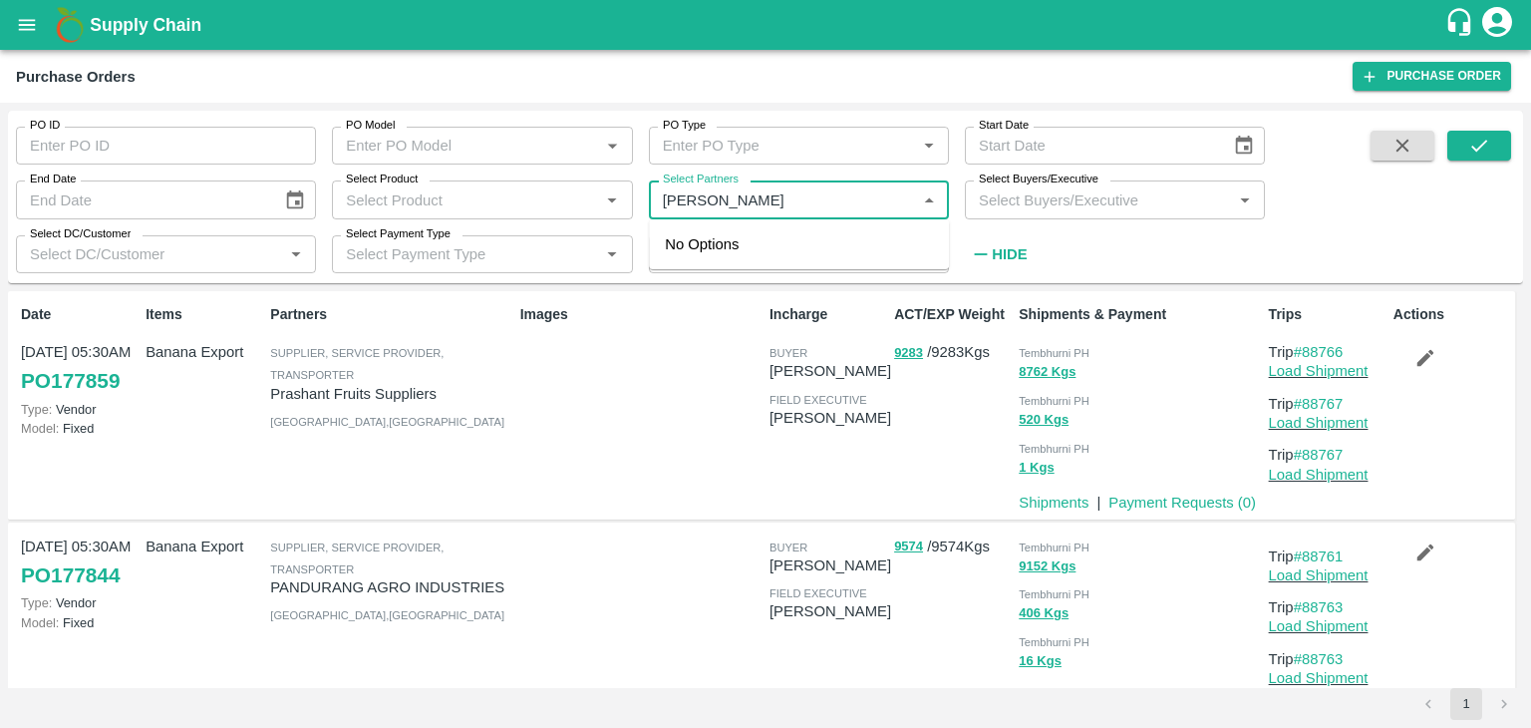
type input "Yogita"
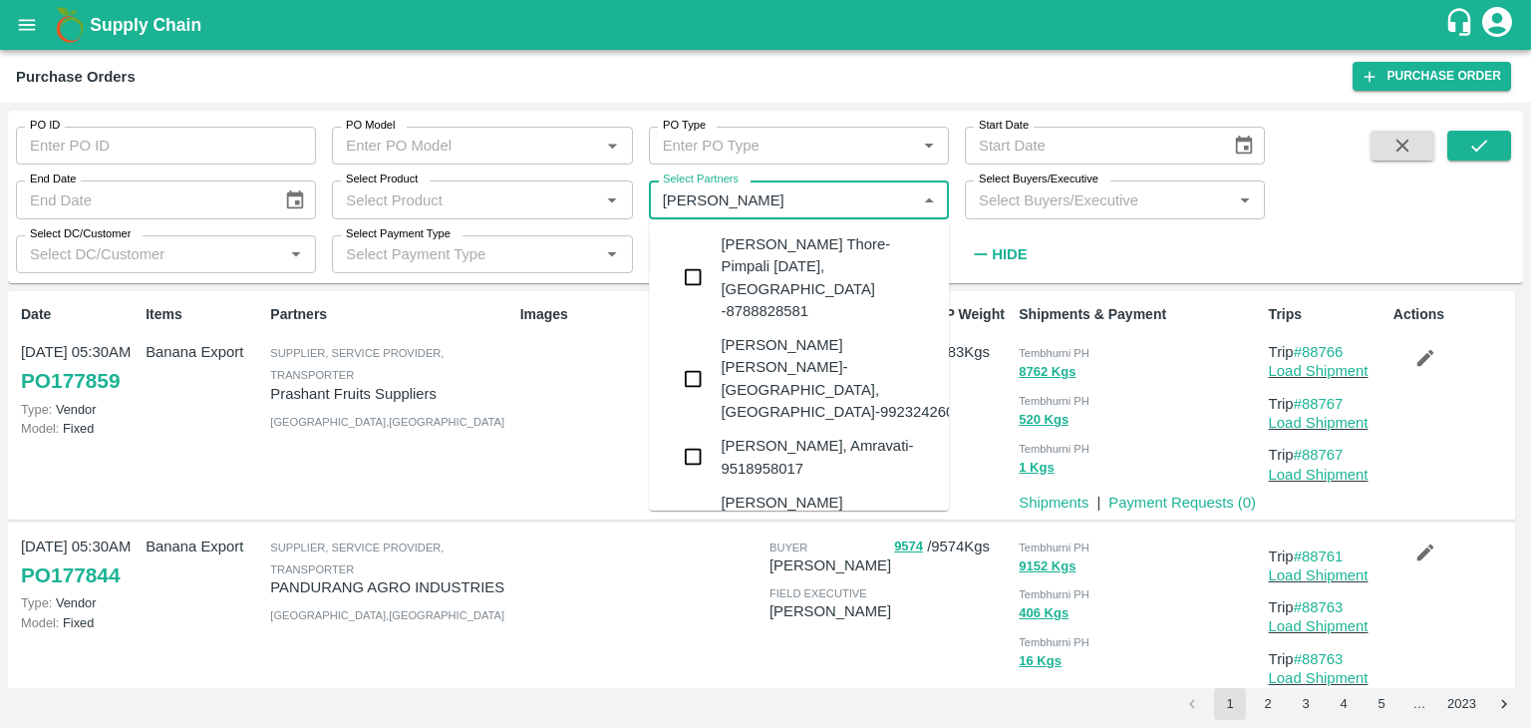
scroll to position [207, 0]
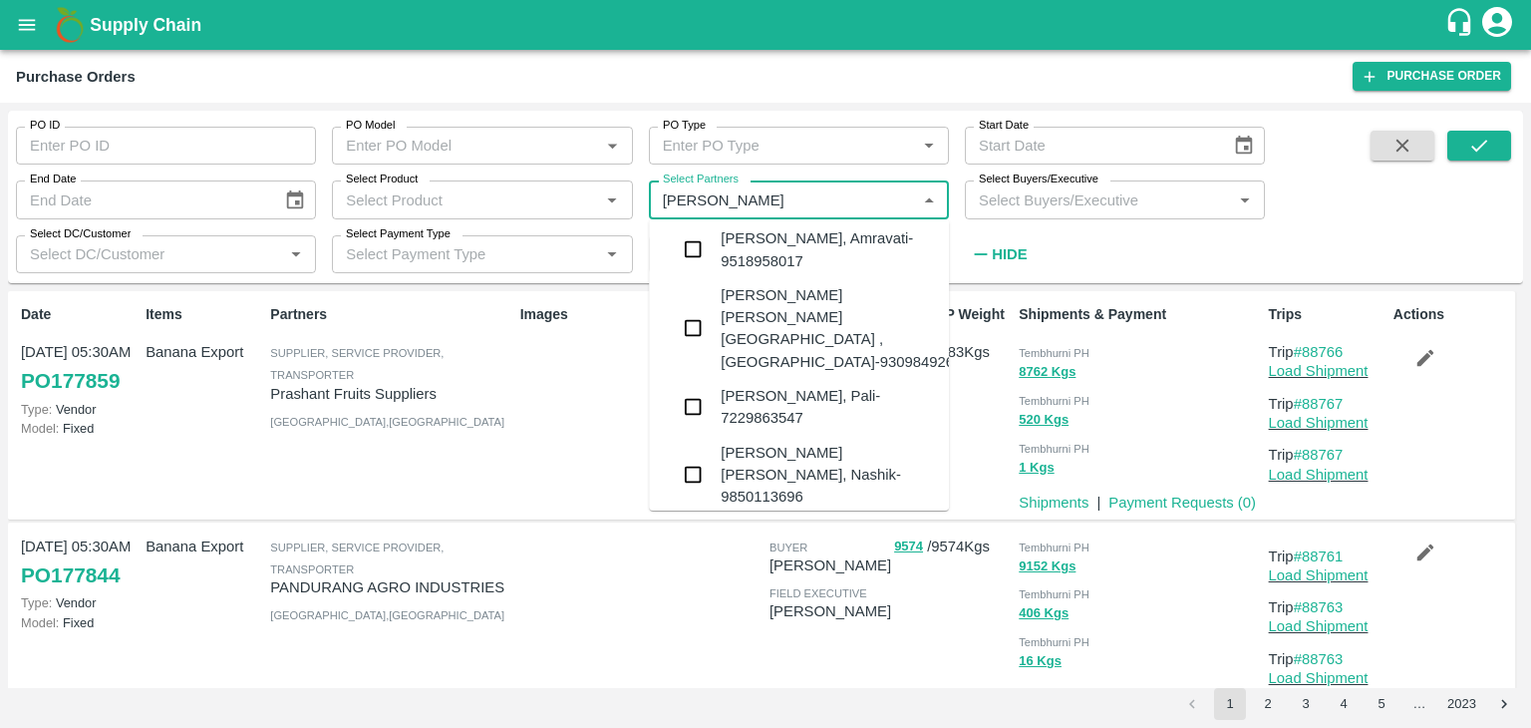
click at [815, 519] on div "Yogita Samadhan Indalkar -Chavhanwadi, Solapur-9923104155" at bounding box center [841, 563] width 241 height 89
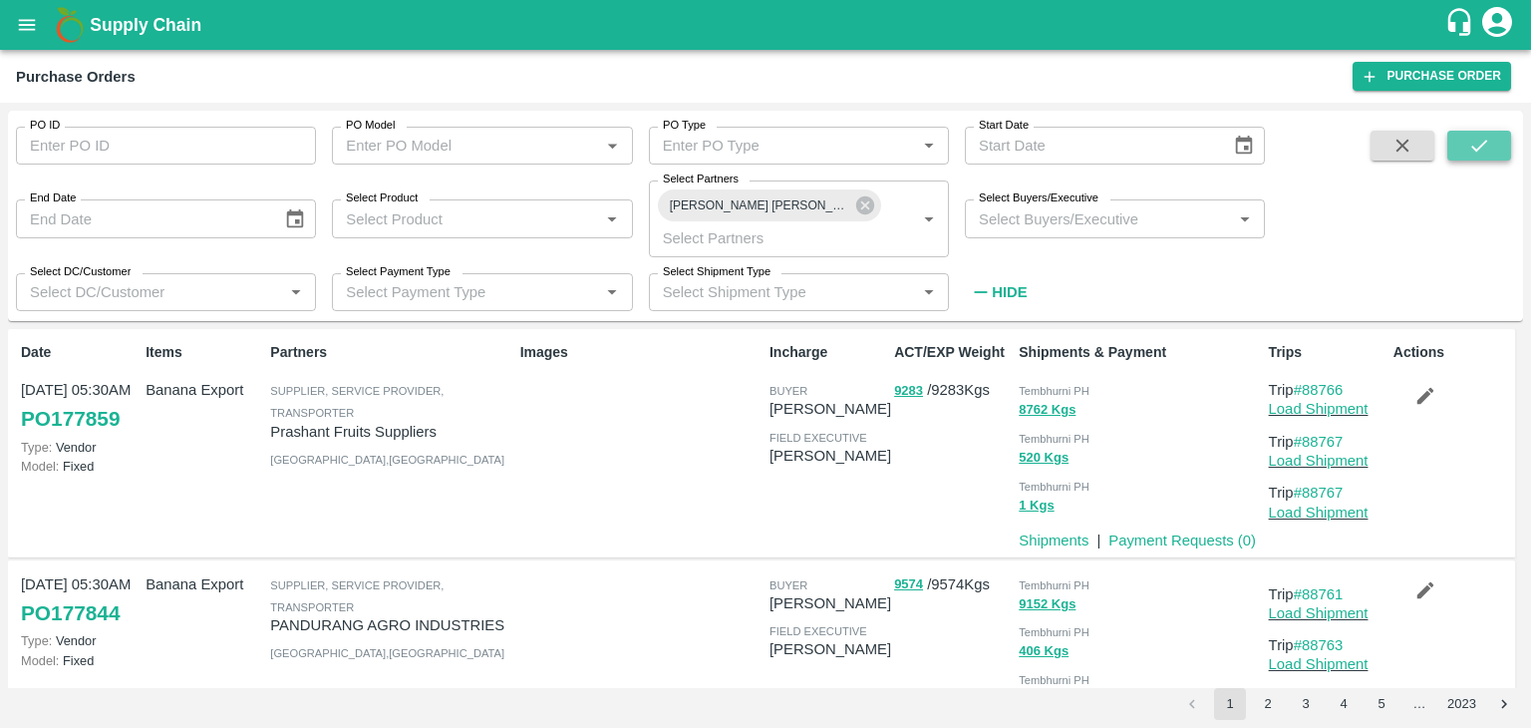
click at [1497, 143] on button "submit" at bounding box center [1479, 146] width 64 height 30
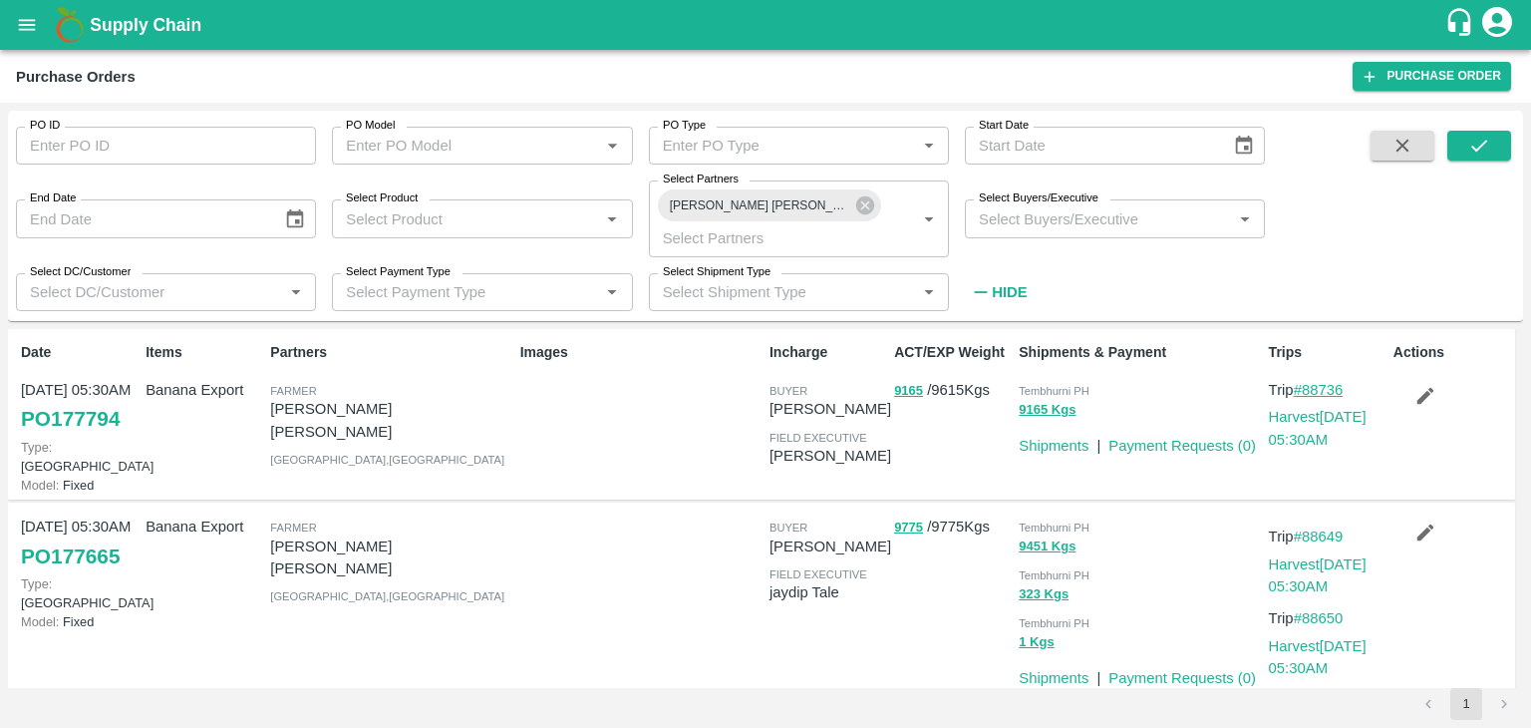
click at [1316, 382] on link "#88736" at bounding box center [1319, 390] width 50 height 16
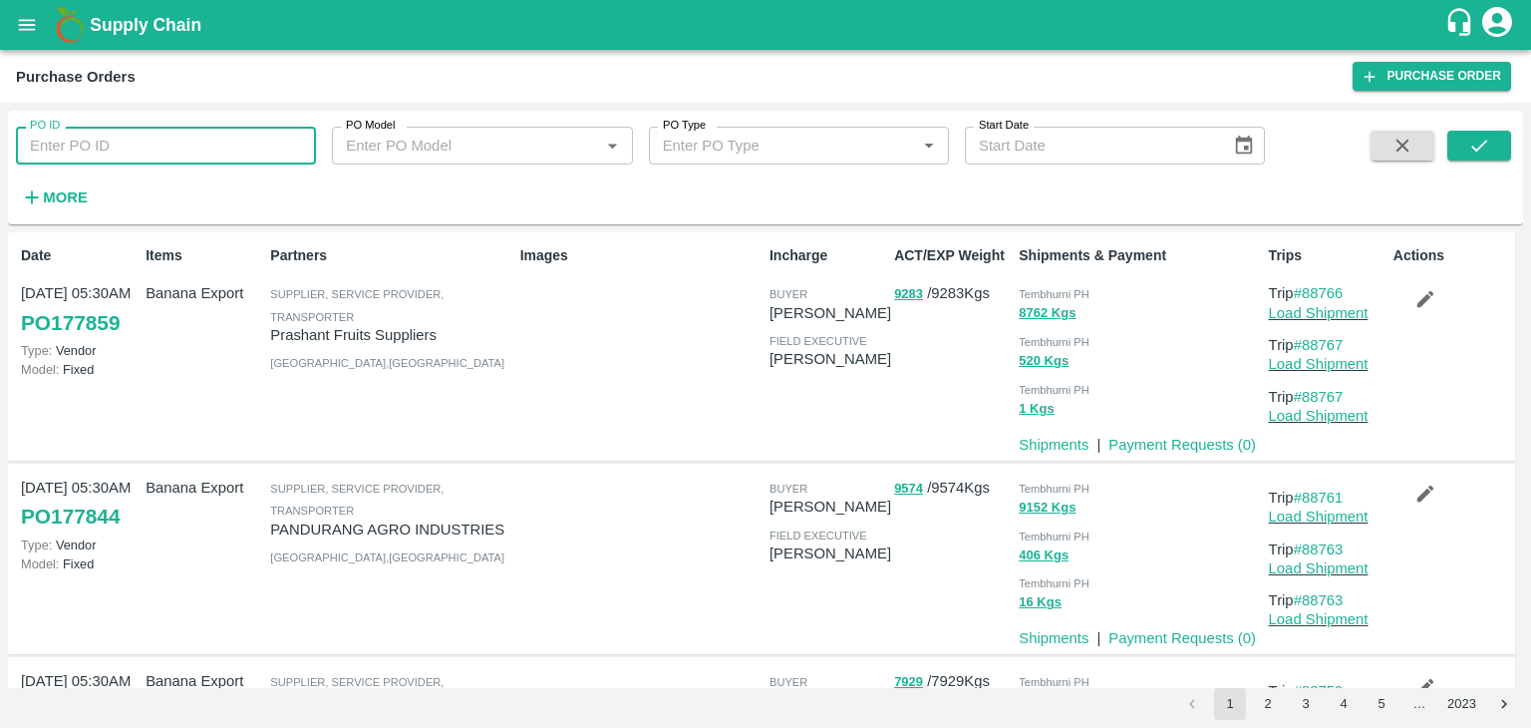
click at [128, 139] on input "PO ID" at bounding box center [166, 146] width 300 height 38
click at [1489, 152] on icon "submit" at bounding box center [1479, 146] width 22 height 22
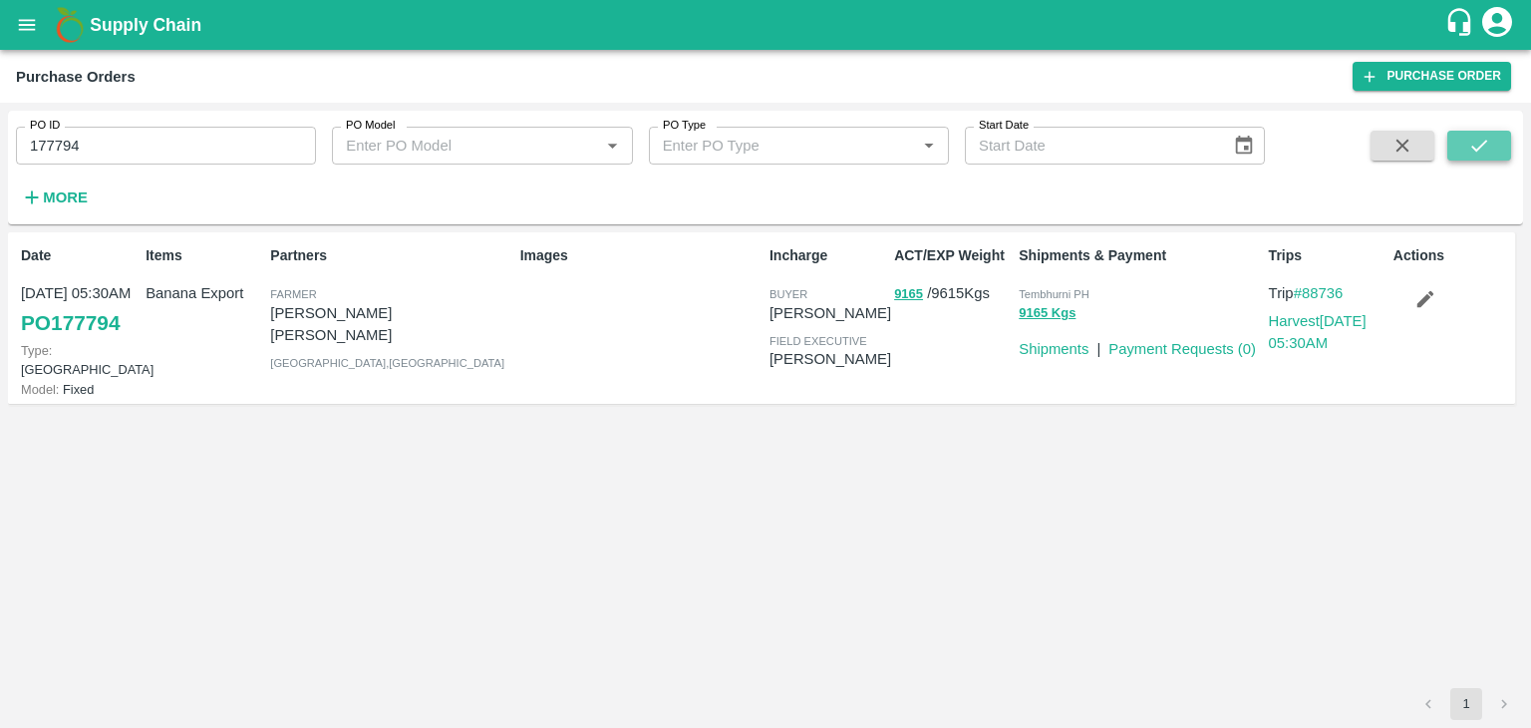
click at [1491, 154] on button "submit" at bounding box center [1479, 146] width 64 height 30
click at [191, 153] on input "177794" at bounding box center [166, 146] width 300 height 38
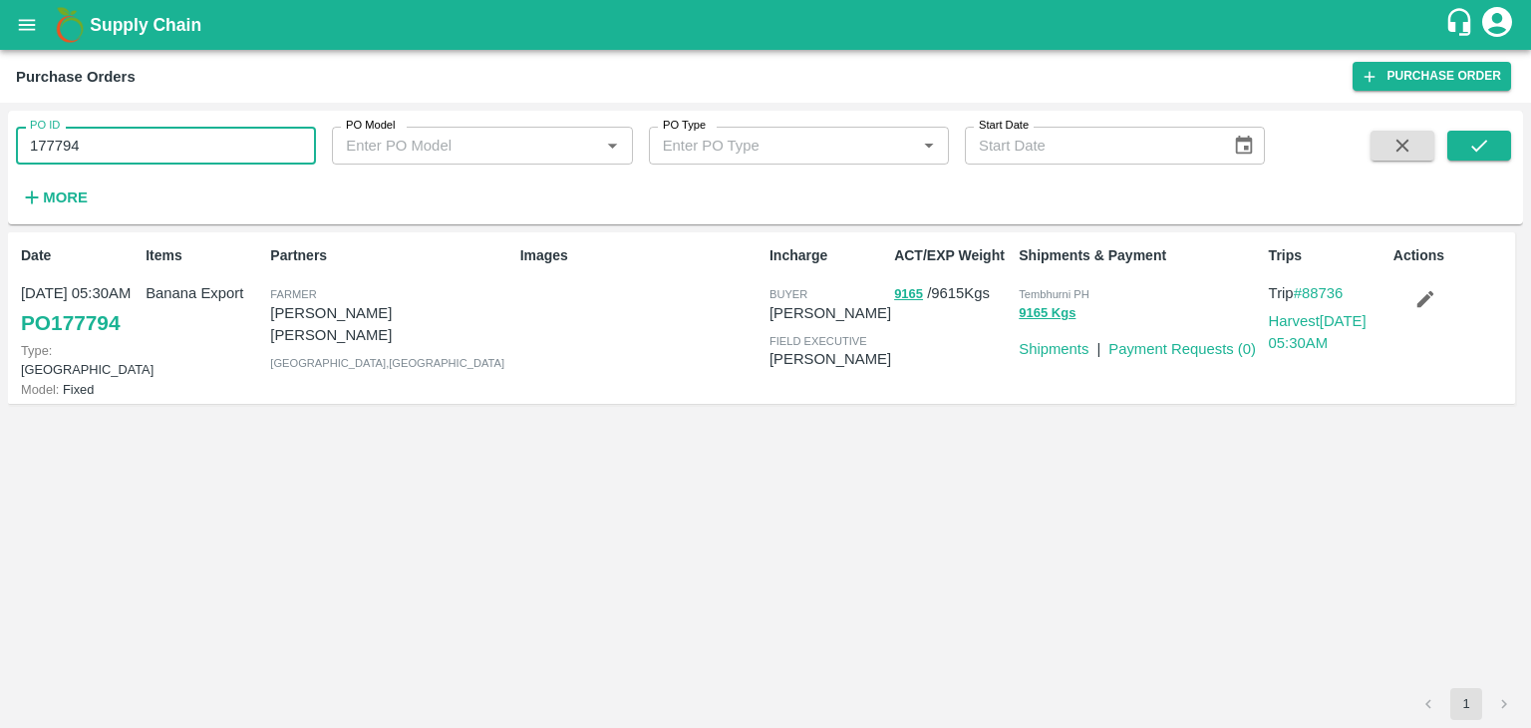
paste input "text"
type input "177839"
click at [1484, 145] on icon "submit" at bounding box center [1479, 146] width 22 height 22
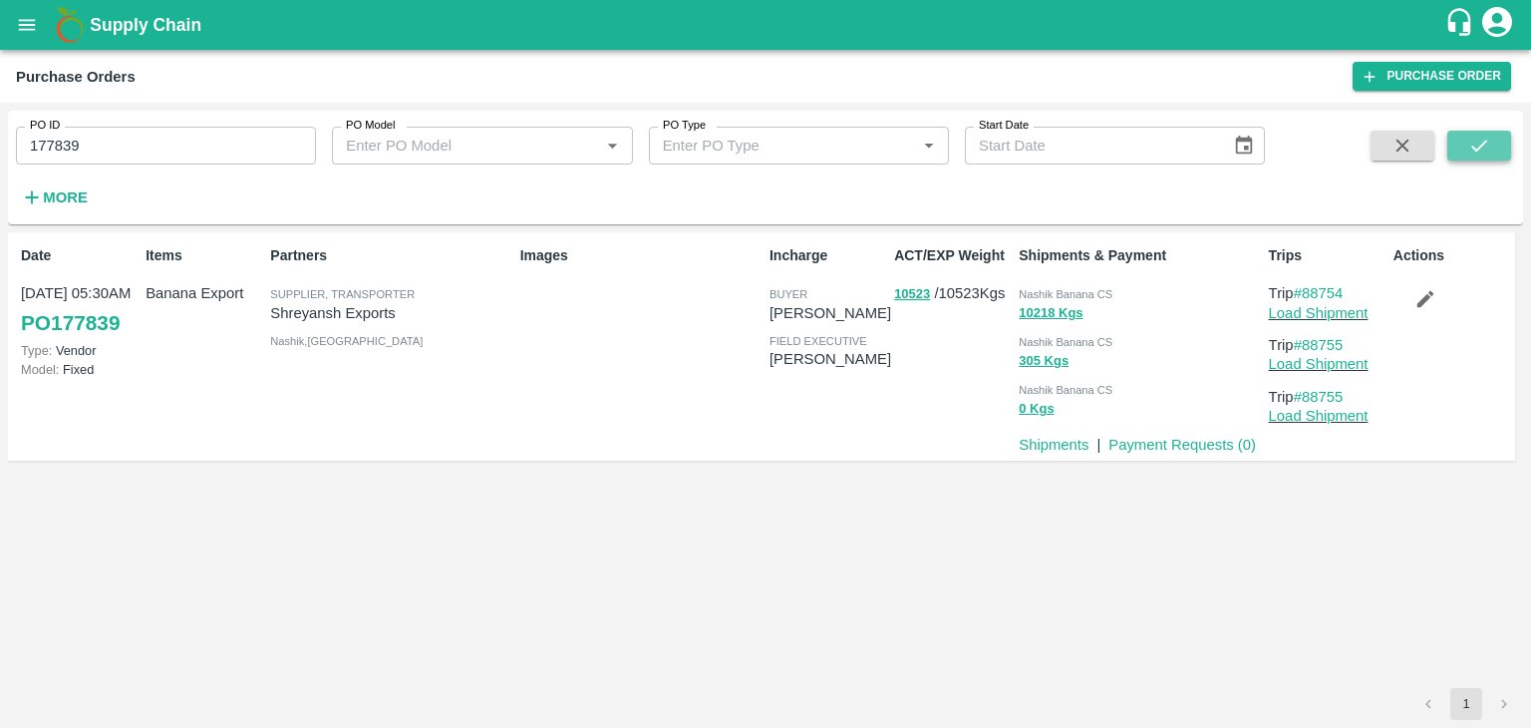
click at [1499, 140] on button "submit" at bounding box center [1479, 146] width 64 height 30
click at [1465, 148] on button "submit" at bounding box center [1479, 146] width 64 height 30
click at [1327, 305] on link "Load Shipment" at bounding box center [1319, 313] width 100 height 16
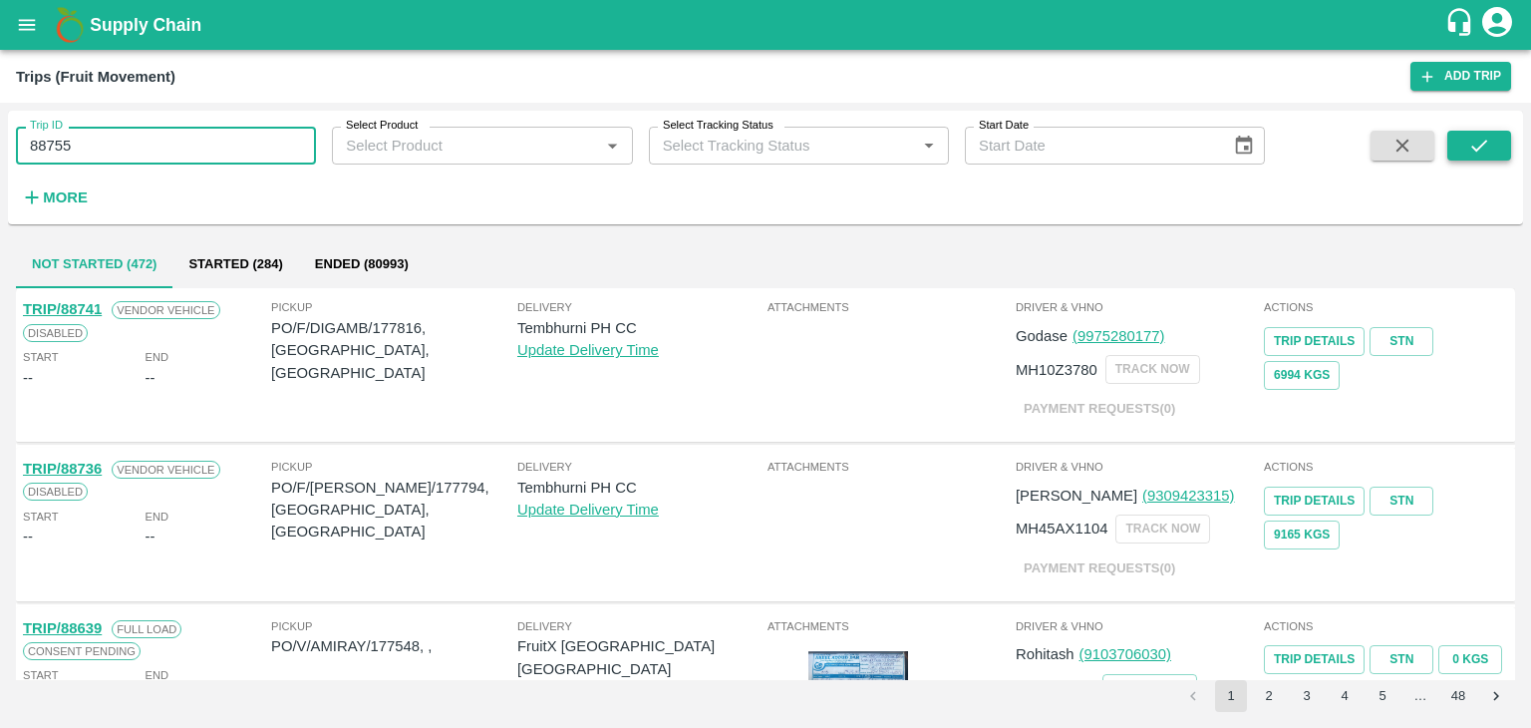
type input "88755"
click at [1497, 148] on button "submit" at bounding box center [1479, 146] width 64 height 30
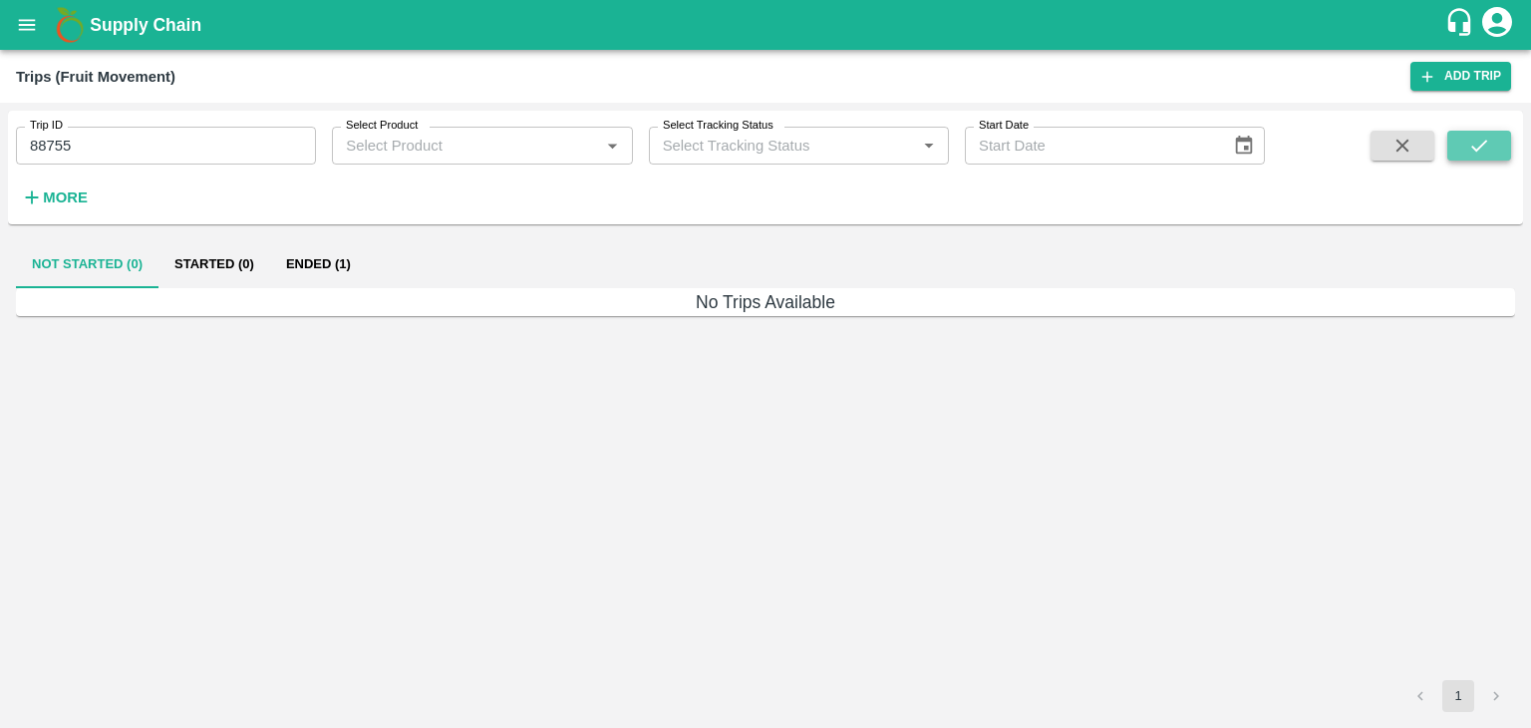
click at [1497, 148] on button "submit" at bounding box center [1479, 146] width 64 height 30
click at [325, 257] on button "Ended (1)" at bounding box center [318, 264] width 97 height 48
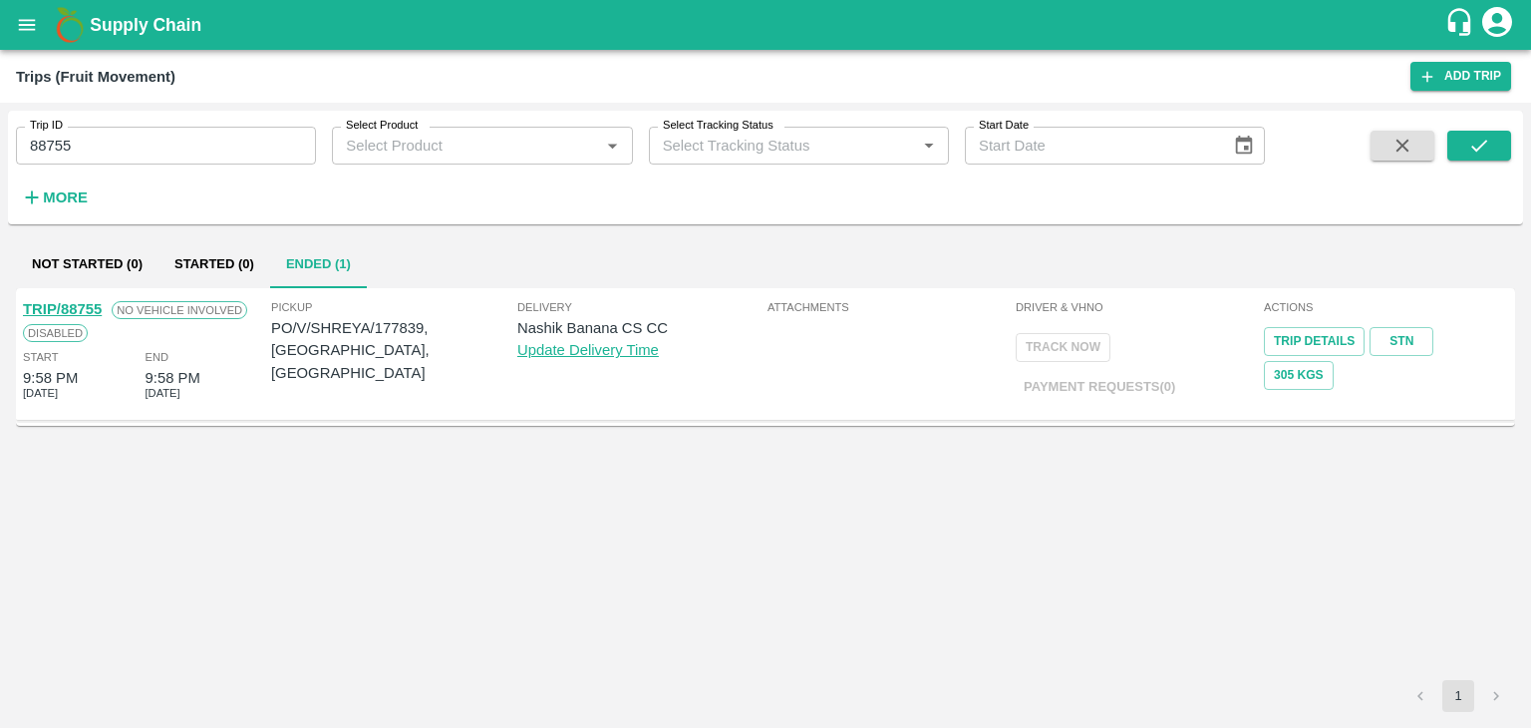
click at [68, 303] on link "TRIP/88755" at bounding box center [62, 309] width 79 height 16
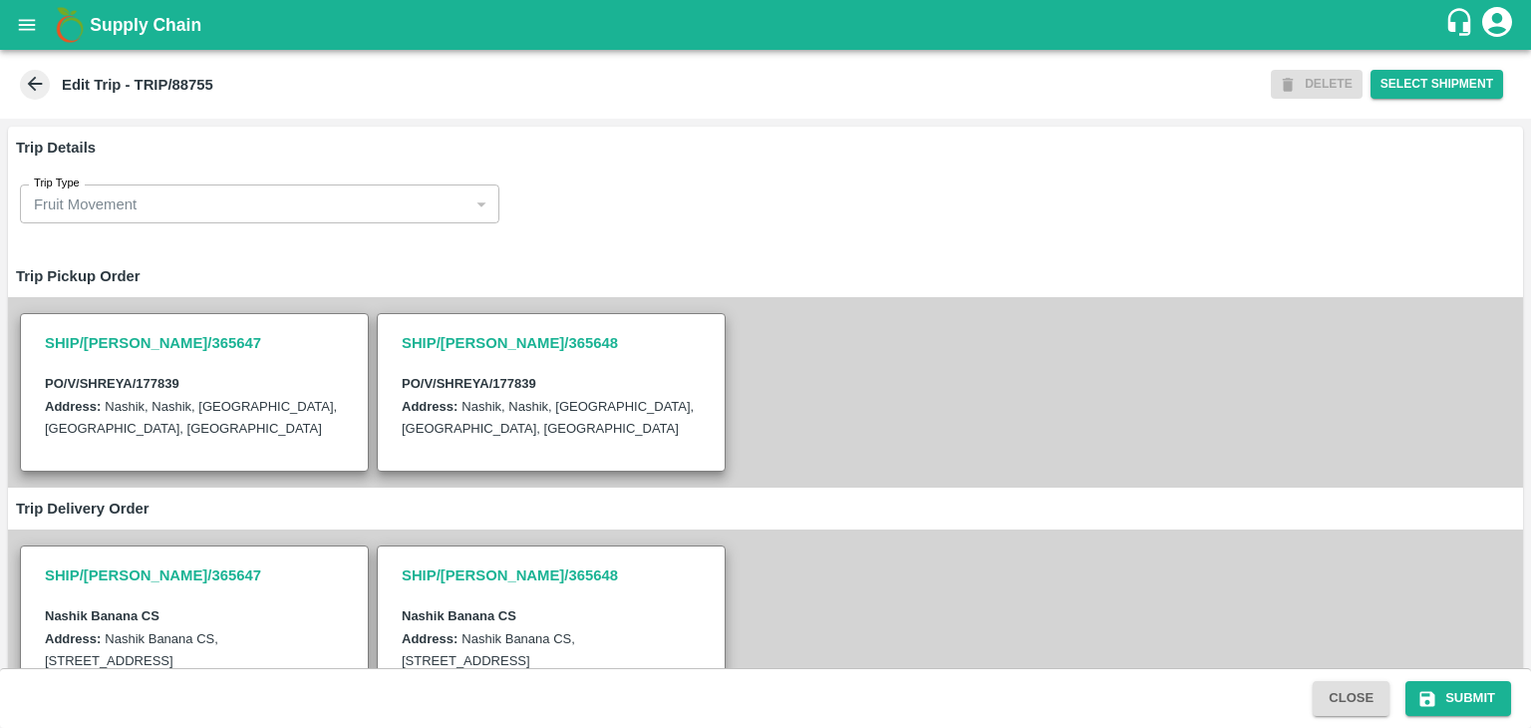
scroll to position [489, 0]
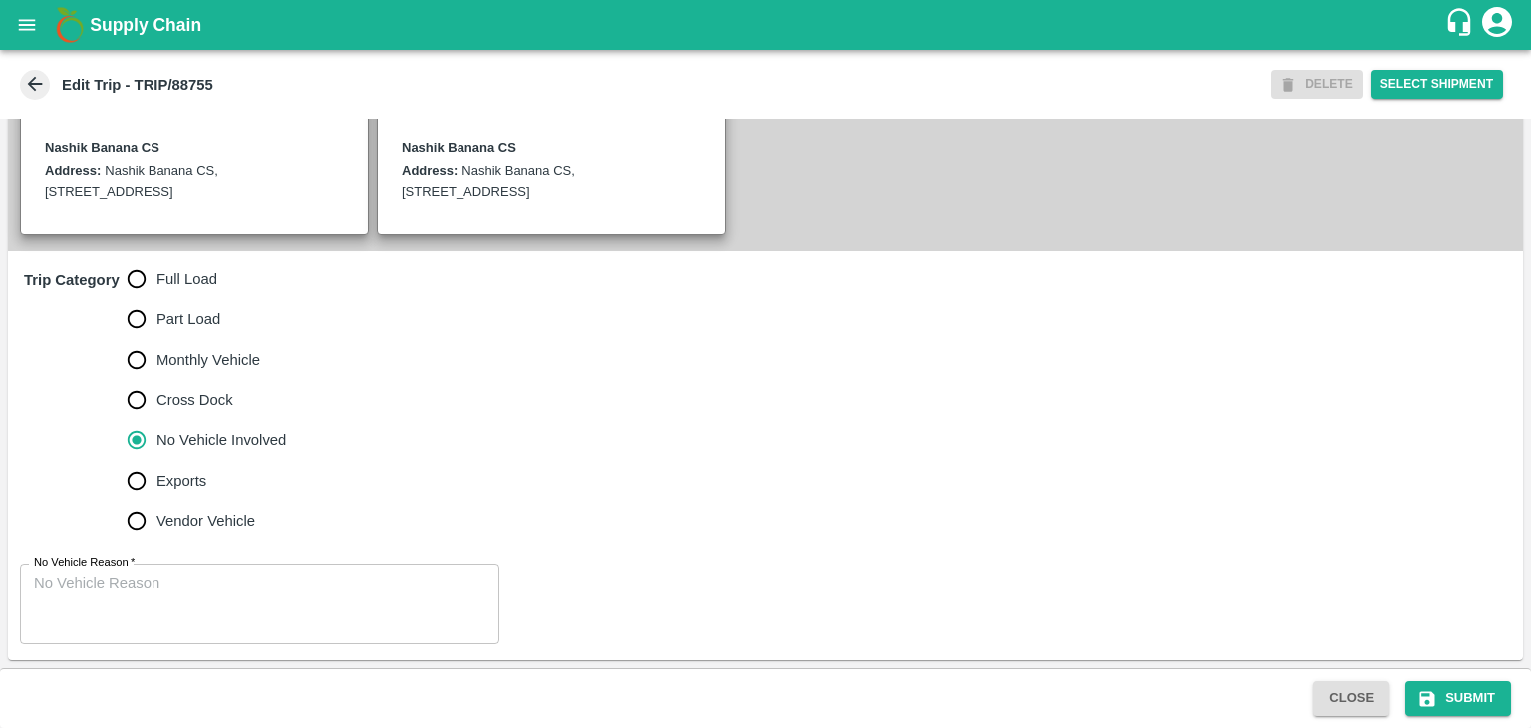
click at [177, 283] on span "Full Load" at bounding box center [187, 279] width 61 height 22
click at [157, 283] on input "Full Load" at bounding box center [137, 279] width 40 height 40
radio input "true"
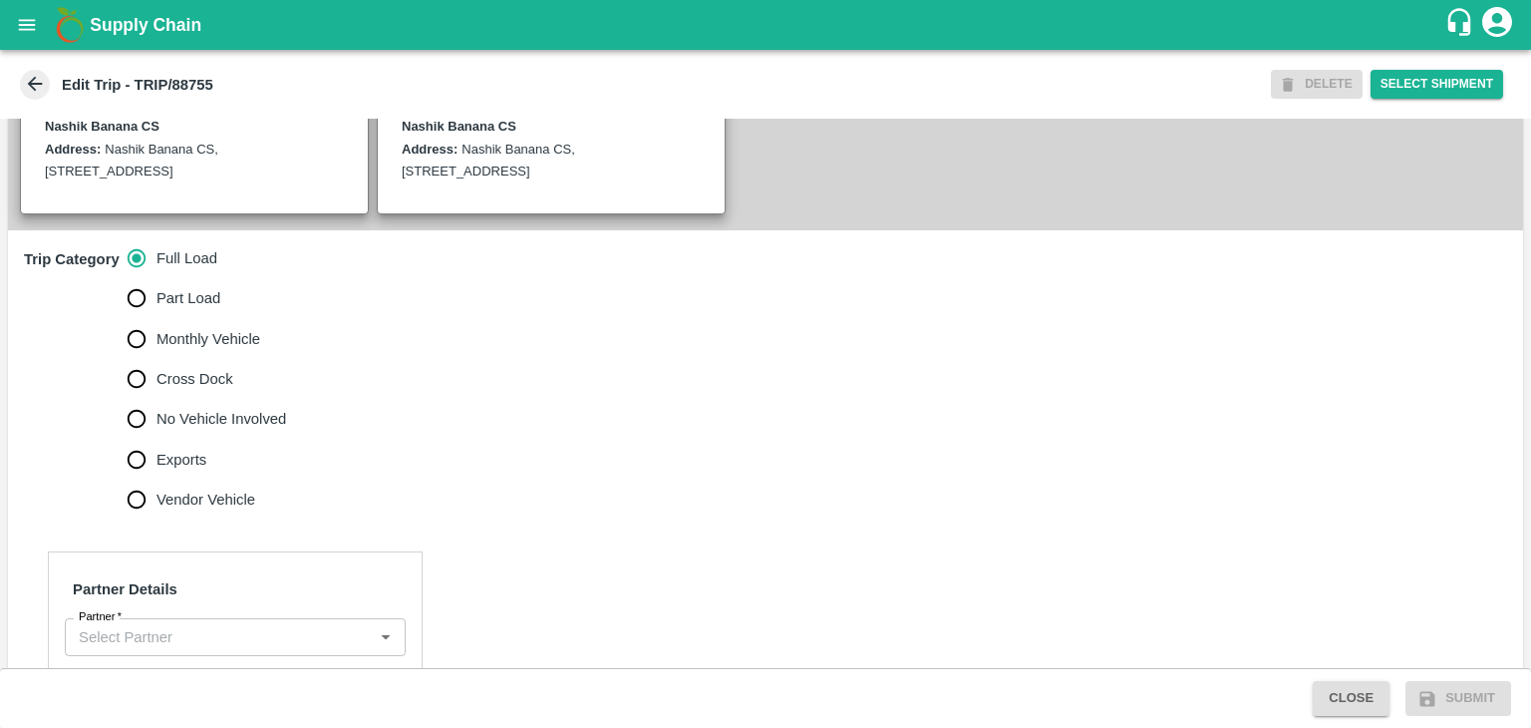
scroll to position [630, 0]
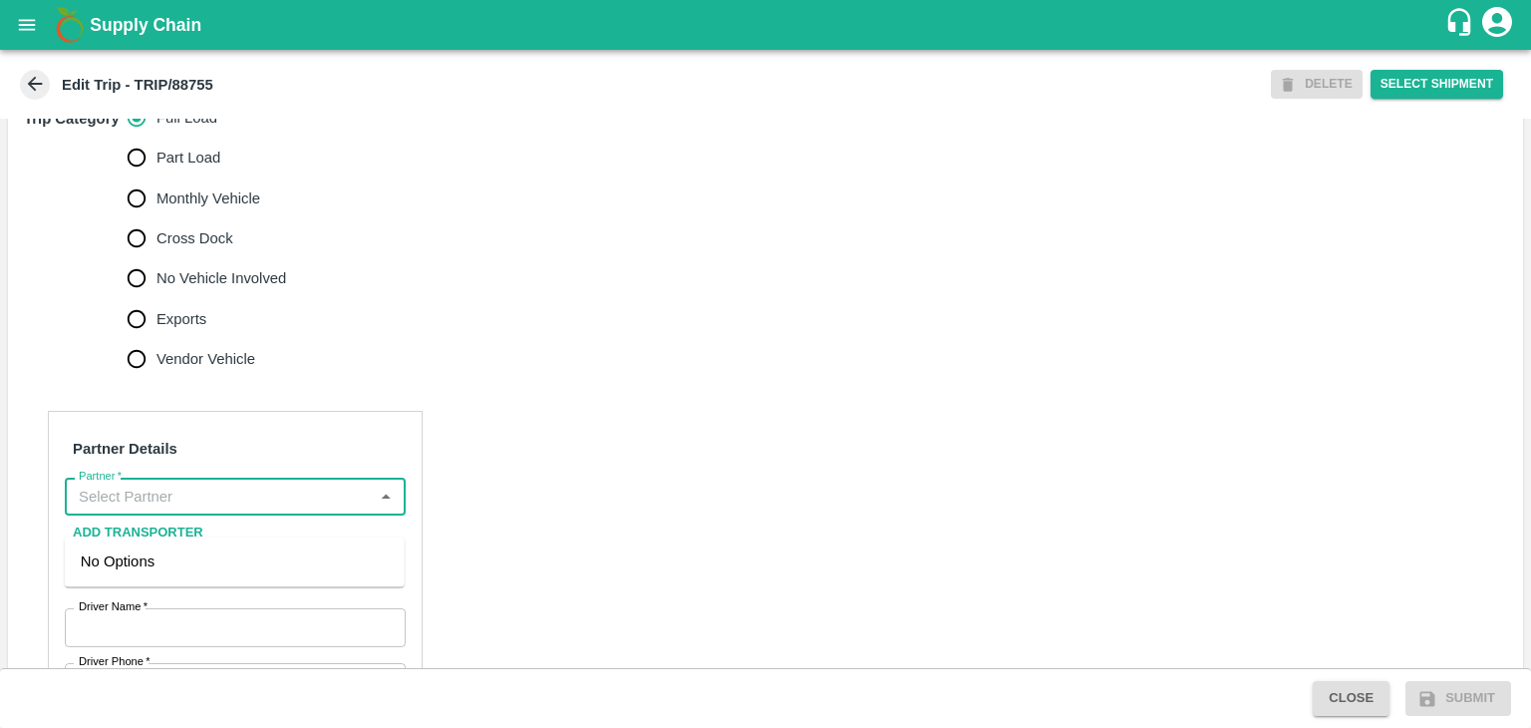
click at [256, 509] on input "Partner   *" at bounding box center [219, 496] width 296 height 26
click at [279, 586] on div "[PERSON_NAME] ( [PERSON_NAME] Transport )-[GEOGRAPHIC_DATA], Pune-9860466997(Tr…" at bounding box center [235, 583] width 308 height 67
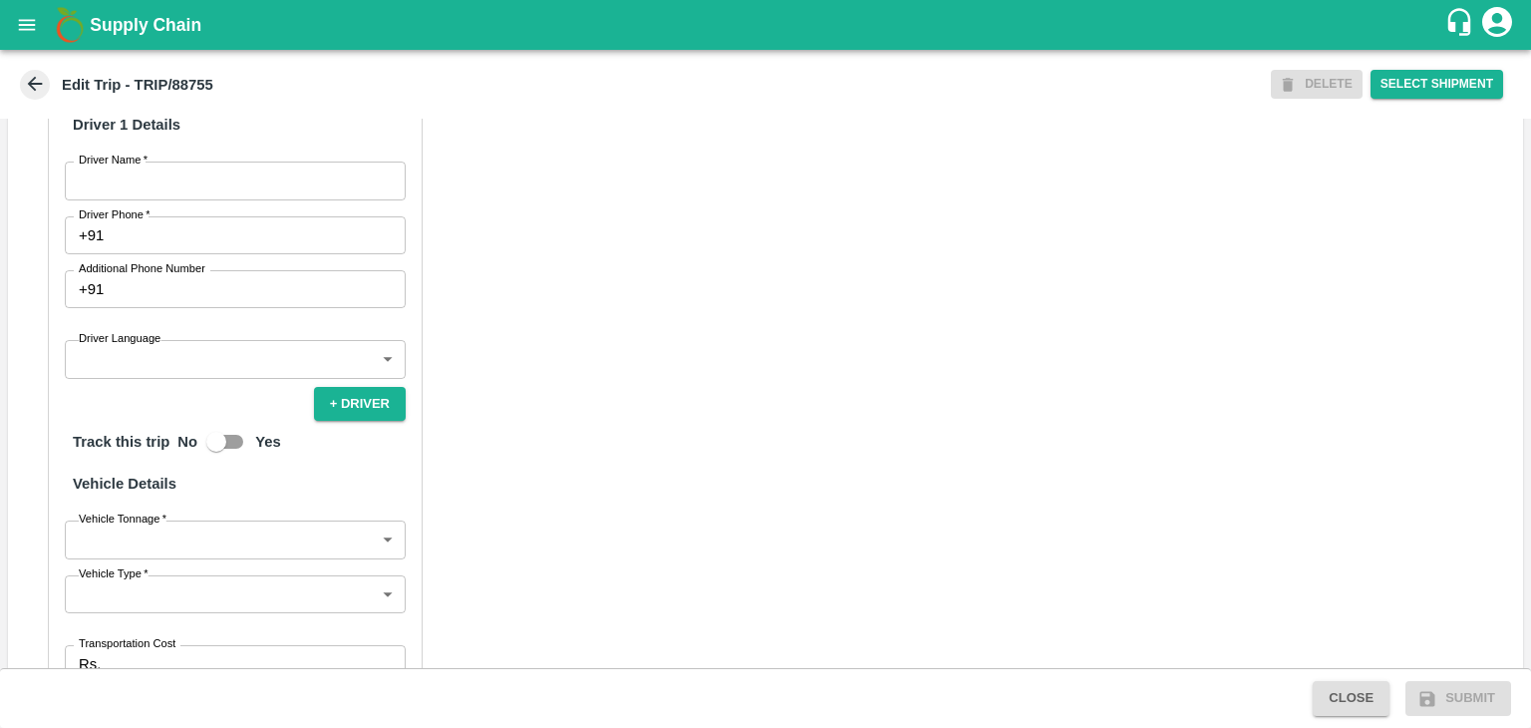
scroll to position [1097, 0]
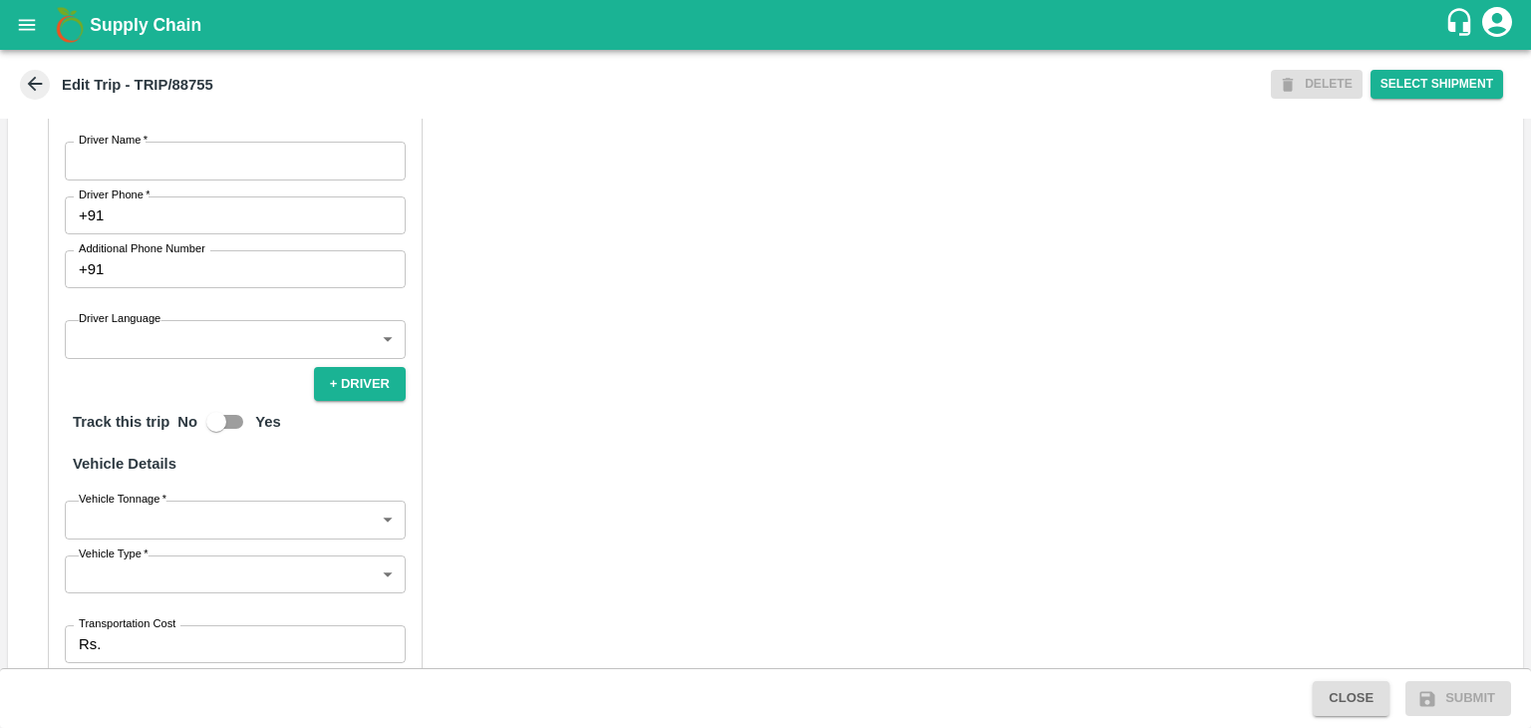
type input "[PERSON_NAME] ( [PERSON_NAME] Transport )-[GEOGRAPHIC_DATA], Pune-9860466997(Tr…"
click at [136, 179] on input "Driver Name   *" at bounding box center [235, 161] width 341 height 38
type input "Godase"
click at [192, 234] on input "Driver Phone   *" at bounding box center [259, 215] width 294 height 38
type input "9975280177"
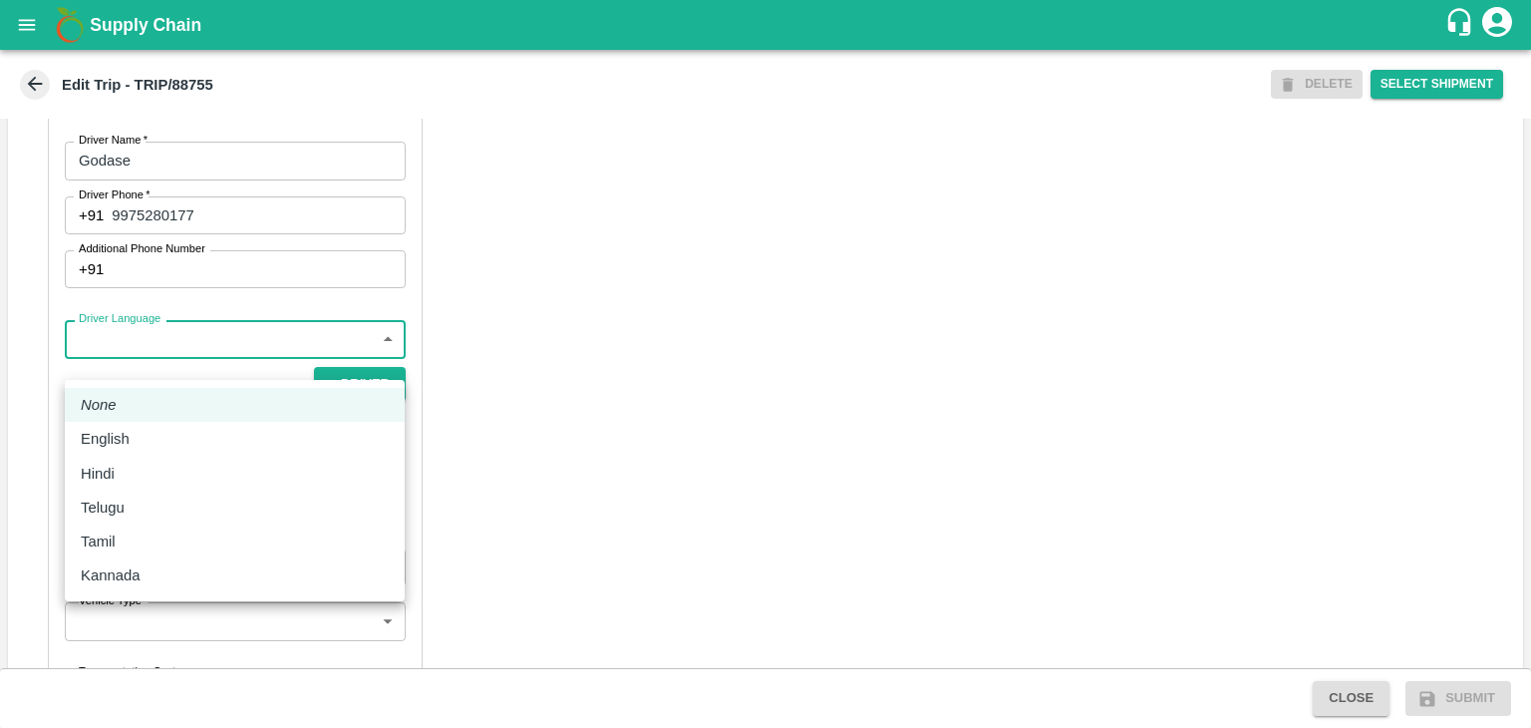
click at [192, 355] on body "Supply Chain Edit Trip - TRIP/88755 DELETE Select Shipment Trip Details Trip Ty…" at bounding box center [765, 364] width 1531 height 728
click at [141, 444] on div "English" at bounding box center [235, 439] width 308 height 22
type input "en"
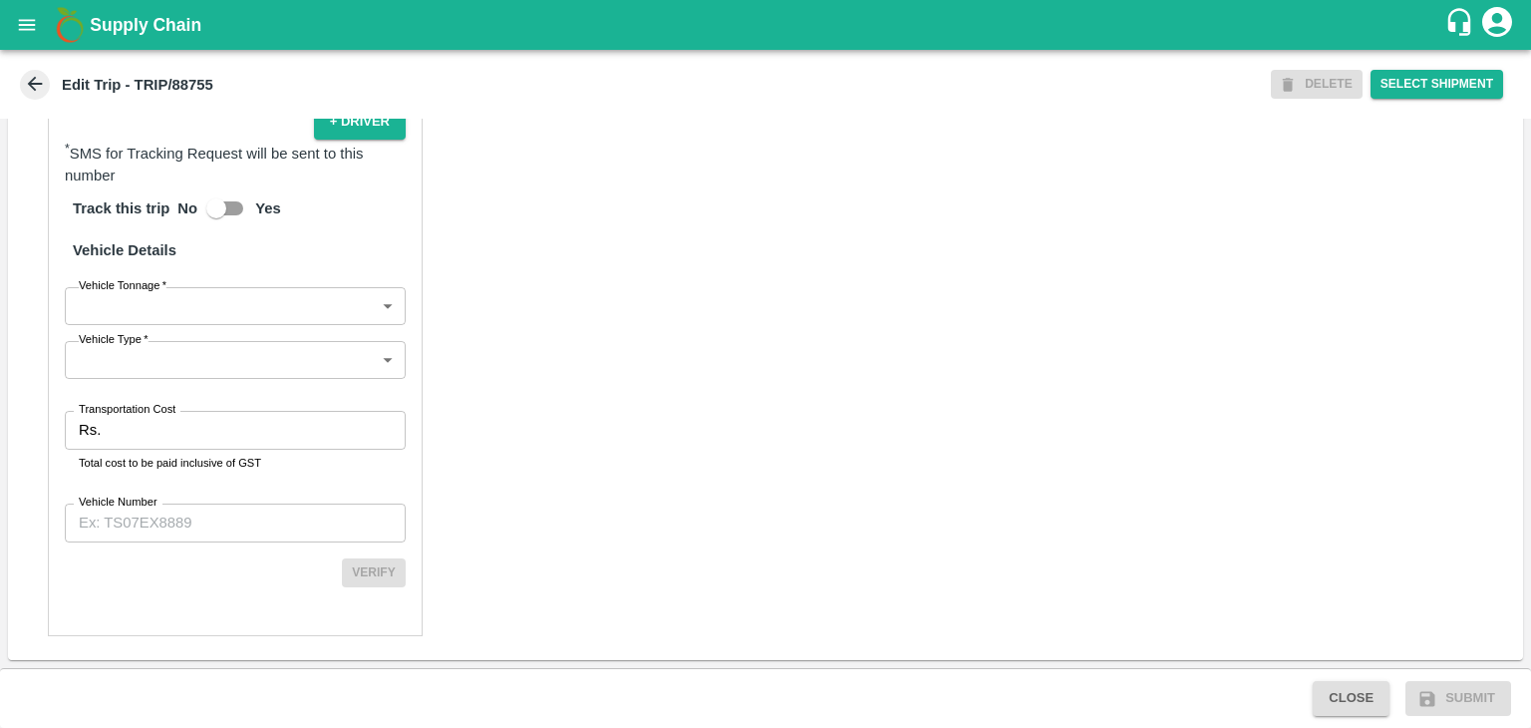
scroll to position [1380, 0]
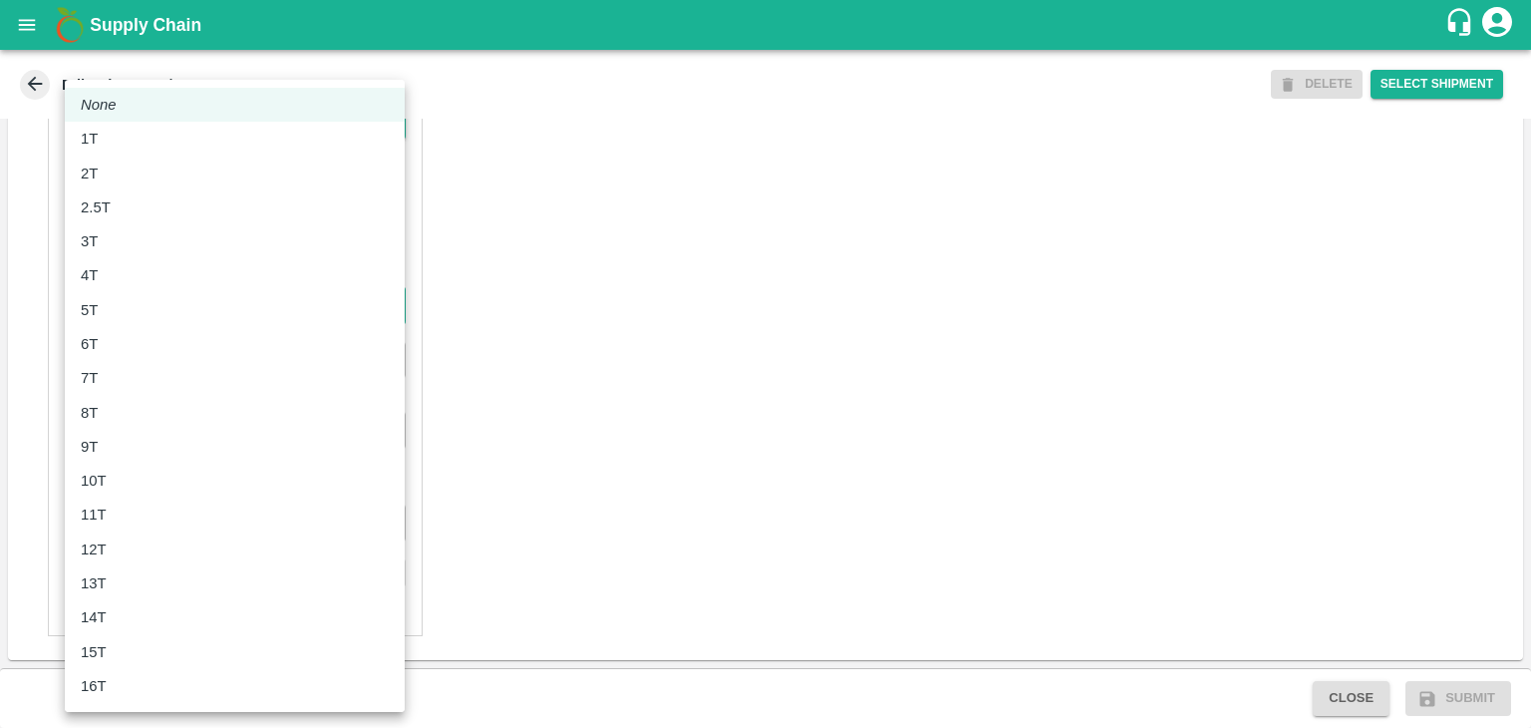
click at [179, 307] on body "Supply Chain Edit Trip - TRIP/88755 DELETE Select Shipment Trip Details Trip Ty…" at bounding box center [765, 364] width 1531 height 728
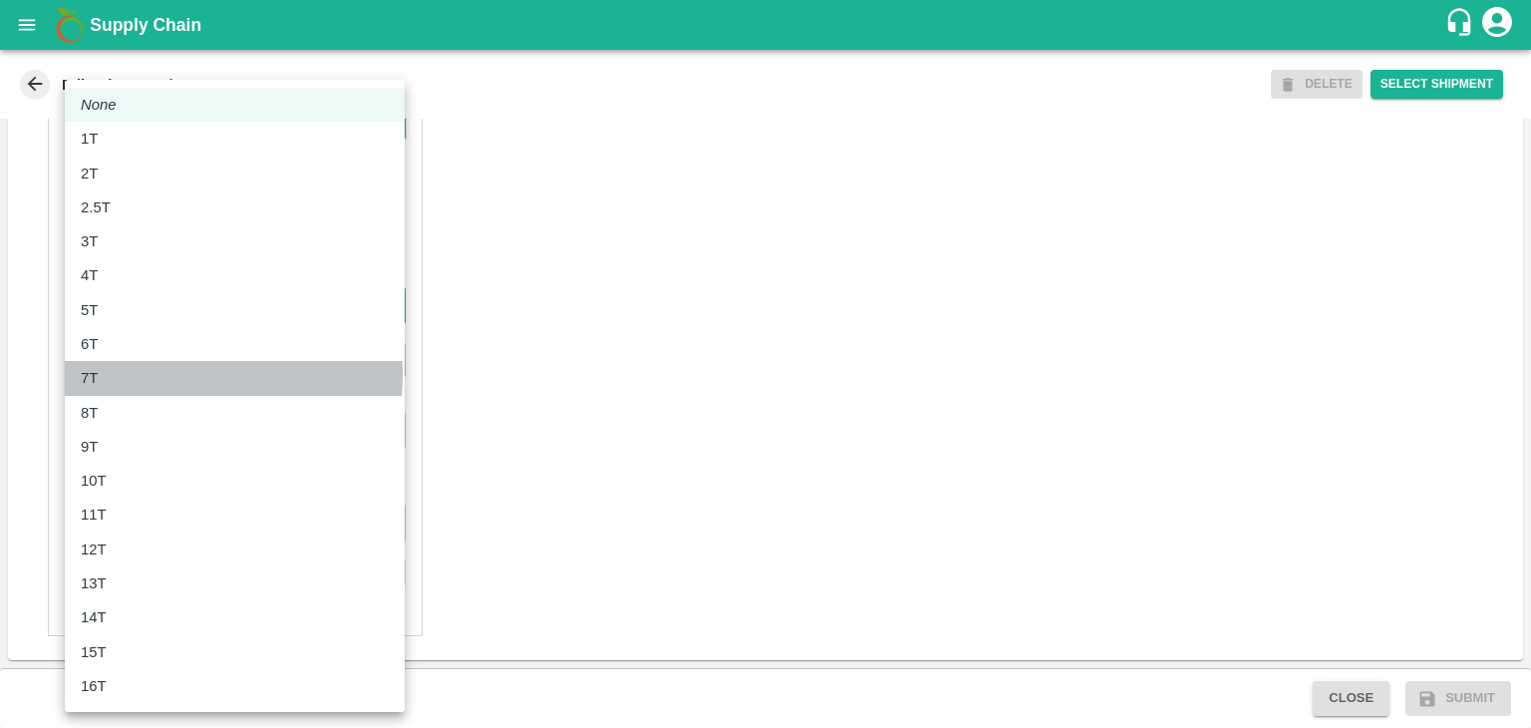
click at [147, 374] on div "7T" at bounding box center [235, 378] width 308 height 22
type input "7000"
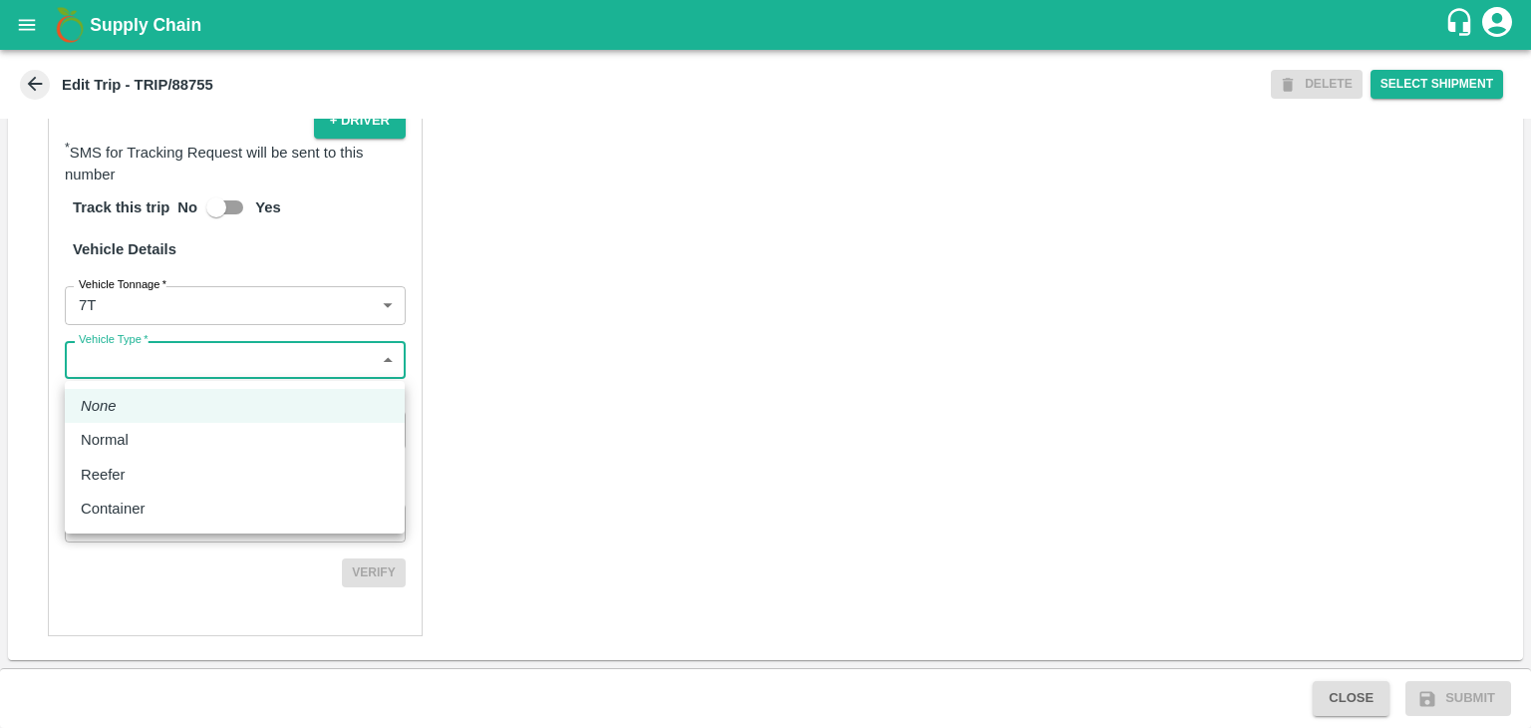
click at [181, 370] on body "Supply Chain Edit Trip - TRIP/88755 DELETE Select Shipment Trip Details Trip Ty…" at bounding box center [765, 364] width 1531 height 728
click at [165, 431] on div "Normal" at bounding box center [235, 440] width 308 height 22
type input "Normal"
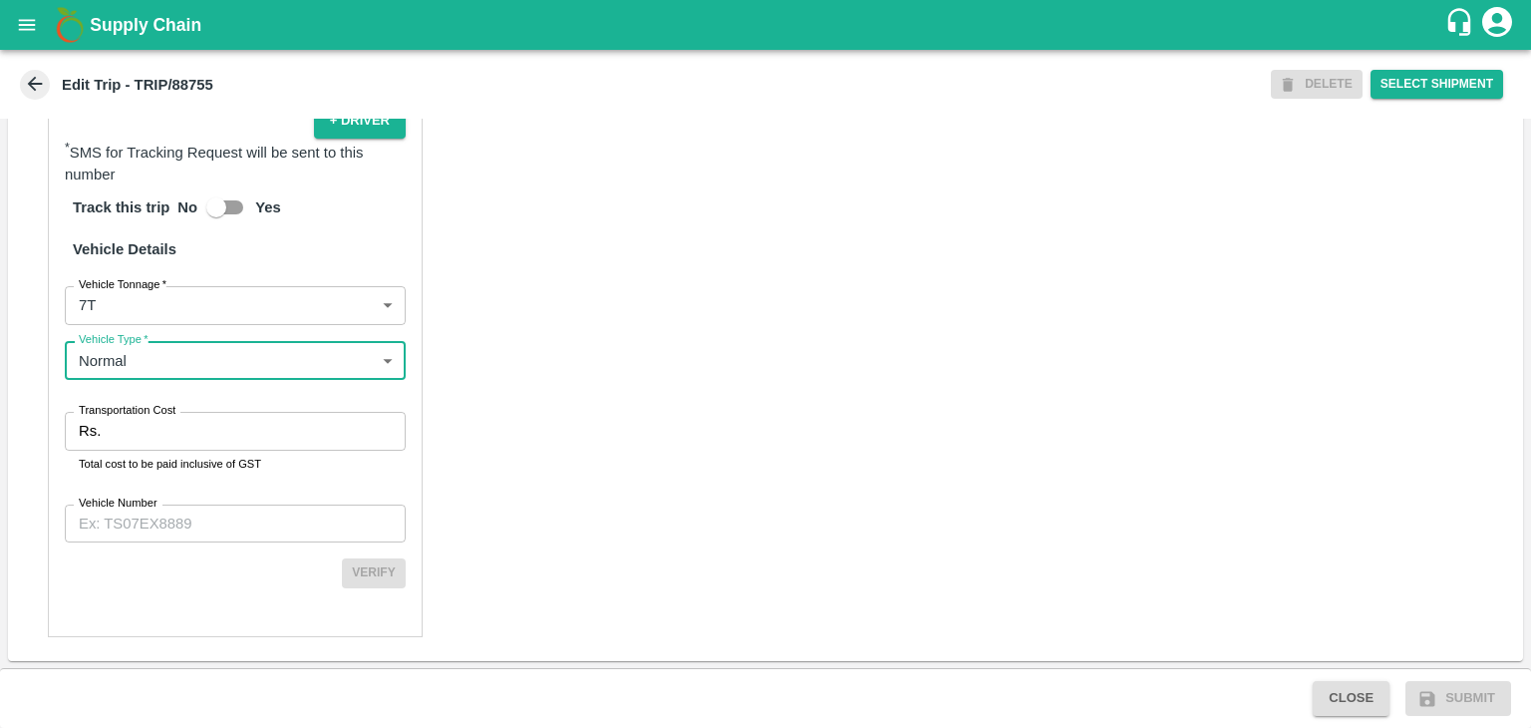
click at [195, 433] on input "Transportation Cost" at bounding box center [257, 431] width 297 height 38
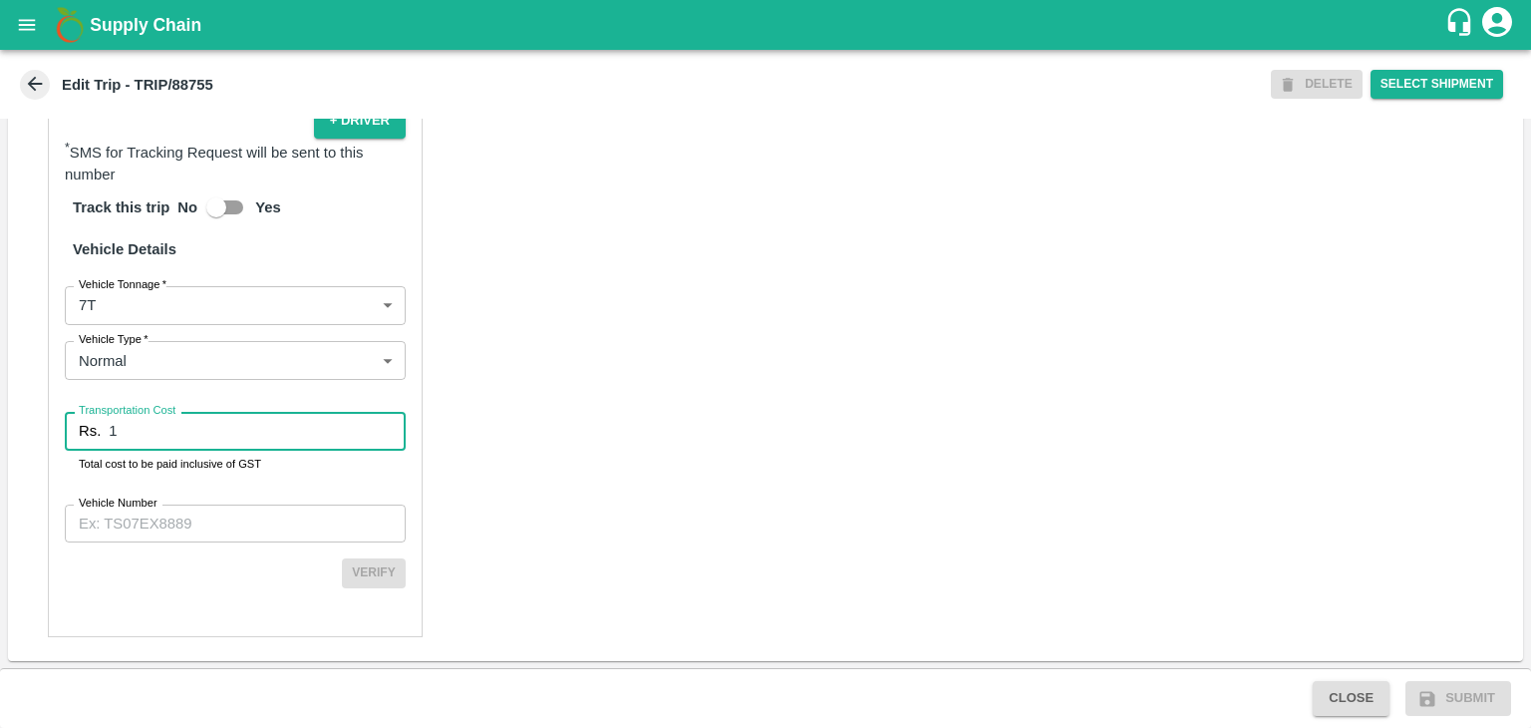
type input "1"
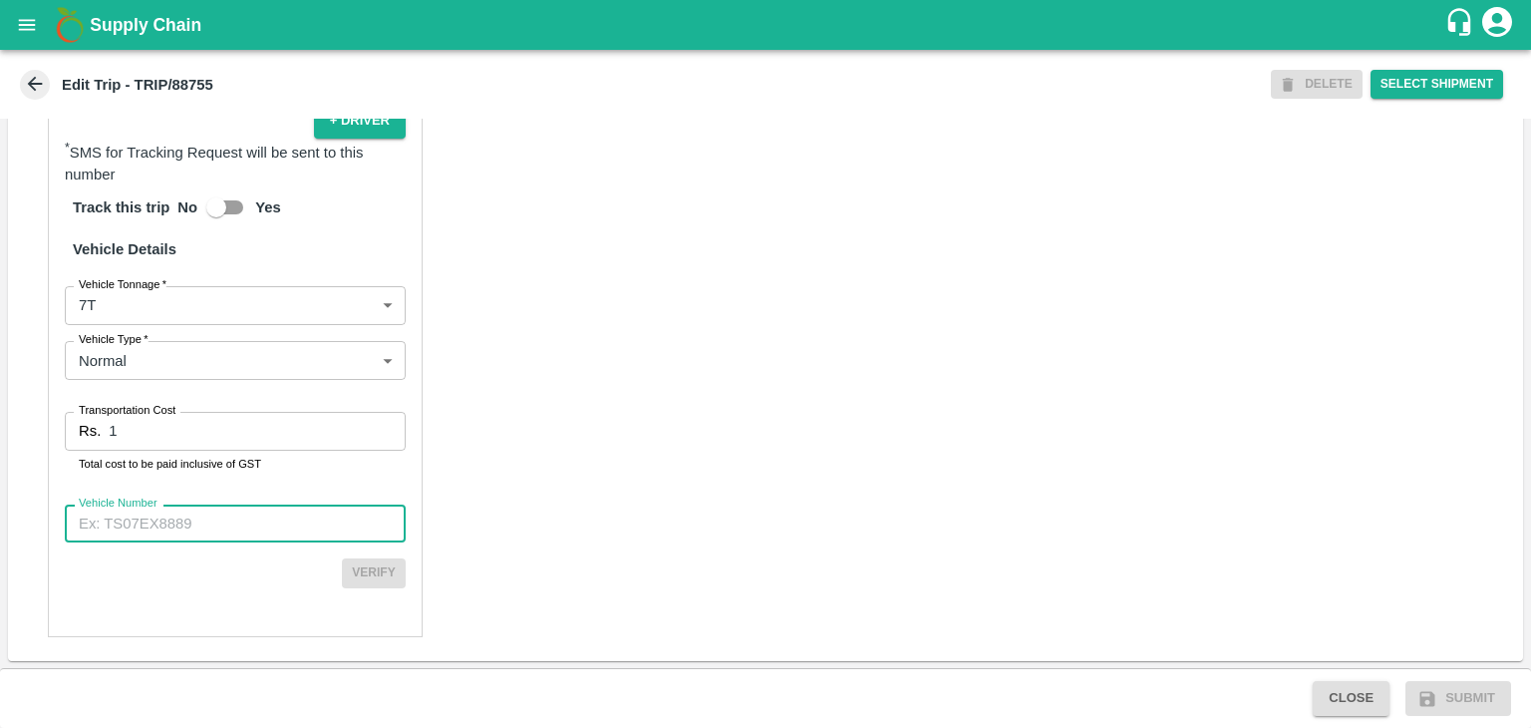
click at [225, 514] on input "Vehicle Number" at bounding box center [235, 523] width 341 height 38
type input "MH12HD0431"
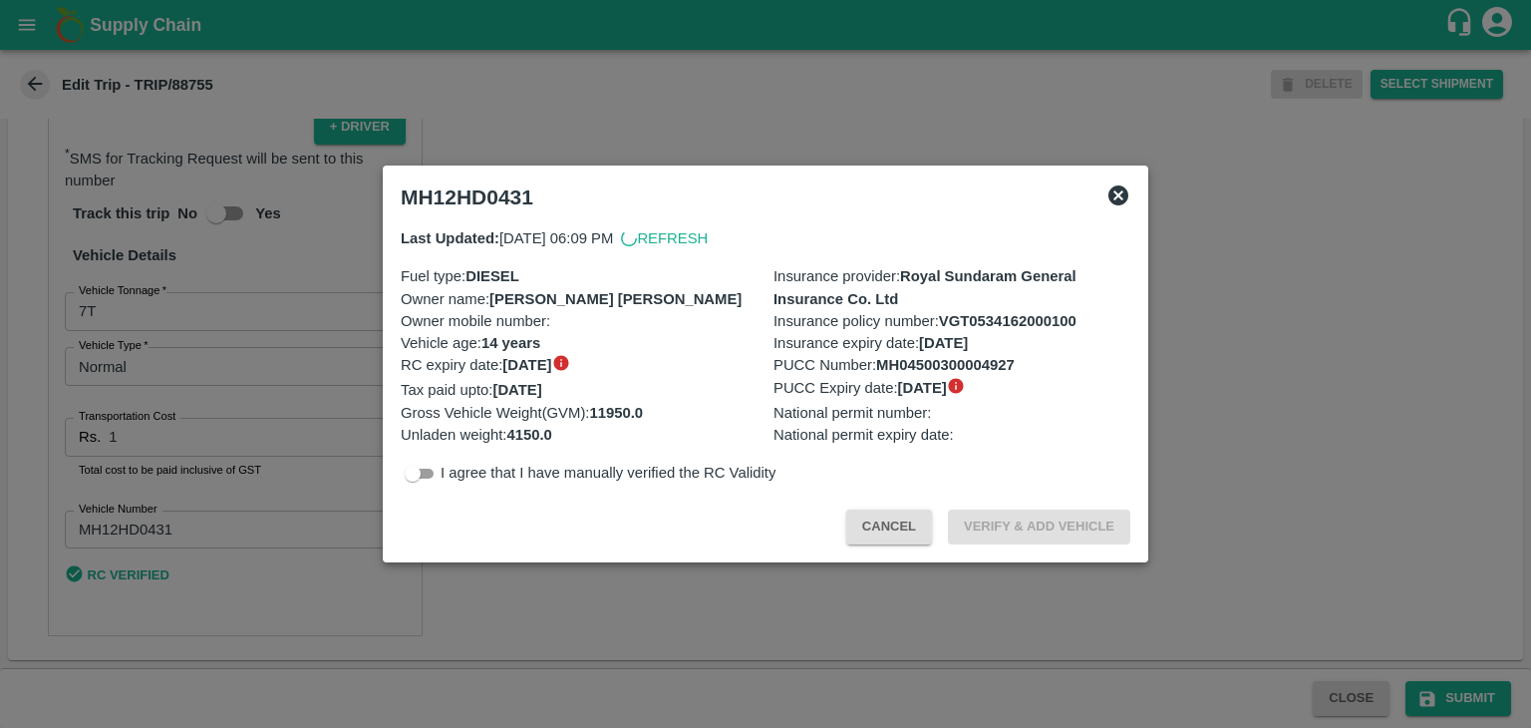
scroll to position [1375, 0]
click at [1460, 694] on div at bounding box center [765, 364] width 1531 height 728
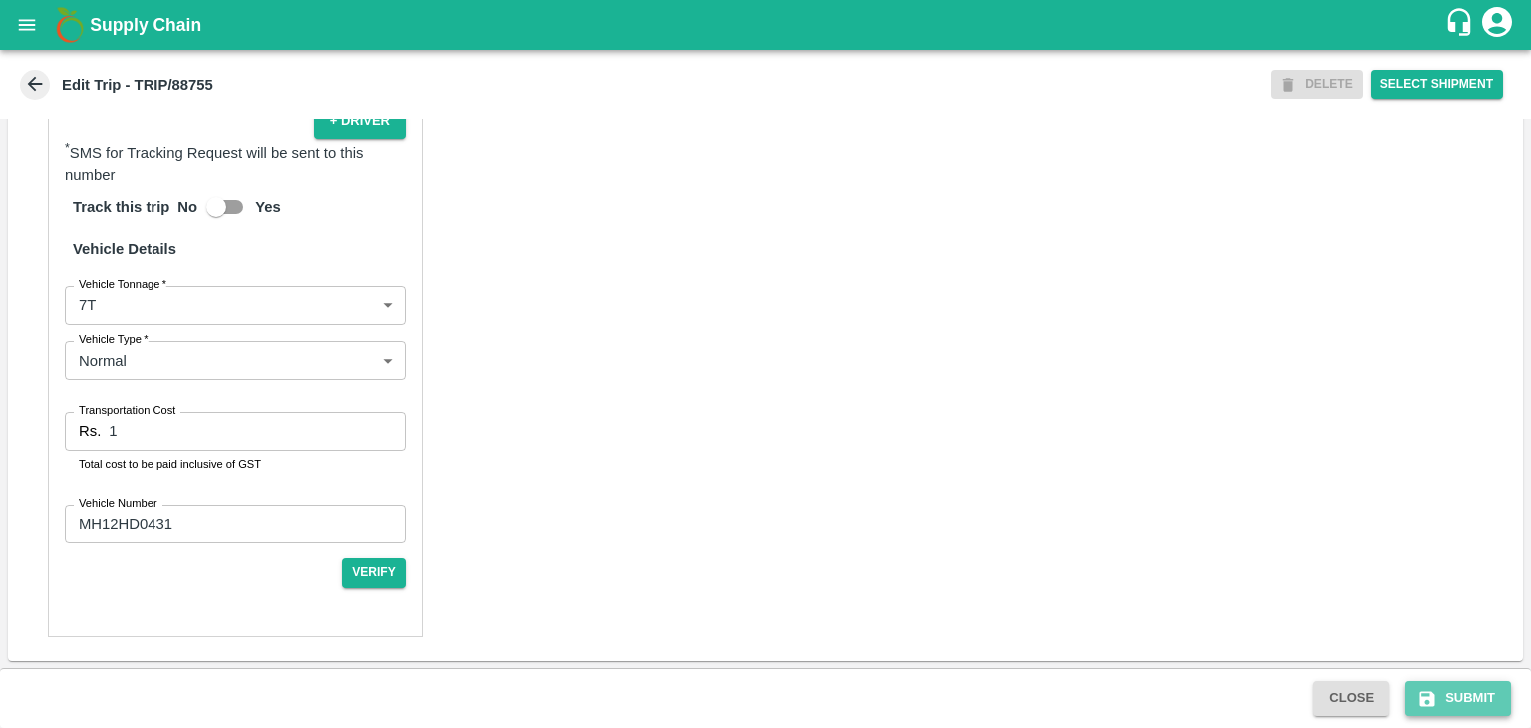
click at [1486, 692] on button "Submit" at bounding box center [1459, 698] width 106 height 35
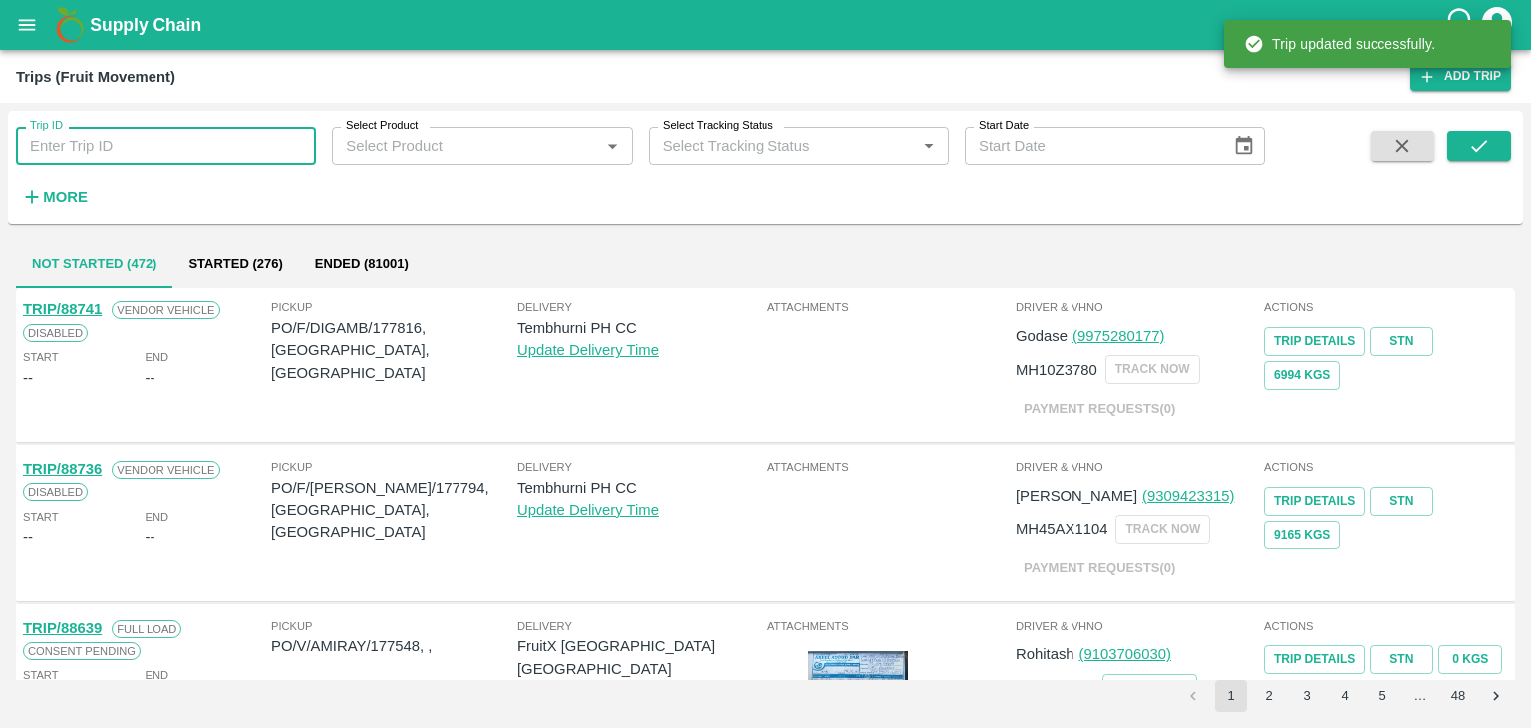
click at [194, 151] on input "Trip ID" at bounding box center [166, 146] width 300 height 38
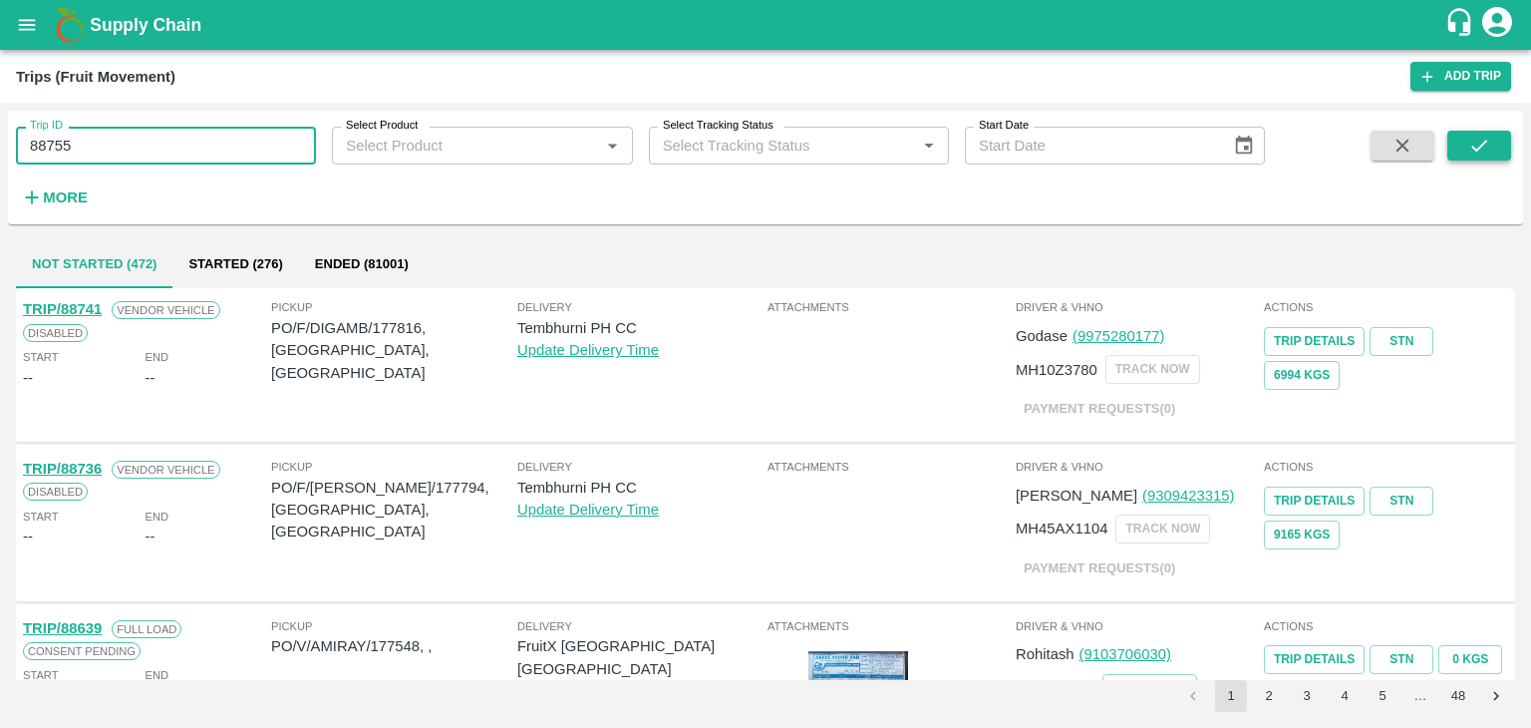
type input "88755"
click at [1507, 150] on button "submit" at bounding box center [1479, 146] width 64 height 30
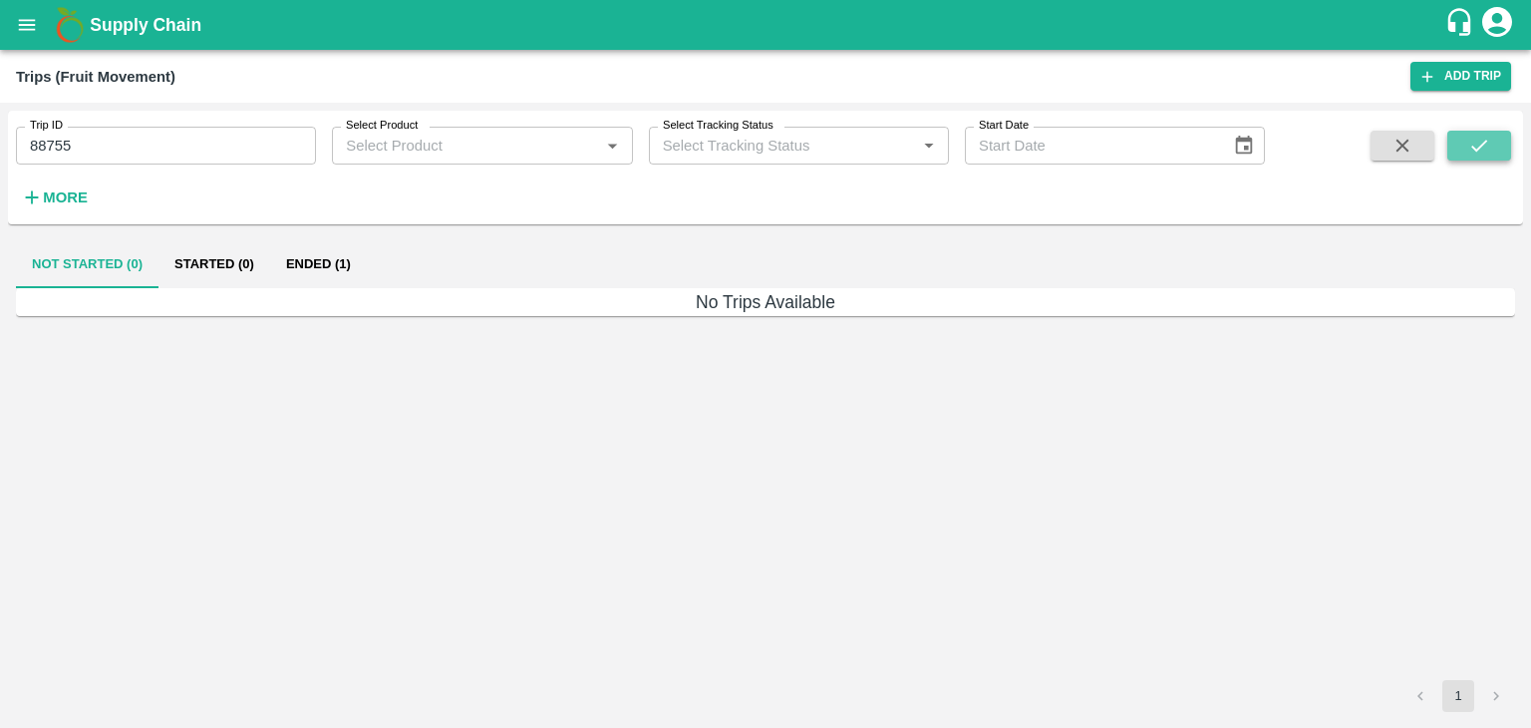
click at [1507, 150] on button "submit" at bounding box center [1479, 146] width 64 height 30
click at [339, 261] on button "Ended (1)" at bounding box center [318, 264] width 97 height 48
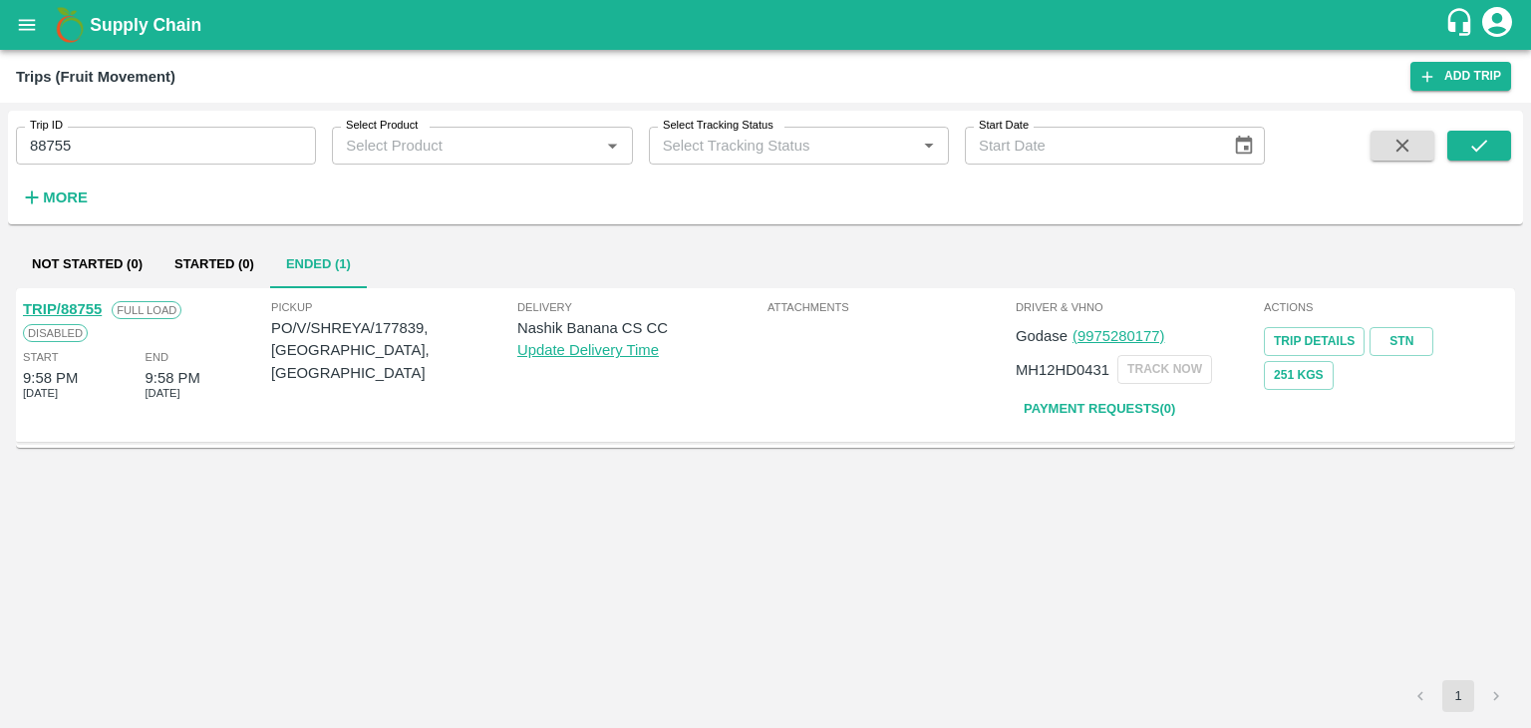
click at [82, 301] on link "TRIP/88755" at bounding box center [62, 309] width 79 height 16
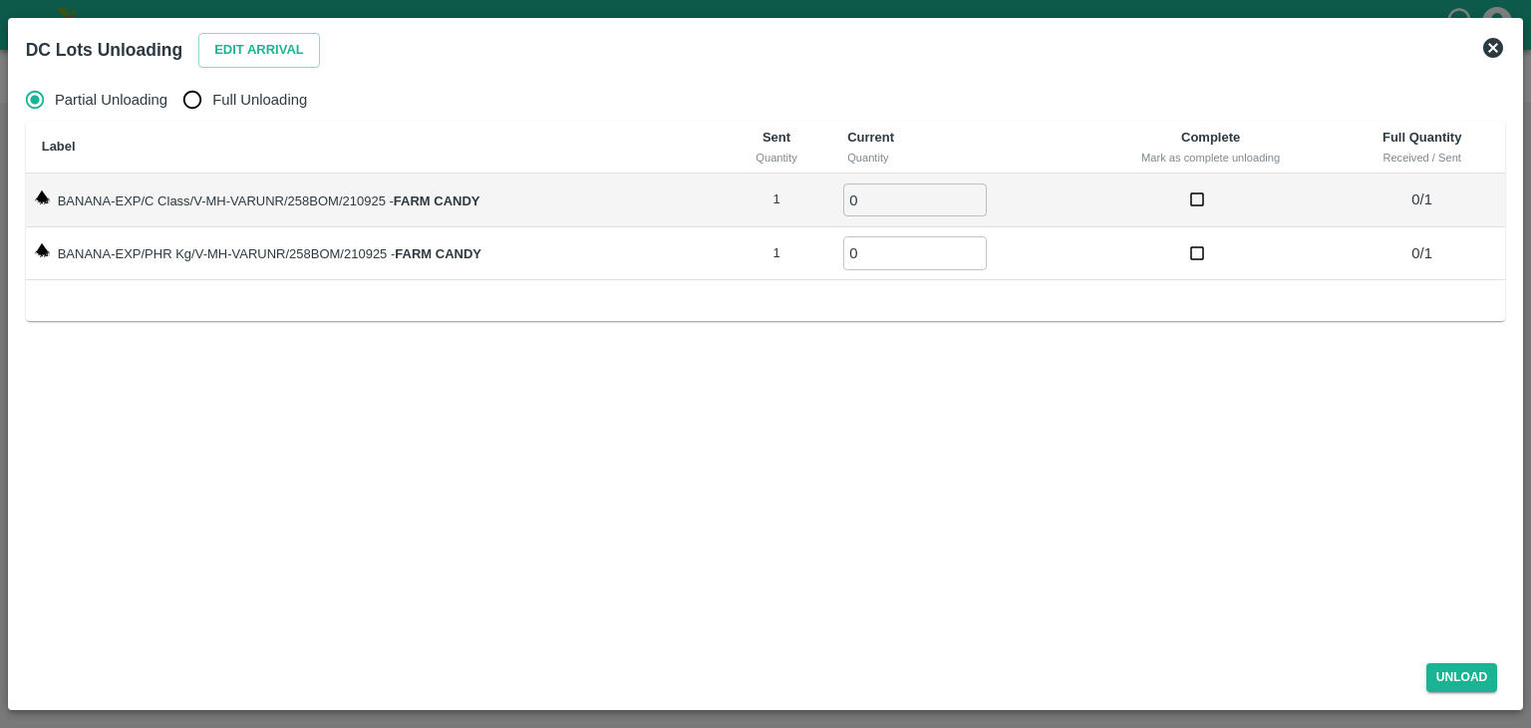
click at [1495, 45] on icon at bounding box center [1493, 48] width 20 height 20
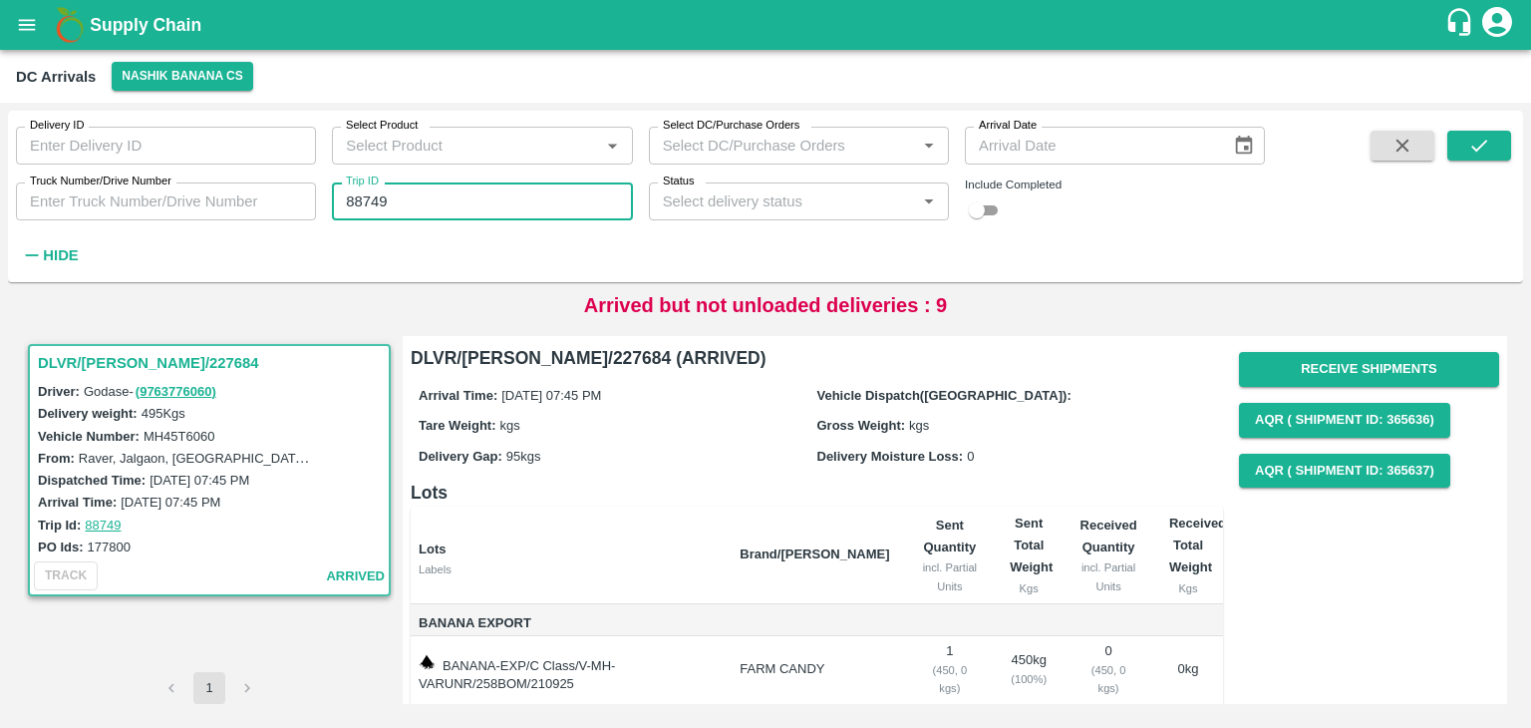
click at [399, 211] on input "88749" at bounding box center [482, 201] width 300 height 38
type input "88755"
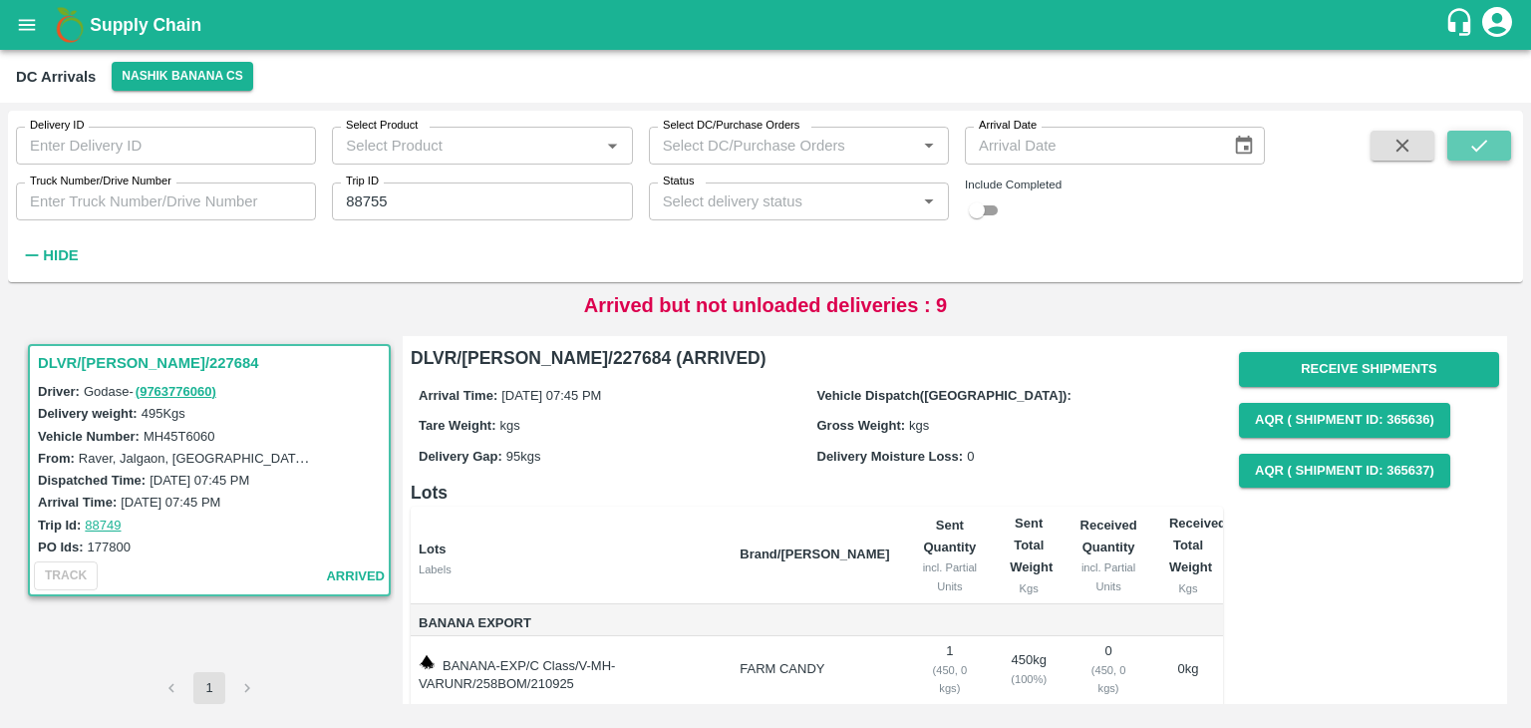
click at [1471, 140] on icon "submit" at bounding box center [1479, 146] width 22 height 22
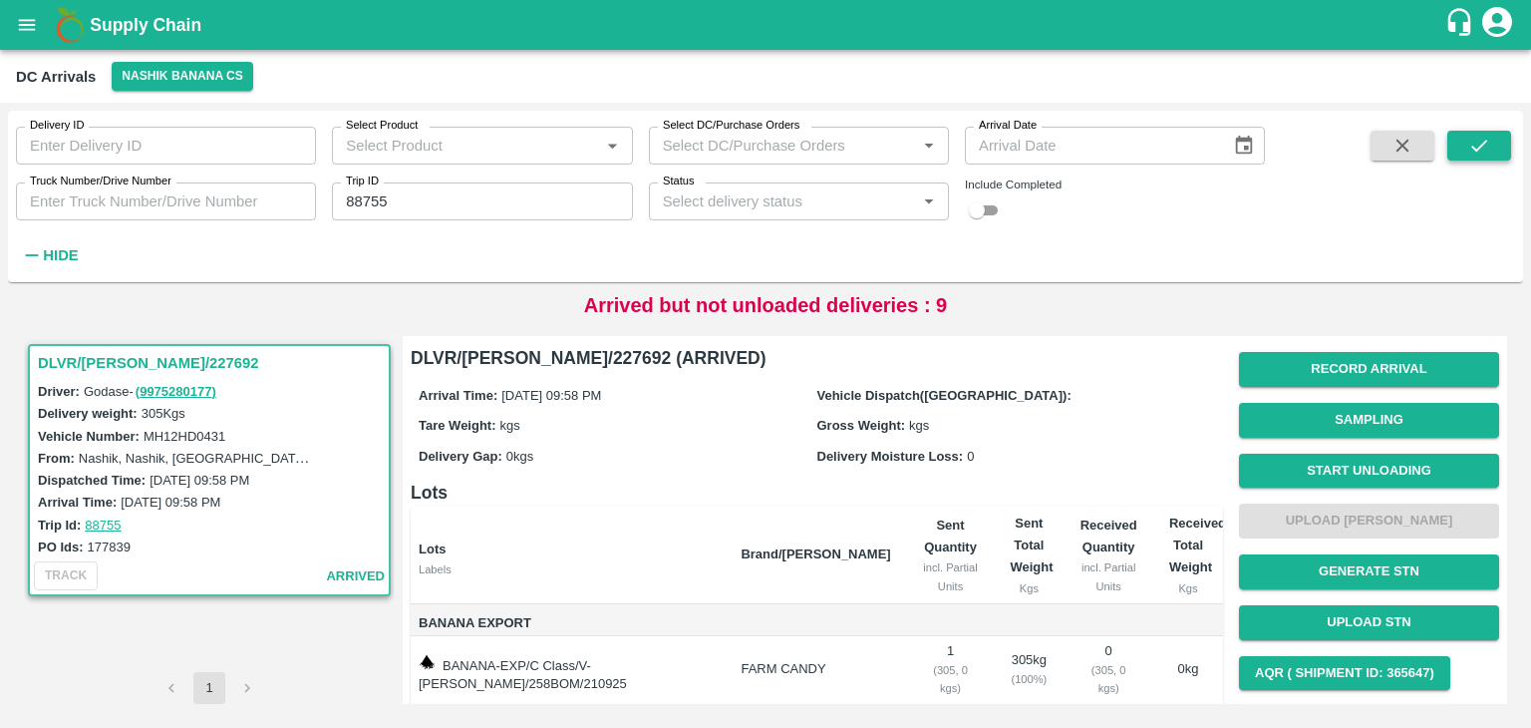
click at [1471, 140] on icon "submit" at bounding box center [1479, 146] width 22 height 22
click at [1380, 470] on button "Start Unloading" at bounding box center [1369, 471] width 260 height 35
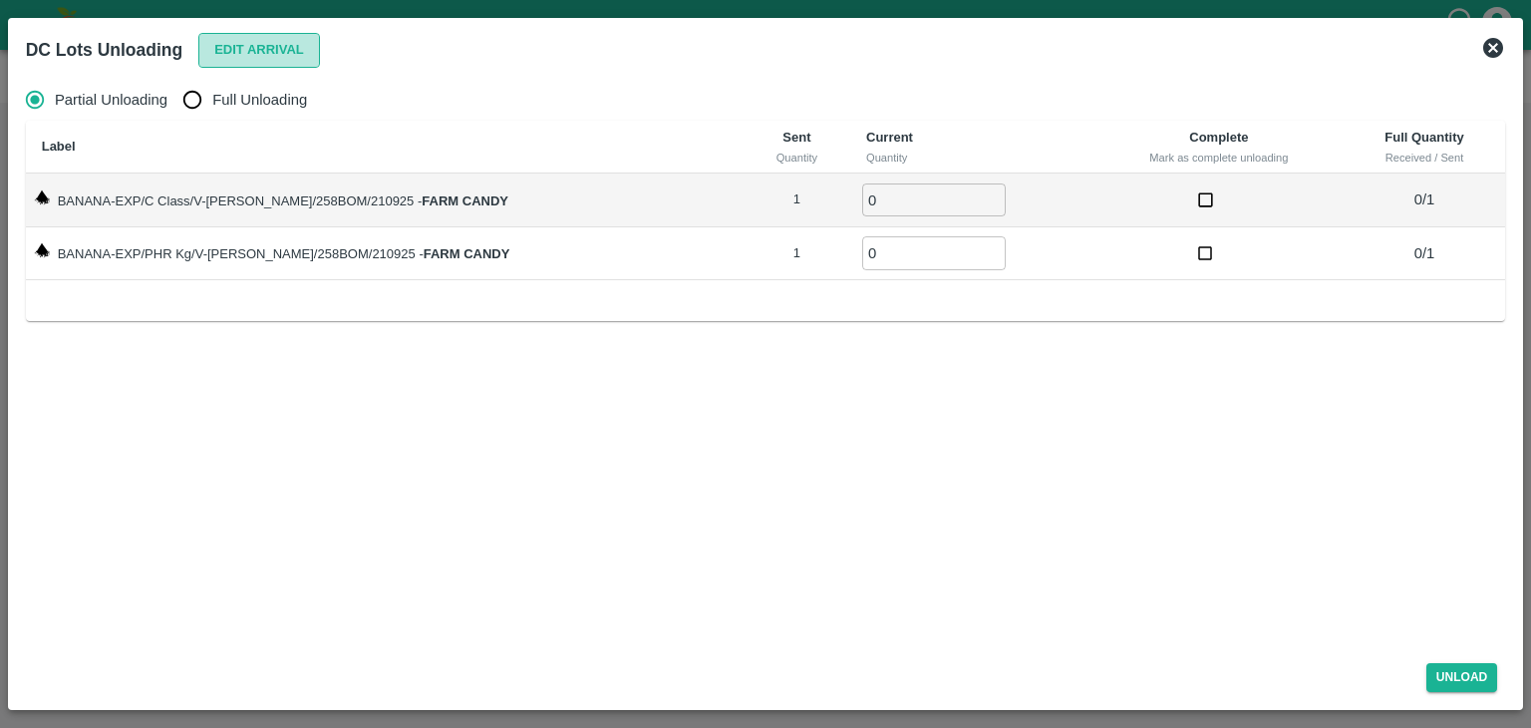
click at [273, 54] on button "Edit Arrival" at bounding box center [259, 50] width 122 height 35
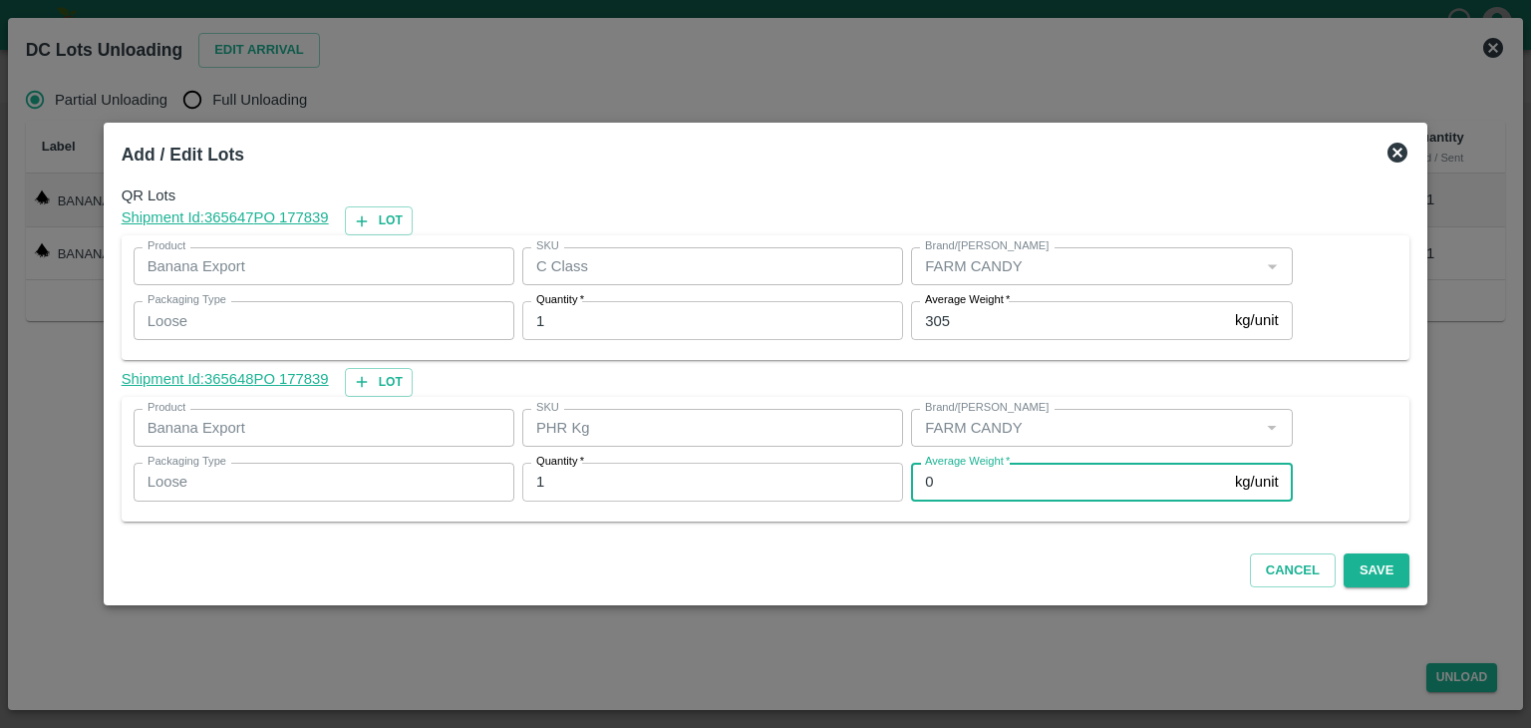
click at [982, 495] on input "0" at bounding box center [1069, 482] width 316 height 38
type input "1"
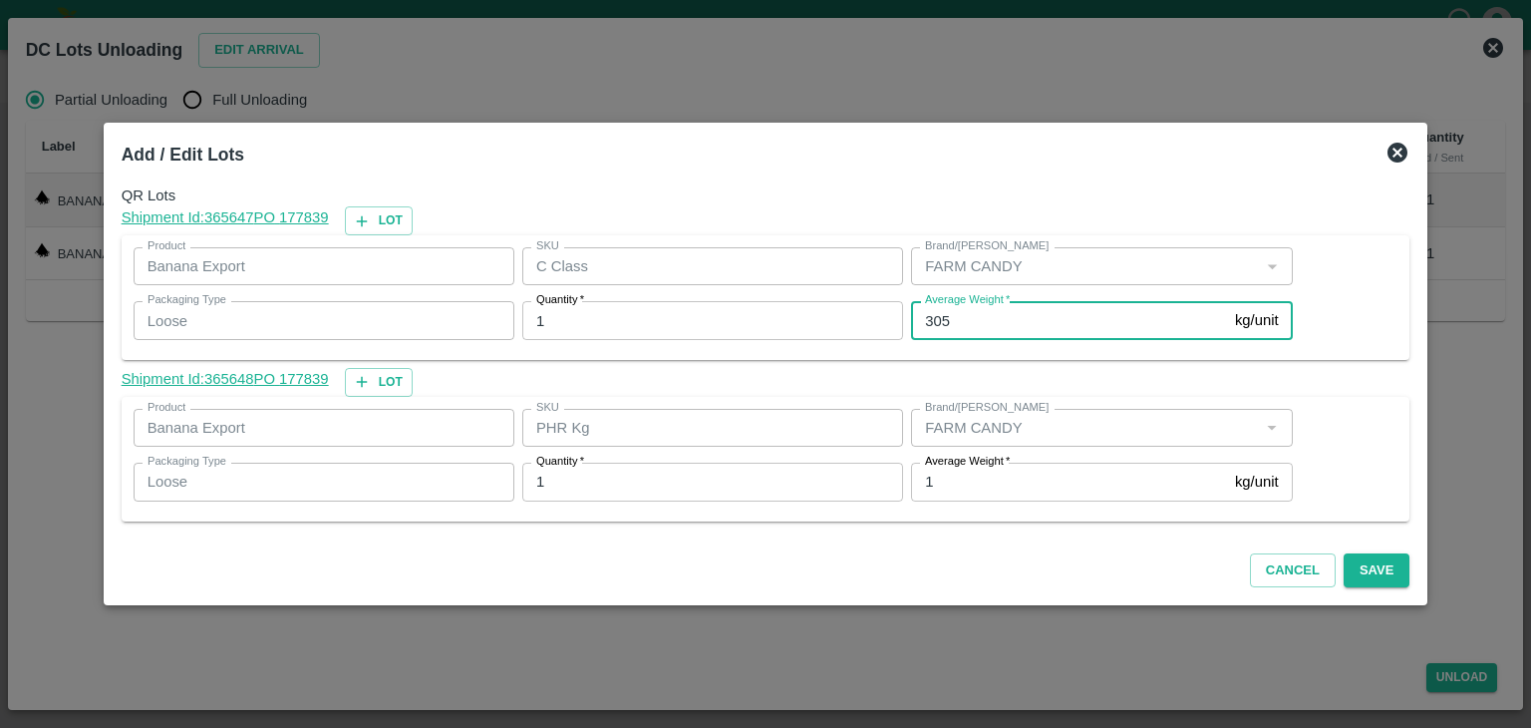
click at [962, 317] on input "305" at bounding box center [1069, 320] width 316 height 38
type input "3"
type input "255"
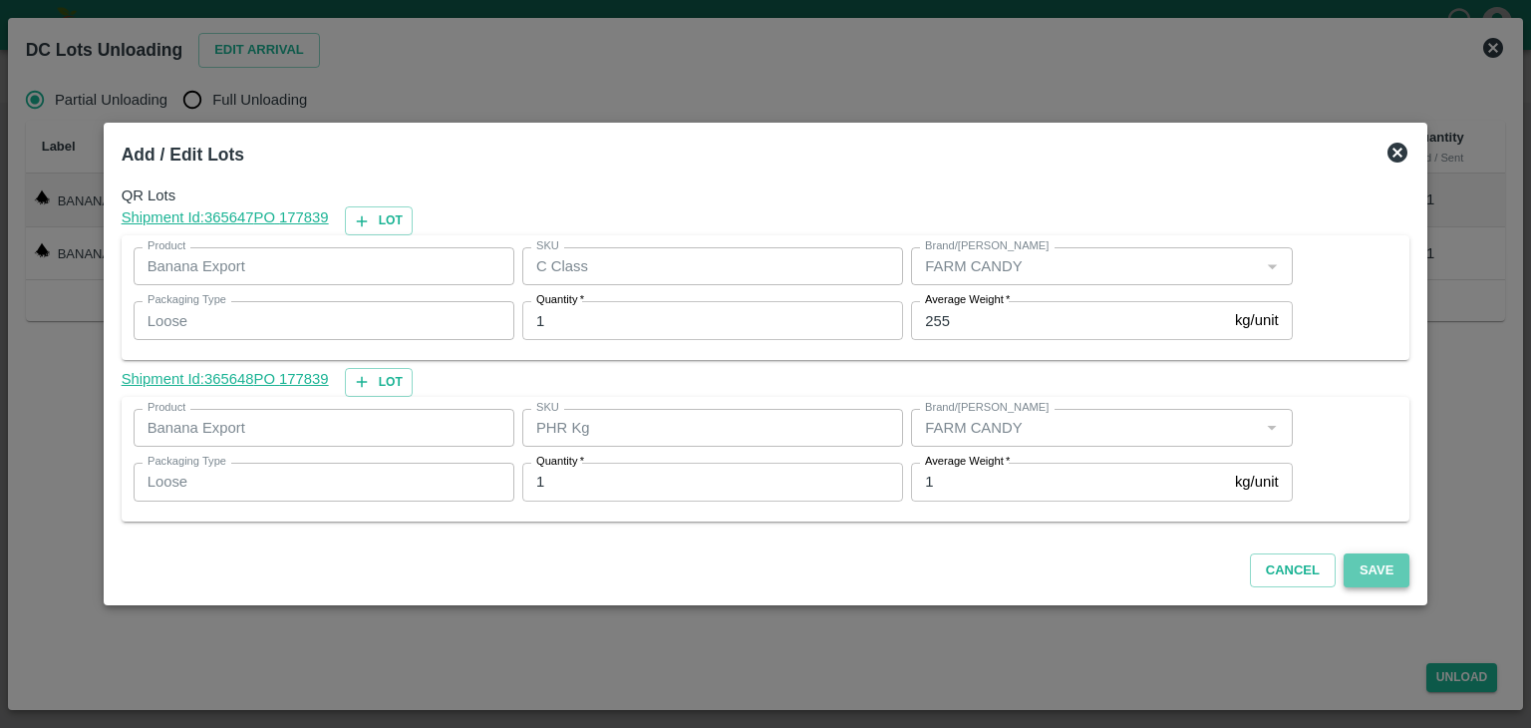
click at [1361, 583] on button "Save" at bounding box center [1377, 570] width 66 height 35
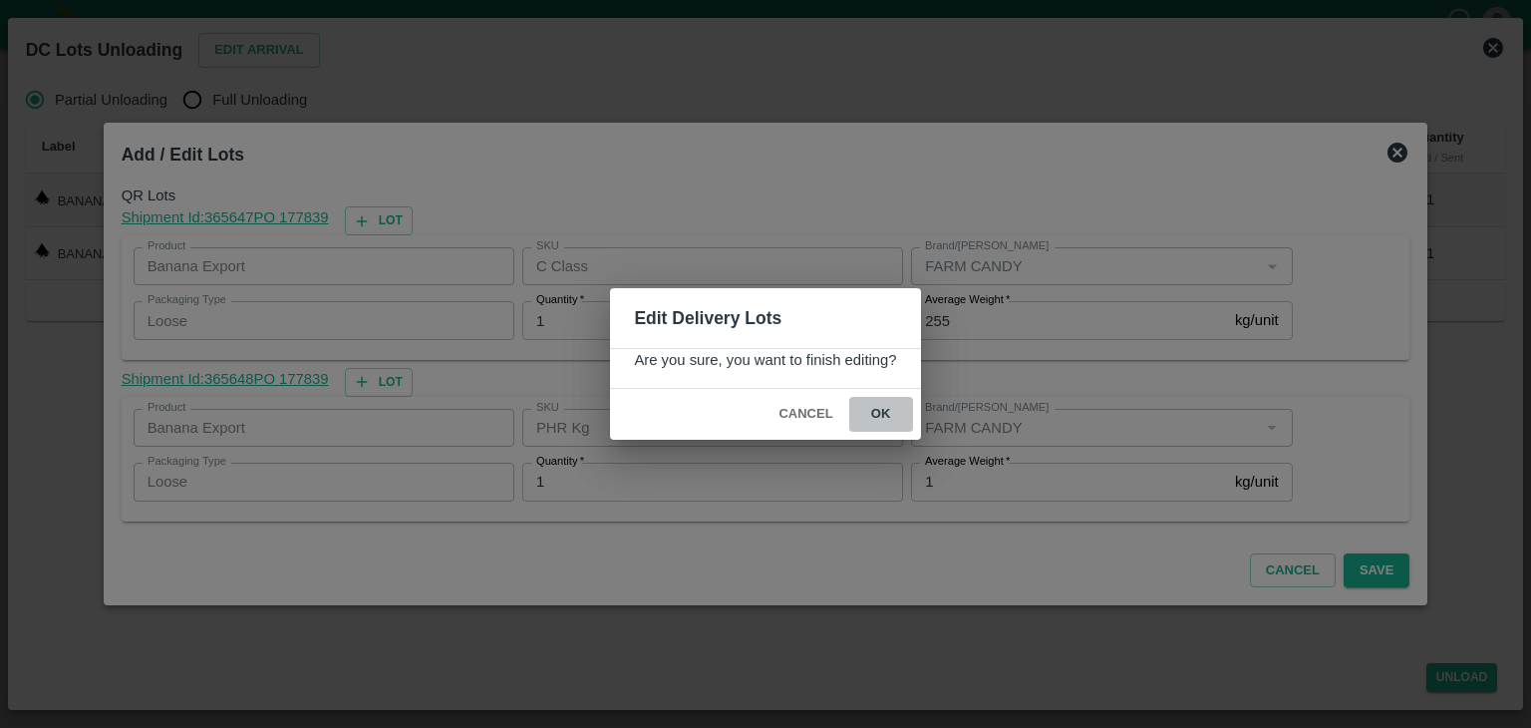
click at [899, 423] on button "ok" at bounding box center [881, 414] width 64 height 35
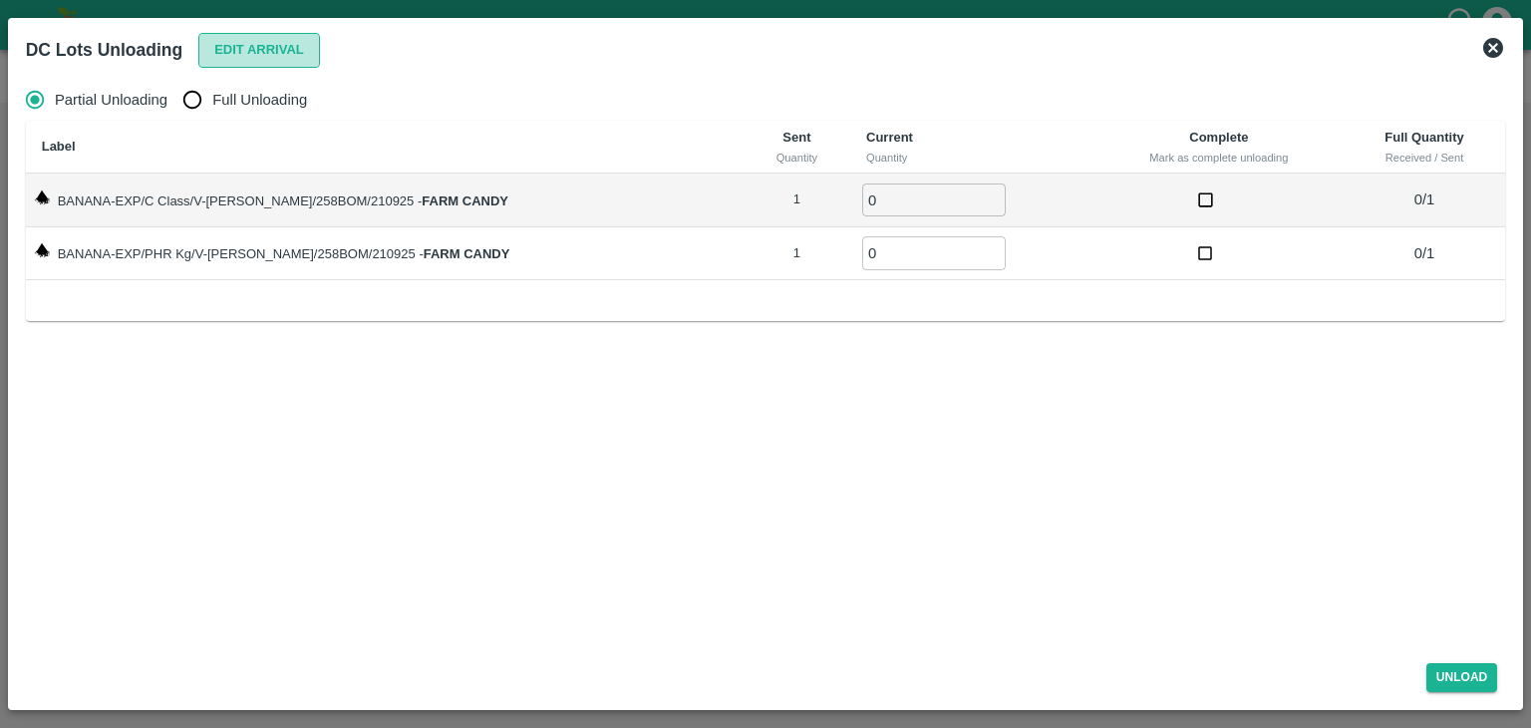
click at [271, 54] on button "Edit Arrival" at bounding box center [259, 50] width 122 height 35
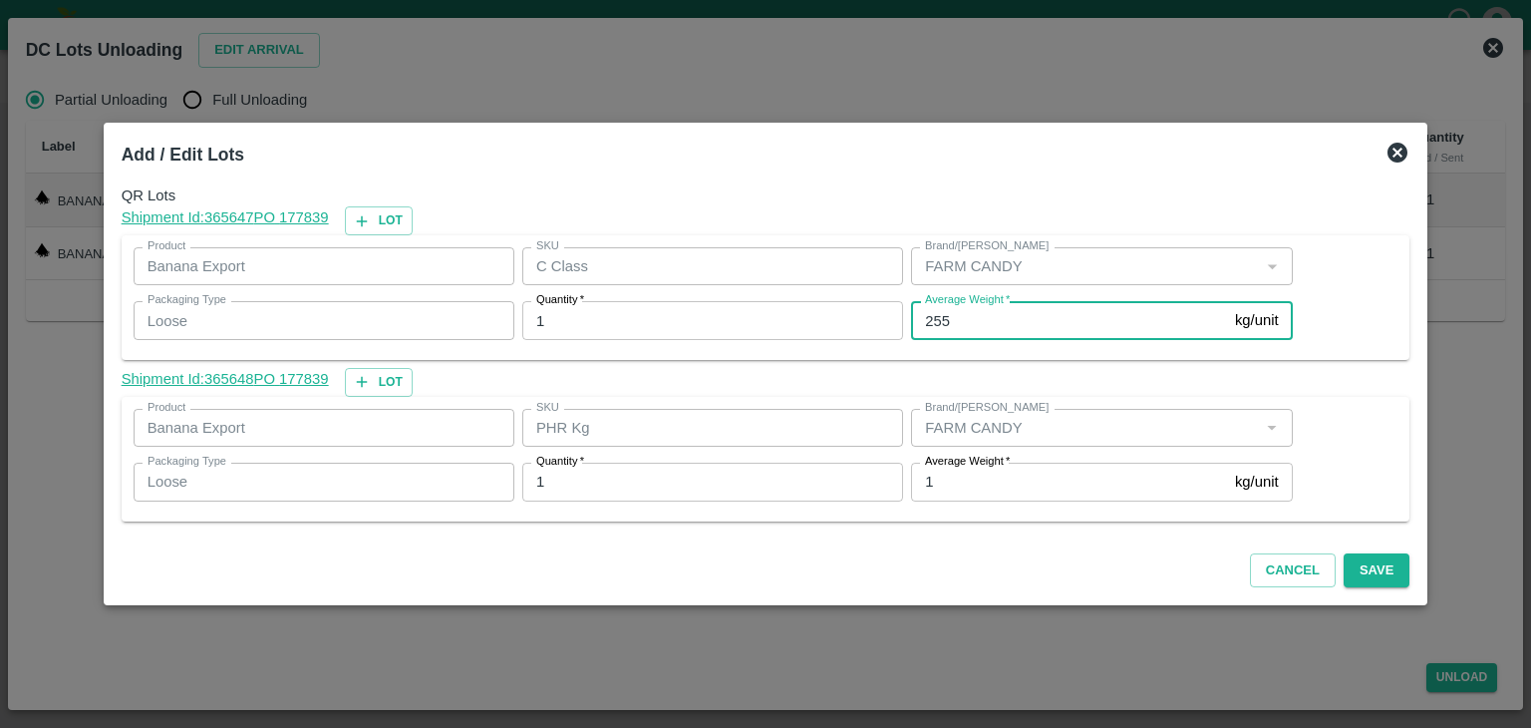
click at [981, 316] on input "255" at bounding box center [1069, 320] width 316 height 38
type input "250"
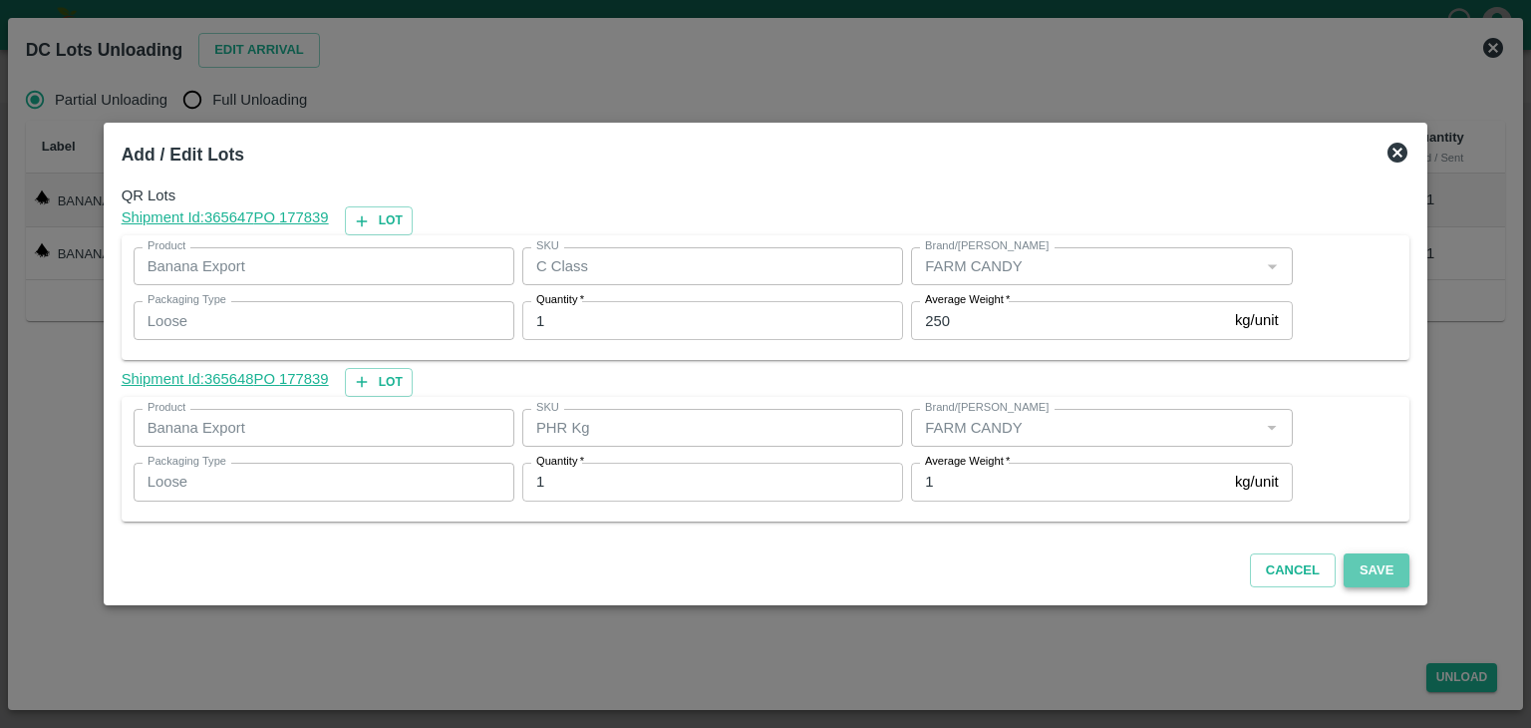
click at [1364, 571] on button "Save" at bounding box center [1377, 570] width 66 height 35
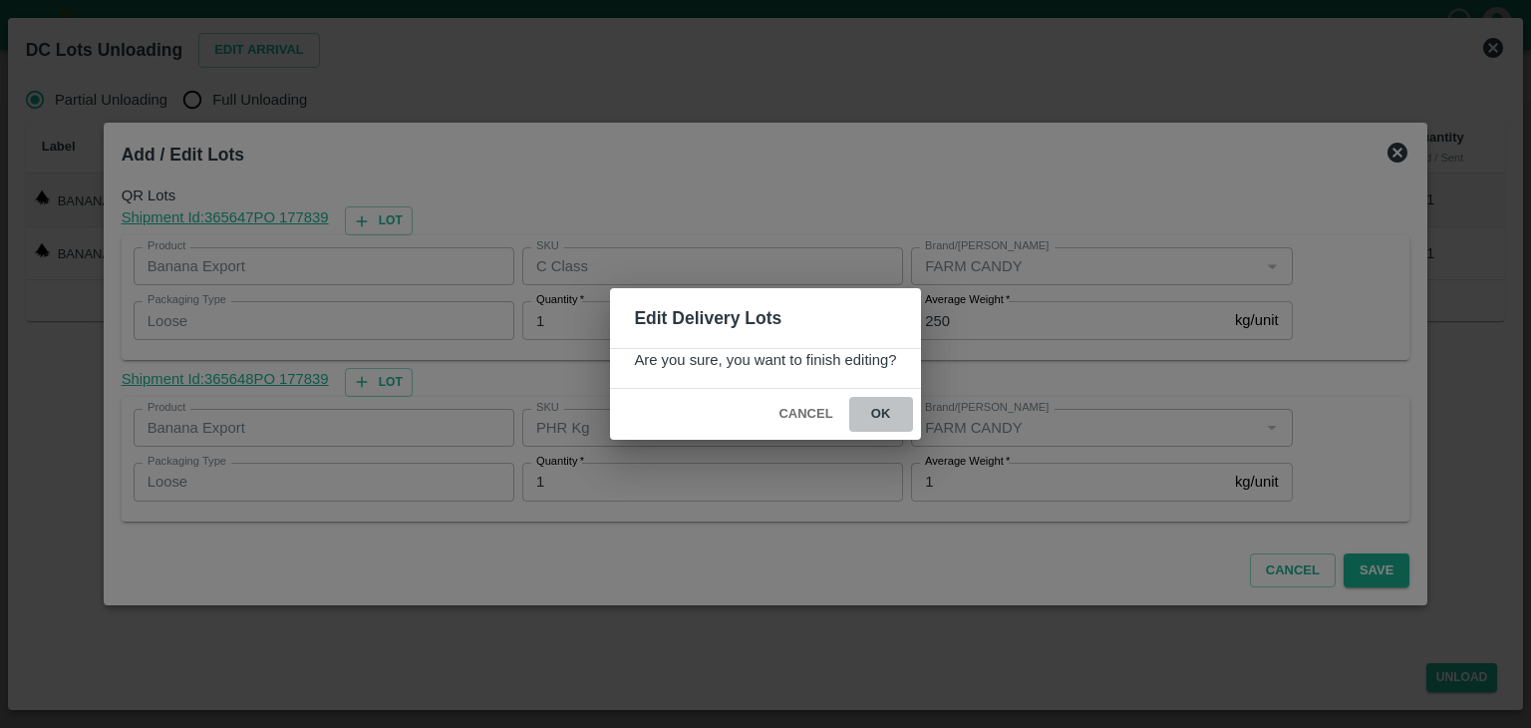
click at [872, 411] on button "ok" at bounding box center [881, 414] width 64 height 35
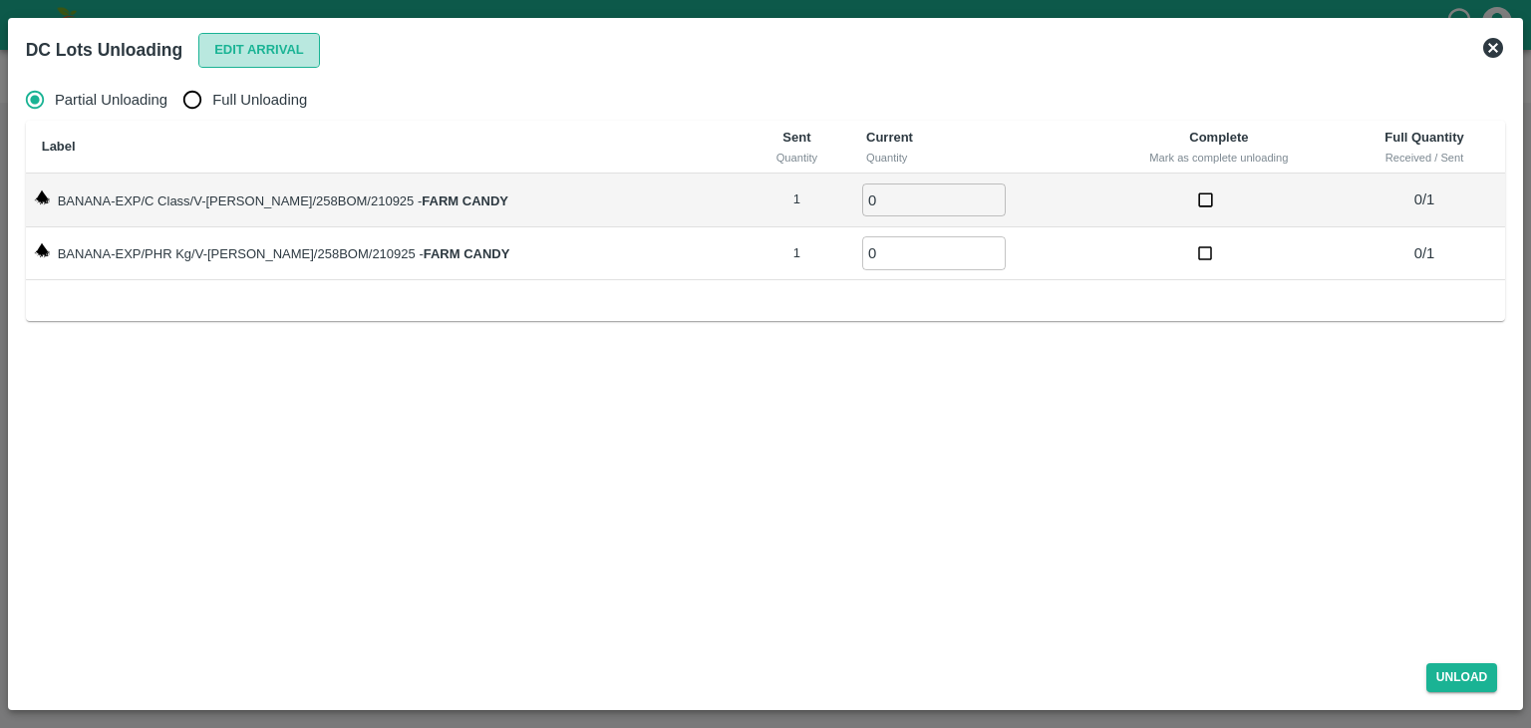
click at [270, 65] on button "Edit Arrival" at bounding box center [259, 50] width 122 height 35
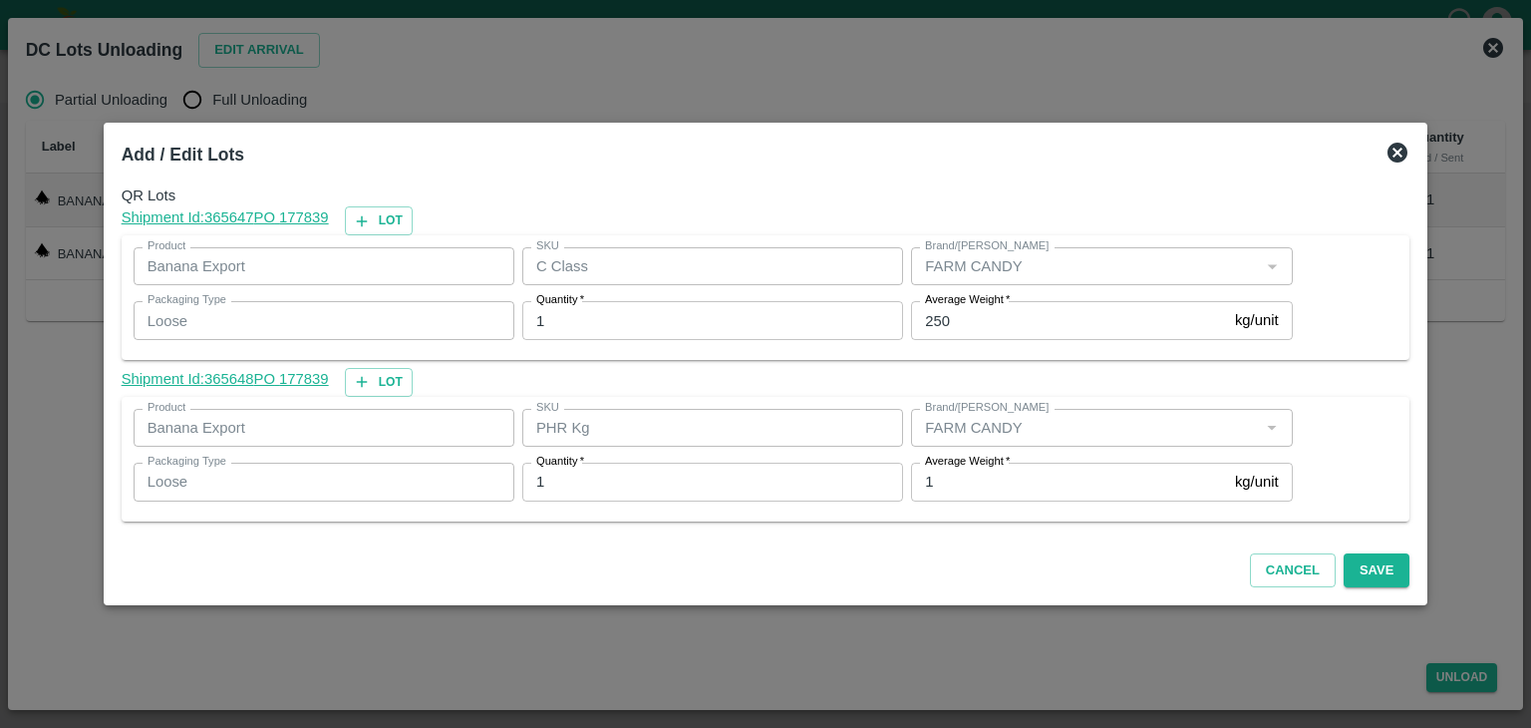
click at [1386, 156] on icon at bounding box center [1398, 153] width 24 height 24
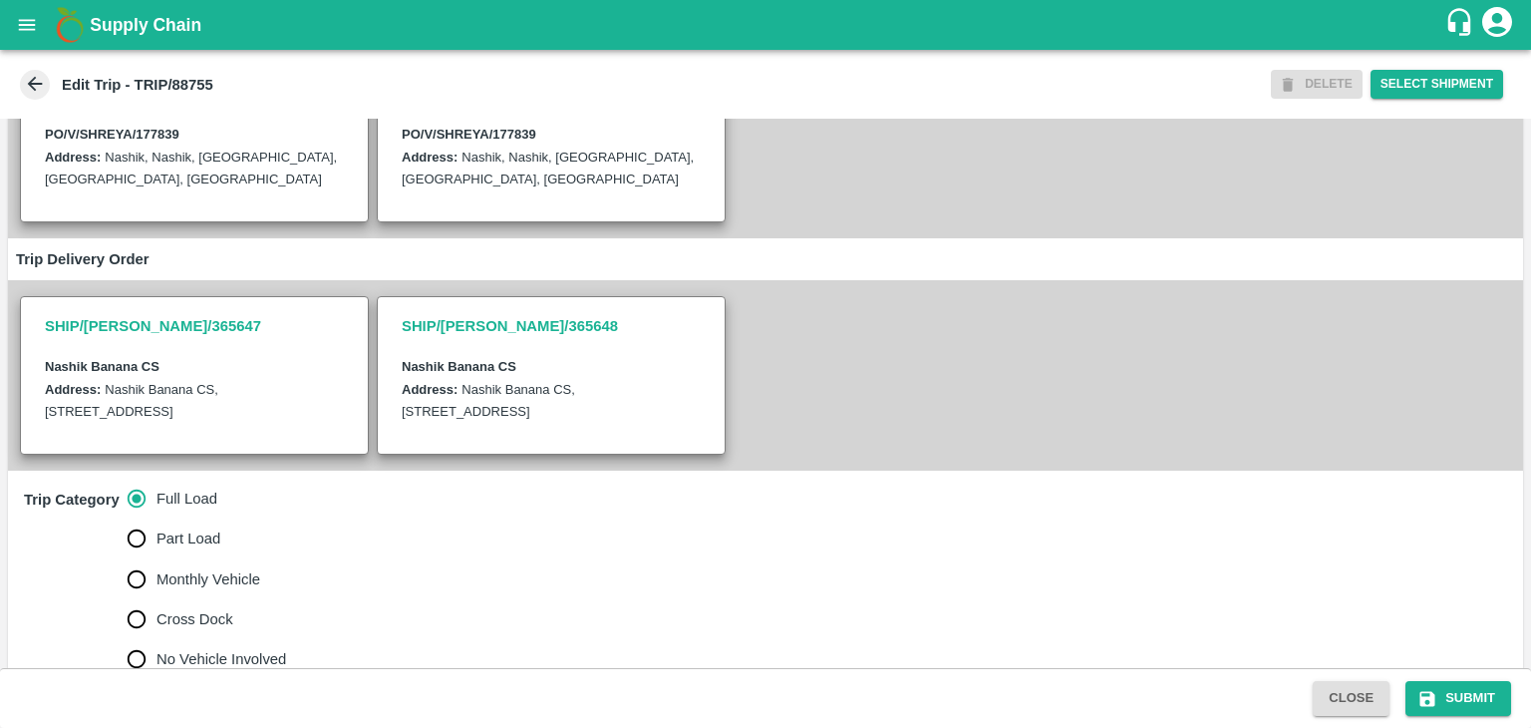
scroll to position [251, 0]
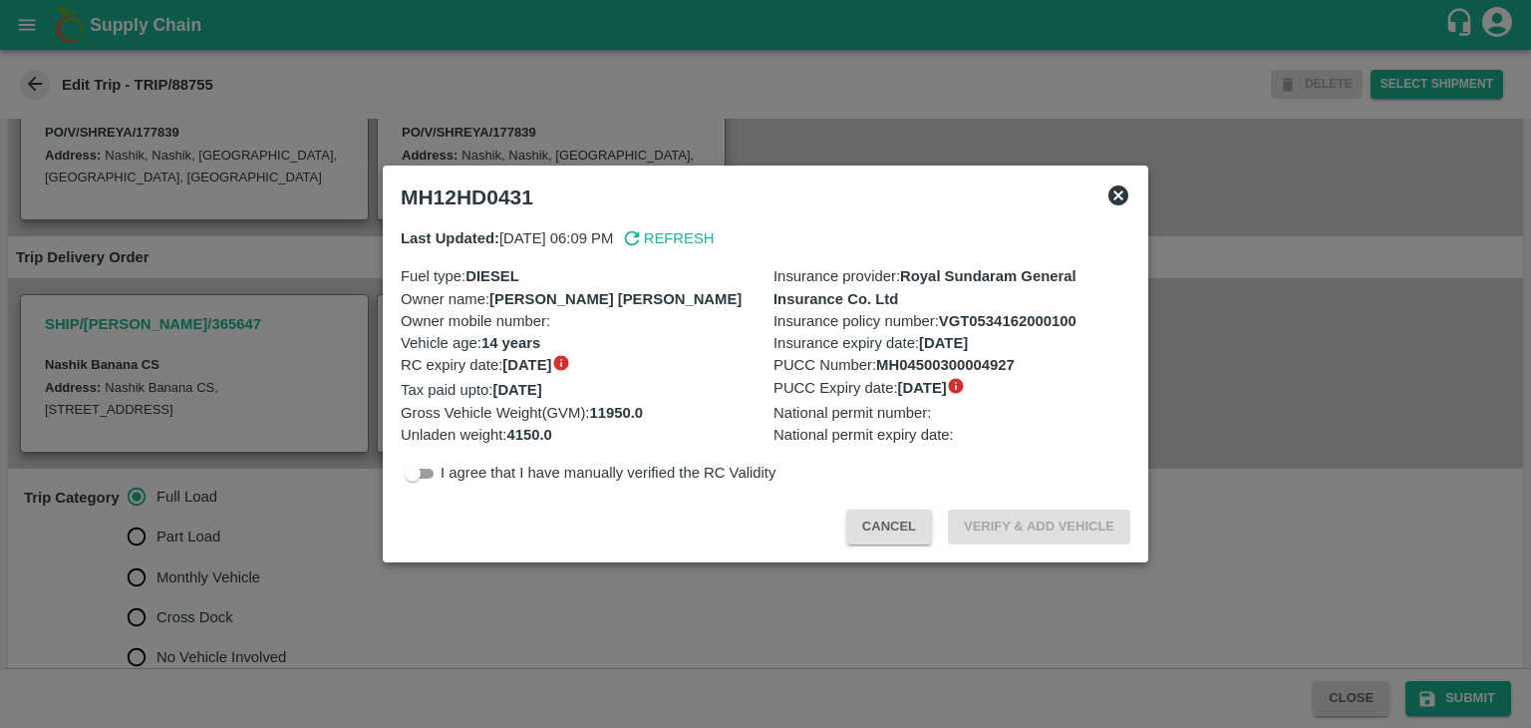
click at [361, 583] on div at bounding box center [765, 364] width 1531 height 728
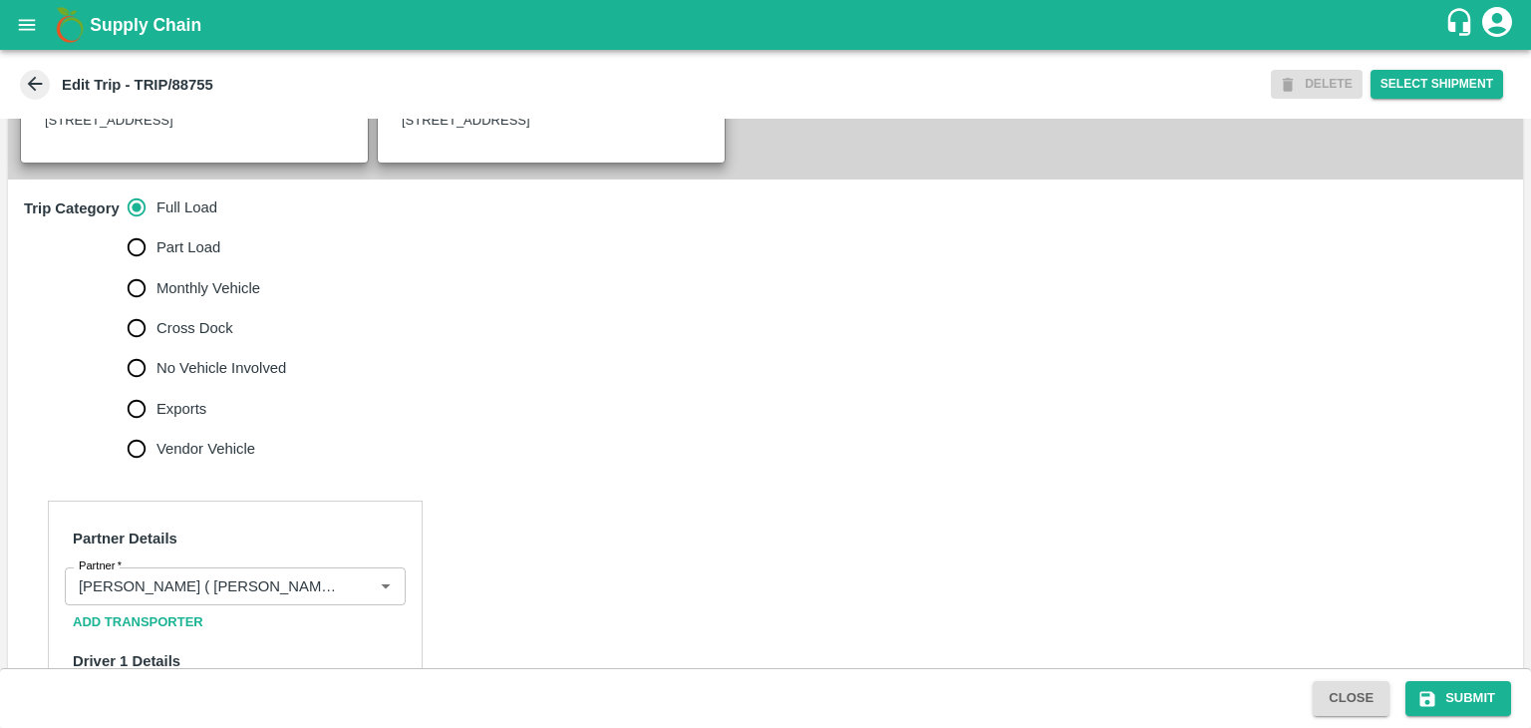
scroll to position [545, 0]
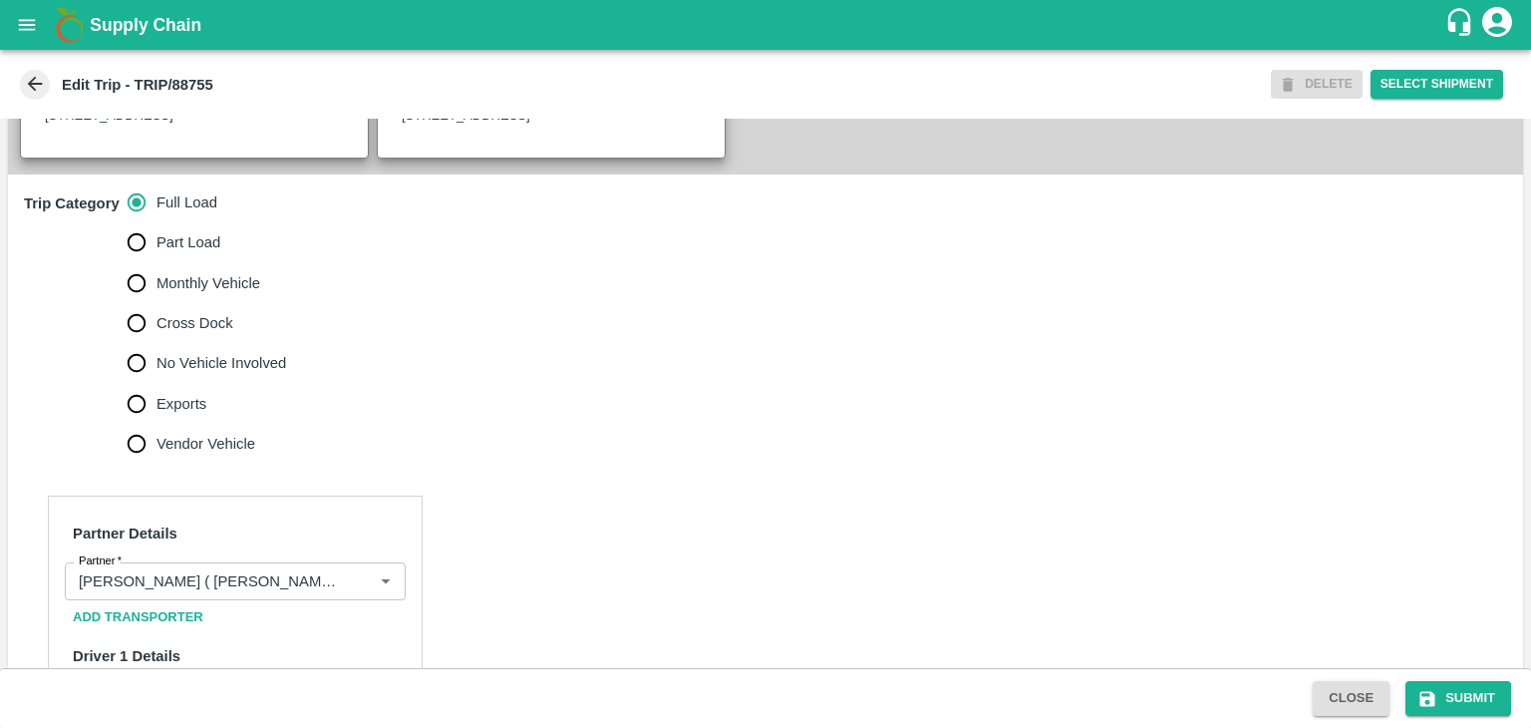
click at [214, 374] on span "No Vehicle Involved" at bounding box center [222, 363] width 130 height 22
click at [157, 381] on input "No Vehicle Involved" at bounding box center [137, 363] width 40 height 40
radio input "true"
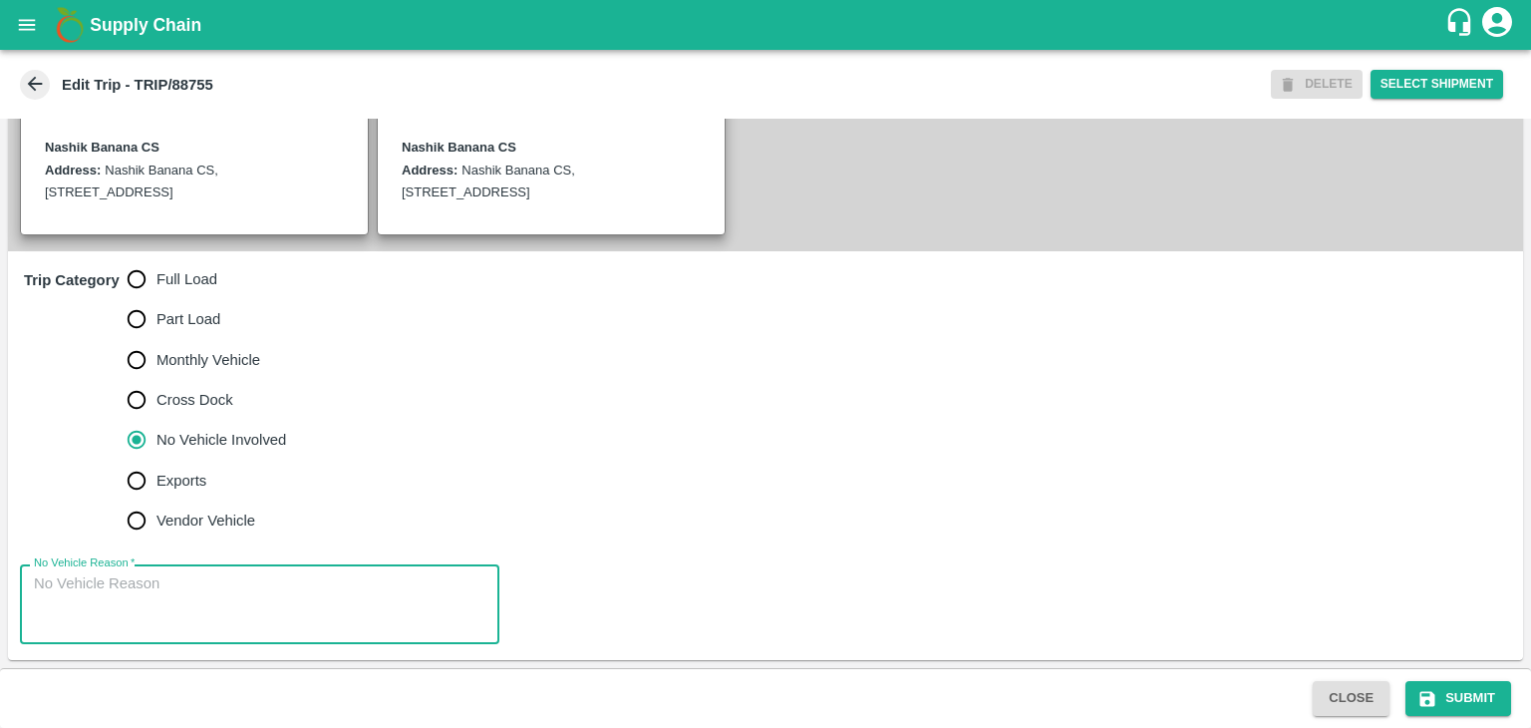
click at [279, 619] on textarea "No Vehicle Reason   *" at bounding box center [260, 604] width 452 height 63
type textarea "Field Dump"
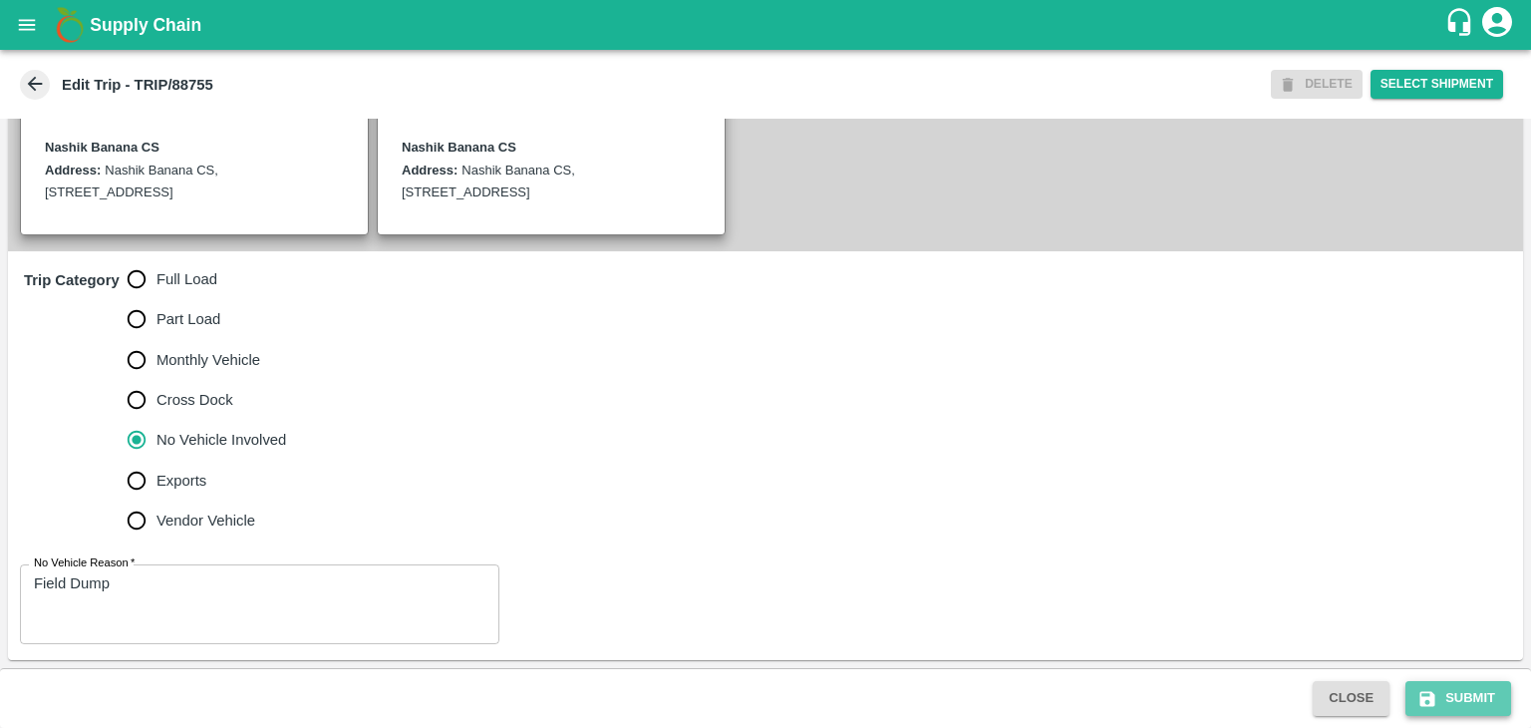
click at [1447, 697] on button "Submit" at bounding box center [1459, 698] width 106 height 35
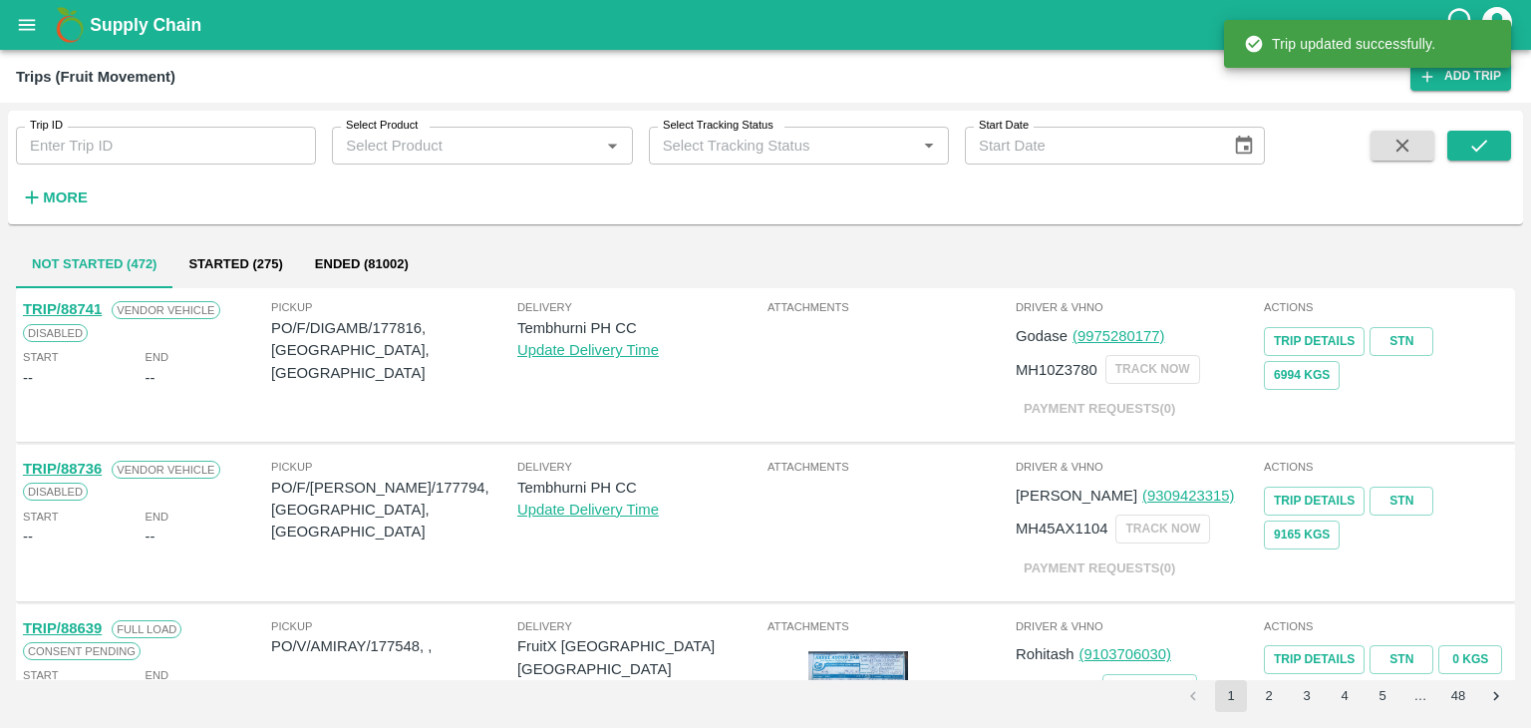
click at [193, 161] on input "Trip ID" at bounding box center [166, 146] width 300 height 38
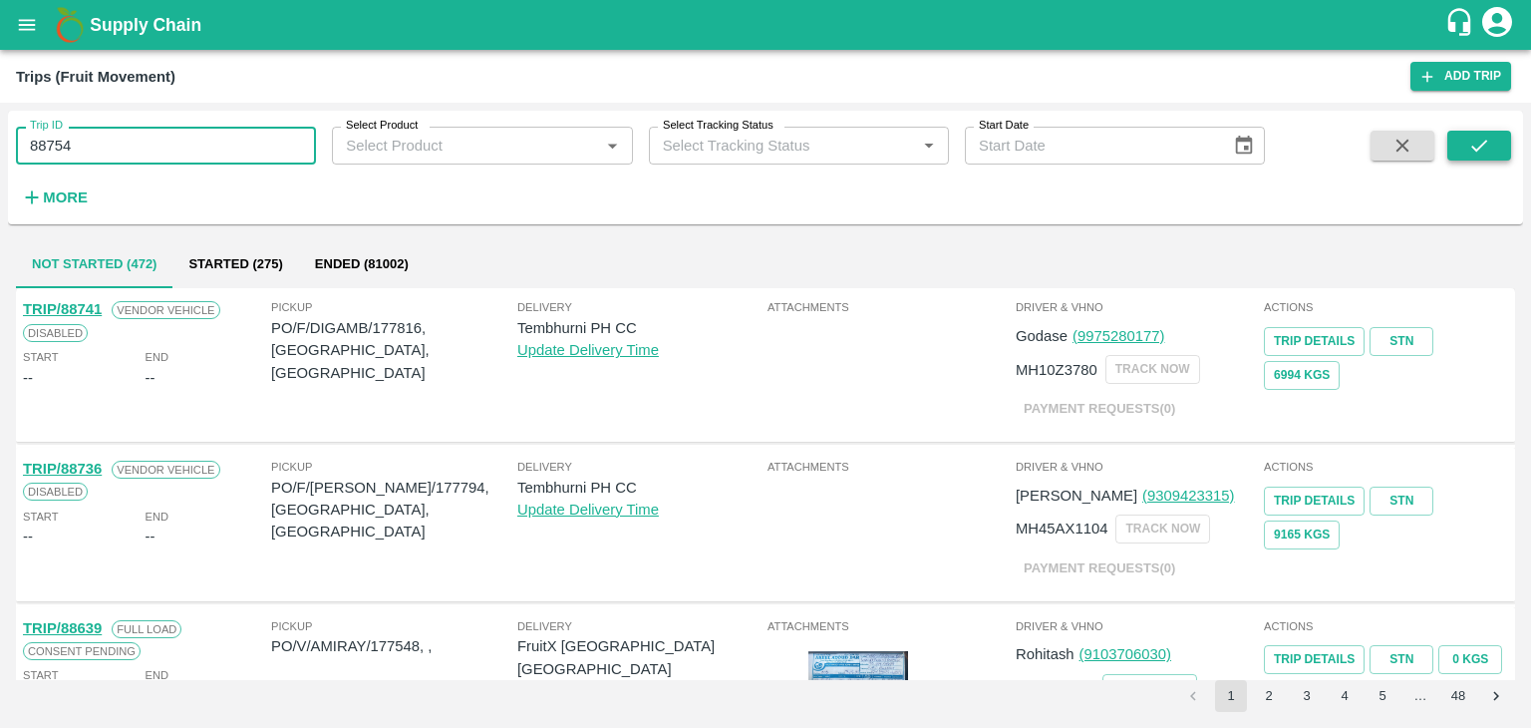
type input "88754"
click at [1503, 135] on button "submit" at bounding box center [1479, 146] width 64 height 30
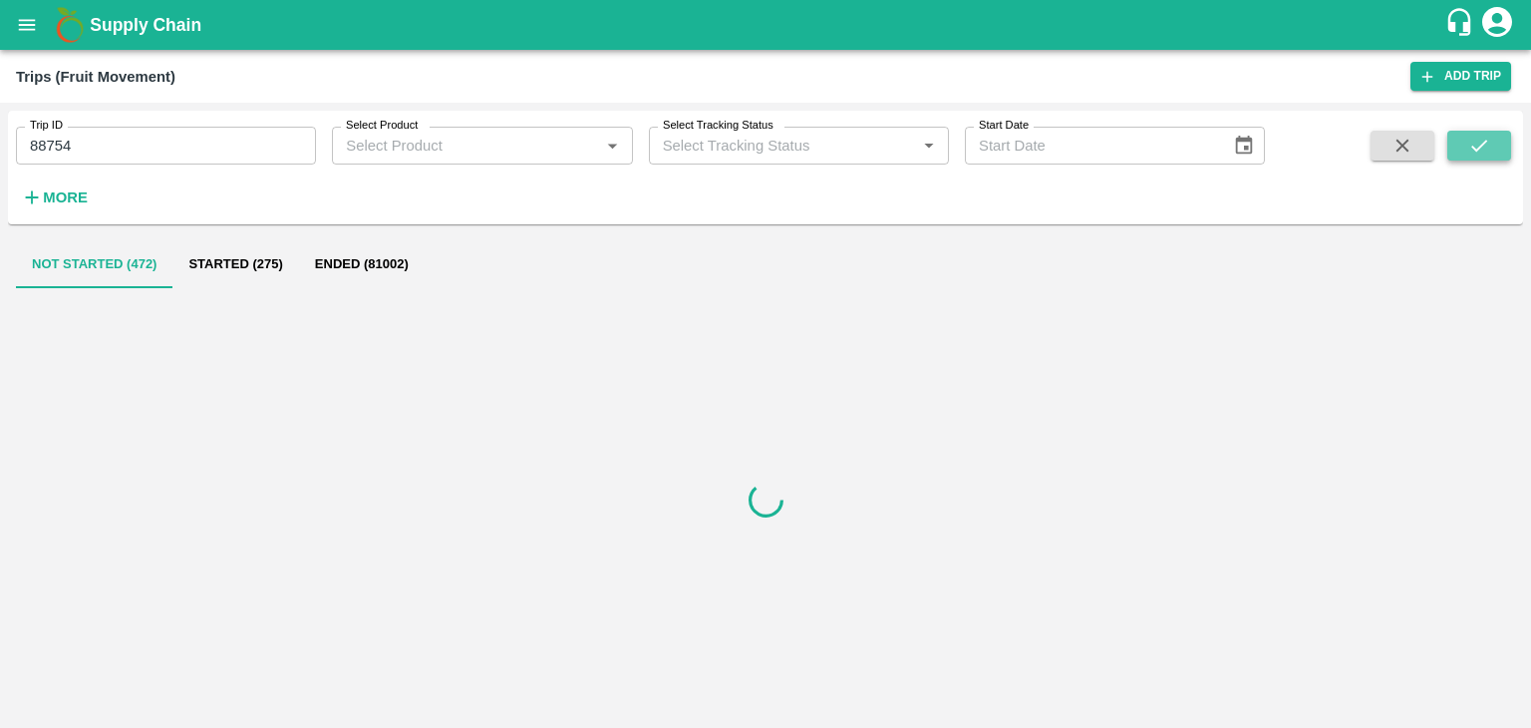
click at [1503, 135] on button "submit" at bounding box center [1479, 146] width 64 height 30
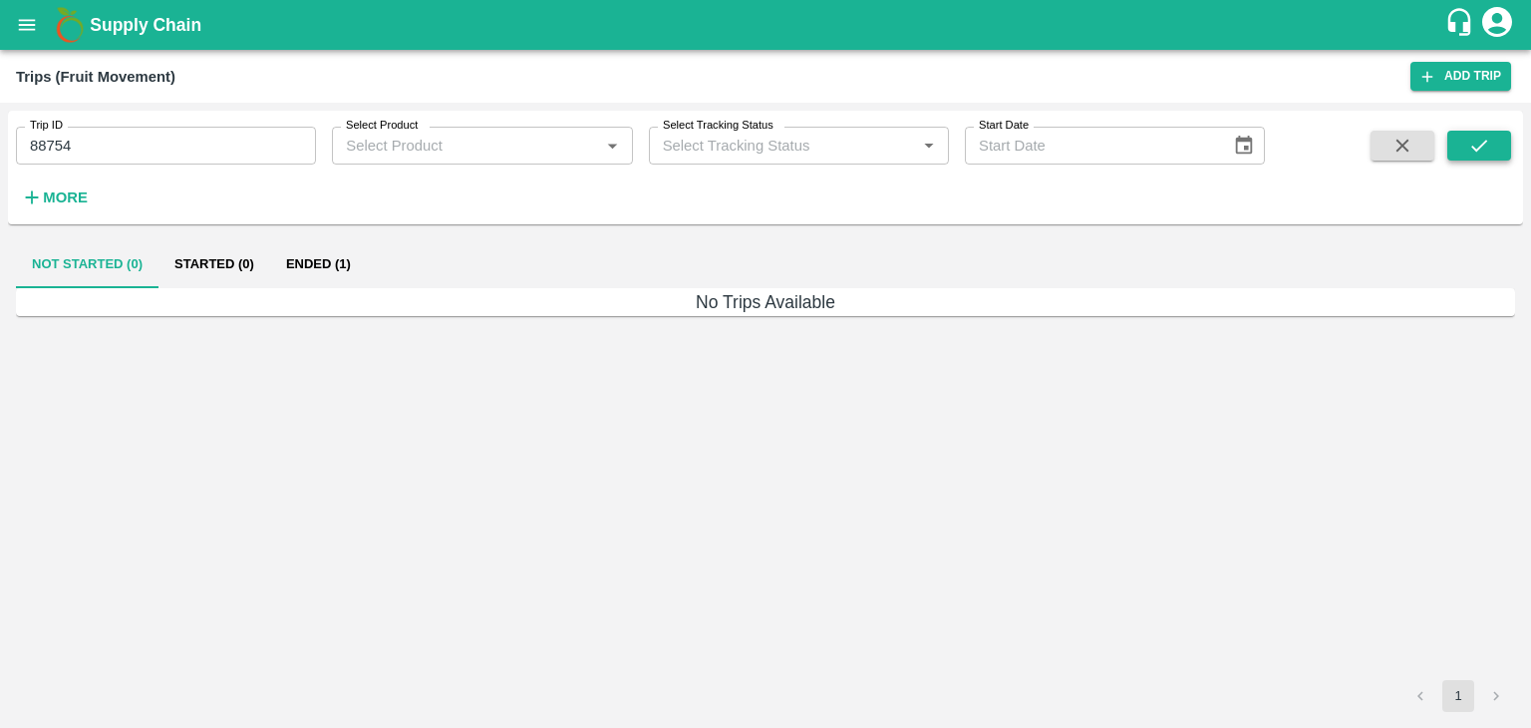
click at [1503, 135] on button "submit" at bounding box center [1479, 146] width 64 height 30
click at [330, 260] on button "Ended (1)" at bounding box center [318, 264] width 97 height 48
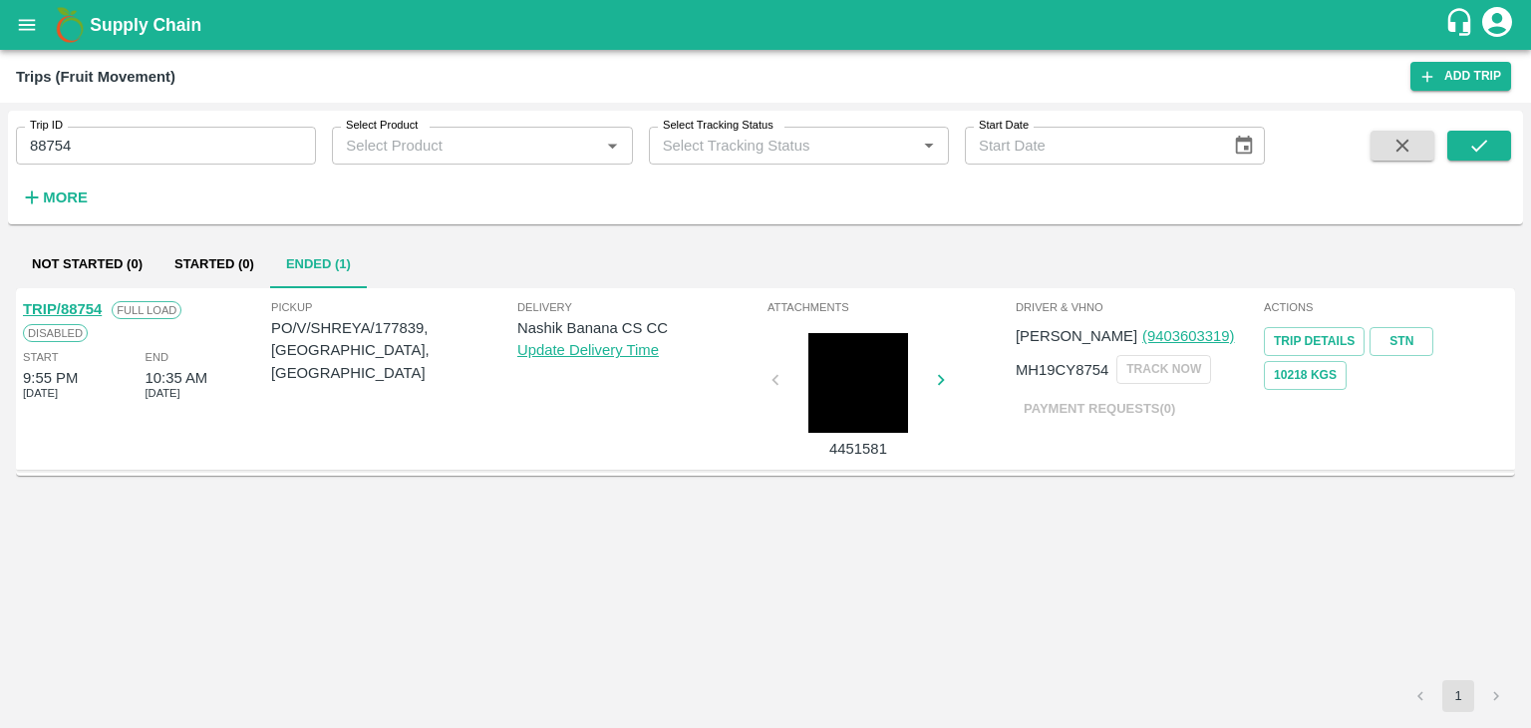
click at [71, 302] on link "TRIP/88754" at bounding box center [62, 309] width 79 height 16
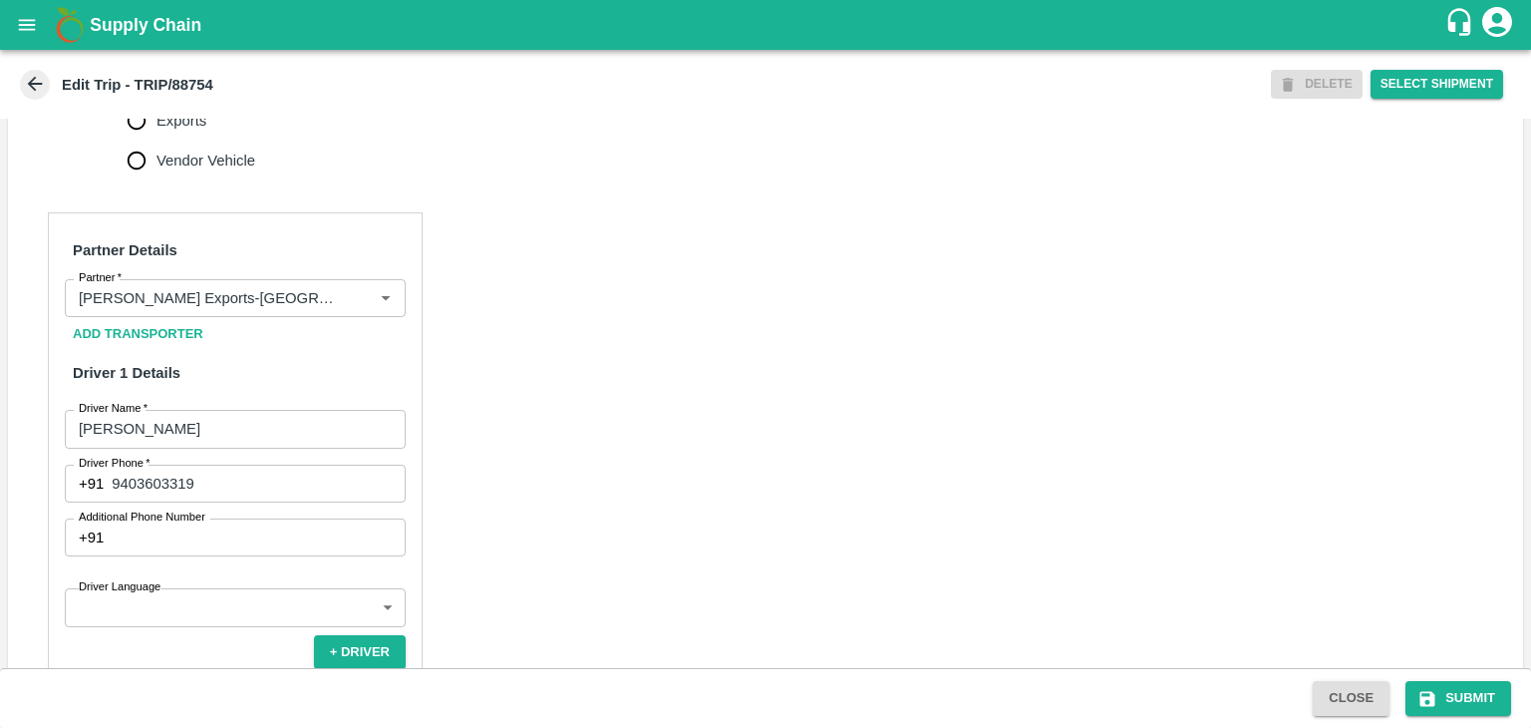
scroll to position [829, 0]
click at [353, 307] on icon "Clear" at bounding box center [361, 297] width 19 height 19
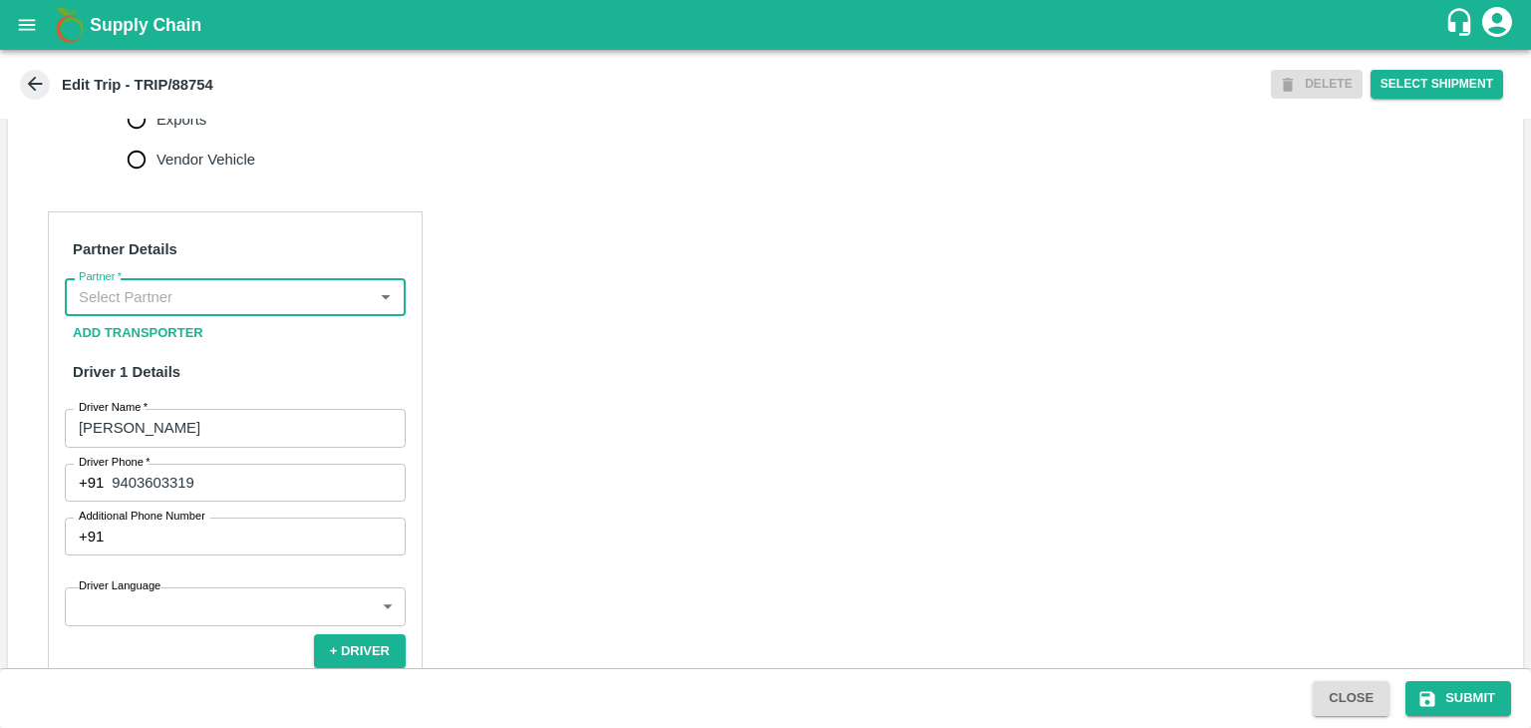
scroll to position [0, 0]
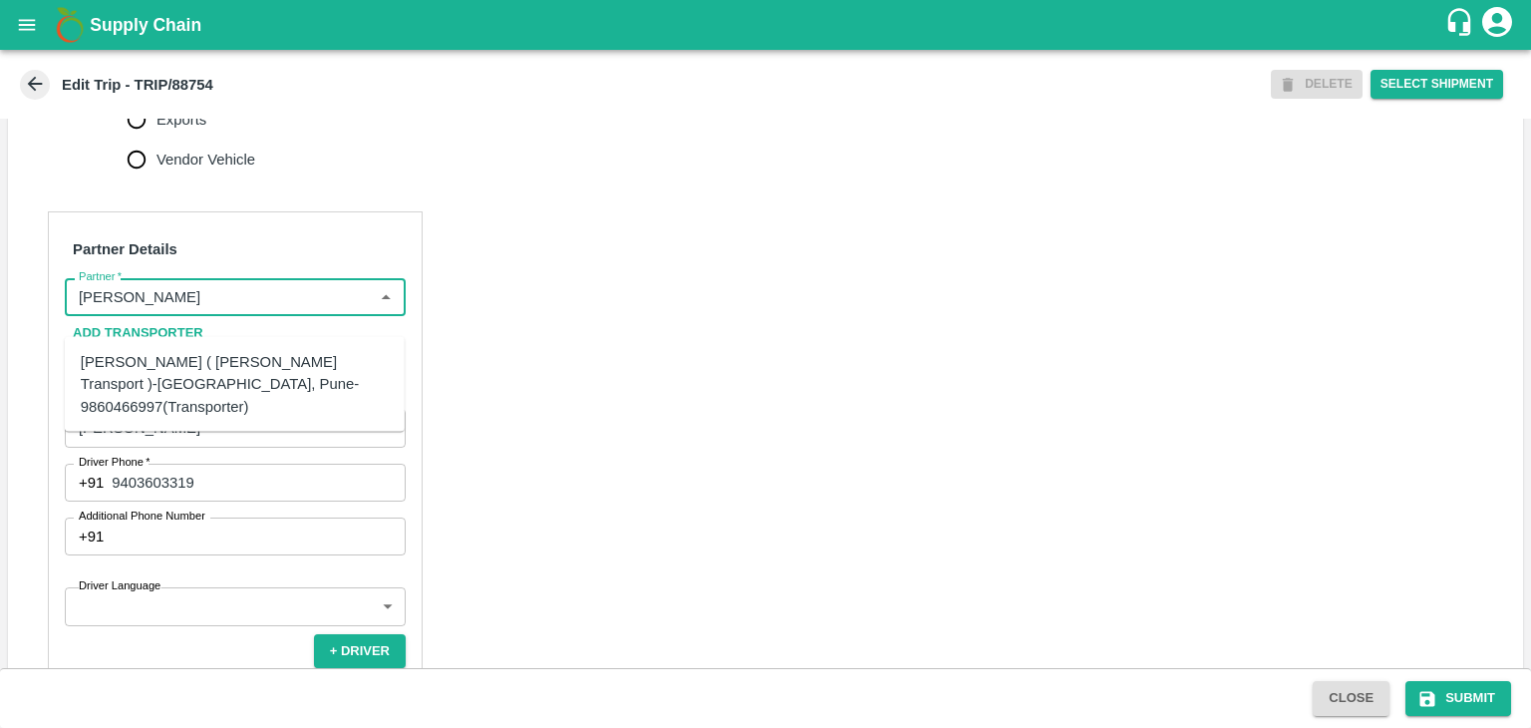
click at [279, 351] on div "[PERSON_NAME] ( [PERSON_NAME] Transport )-[GEOGRAPHIC_DATA], Pune-9860466997(Tr…" at bounding box center [235, 384] width 308 height 67
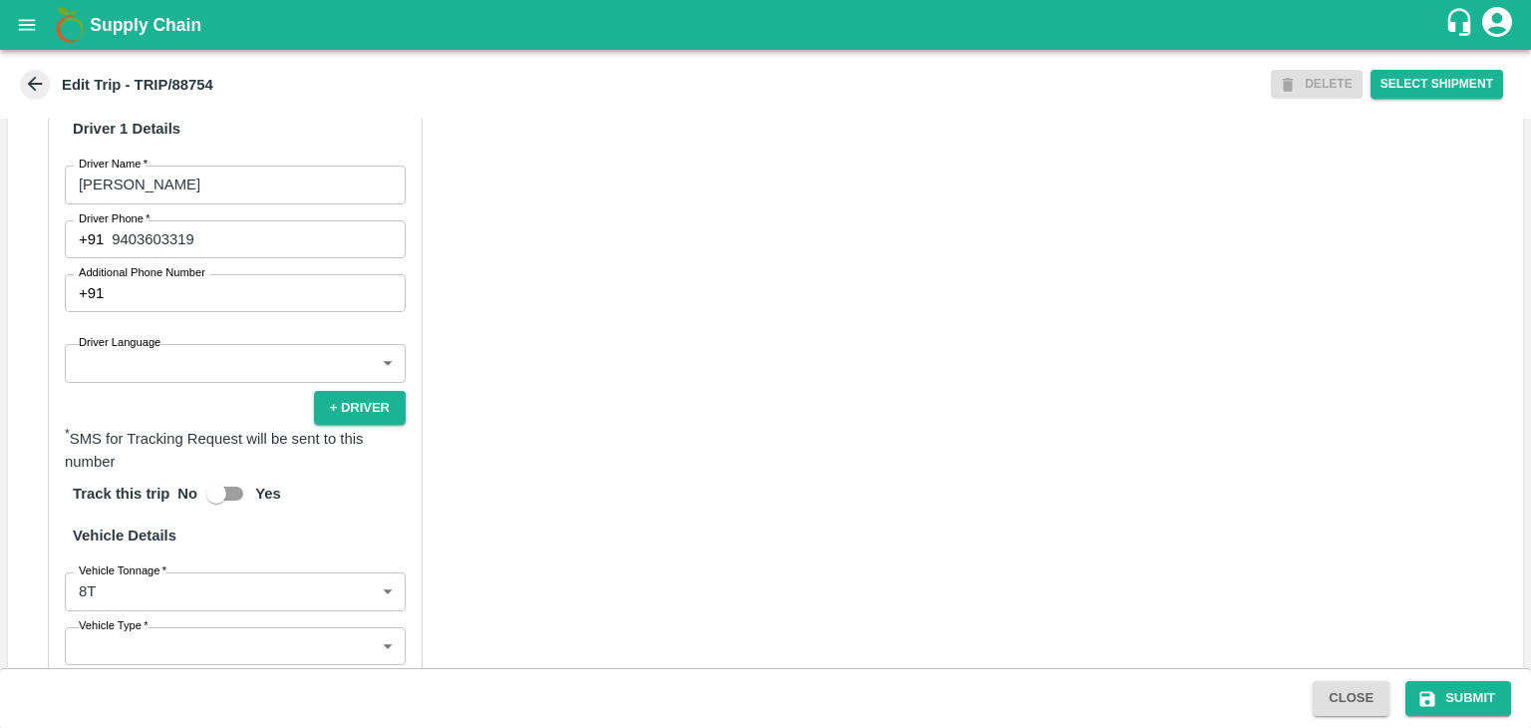
scroll to position [1112, 0]
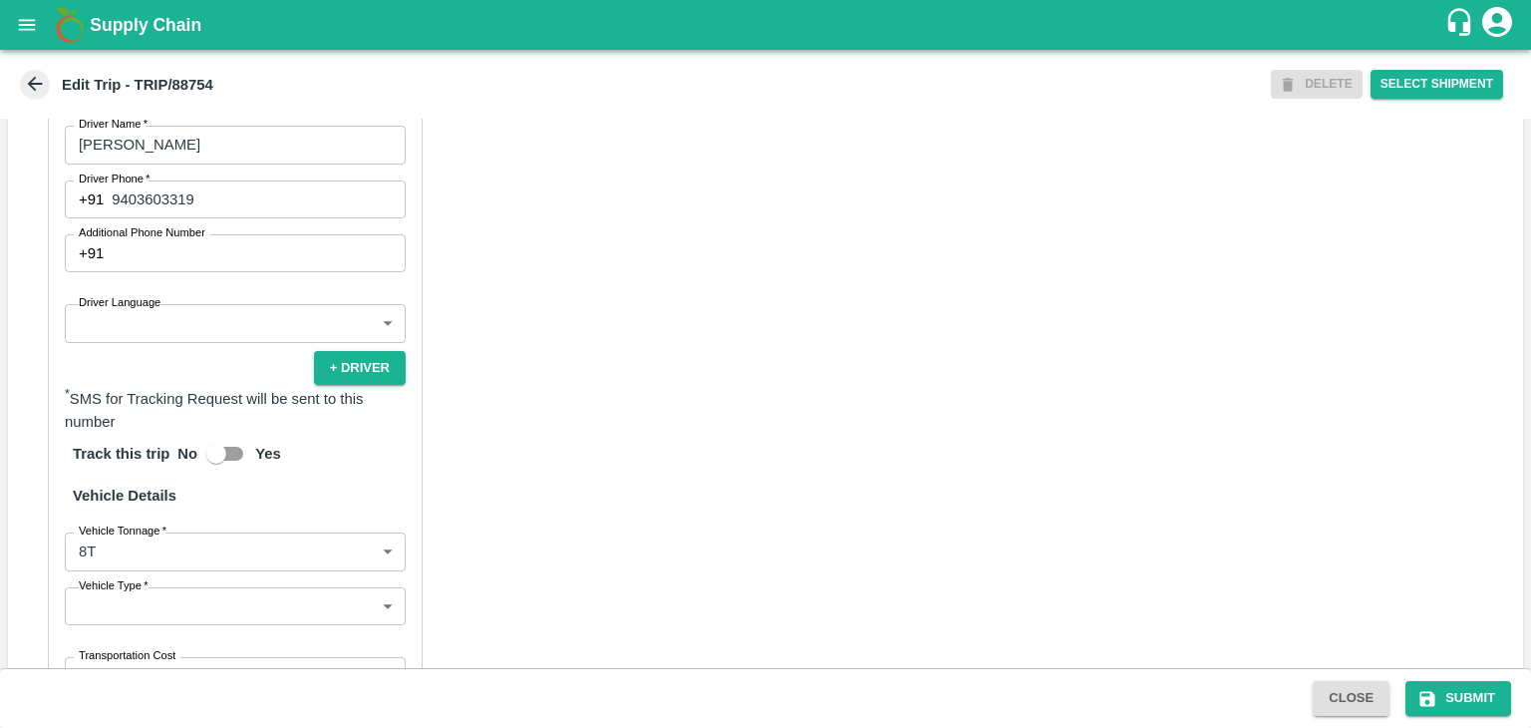
type input "[PERSON_NAME] ( [PERSON_NAME] Transport )-[GEOGRAPHIC_DATA], Pune-9860466997(Tr…"
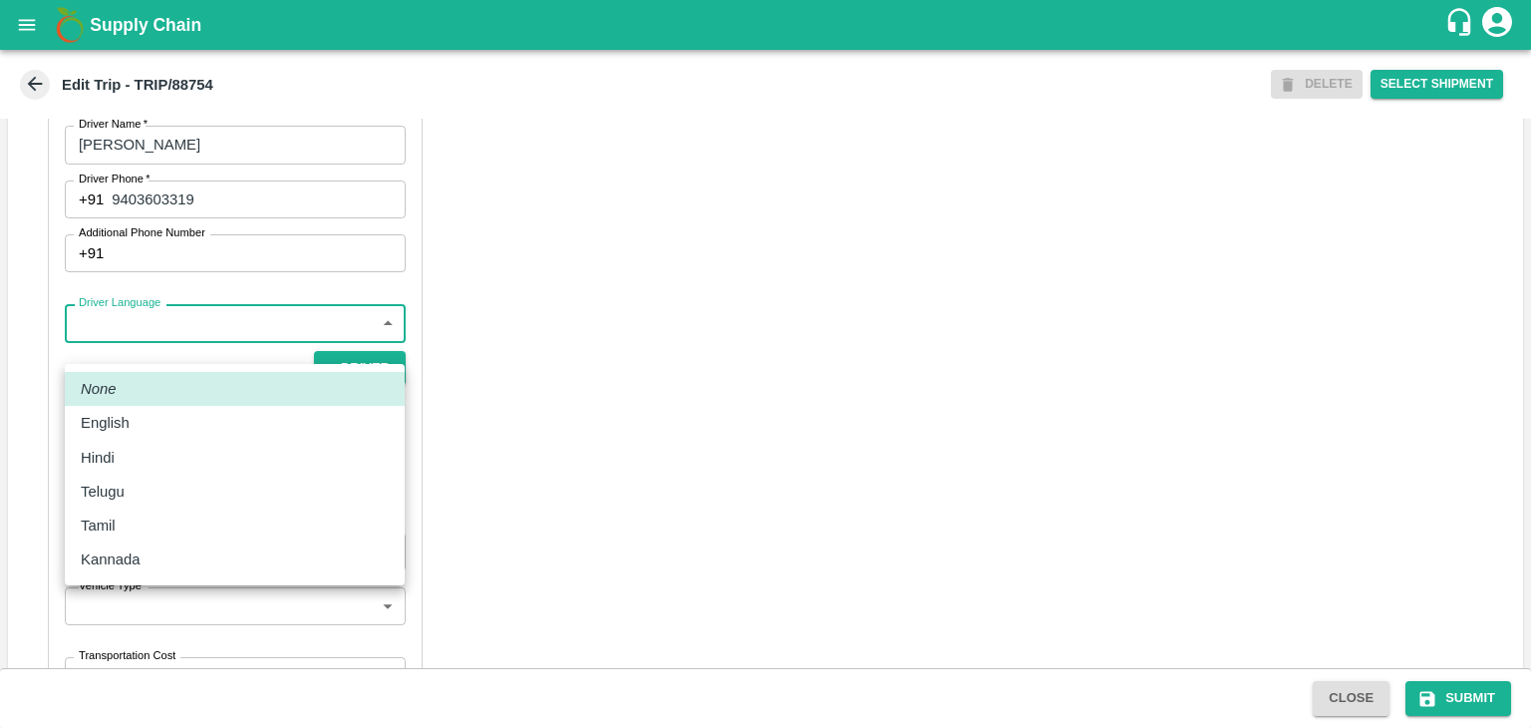
click at [222, 348] on body "Supply Chain Edit Trip - TRIP/88754 DELETE Select Shipment Trip Details Trip Ty…" at bounding box center [765, 364] width 1531 height 728
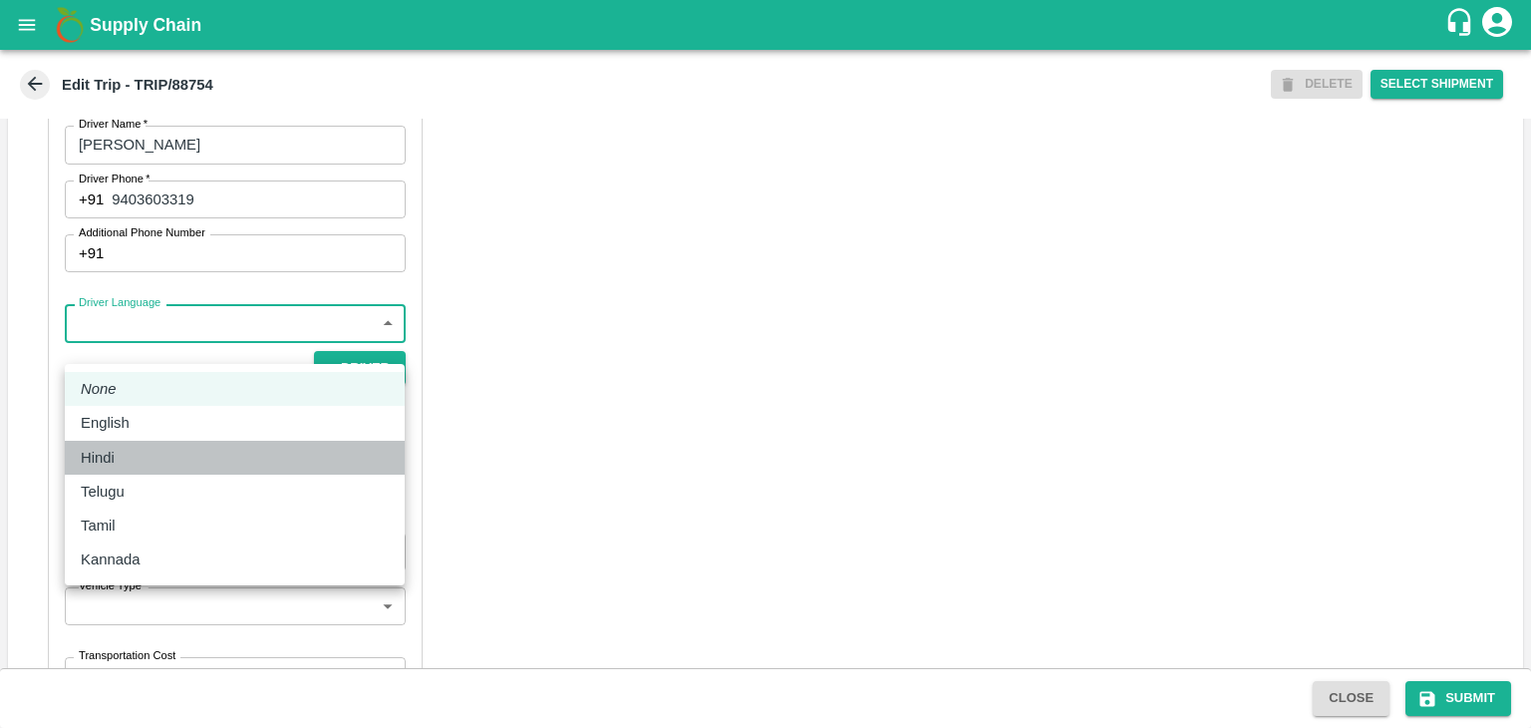
click at [147, 448] on div "Hindi" at bounding box center [235, 458] width 308 height 22
type input "hi"
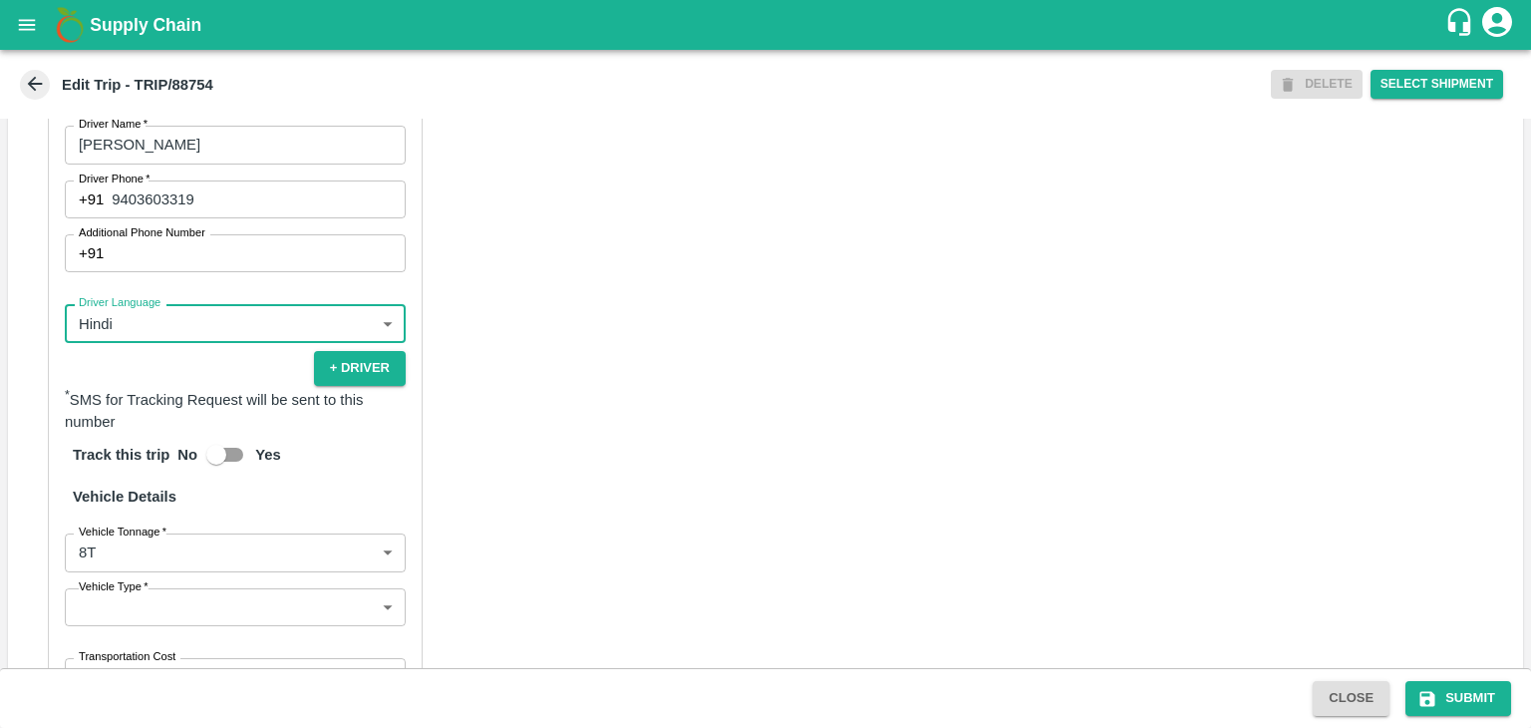
scroll to position [1421, 0]
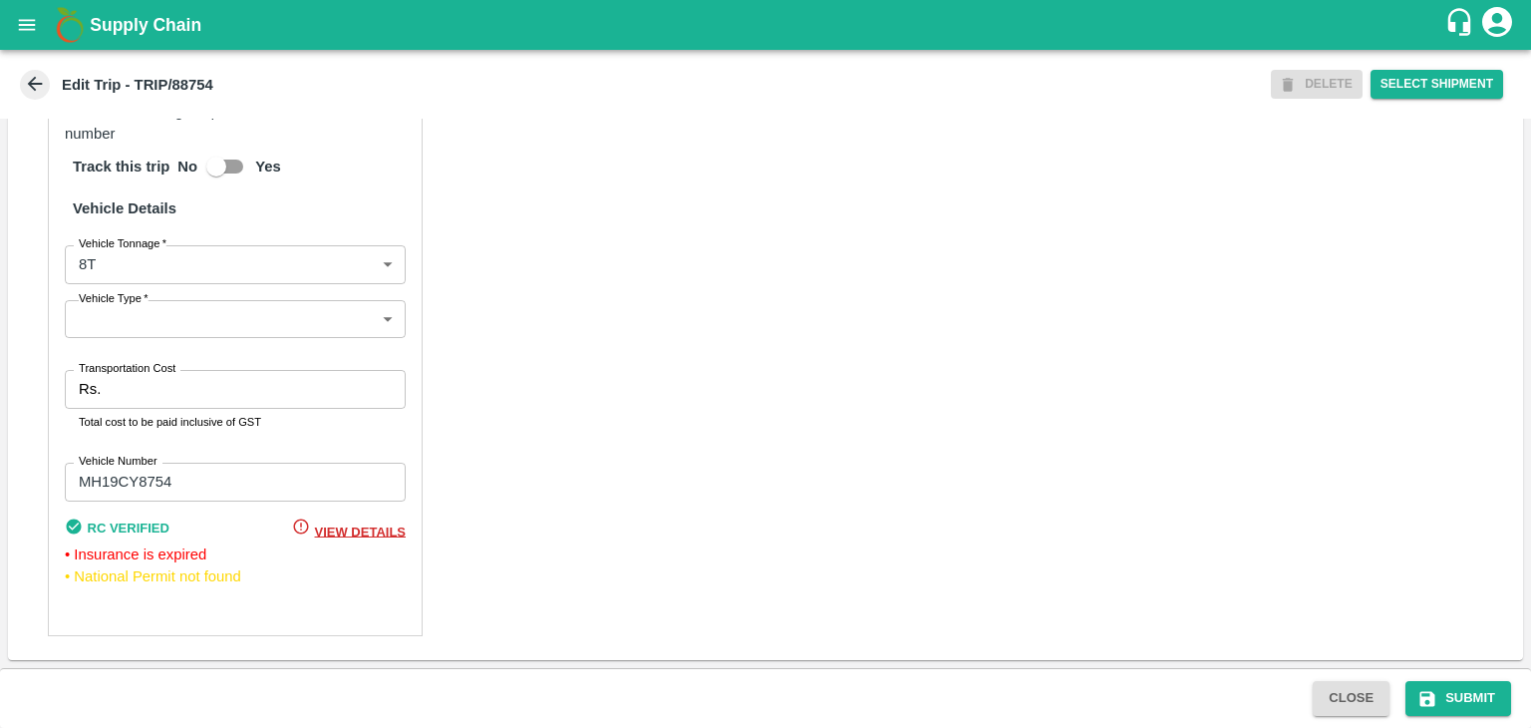
click at [201, 325] on body "Supply Chain Edit Trip - TRIP/88754 DELETE Select Shipment Trip Details Trip Ty…" at bounding box center [765, 364] width 1531 height 728
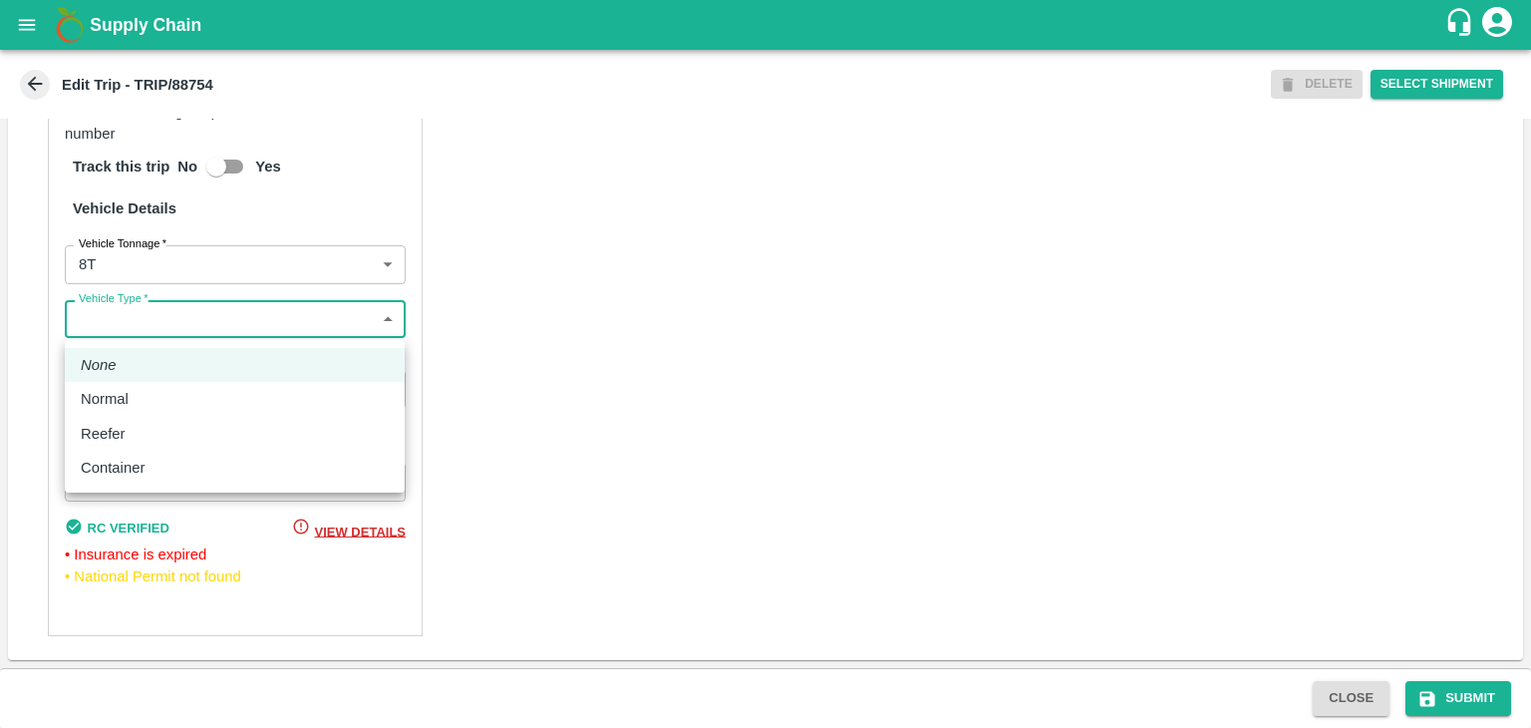
click at [155, 391] on div "Normal" at bounding box center [235, 399] width 308 height 22
type input "Normal"
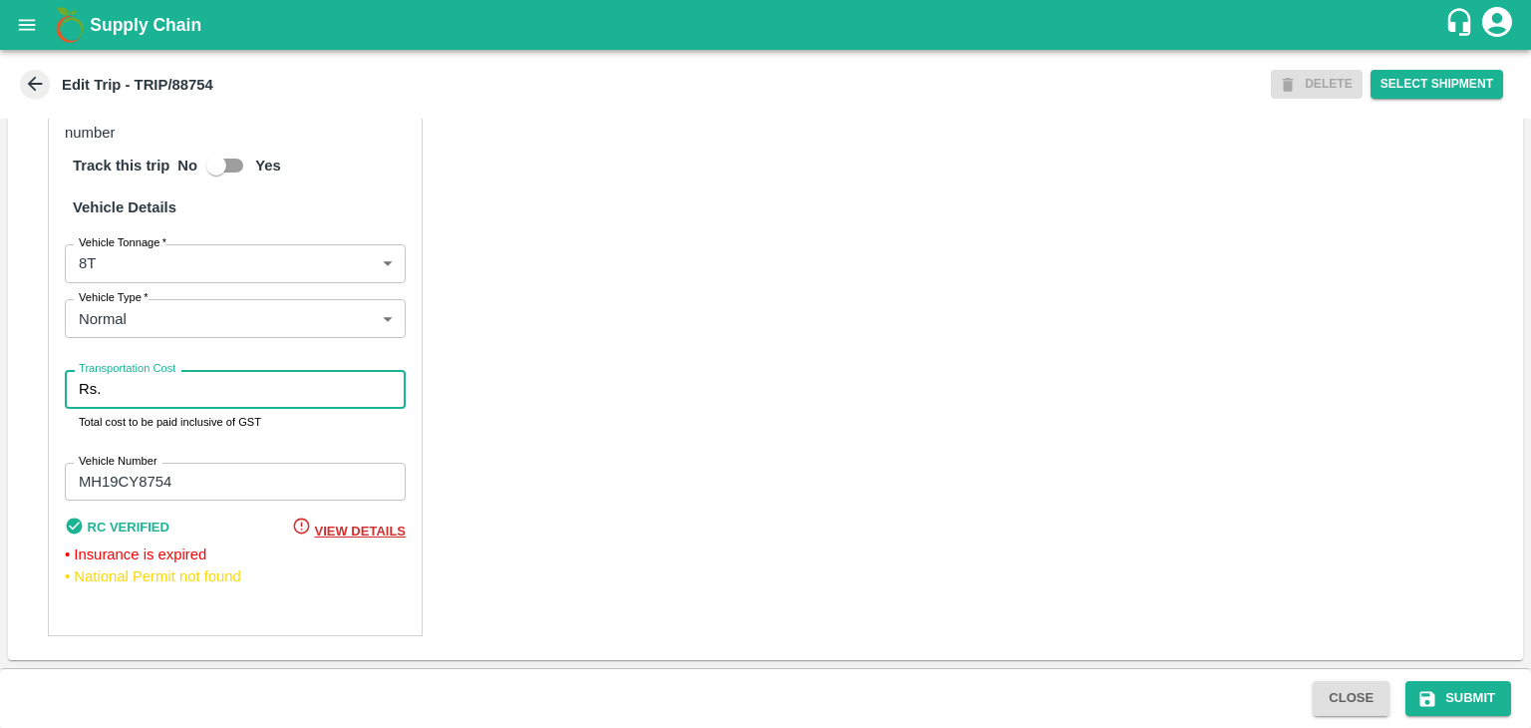
click at [195, 391] on input "Transportation Cost" at bounding box center [257, 389] width 297 height 38
type input "10000"
click at [1443, 679] on div "Close Submit" at bounding box center [765, 698] width 1531 height 60
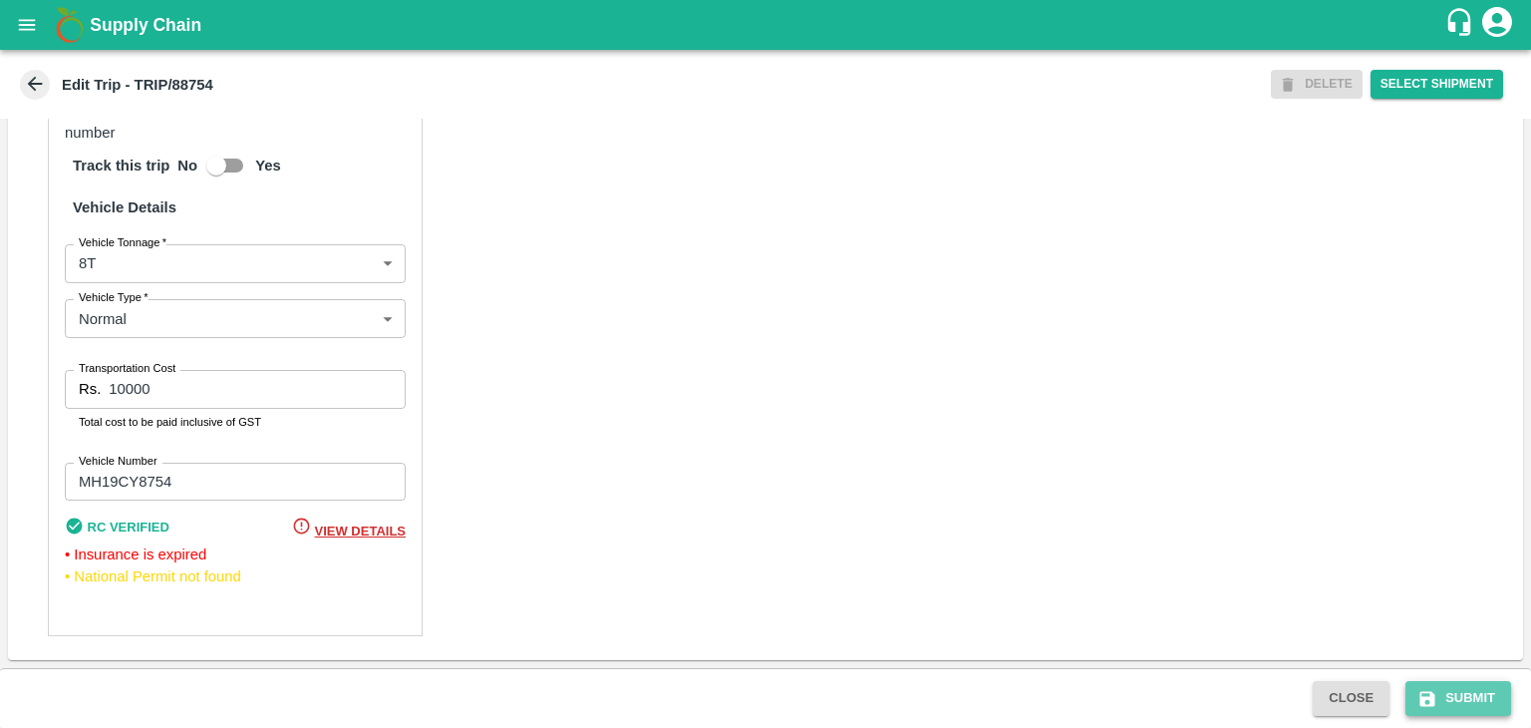
click at [1470, 696] on button "Submit" at bounding box center [1459, 698] width 106 height 35
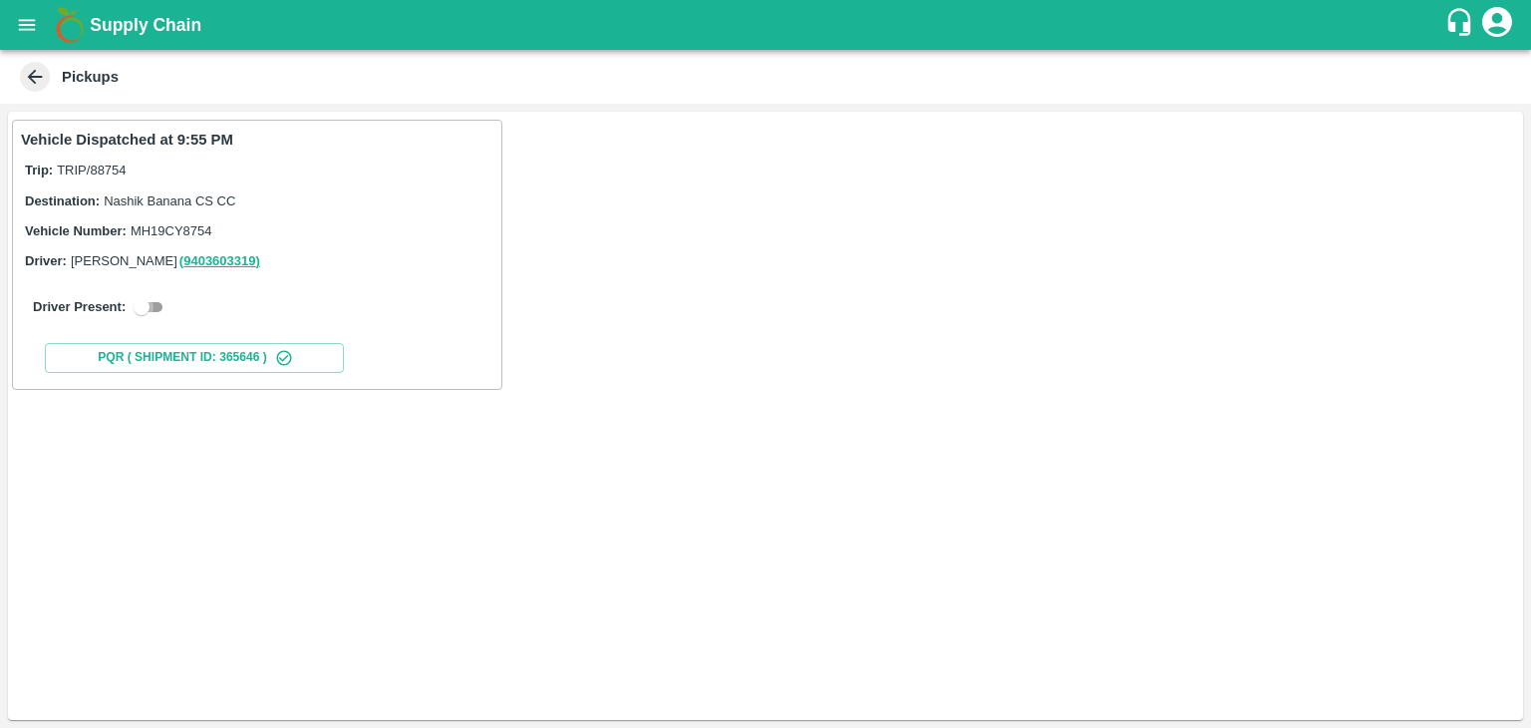
click at [155, 311] on input "checkbox" at bounding box center [142, 307] width 72 height 24
checkbox input "true"
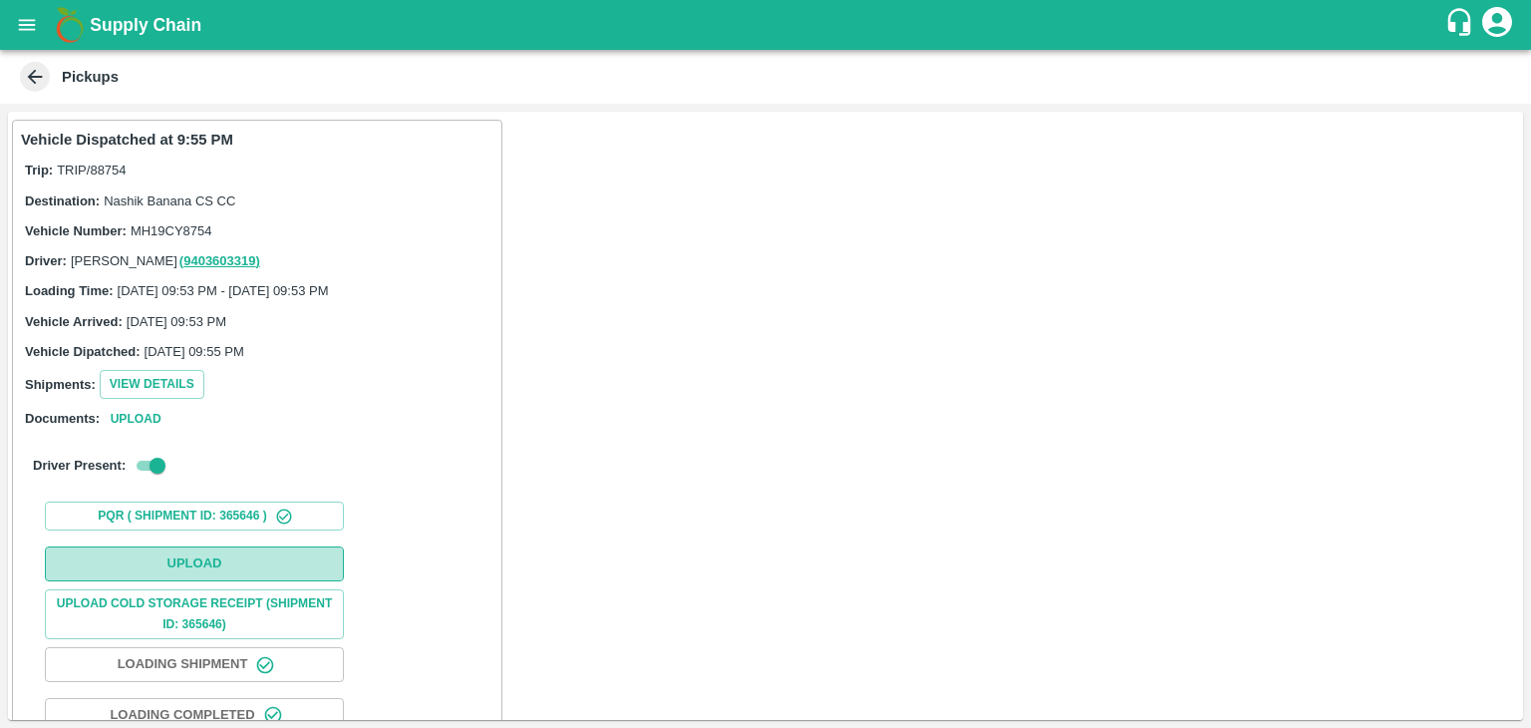
click at [267, 567] on button "Upload" at bounding box center [194, 563] width 299 height 35
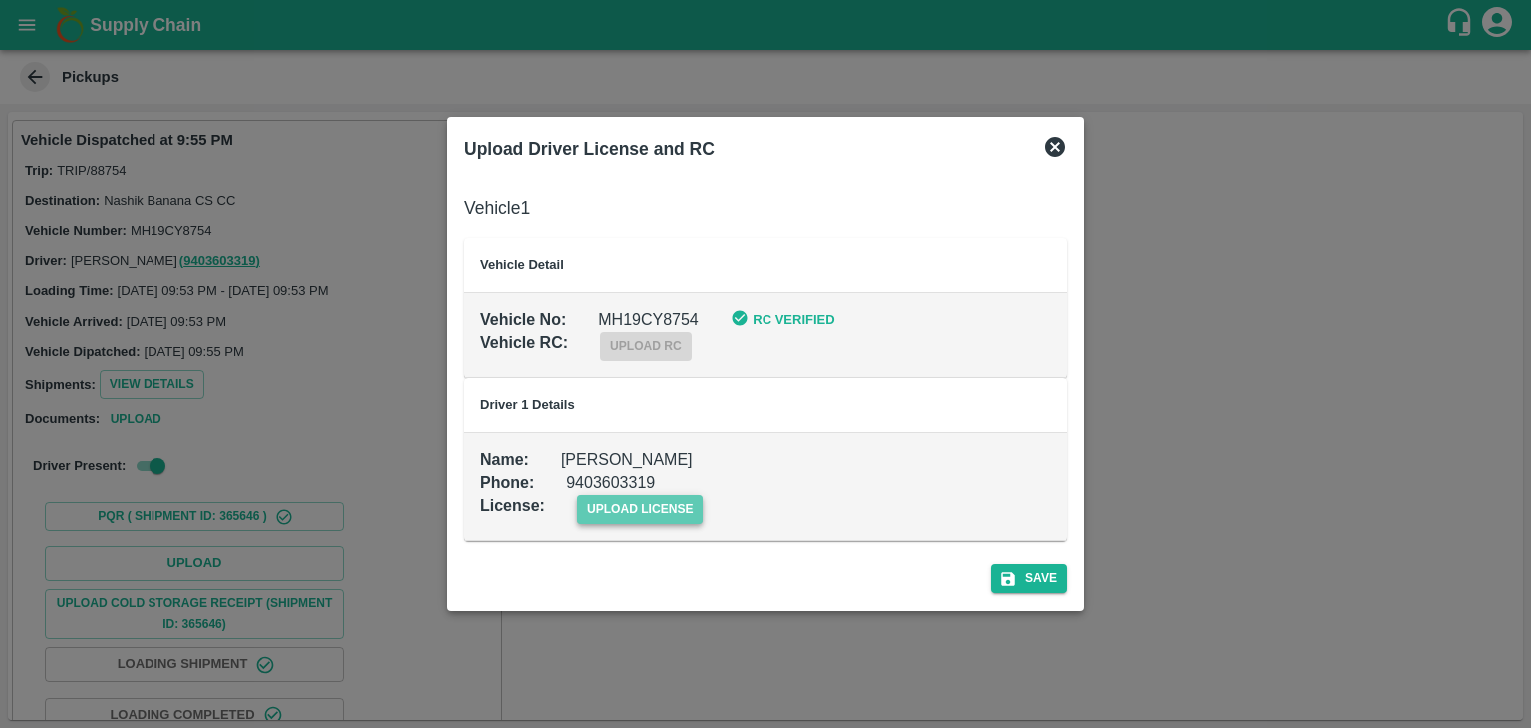
click at [646, 513] on span "upload license" at bounding box center [640, 508] width 127 height 29
click at [0, 0] on input "upload license" at bounding box center [0, 0] width 0 height 0
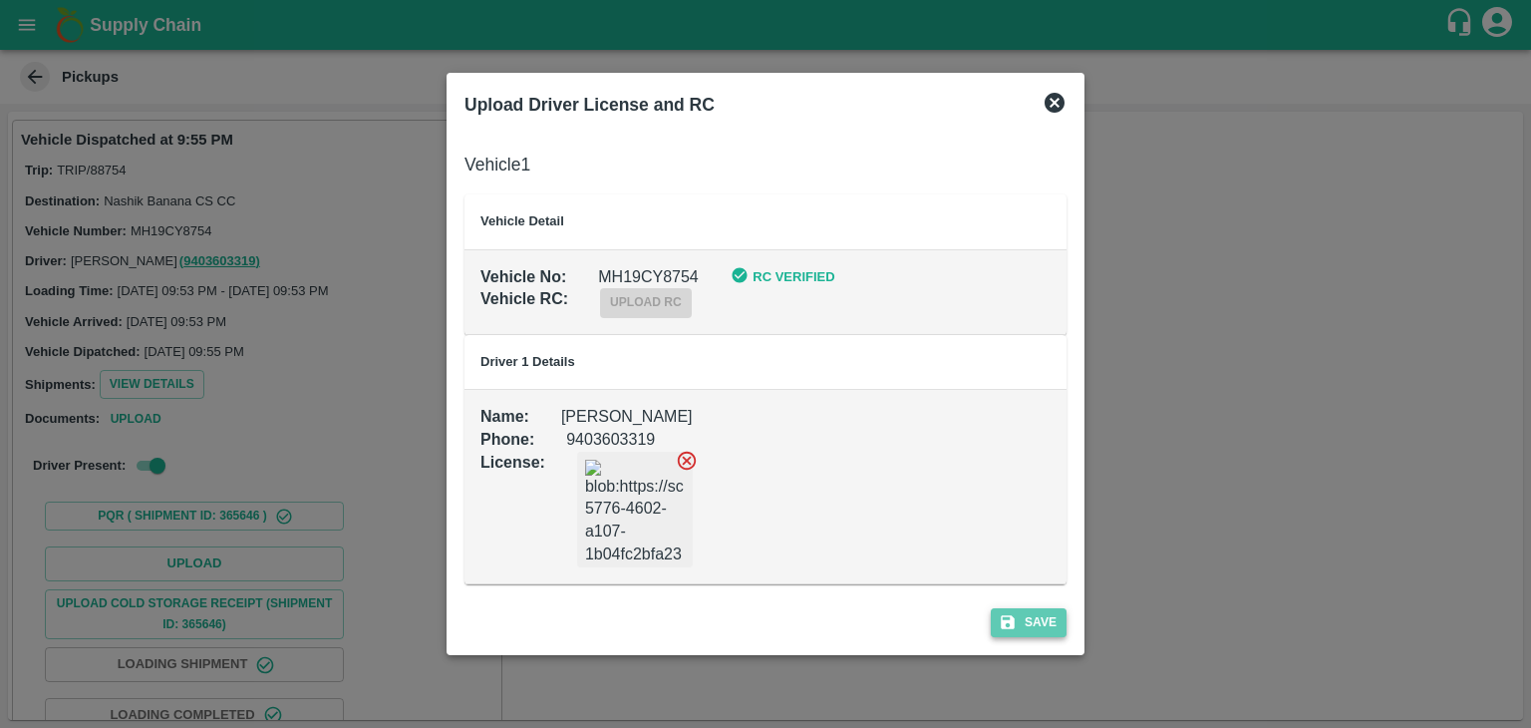
click at [1017, 627] on icon "submit" at bounding box center [1008, 622] width 18 height 18
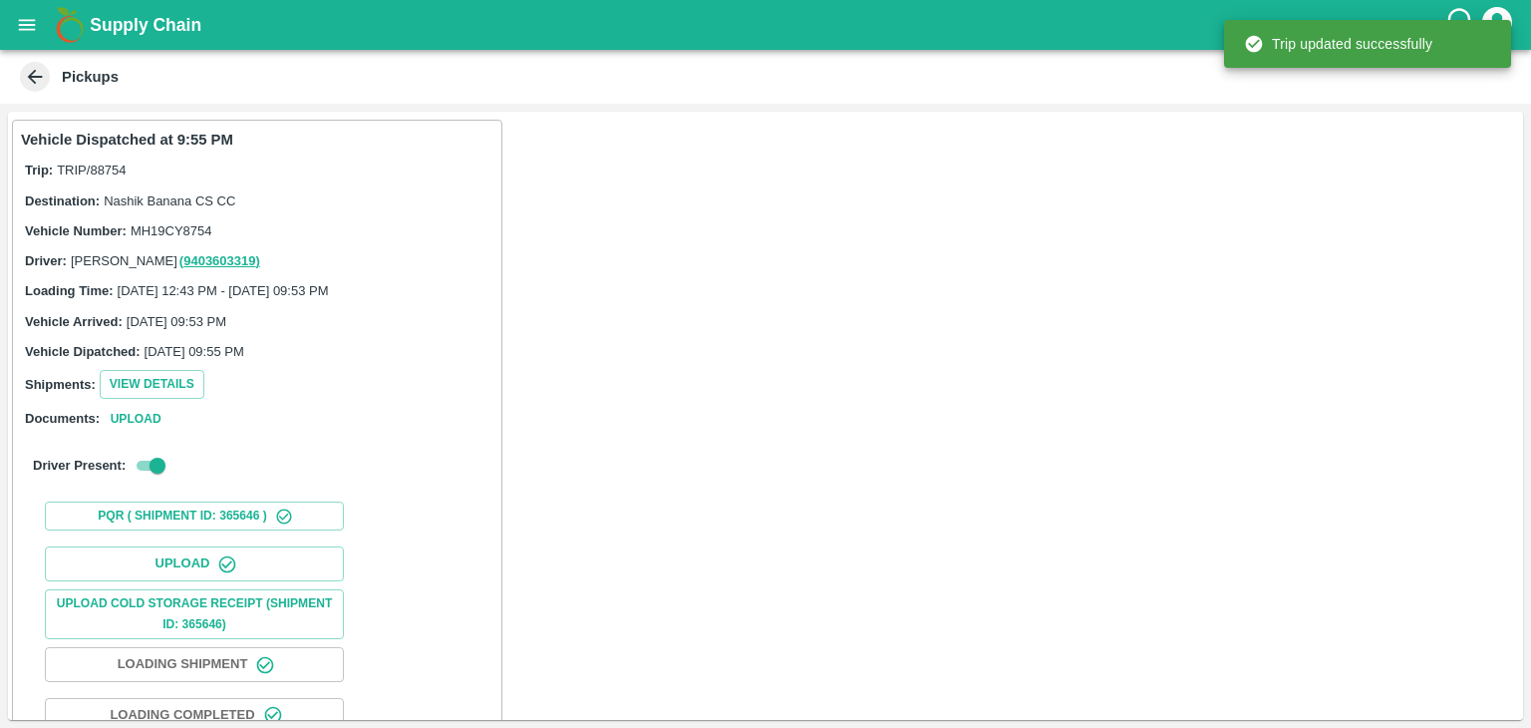
scroll to position [208, 0]
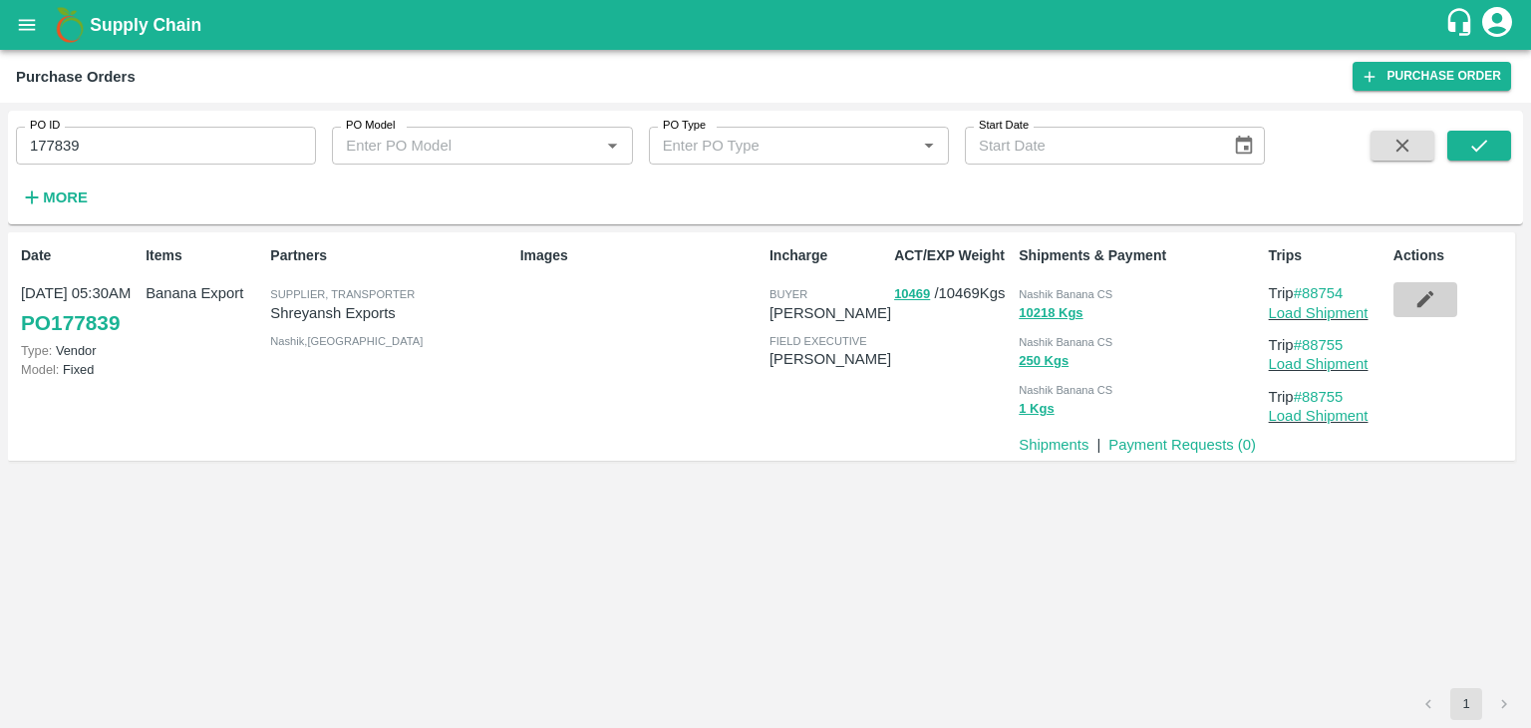
click at [1422, 297] on icon "button" at bounding box center [1426, 299] width 22 height 22
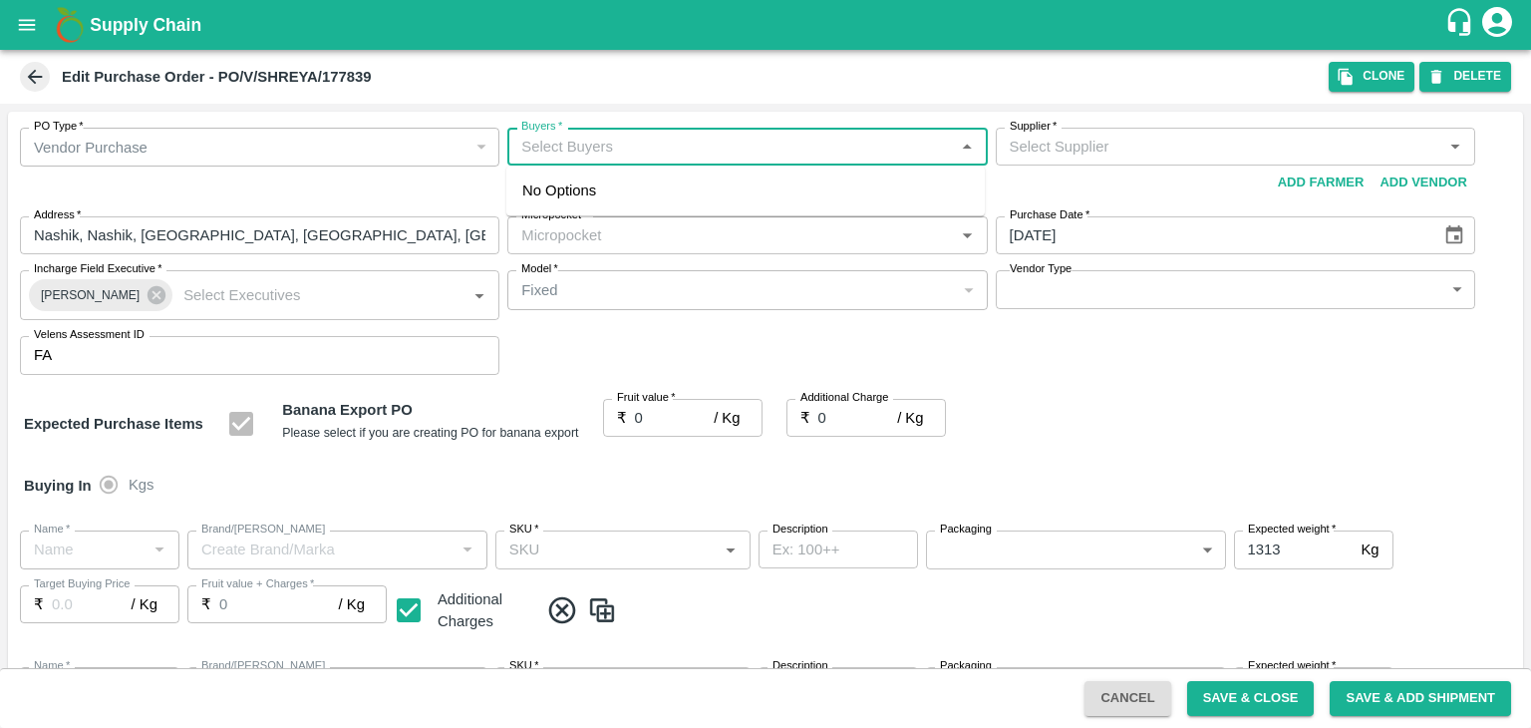
click at [636, 149] on input "Buyers   *" at bounding box center [730, 147] width 435 height 26
type input "Ajit O"
type input "Shreyansh Exports-undefined"
type input "172-Savda"
type input "Banana Export"
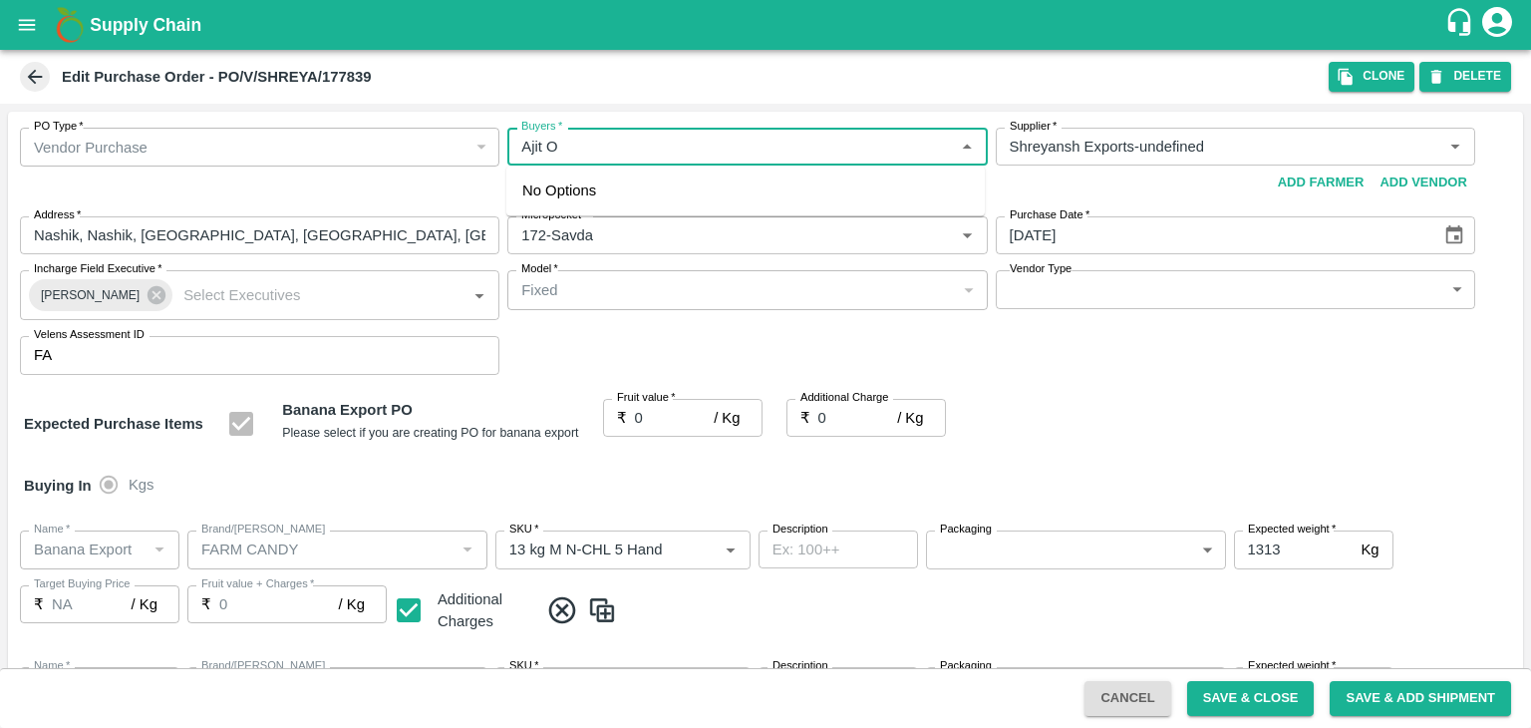
type input "FARM CANDY"
type input "13 kg M N-CHL 5 Hand"
type input "NA"
type input "Banana Export"
type input "FARM CANDY"
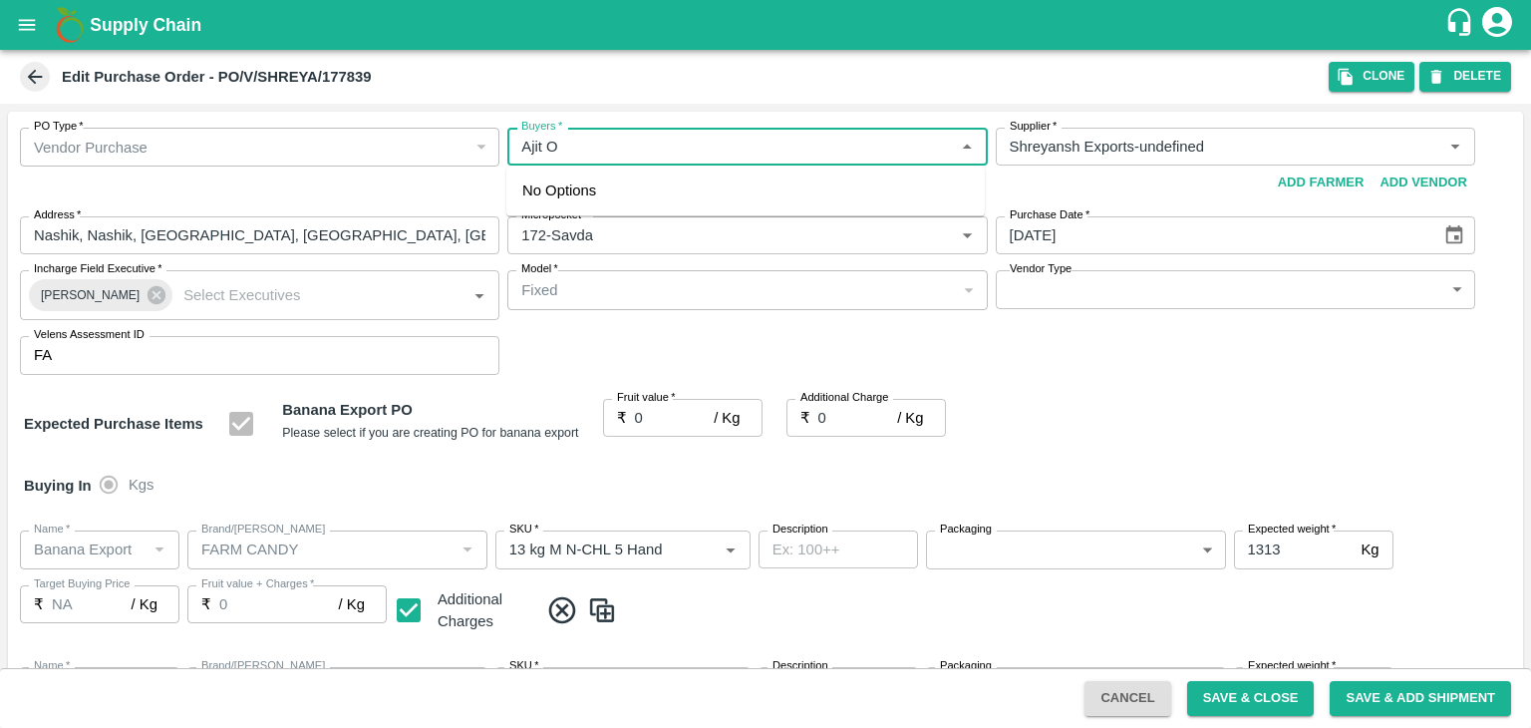
type input "13 kg M N-CHL 6 Hand"
type input "NA"
type input "Banana Export"
type input "FARM CANDY"
type input "13 kg M N-CHL 8 Hand"
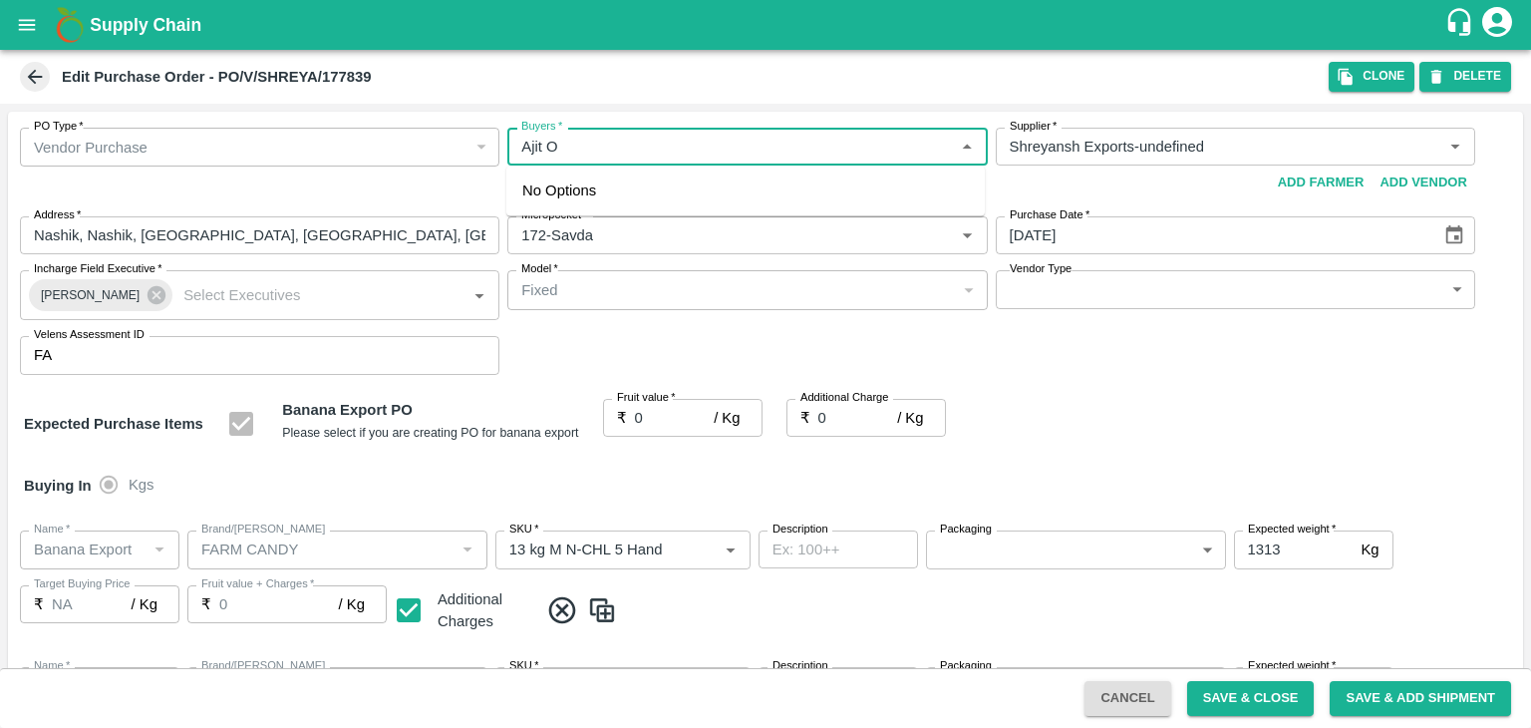
type input "NA"
type input "Banana Export"
type input "FARM CANDY"
type input "13 kg M N-CHL CL"
type input "NA"
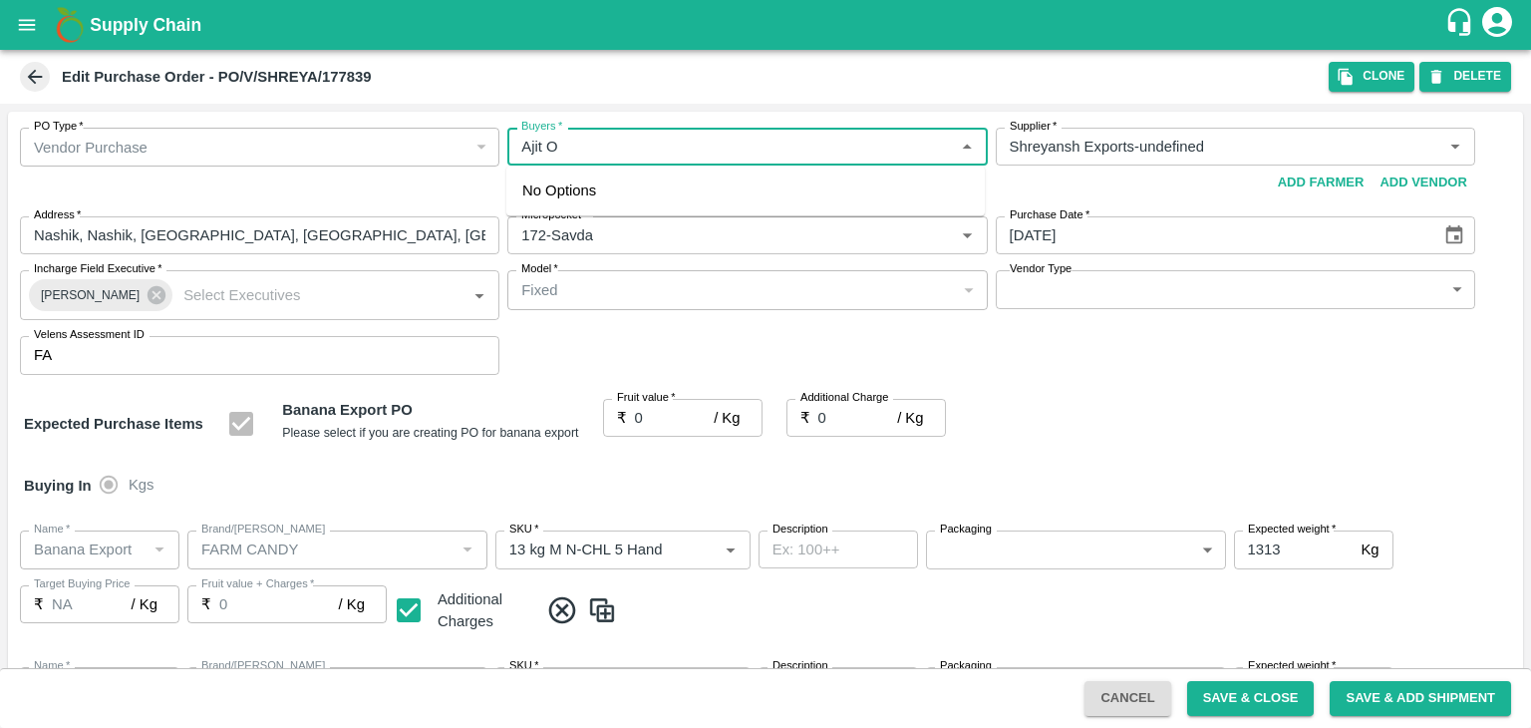
type input "Banana Export"
type input "FARM CANDY"
type input "C Class"
type input "NA"
type input "Banana Export"
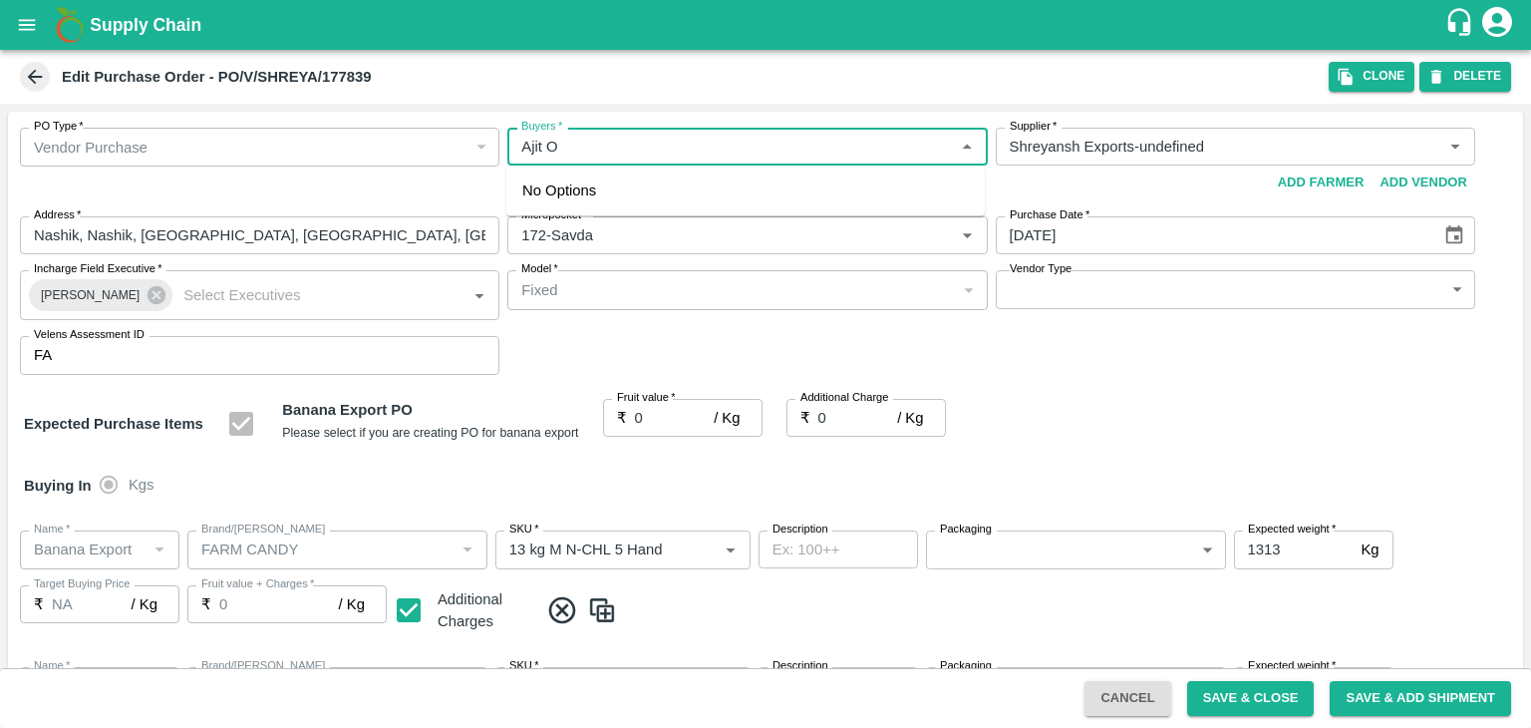
type input "FARM CANDY"
type input "PHR Kg"
type input "NA"
click at [619, 189] on div "[PERSON_NAME]" at bounding box center [631, 199] width 122 height 22
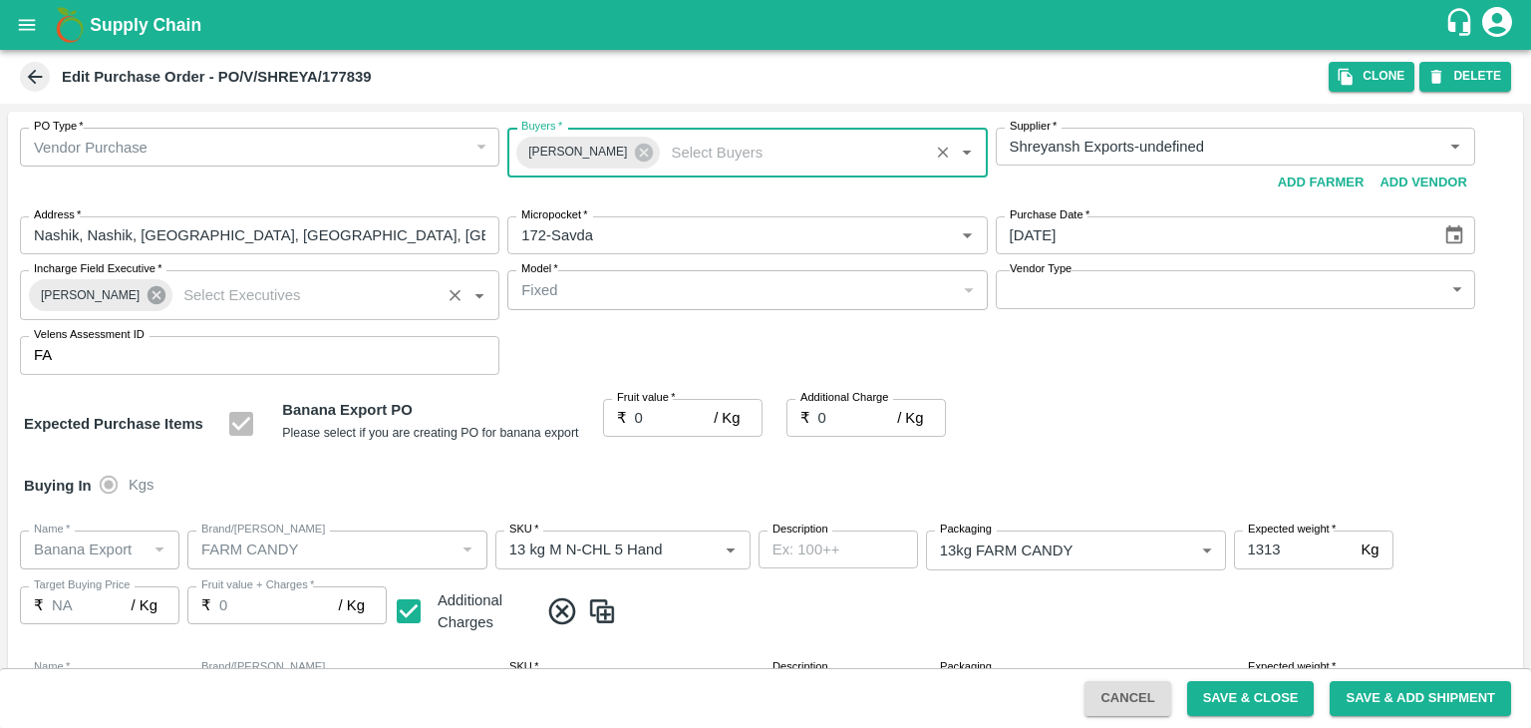
click at [148, 289] on icon at bounding box center [157, 295] width 18 height 18
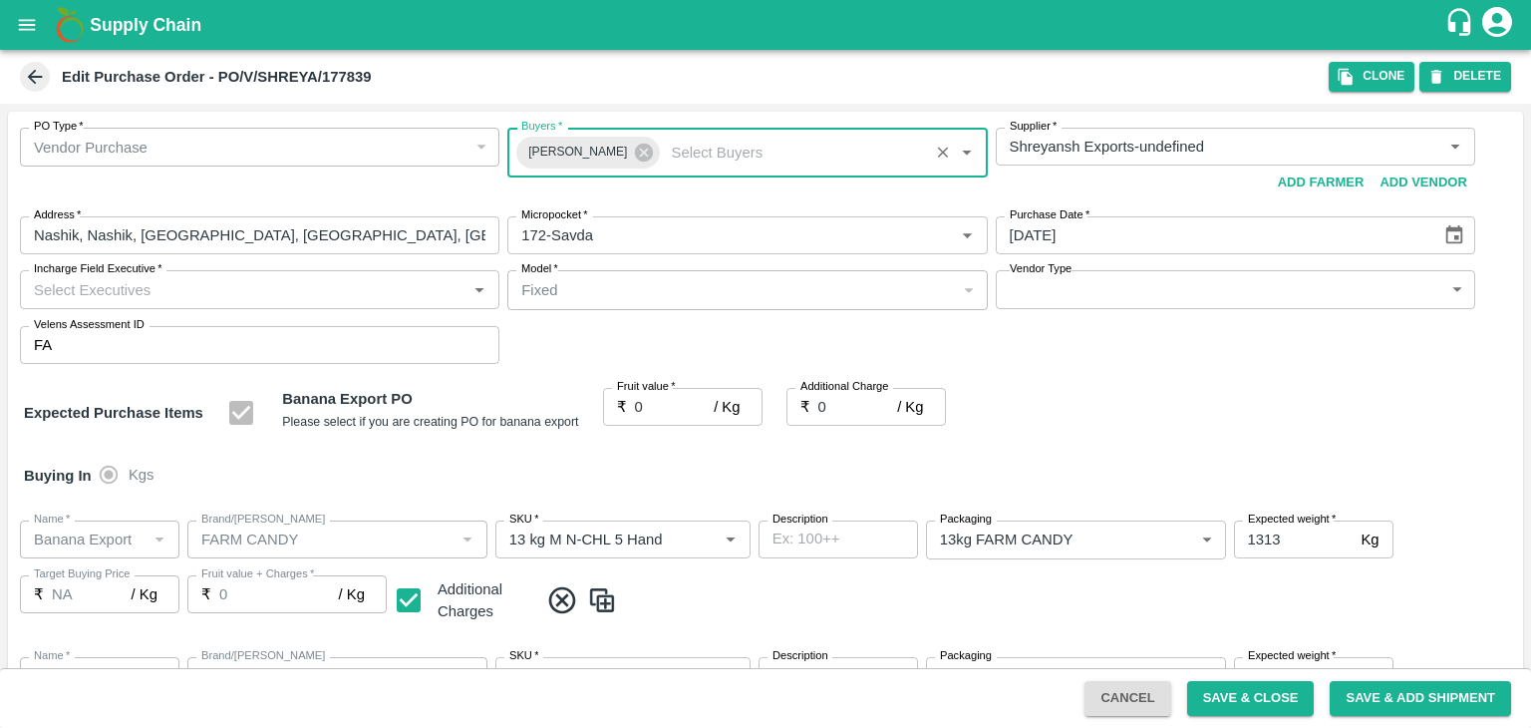
click at [231, 290] on input "Incharge Field Executive   *" at bounding box center [243, 289] width 435 height 26
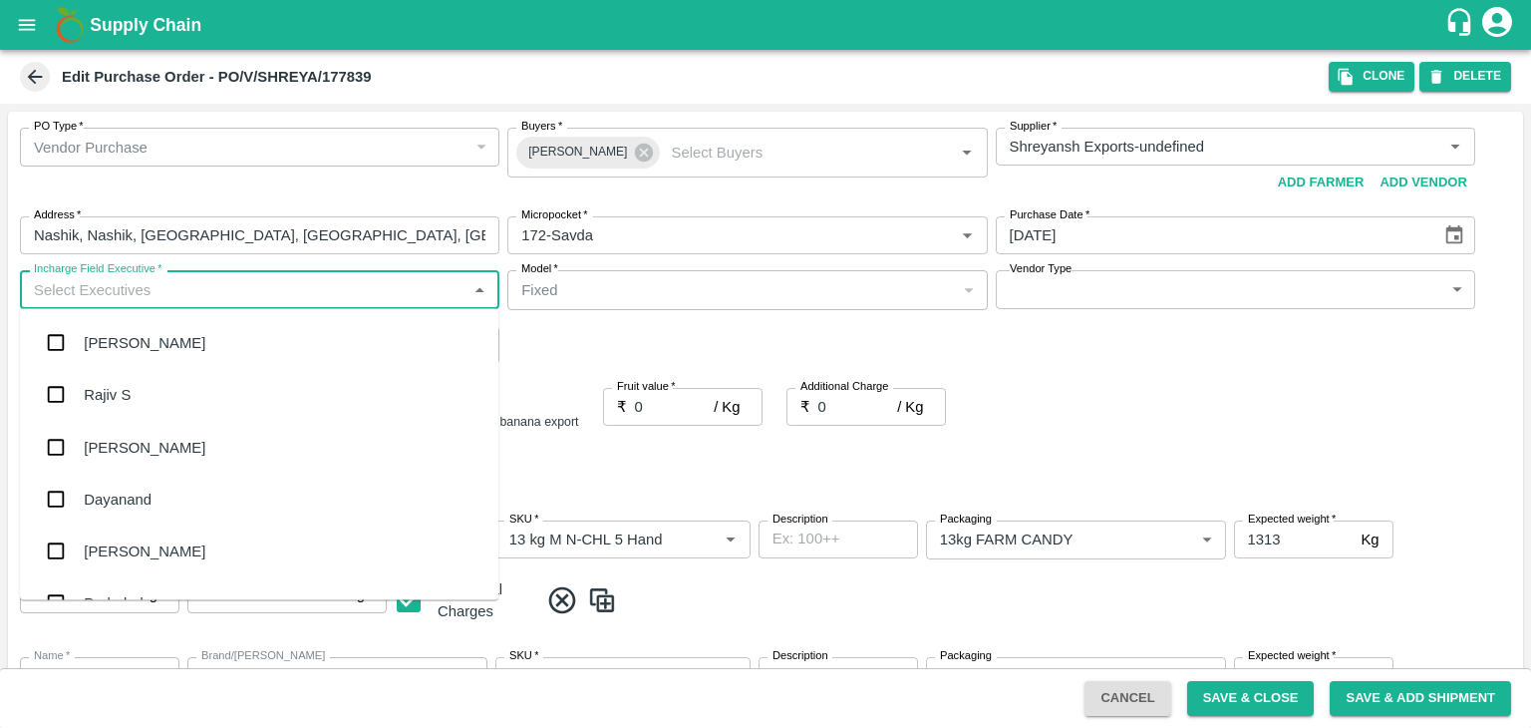
click at [271, 288] on input "Incharge Field Executive   *" at bounding box center [243, 289] width 435 height 26
type input "[PERSON_NAME]"
click at [163, 458] on div "jaydip Tale" at bounding box center [259, 447] width 478 height 52
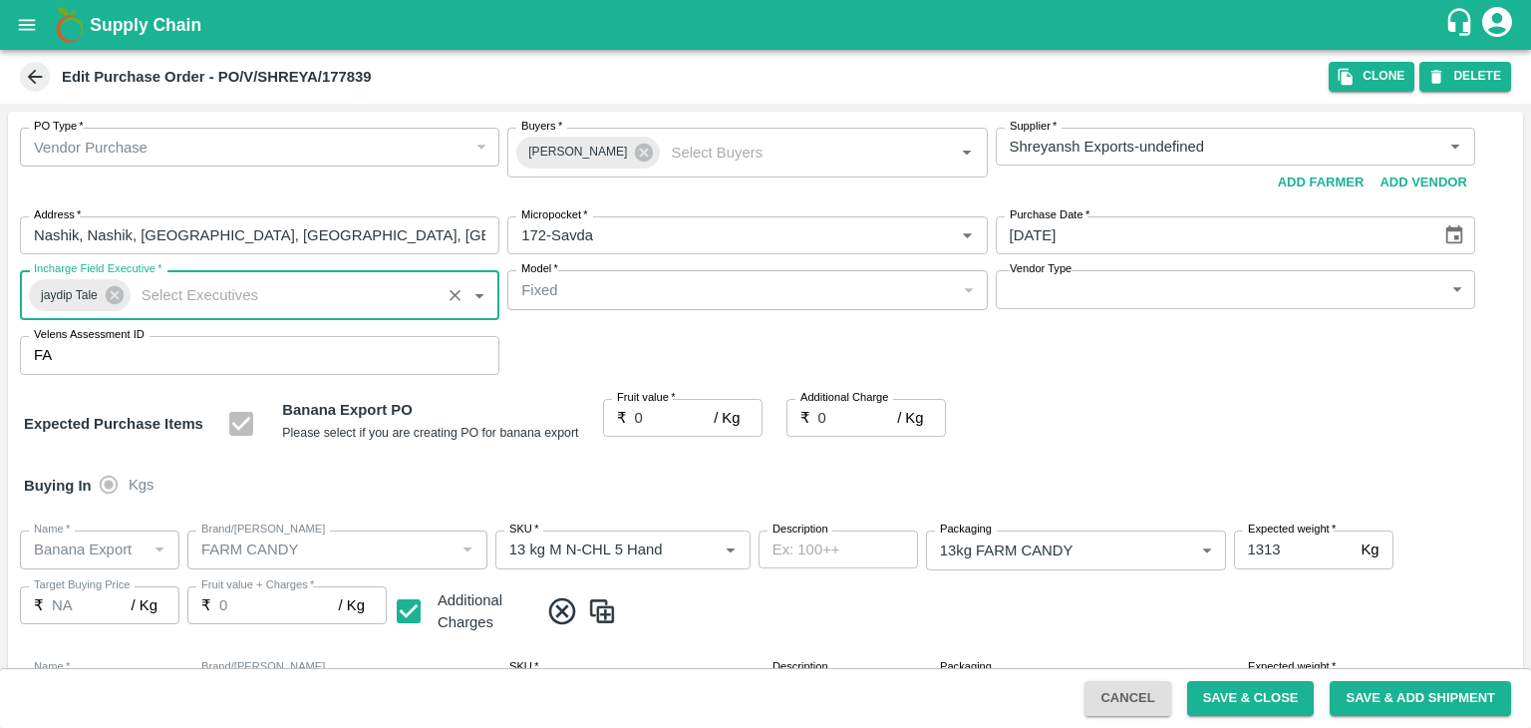
click at [1053, 299] on body "Supply Chain Edit Purchase Order - PO/V/SHREYA/177839 Clone DELETE PO Type   * …" at bounding box center [765, 364] width 1531 height 728
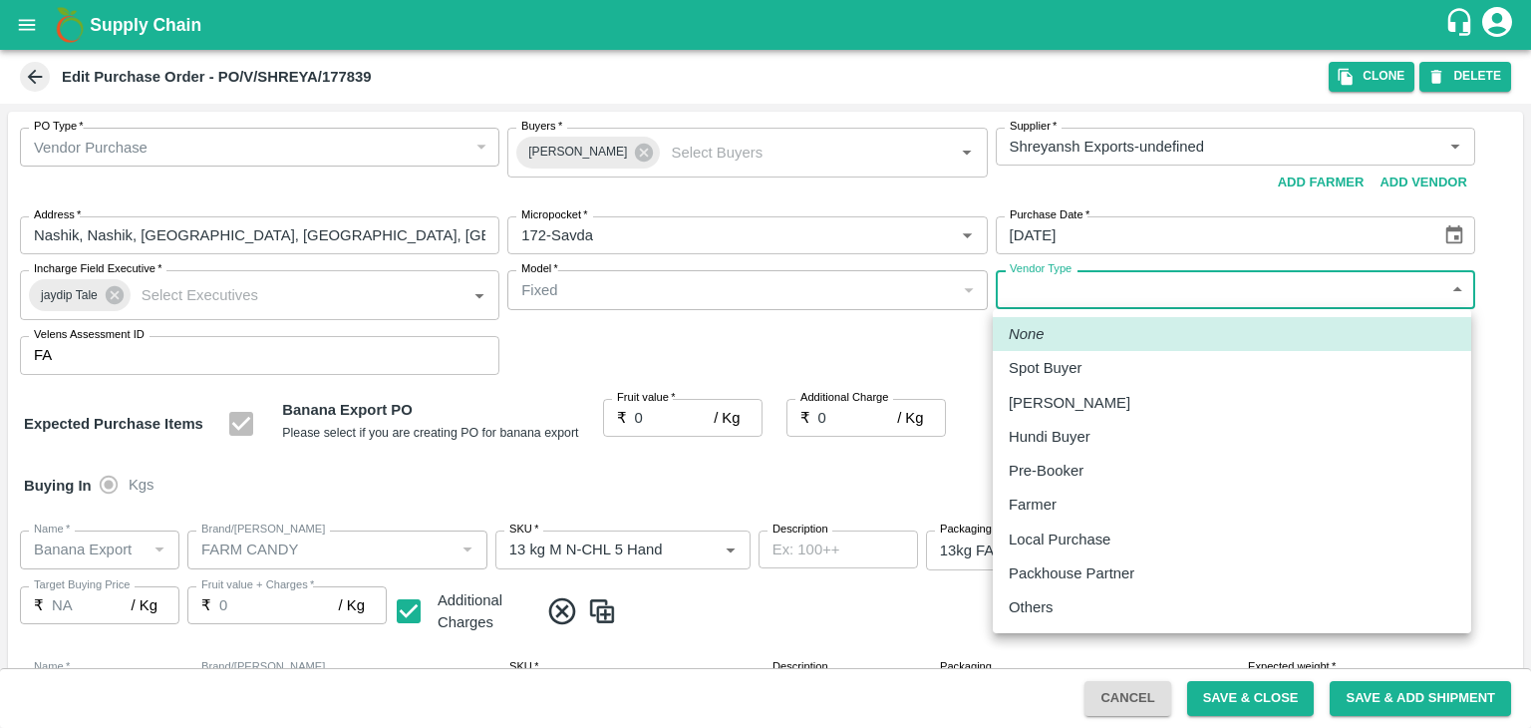
click at [1051, 600] on p "Others" at bounding box center [1031, 607] width 45 height 22
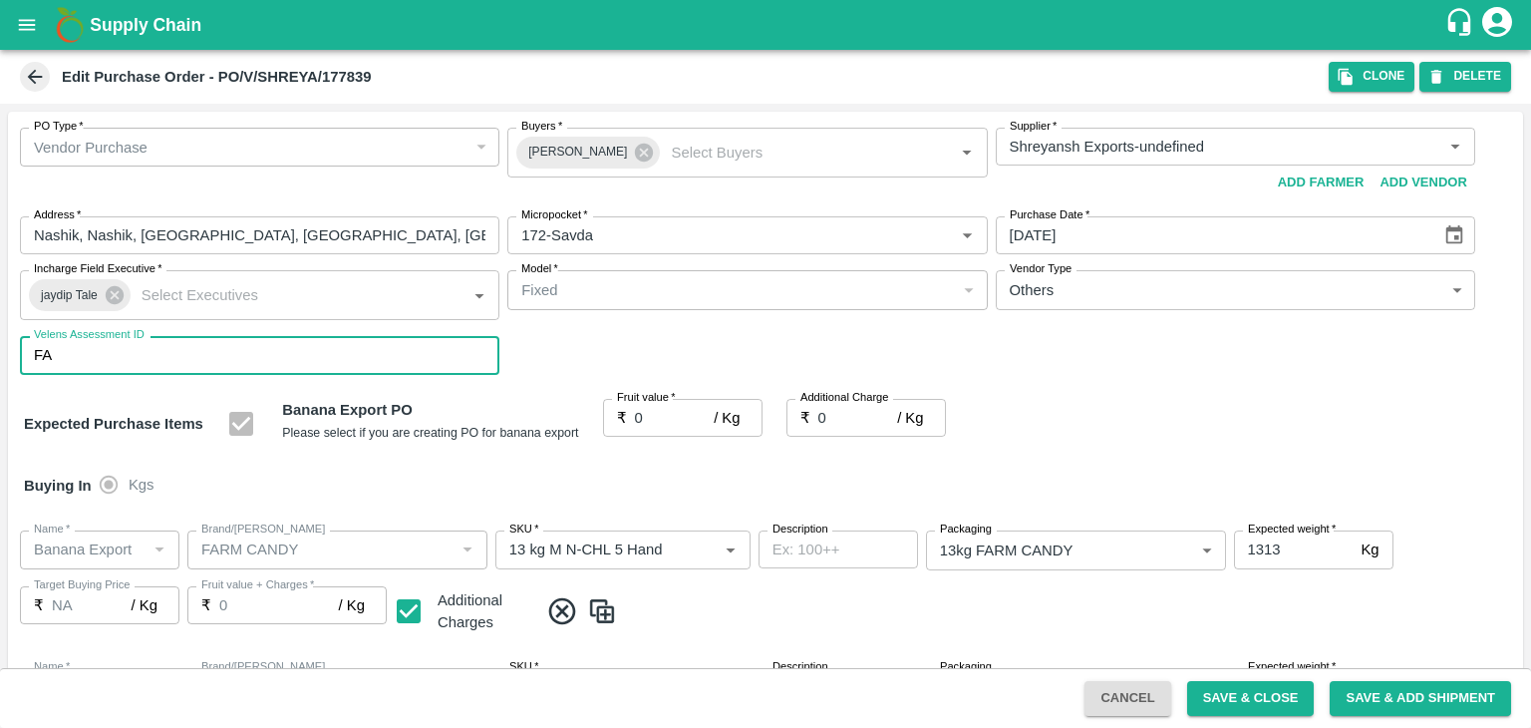
type input "OTHER"
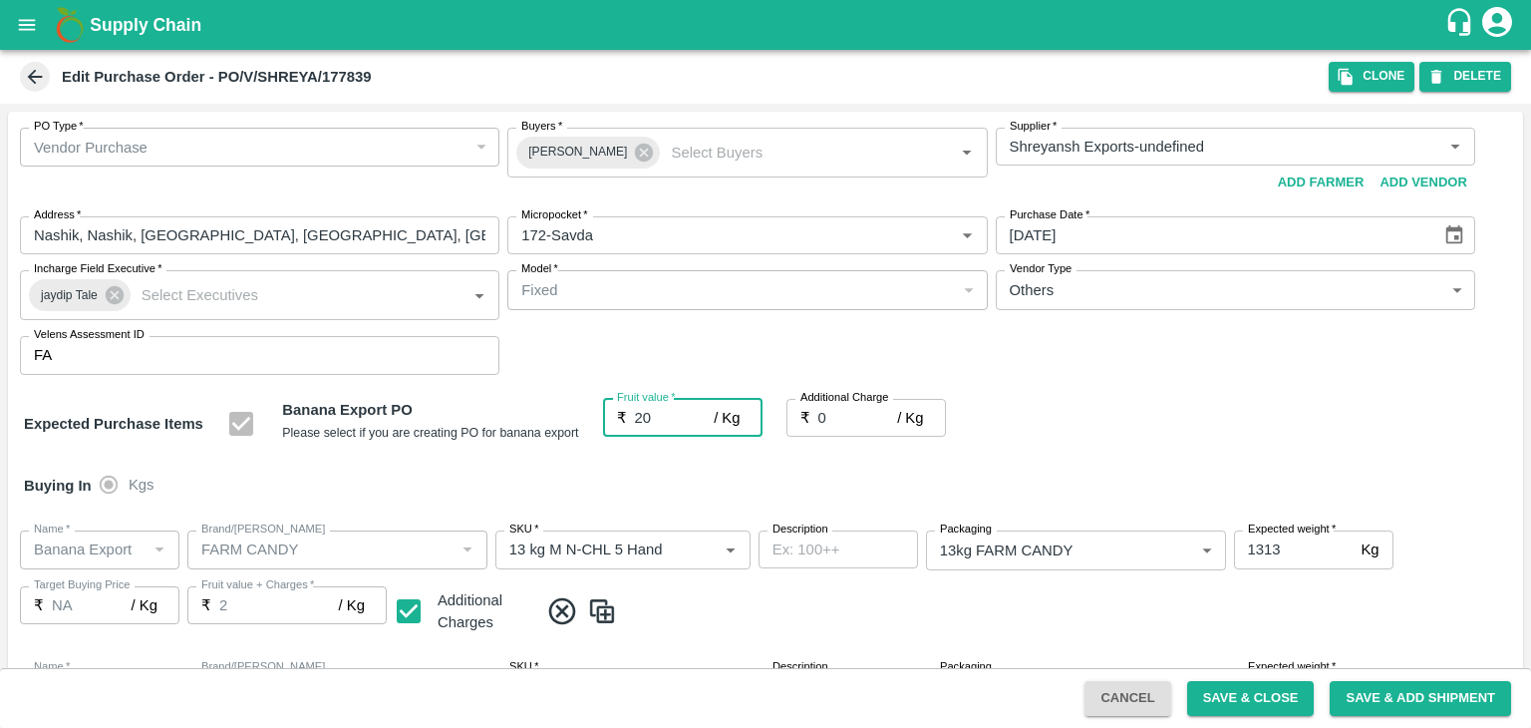
type input "20"
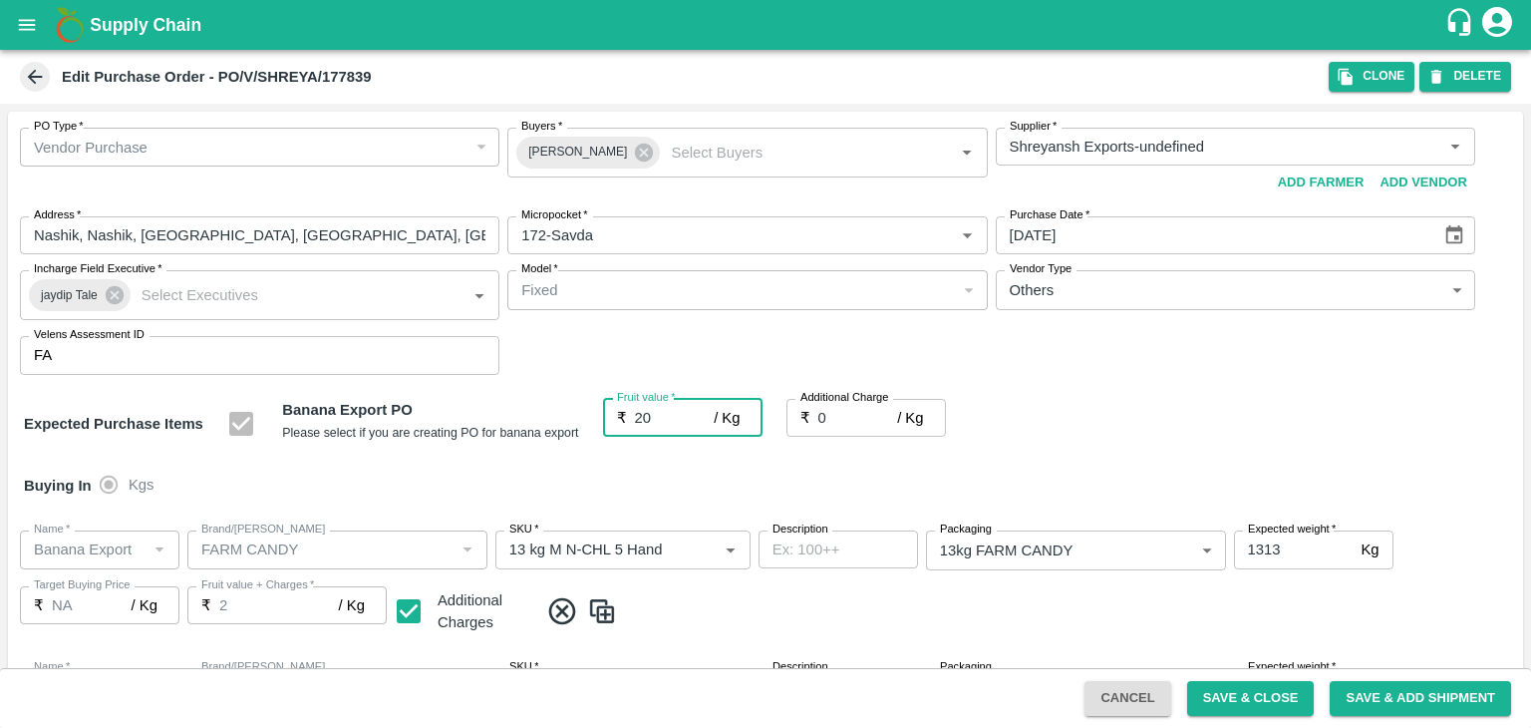
type input "20"
type input "5"
type input "20"
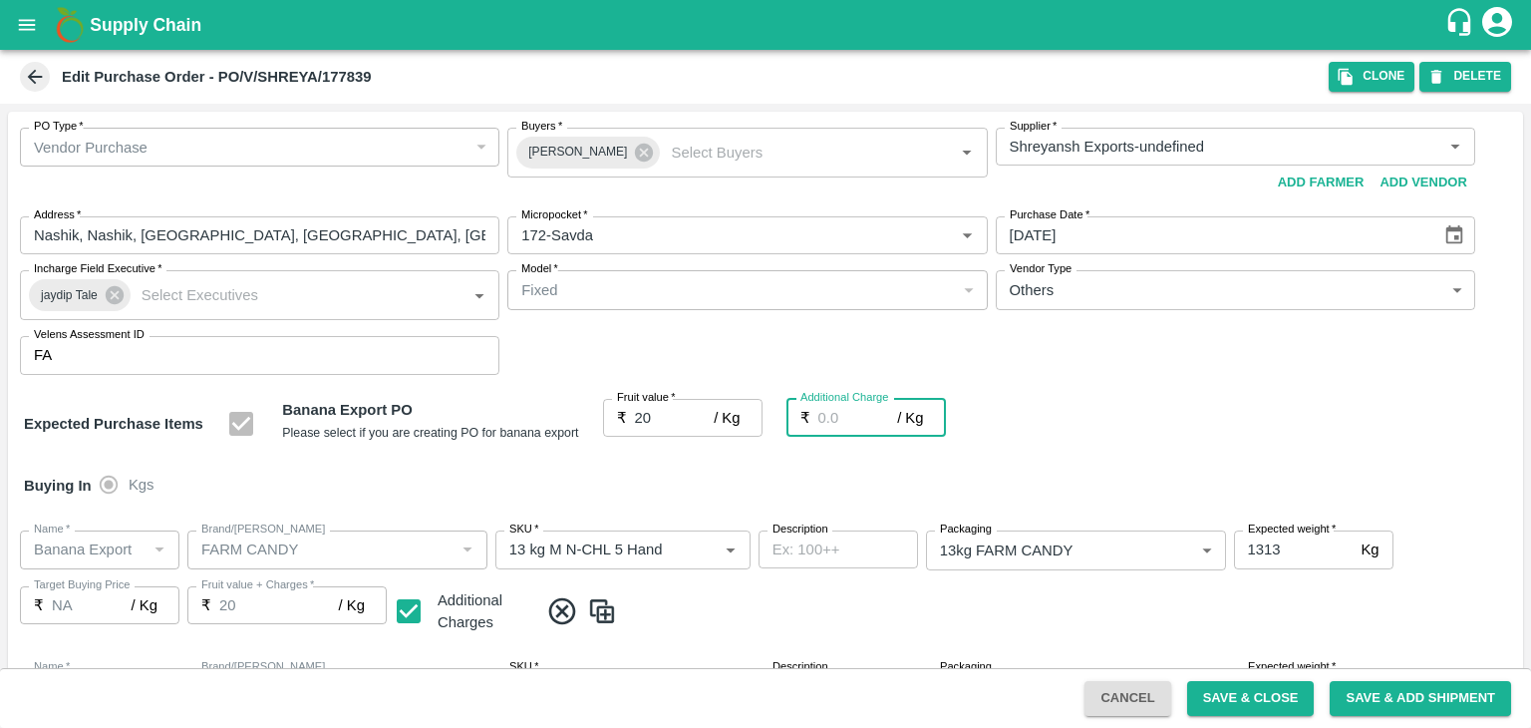
type input "20"
type input "2.7"
type input "22.7"
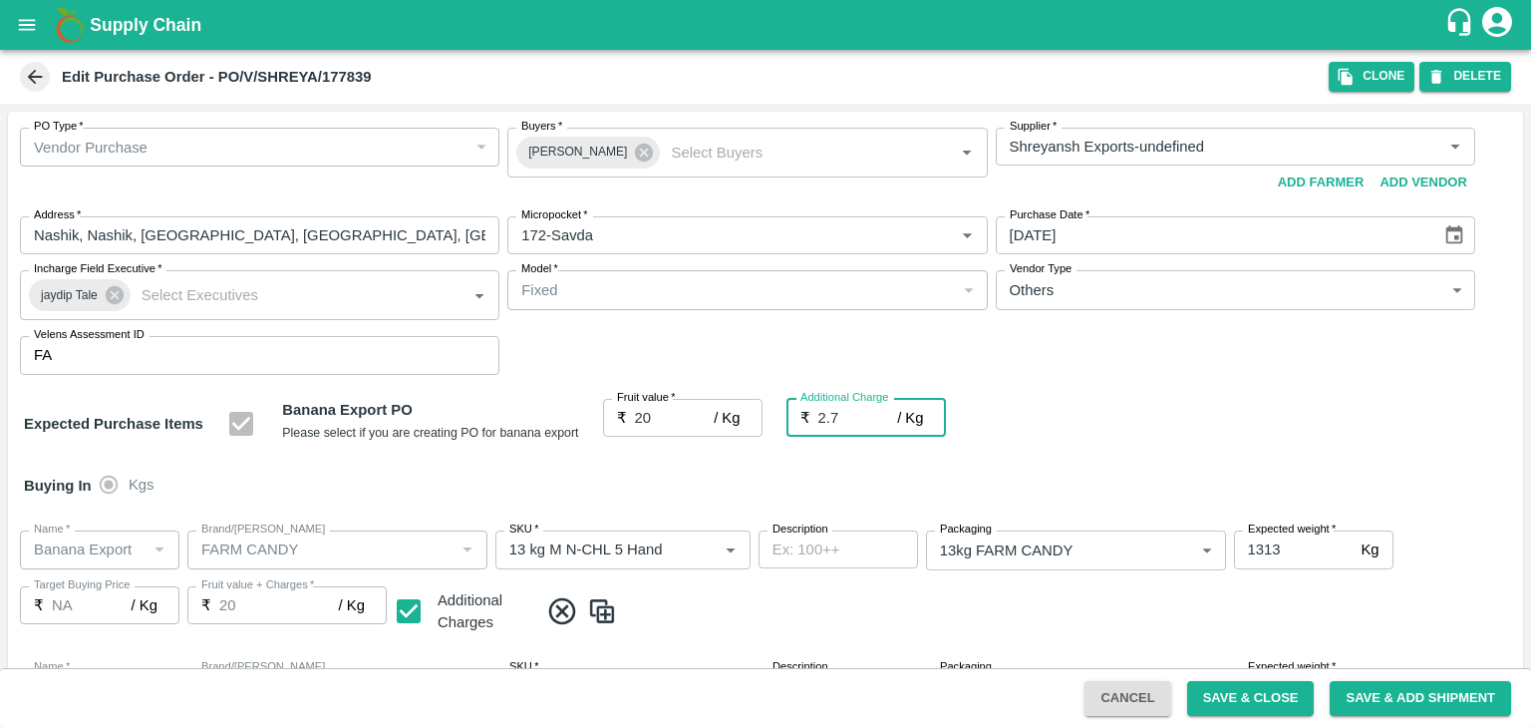
type input "22.7"
type input "2.75"
type input "22.75"
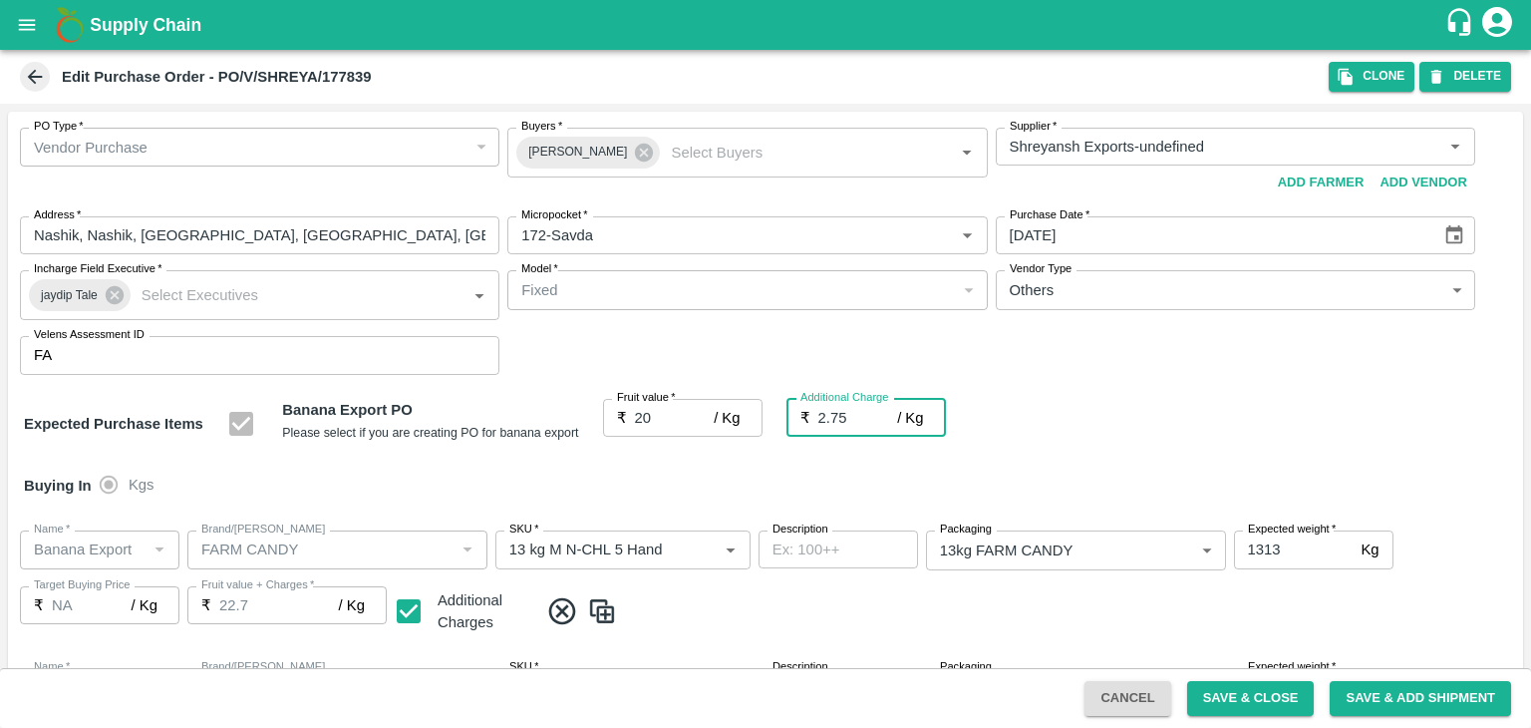
type input "22.75"
type input "2.75"
click at [664, 487] on div at bounding box center [765, 364] width 1531 height 728
click at [1285, 707] on button "Save & Close" at bounding box center [1251, 698] width 128 height 35
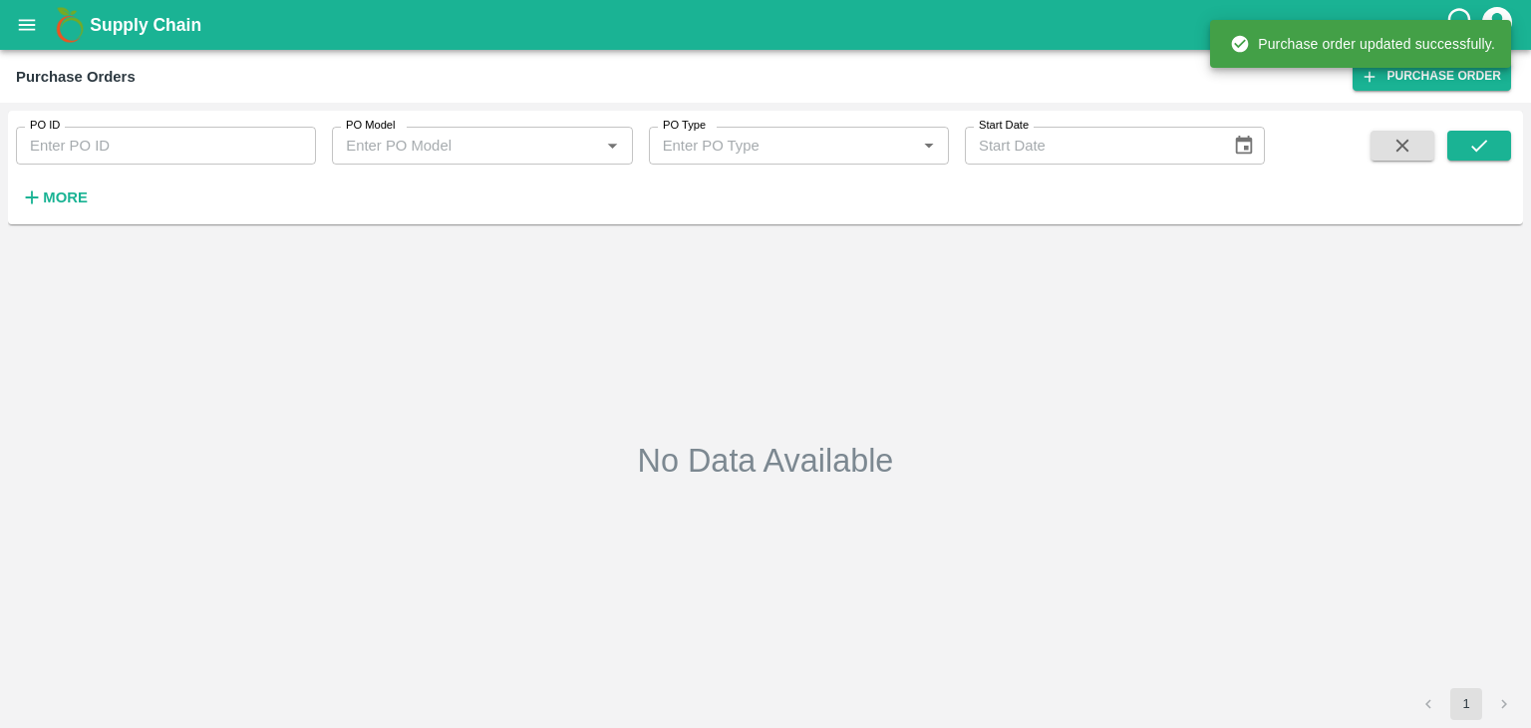
type input "177839"
